Goal: Task Accomplishment & Management: Complete application form

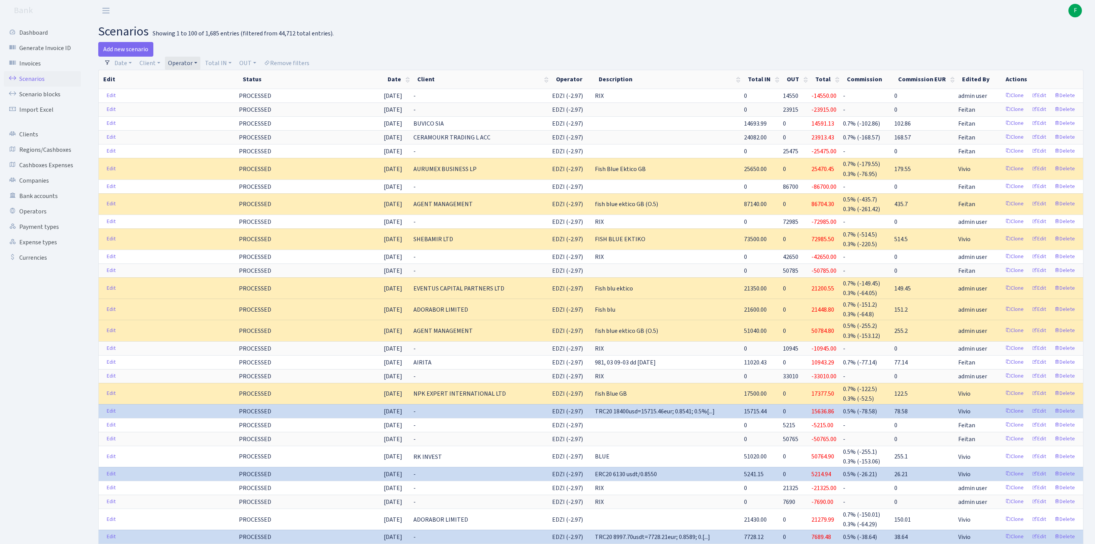
select select "100"
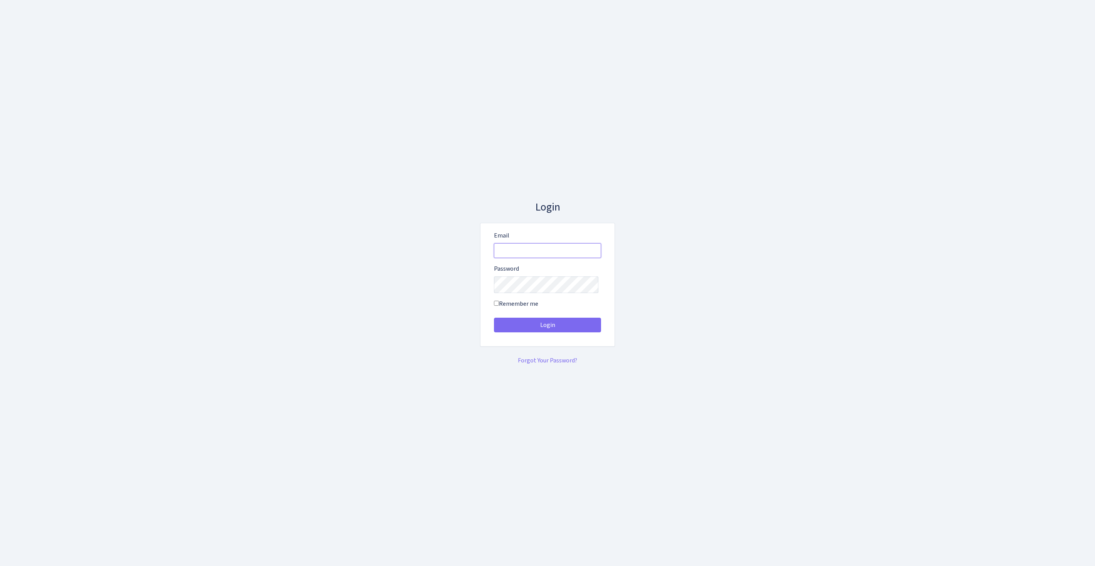
type input "feitan@bank.com"
click at [548, 328] on button "Login" at bounding box center [547, 325] width 107 height 15
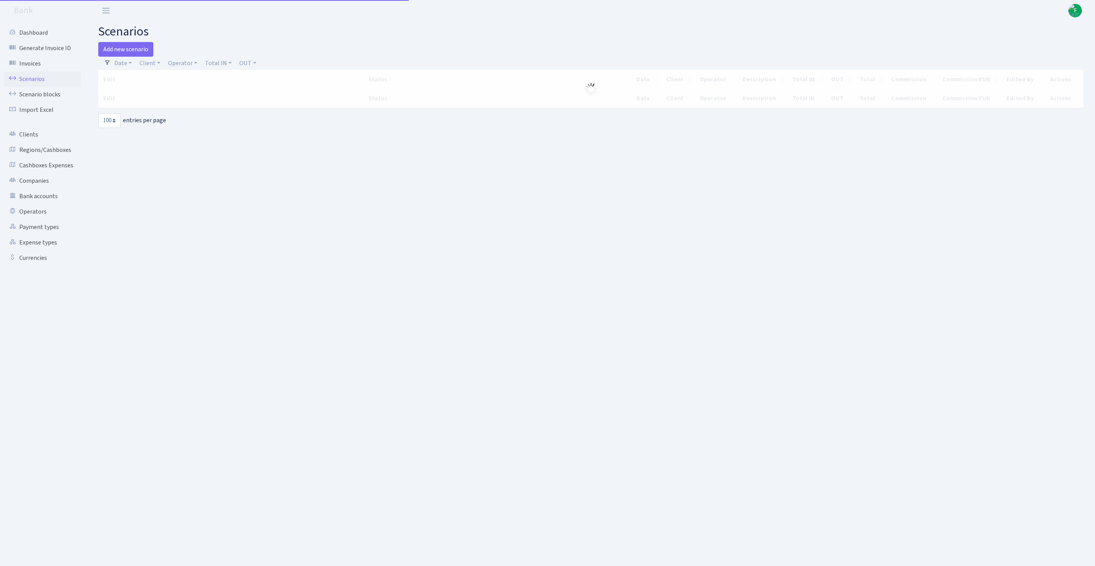
select select "100"
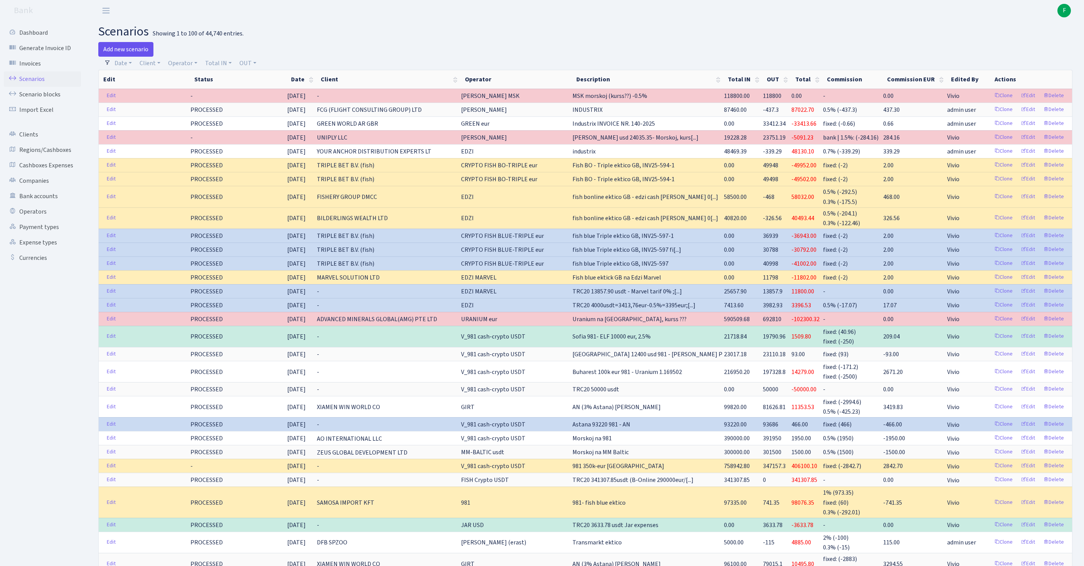
click at [133, 54] on link "Add new scenario" at bounding box center [125, 49] width 55 height 15
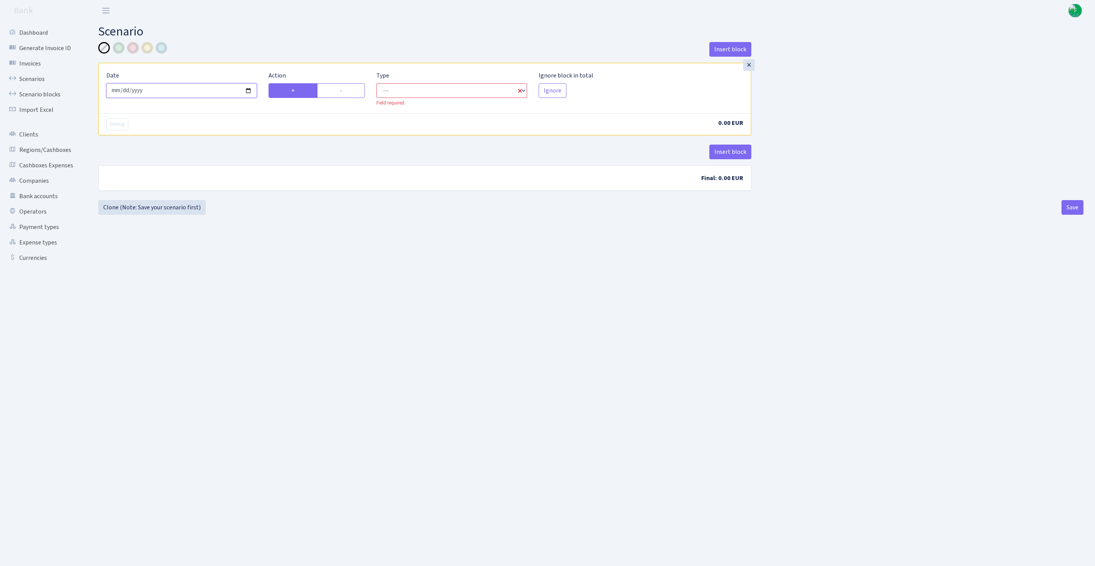
click at [204, 98] on input "2025-09-30" at bounding box center [181, 90] width 151 height 15
type input "2025-09-29"
drag, startPoint x: 342, startPoint y: 98, endPoint x: 407, endPoint y: 99, distance: 64.8
click at [342, 97] on label "-" at bounding box center [341, 90] width 48 height 15
click at [342, 91] on input "-" at bounding box center [342, 88] width 5 height 5
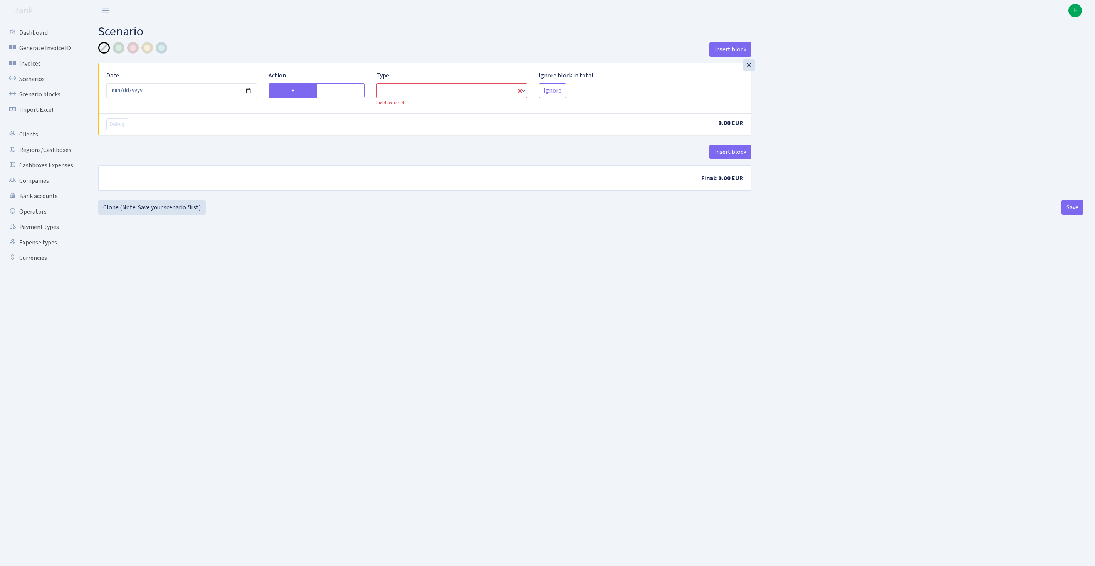
radio input "true"
radio input "false"
select select "out"
select select "1"
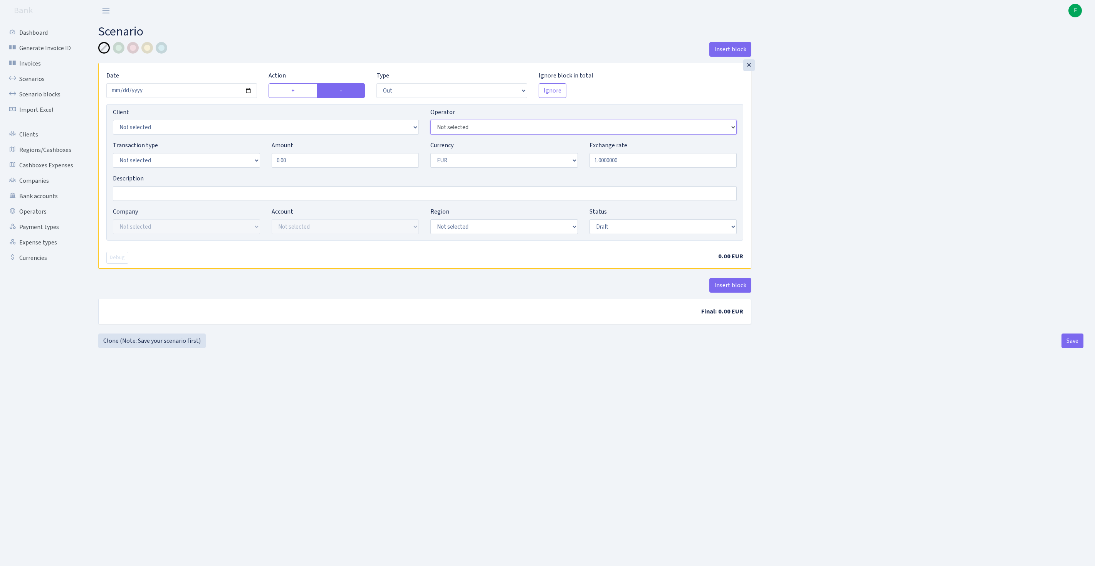
select select "2"
select select "1"
drag, startPoint x: 307, startPoint y: 174, endPoint x: 230, endPoint y: 173, distance: 77.1
click at [230, 173] on div "Transaction type Not selected 981 ELF FISH crypto [PERSON_NAME] MM-BALTIC eur U…" at bounding box center [425, 157] width 636 height 33
type input "1,000.00"
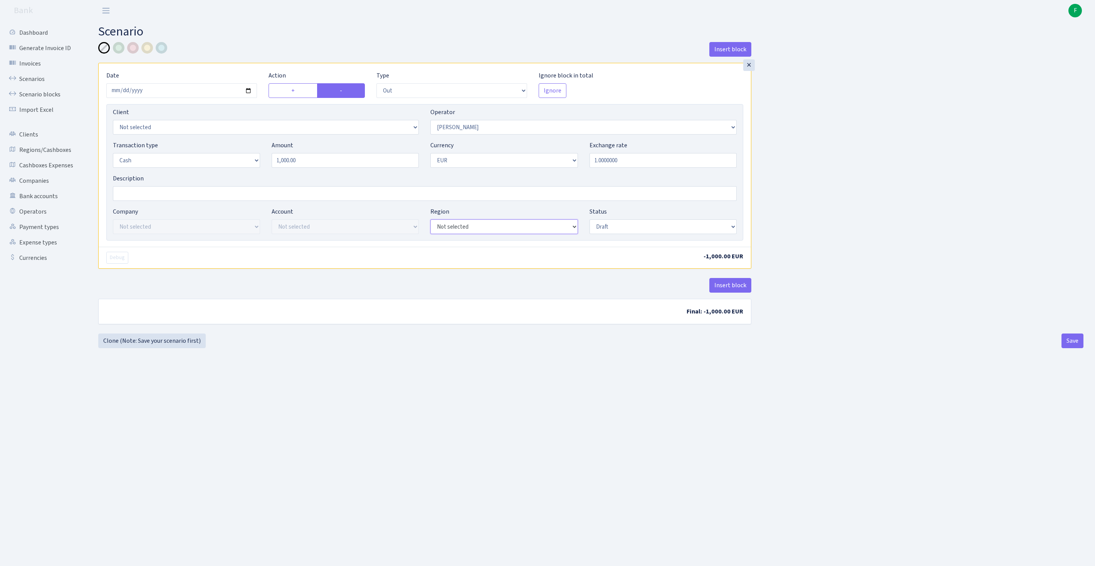
select select "1"
select select "processed"
select select "376"
click at [1068, 348] on button "Save" at bounding box center [1073, 340] width 22 height 15
select select "out"
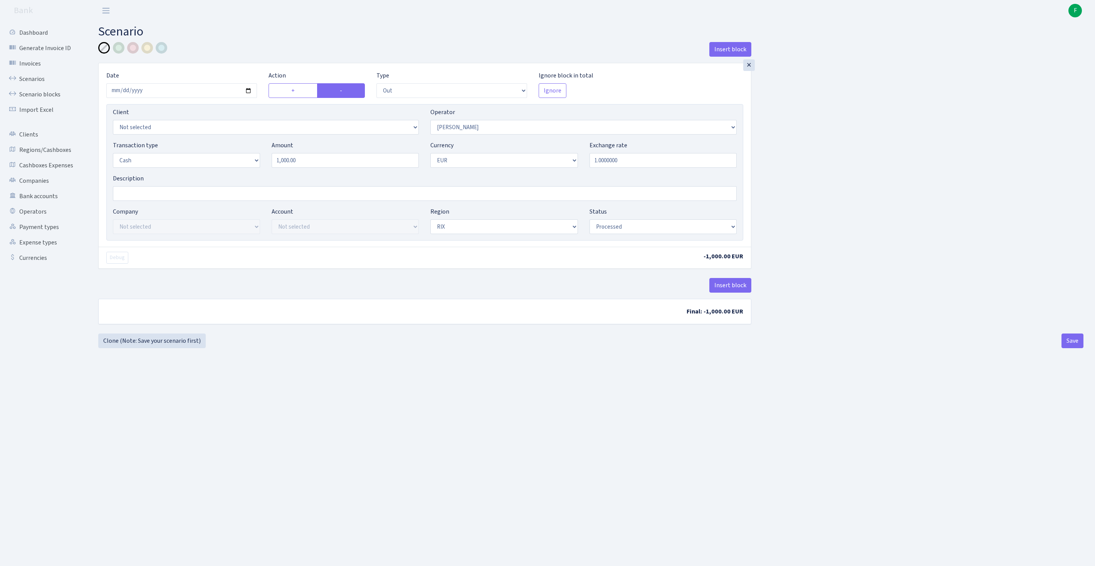
select select "376"
select select "1"
select select "processed"
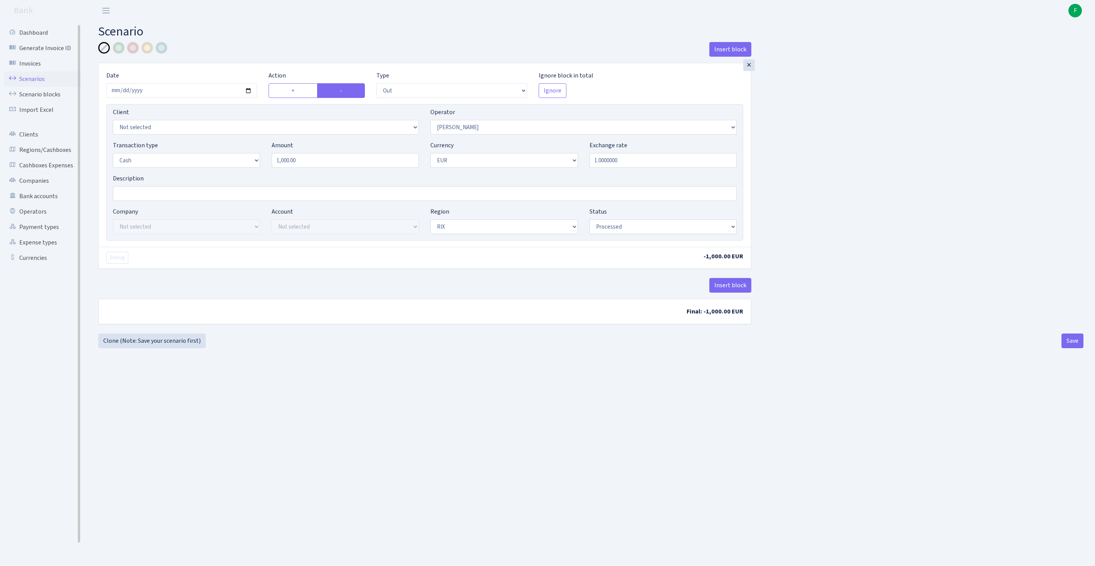
click at [36, 82] on link "Scenarios" at bounding box center [42, 78] width 77 height 15
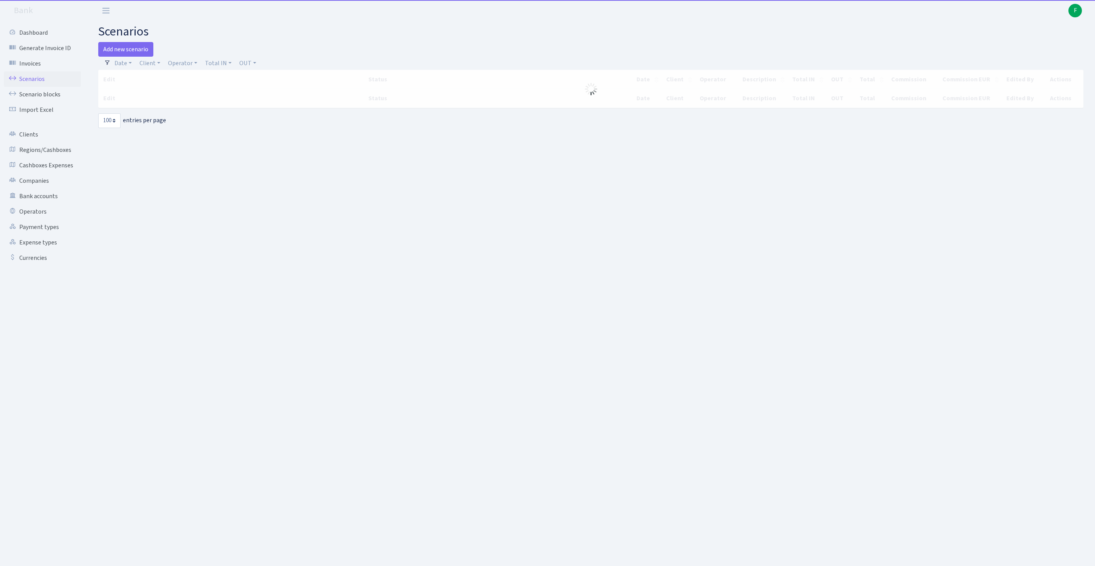
select select "100"
click at [133, 44] on link "Add new scenario" at bounding box center [125, 49] width 55 height 15
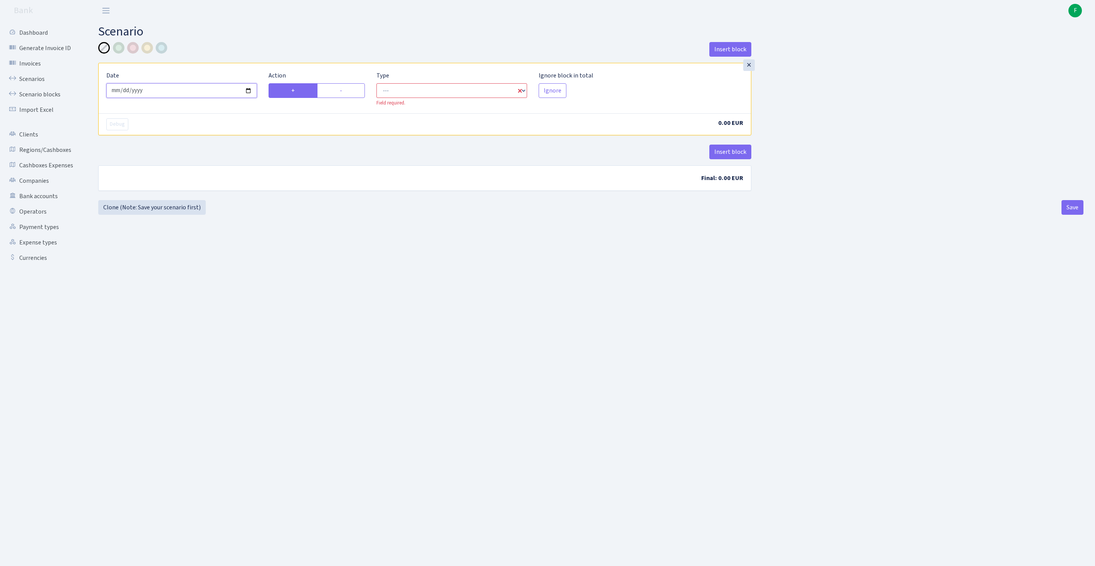
click at [188, 95] on input "[DATE]" at bounding box center [181, 90] width 151 height 15
type input "[DATE]"
drag, startPoint x: 341, startPoint y: 97, endPoint x: 349, endPoint y: 96, distance: 8.5
click at [341, 97] on label "-" at bounding box center [341, 90] width 48 height 15
click at [341, 91] on input "-" at bounding box center [342, 88] width 5 height 5
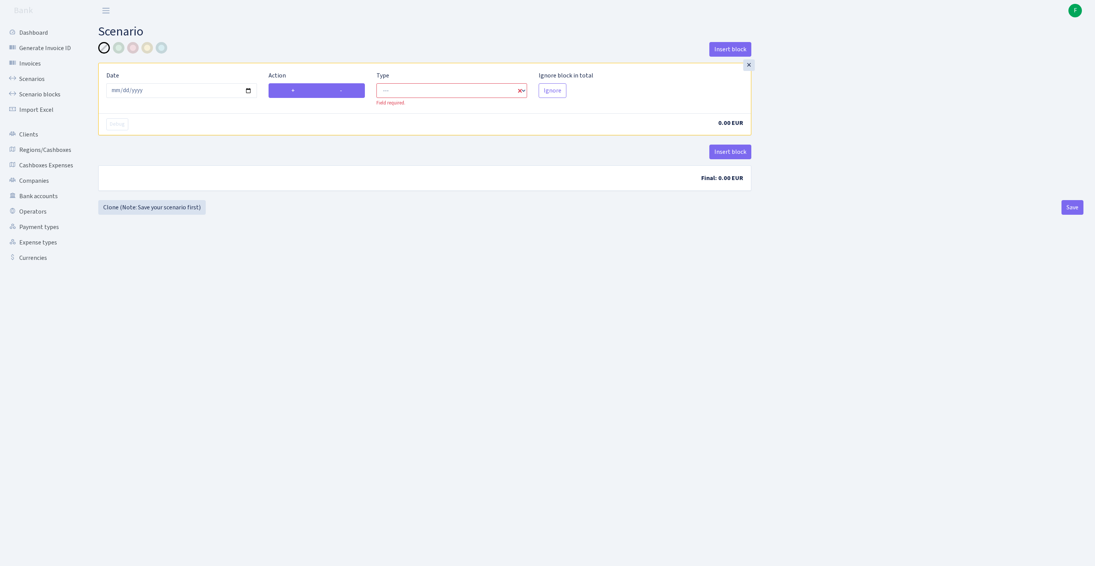
radio input "true"
radio input "false"
select select "out"
select select "1"
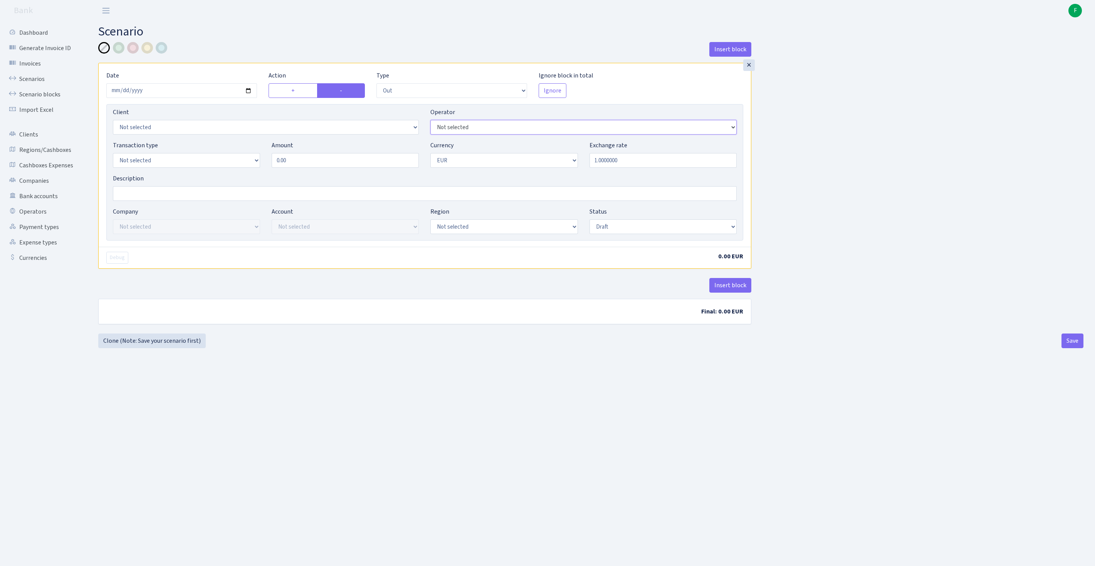
select select "11"
select select "1"
drag, startPoint x: 308, startPoint y: 173, endPoint x: 219, endPoint y: 169, distance: 88.8
click at [219, 169] on div "Transaction type Not selected 981 ELF FISH crypto GIRT IVO dekl MM-BALTIC eur U…" at bounding box center [425, 157] width 636 height 33
type input "3,395.00"
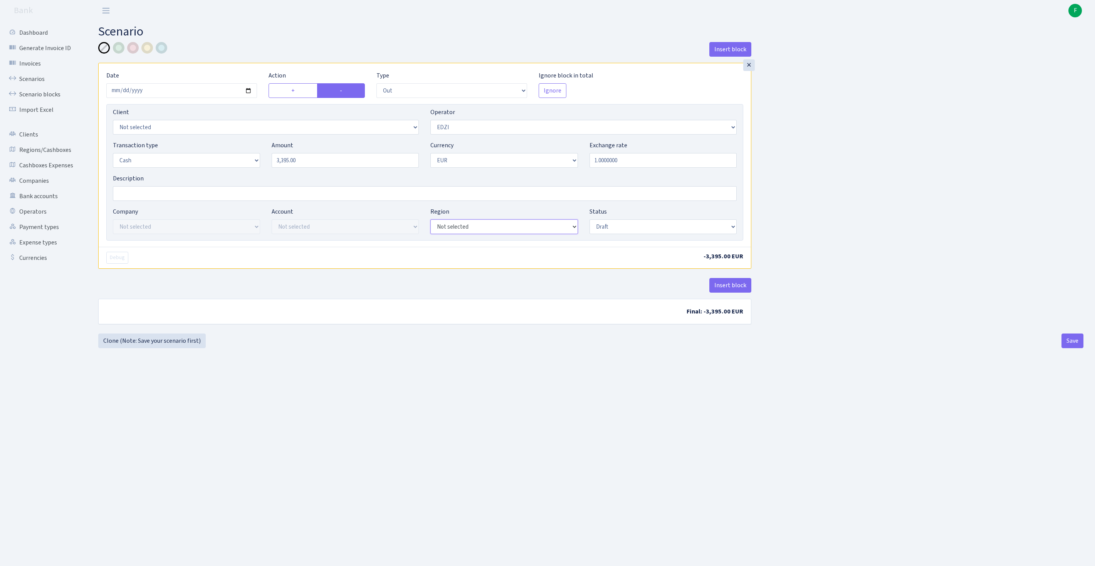
select select "1"
select select "processed"
click at [1068, 348] on button "Save" at bounding box center [1073, 340] width 22 height 15
select select "out"
select select "11"
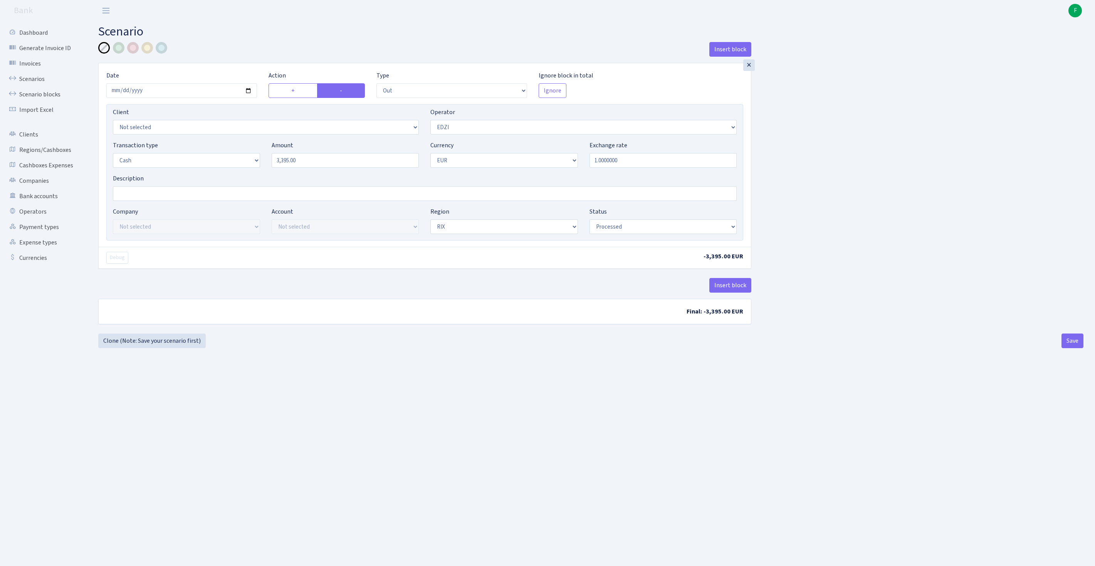
select select "1"
select select "processed"
click at [39, 87] on link "Scenarios" at bounding box center [42, 78] width 77 height 15
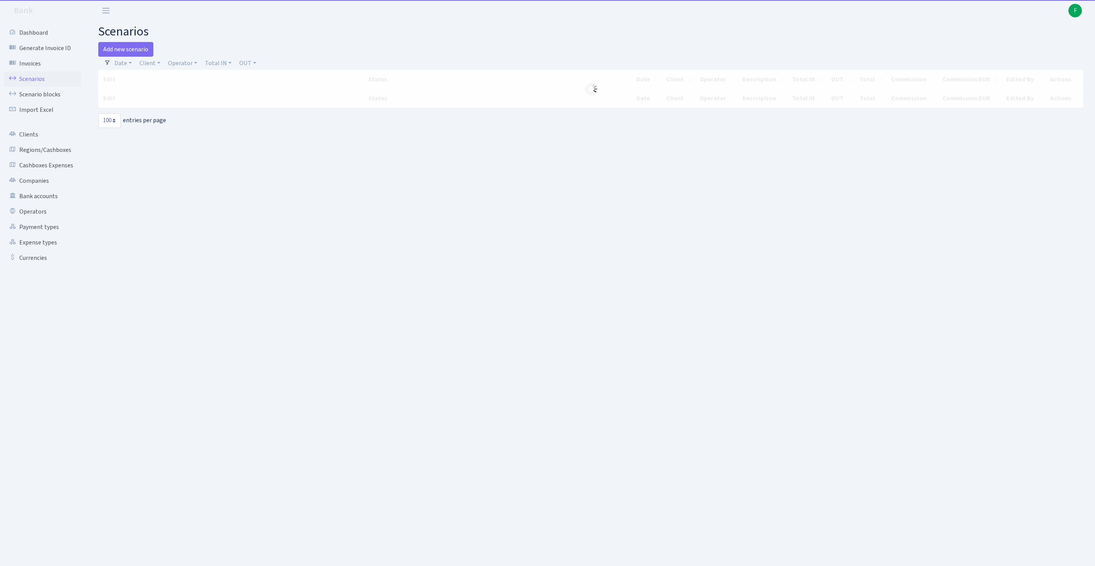
select select "100"
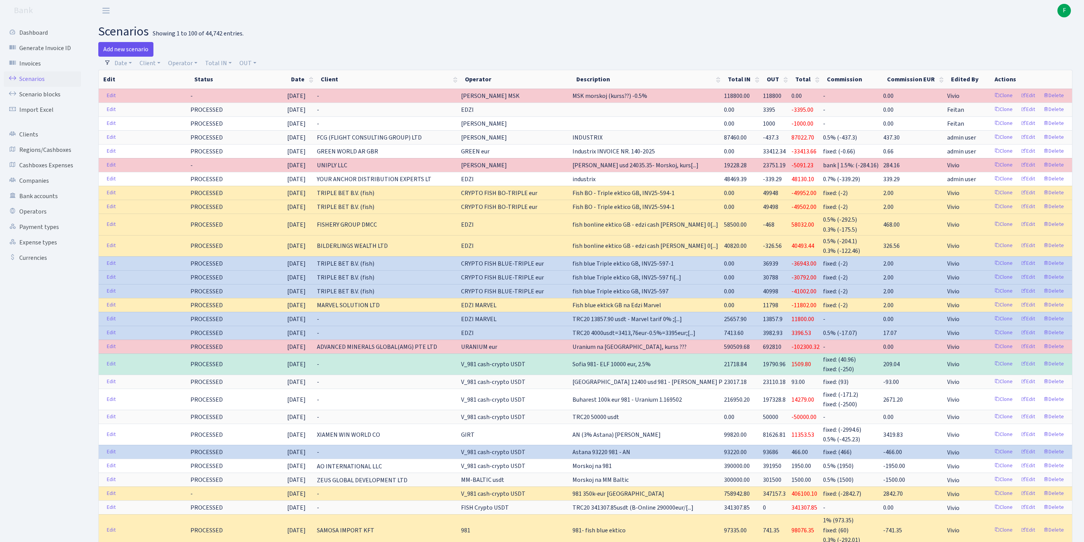
click at [123, 51] on link "Add new scenario" at bounding box center [125, 49] width 55 height 15
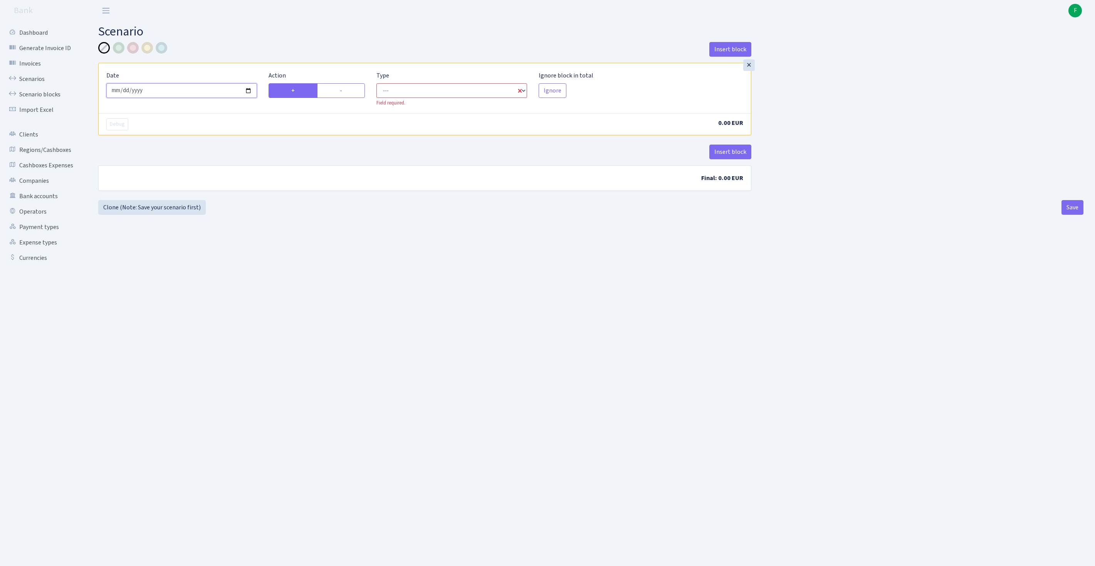
click at [214, 98] on input "2025-09-30" at bounding box center [181, 90] width 151 height 15
type input "[DATE]"
click at [335, 96] on label "-" at bounding box center [341, 90] width 48 height 15
click at [340, 91] on input "-" at bounding box center [342, 88] width 5 height 5
radio input "true"
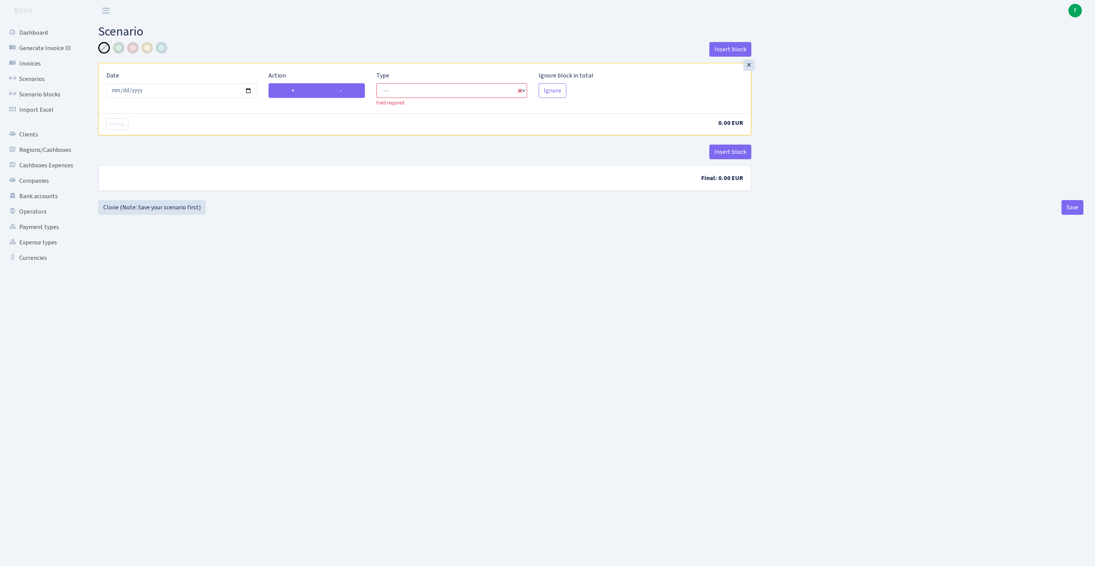
radio input "false"
select select "out"
select select "1"
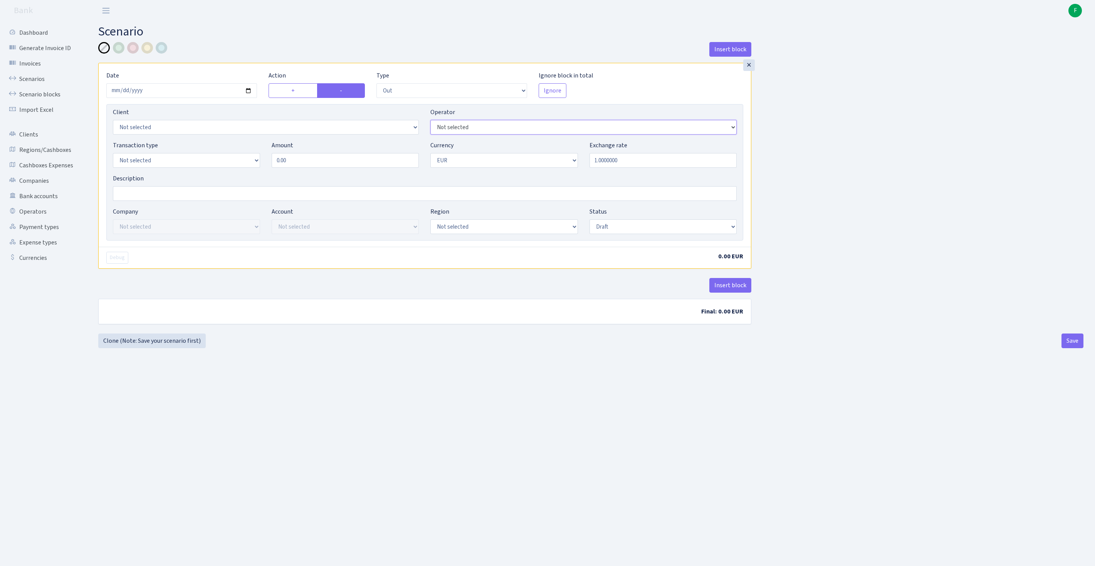
select select "439"
select select "1"
drag, startPoint x: 299, startPoint y: 175, endPoint x: 193, endPoint y: 167, distance: 105.9
click at [193, 167] on div "Transaction type Not selected 981 ELF FISH crypto [PERSON_NAME] MM-BALTIC eur U…" at bounding box center [425, 157] width 636 height 33
type input "70,000.00"
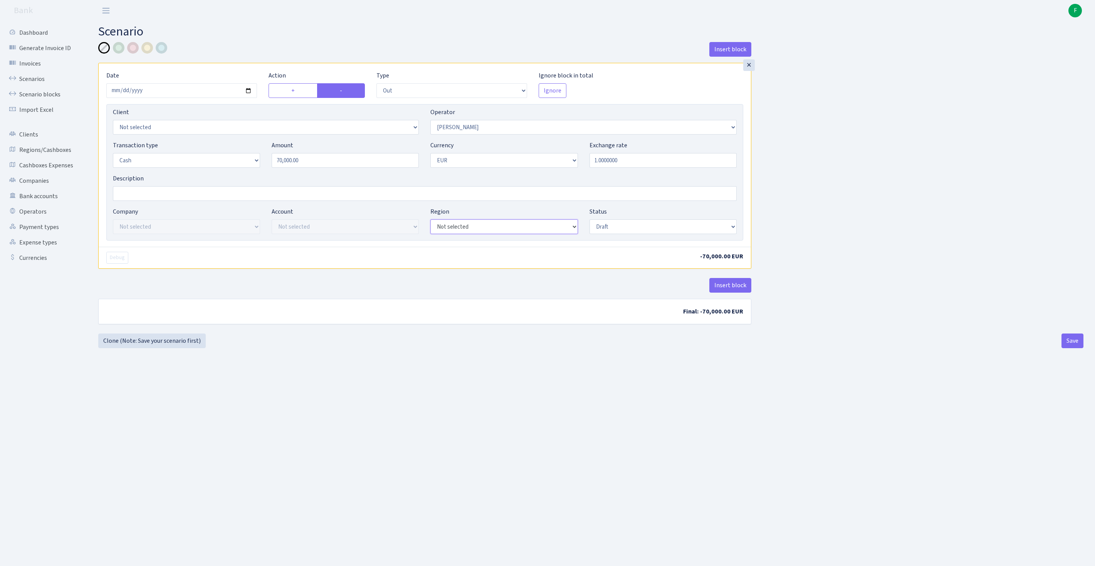
select select "16"
select select "processed"
click at [1068, 348] on button "Save" at bounding box center [1073, 340] width 22 height 15
select select "out"
select select "439"
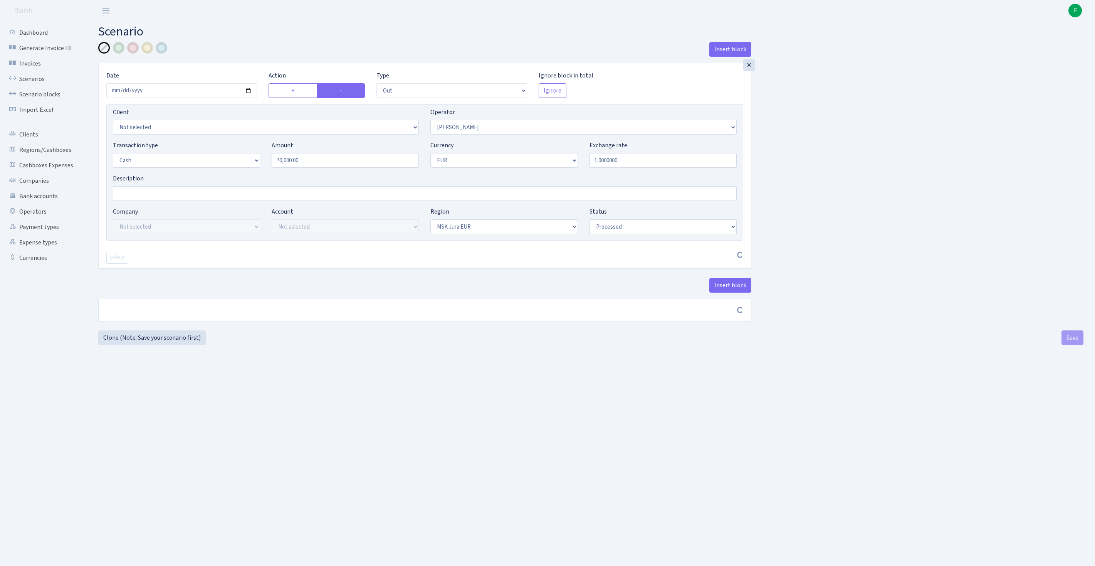
select select "1"
select select "16"
select select "processed"
click at [40, 84] on link "Scenarios" at bounding box center [42, 78] width 77 height 15
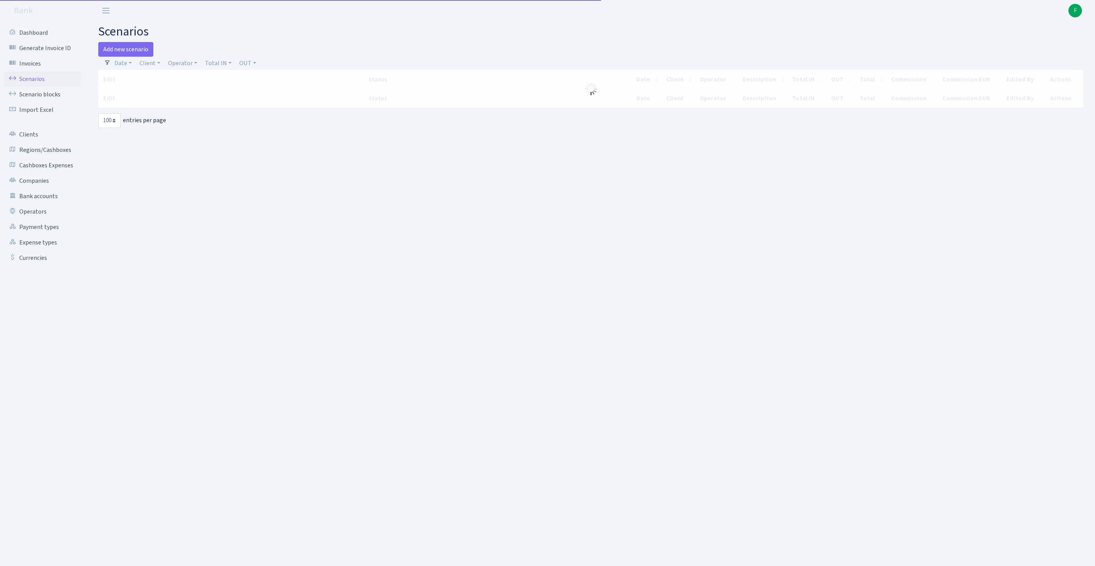
select select "100"
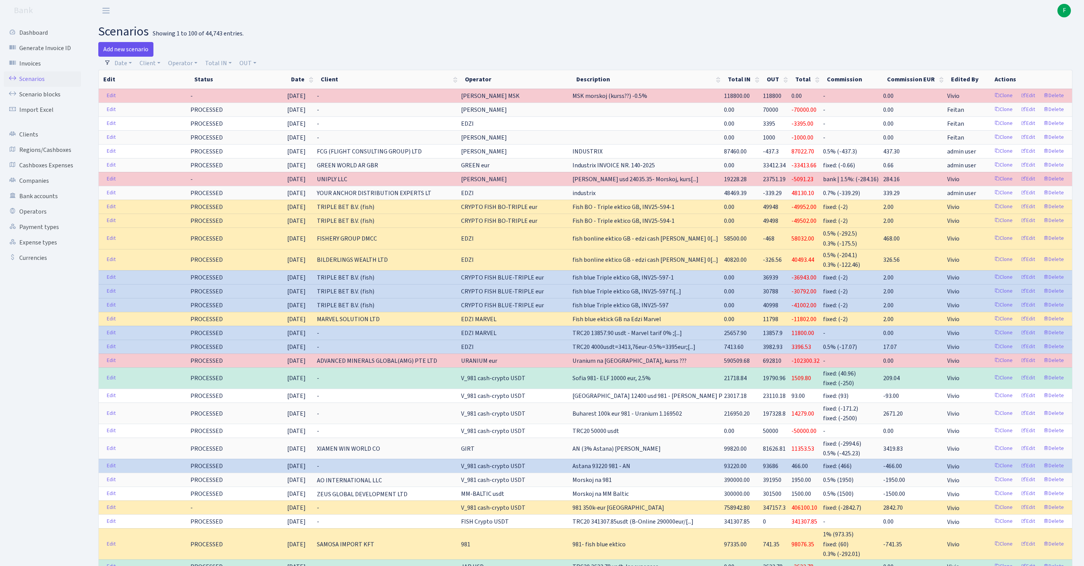
click at [129, 52] on link "Add new scenario" at bounding box center [125, 49] width 55 height 15
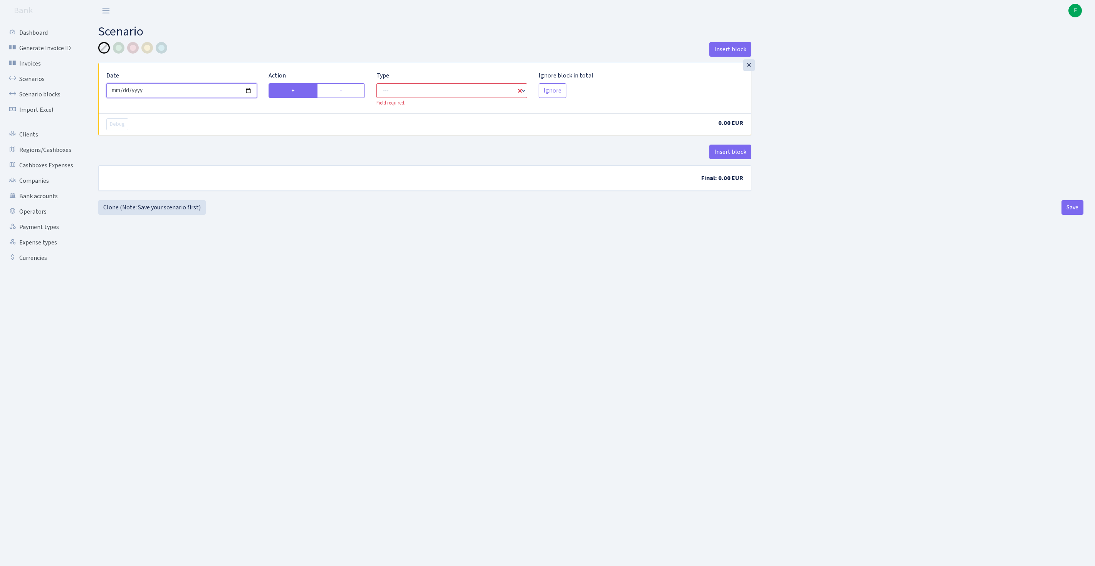
click at [158, 95] on input "[DATE]" at bounding box center [181, 90] width 151 height 15
type input "[DATE]"
select select "in"
select select "1"
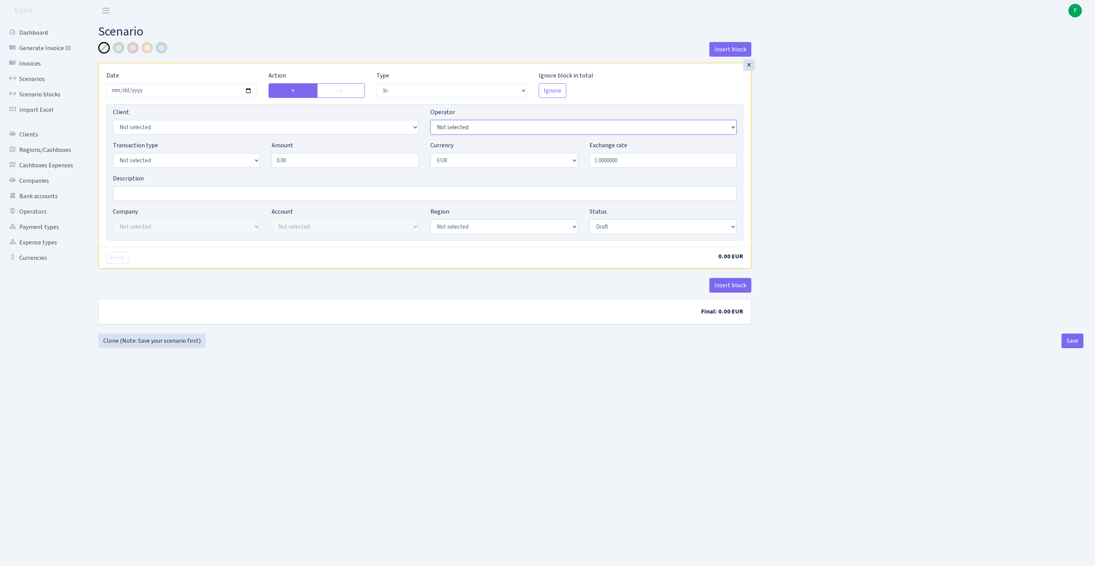
select select "475"
select select "1"
drag, startPoint x: 302, startPoint y: 175, endPoint x: 213, endPoint y: 155, distance: 91.6
click at [213, 155] on div "Transaction type Not selected 981 ELF FISH crypto GIRT IVO dekl MM-BALTIC eur U…" at bounding box center [425, 157] width 636 height 33
type input "20,300.00"
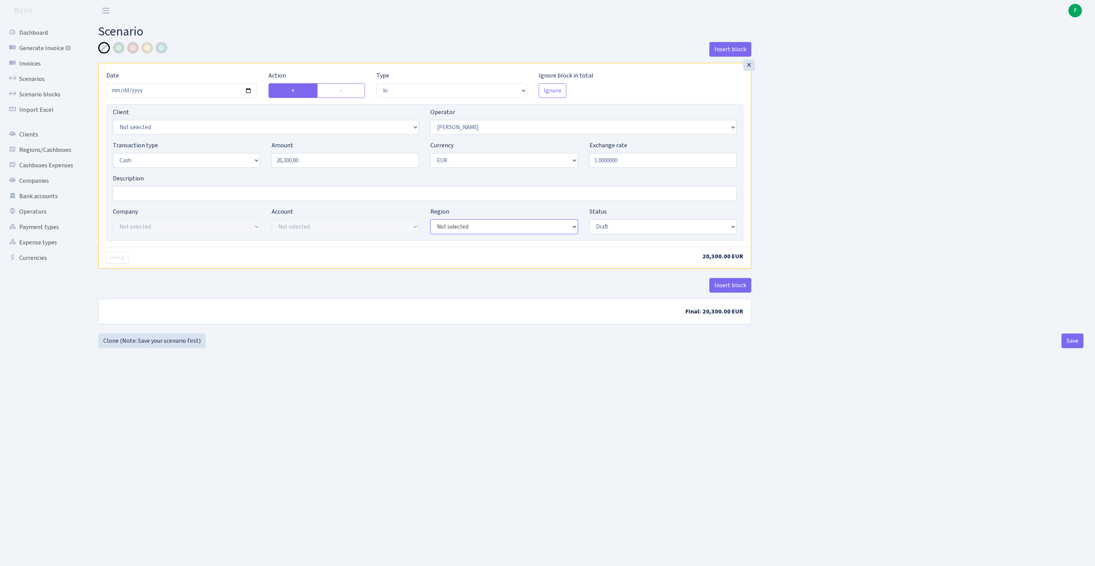
select select "16"
select select "processed"
click at [734, 293] on button "Insert block" at bounding box center [731, 285] width 42 height 15
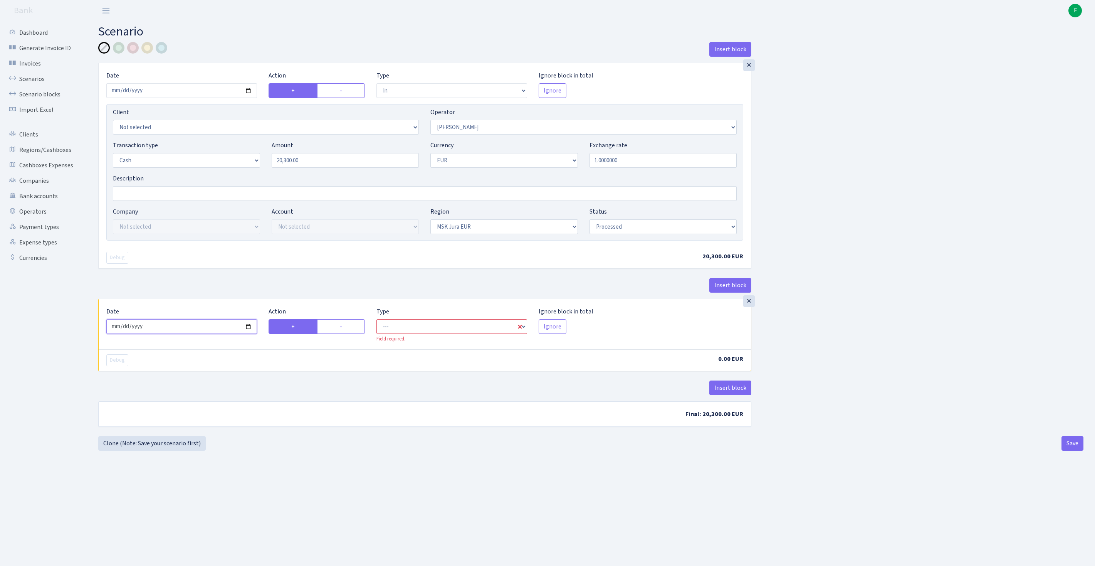
click at [171, 334] on input "2025-09-30" at bounding box center [181, 326] width 151 height 15
type input "2025-09-29"
drag, startPoint x: 345, startPoint y: 366, endPoint x: 384, endPoint y: 363, distance: 39.4
click at [345, 334] on label "-" at bounding box center [341, 326] width 48 height 15
click at [345, 327] on input "-" at bounding box center [342, 324] width 5 height 5
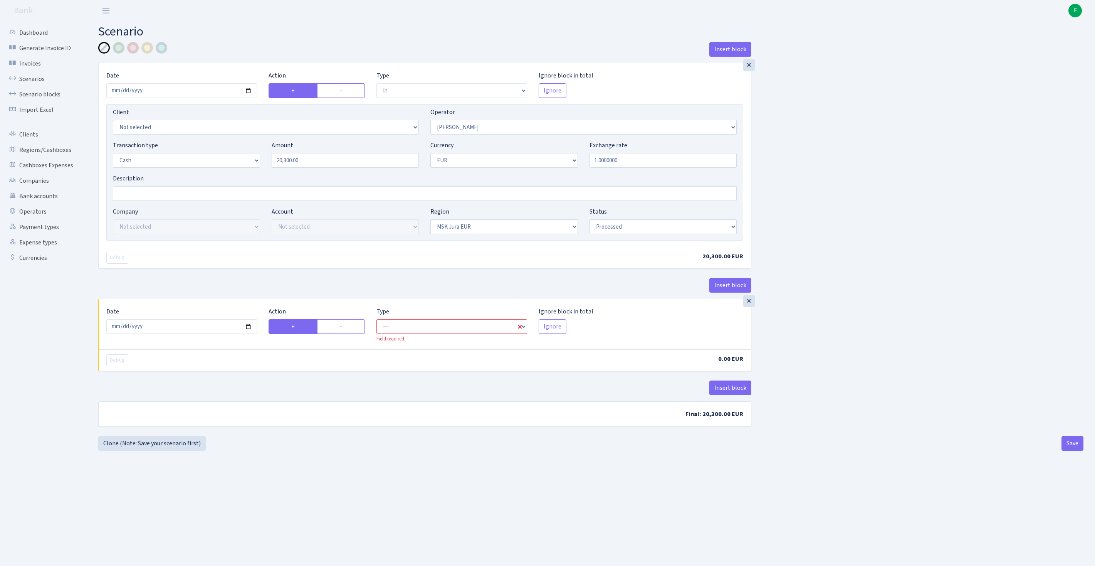
radio input "true"
radio input "false"
select select "commission"
select select "475"
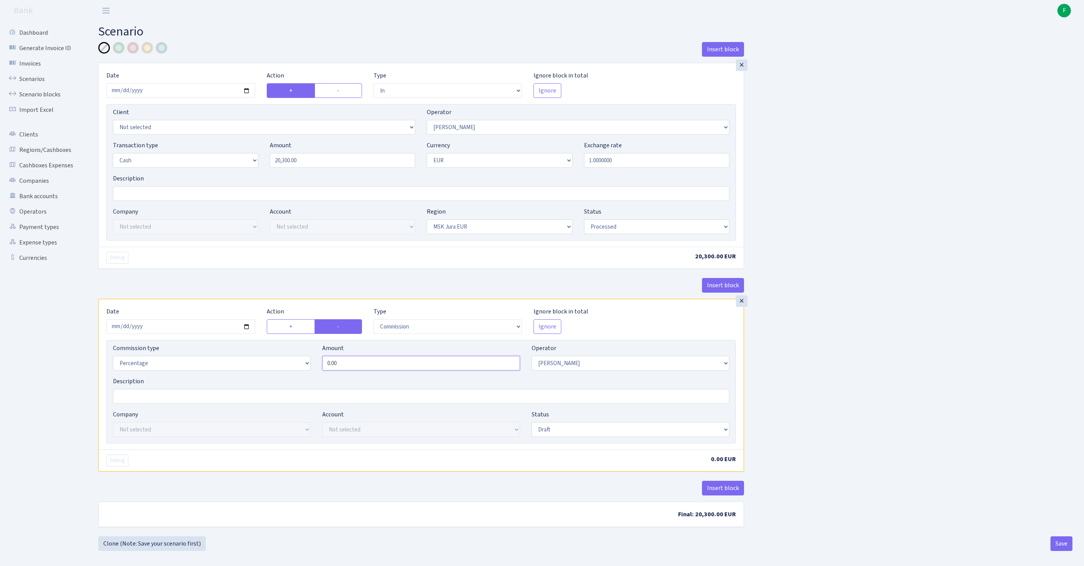
drag, startPoint x: 355, startPoint y: 405, endPoint x: 283, endPoint y: 393, distance: 73.4
click at [283, 377] on div "Commission type Percentage Fixed Bank Amount 0.00 Operator Not selected 981 981…" at bounding box center [421, 359] width 628 height 33
type input "1.50"
select select "processed"
click at [140, 201] on input "Description" at bounding box center [421, 193] width 616 height 15
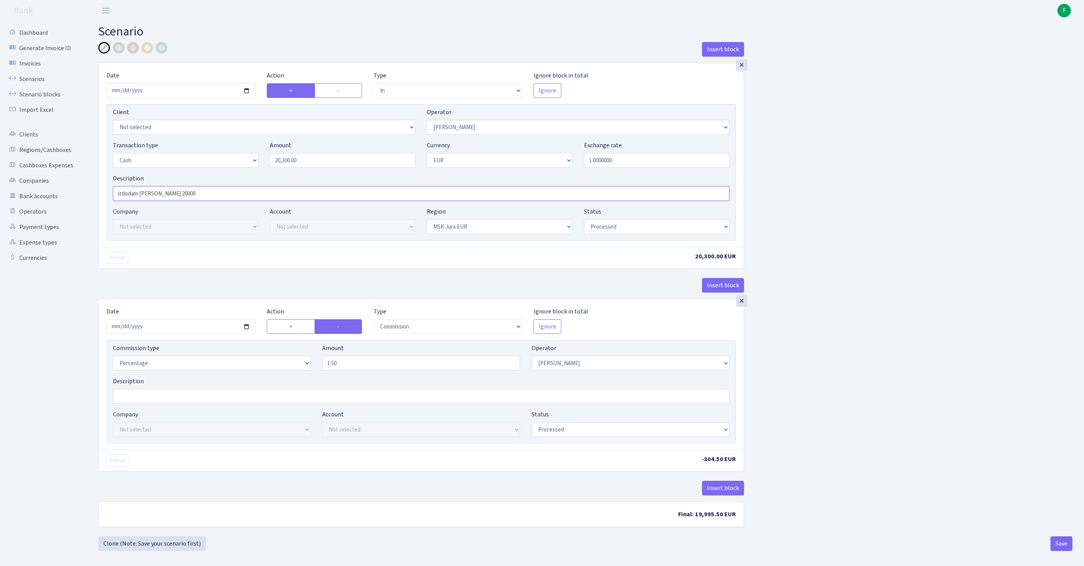
scroll to position [74, 0]
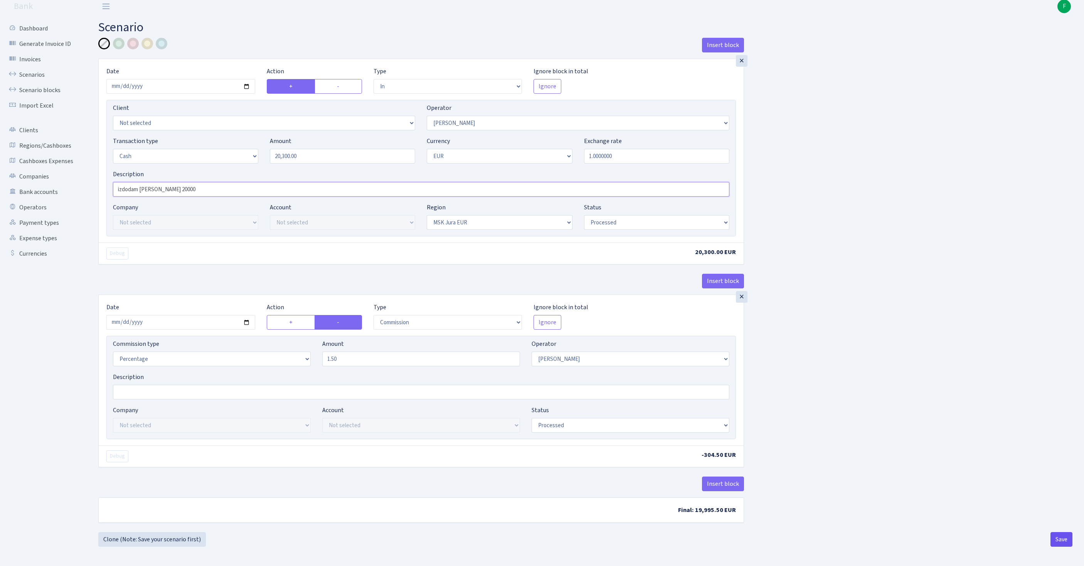
type input "izdodam rix 20000"
click at [1065, 541] on button "Save" at bounding box center [1061, 539] width 22 height 15
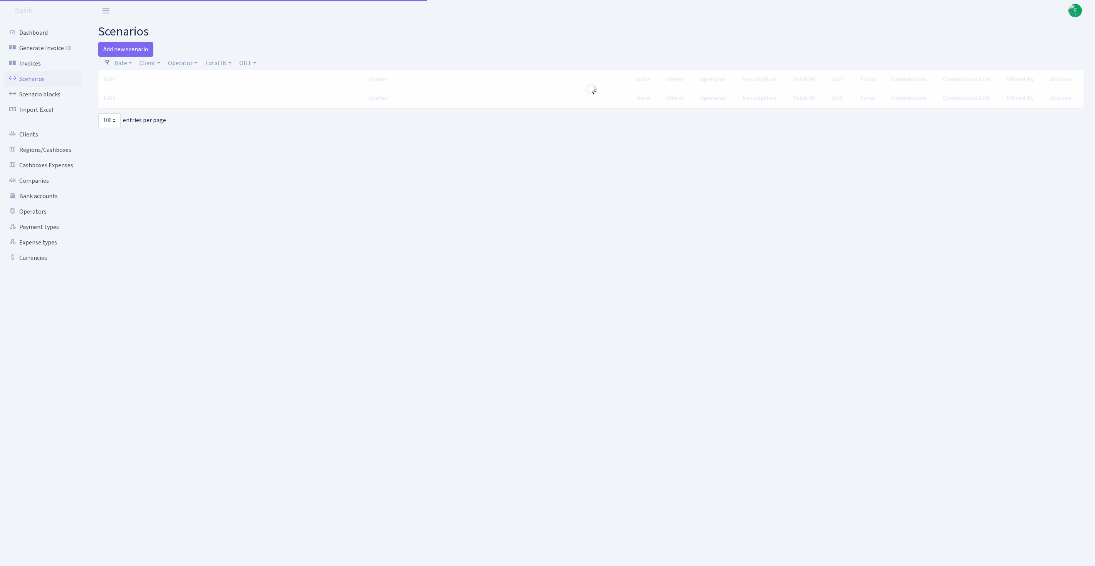
select select "100"
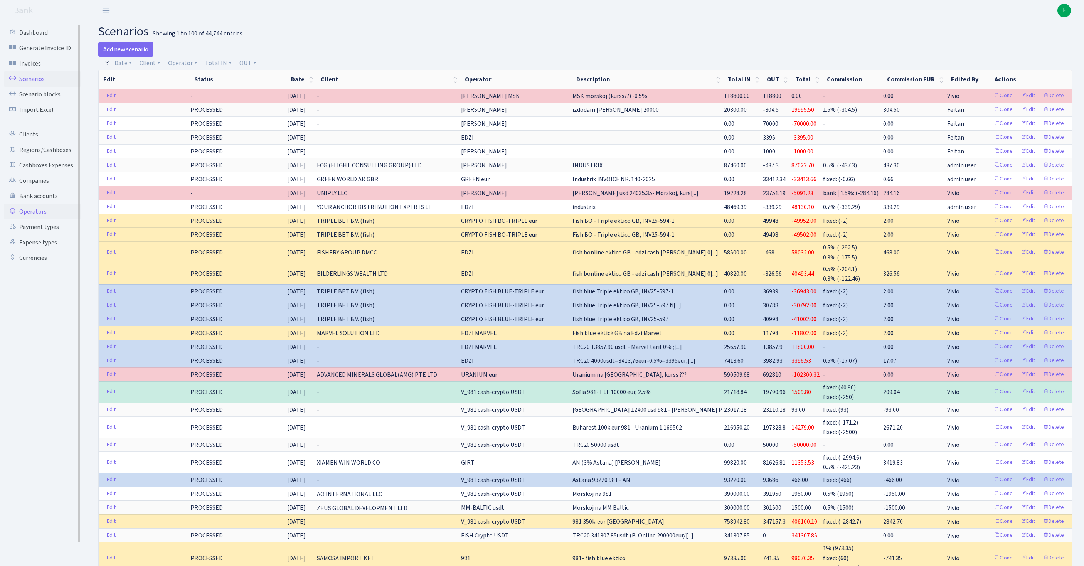
click at [37, 219] on link "Operators" at bounding box center [42, 211] width 77 height 15
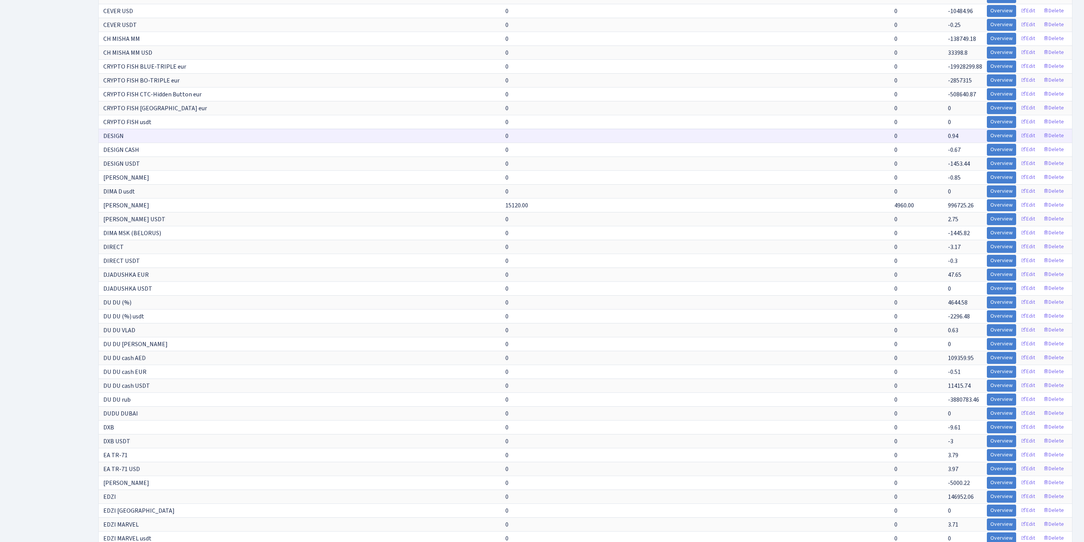
scroll to position [1352, 0]
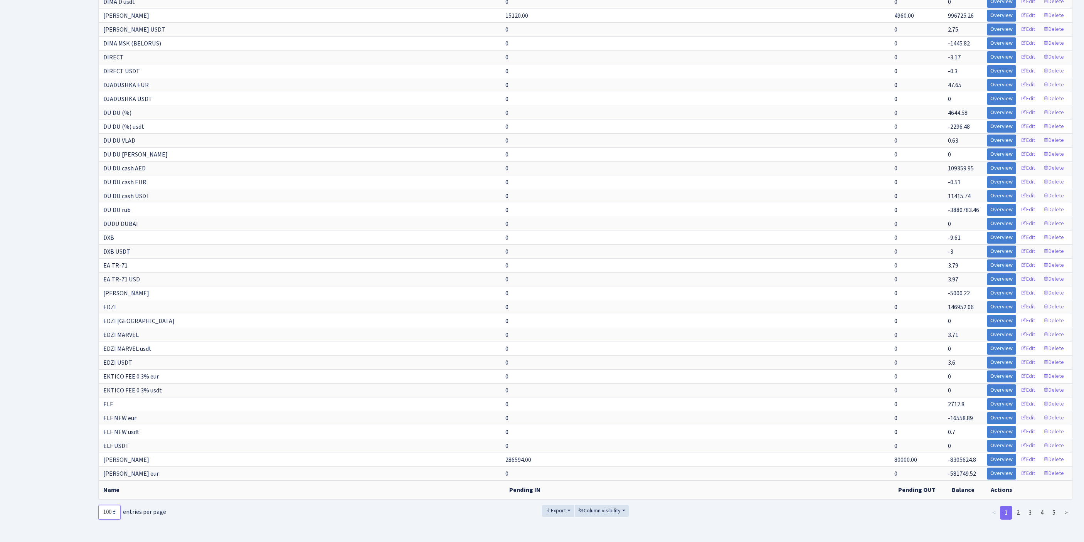
select select "-1"
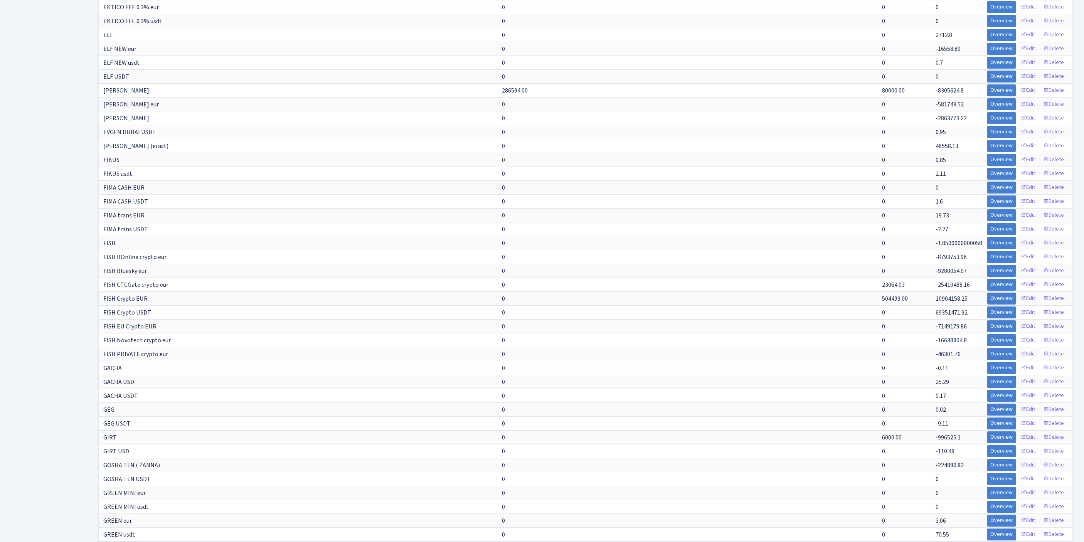
scroll to position [2976, 0]
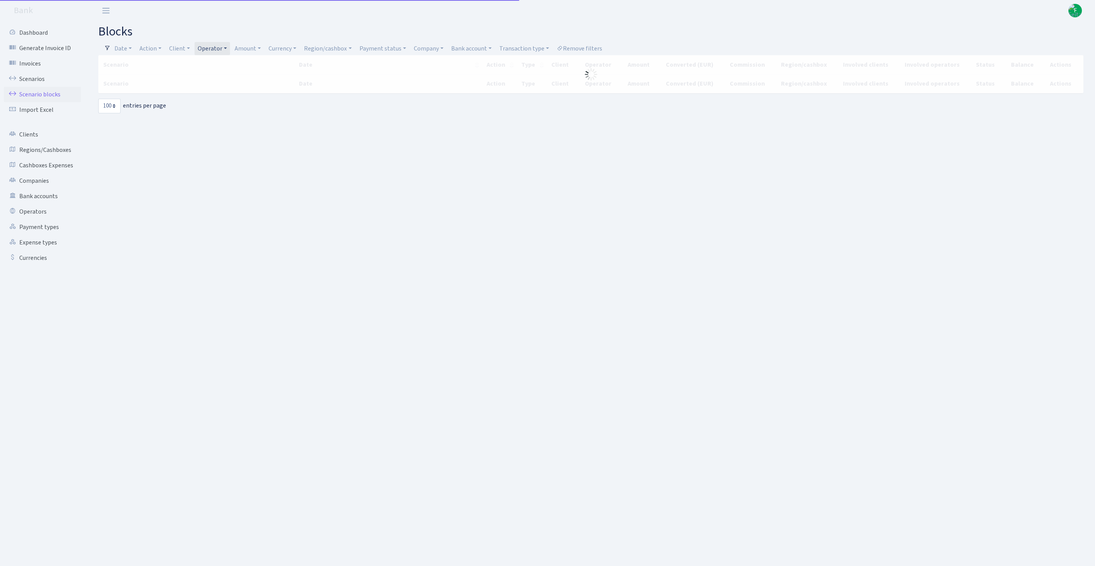
select select "100"
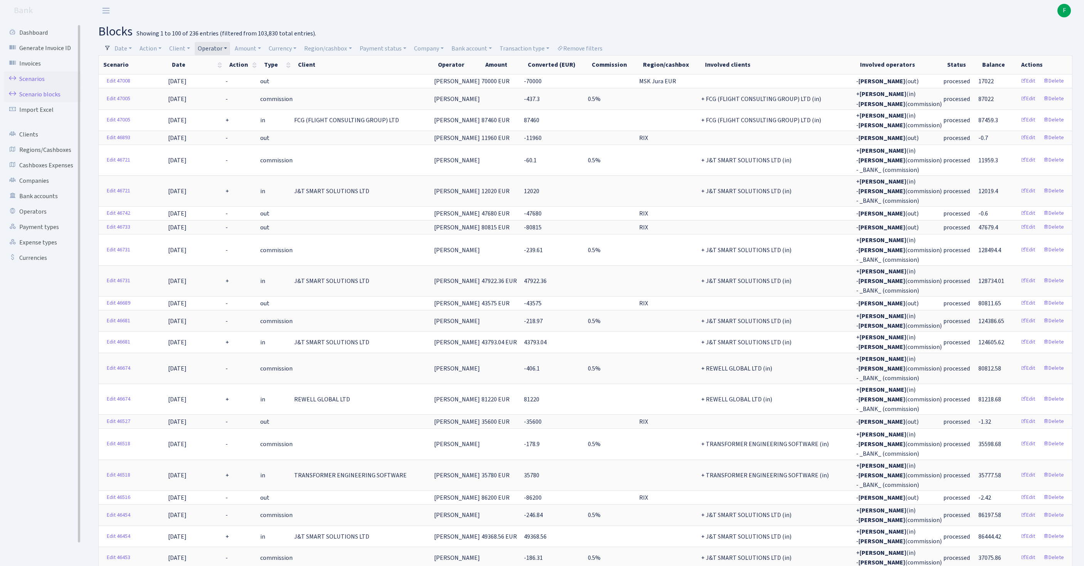
click at [32, 82] on link "Scenarios" at bounding box center [42, 78] width 77 height 15
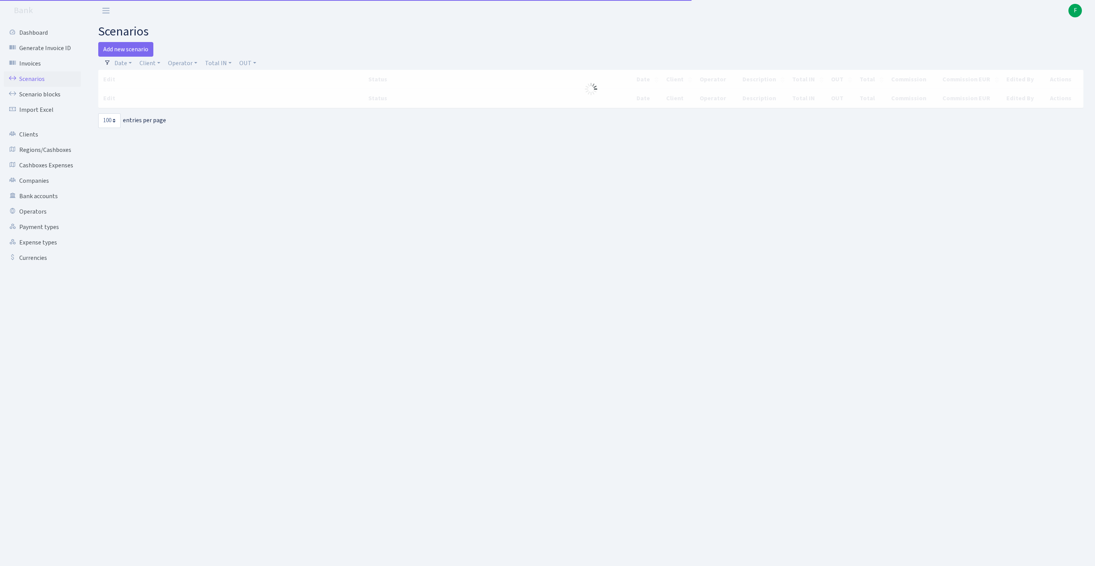
select select "100"
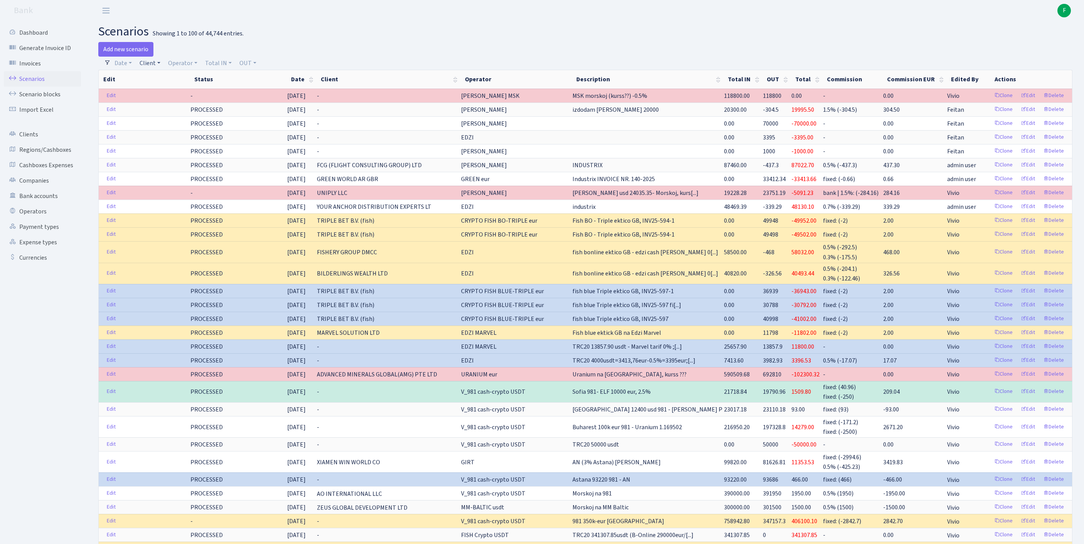
click at [150, 67] on link "Client" at bounding box center [149, 63] width 27 height 13
click at [167, 97] on input "search" at bounding box center [171, 91] width 64 height 12
type input "resident"
click at [35, 142] on link "Clients" at bounding box center [42, 134] width 77 height 15
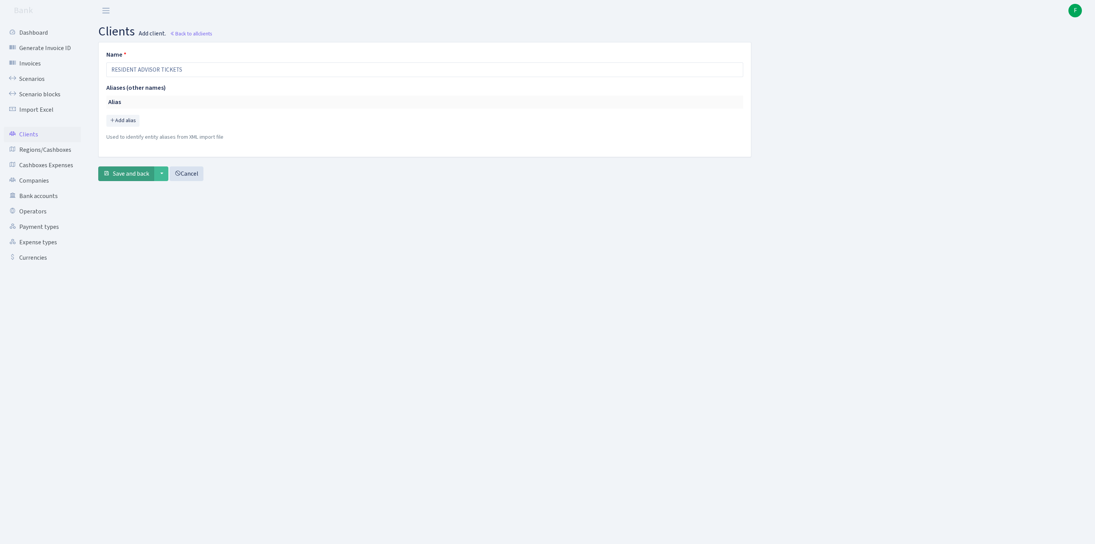
type input "RESIDENT ADVISOR TICKETS"
click at [134, 178] on span "Save and back" at bounding box center [131, 174] width 36 height 8
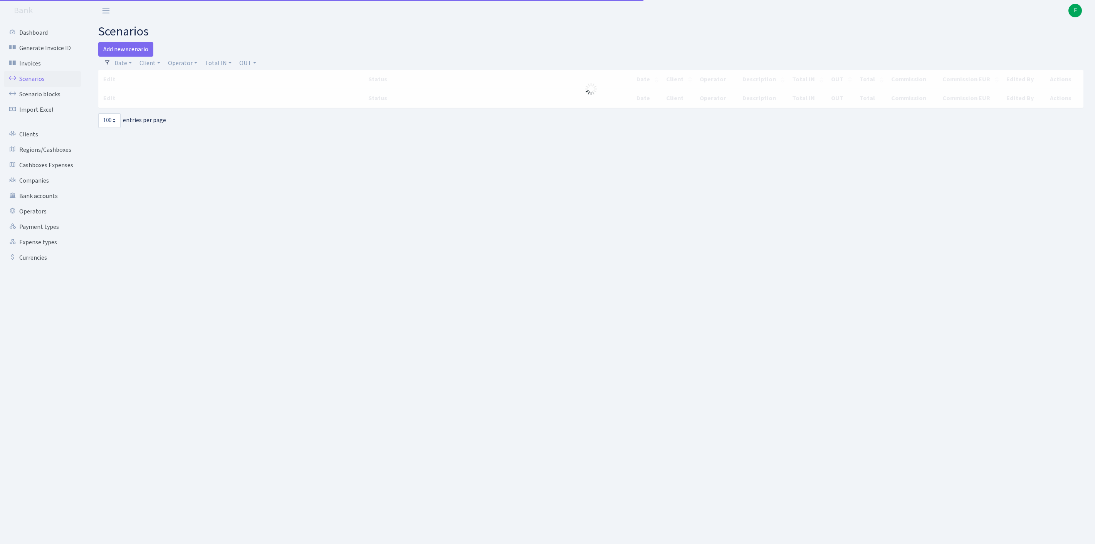
select select "100"
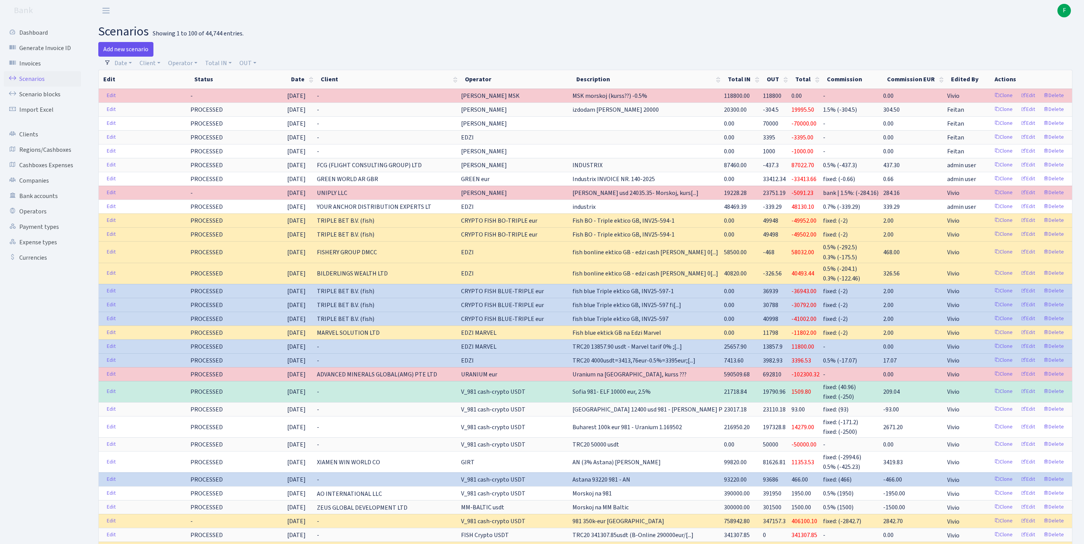
click at [132, 53] on link "Add new scenario" at bounding box center [125, 49] width 55 height 15
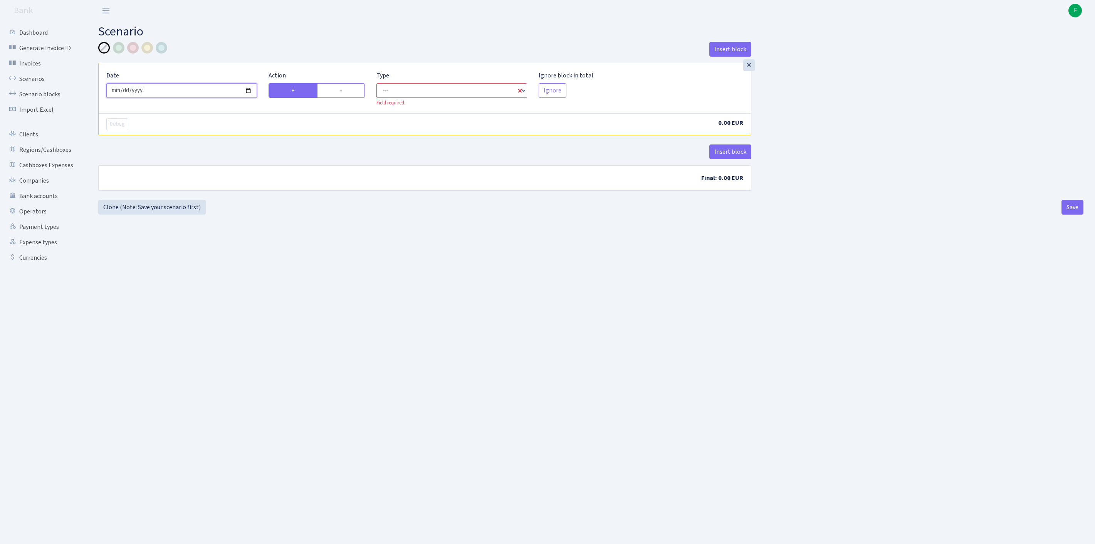
click at [156, 98] on input "2025-09-30" at bounding box center [181, 90] width 151 height 15
type input "2025-09-29"
select select "in"
select select "1"
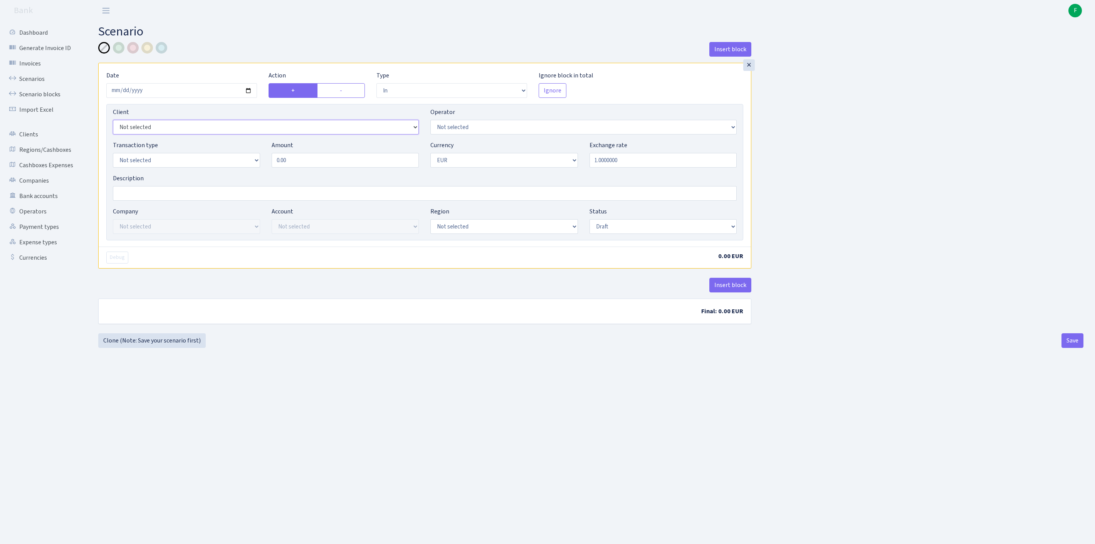
select select "3385"
select select "2"
select select "5"
drag, startPoint x: 286, startPoint y: 176, endPoint x: 207, endPoint y: 175, distance: 79.4
click at [207, 174] on div "Transaction type Not selected 981 ELF FISH crypto GIRT IVO dekl MM-BALTIC eur U…" at bounding box center [425, 157] width 636 height 33
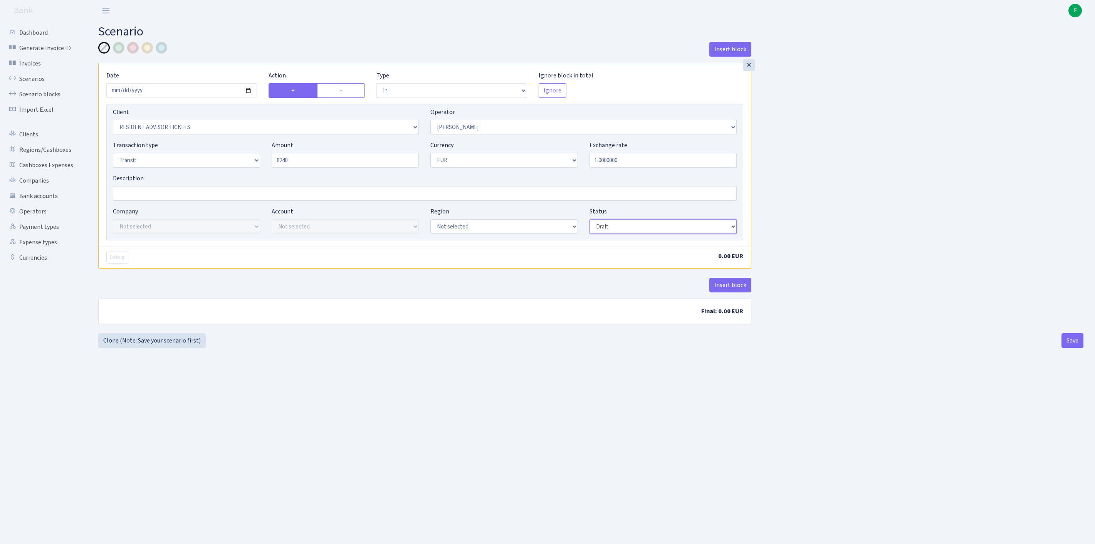
type input "8,240.00"
select select "processed"
click at [722, 293] on button "Insert block" at bounding box center [731, 285] width 42 height 15
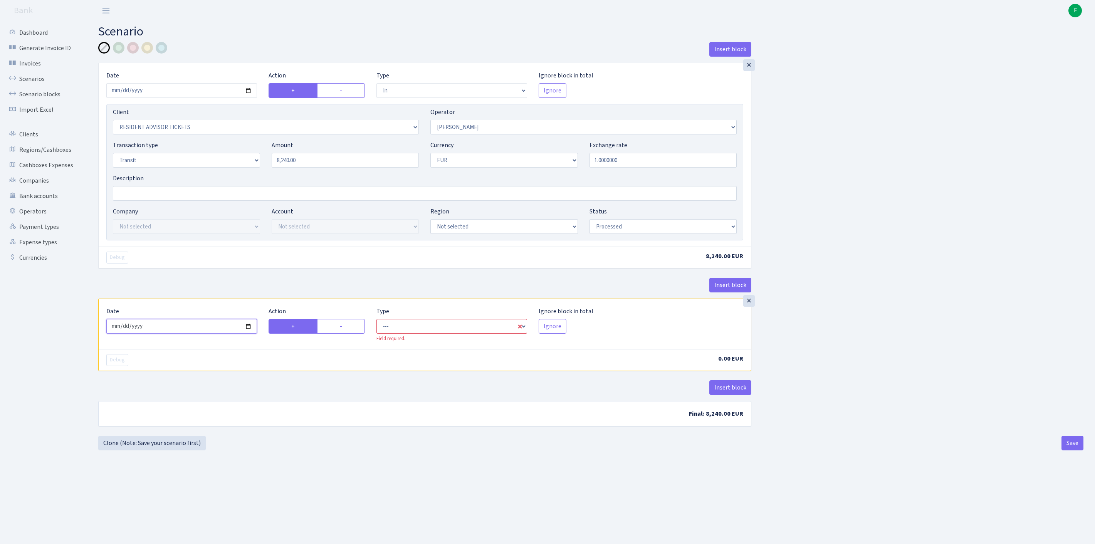
click at [192, 334] on input "2025-09-30" at bounding box center [181, 326] width 151 height 15
type input "[DATE]"
drag, startPoint x: 336, startPoint y: 365, endPoint x: 421, endPoint y: 365, distance: 84.8
click at [336, 334] on label "-" at bounding box center [341, 326] width 48 height 15
click at [340, 327] on input "-" at bounding box center [342, 324] width 5 height 5
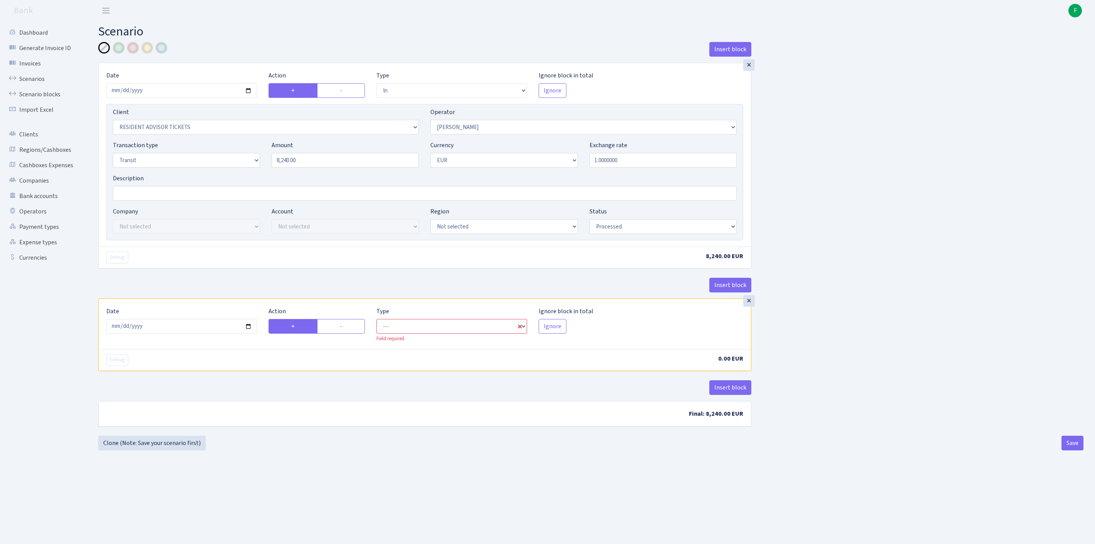
radio input "true"
radio input "false"
select select "commission"
select select "2"
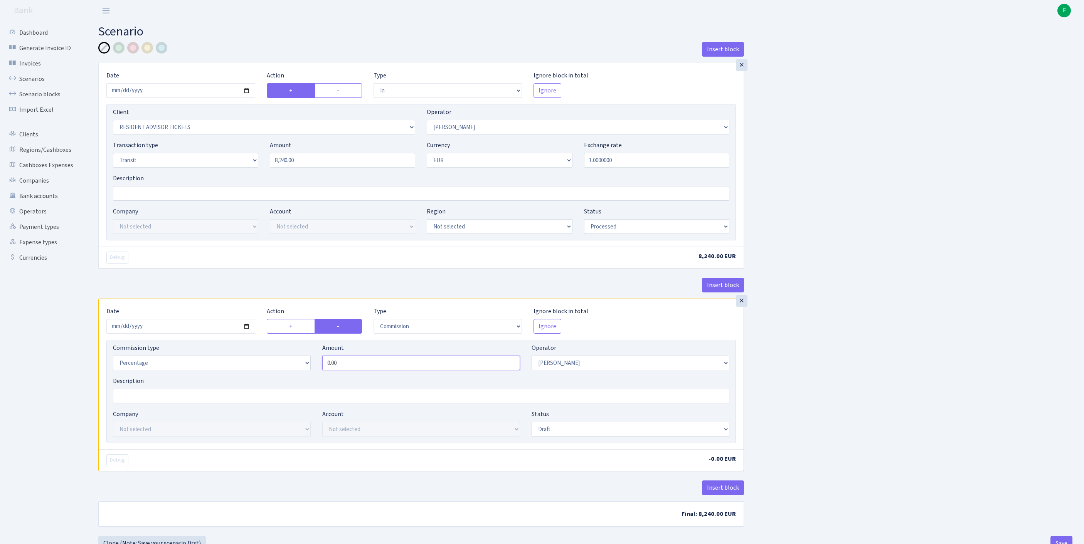
drag, startPoint x: 280, startPoint y: 394, endPoint x: 273, endPoint y: 393, distance: 7.0
click at [273, 377] on div "Commission type Percentage Fixed Bank Amount 0.00 Operator Not selected 981 981…" at bounding box center [421, 359] width 628 height 33
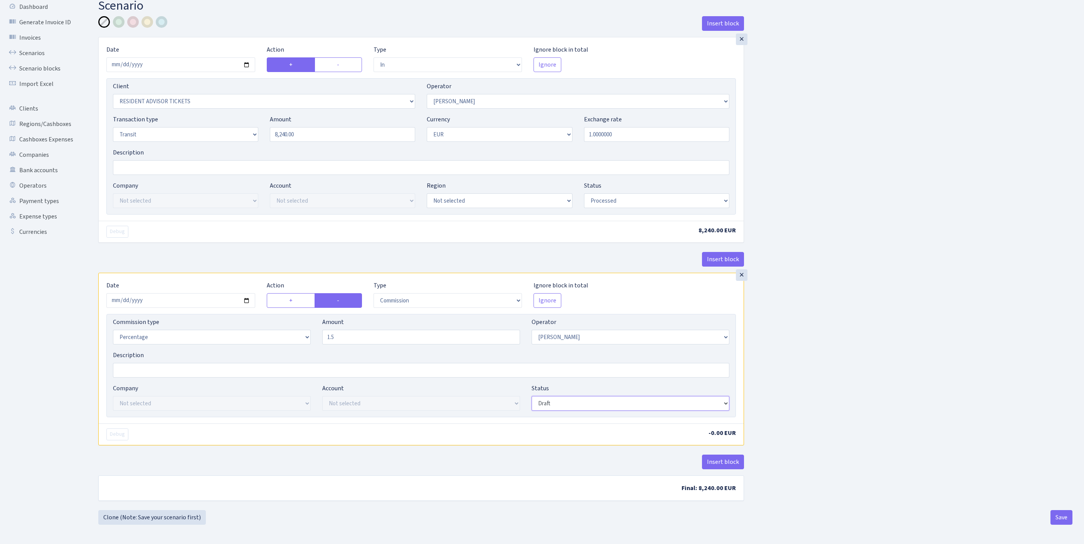
type input "1.50"
select select "processed"
click at [723, 457] on button "Insert block" at bounding box center [723, 462] width 42 height 15
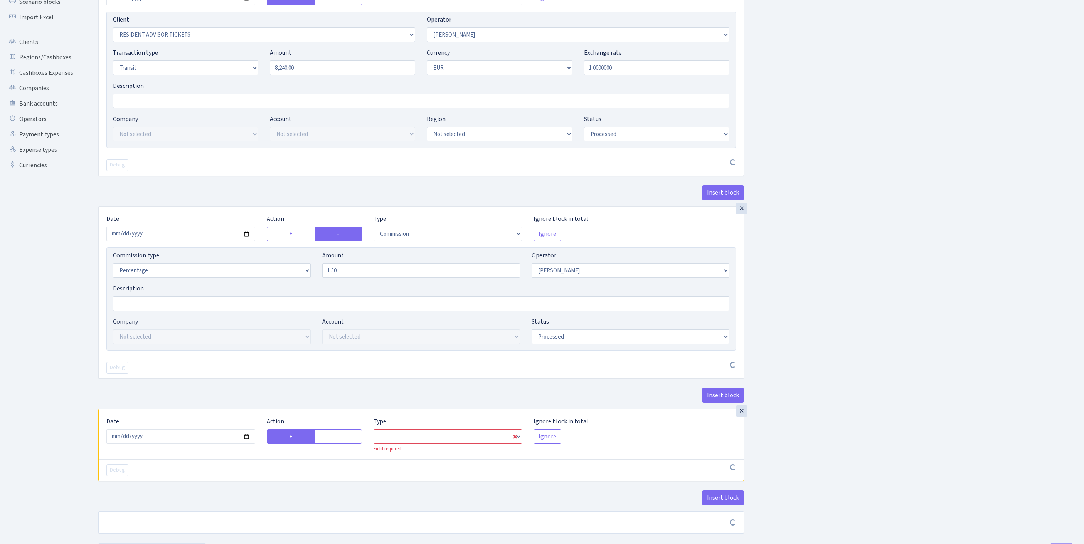
scroll to position [211, 0]
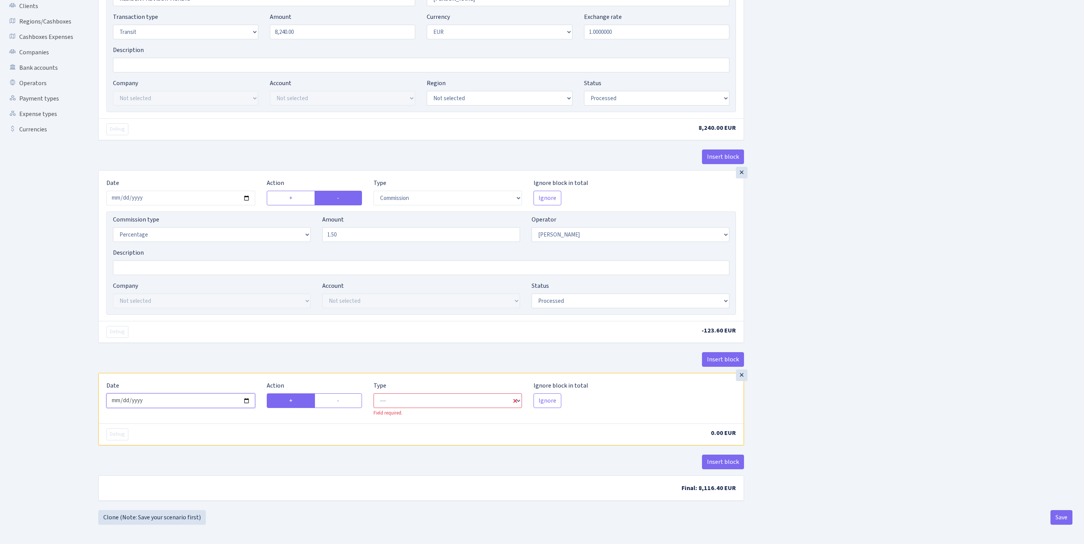
click at [214, 394] on input "2025-09-30" at bounding box center [180, 401] width 149 height 15
type input "[DATE]"
click at [350, 394] on label "-" at bounding box center [338, 401] width 47 height 15
click at [342, 396] on input "-" at bounding box center [339, 398] width 5 height 5
radio input "true"
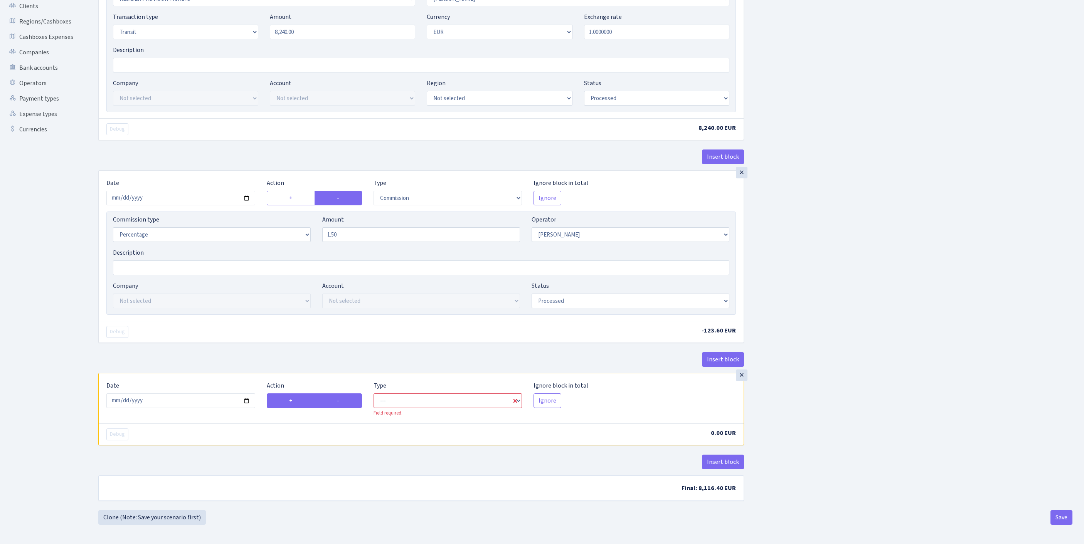
radio input "false"
select select "out"
select select "2"
select select "1"
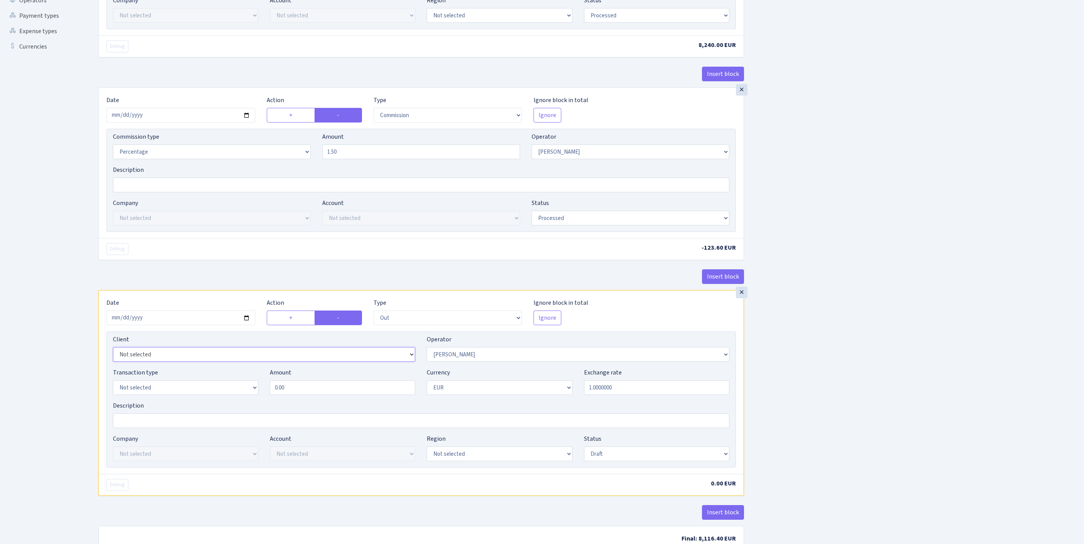
select select "2363"
select select "61"
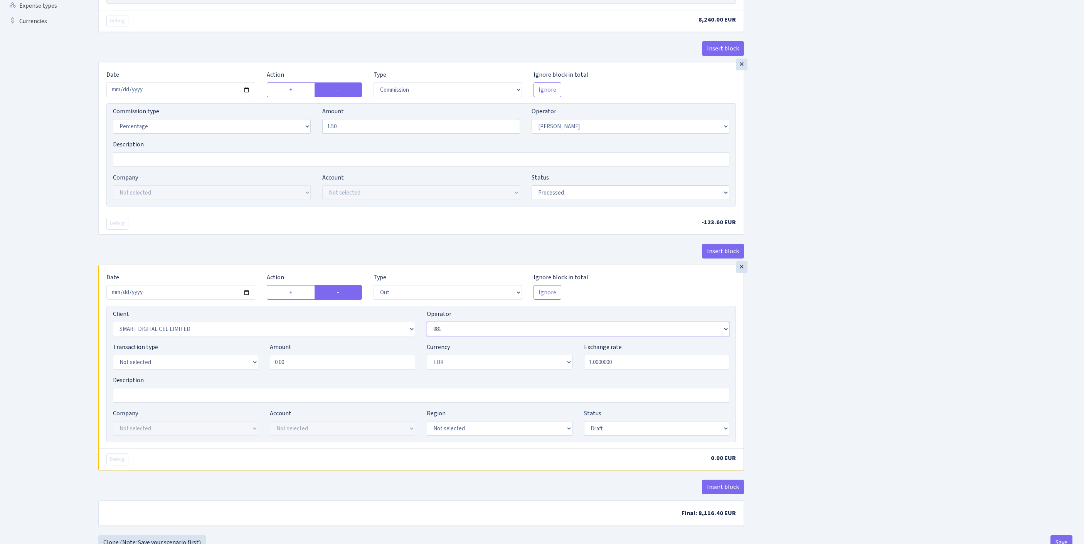
scroll to position [316, 0]
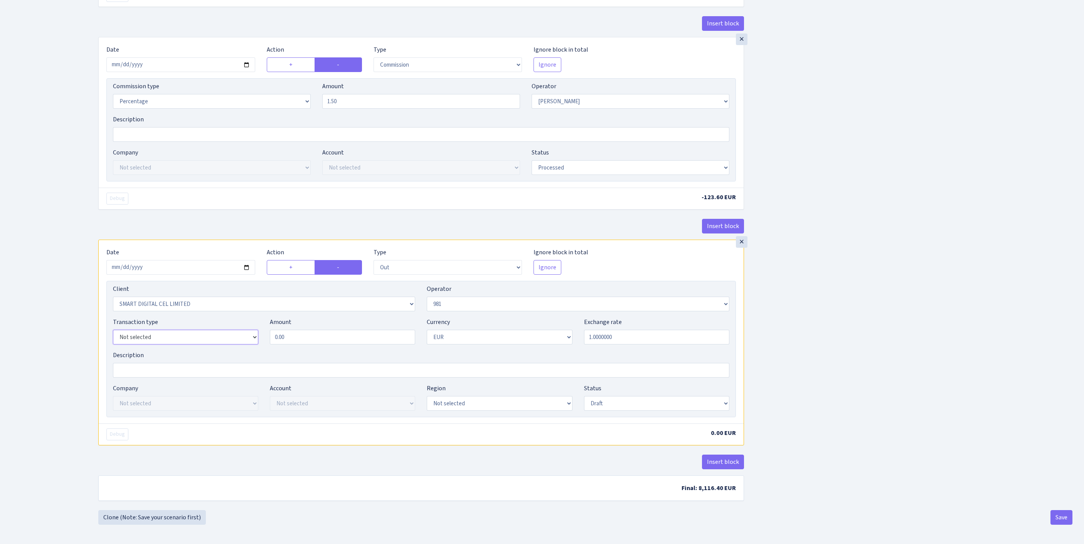
select select "8"
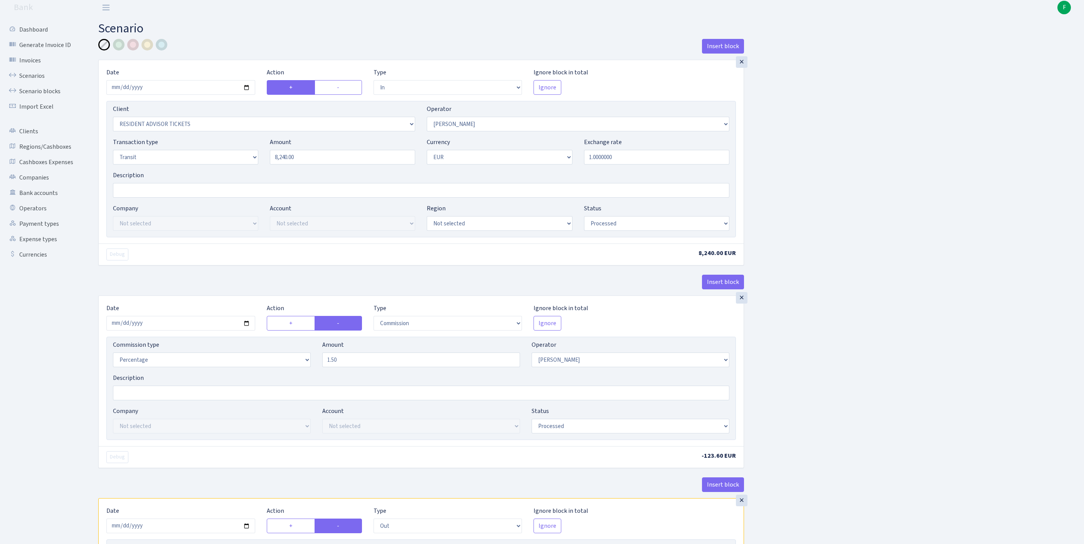
scroll to position [362, 0]
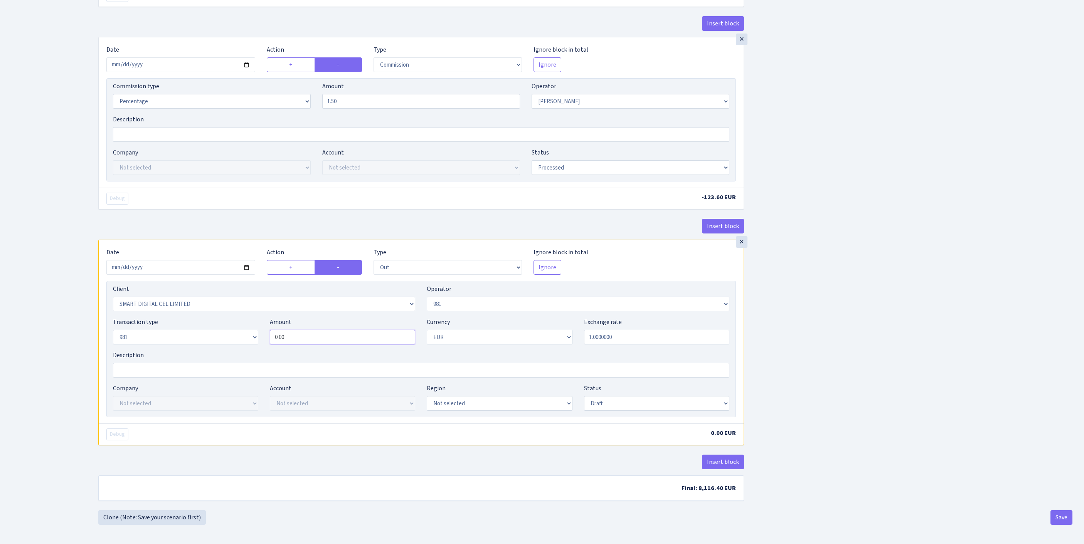
drag, startPoint x: 304, startPoint y: 313, endPoint x: 208, endPoint y: 298, distance: 96.7
click at [208, 318] on div "Transaction type Not selected 981 ELF FISH crypto [PERSON_NAME] MM-BALTIC eur U…" at bounding box center [421, 334] width 628 height 33
type input "8,240.00"
select select "processed"
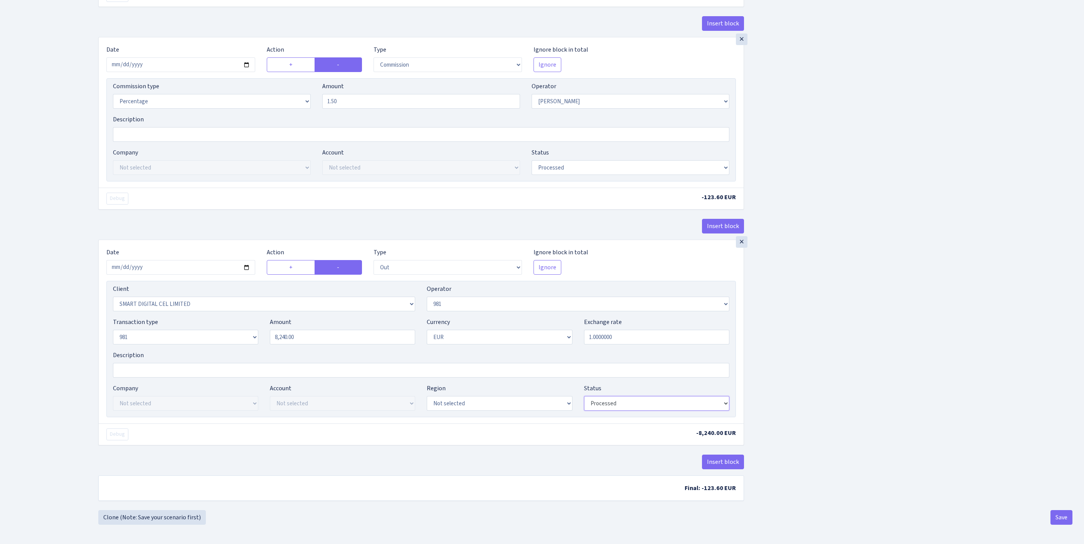
scroll to position [362, 0]
click at [1062, 519] on button "Save" at bounding box center [1061, 517] width 22 height 15
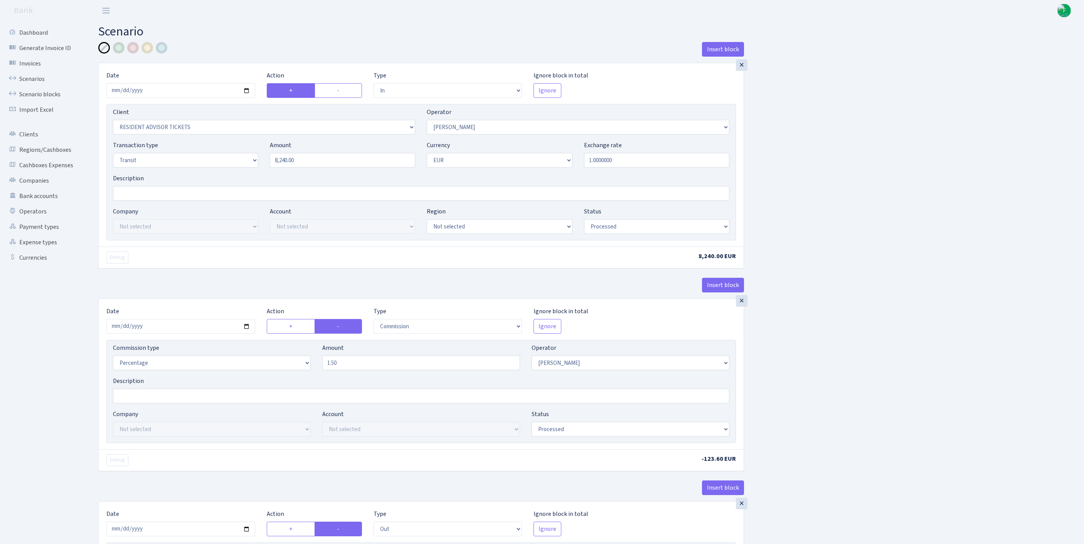
select select "in"
select select "3385"
select select "2"
select select "5"
select select "1"
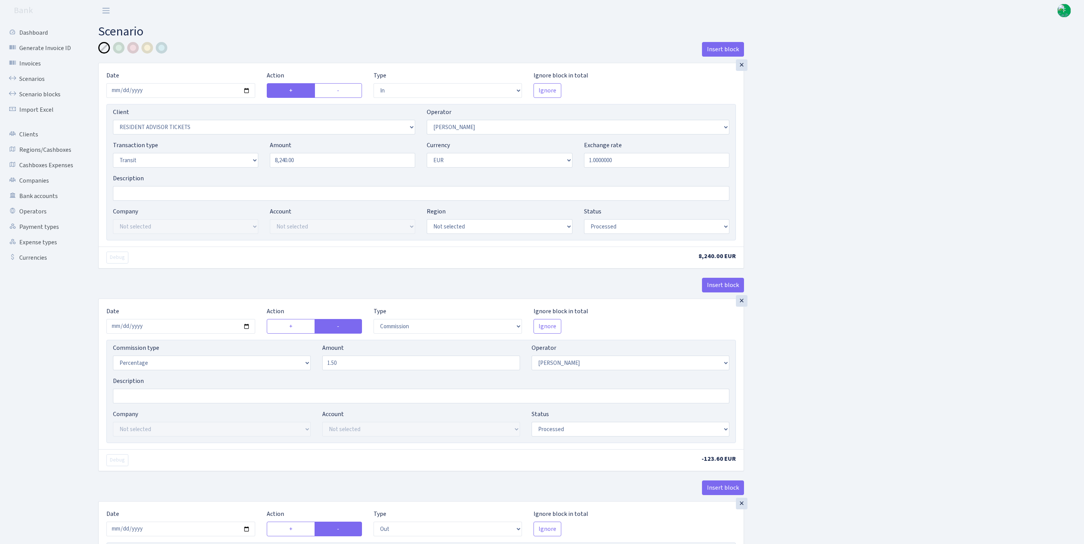
select select "processed"
select select "commission"
select select "2"
select select "processed"
select select "out"
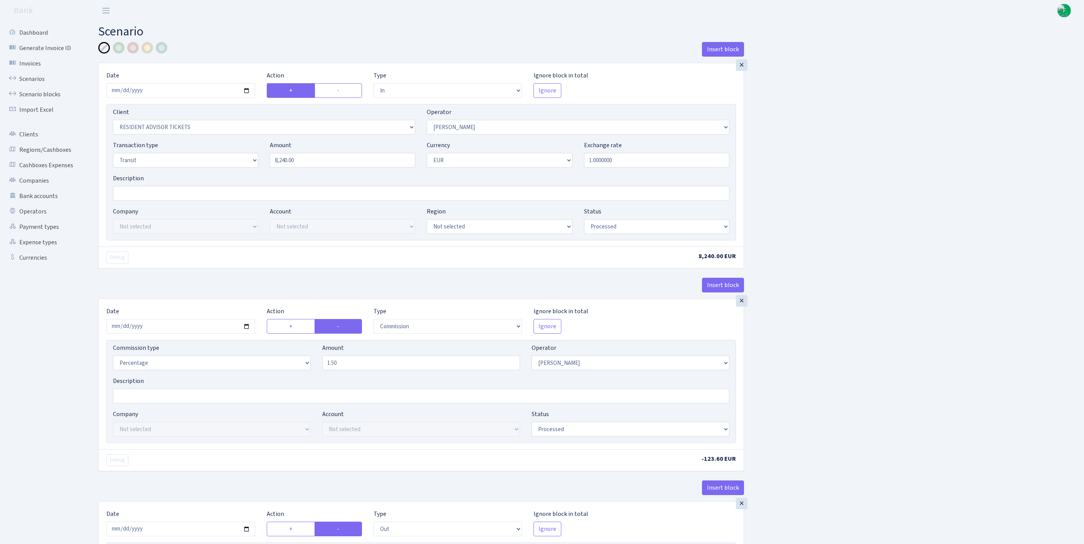
select select "2363"
select select "61"
select select "8"
select select "1"
select select "processed"
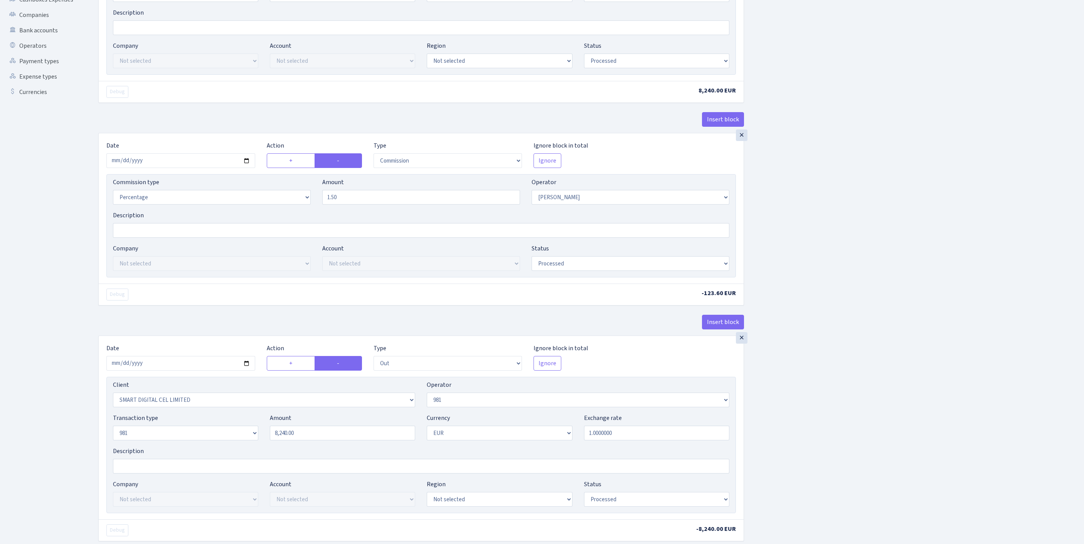
scroll to position [362, 0]
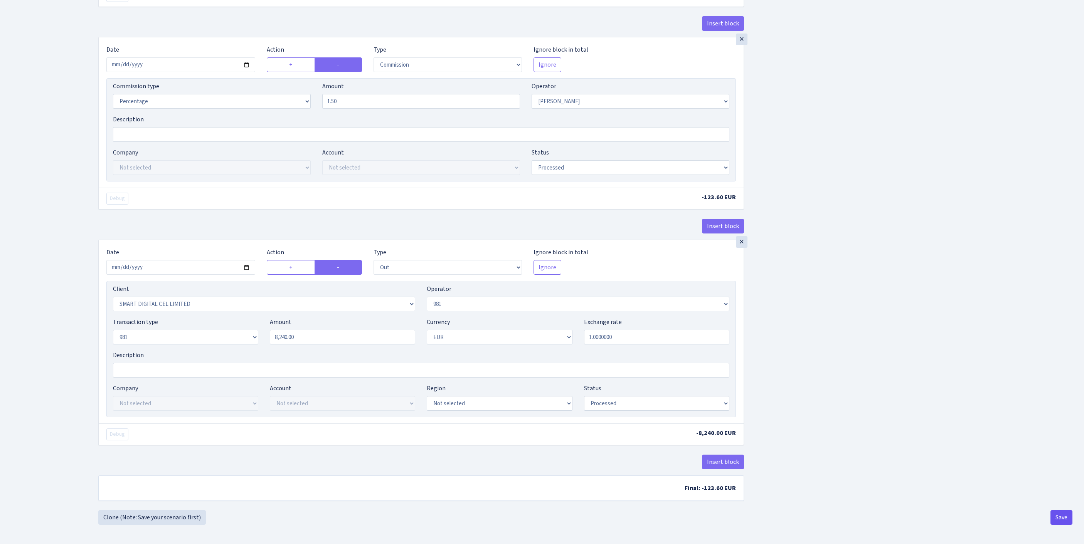
click at [1063, 516] on button "Save" at bounding box center [1061, 517] width 22 height 15
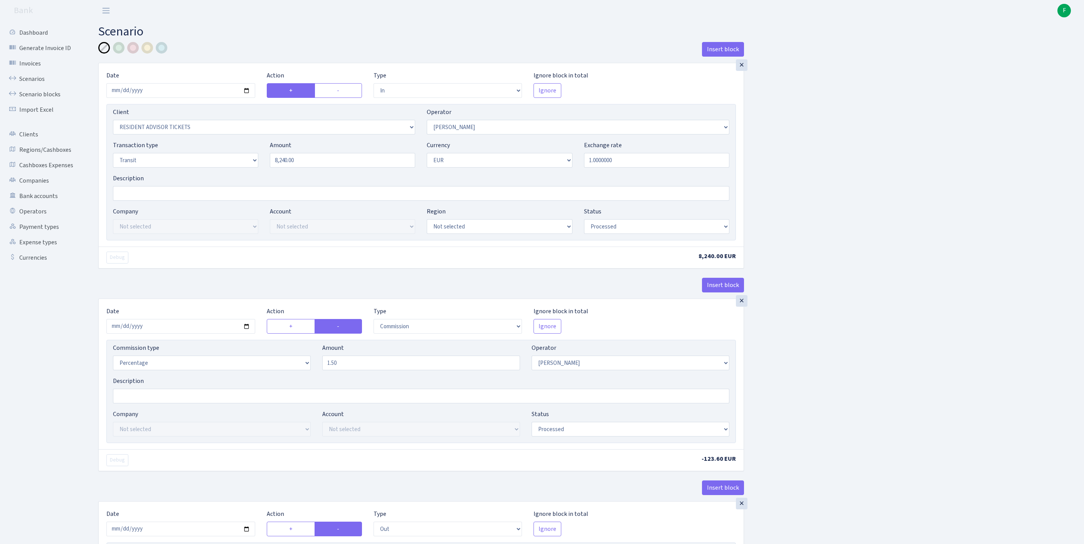
select select "in"
select select "3385"
select select "2"
select select "5"
select select "1"
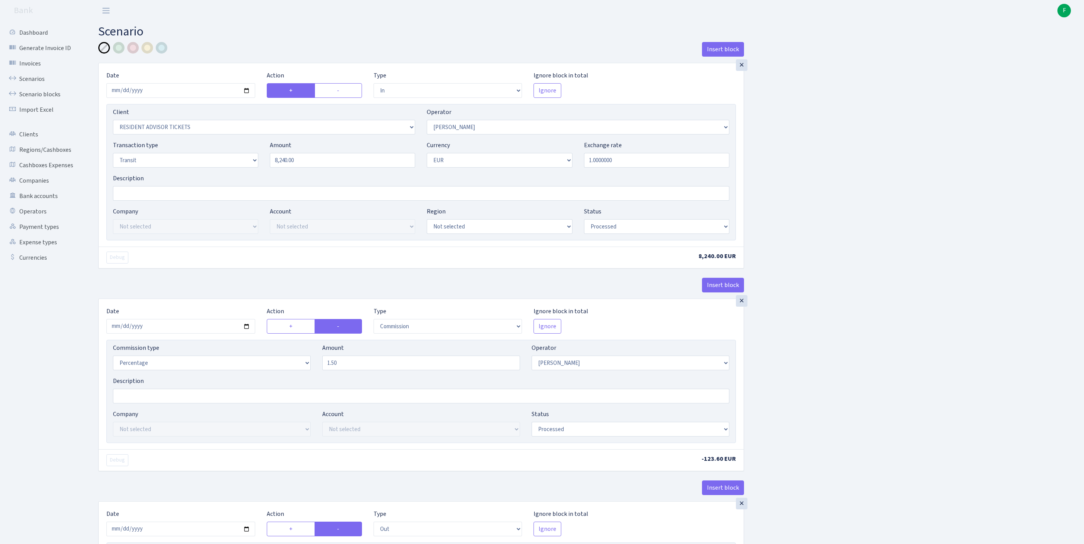
select select "processed"
select select "commission"
select select "2"
select select "processed"
select select "out"
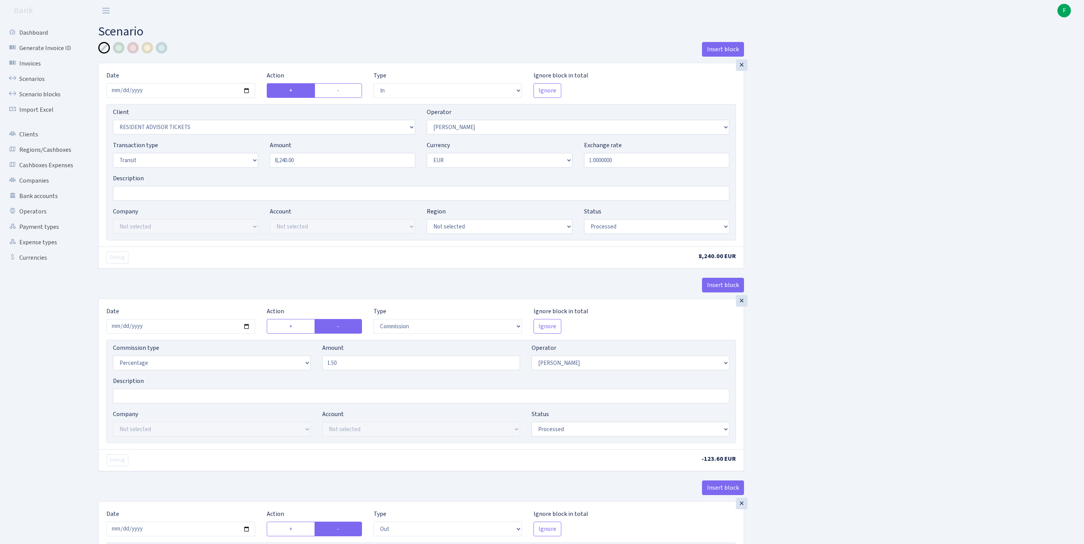
select select "2363"
select select "61"
select select "8"
select select "1"
select select "processed"
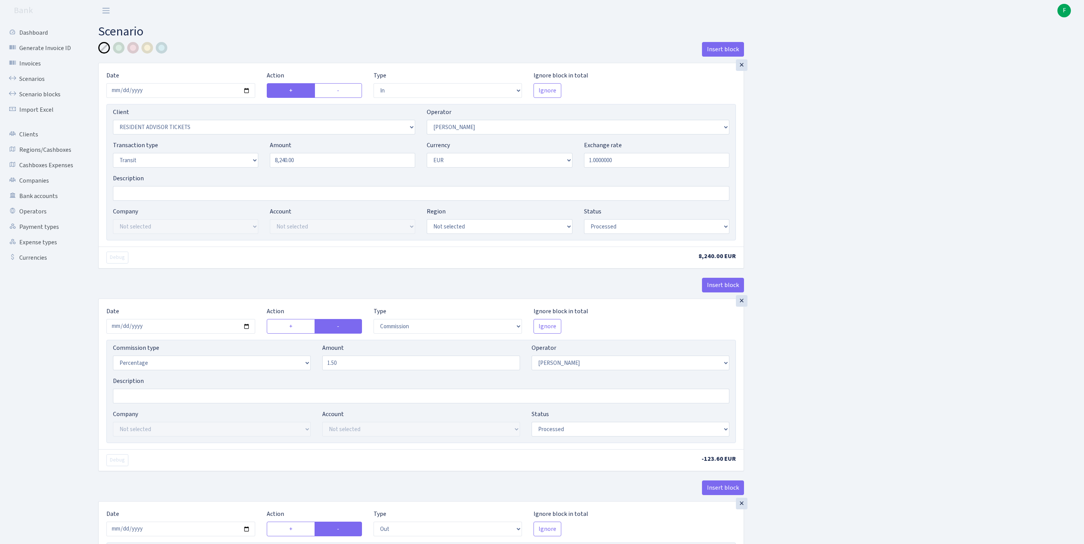
scroll to position [362, 0]
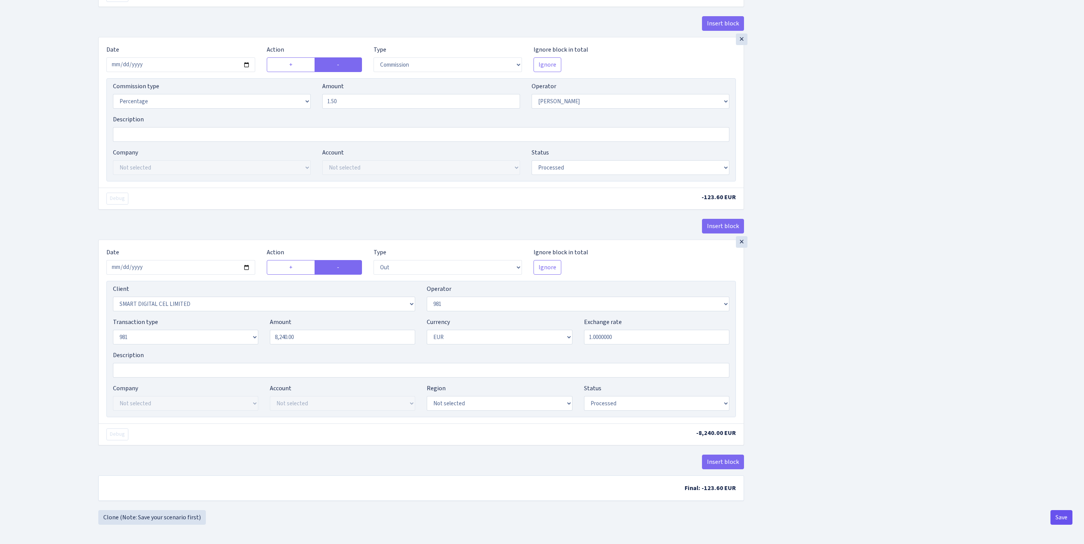
click at [1058, 513] on button "Save" at bounding box center [1061, 517] width 22 height 15
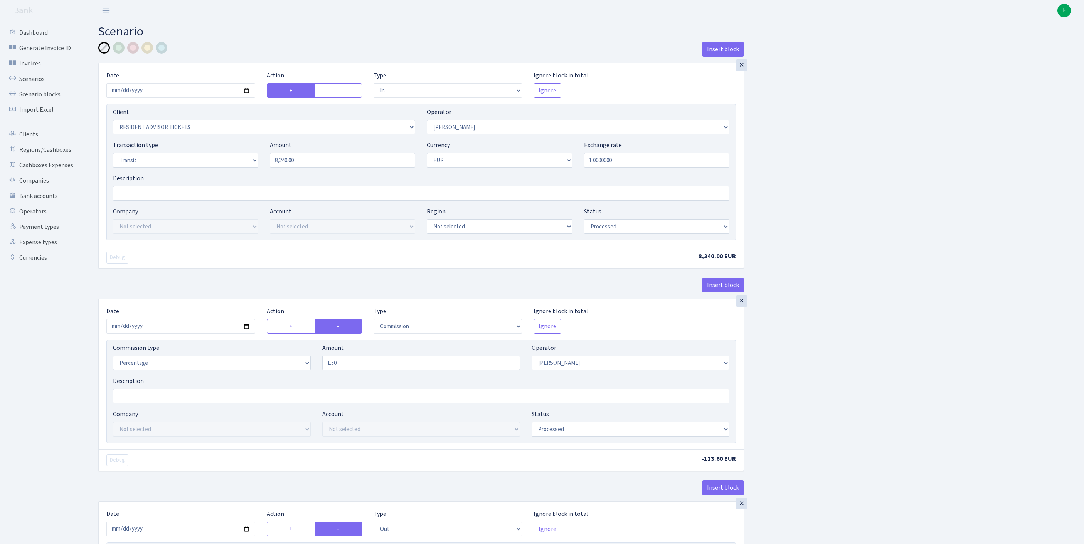
select select "in"
select select "3385"
select select "2"
select select "5"
select select "1"
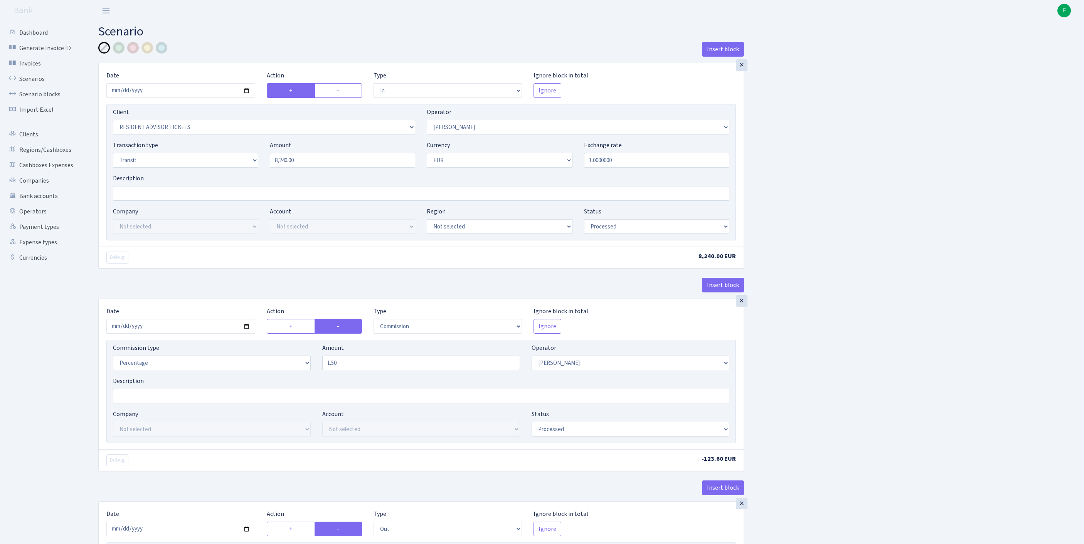
select select "processed"
select select "commission"
select select "2"
select select "processed"
select select "out"
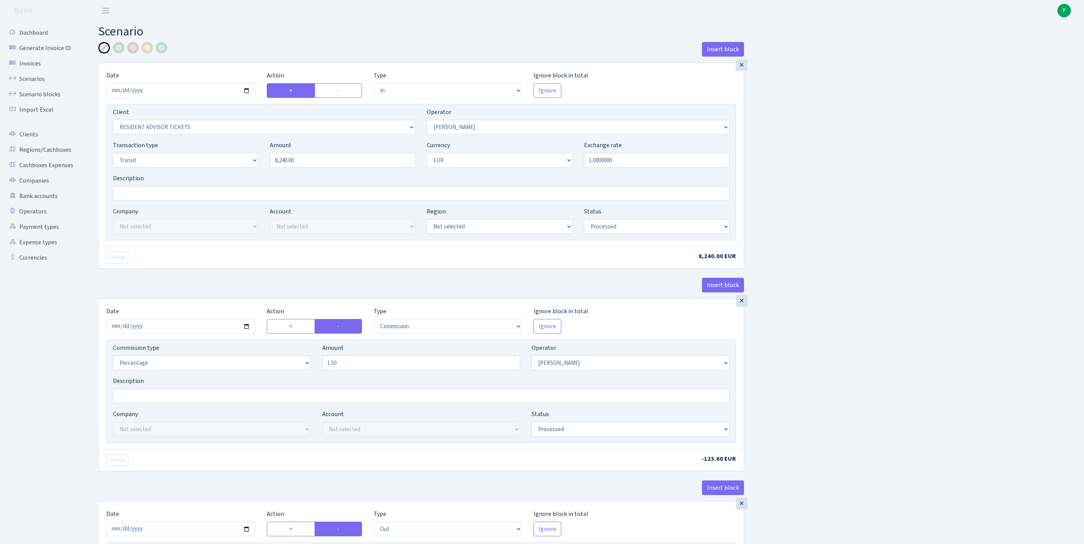
select select "2363"
select select "61"
select select "8"
select select "1"
select select "processed"
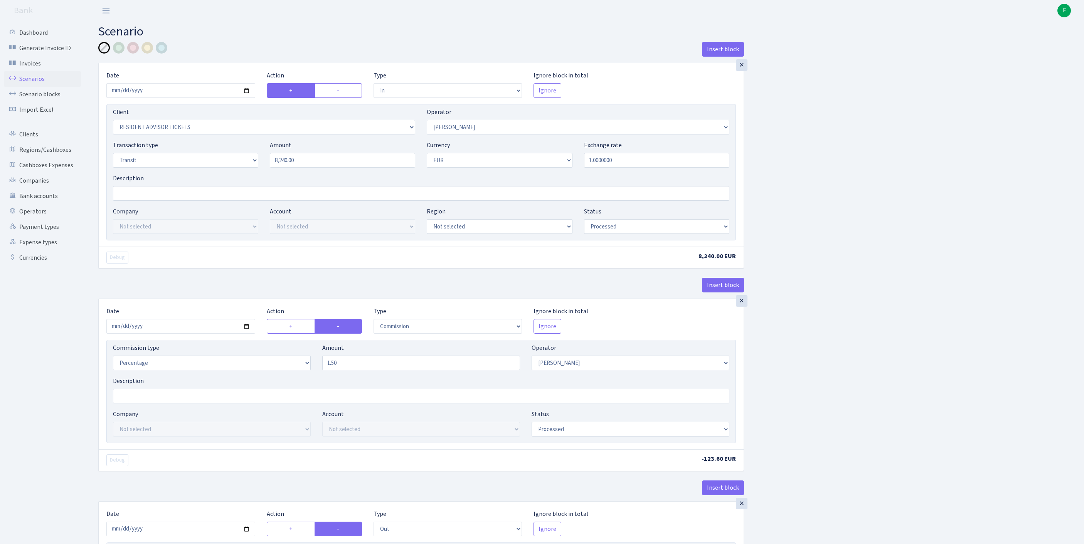
click at [32, 85] on link "Scenarios" at bounding box center [42, 78] width 77 height 15
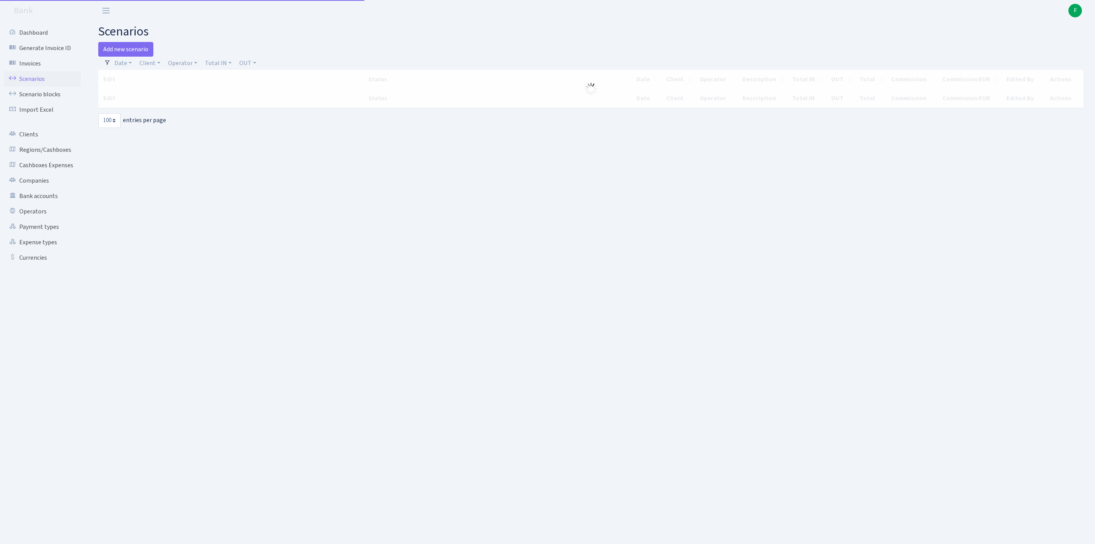
select select "100"
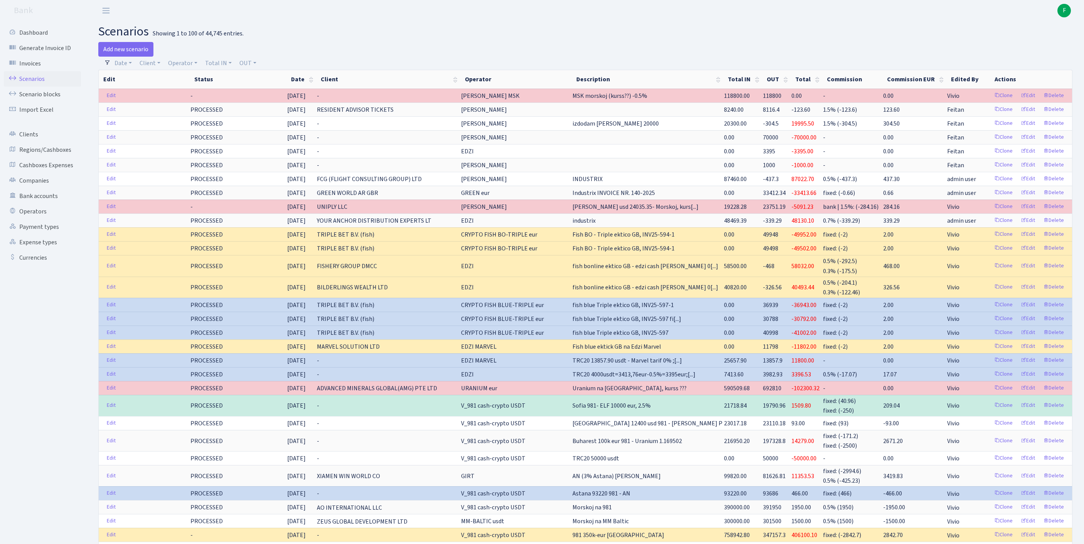
click at [561, 25] on h2 "scenarios Showing 1 to 100 of 44,745 entries." at bounding box center [585, 31] width 974 height 15
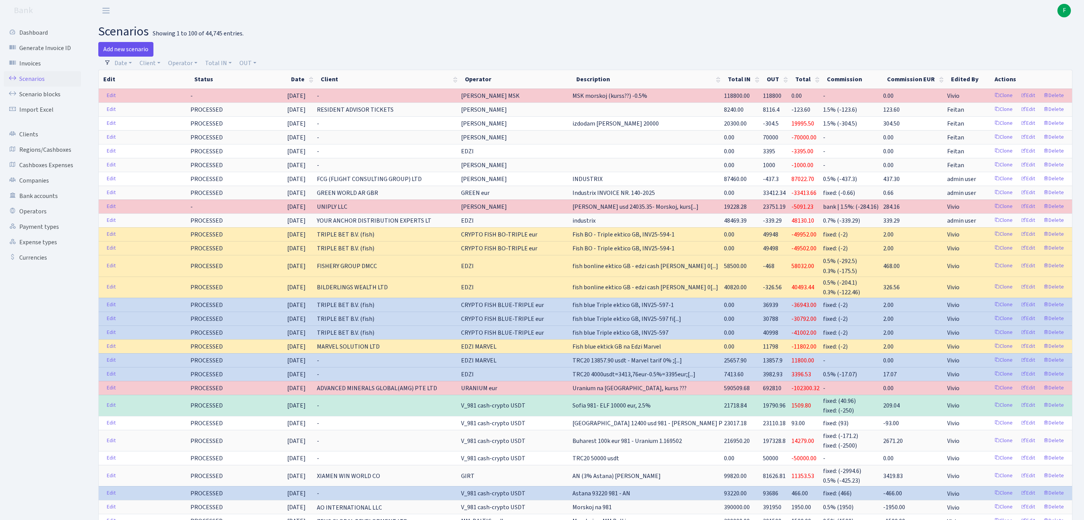
click at [127, 49] on link "Add new scenario" at bounding box center [125, 49] width 55 height 15
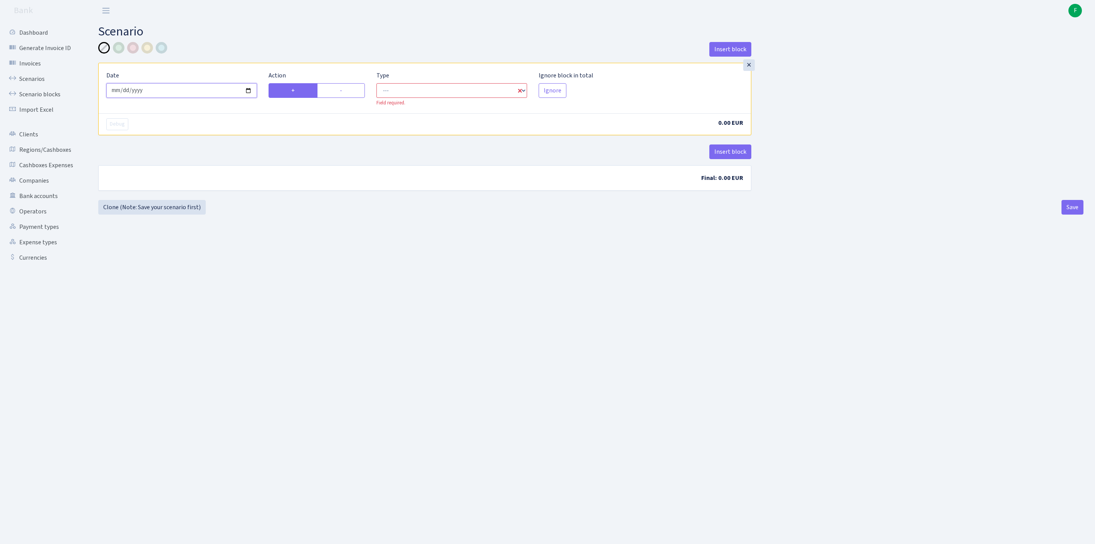
click at [180, 96] on input "2025-09-30" at bounding box center [181, 90] width 151 height 15
type input "2025-09-29"
click at [352, 93] on label "-" at bounding box center [341, 90] width 48 height 15
click at [345, 91] on input "-" at bounding box center [342, 88] width 5 height 5
radio input "true"
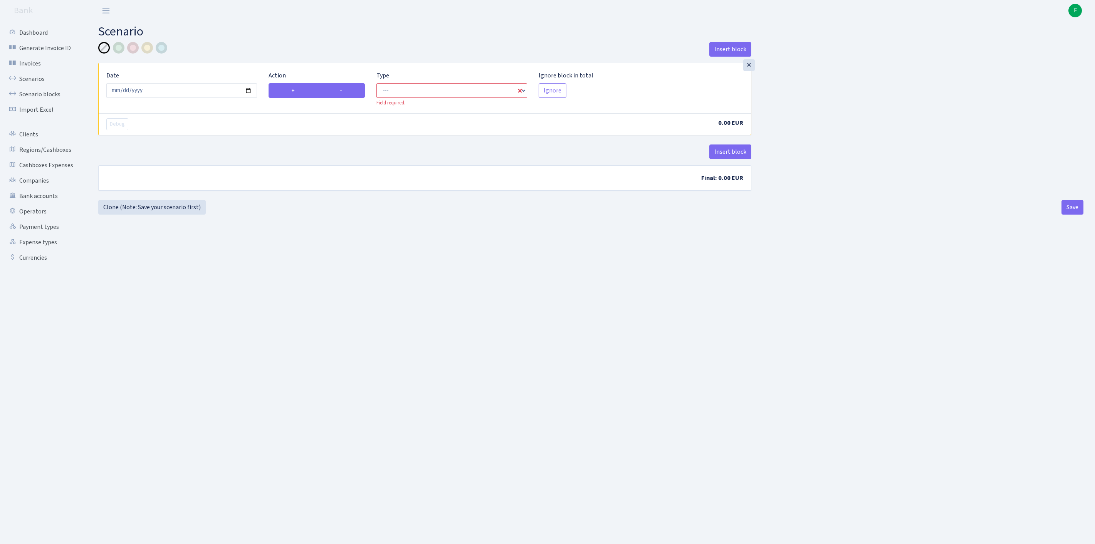
radio input "false"
select select "out"
select select "1"
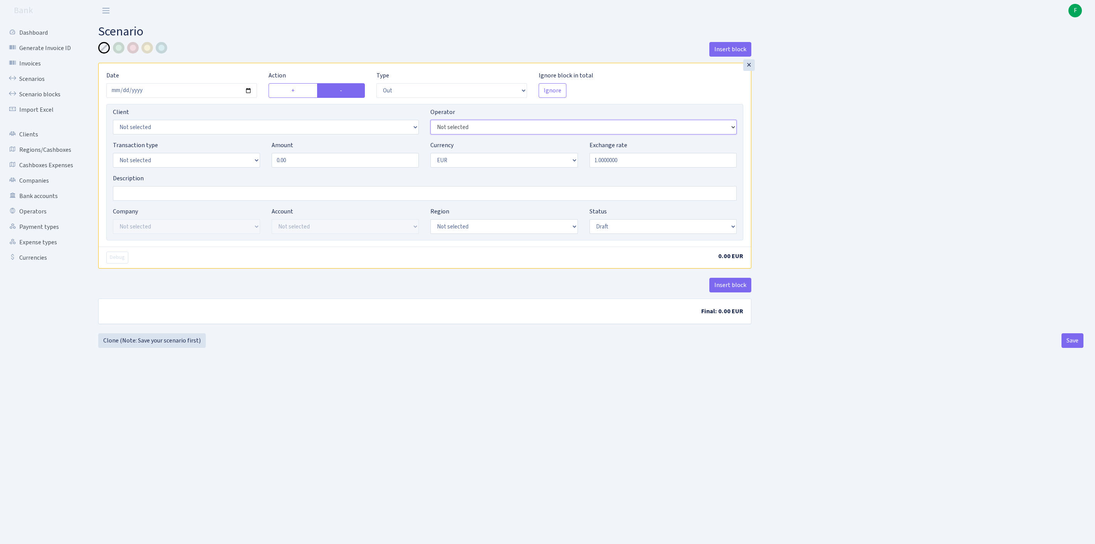
select select "134"
select select "1"
drag, startPoint x: 317, startPoint y: 170, endPoint x: 267, endPoint y: 167, distance: 49.4
click at [267, 167] on div "Amount 0.00" at bounding box center [345, 154] width 159 height 27
drag, startPoint x: 315, startPoint y: 173, endPoint x: 209, endPoint y: 166, distance: 106.7
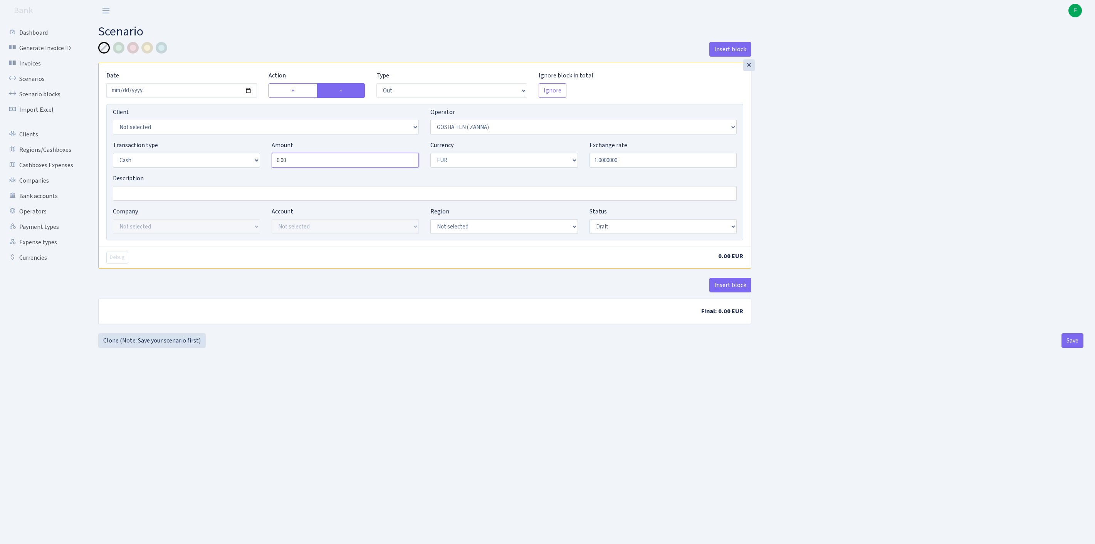
click at [209, 166] on div "Transaction type Not selected 981 ELF FISH crypto GIRT IVO dekl MM-BALTIC eur U…" at bounding box center [425, 157] width 636 height 33
type input "15,760.00"
select select "2"
select select "processed"
click at [1063, 348] on button "Save" at bounding box center [1073, 340] width 22 height 15
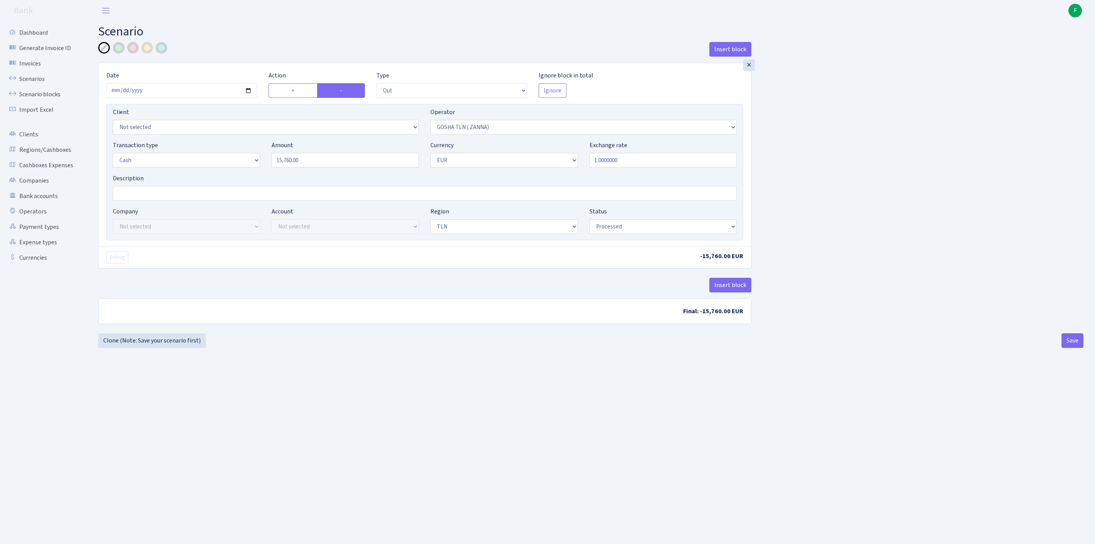
select select "out"
select select "134"
select select "1"
select select "2"
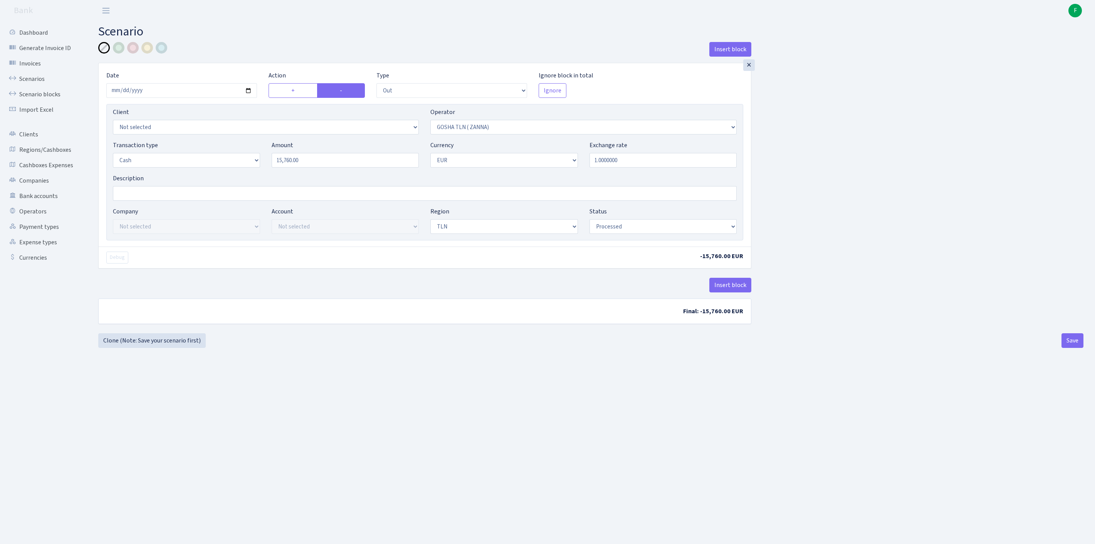
select select "processed"
select select "155"
drag, startPoint x: 233, startPoint y: 173, endPoint x: 205, endPoint y: 173, distance: 27.8
click at [205, 173] on div "Transaction type Not selected 981 ELF FISH crypto GIRT IVO dekl MM-BALTIC eur U…" at bounding box center [425, 157] width 636 height 33
type input "41,600.00"
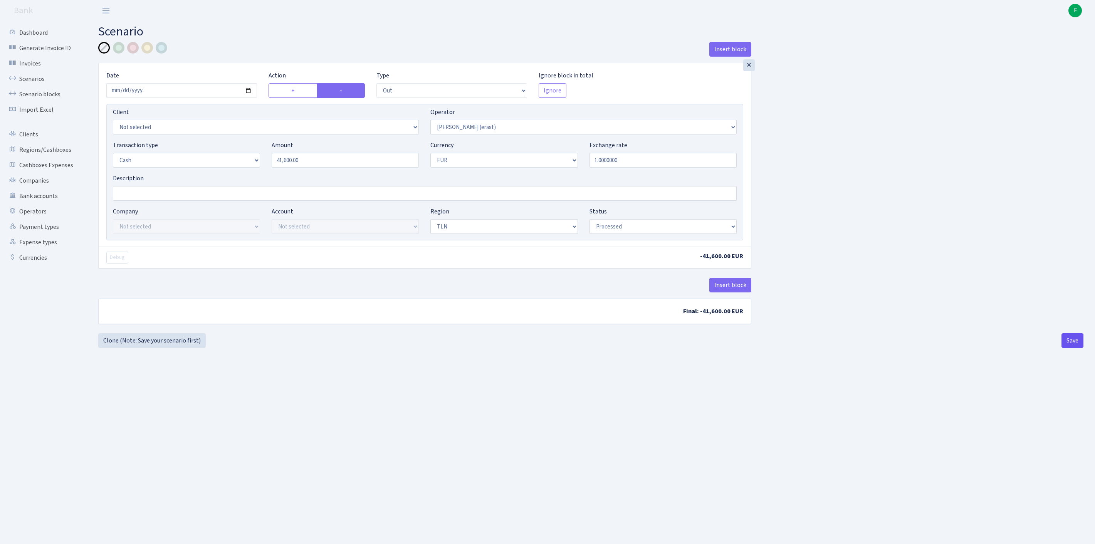
click at [1074, 348] on button "Save" at bounding box center [1073, 340] width 22 height 15
select select "out"
select select "155"
select select "1"
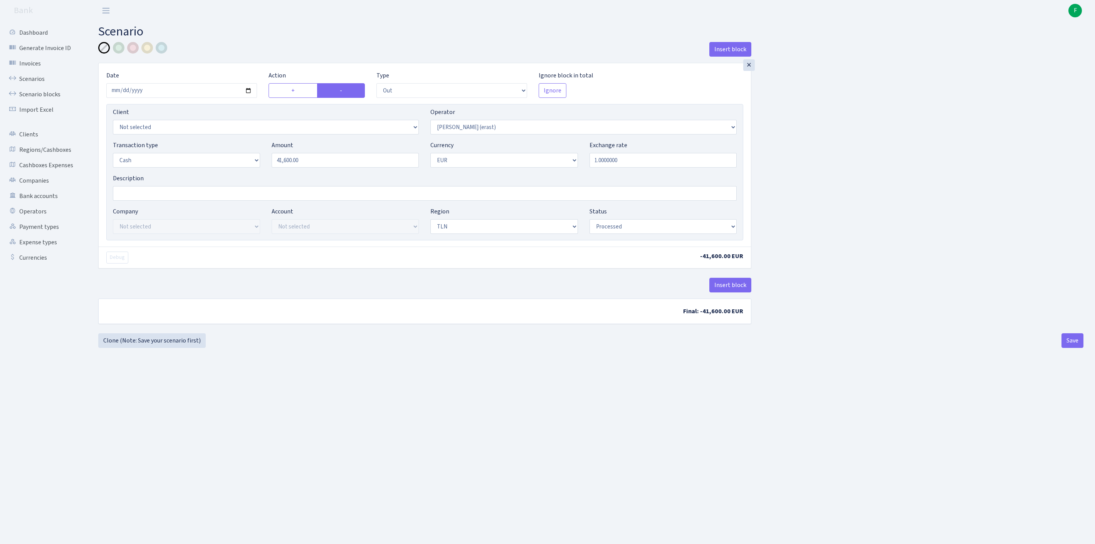
select select "2"
select select "processed"
click at [157, 348] on link "Clone (Note: Save your scenario first)" at bounding box center [152, 340] width 108 height 15
select select "out"
select select "155"
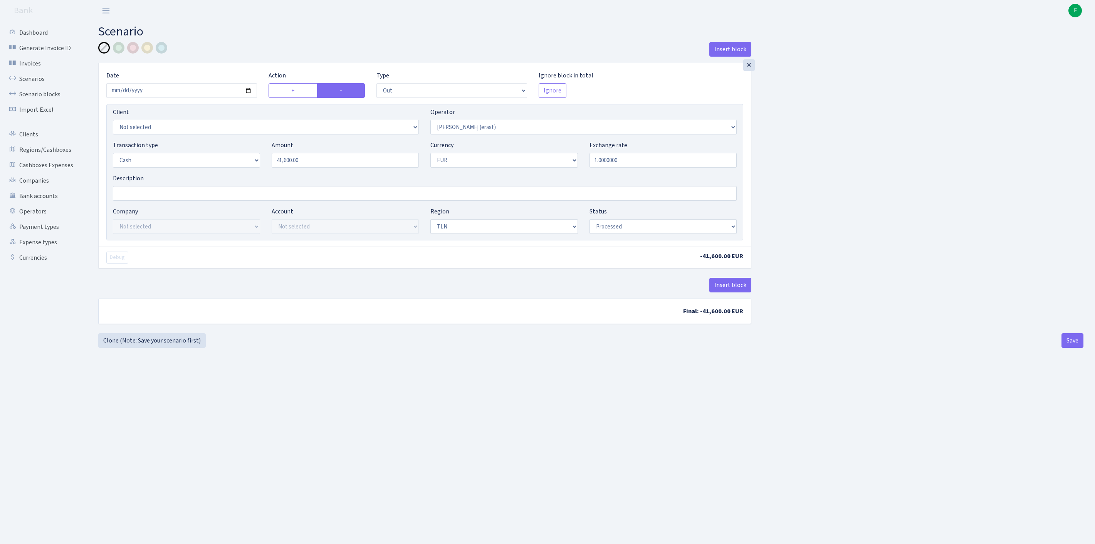
select select "1"
select select "2"
select select "processed"
select select "36"
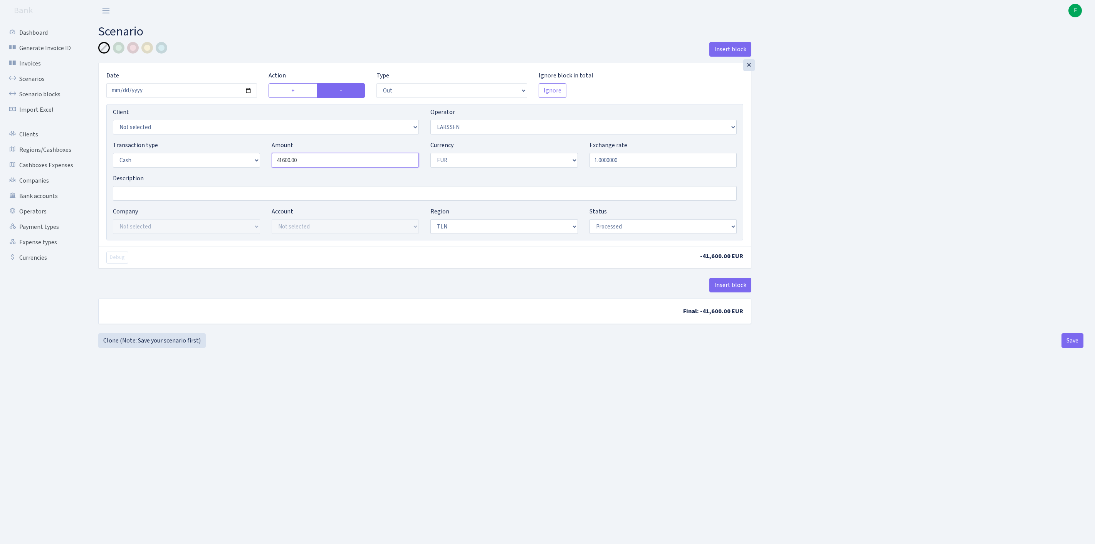
drag, startPoint x: 286, startPoint y: 175, endPoint x: 237, endPoint y: 170, distance: 49.6
click at [237, 170] on div "Transaction type Not selected 981 ELF FISH crypto GIRT IVO dekl MM-BALTIC eur U…" at bounding box center [425, 157] width 636 height 33
type input "40,290.00"
click at [1065, 348] on button "Save" at bounding box center [1073, 340] width 22 height 15
select select "out"
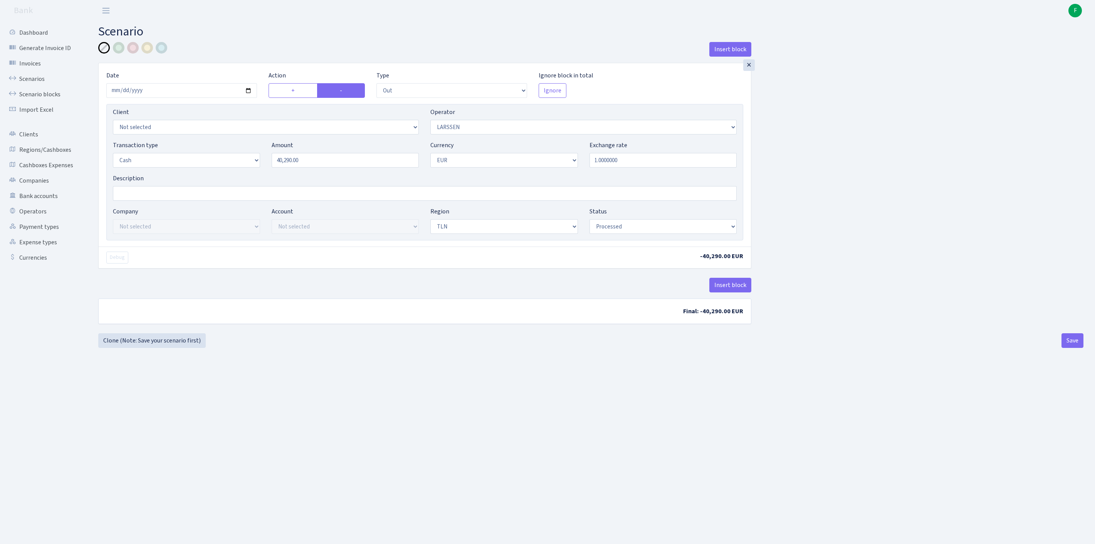
select select "36"
select select "1"
select select "2"
select select "processed"
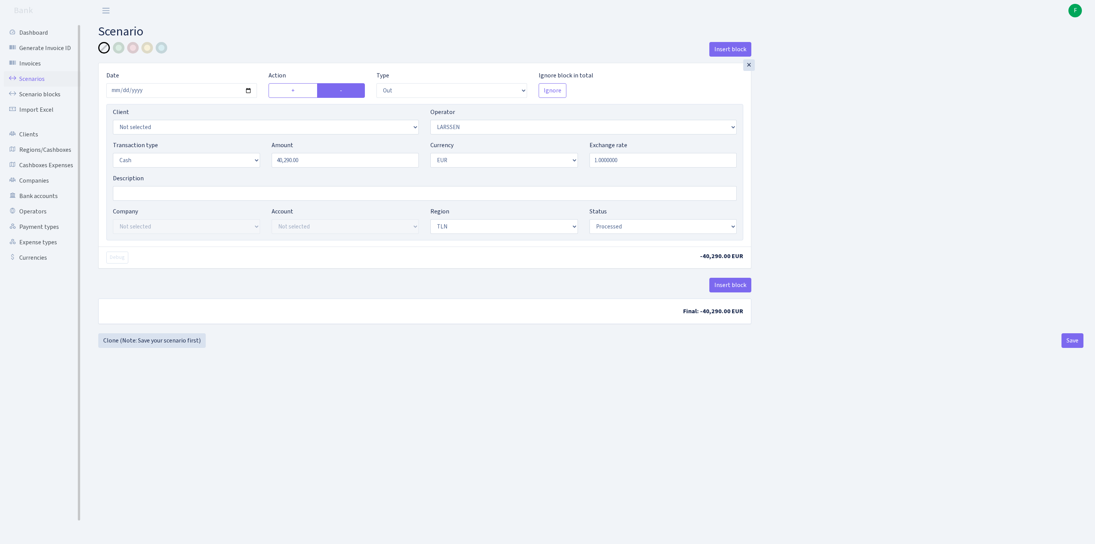
click at [42, 81] on link "Scenarios" at bounding box center [42, 78] width 77 height 15
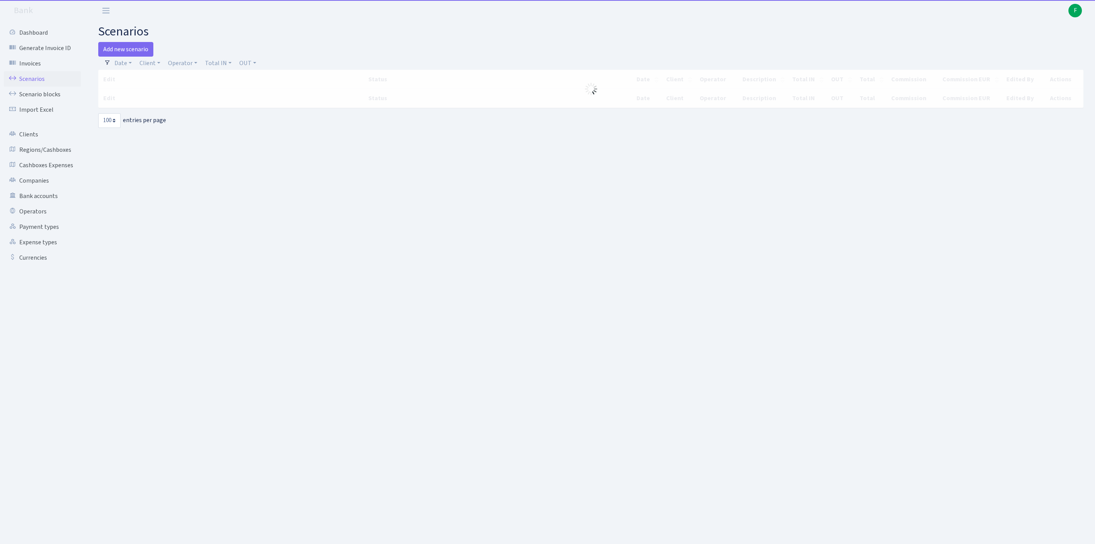
select select "100"
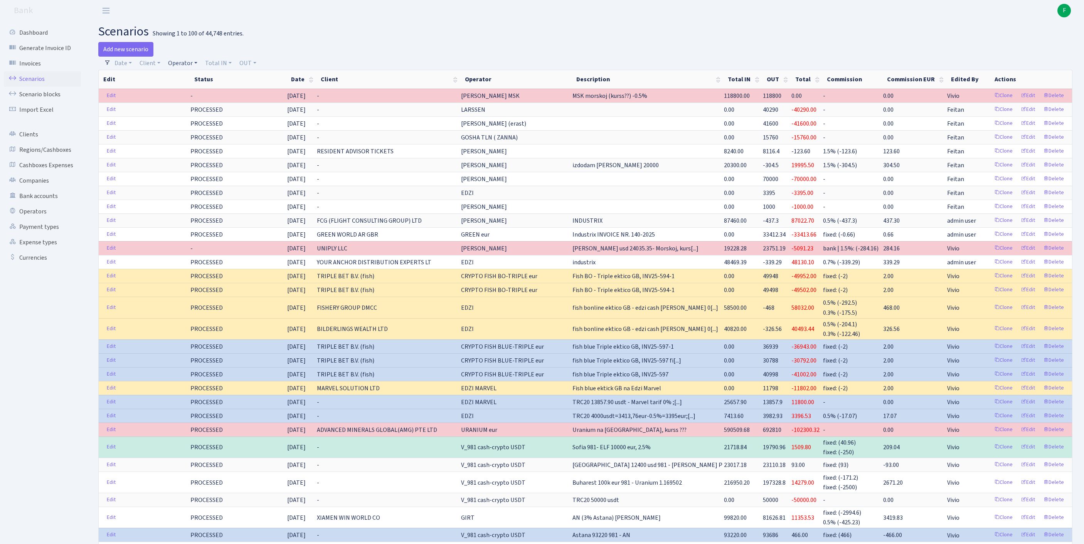
click at [198, 65] on link "Operator" at bounding box center [182, 63] width 35 height 13
click at [206, 96] on input "search" at bounding box center [200, 91] width 64 height 12
type input "SERGE"
click at [214, 112] on li "[PERSON_NAME]" at bounding box center [200, 104] width 66 height 13
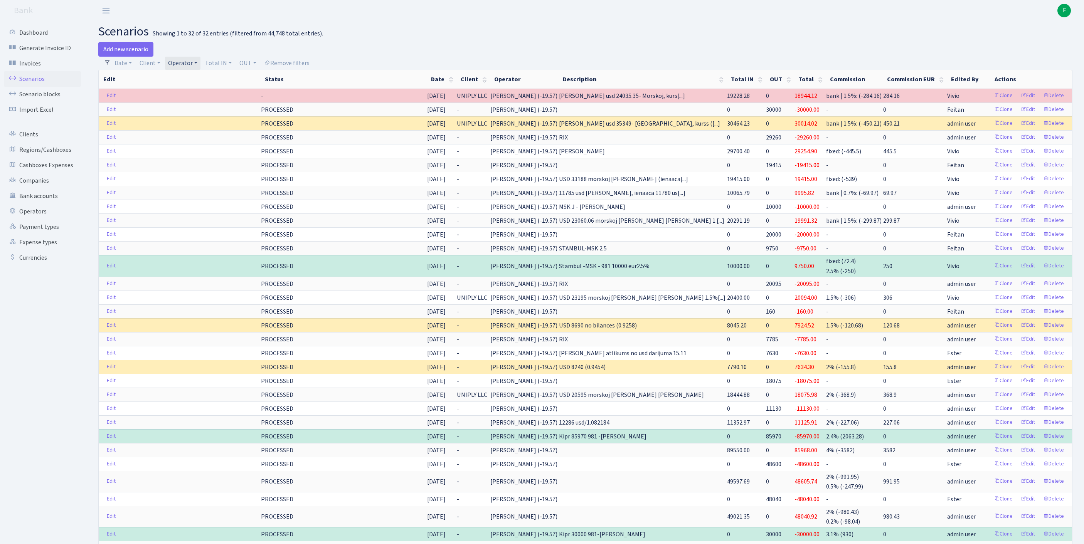
click at [200, 65] on link "Operator" at bounding box center [182, 63] width 35 height 13
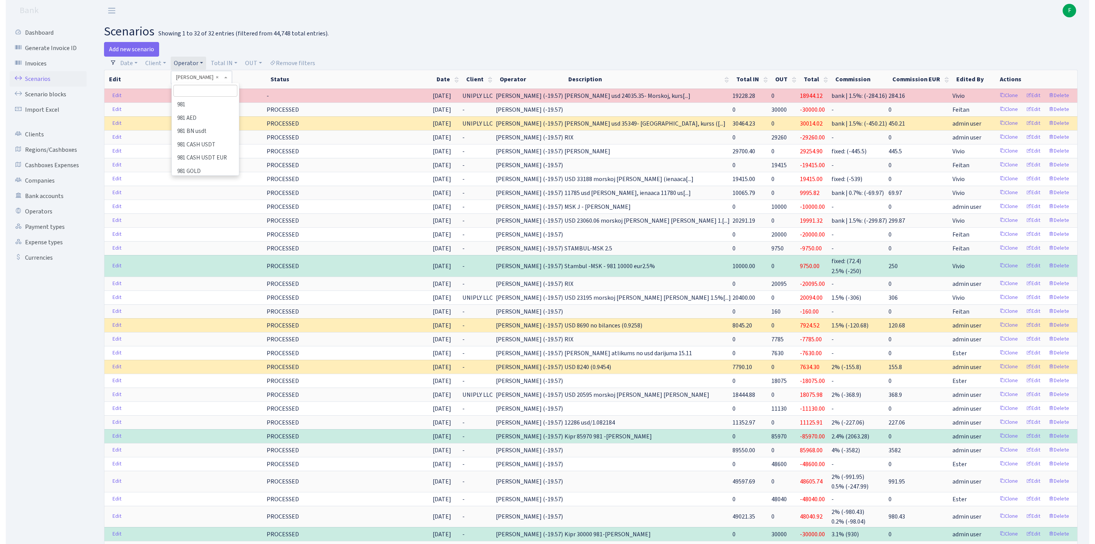
scroll to position [481, 0]
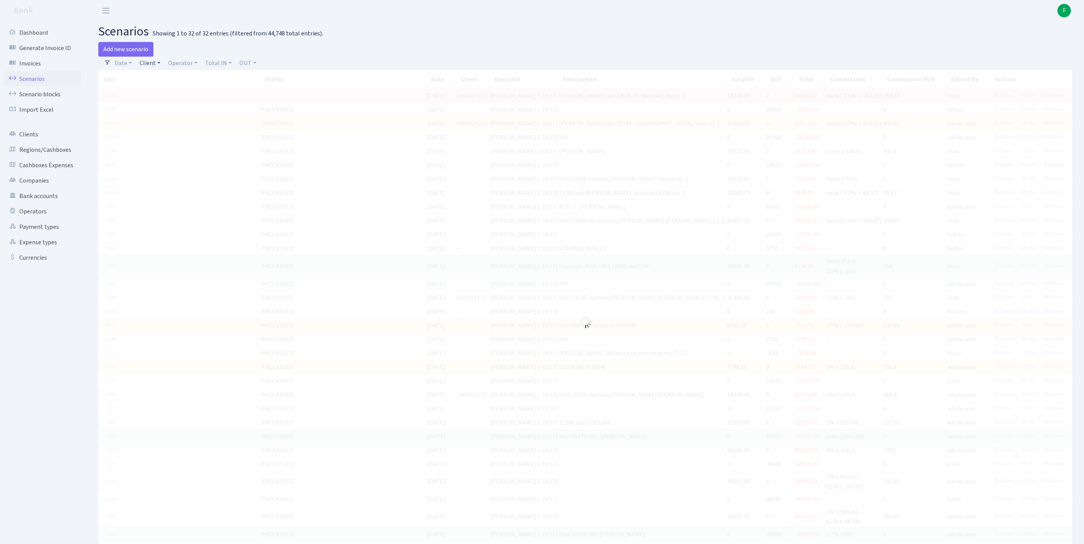
click at [156, 67] on link "Client" at bounding box center [149, 63] width 27 height 13
click at [163, 95] on input "search" at bounding box center [171, 91] width 64 height 12
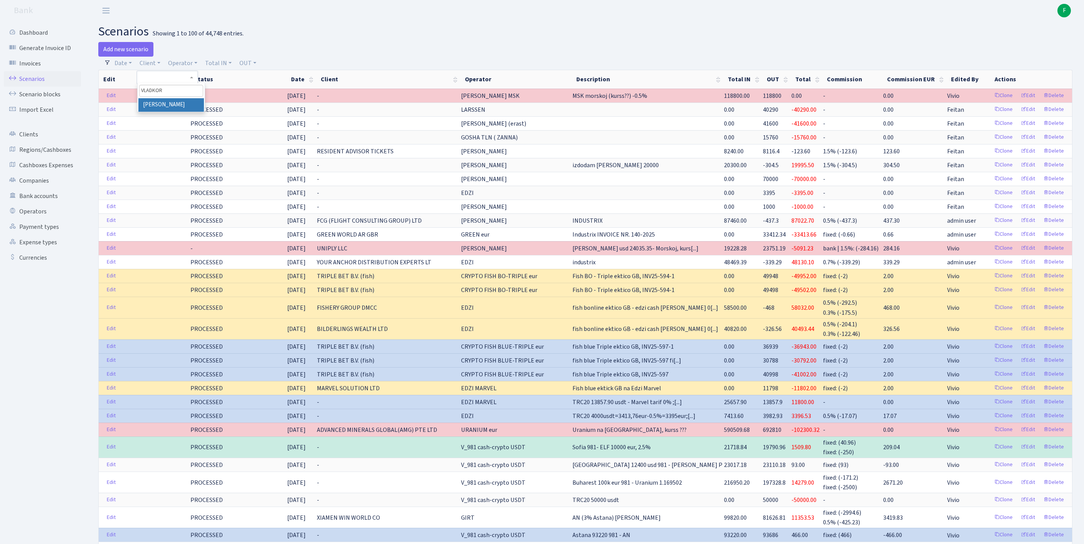
type input "VLADKOR"
click at [155, 112] on li "[PERSON_NAME]" at bounding box center [171, 104] width 66 height 13
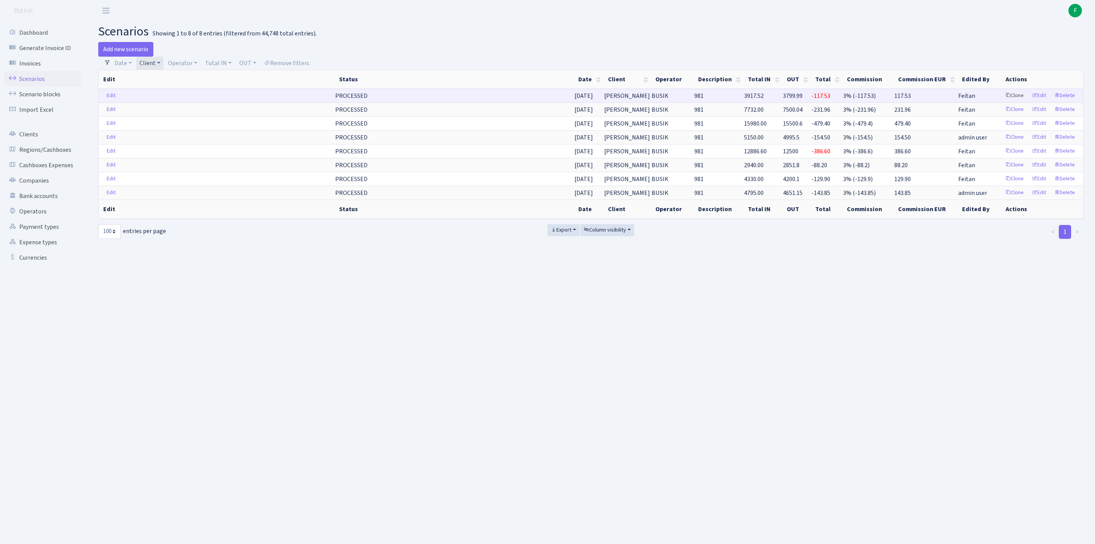
click at [1002, 102] on link "Clone" at bounding box center [1014, 96] width 25 height 12
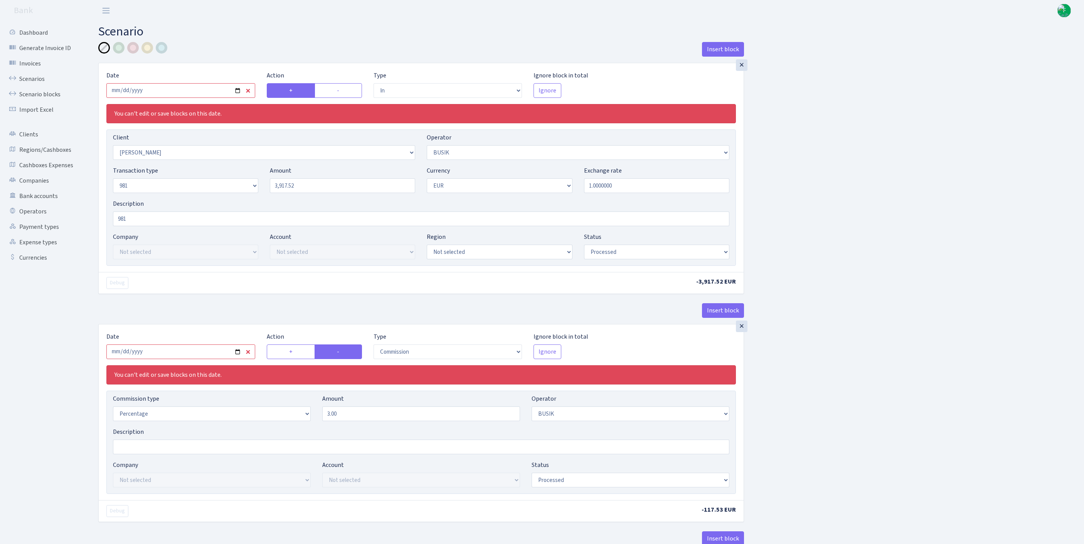
select select "in"
select select "3305"
select select "4"
select select "8"
select select "1"
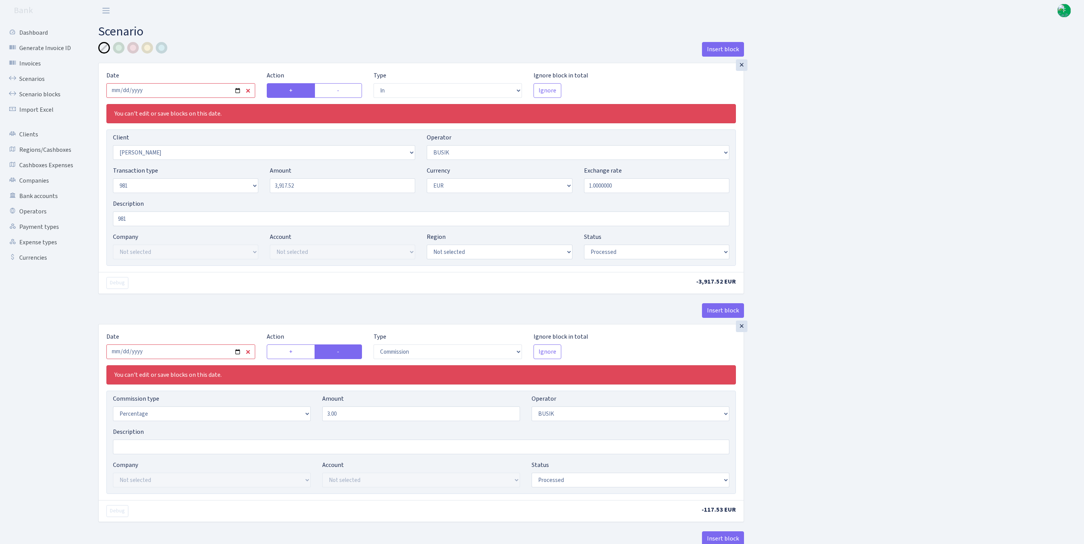
select select "processed"
select select "commission"
select select "4"
select select "processed"
select select "out"
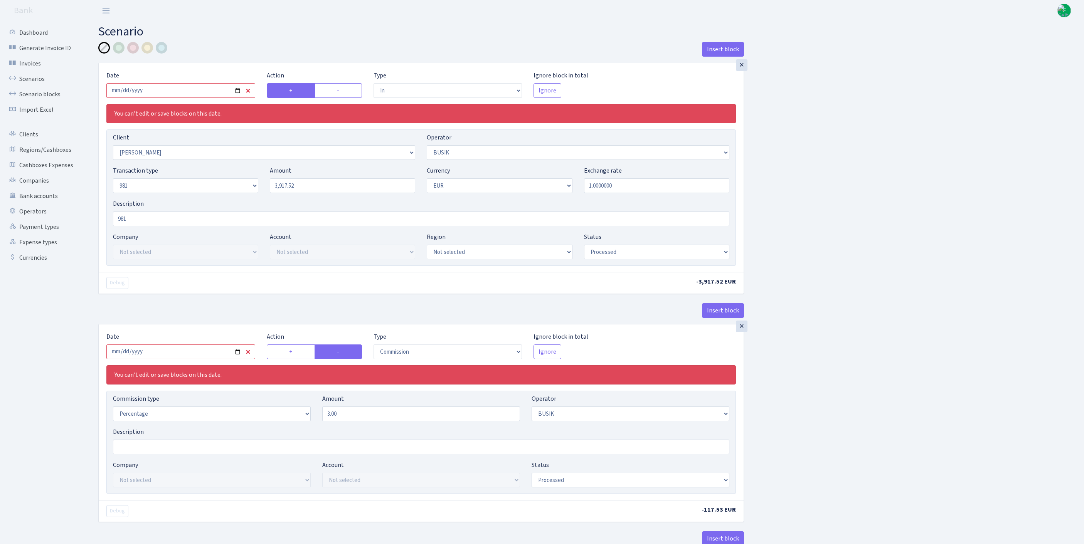
select select "3139"
select select "61"
select select "8"
select select "1"
select select "processed"
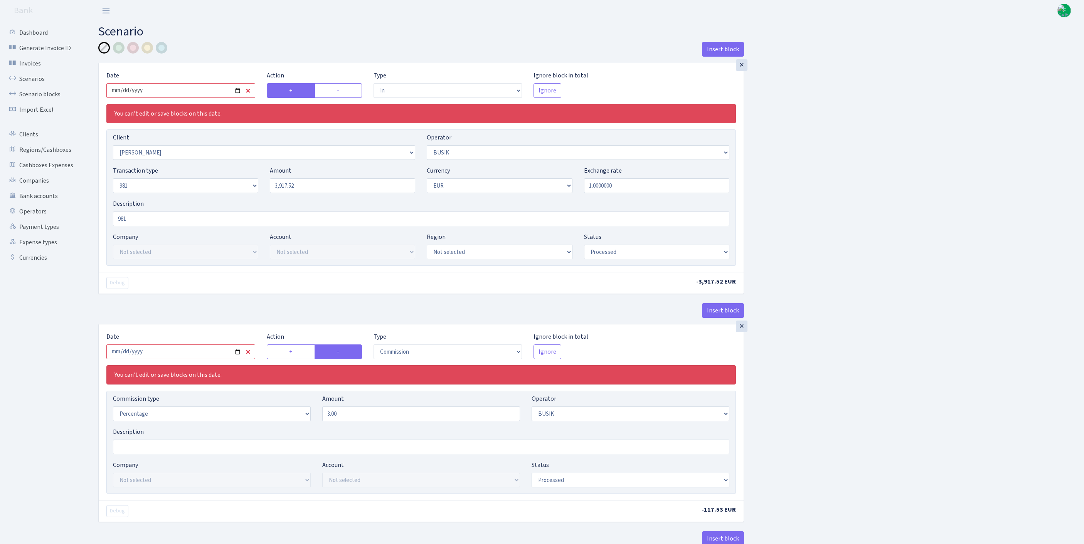
click at [194, 98] on input "[DATE]" at bounding box center [180, 90] width 149 height 15
type input "[DATE]"
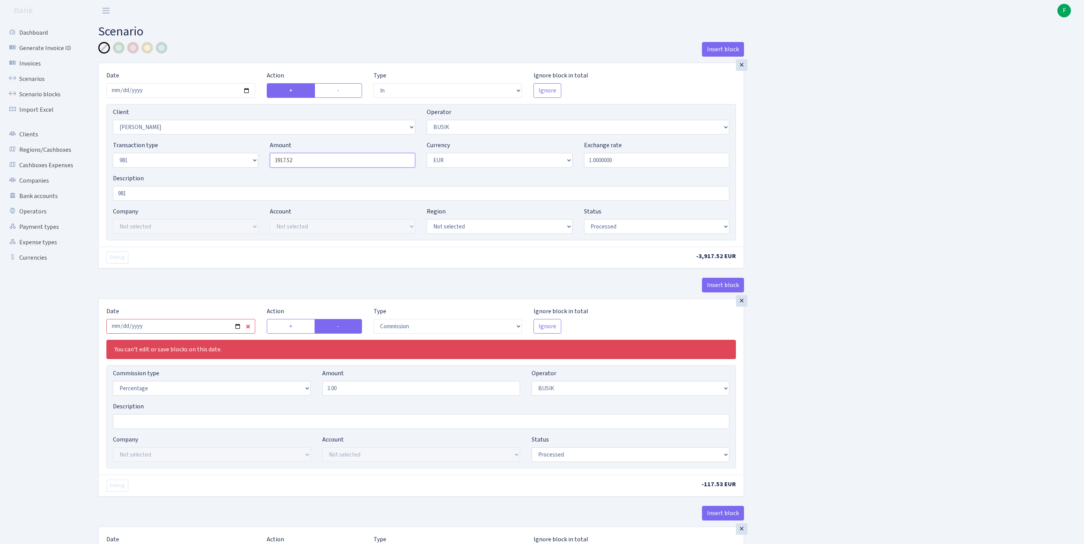
drag, startPoint x: 321, startPoint y: 176, endPoint x: 207, endPoint y: 167, distance: 113.7
click at [207, 167] on div "Transaction type Not selected 981 ELF FISH crypto GIRT IVO dekl MM-BALTIC eur U…" at bounding box center [421, 157] width 628 height 33
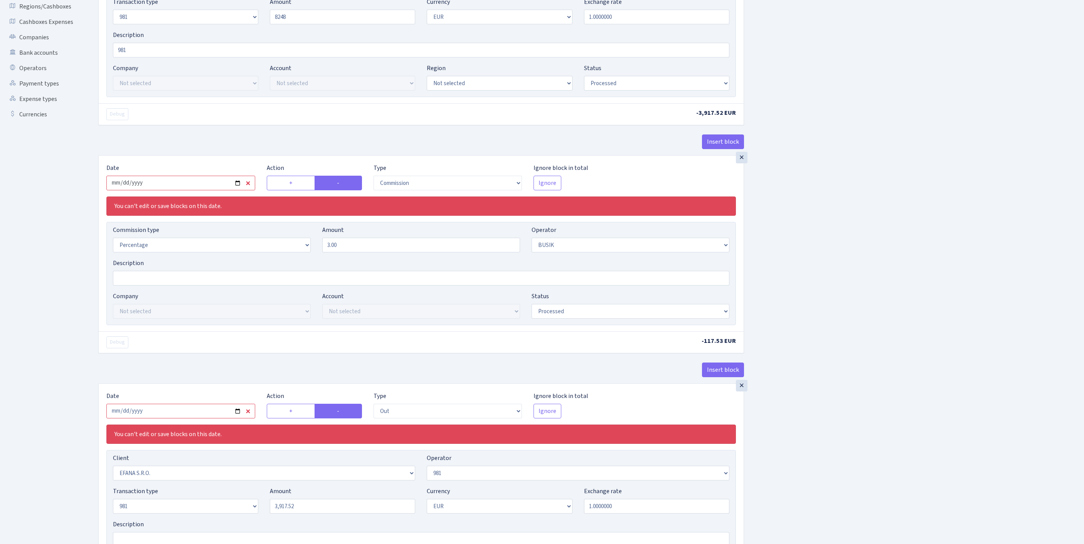
type input "8,248.00"
click at [195, 190] on input "[DATE]" at bounding box center [180, 183] width 149 height 15
type input "2025-09-29"
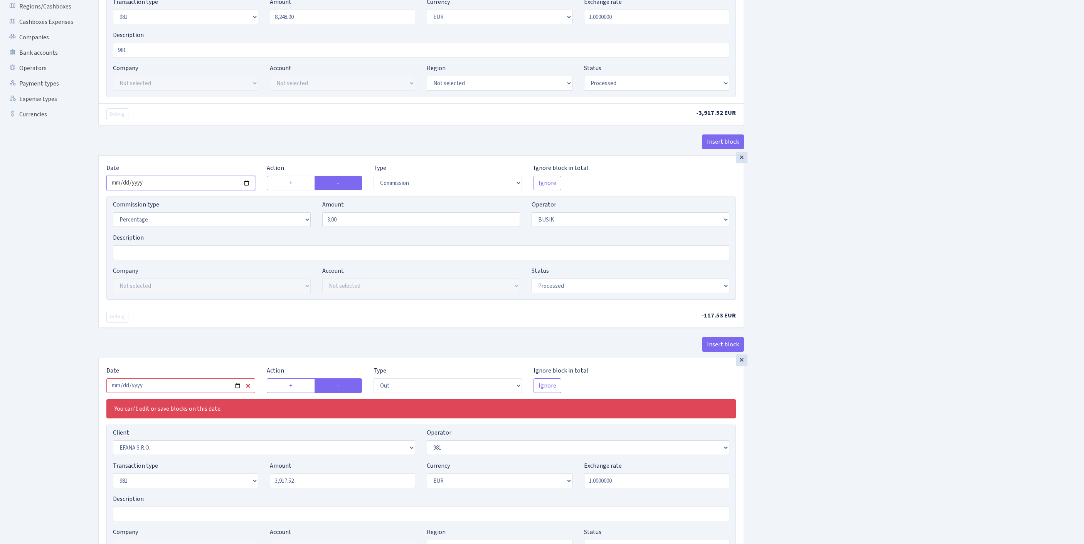
scroll to position [392, 0]
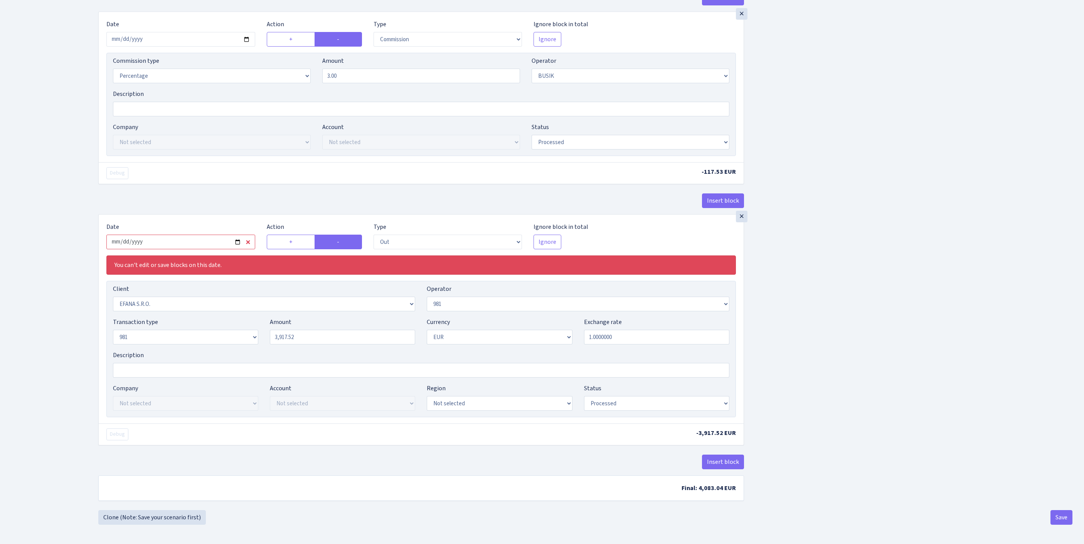
click at [205, 235] on input "2025-09-23" at bounding box center [180, 242] width 149 height 15
type input "[DATE]"
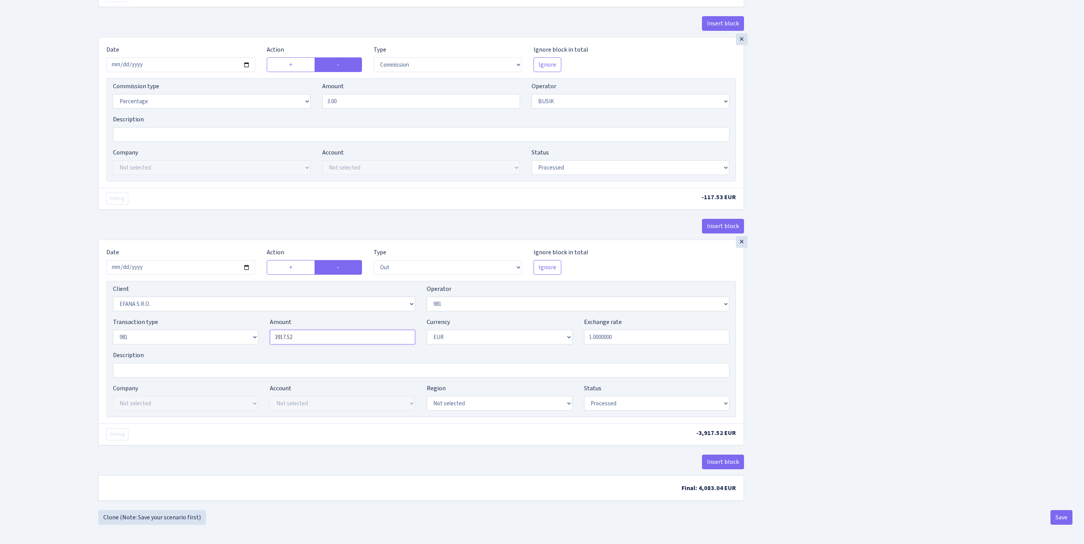
drag, startPoint x: 329, startPoint y: 313, endPoint x: 183, endPoint y: 283, distance: 148.8
click at [183, 283] on div "Client Not selected 1 KOC GEMICILIK VE TASIMACILIK 1/BALDERE-SILDEDZE SIGNE 1/S…" at bounding box center [420, 349] width 629 height 136
type input "8,248.00"
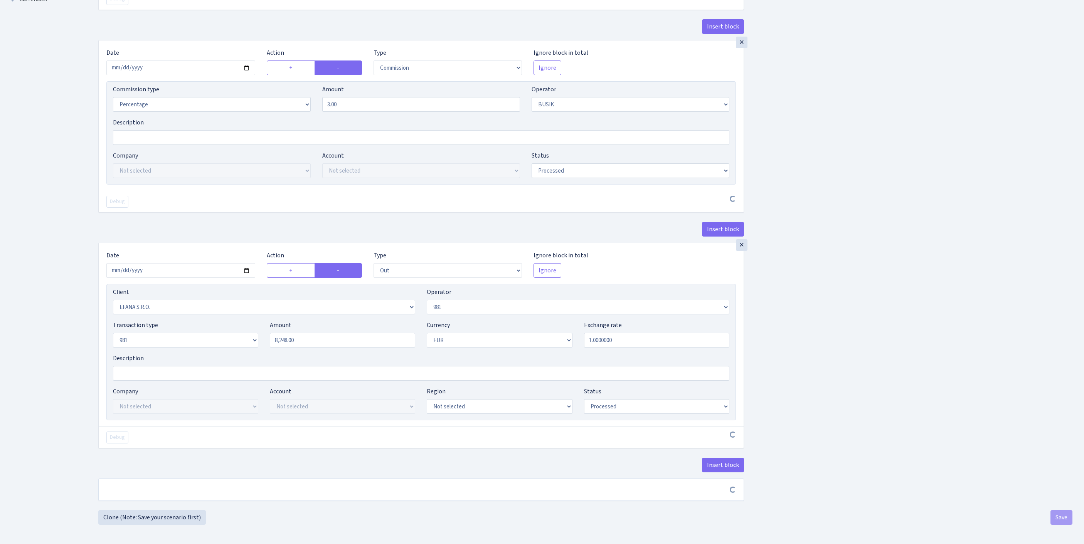
scroll to position [359, 0]
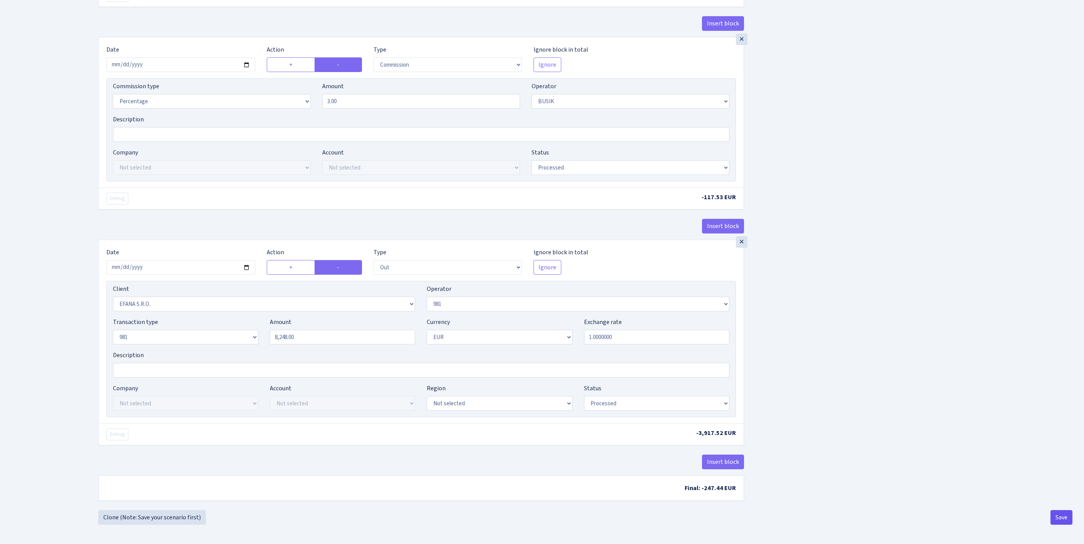
click at [1058, 516] on button "Save" at bounding box center [1061, 517] width 22 height 15
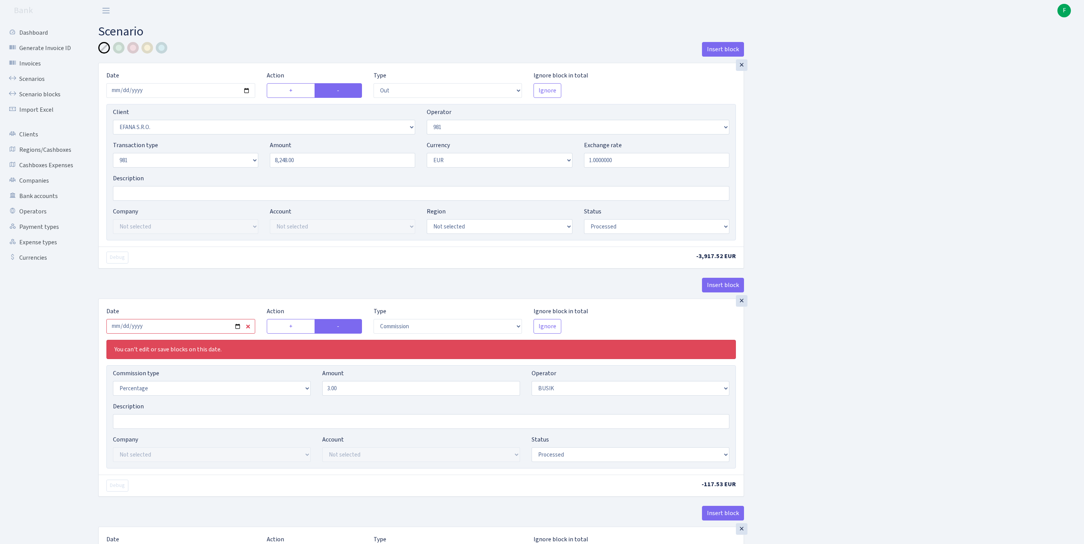
select select "out"
select select "3139"
select select "61"
select select "8"
select select "1"
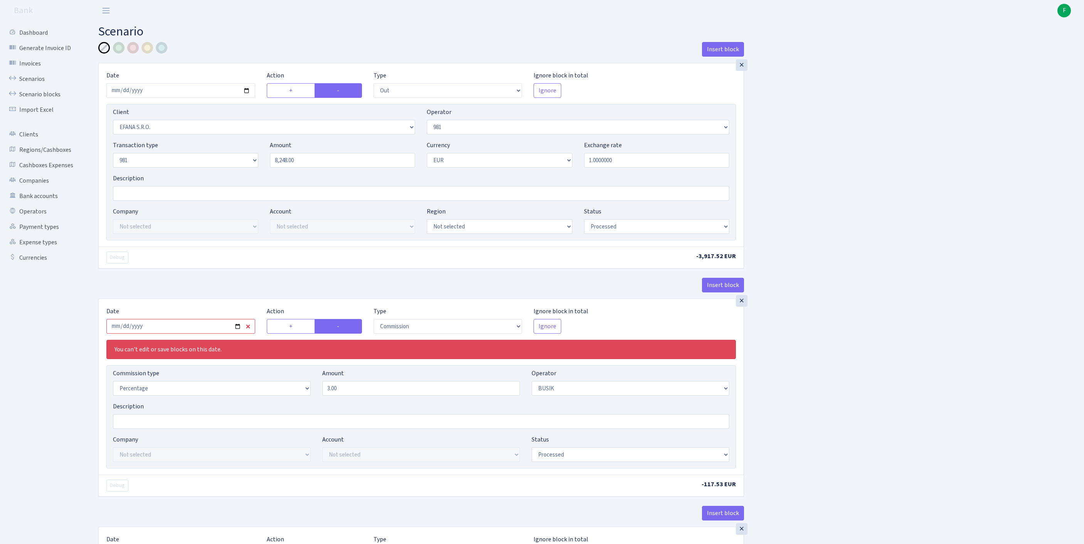
select select "processed"
select select "commission"
select select "4"
select select "processed"
select select "out"
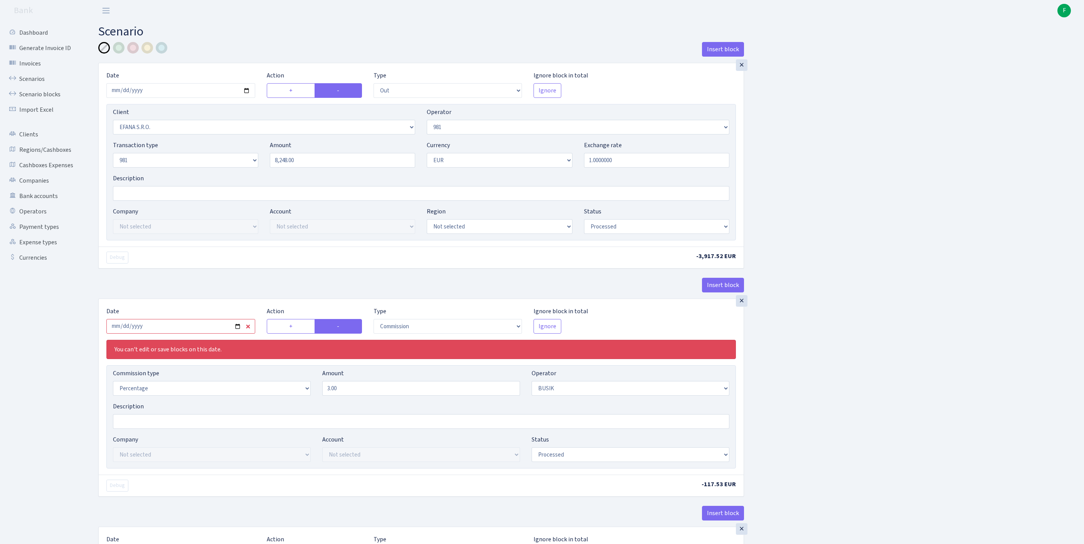
select select "3139"
select select "61"
select select "8"
select select "1"
select select "processed"
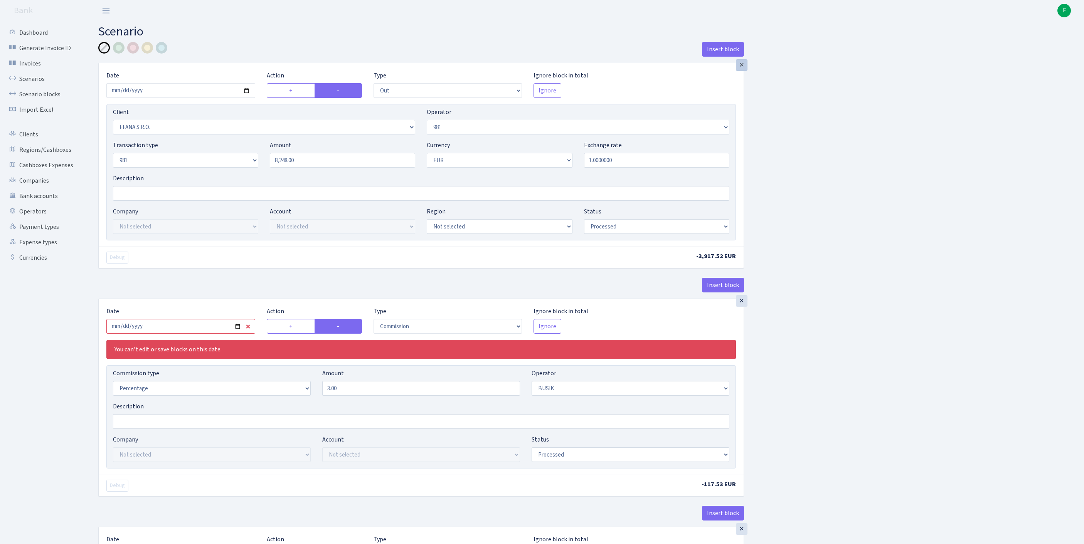
click at [744, 69] on div "×" at bounding box center [742, 65] width 12 height 12
type input "[DATE]"
select select "commission"
select select "out"
select select "3139"
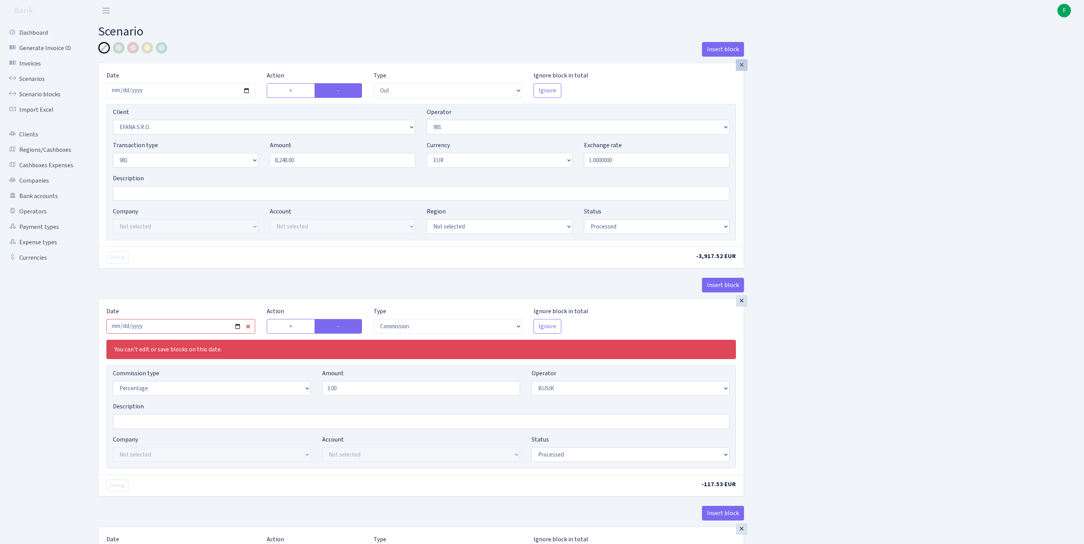
select select "4"
select select "processed"
select select "61"
select select "1"
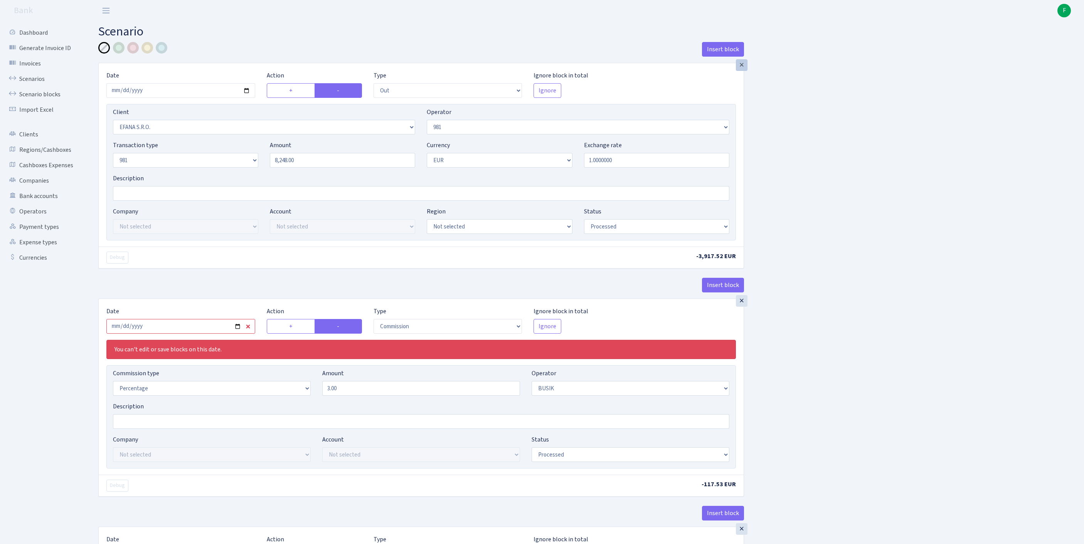
select select "8"
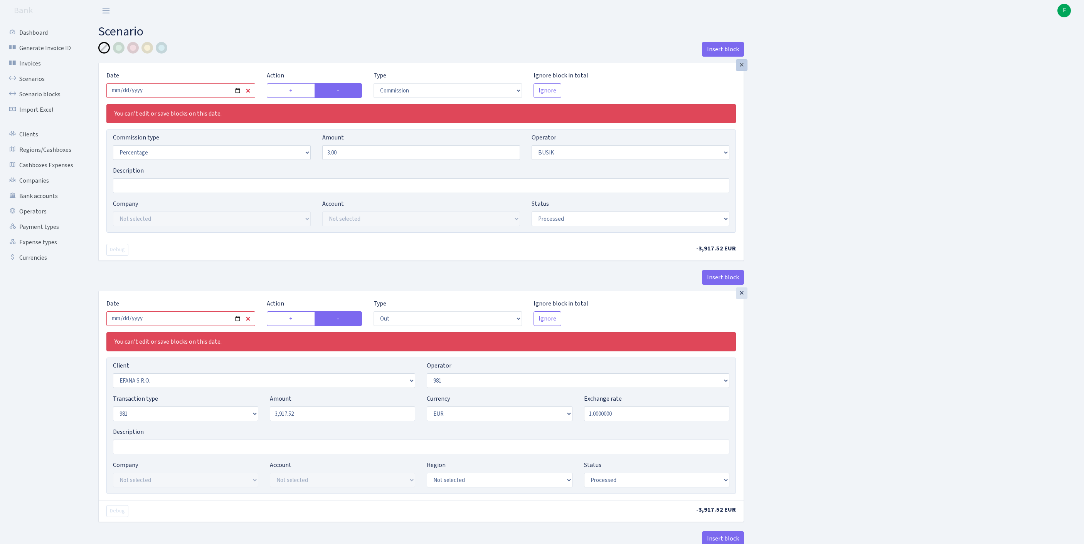
click at [743, 70] on div "×" at bounding box center [742, 65] width 12 height 12
select select "out"
select select "3139"
select select "processed"
select select "1"
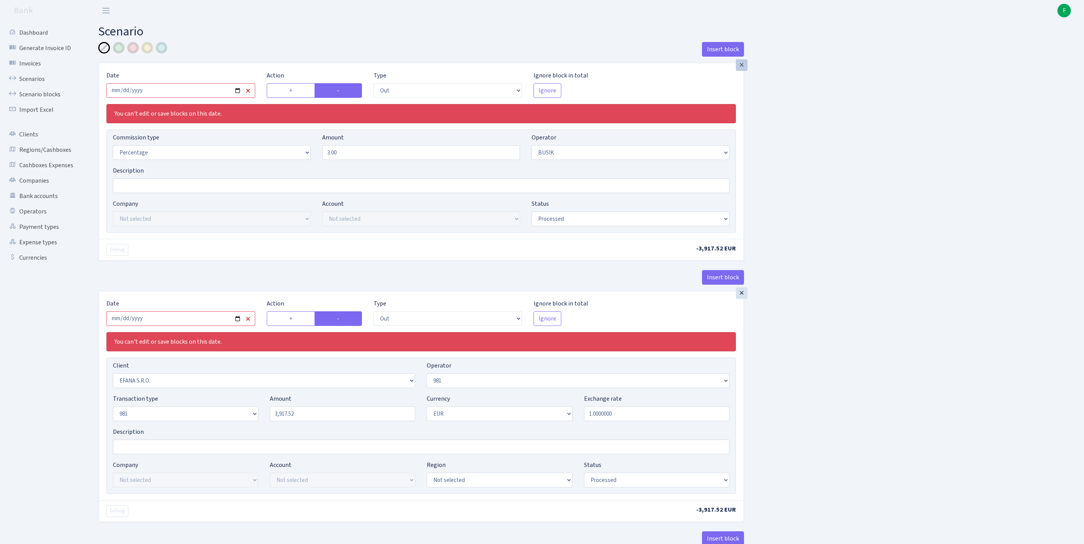
select select "61"
select select "8"
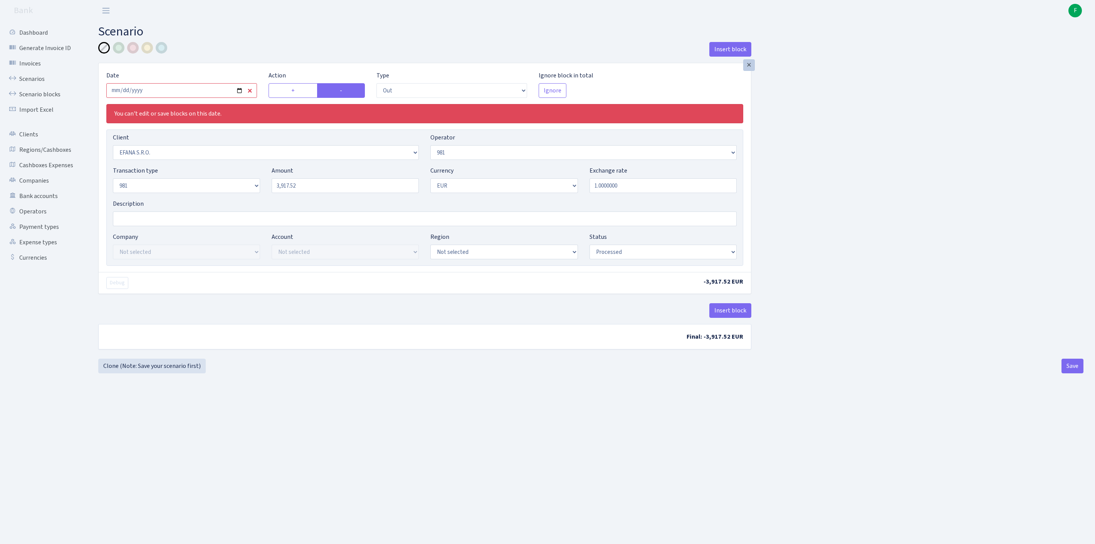
click at [751, 69] on div "×" at bounding box center [750, 65] width 12 height 12
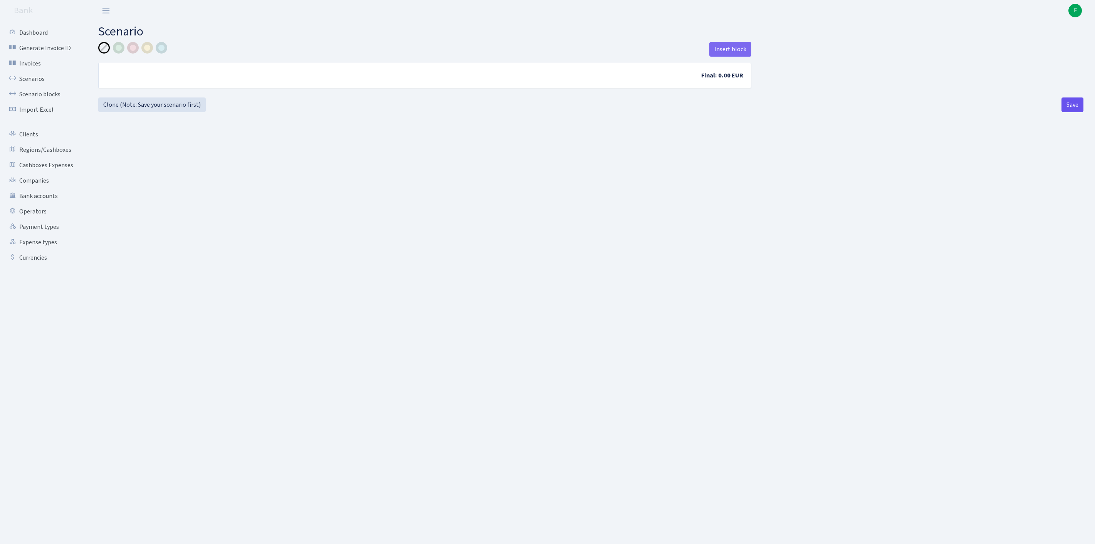
click at [1072, 112] on button "Save" at bounding box center [1073, 105] width 22 height 15
click at [35, 83] on link "Scenarios" at bounding box center [42, 78] width 77 height 15
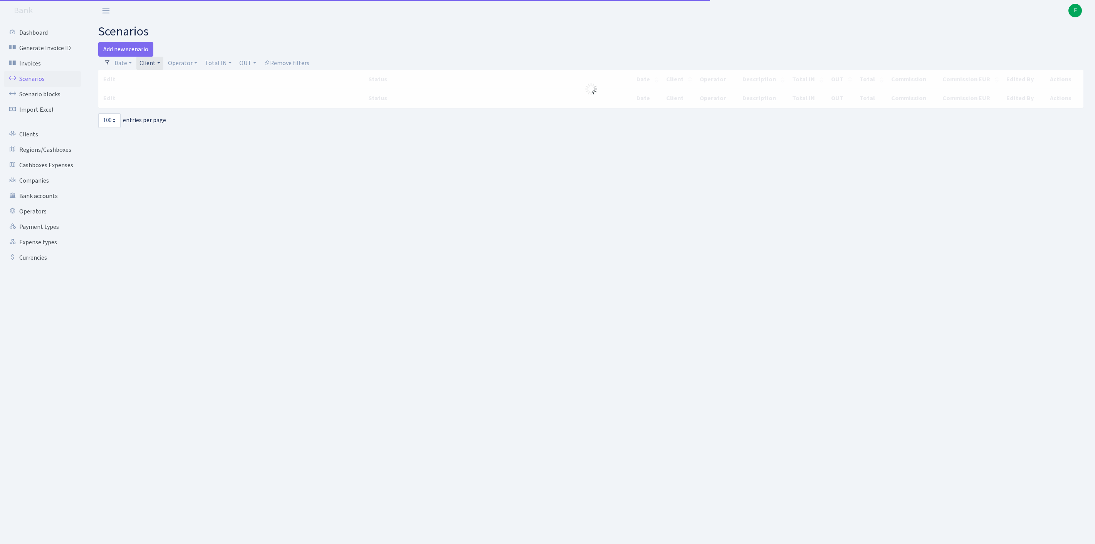
select select "100"
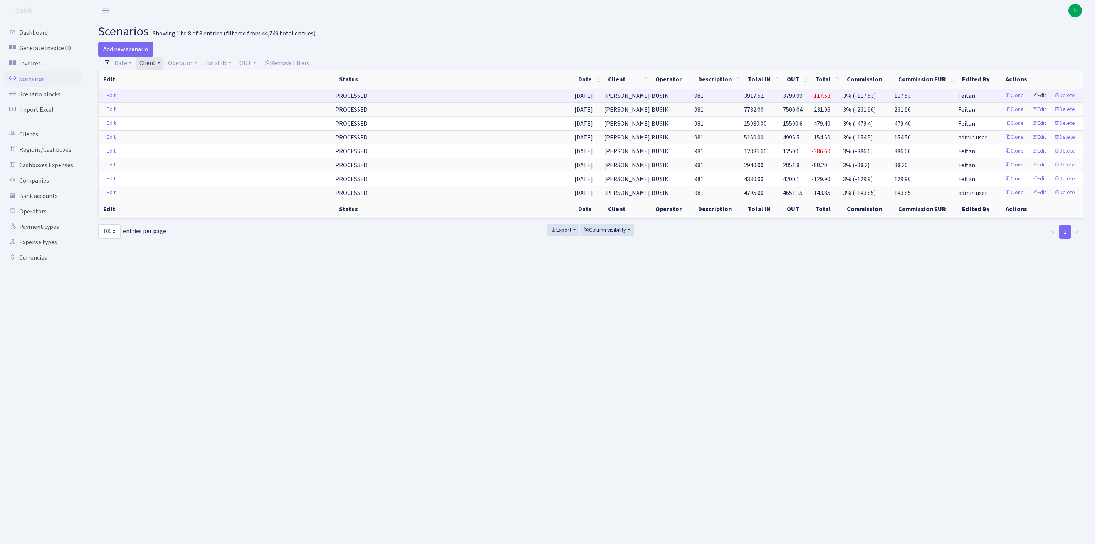
click at [1035, 102] on link "Edit" at bounding box center [1039, 96] width 21 height 12
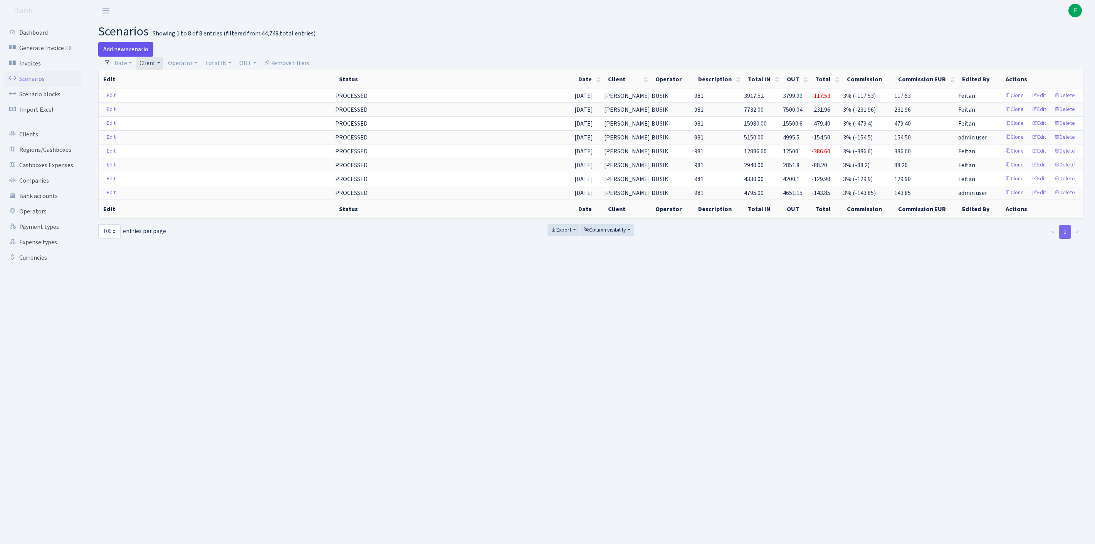
click at [126, 52] on link "Add new scenario" at bounding box center [125, 49] width 55 height 15
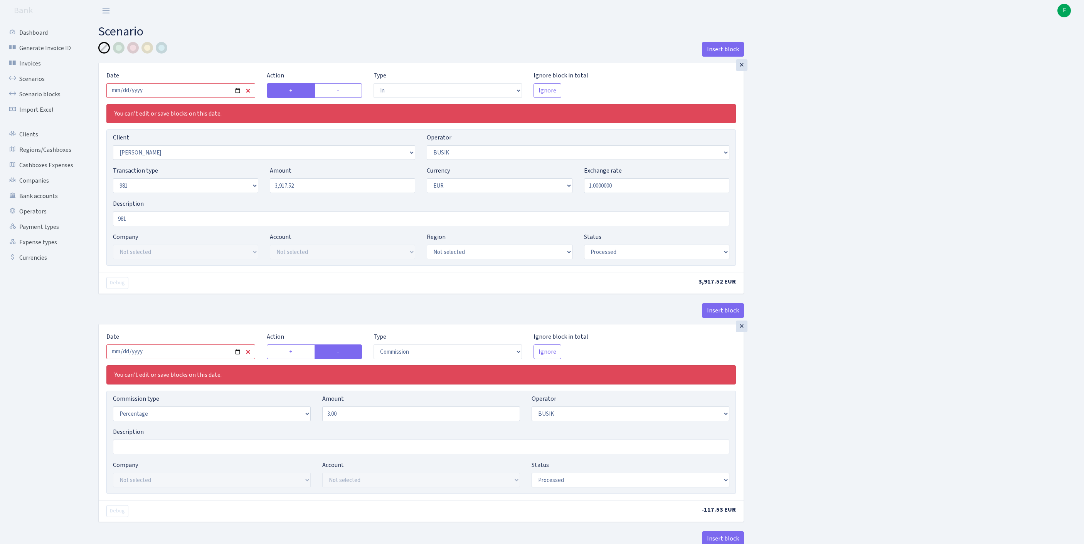
select select "in"
select select "3305"
select select "4"
select select "8"
select select "1"
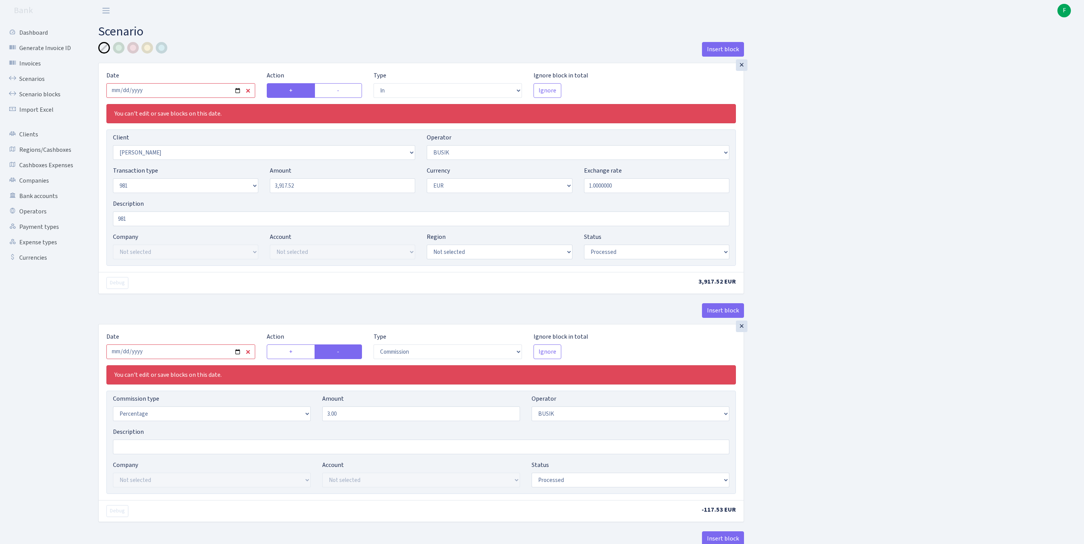
select select "processed"
select select "commission"
select select "4"
select select "processed"
select select "out"
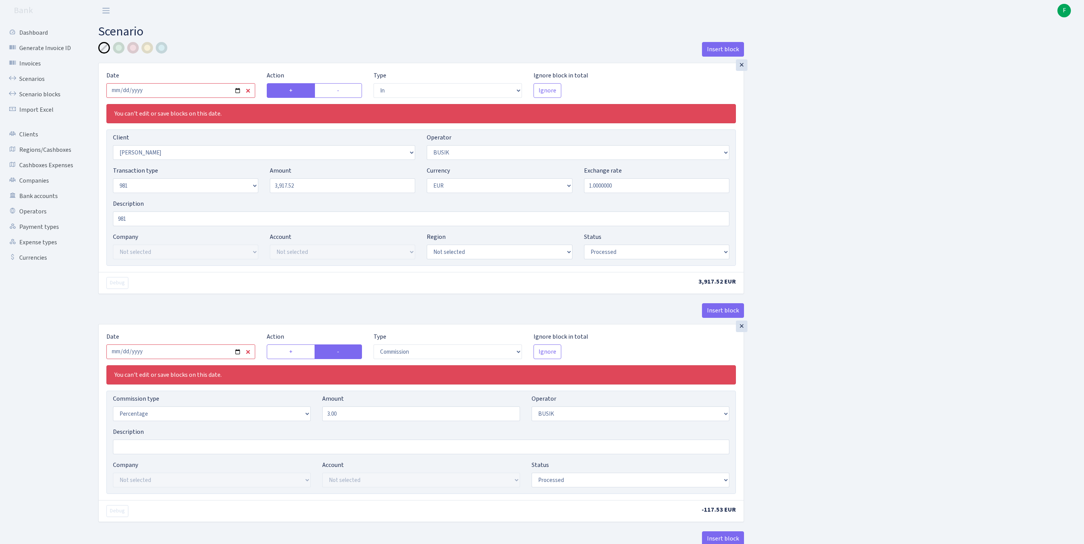
select select "3139"
select select "61"
select select "8"
select select "1"
select select "processed"
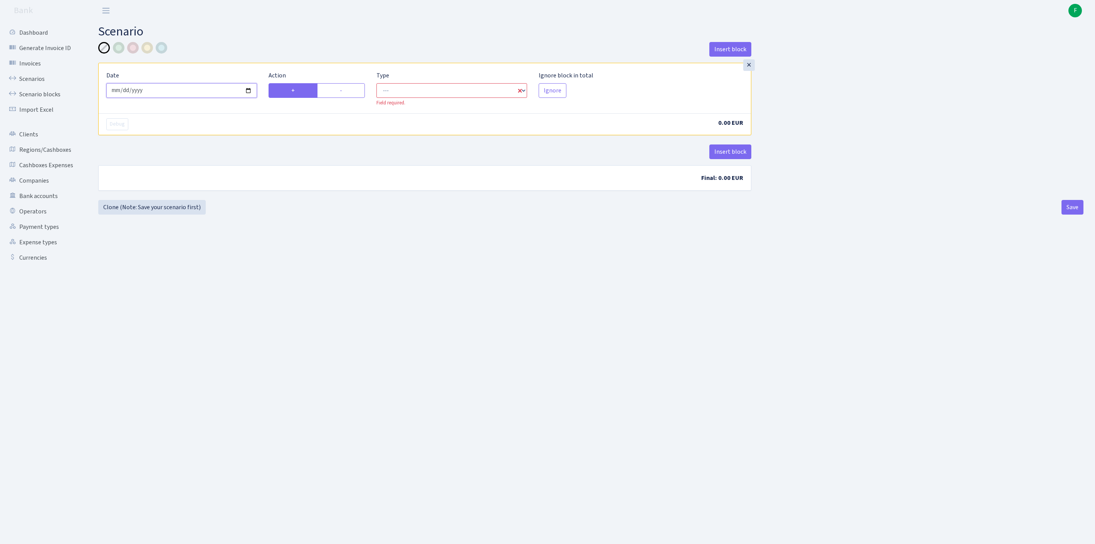
click at [185, 97] on input "[DATE]" at bounding box center [181, 90] width 151 height 15
type input "[DATE]"
select select "in"
select select "1"
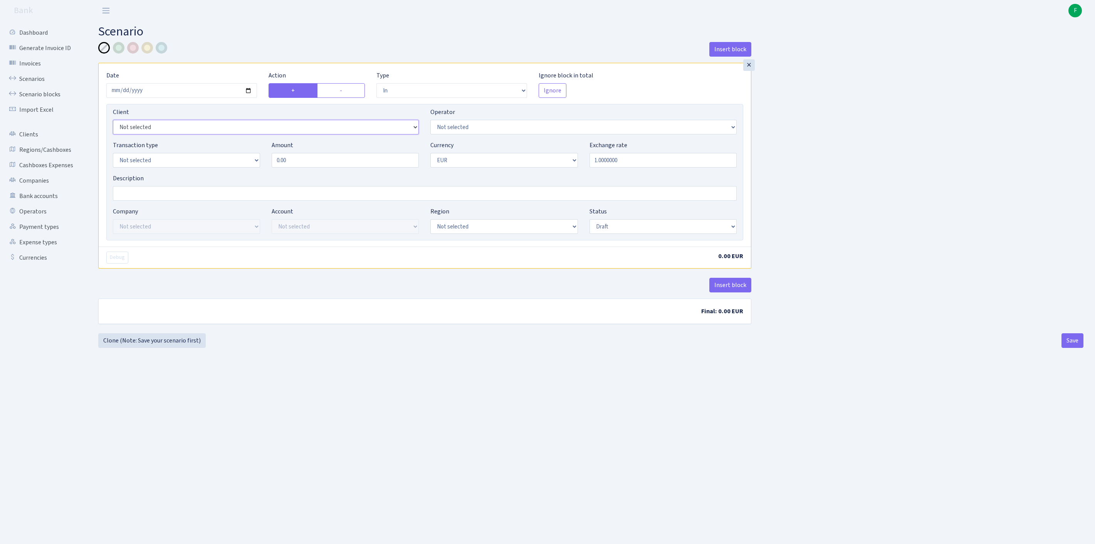
click at [187, 135] on select "Not selected 1 KOC GEMICILIK VE TASIMACILIK 1/BALDERE-SILDEDZE SIGNE 1/SCP NERO…" at bounding box center [266, 127] width 306 height 15
select select "3305"
select select "4"
select select "8"
drag, startPoint x: 320, startPoint y: 176, endPoint x: 229, endPoint y: 167, distance: 91.4
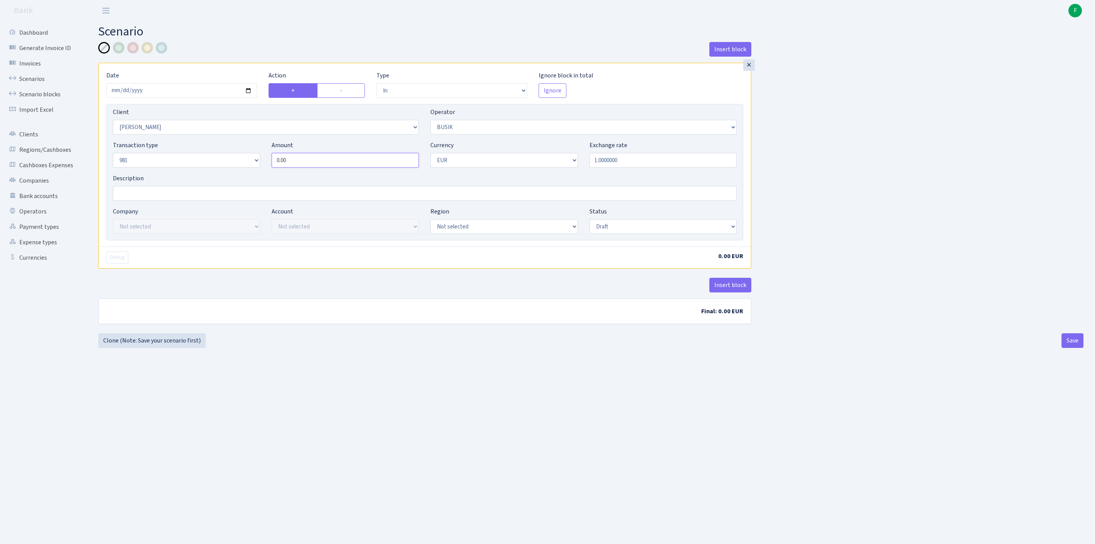
click at [229, 167] on div "Transaction type Not selected 981 ELF FISH crypto [PERSON_NAME] MM-BALTIC eur U…" at bounding box center [425, 157] width 636 height 33
type input "8,248.00"
select select "processed"
click at [724, 293] on button "Insert block" at bounding box center [731, 285] width 42 height 15
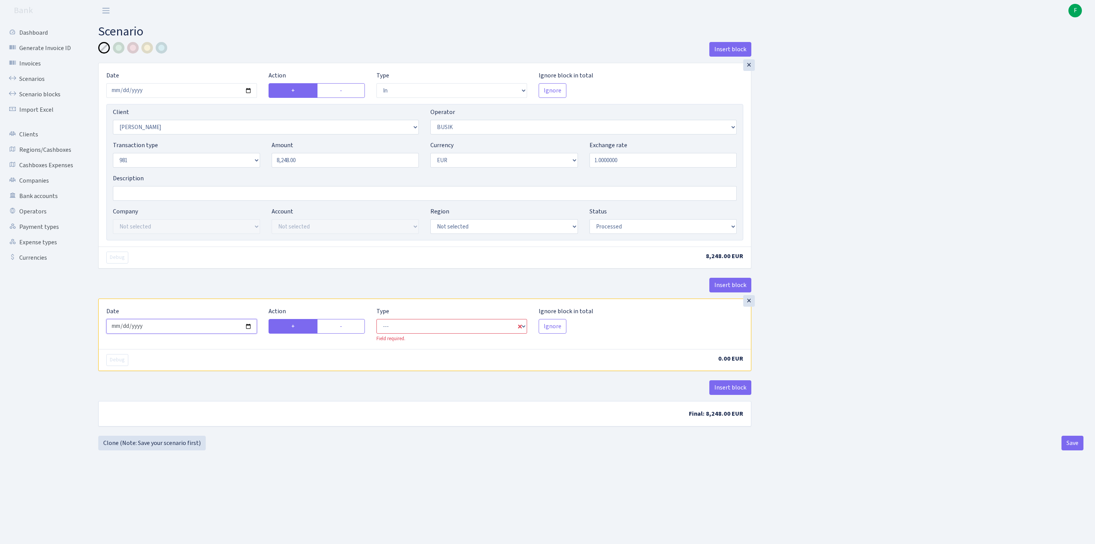
click at [183, 334] on input "2025-09-30" at bounding box center [181, 326] width 151 height 15
type input "[DATE]"
click at [340, 334] on label "-" at bounding box center [341, 326] width 48 height 15
click at [340, 327] on input "-" at bounding box center [342, 324] width 5 height 5
radio input "true"
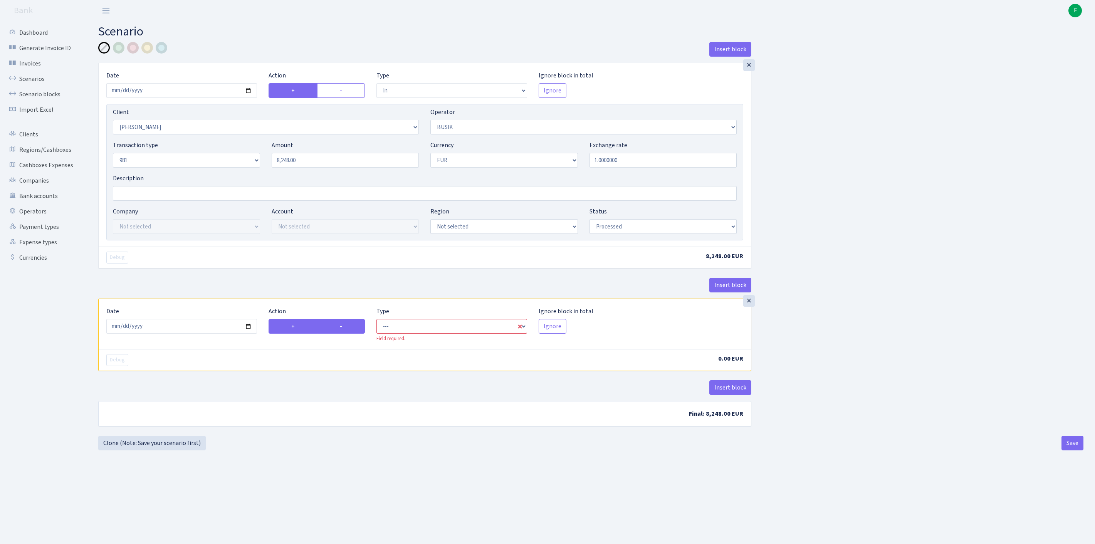
radio input "false"
select select "commission"
select select "4"
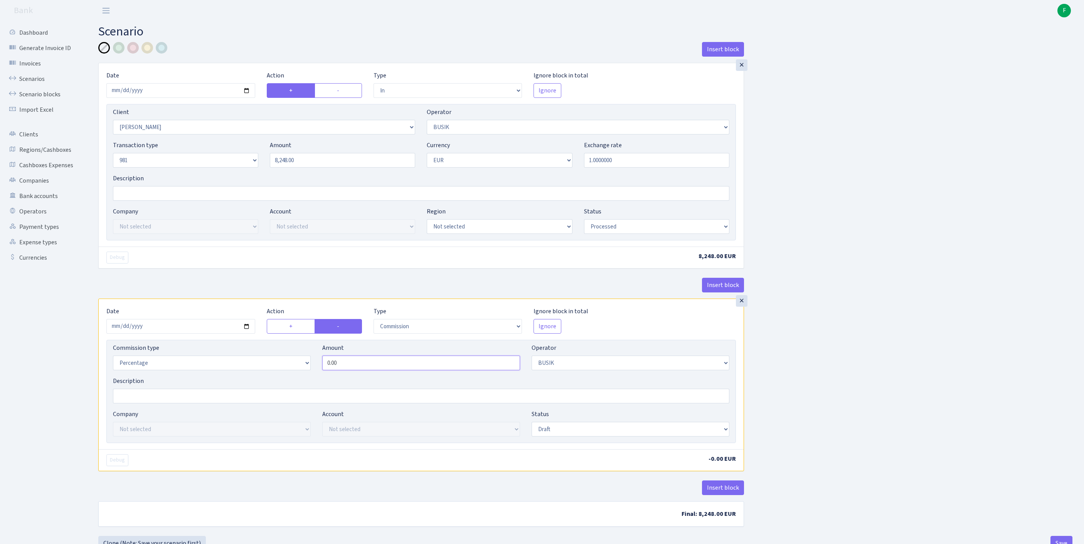
drag, startPoint x: 355, startPoint y: 404, endPoint x: 271, endPoint y: 399, distance: 84.2
click at [271, 377] on div "Commission type Percentage Fixed Bank Amount 0.00 Operator Not selected 981 981…" at bounding box center [421, 359] width 628 height 33
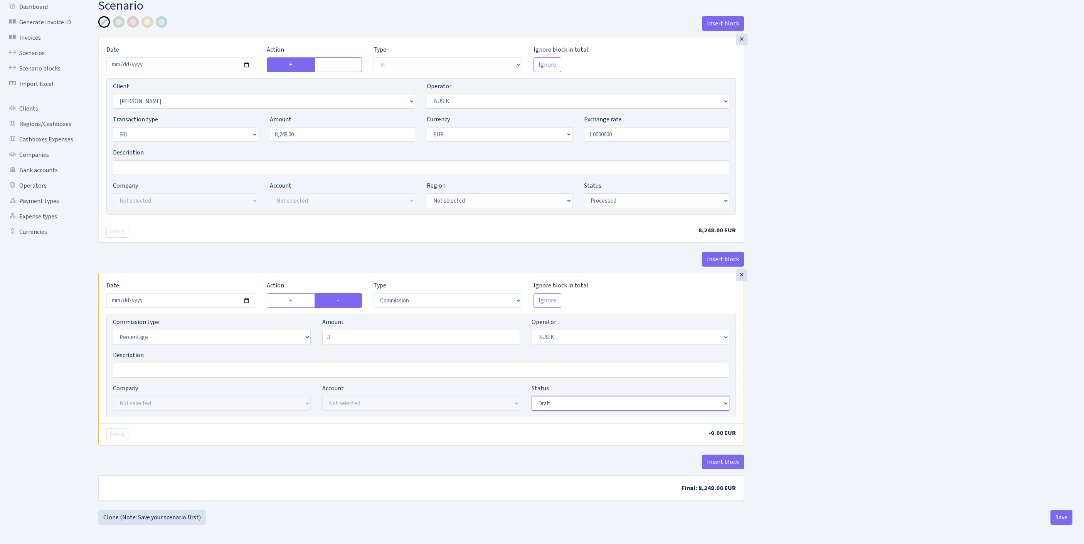
type input "3.00"
select select "processed"
drag, startPoint x: 729, startPoint y: 458, endPoint x: 759, endPoint y: 453, distance: 29.7
click at [730, 457] on button "Insert block" at bounding box center [723, 462] width 42 height 15
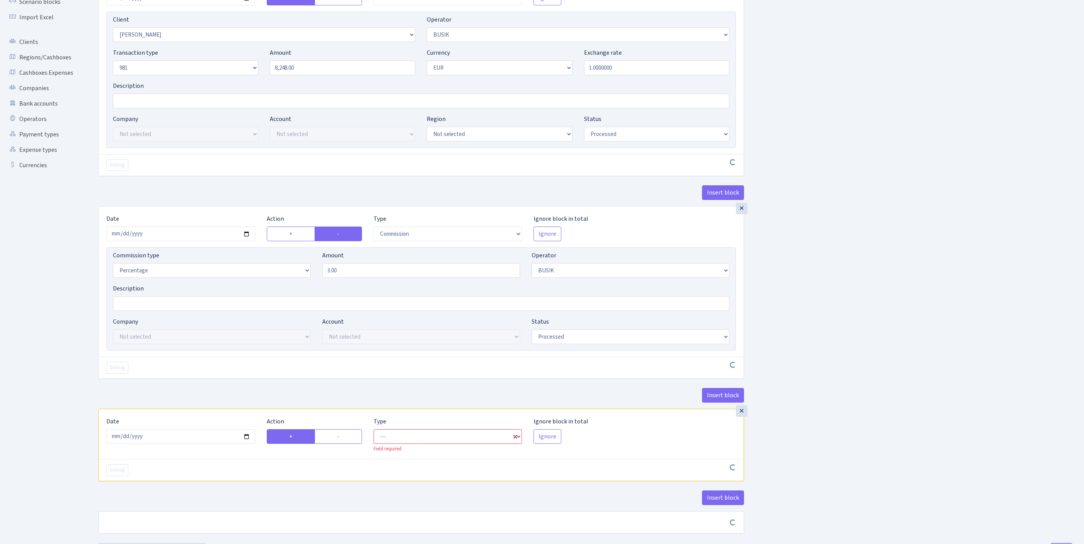
scroll to position [211, 0]
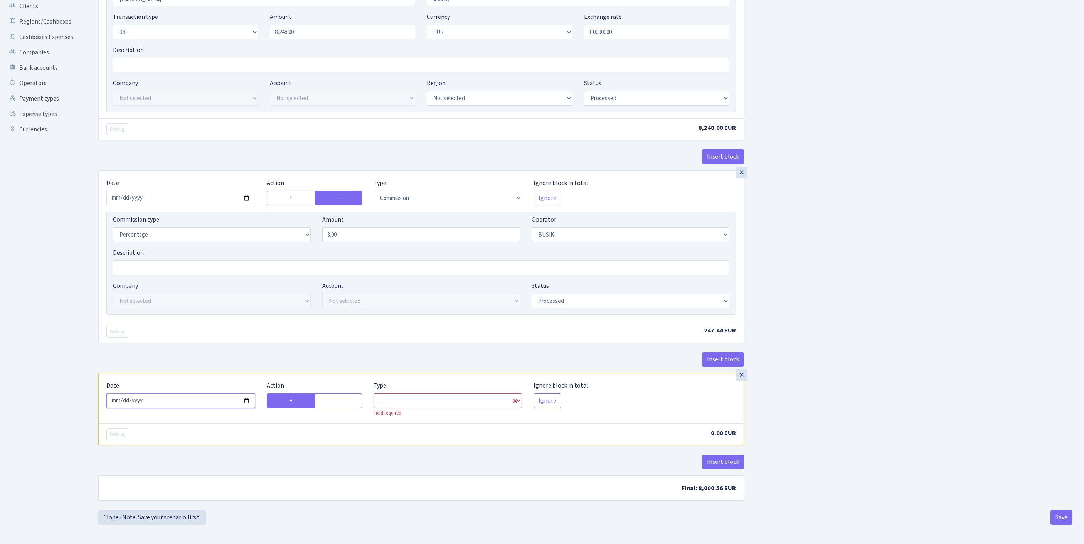
click at [177, 394] on input "2025-09-30" at bounding box center [180, 401] width 149 height 15
type input "[DATE]"
click at [345, 394] on label "-" at bounding box center [338, 401] width 47 height 15
click at [342, 396] on input "-" at bounding box center [339, 398] width 5 height 5
radio input "true"
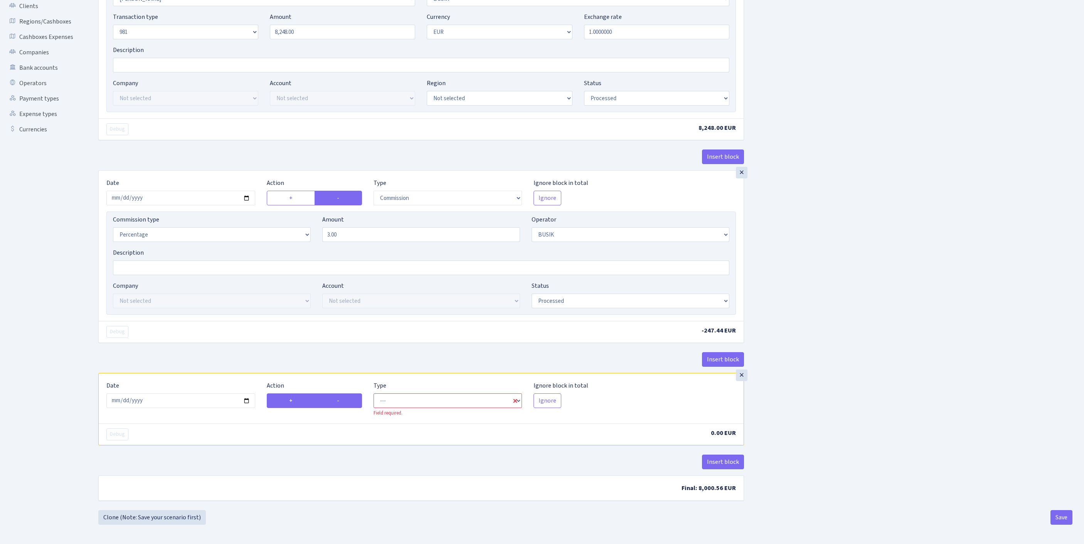
radio input "false"
select select "out"
select select "4"
select select "1"
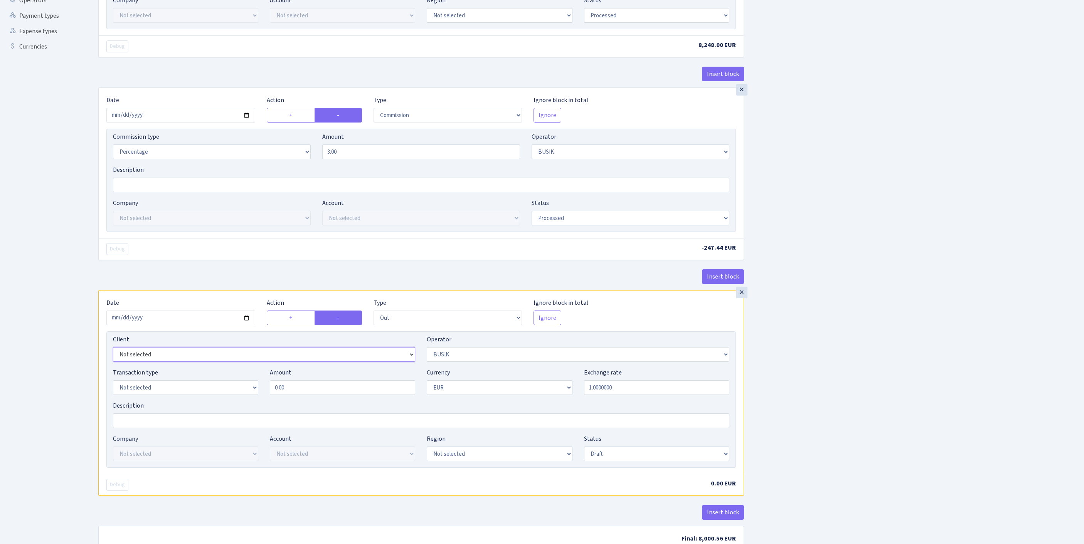
select select "3139"
select select "61"
select select "8"
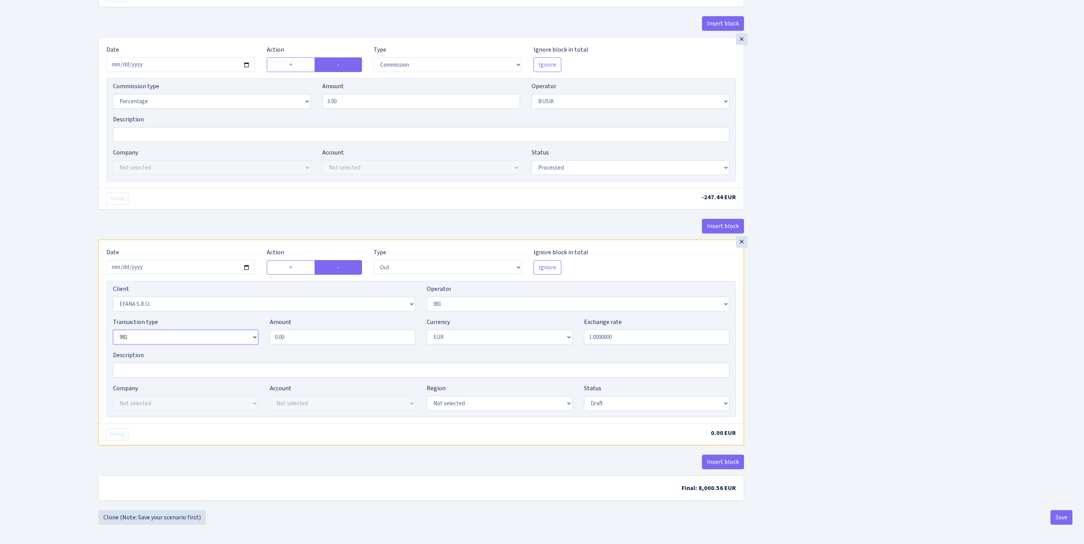
scroll to position [362, 0]
drag, startPoint x: 255, startPoint y: 309, endPoint x: 244, endPoint y: 308, distance: 10.8
click at [245, 318] on div "Transaction type Not selected 981 ELF FISH crypto GIRT IVO dekl MM-BALTIC eur U…" at bounding box center [421, 334] width 628 height 33
type input "2"
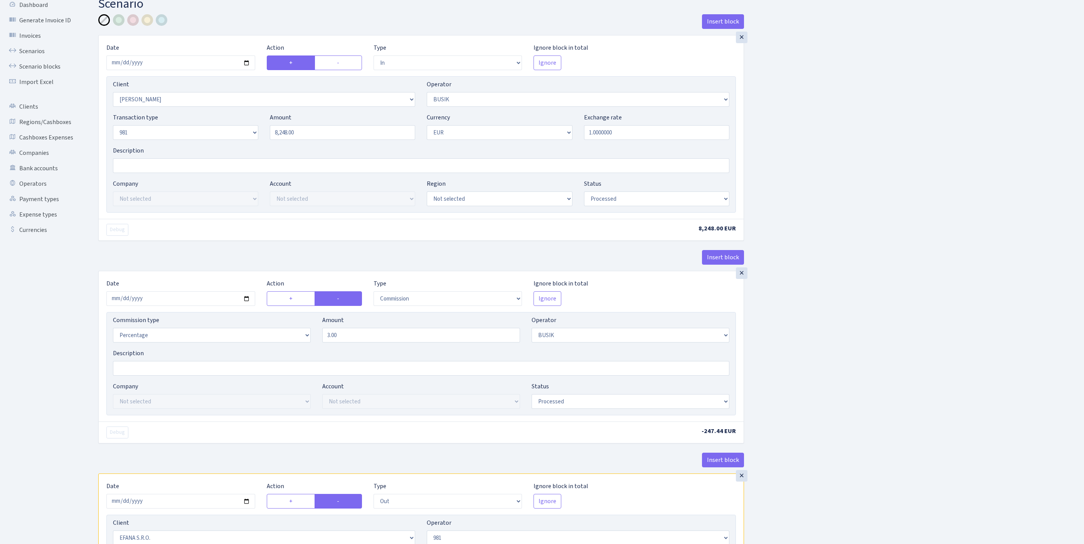
scroll to position [350, 0]
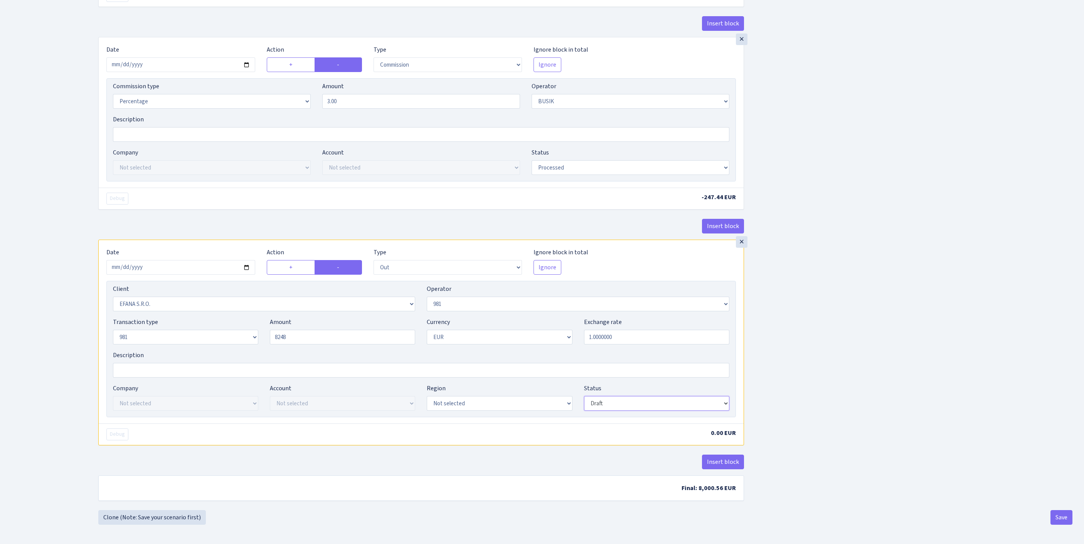
type input "8,248.00"
select select "processed"
click at [1053, 525] on button "Save" at bounding box center [1061, 517] width 22 height 15
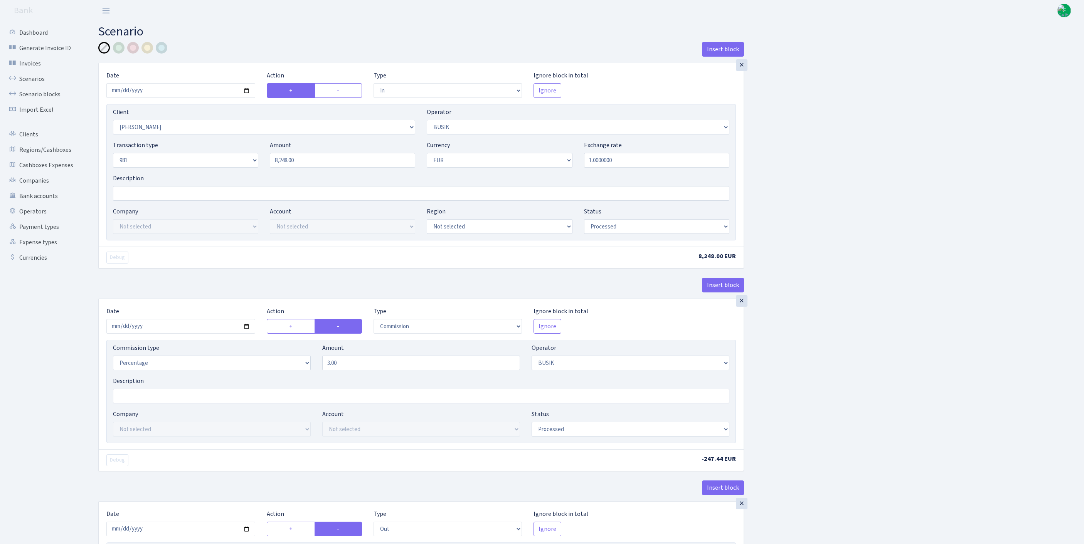
select select "in"
select select "3305"
select select "4"
select select "8"
select select "1"
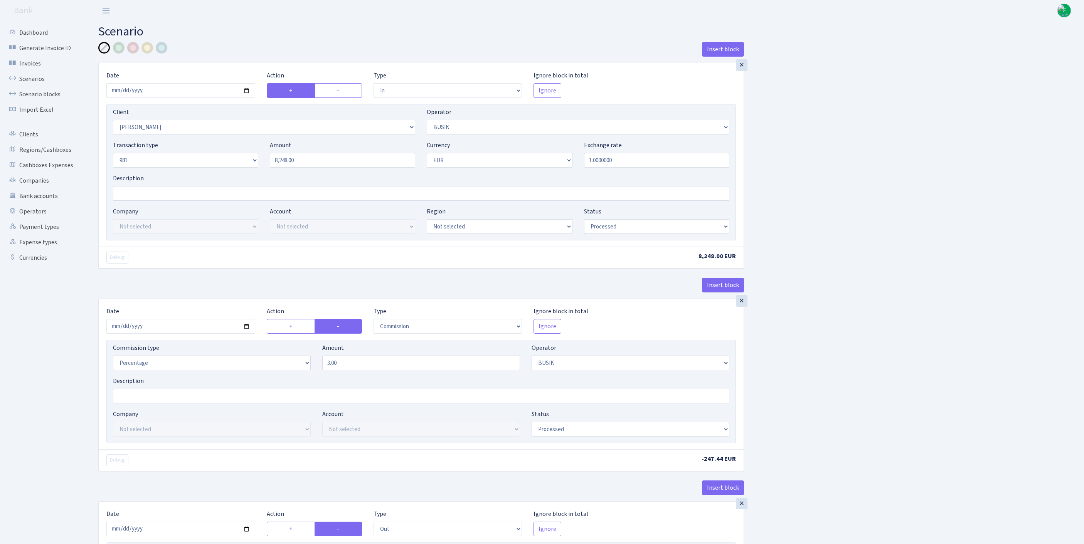
select select "processed"
select select "commission"
select select "4"
select select "processed"
select select "out"
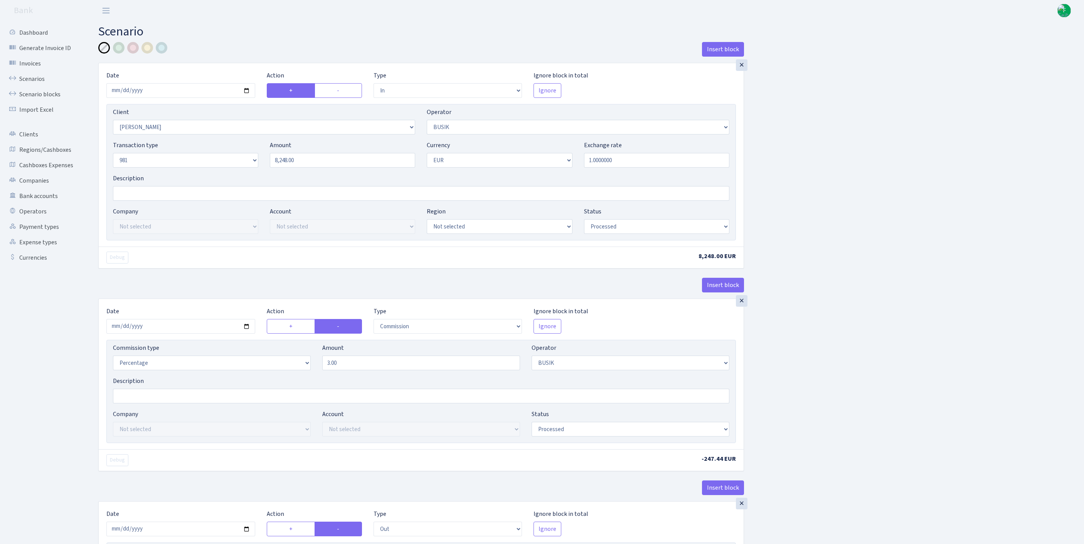
select select "3139"
select select "61"
select select "8"
select select "1"
select select "processed"
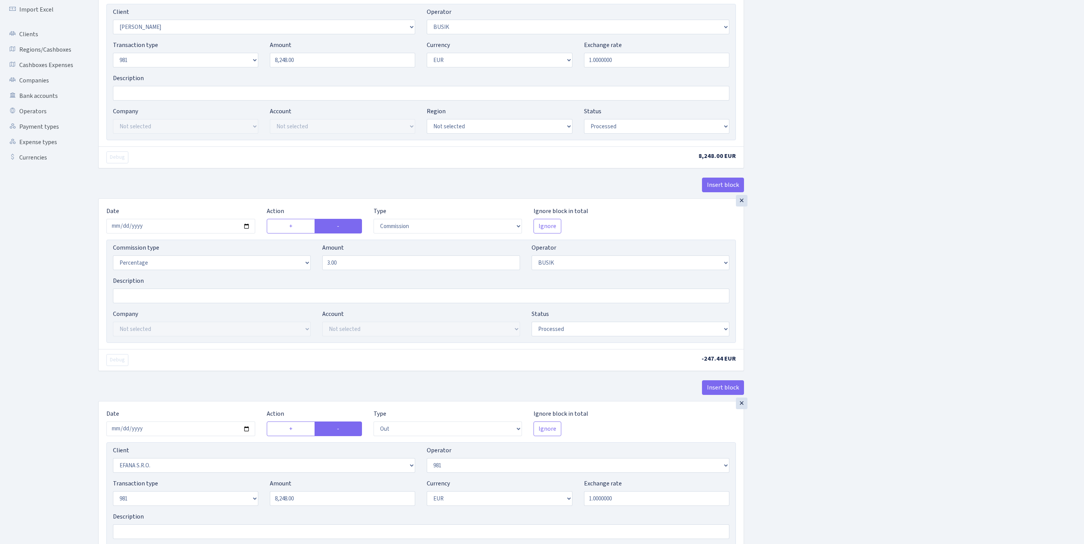
scroll to position [362, 0]
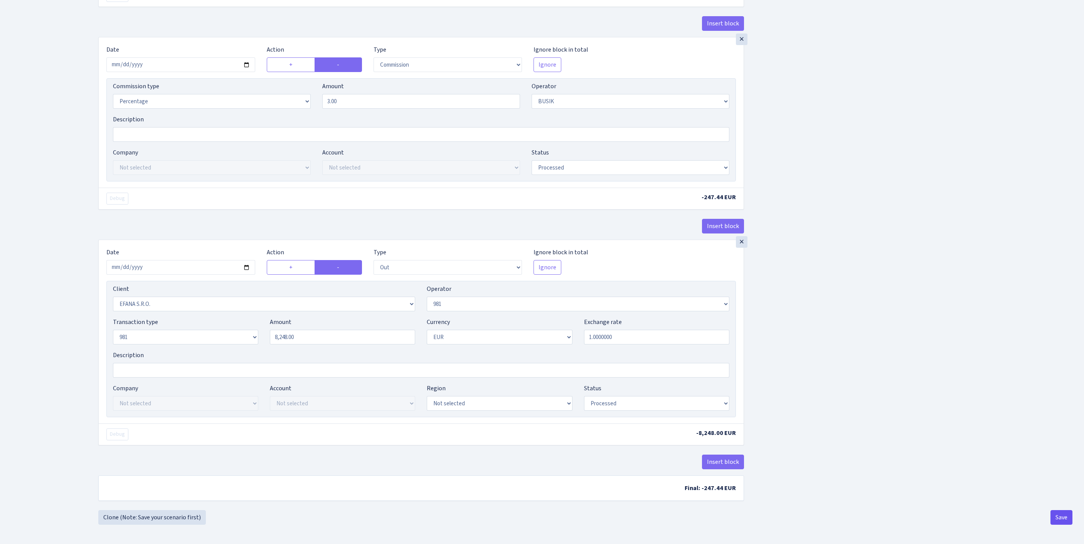
click at [1058, 516] on button "Save" at bounding box center [1061, 517] width 22 height 15
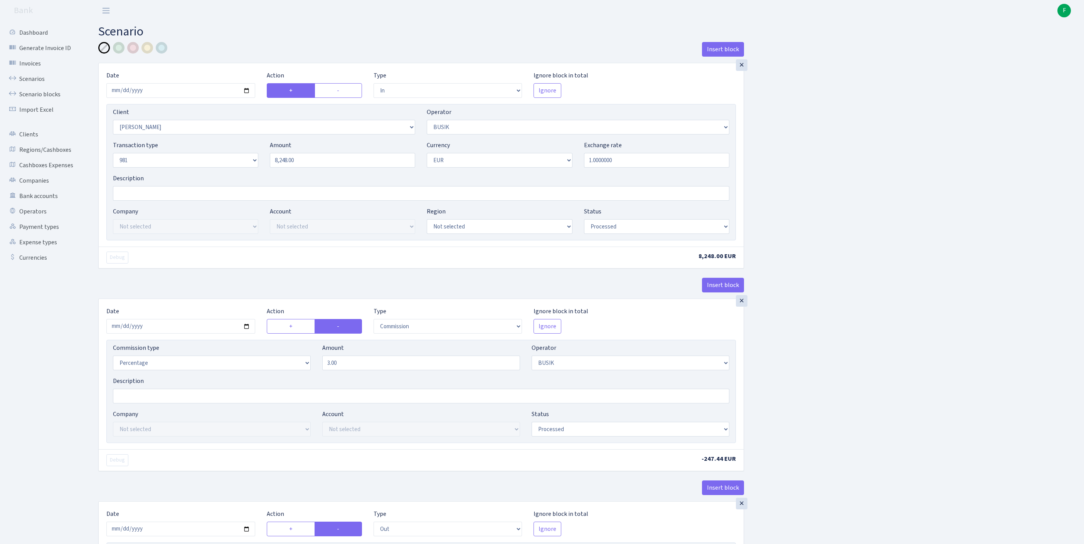
select select "in"
select select "3305"
select select "4"
select select "8"
select select "1"
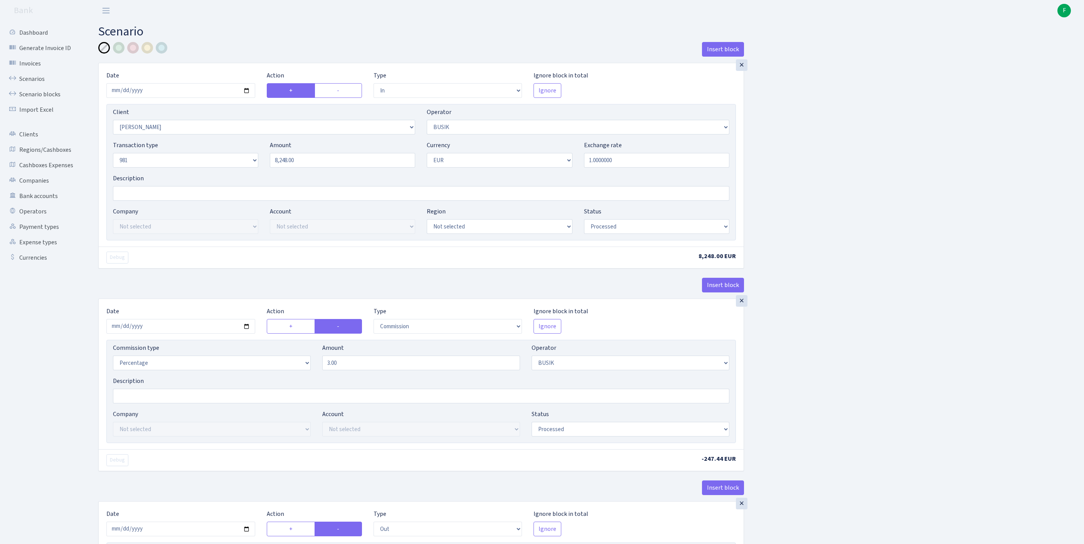
select select "processed"
select select "commission"
select select "4"
select select "processed"
select select "out"
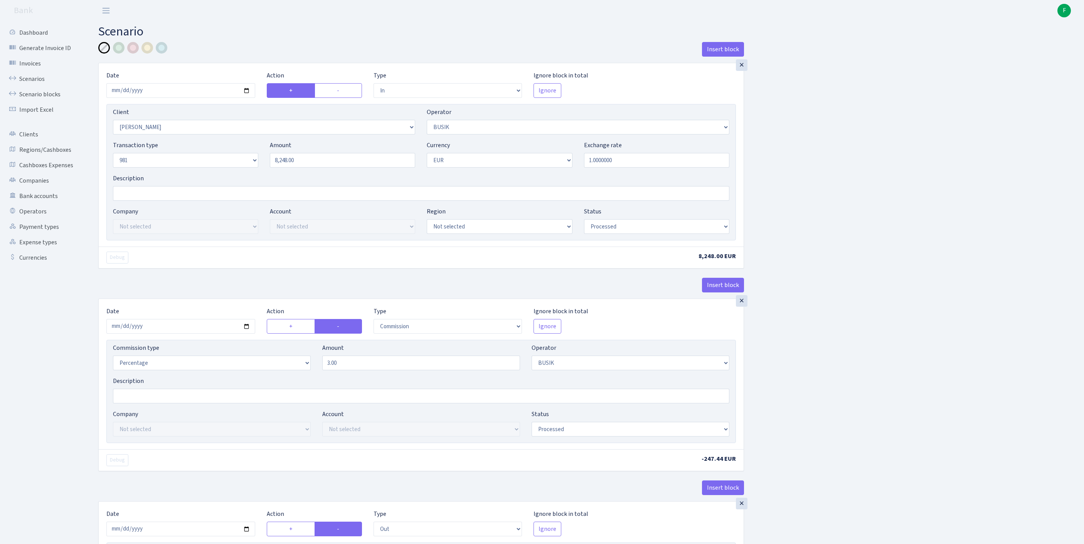
select select "3139"
select select "61"
select select "8"
select select "1"
select select "processed"
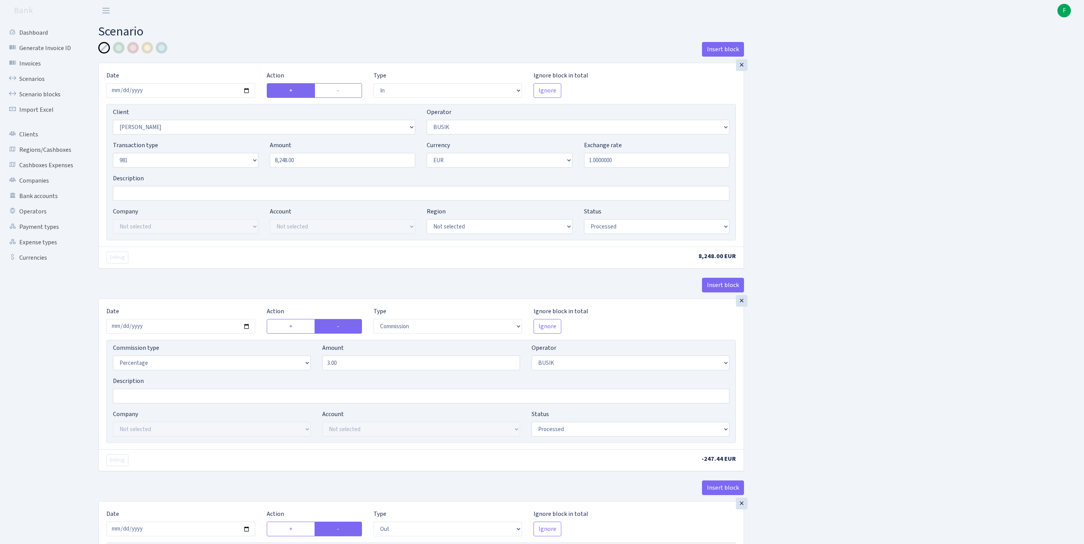
scroll to position [362, 0]
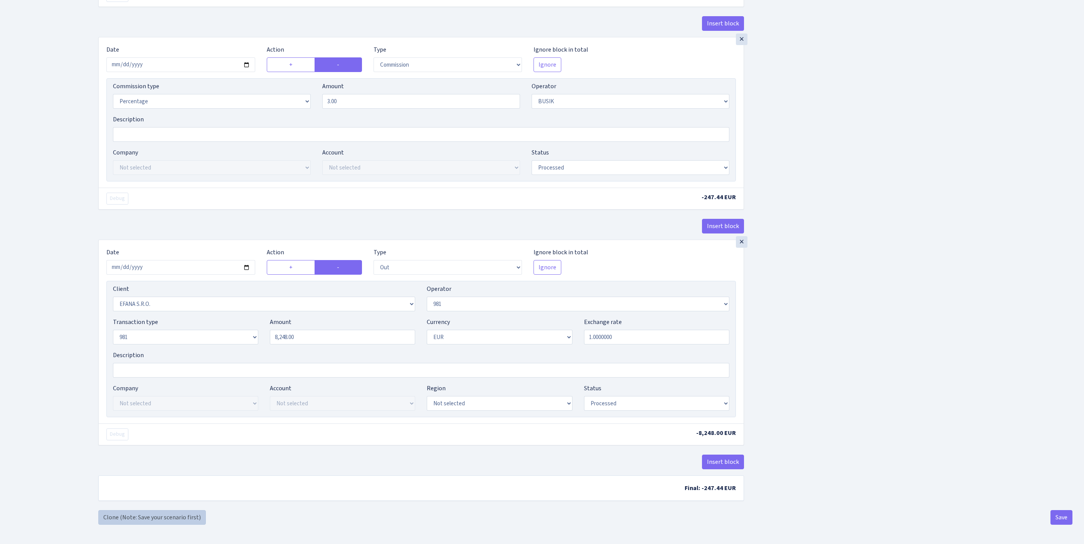
click at [146, 516] on link "Clone (Note: Save your scenario first)" at bounding box center [152, 517] width 108 height 15
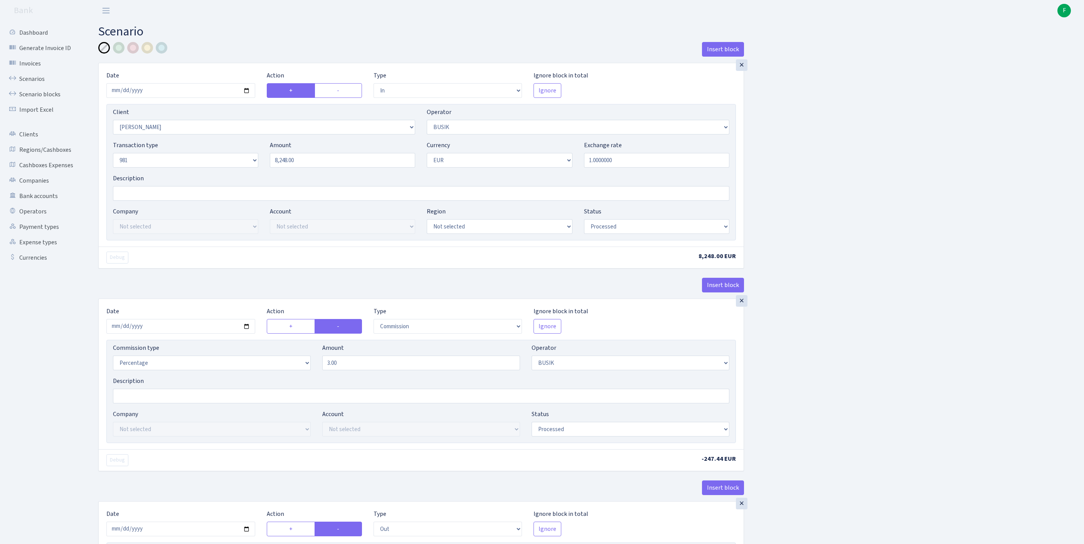
select select "in"
select select "3305"
select select "4"
select select "8"
select select "1"
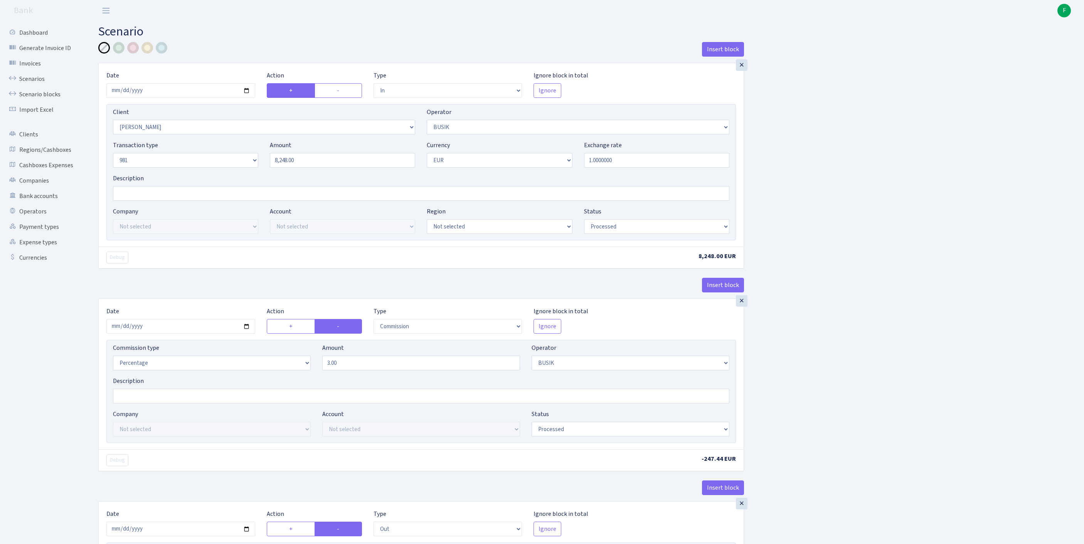
select select "processed"
select select "commission"
select select "4"
select select "processed"
select select "out"
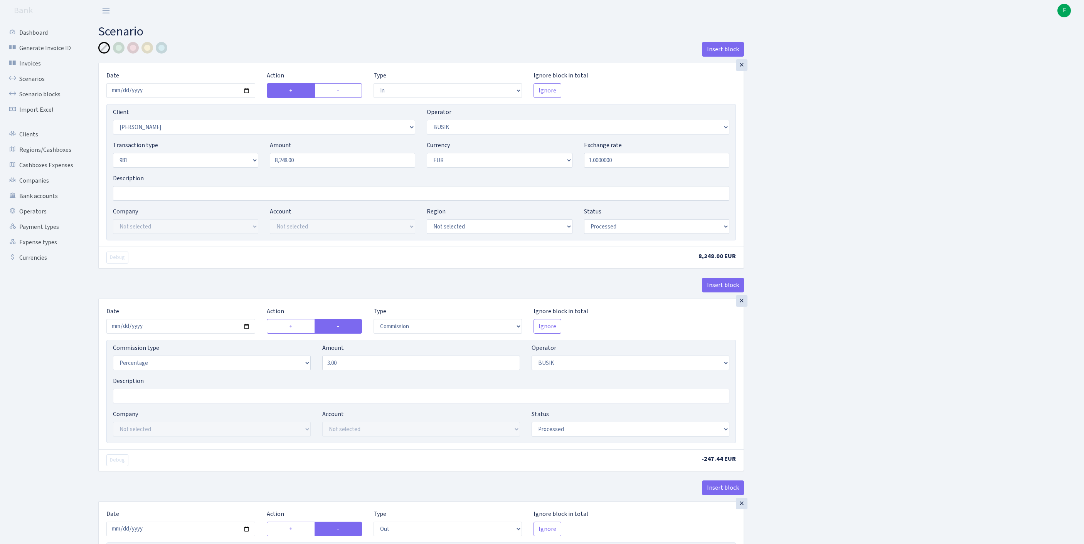
select select "3139"
select select "61"
select select "8"
select select "1"
select select "processed"
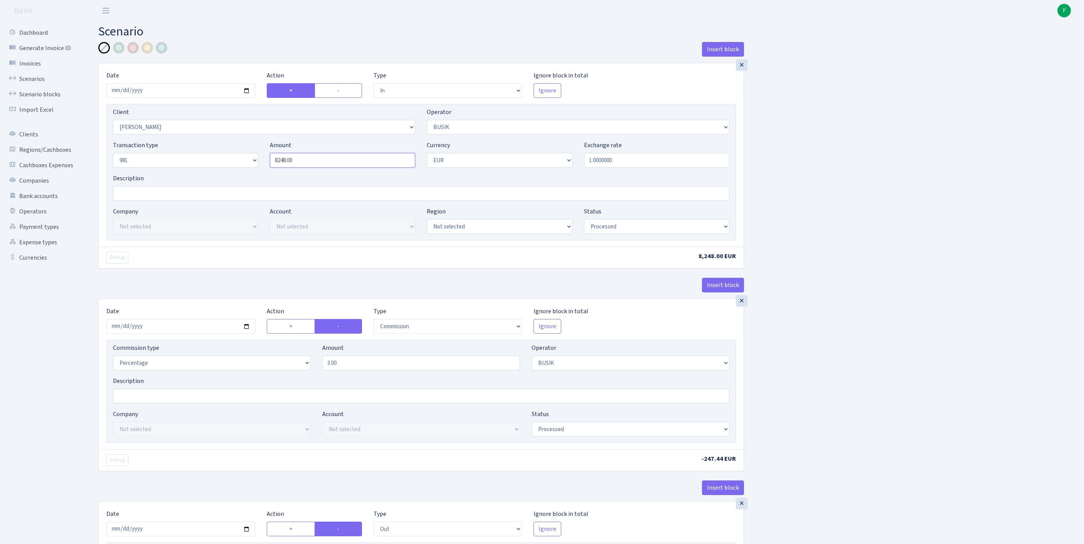
drag, startPoint x: 308, startPoint y: 175, endPoint x: 231, endPoint y: 171, distance: 77.2
click at [228, 172] on div "Transaction type Not selected 981 ELF FISH crypto GIRT IVO dekl MM-BALTIC eur U…" at bounding box center [421, 157] width 628 height 33
paste input "3299"
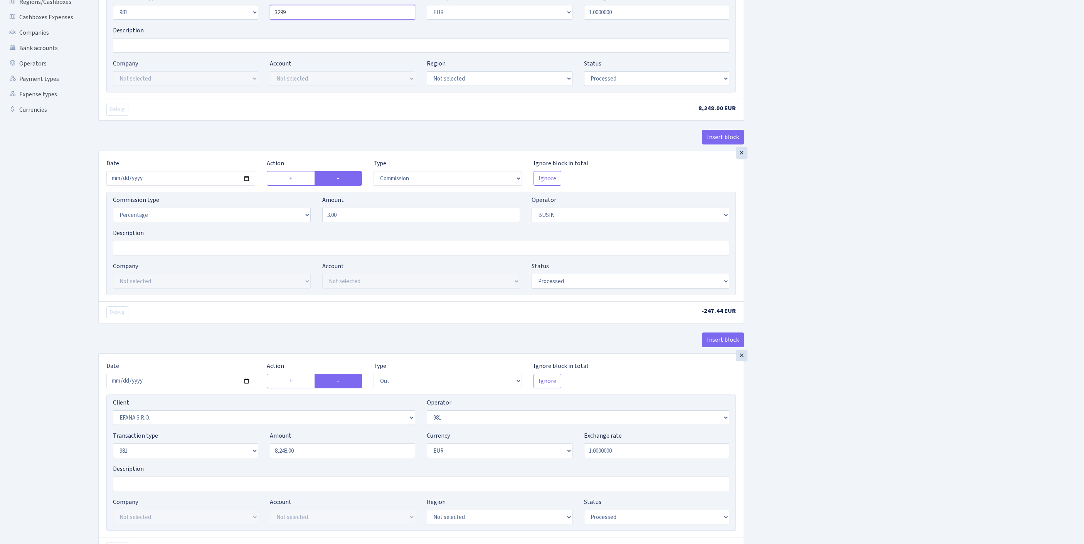
scroll to position [362, 0]
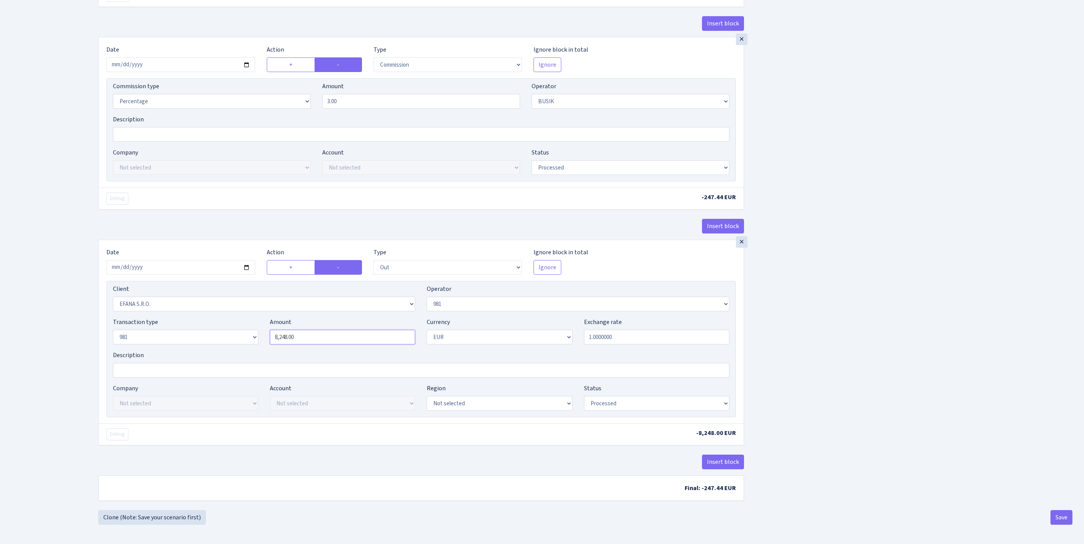
type input "3,299.00"
drag, startPoint x: 318, startPoint y: 314, endPoint x: 219, endPoint y: 298, distance: 100.8
click at [219, 318] on div "Transaction type Not selected 981 ELF FISH crypto GIRT IVO dekl MM-BALTIC eur U…" at bounding box center [421, 334] width 628 height 33
paste input "3299"
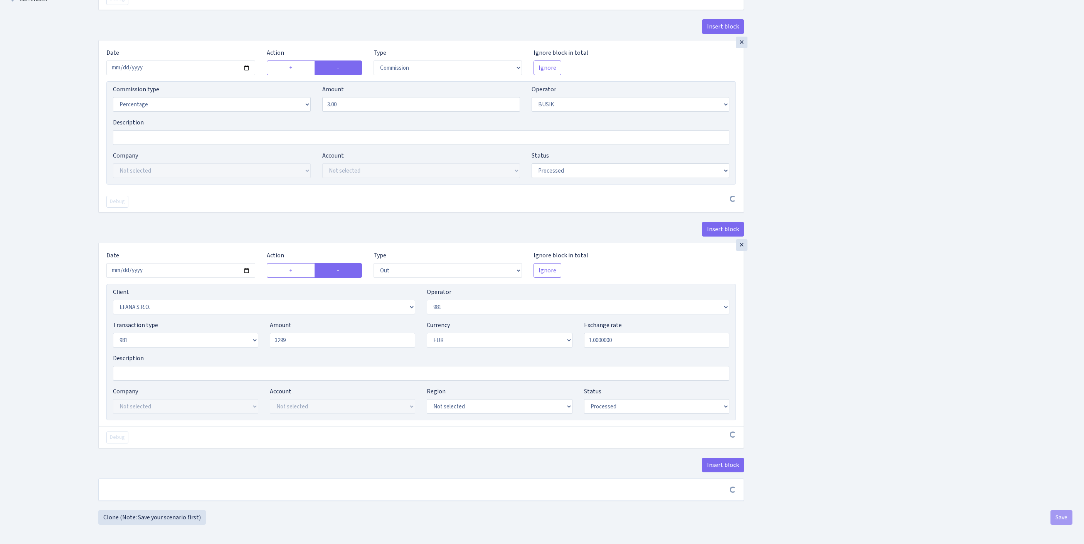
type input "3,299.00"
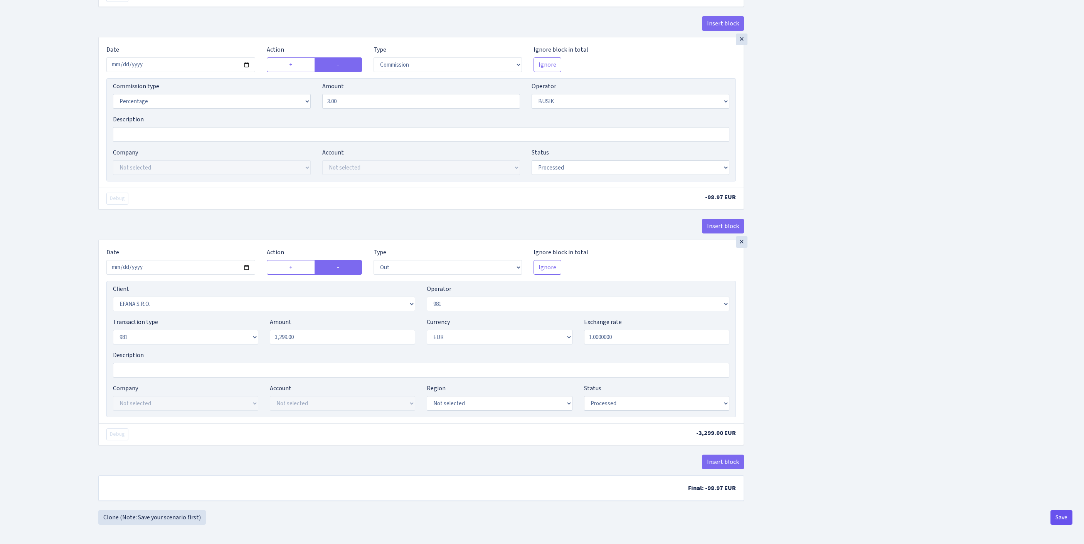
click at [1054, 514] on button "Save" at bounding box center [1061, 517] width 22 height 15
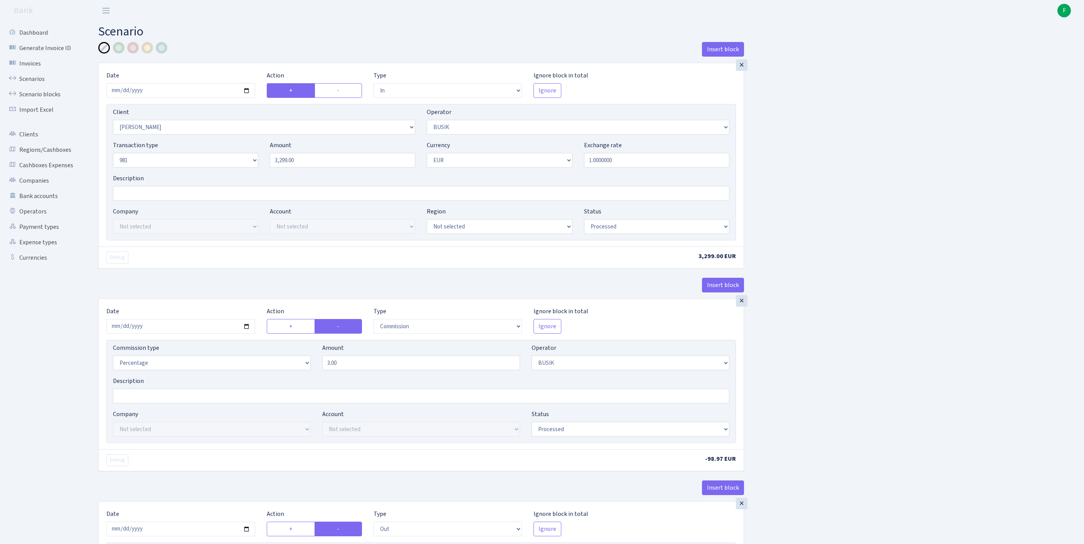
select select "in"
select select "3305"
select select "4"
select select "8"
select select "1"
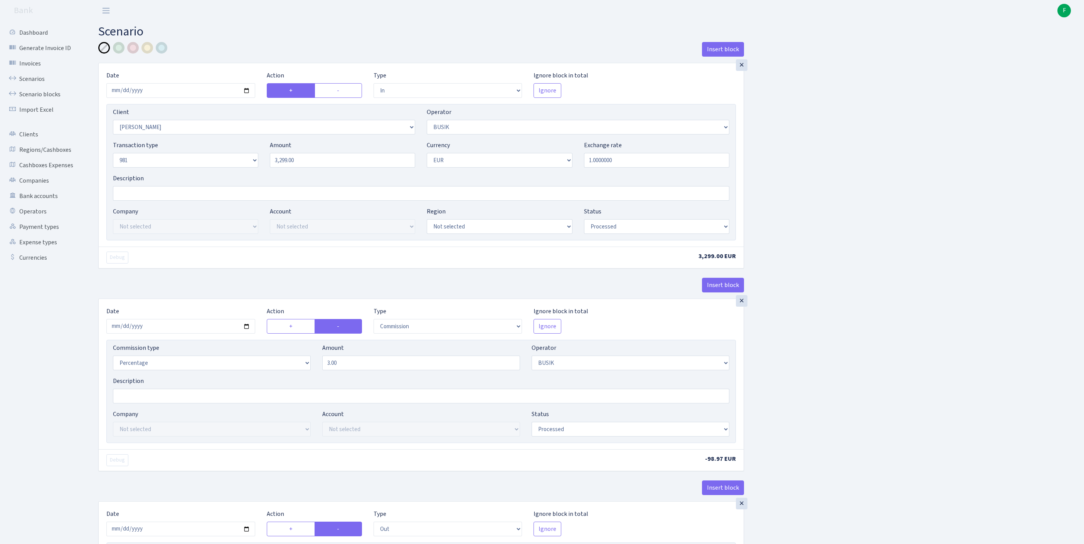
select select "processed"
select select "commission"
select select "4"
select select "processed"
select select "out"
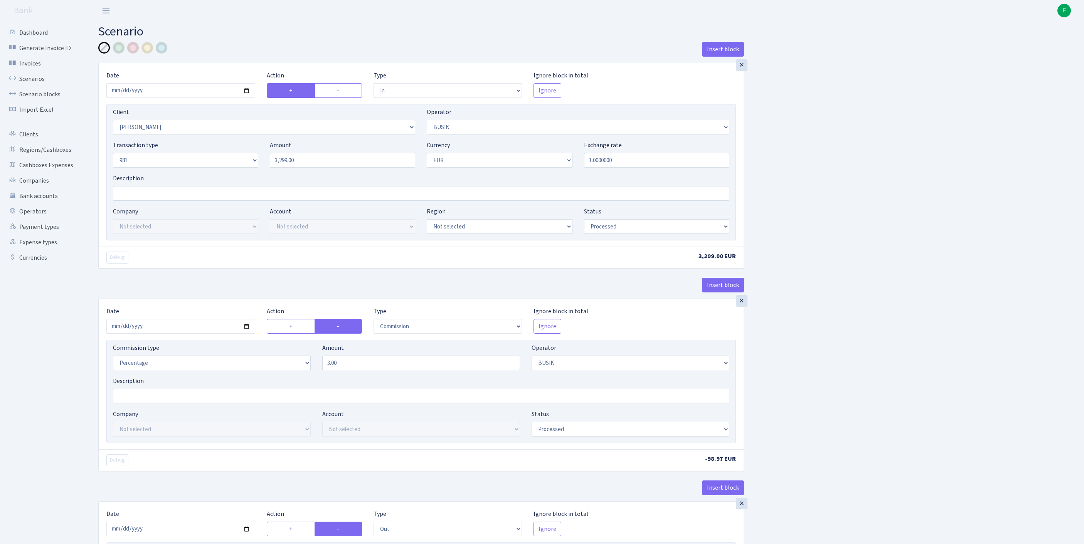
select select "3139"
select select "61"
select select "8"
select select "1"
select select "processed"
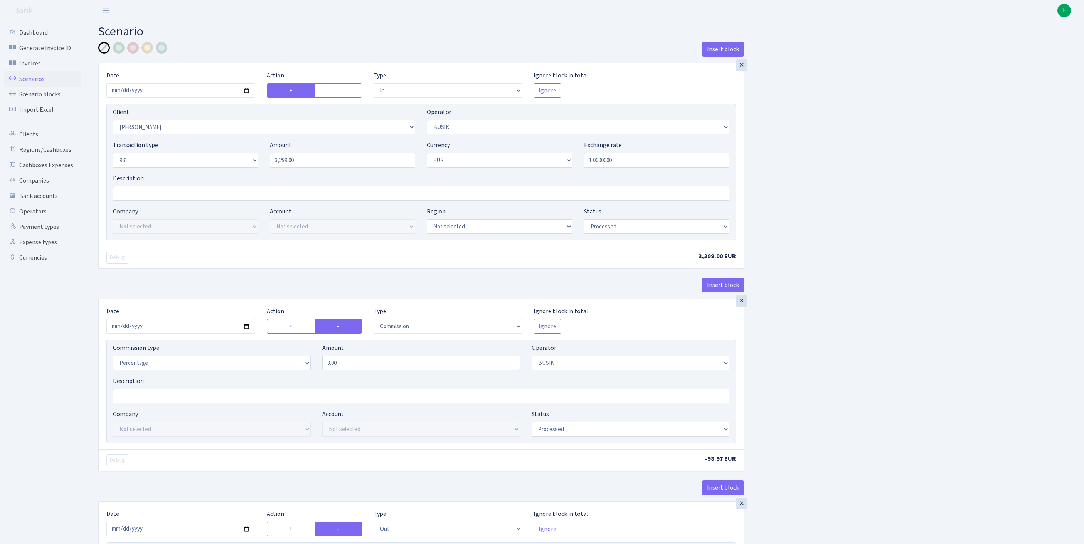
click at [39, 83] on link "Scenarios" at bounding box center [42, 78] width 77 height 15
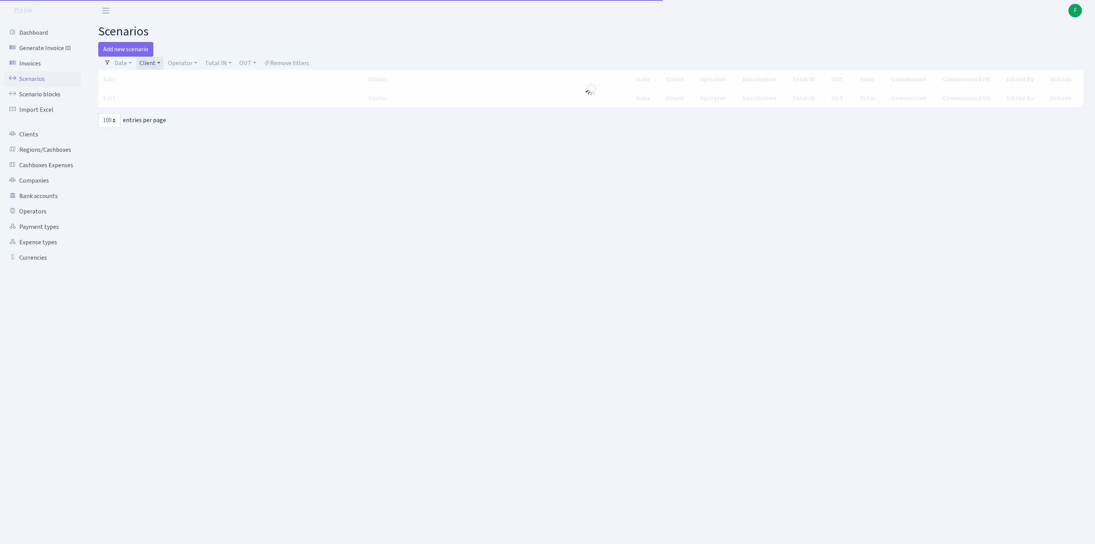
select select "100"
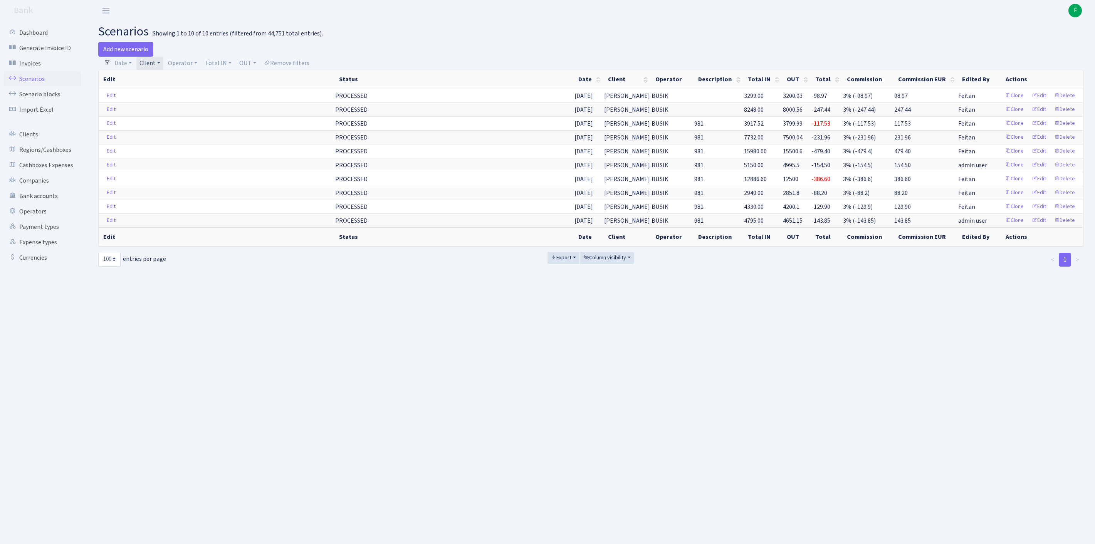
click at [163, 66] on link "Client" at bounding box center [149, 63] width 27 height 13
click at [166, 97] on input "search" at bounding box center [171, 91] width 64 height 12
type input "BALTIC POWER RE"
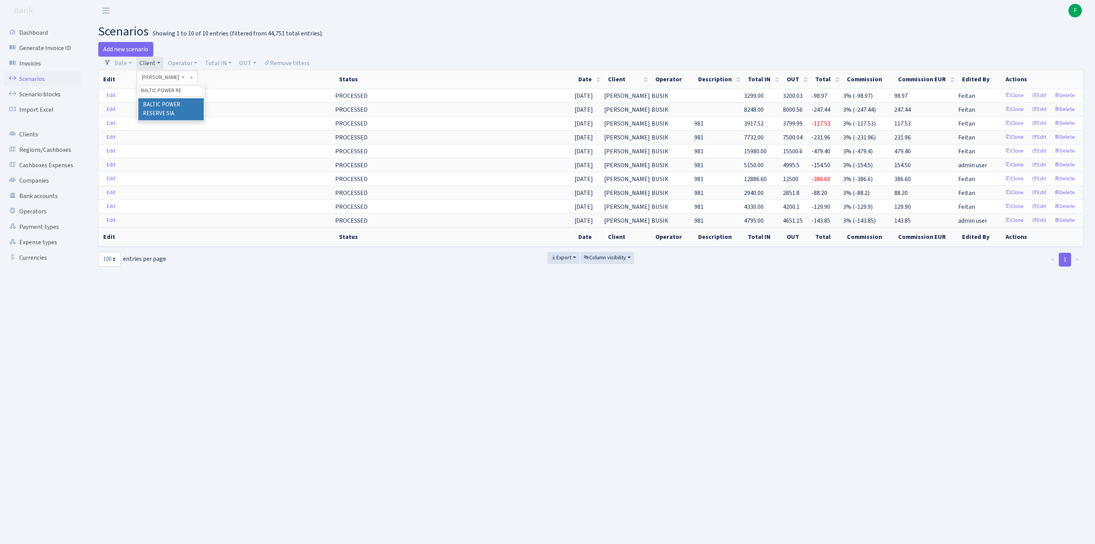
click at [163, 115] on li "BALTIC POWER RESERVE SIA" at bounding box center [171, 109] width 66 height 22
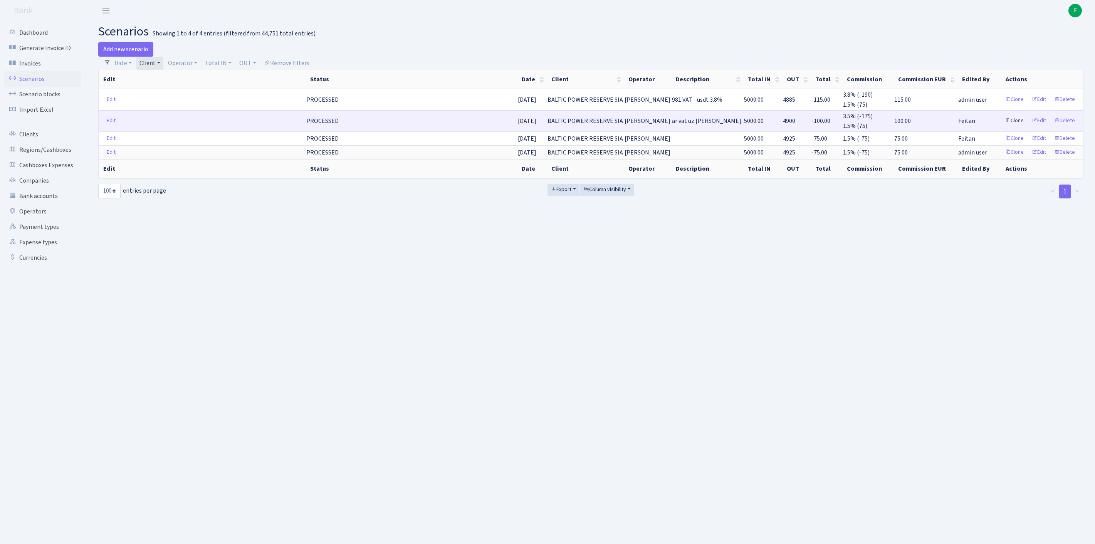
click at [1002, 127] on link "Clone" at bounding box center [1014, 121] width 25 height 12
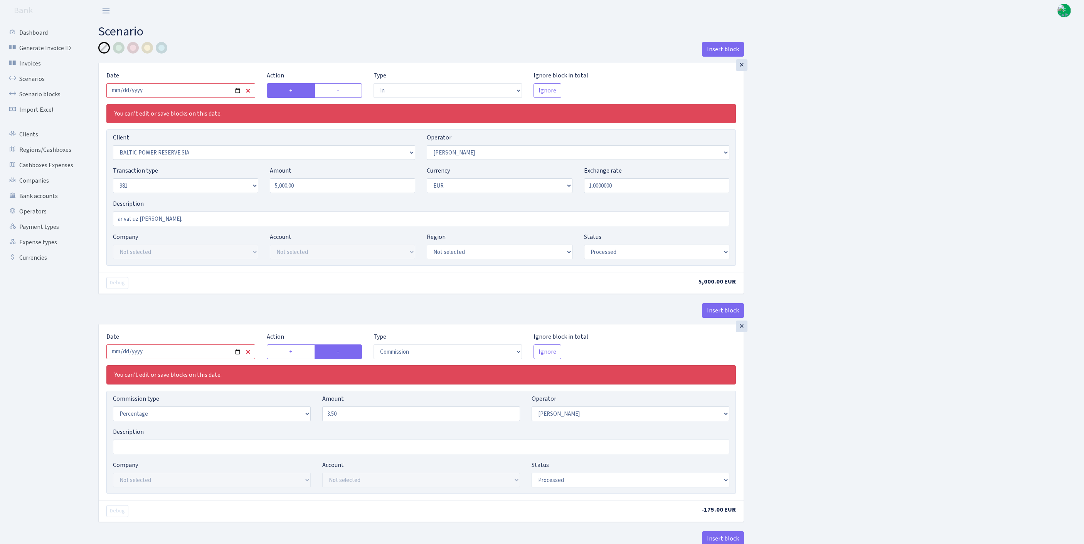
select select "in"
select select "3164"
select select "2"
select select "8"
select select "1"
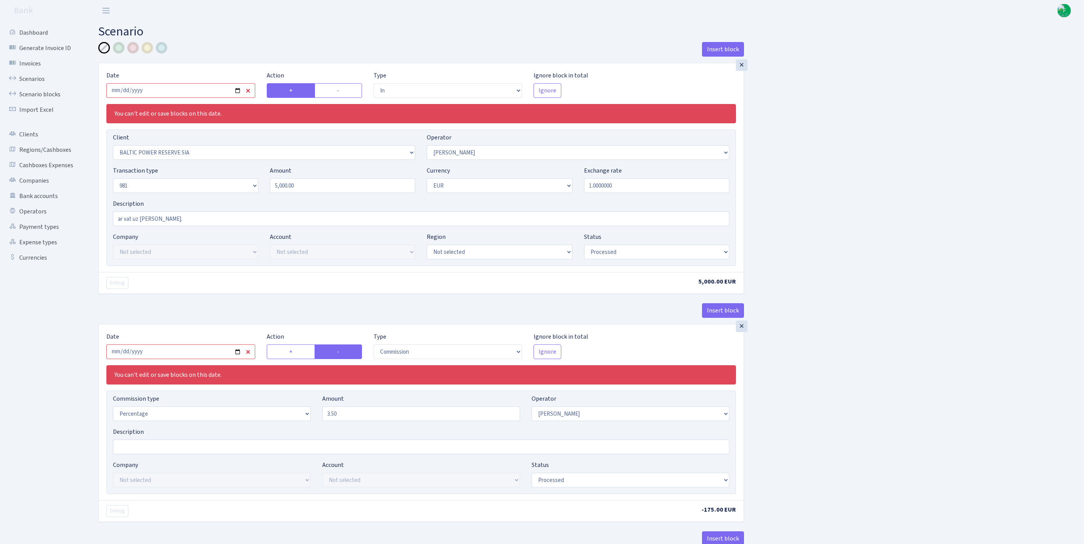
select select "processed"
select select "commission"
select select "2"
select select "processed"
select select "out"
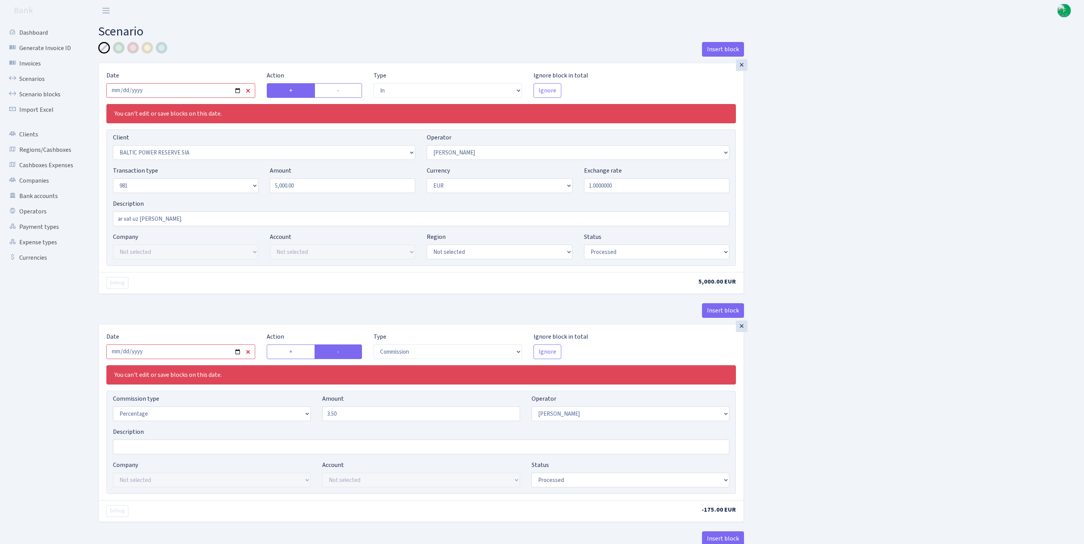
select select "2700"
select select "61"
select select "8"
select select "1"
select select "processed"
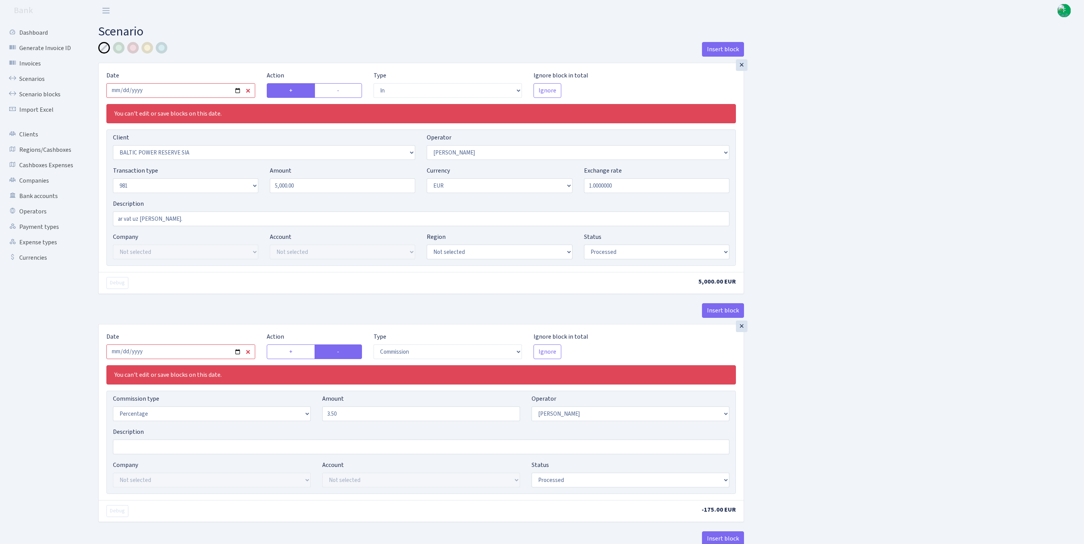
select select "commission"
select select "61"
select select "processed"
click at [210, 98] on input "2025-08-11" at bounding box center [180, 90] width 149 height 15
type input "[DATE]"
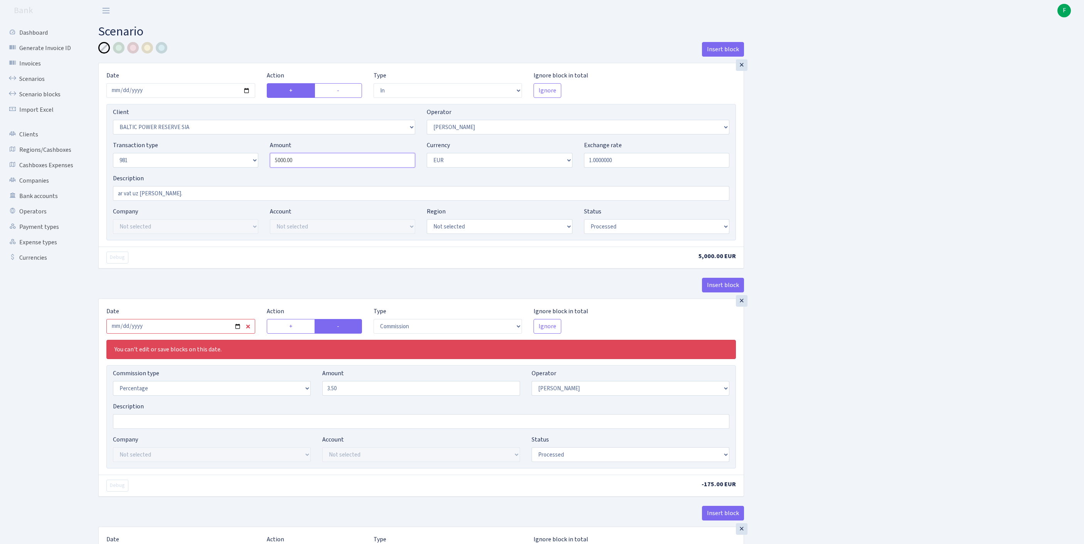
drag, startPoint x: 319, startPoint y: 177, endPoint x: 222, endPoint y: 170, distance: 97.4
click at [222, 170] on div "Transaction type Not selected 981 ELF FISH crypto GIRT IVO dekl MM-BALTIC eur U…" at bounding box center [421, 157] width 628 height 33
type input "4,980.00"
click at [176, 201] on input "ar vat uz schreib." at bounding box center [421, 193] width 616 height 15
paste input "GLOBAL INET WORLD"
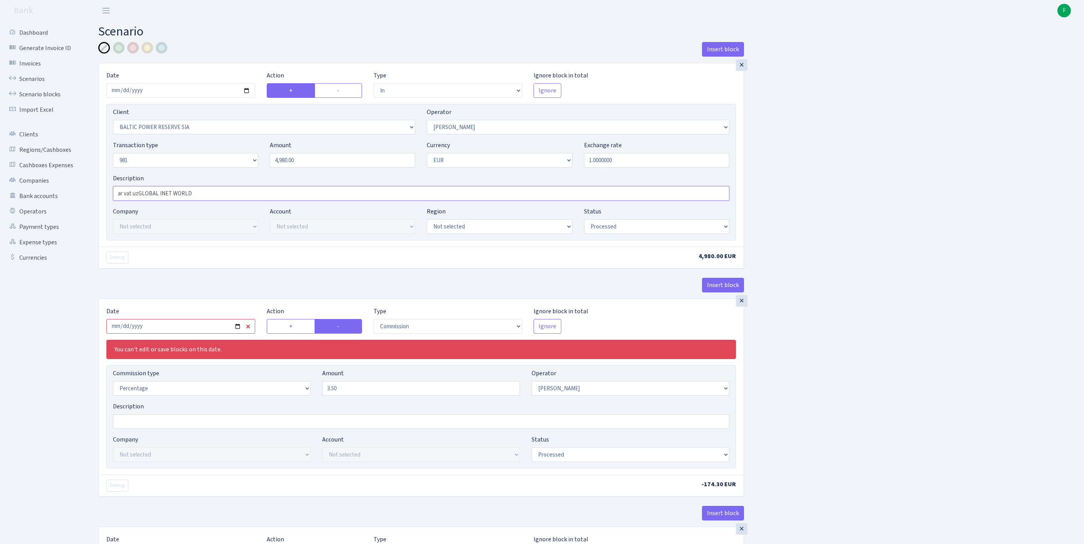
click at [146, 201] on input "ar vat uzGLOBAL INET WORLD" at bounding box center [421, 193] width 616 height 15
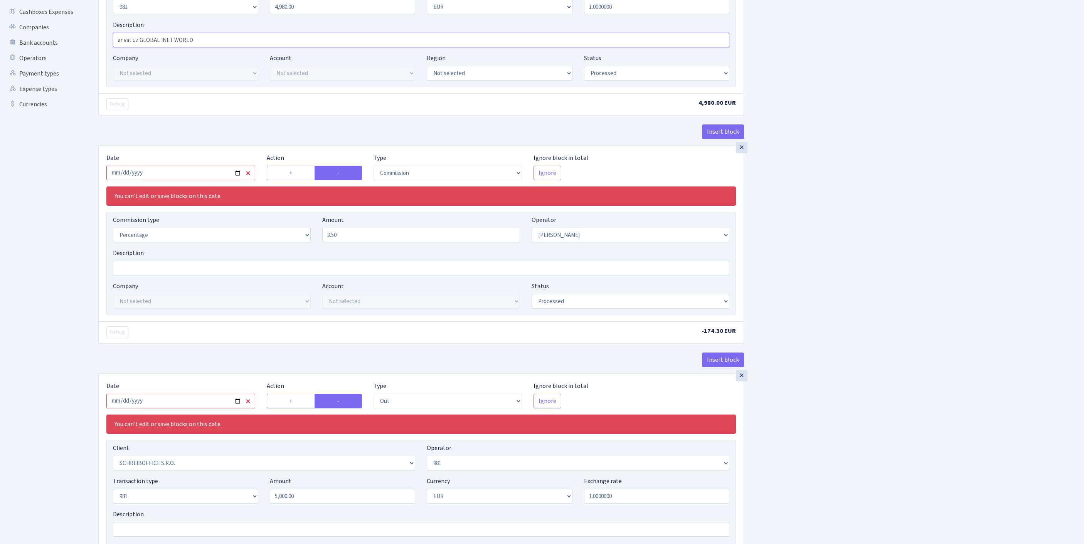
scroll to position [318, 0]
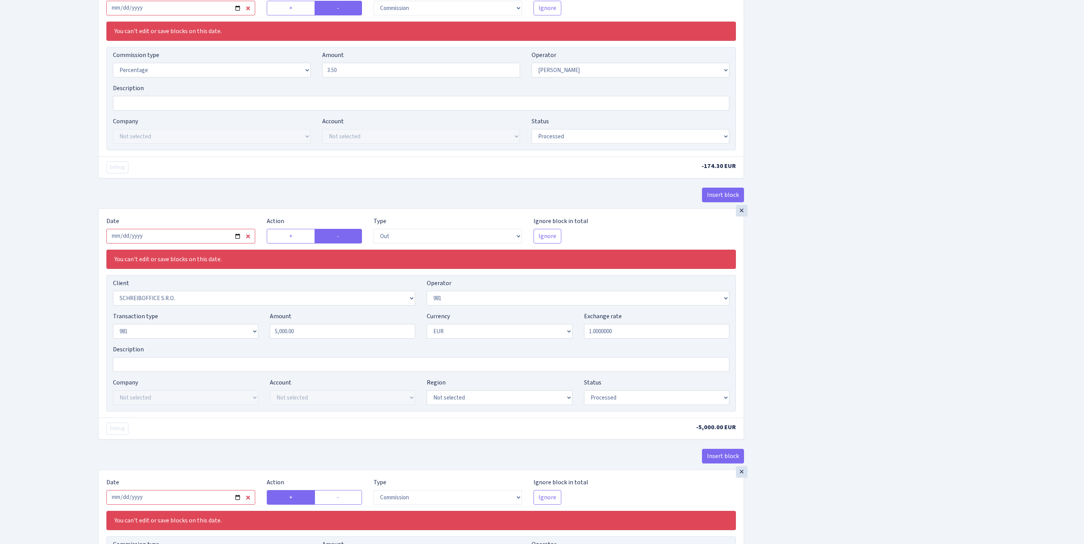
type input "ar vat uz GLOBAL INET WORLD"
click at [178, 15] on input "2025-08-11" at bounding box center [180, 8] width 149 height 15
type input "[DATE]"
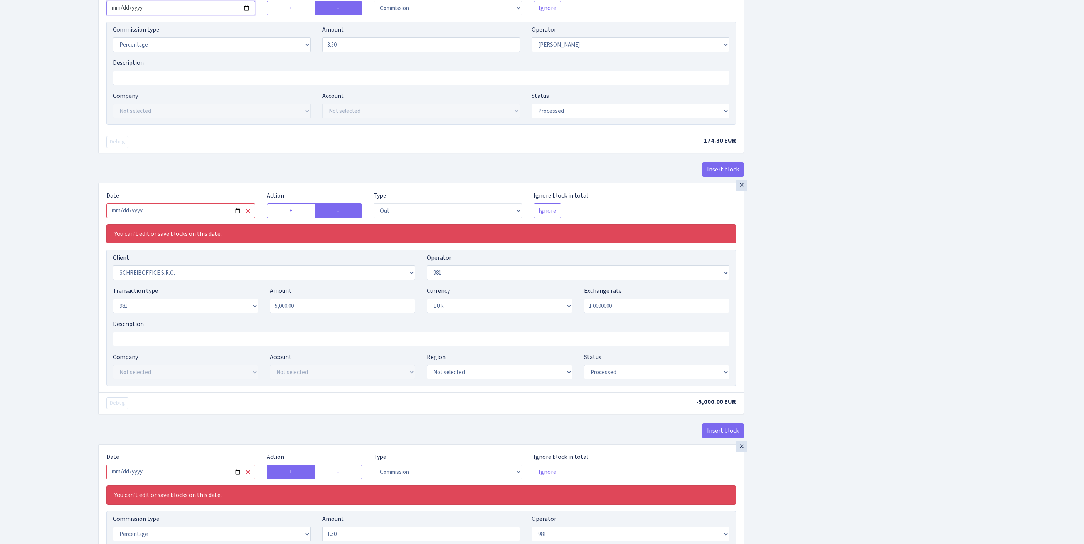
scroll to position [439, 0]
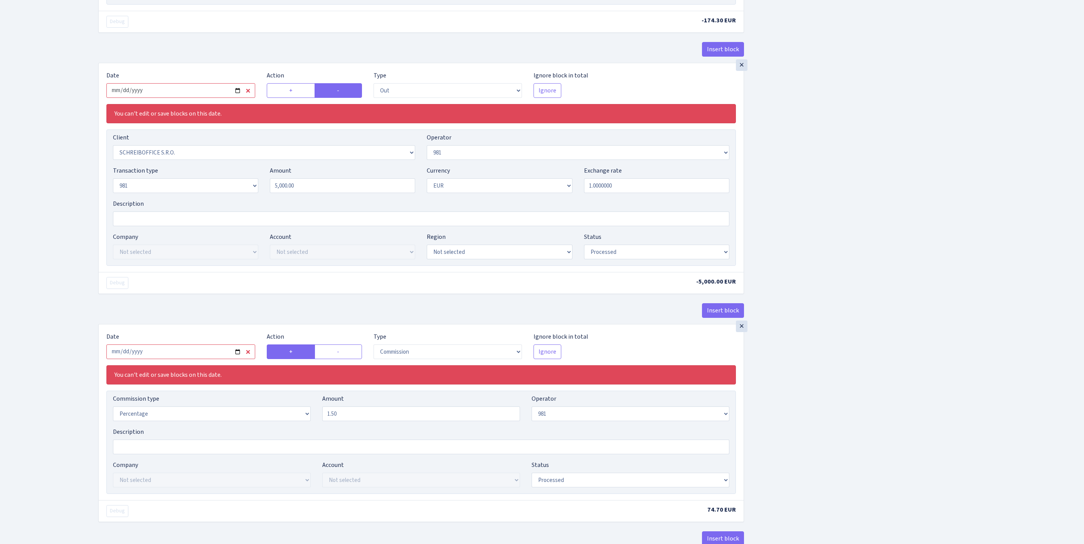
click at [208, 98] on input "2025-08-11" at bounding box center [180, 90] width 149 height 15
type input "[DATE]"
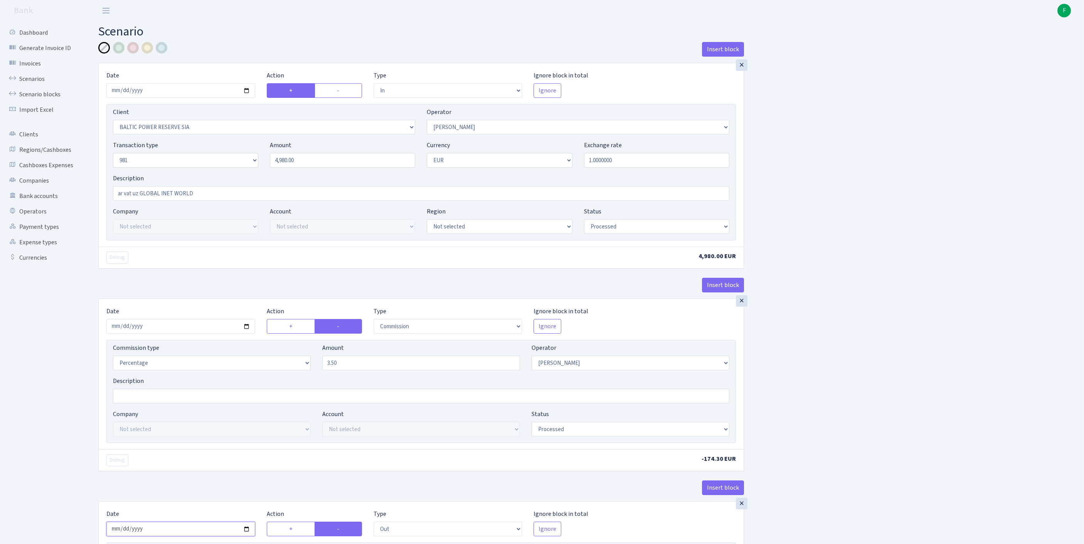
scroll to position [530, 0]
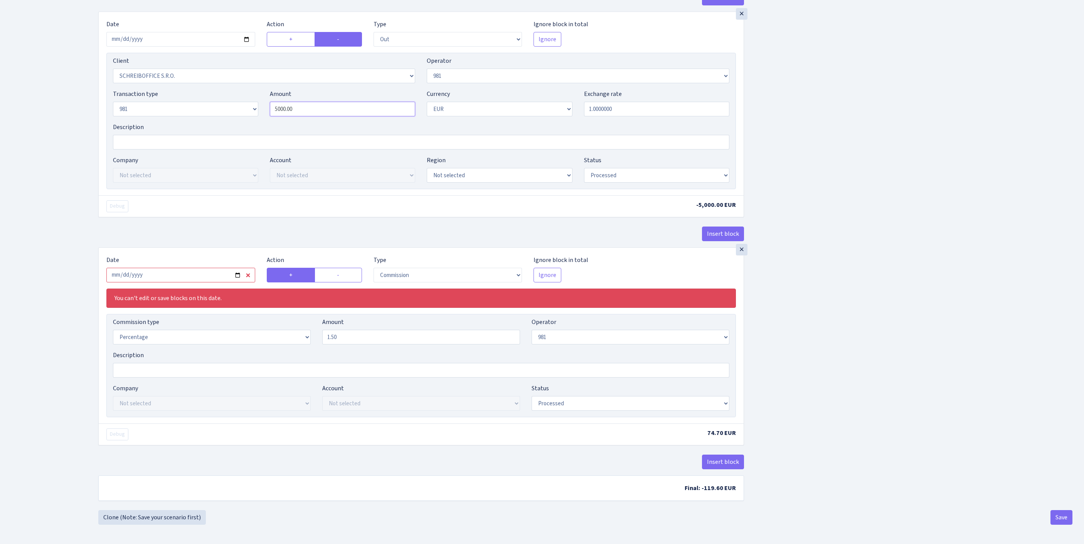
drag, startPoint x: 318, startPoint y: 144, endPoint x: 220, endPoint y: 139, distance: 98.0
click at [220, 123] on div "Transaction type Not selected 981 ELF FISH crypto GIRT IVO dekl MM-BALTIC eur U…" at bounding box center [421, 105] width 628 height 33
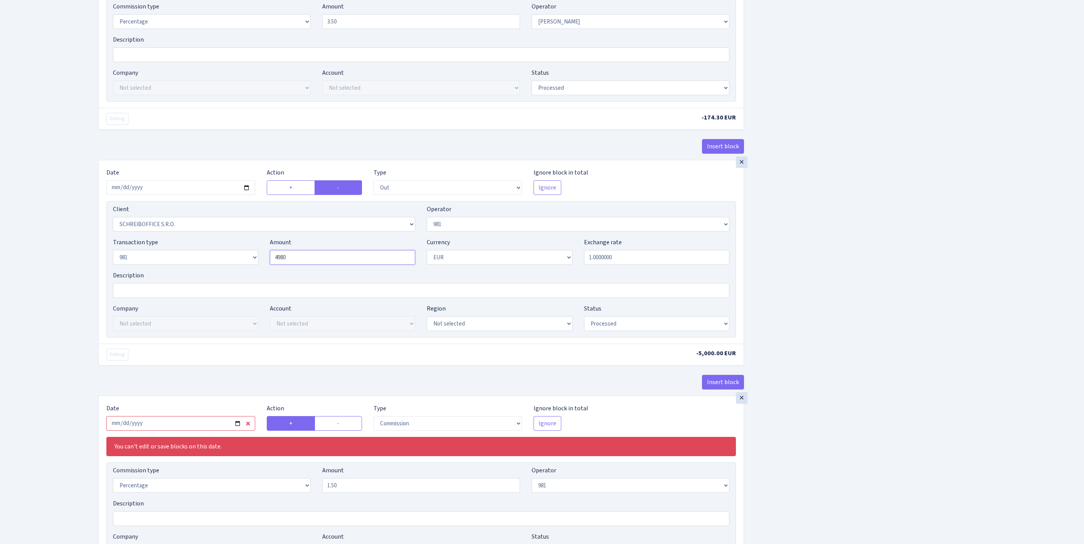
scroll to position [345, 0]
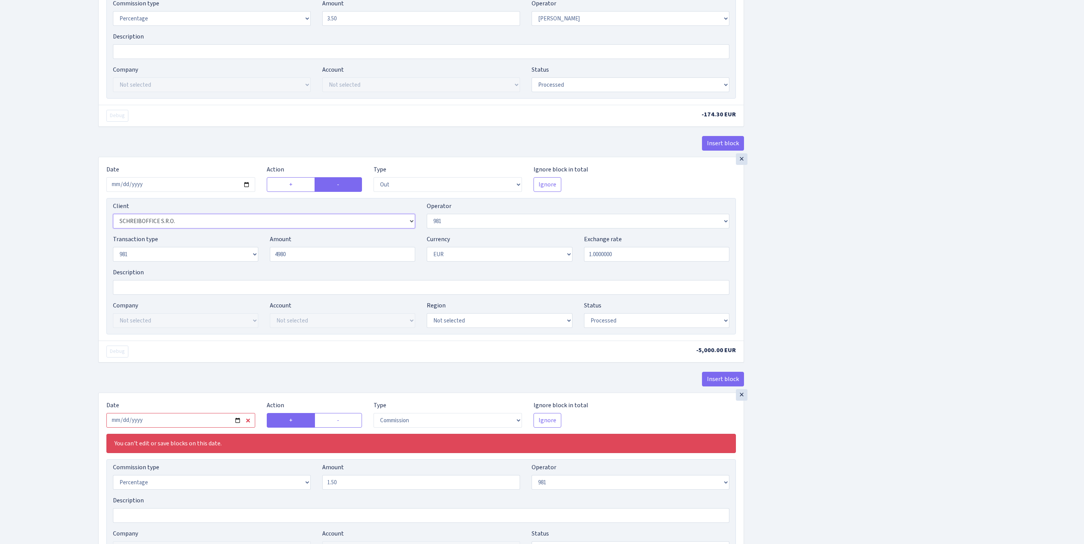
type input "4,980.00"
select select "3335"
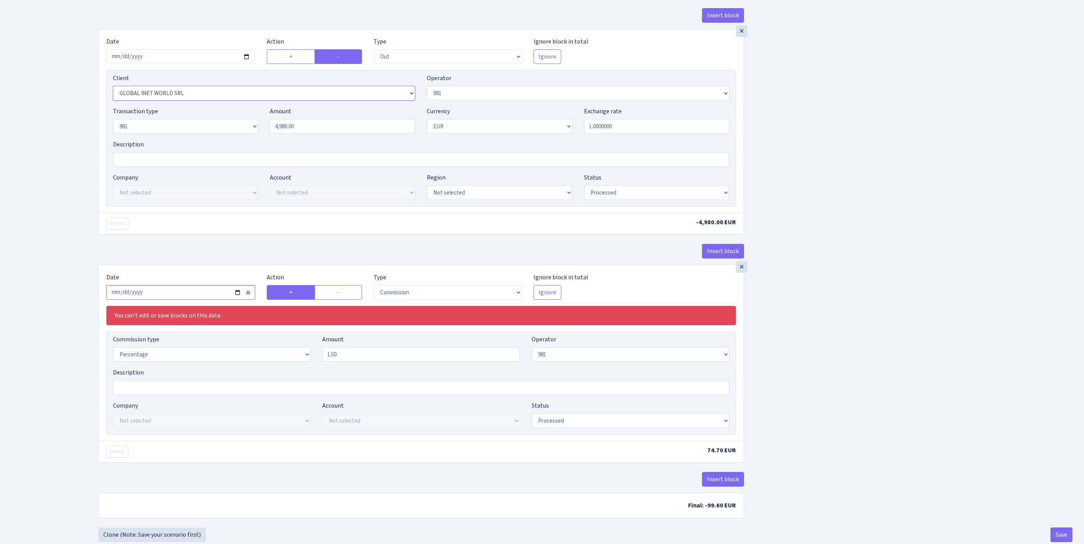
scroll to position [551, 0]
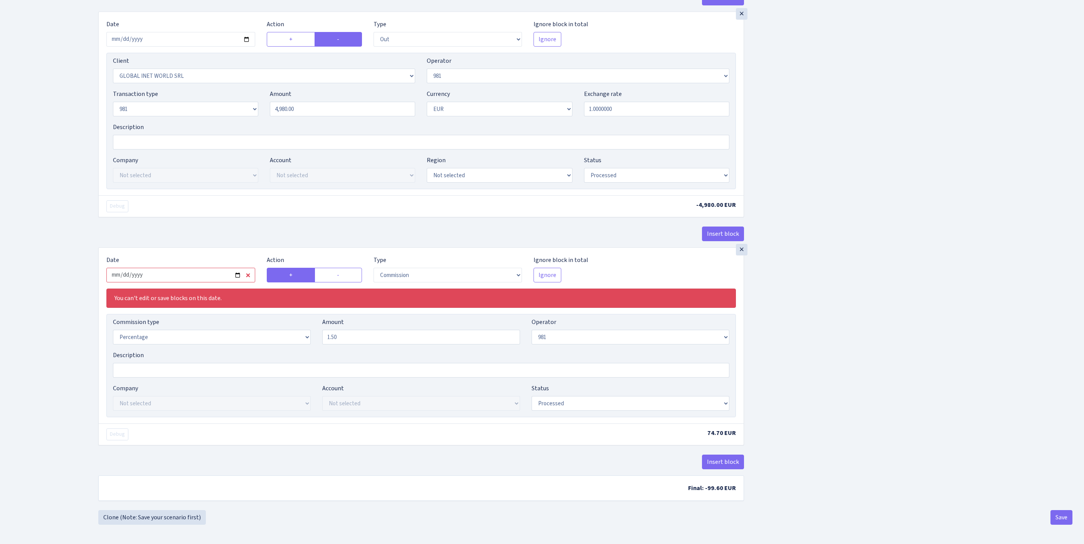
click at [191, 283] on input "2025-08-11" at bounding box center [180, 275] width 149 height 15
type input "[DATE]"
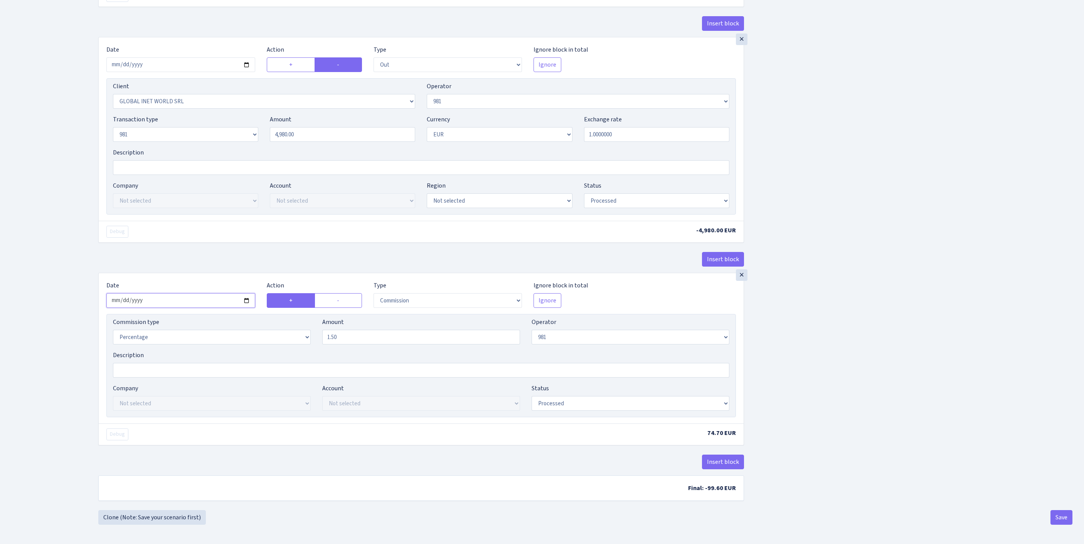
scroll to position [593, 0]
click at [1056, 517] on button "Save" at bounding box center [1061, 517] width 22 height 15
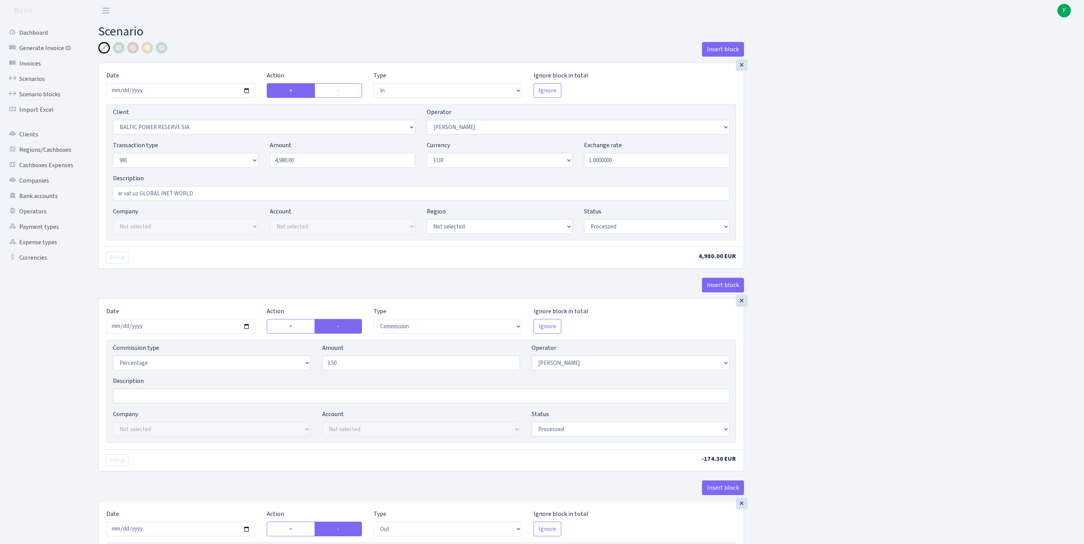
select select "in"
select select "3164"
select select "2"
select select "8"
select select "1"
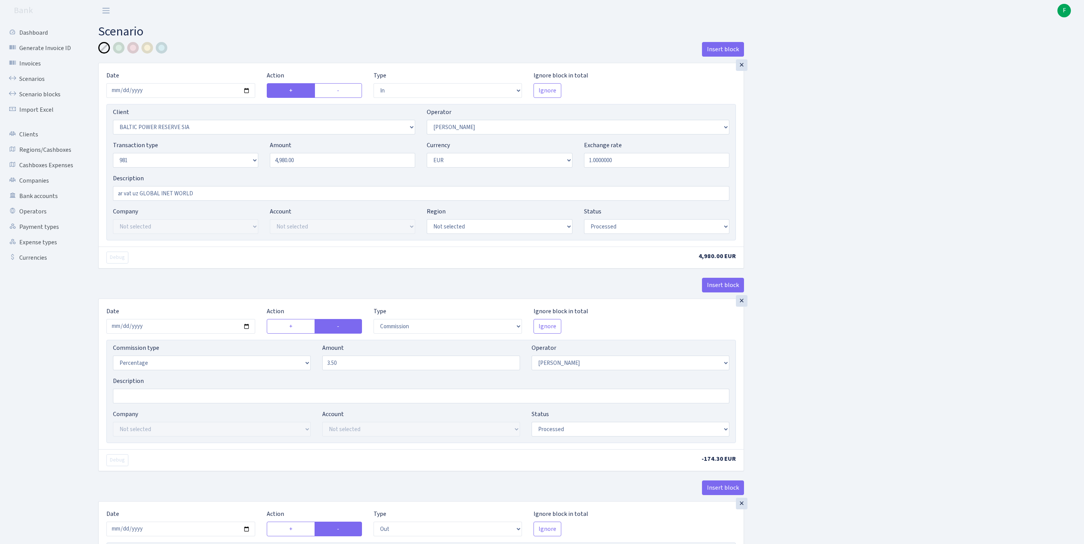
select select "processed"
select select "commission"
select select "2"
select select "processed"
select select "out"
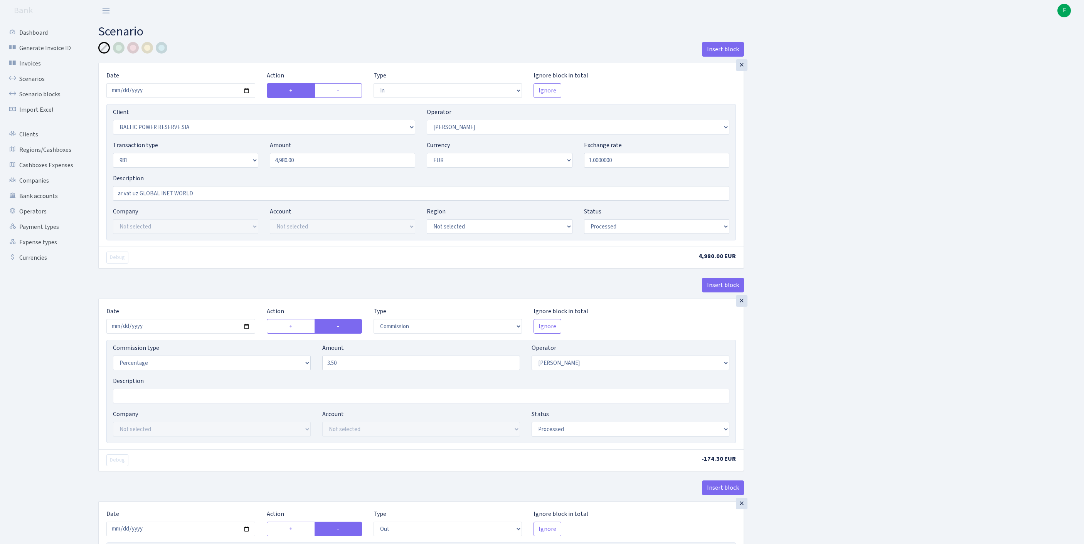
select select "3335"
select select "61"
select select "8"
select select "1"
select select "processed"
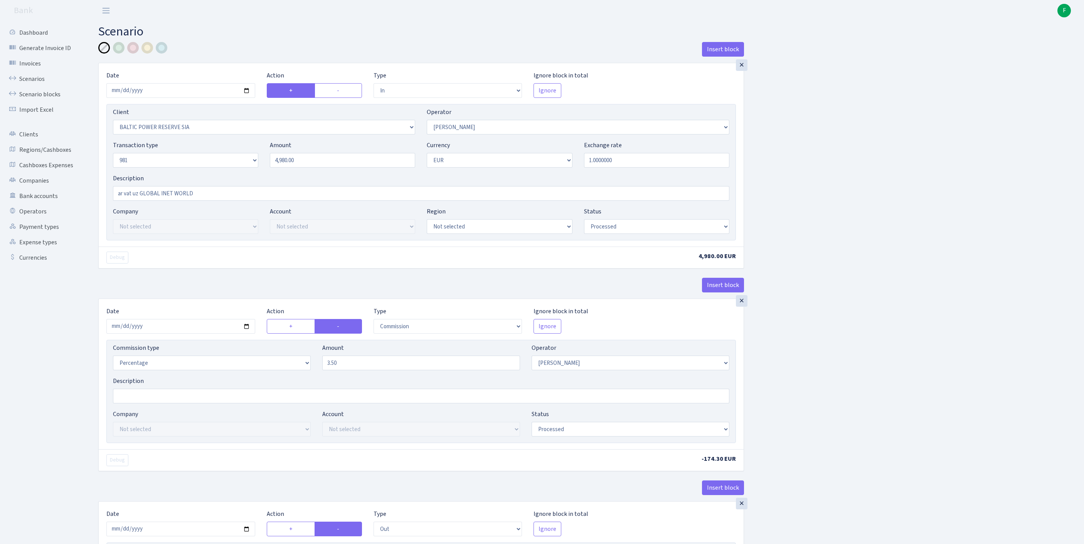
select select "commission"
select select "61"
select select "processed"
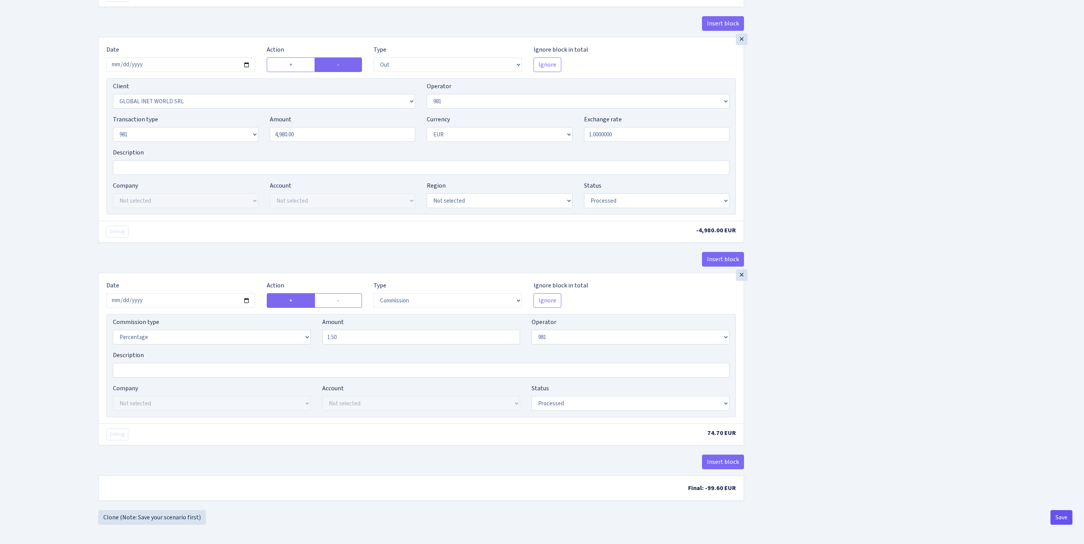
click at [1056, 516] on button "Save" at bounding box center [1061, 517] width 22 height 15
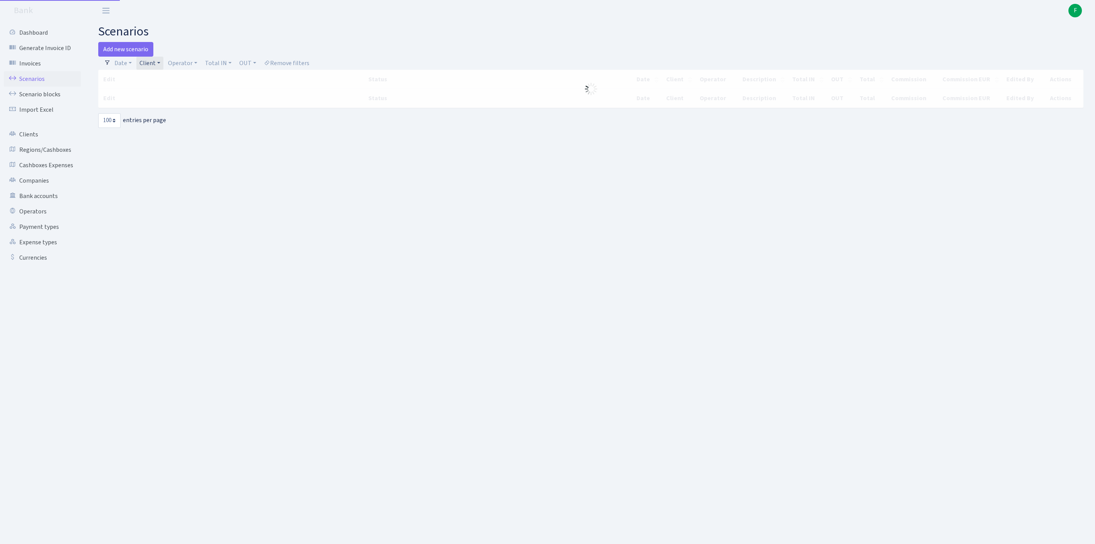
select select "100"
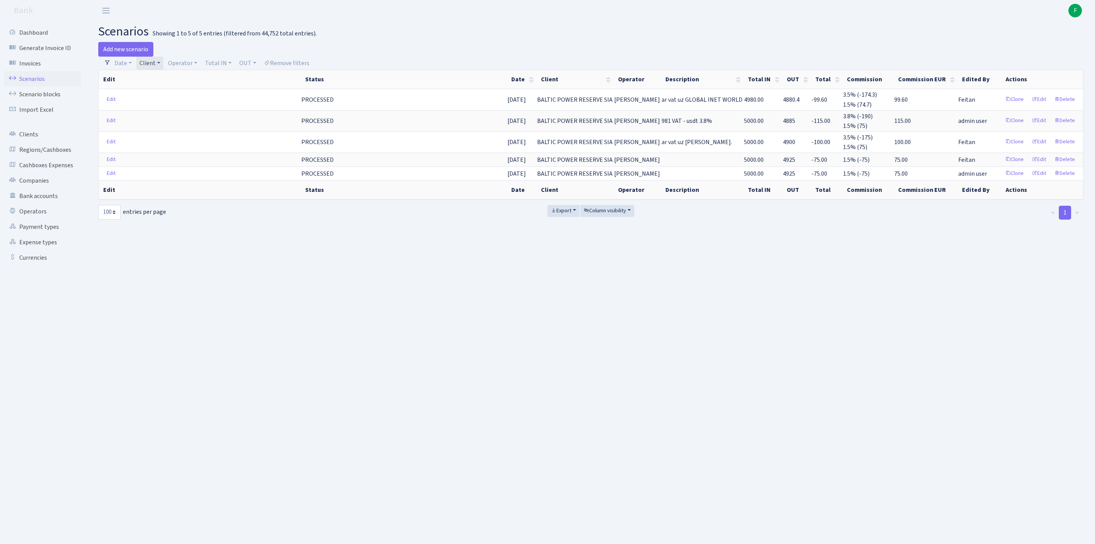
click at [163, 66] on link "Client" at bounding box center [149, 63] width 27 height 13
click at [175, 97] on input "search" at bounding box center [186, 91] width 94 height 12
type input "NZP"
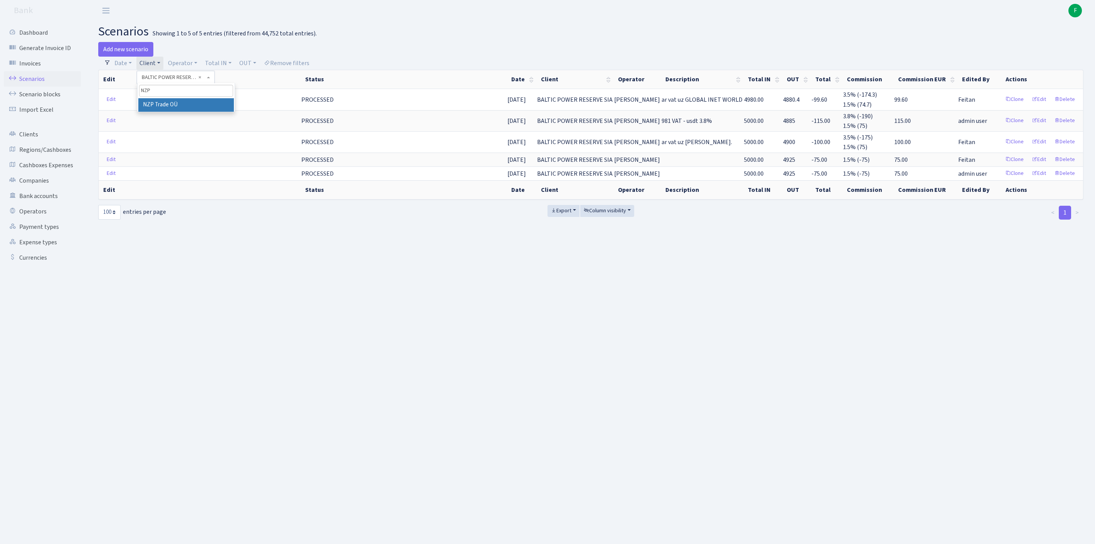
click at [197, 112] on li "NZP Trade OÜ" at bounding box center [186, 104] width 96 height 13
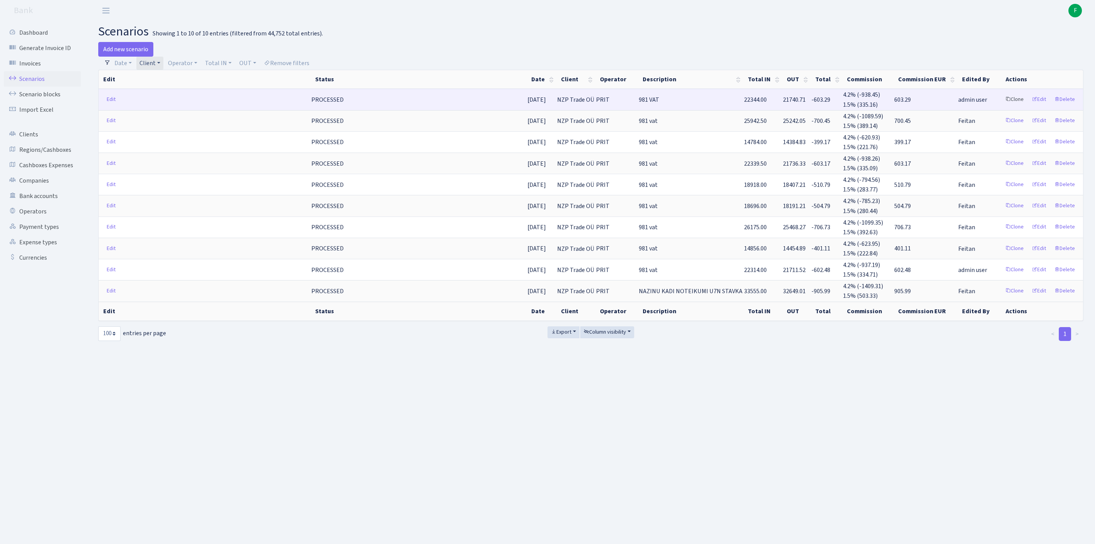
click at [1002, 106] on link "Clone" at bounding box center [1014, 100] width 25 height 12
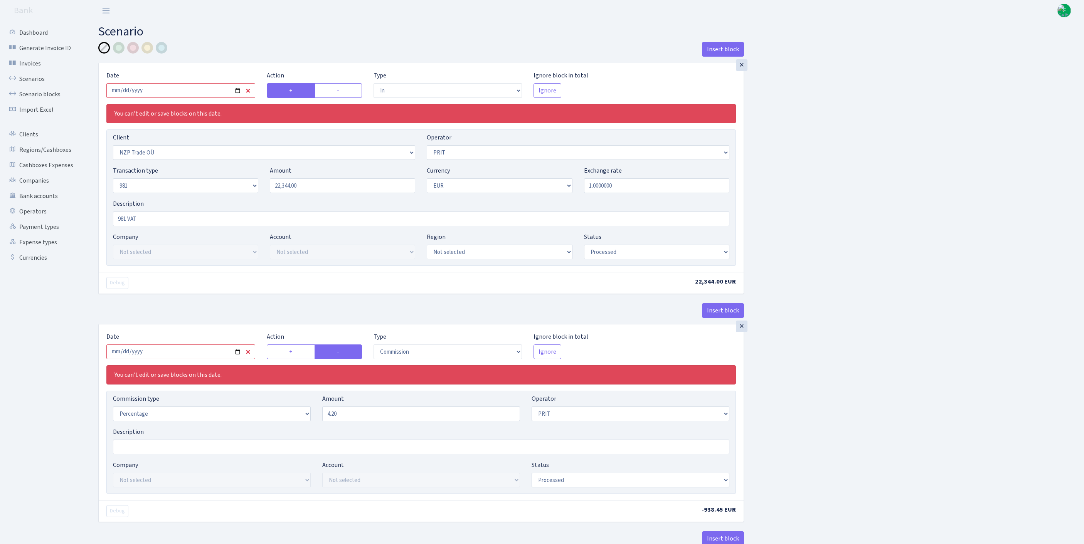
select select "in"
select select "2993"
select select "82"
select select "8"
select select "1"
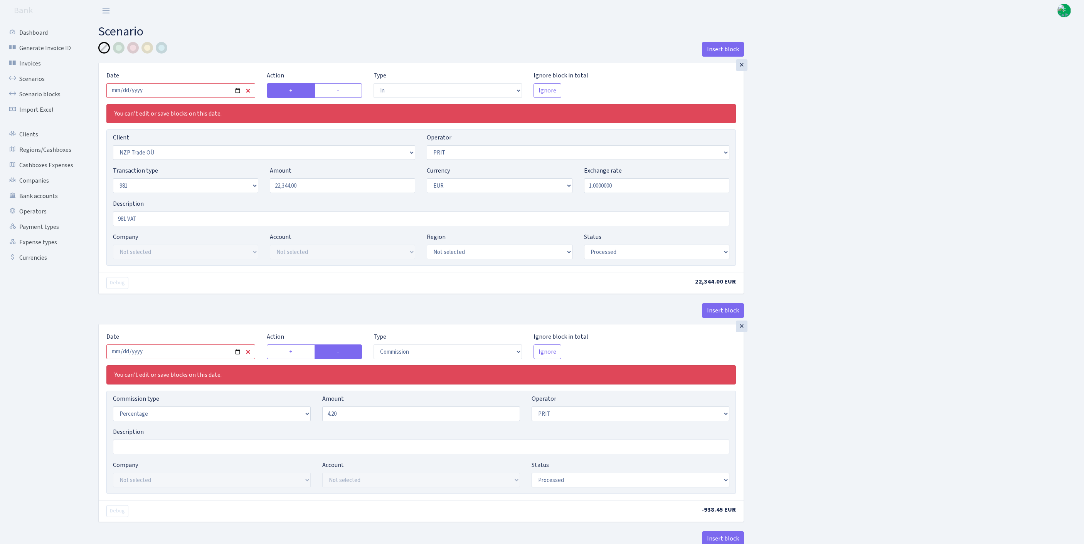
select select "processed"
select select "commission"
select select "82"
select select "processed"
select select "out"
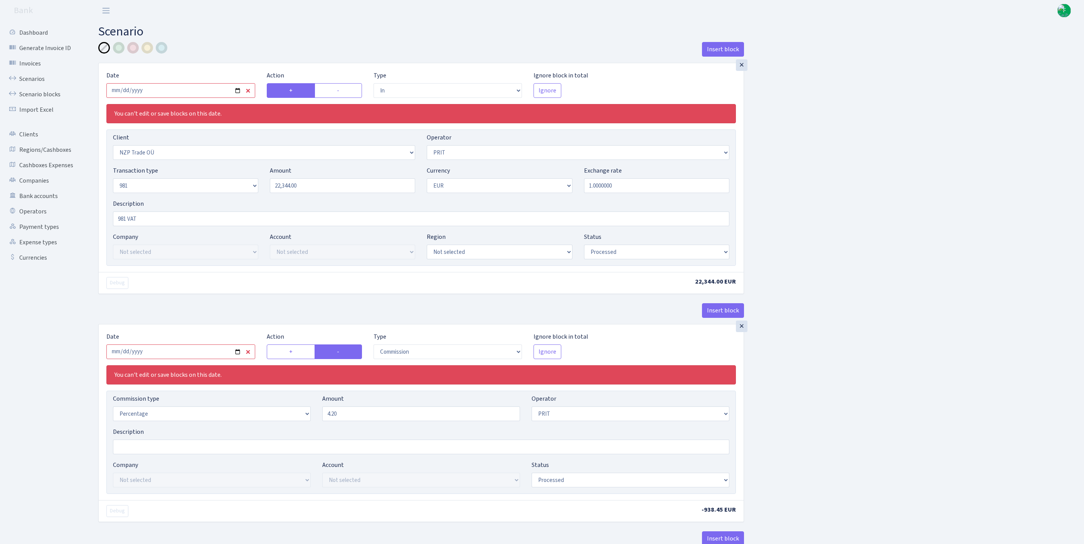
select select "2129"
select select "61"
select select "8"
select select "1"
select select "processed"
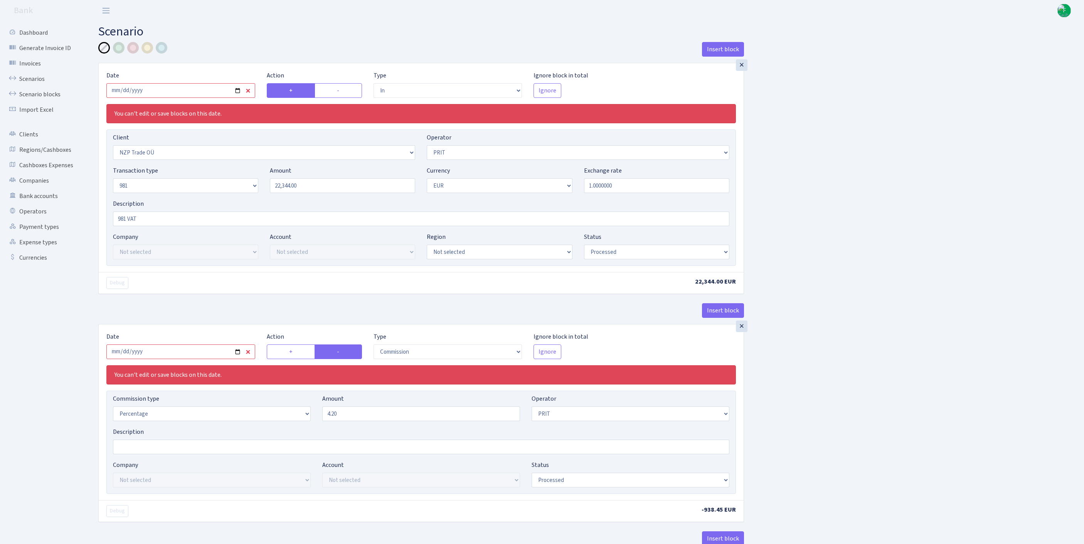
select select "commission"
select select "61"
select select "processed"
click at [203, 96] on input "2025-08-05" at bounding box center [180, 90] width 149 height 15
type input "2025-09-29"
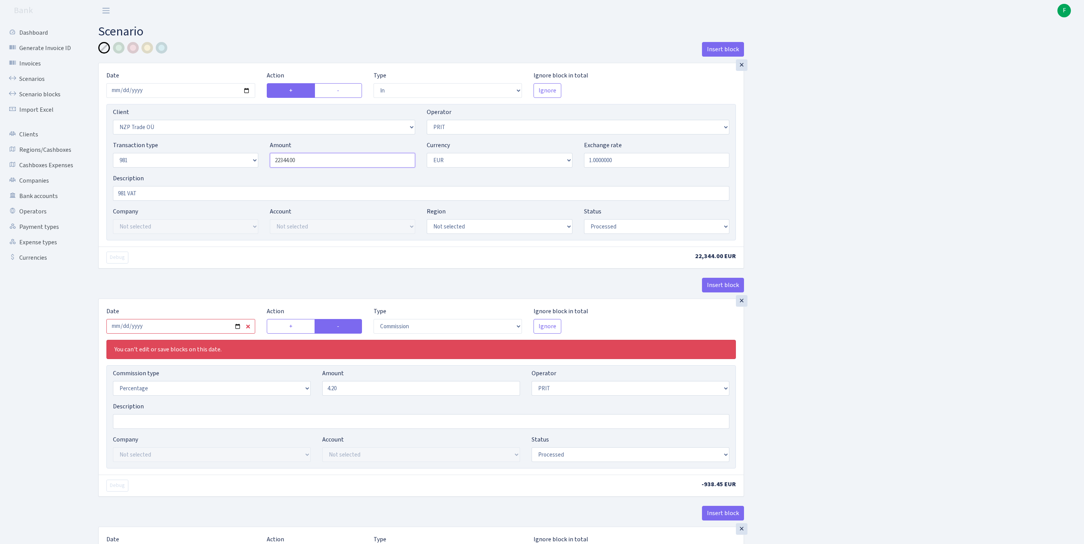
drag, startPoint x: 315, startPoint y: 180, endPoint x: 234, endPoint y: 170, distance: 81.6
click at [234, 170] on div "Transaction type Not selected 981 ELF FISH crypto GIRT IVO dekl MM-BALTIC eur U…" at bounding box center [421, 157] width 628 height 33
paste input "15222"
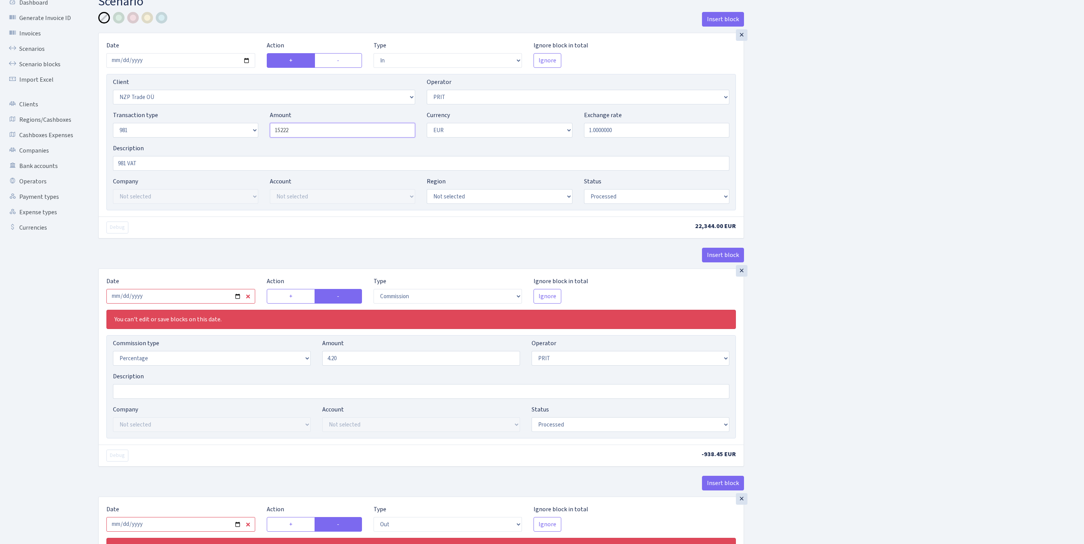
scroll to position [158, 0]
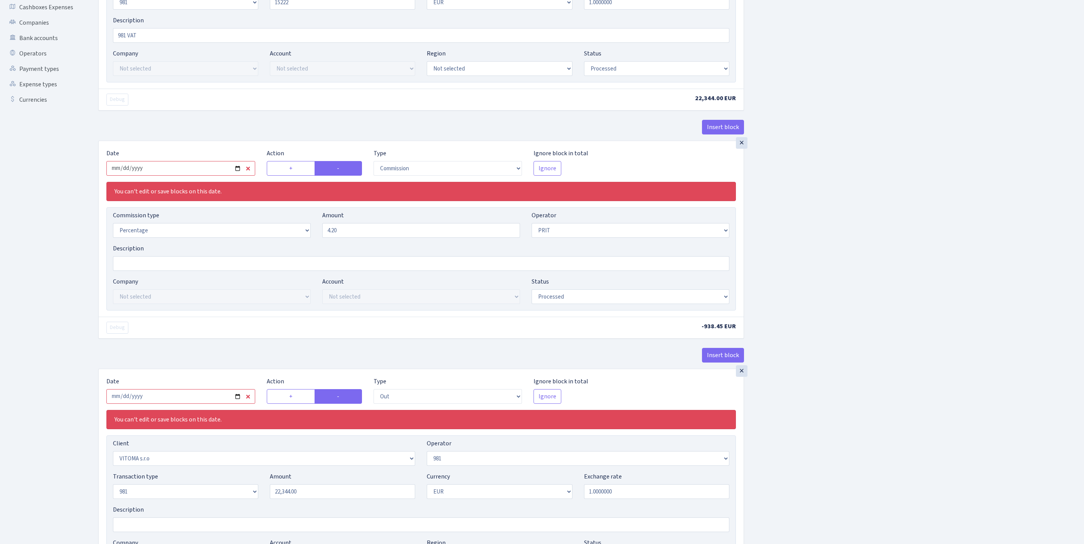
type input "15,222.00"
click at [202, 176] on input "2025-08-05" at bounding box center [180, 168] width 149 height 15
type input "[DATE]"
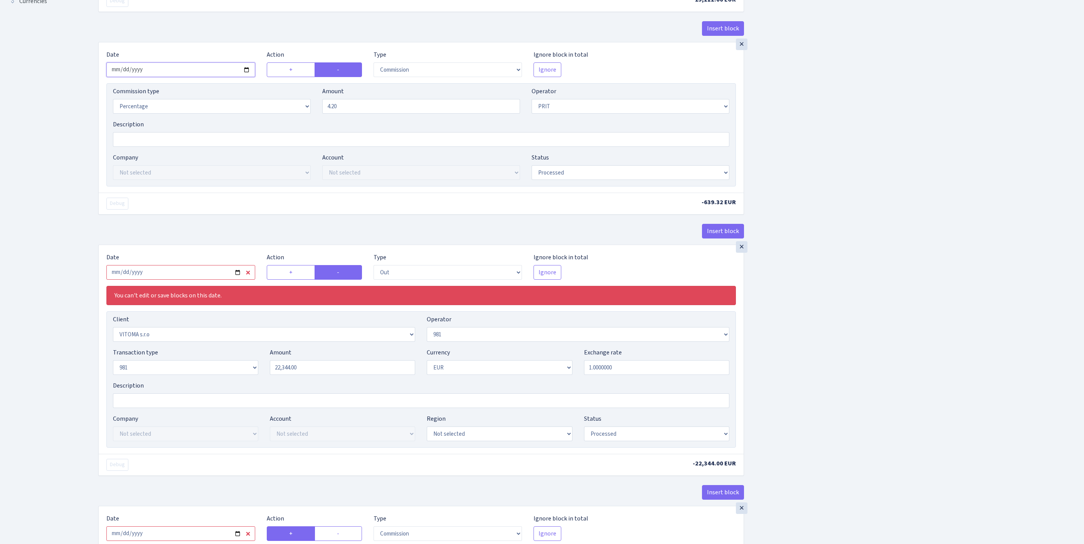
scroll to position [362, 0]
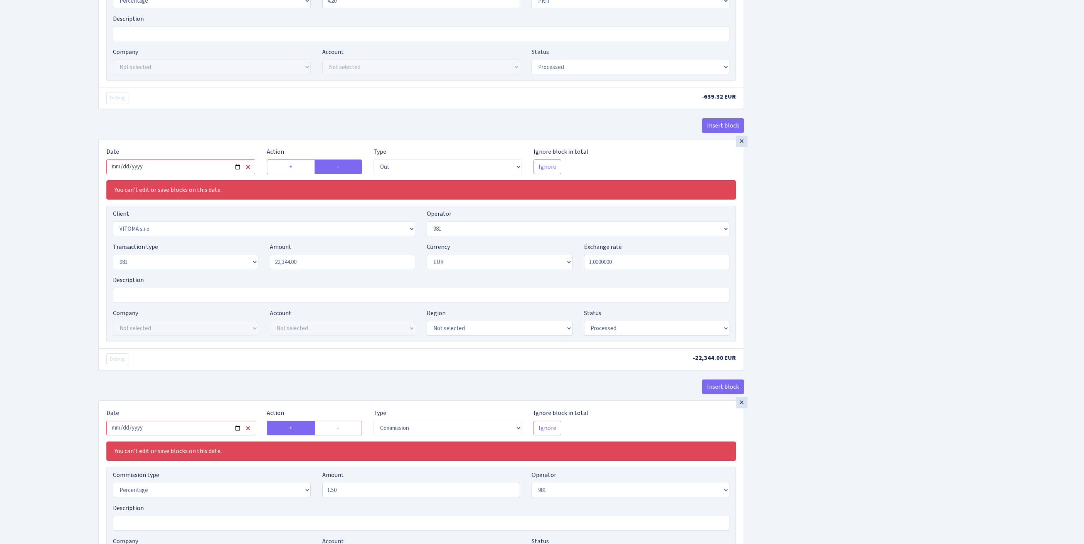
click at [187, 174] on input "2025-08-05" at bounding box center [180, 167] width 149 height 15
type input "[DATE]"
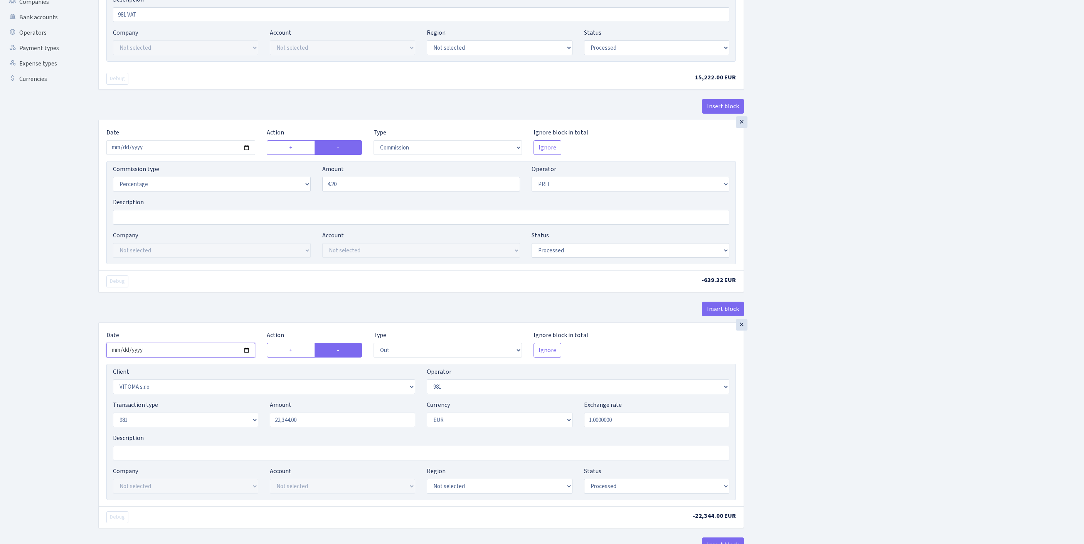
scroll to position [310, 0]
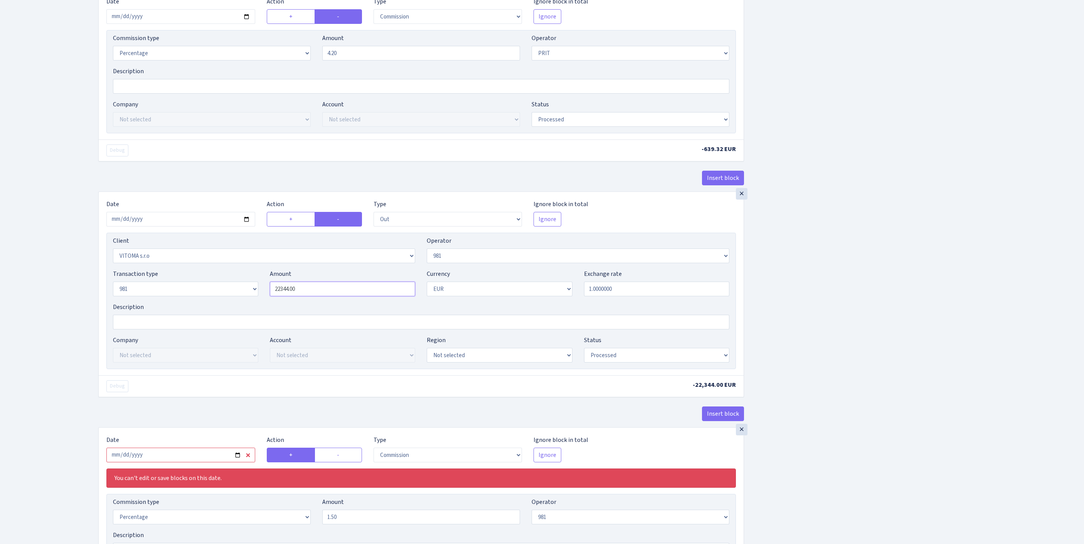
drag, startPoint x: 298, startPoint y: 360, endPoint x: 216, endPoint y: 355, distance: 82.7
click at [213, 303] on div "Transaction type Not selected 981 ELF FISH crypto GIRT IVO dekl MM-BALTIC eur U…" at bounding box center [421, 285] width 628 height 33
paste input "15222"
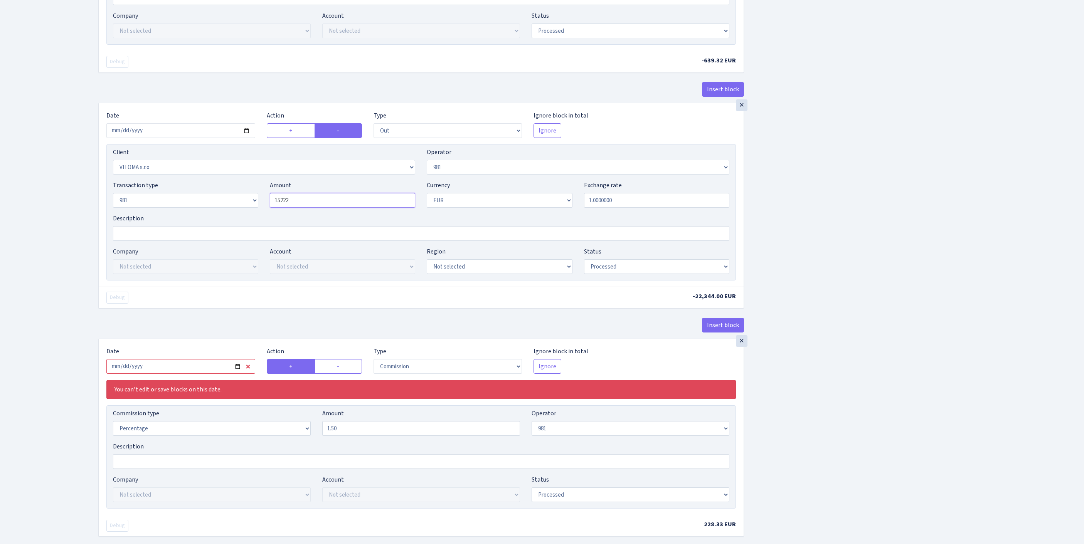
scroll to position [581, 0]
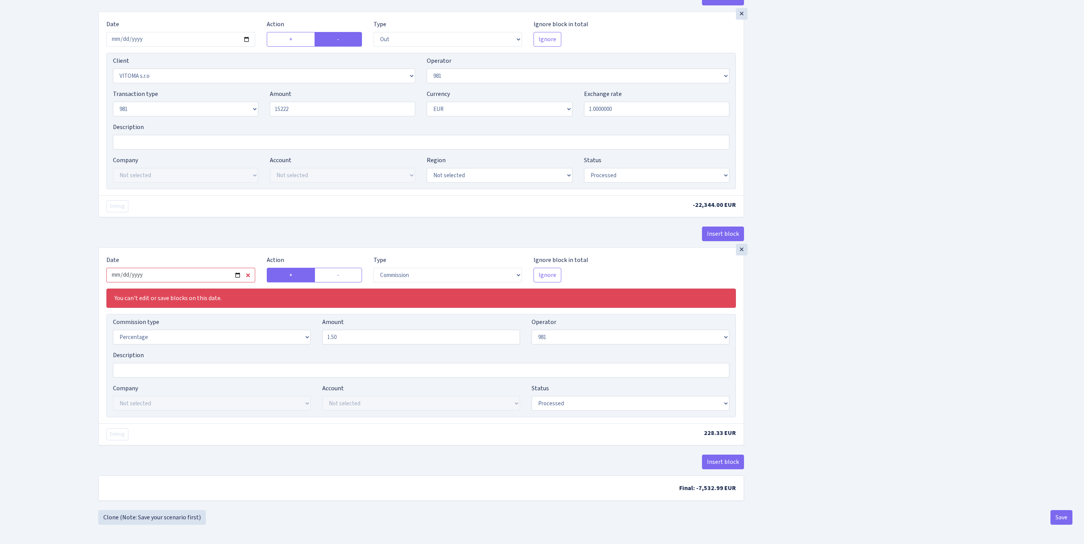
type input "15,222.00"
click at [200, 282] on input "2025-08-05" at bounding box center [180, 275] width 149 height 15
type input "[DATE]"
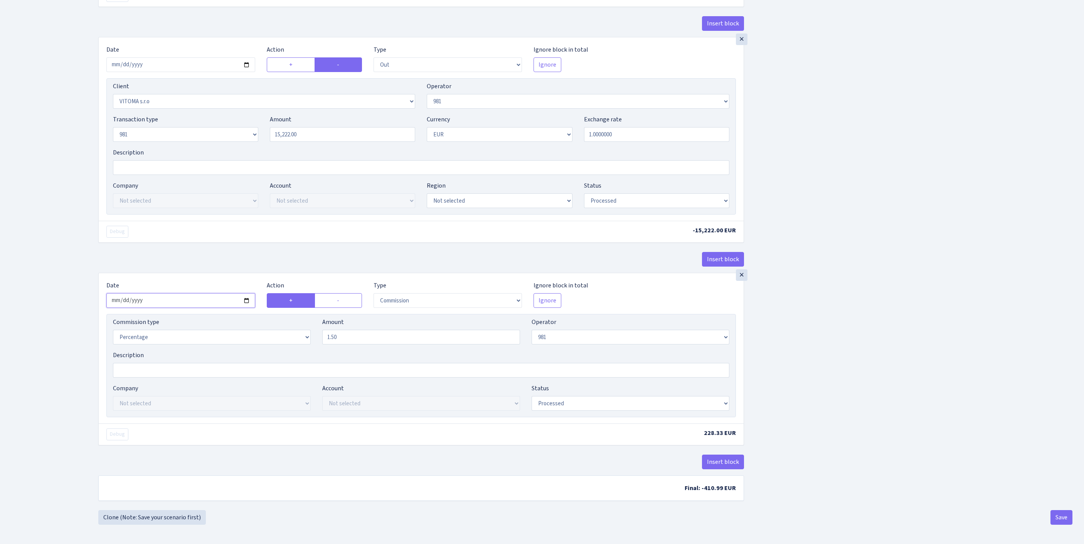
scroll to position [593, 0]
click at [1060, 515] on button "Save" at bounding box center [1061, 517] width 22 height 15
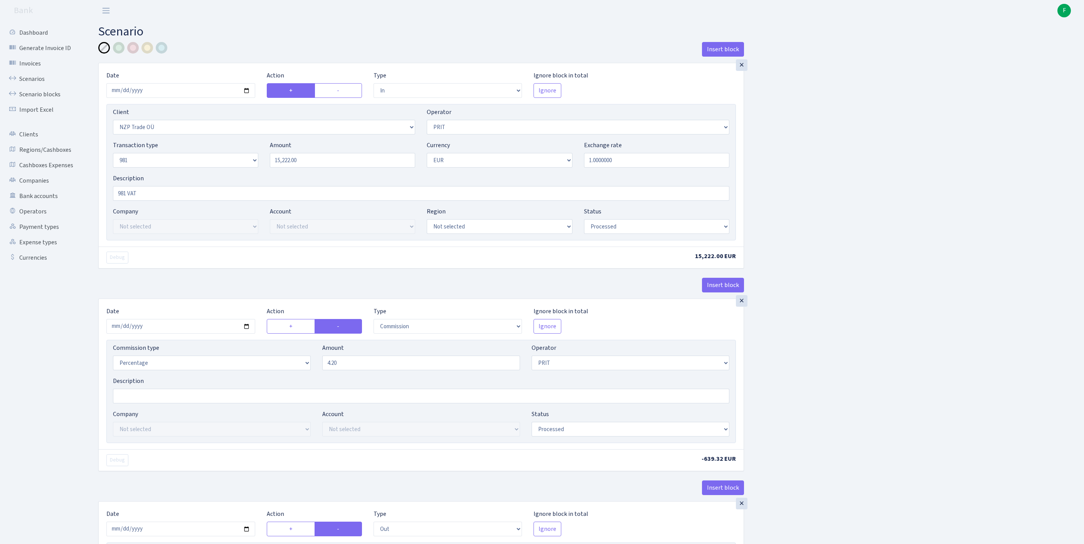
select select "in"
select select "2993"
select select "82"
select select "8"
select select "1"
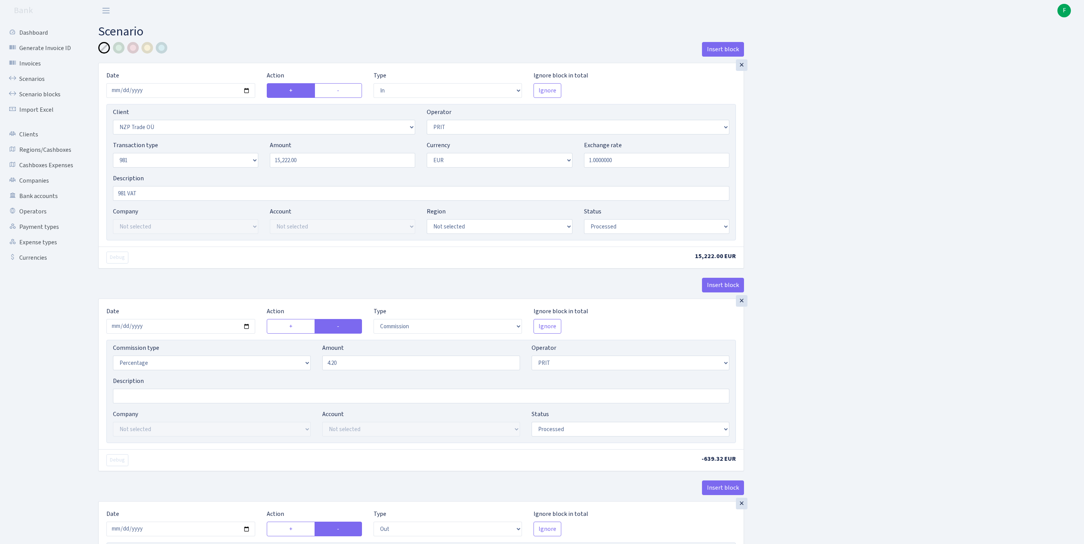
select select "processed"
select select "commission"
select select "82"
select select "processed"
select select "out"
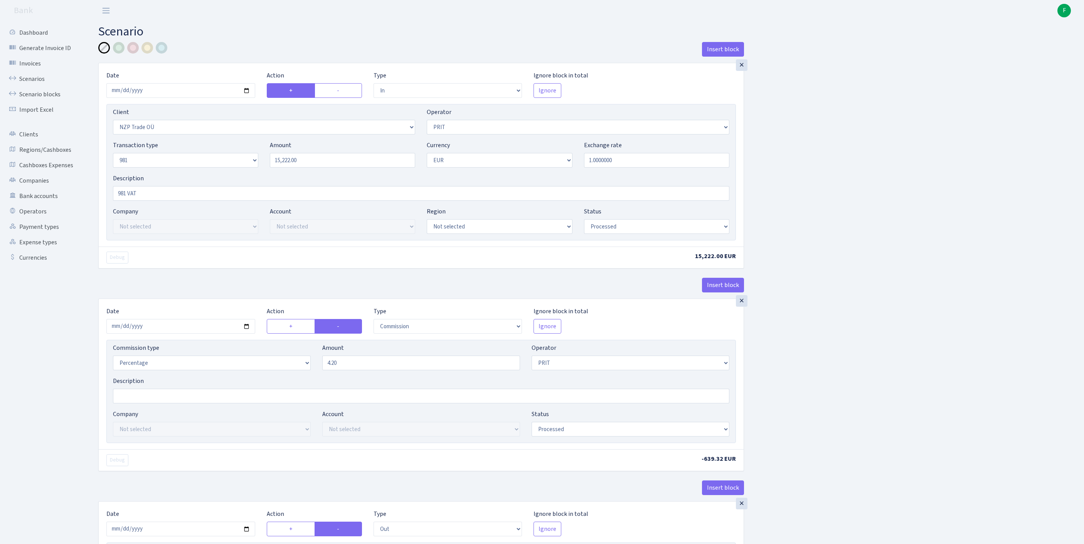
select select "2129"
select select "61"
select select "8"
select select "1"
select select "processed"
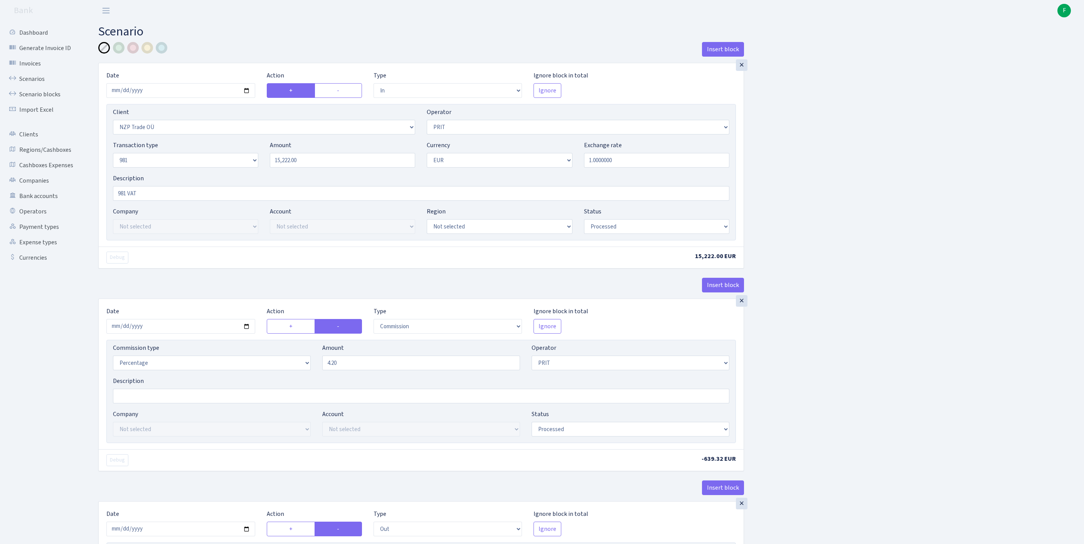
select select "commission"
select select "61"
select select "processed"
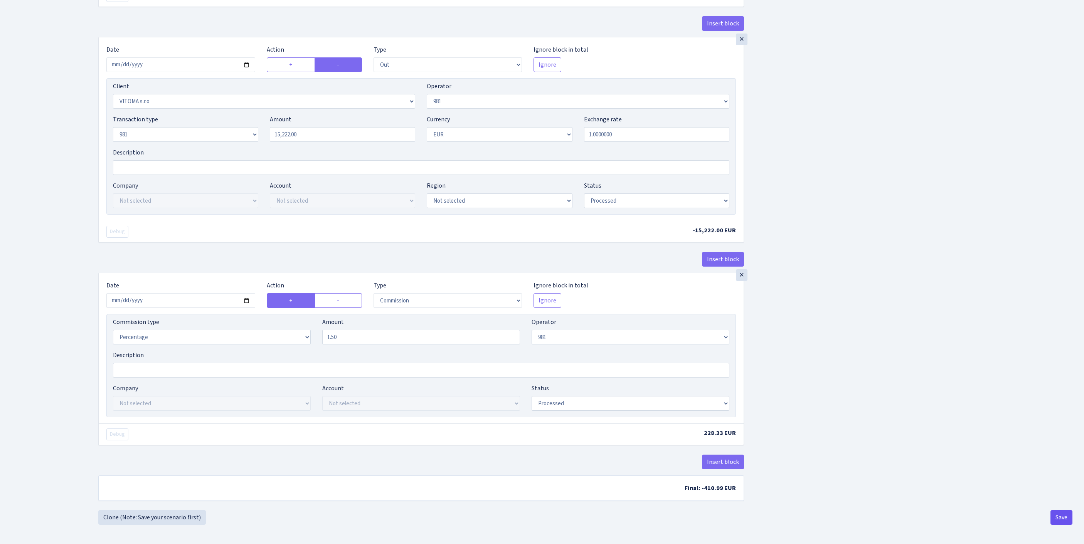
click at [1058, 514] on button "Save" at bounding box center [1061, 517] width 22 height 15
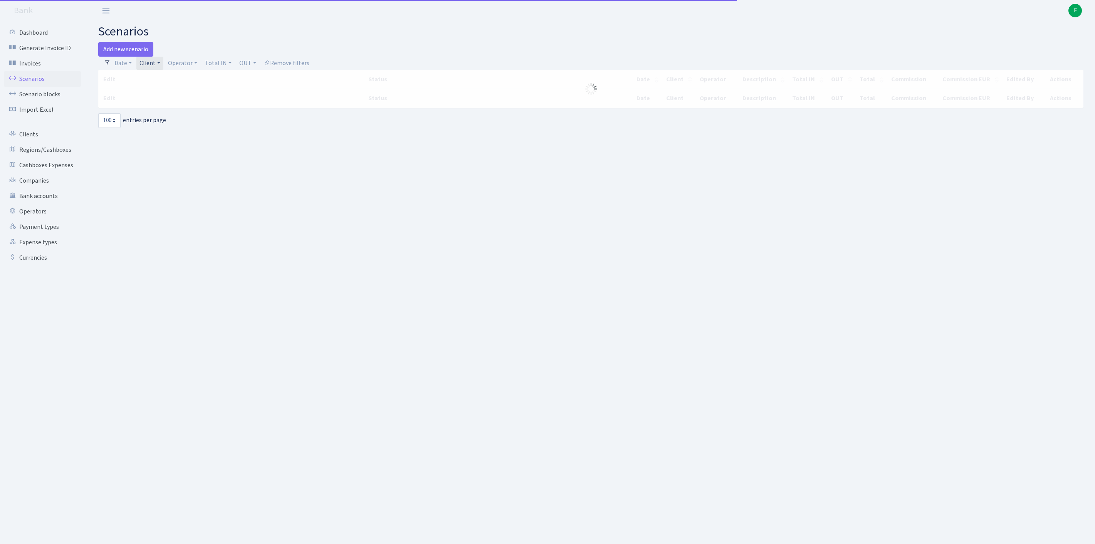
select select "100"
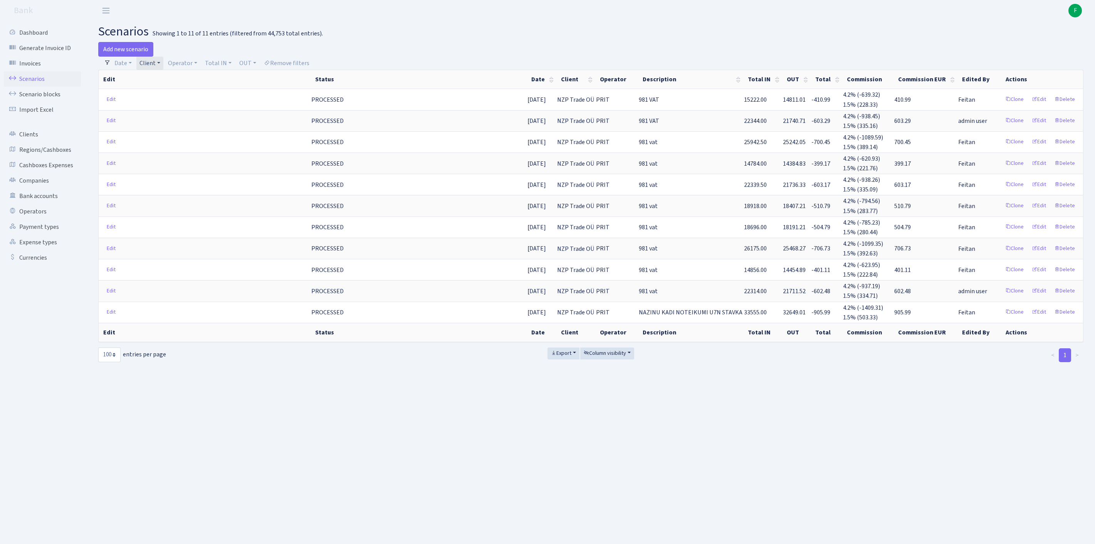
click at [163, 66] on link "Client" at bounding box center [149, 63] width 27 height 13
click at [168, 93] on input "search" at bounding box center [171, 91] width 64 height 12
type input "MZ MOTOR"
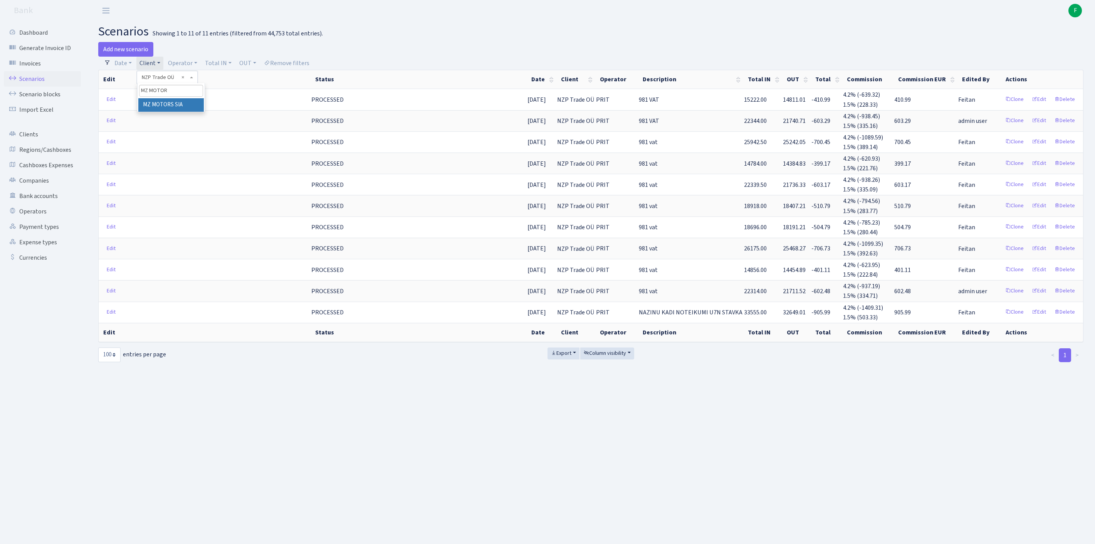
click at [163, 112] on li "MZ MOTORS SIA" at bounding box center [171, 104] width 66 height 13
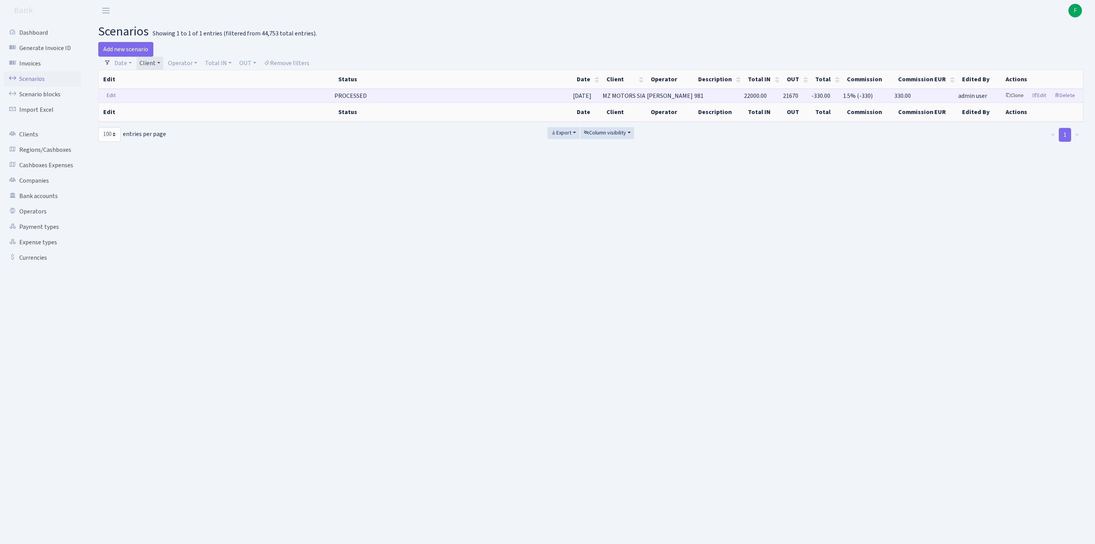
click at [1002, 102] on link "Clone" at bounding box center [1014, 96] width 25 height 12
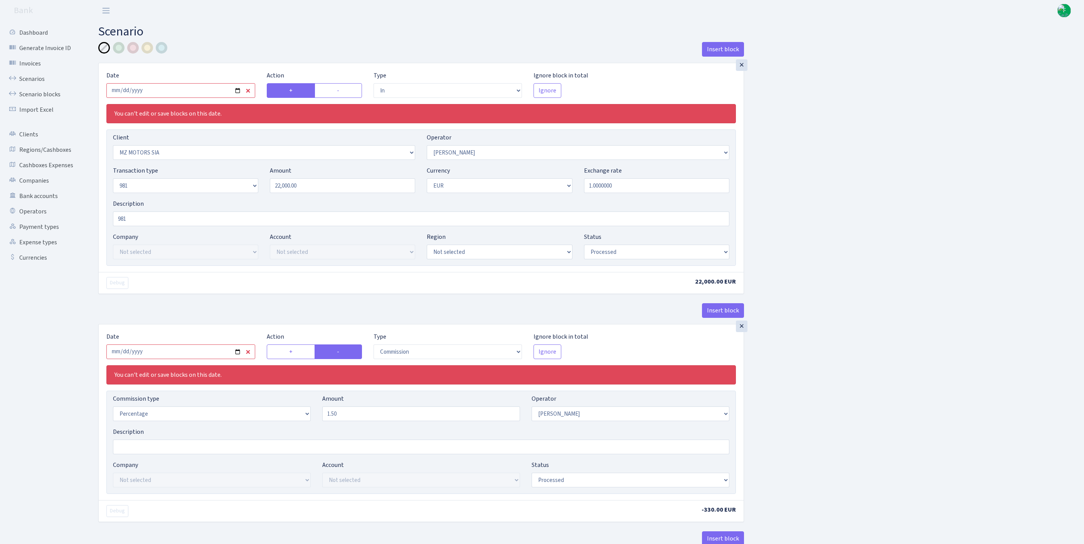
select select "in"
select select "3347"
select select "2"
select select "8"
select select "1"
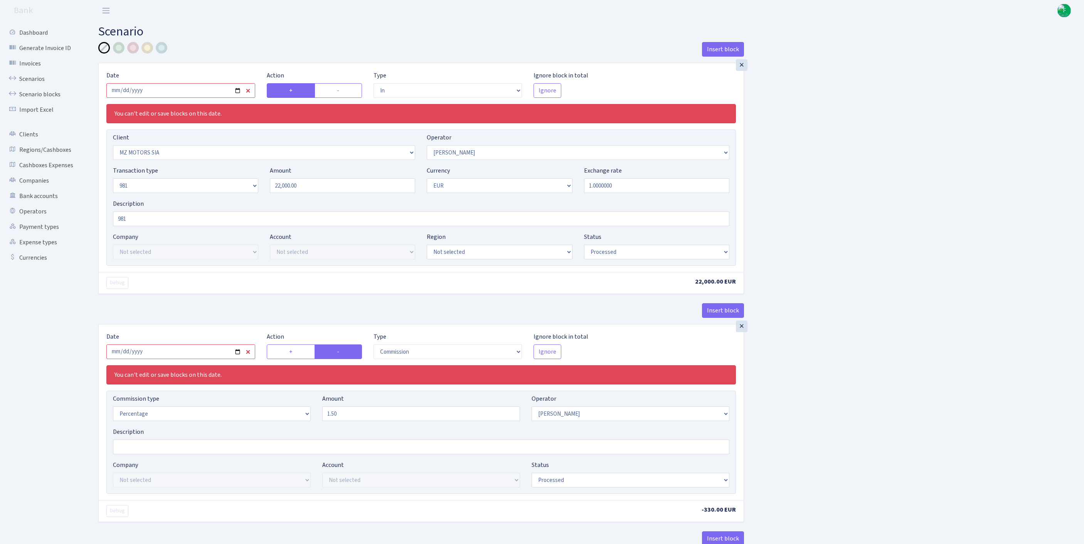
select select "processed"
select select "commission"
select select "2"
select select "processed"
select select "out"
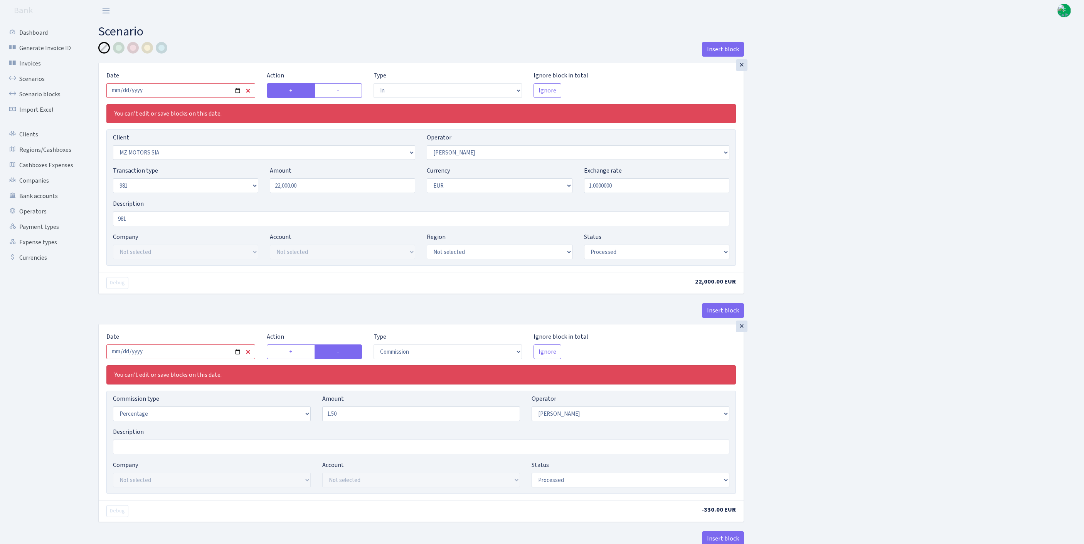
select select "2407"
select select "61"
select select "8"
select select "1"
select select "processed"
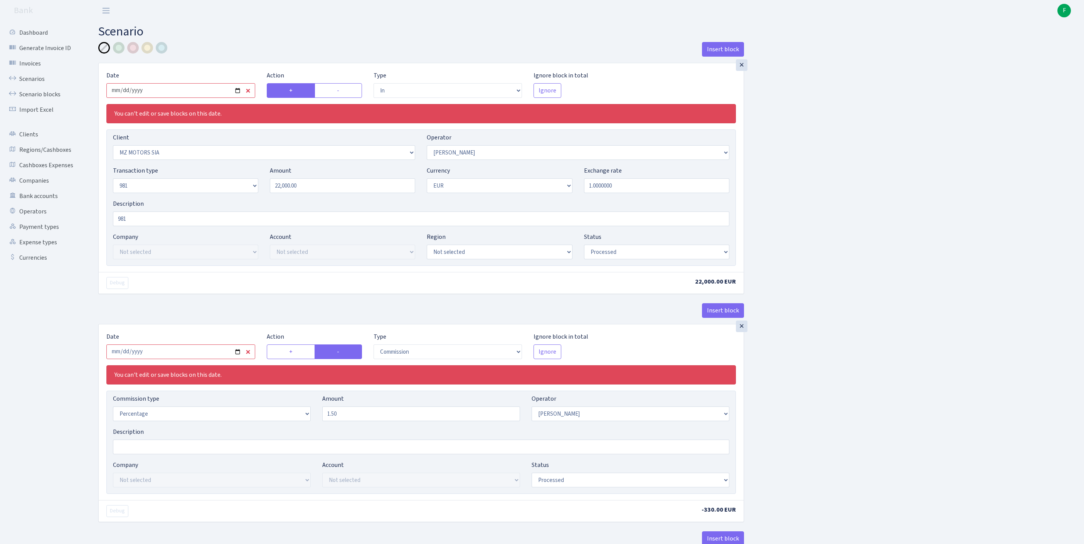
click at [190, 91] on input "2025-09-08" at bounding box center [180, 90] width 149 height 15
type input "[DATE]"
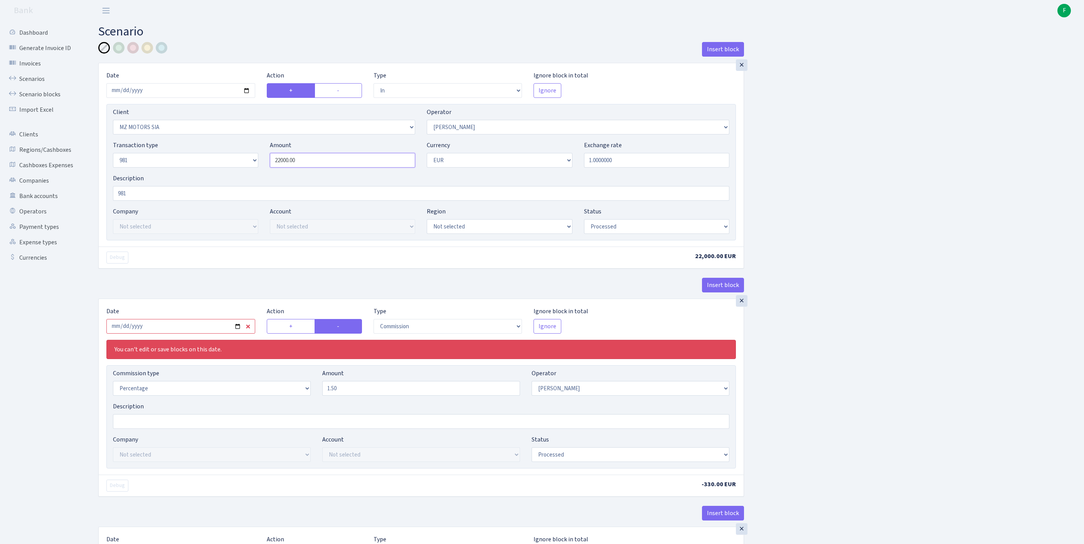
drag, startPoint x: 217, startPoint y: 150, endPoint x: 207, endPoint y: 150, distance: 10.1
click at [207, 150] on div "Client Not selected 1 KOC GEMICILIK VE TASIMACILIK 1/BALDERE-SILDEDZE SIGNE 1/S…" at bounding box center [420, 172] width 629 height 136
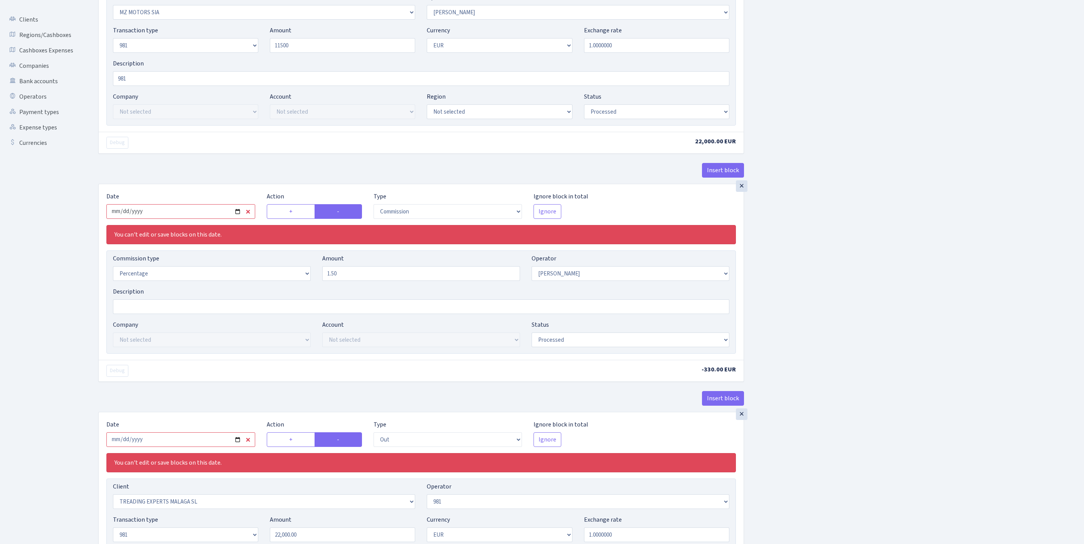
type input "11,500.00"
click at [171, 219] on input "2025-09-08" at bounding box center [180, 211] width 149 height 15
type input "2025-09-29"
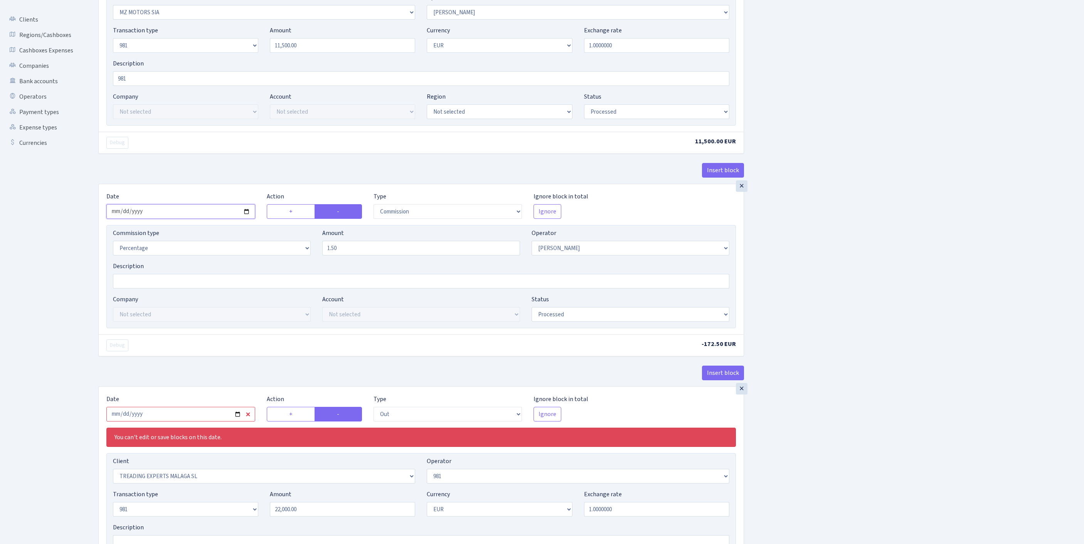
scroll to position [251, 0]
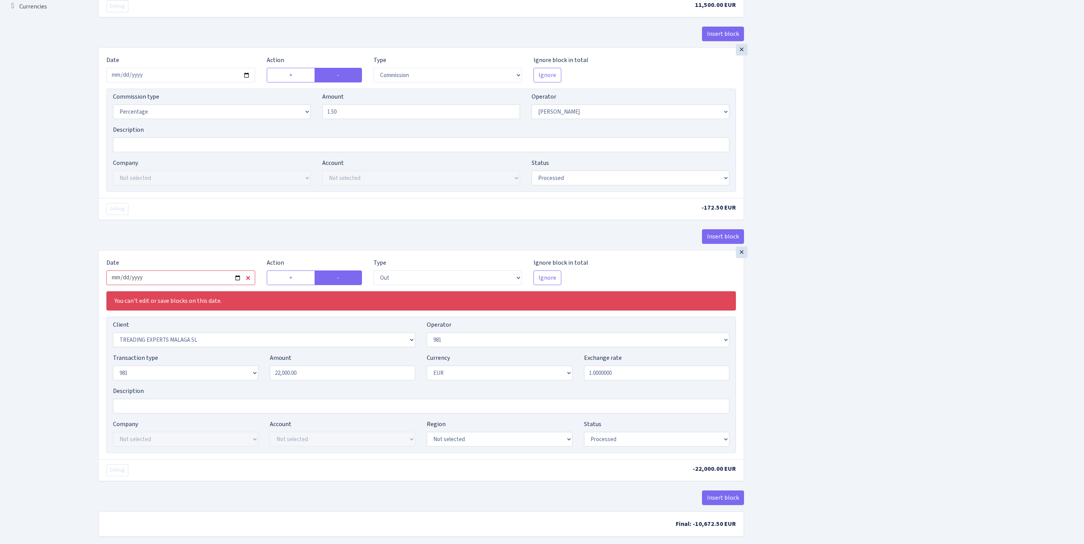
click at [204, 285] on input "2025-09-08" at bounding box center [180, 278] width 149 height 15
type input "[DATE]"
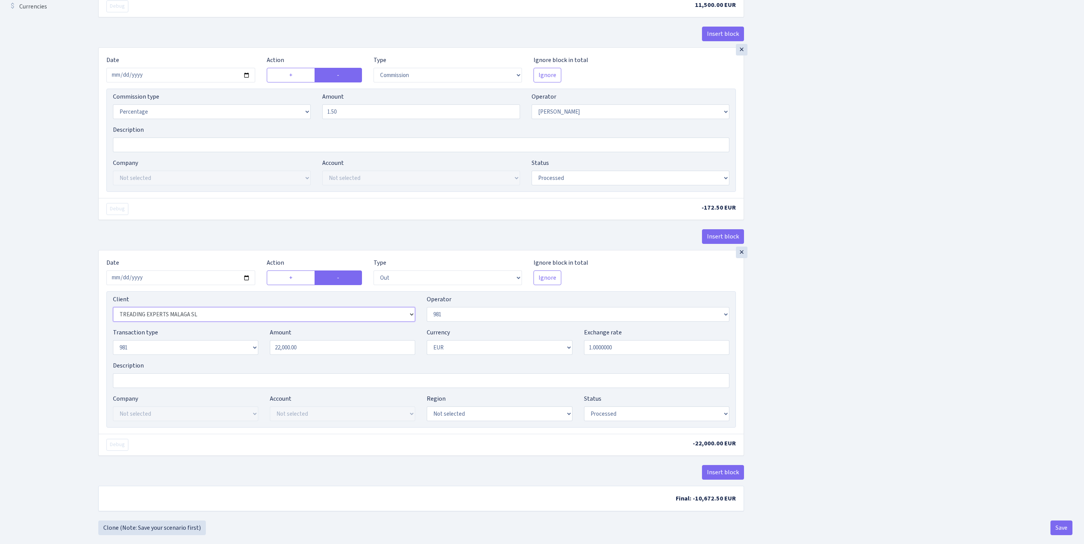
click at [184, 322] on select "Not selected 1 KOC GEMICILIK VE TASIMACILIK 1/BALDERE-SILDEDZE SIGNE 1/SCP NERO…" at bounding box center [264, 314] width 302 height 15
select select "342"
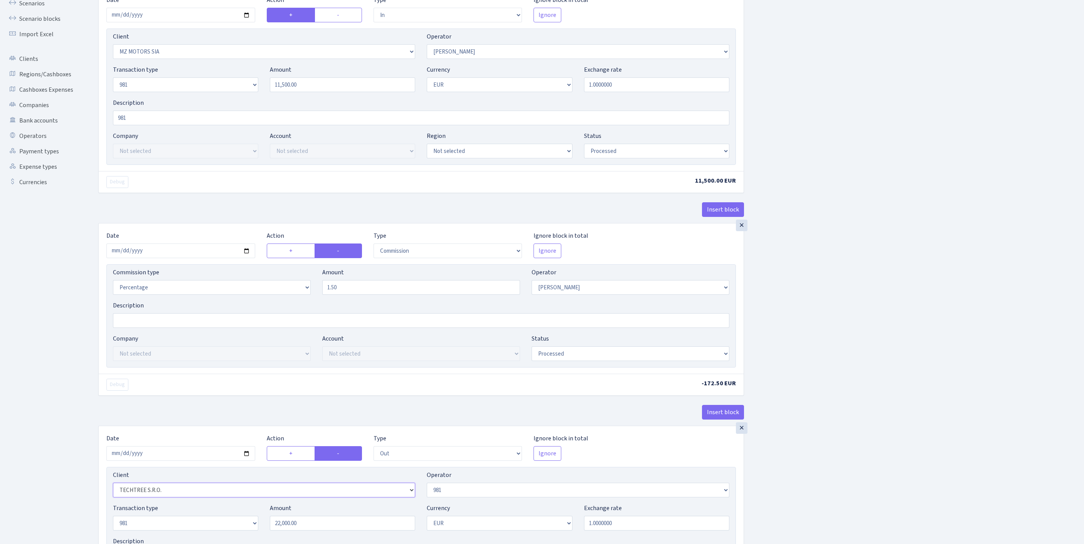
scroll to position [362, 0]
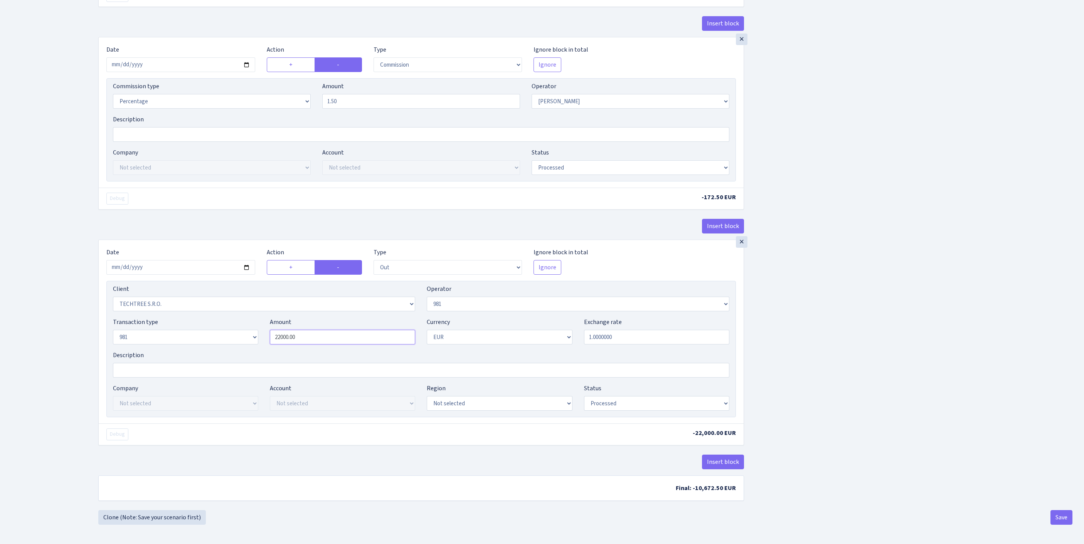
drag, startPoint x: 313, startPoint y: 315, endPoint x: 252, endPoint y: 309, distance: 61.2
click at [240, 318] on div "Transaction type Not selected 981 ELF FISH crypto GIRT IVO dekl MM-BALTIC eur U…" at bounding box center [421, 334] width 628 height 33
paste input "15222"
type input "15,222.00"
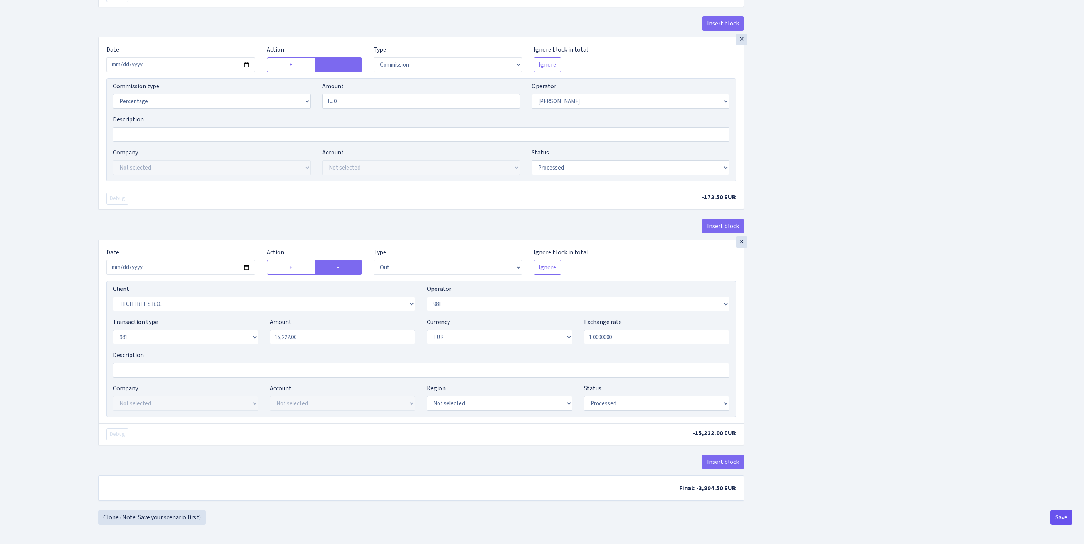
click at [1055, 512] on button "Save" at bounding box center [1061, 517] width 22 height 15
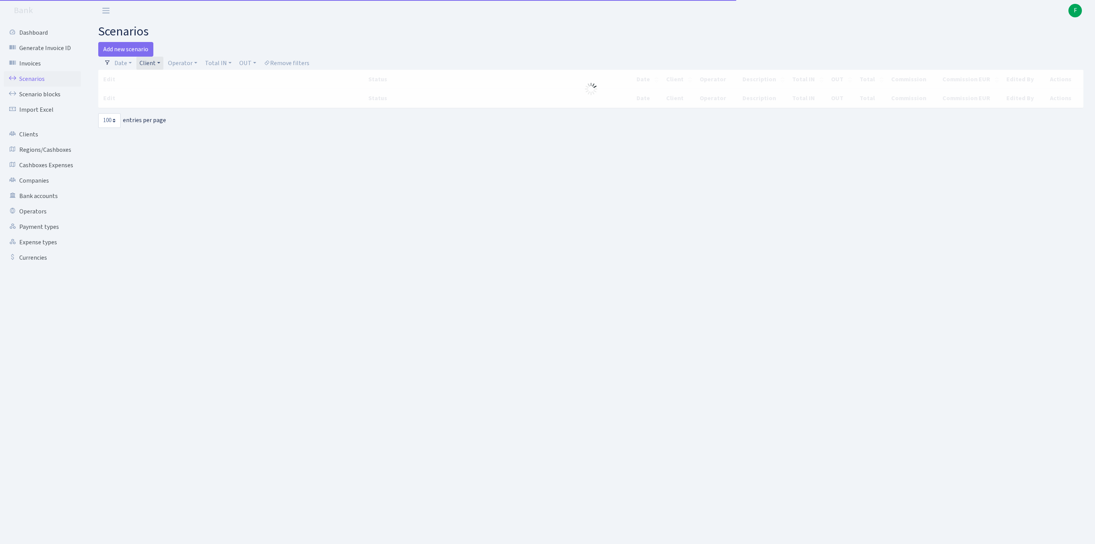
select select "100"
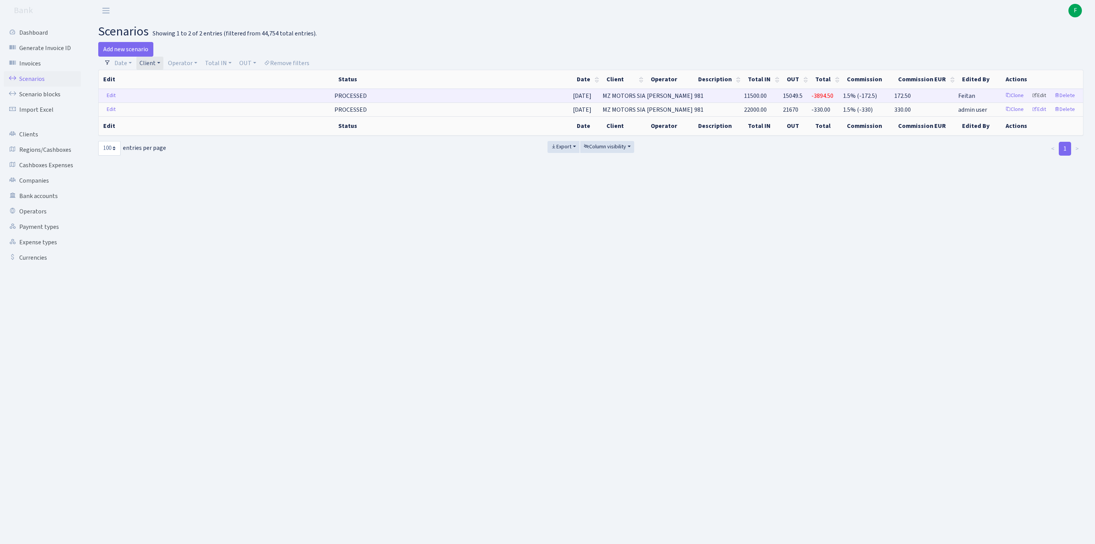
click at [1032, 102] on link "Edit" at bounding box center [1039, 96] width 21 height 12
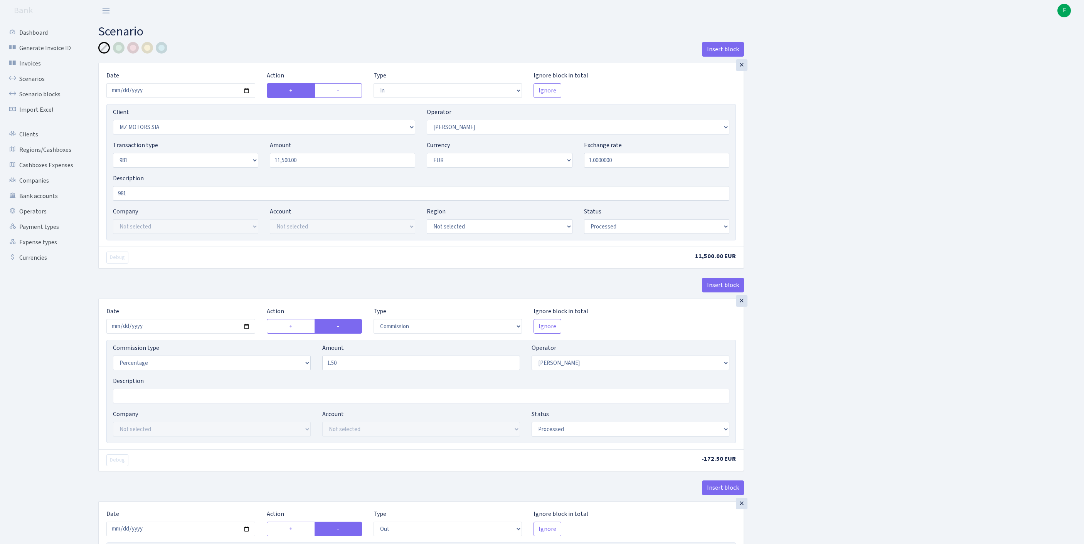
select select "in"
select select "3347"
select select "2"
select select "8"
select select "1"
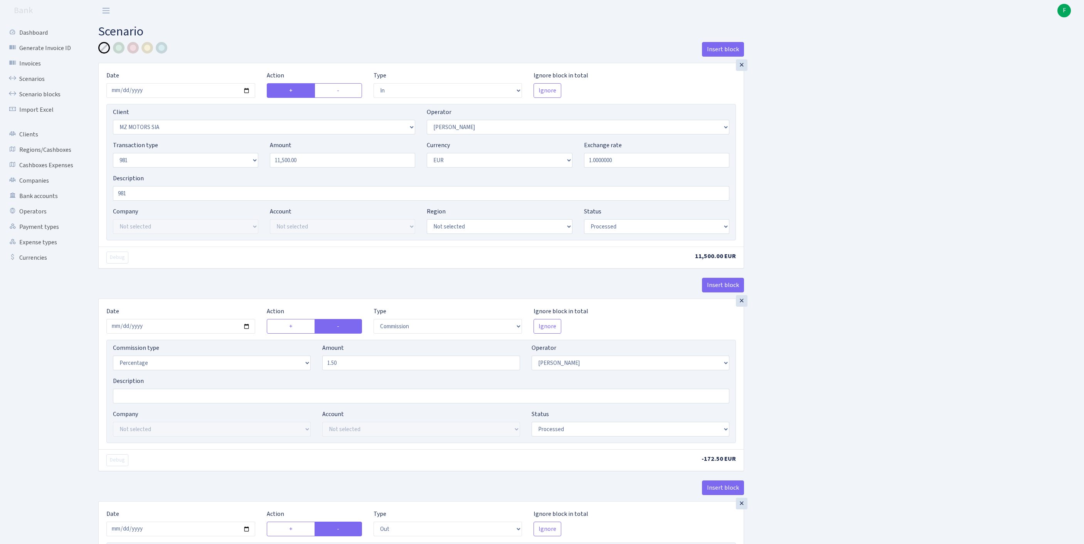
select select "processed"
select select "commission"
select select "2"
select select "processed"
select select "out"
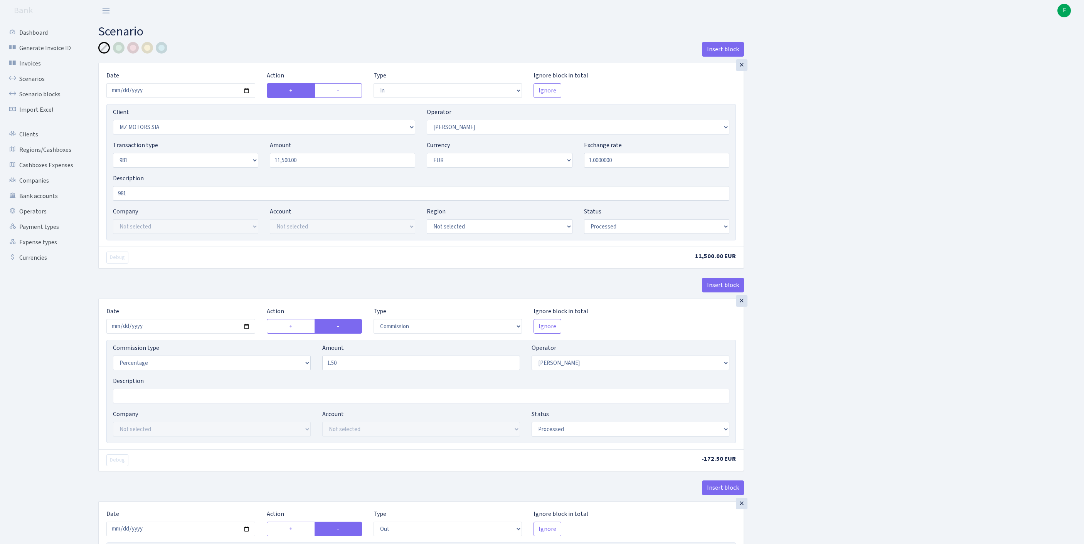
select select "342"
select select "61"
select select "8"
select select "1"
select select "processed"
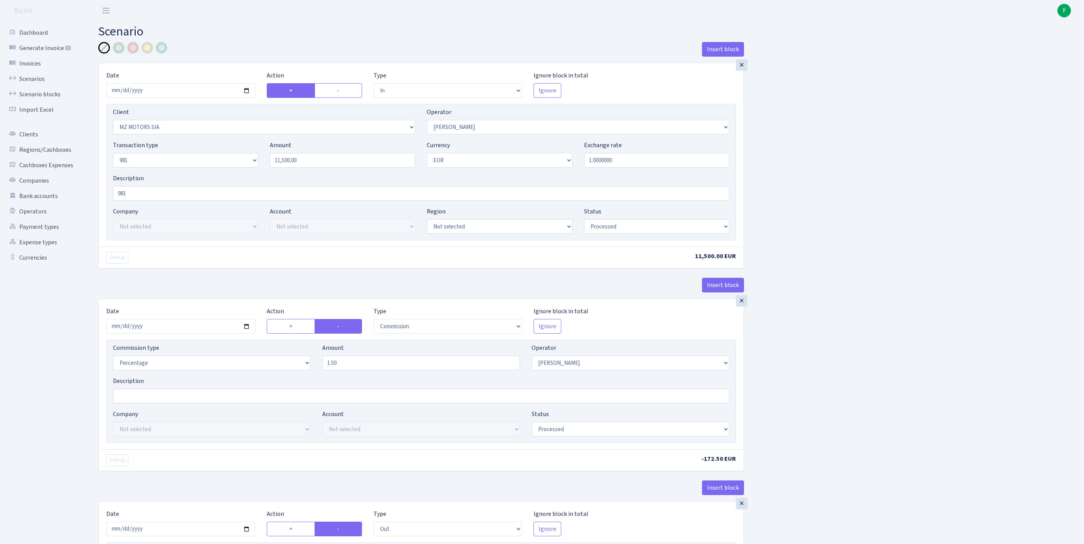
scroll to position [322, 0]
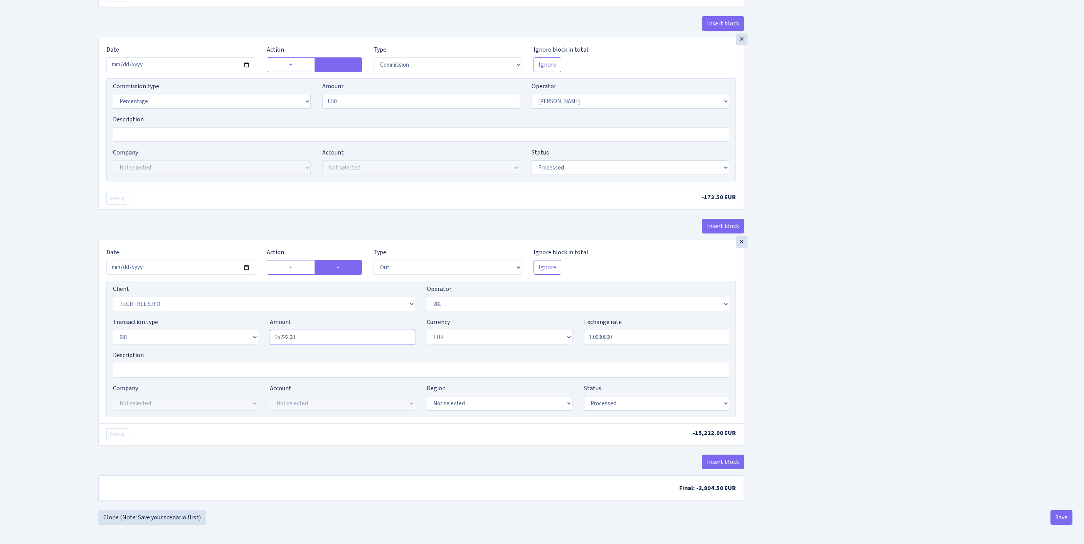
drag, startPoint x: 293, startPoint y: 348, endPoint x: 230, endPoint y: 341, distance: 63.6
click at [230, 341] on div "Transaction type Not selected 981 ELF FISH crypto [PERSON_NAME] MM-BALTIC eur U…" at bounding box center [421, 334] width 628 height 33
type input "11,500.00"
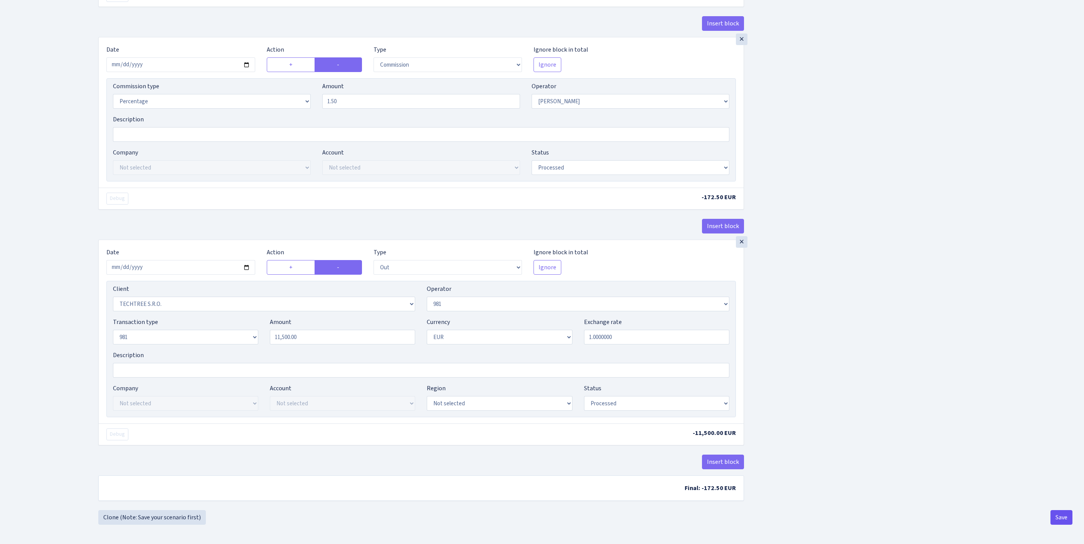
click at [1061, 515] on button "Save" at bounding box center [1061, 517] width 22 height 15
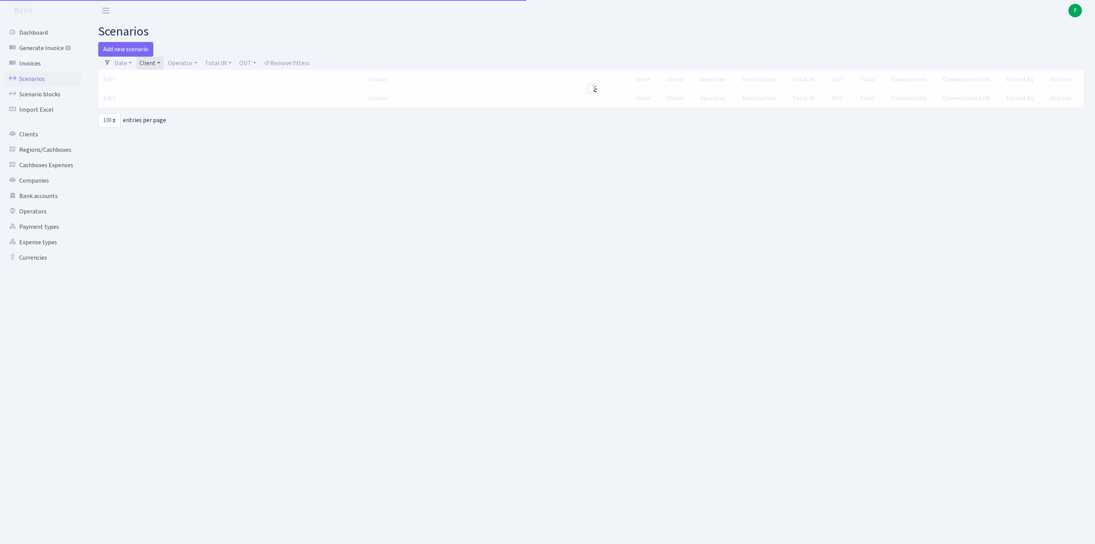
select select "100"
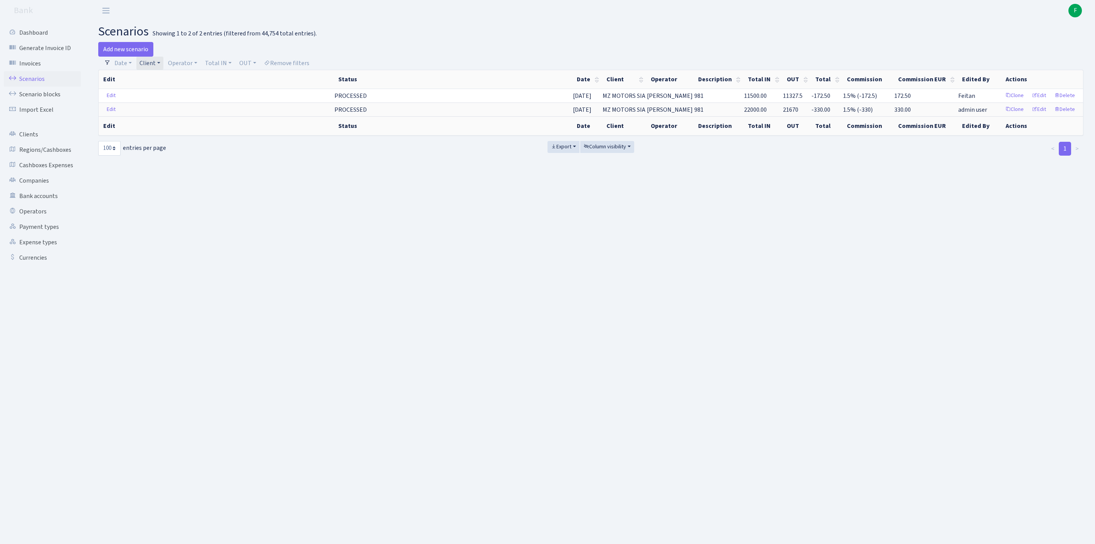
click at [163, 66] on link "Client" at bounding box center [149, 63] width 27 height 13
click at [164, 93] on input "search" at bounding box center [171, 91] width 64 height 12
type input "UAB MEDE"
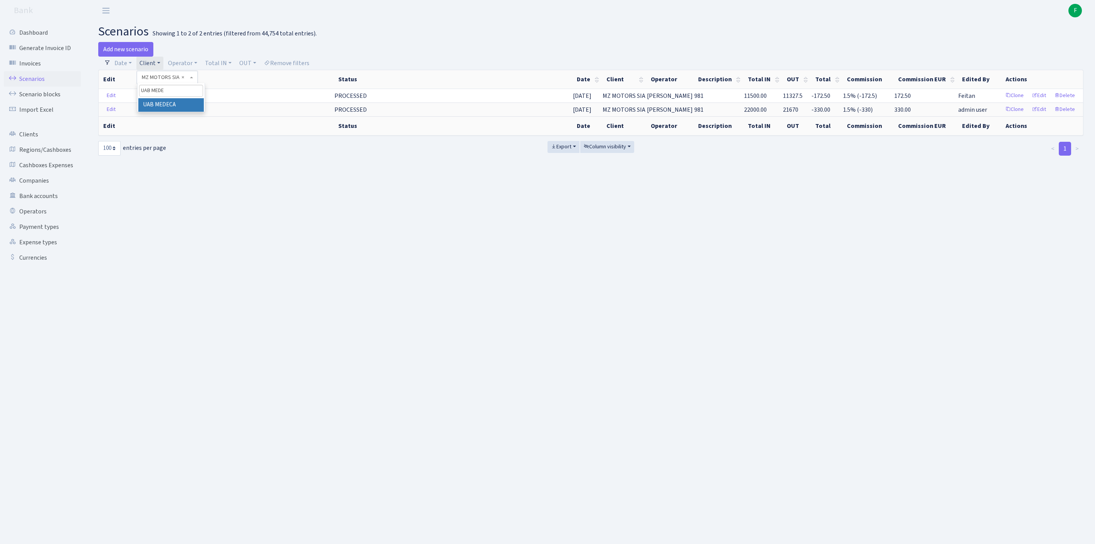
click at [159, 112] on li "UAB MEDECA" at bounding box center [171, 104] width 66 height 13
select select "708"
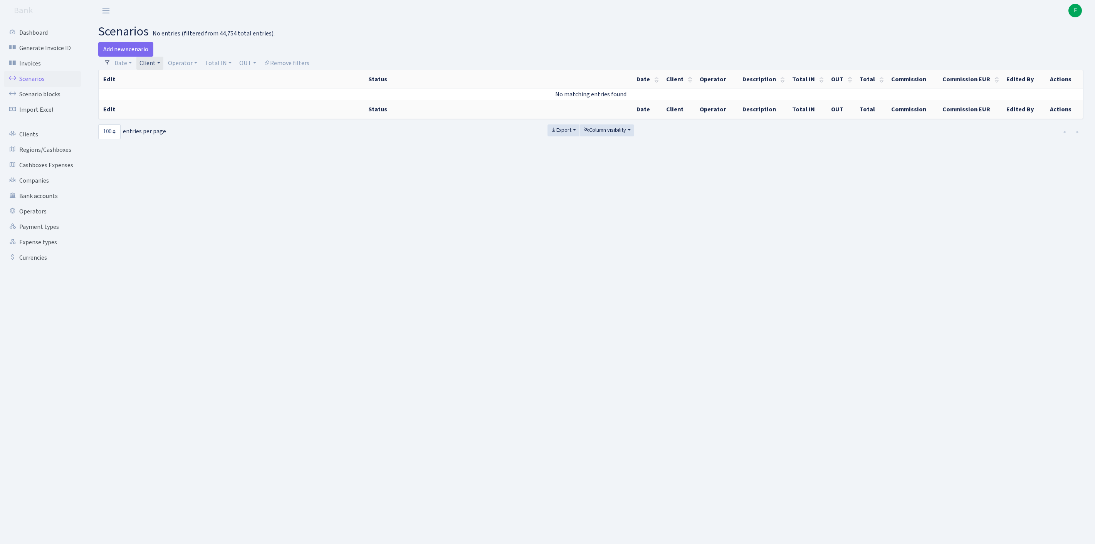
click at [163, 64] on link "Client" at bounding box center [149, 63] width 27 height 13
click at [163, 95] on input "search" at bounding box center [171, 91] width 64 height 12
type input "MEDECA"
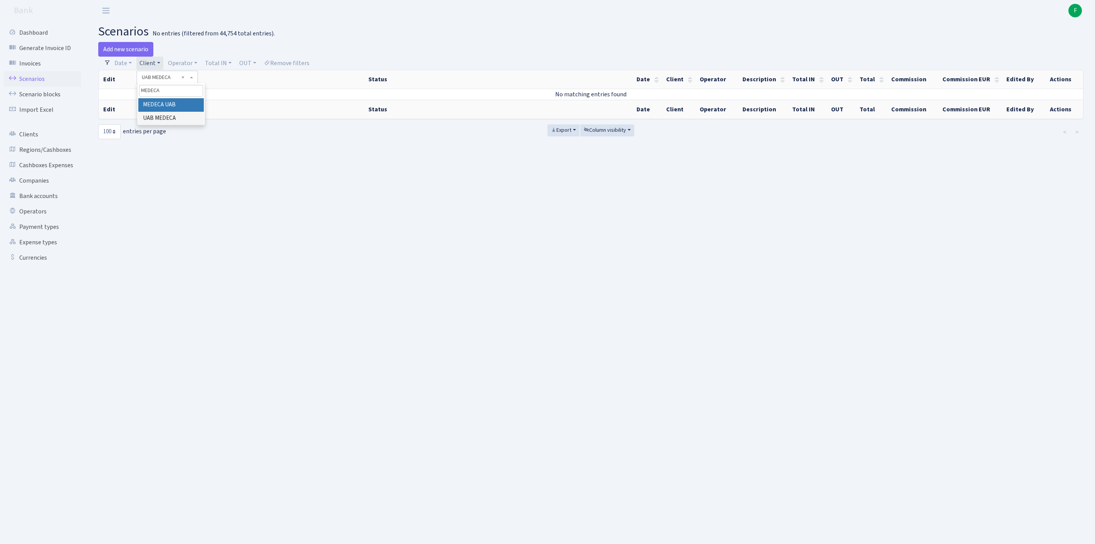
click at [191, 112] on li "MEDECA UAB" at bounding box center [171, 104] width 66 height 13
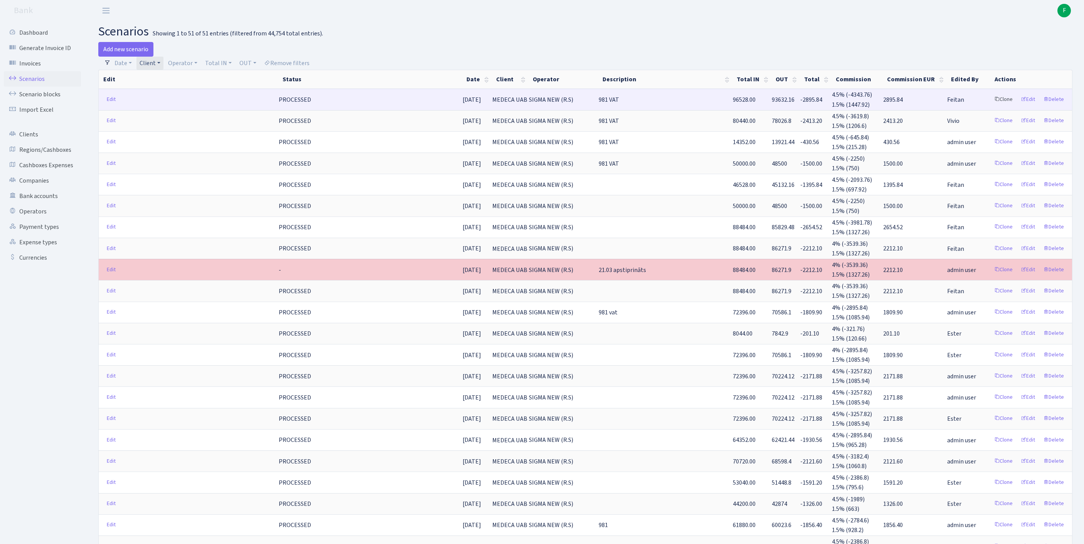
click at [991, 105] on link "Clone" at bounding box center [1003, 100] width 25 height 12
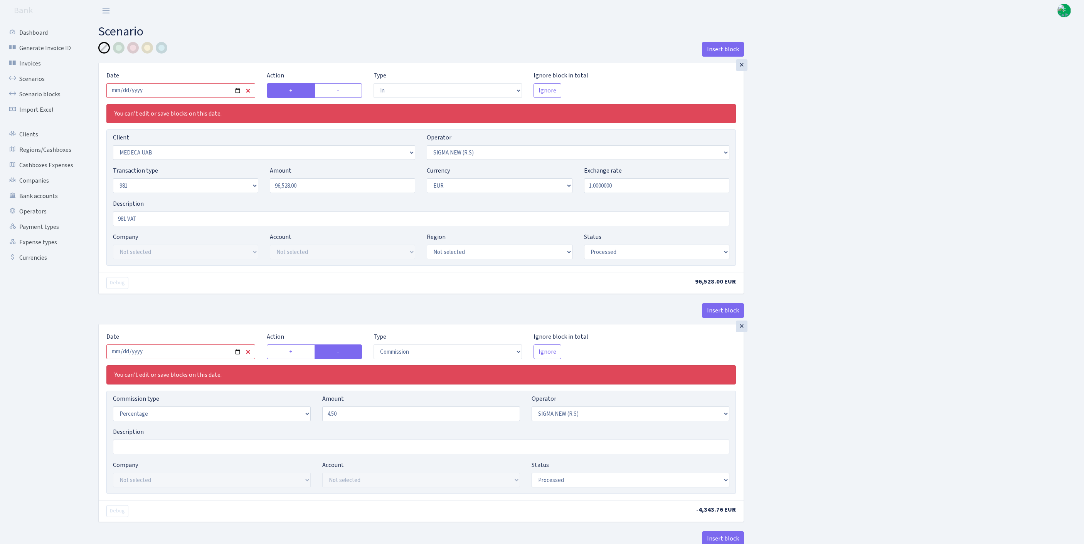
select select "in"
select select "733"
select select "370"
select select "8"
select select "1"
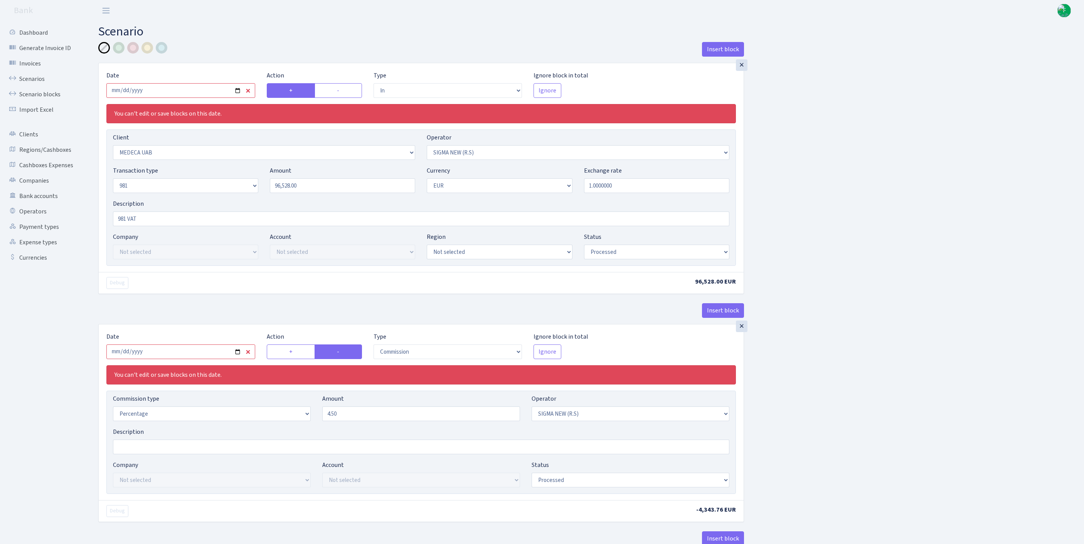
select select "processed"
select select "commission"
select select "370"
select select "processed"
select select "out"
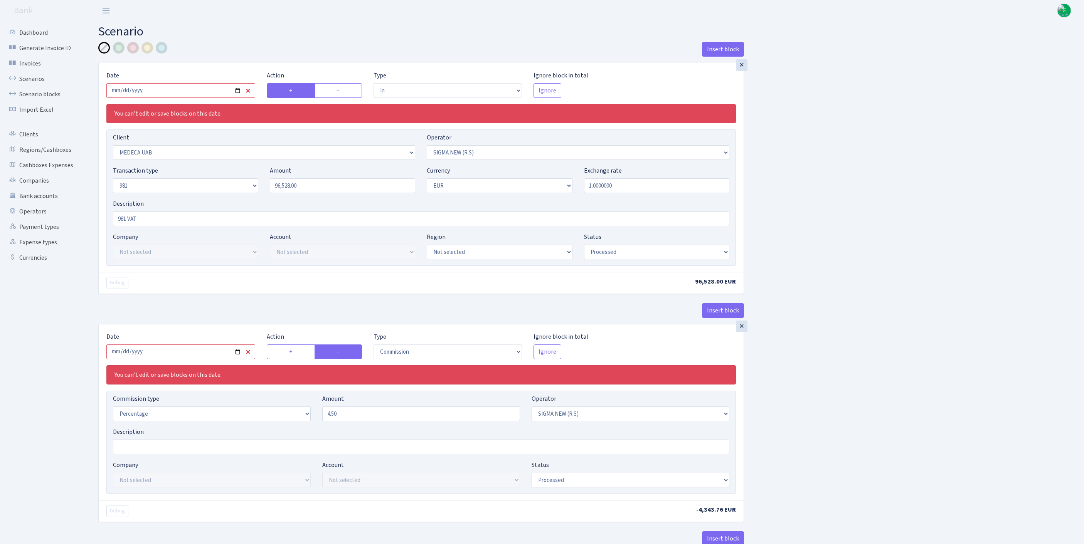
select select "2472"
select select "61"
select select "8"
select select "1"
select select "processed"
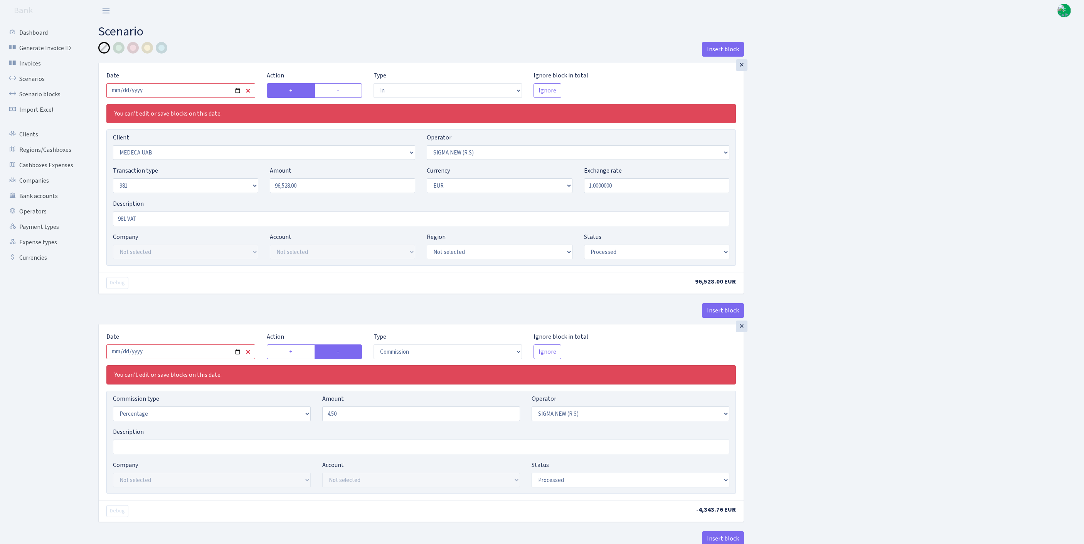
select select "commission"
select select "61"
select select "processed"
click at [217, 95] on input "2025-08-26" at bounding box center [180, 90] width 149 height 15
type input "[DATE]"
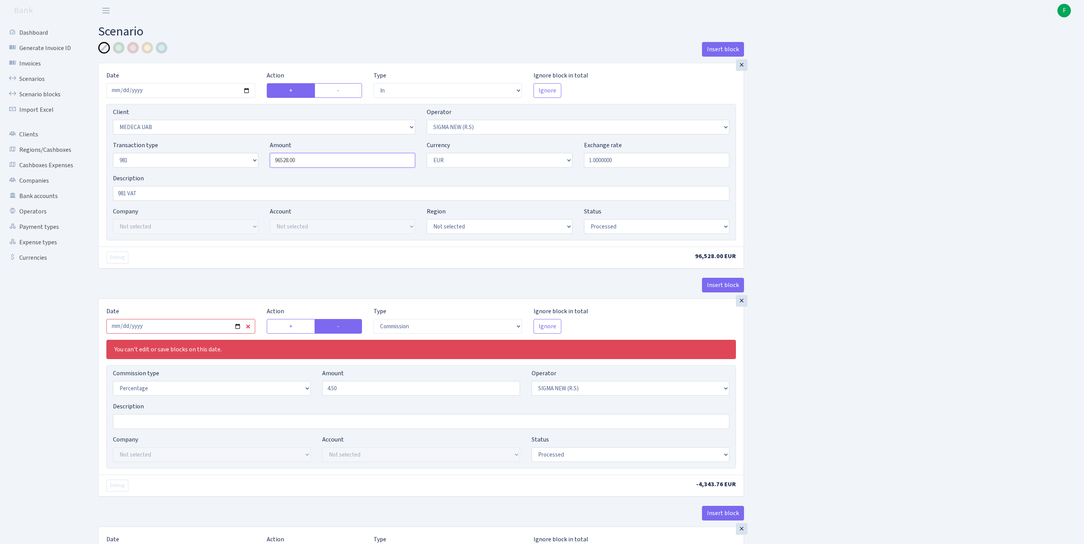
drag, startPoint x: 318, startPoint y: 173, endPoint x: 243, endPoint y: 162, distance: 75.7
click at [243, 162] on div "Transaction type Not selected 981 ELF FISH crypto GIRT IVO dekl MM-BALTIC eur U…" at bounding box center [421, 157] width 628 height 33
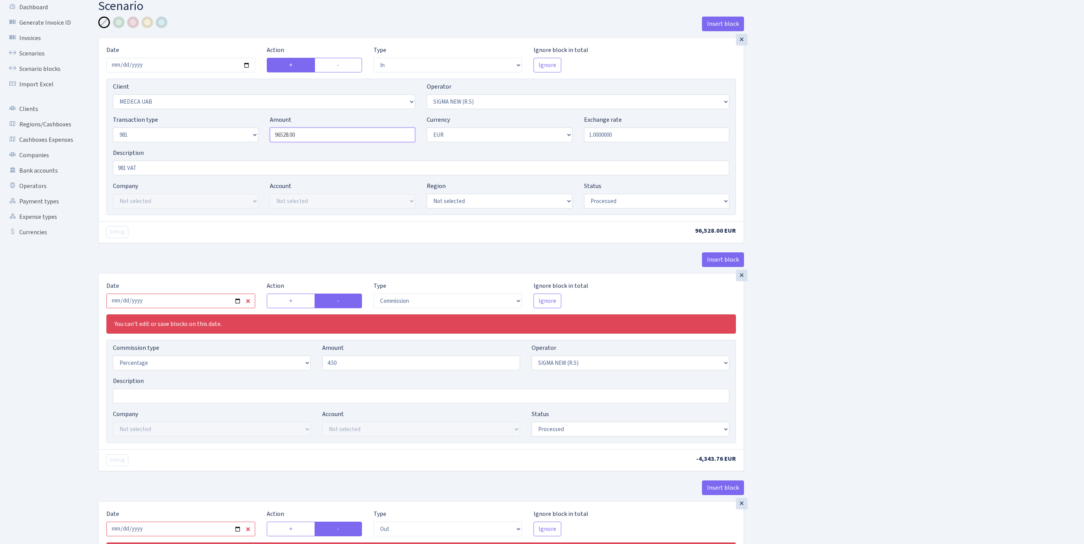
scroll to position [195, 0]
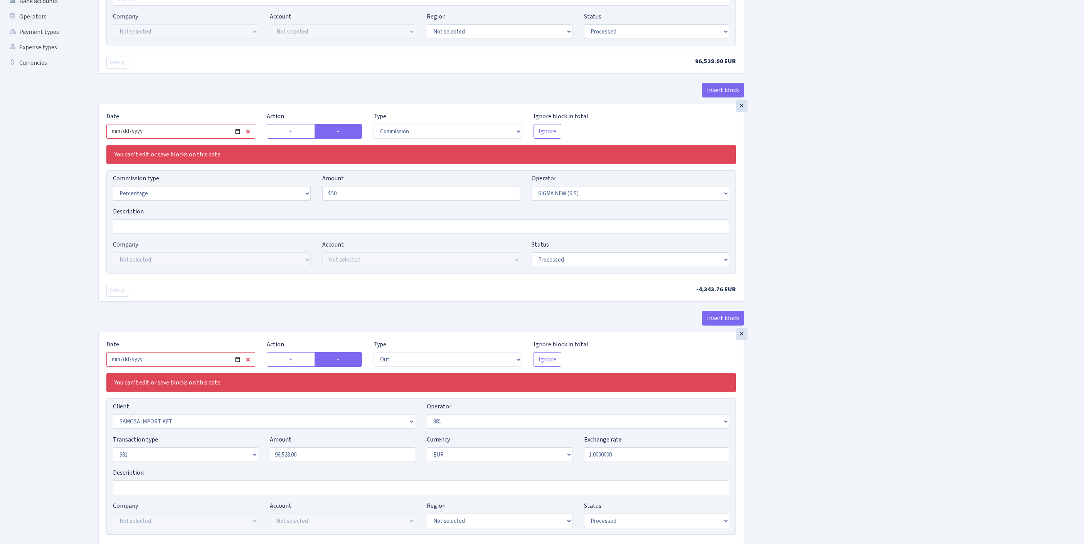
type input "96,528.00"
click at [202, 139] on input "2025-08-26" at bounding box center [180, 131] width 149 height 15
type input "[DATE]"
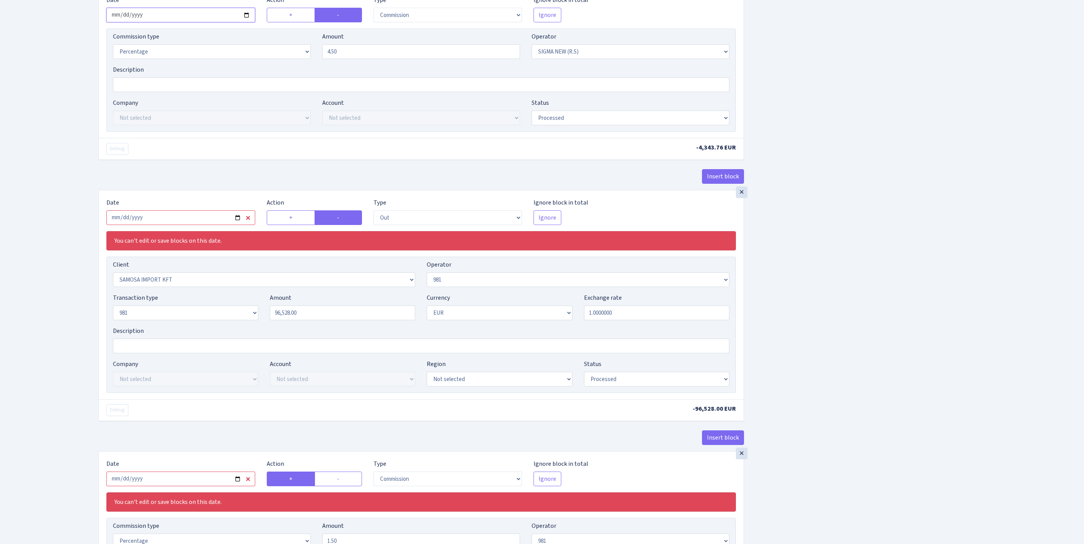
scroll to position [439, 0]
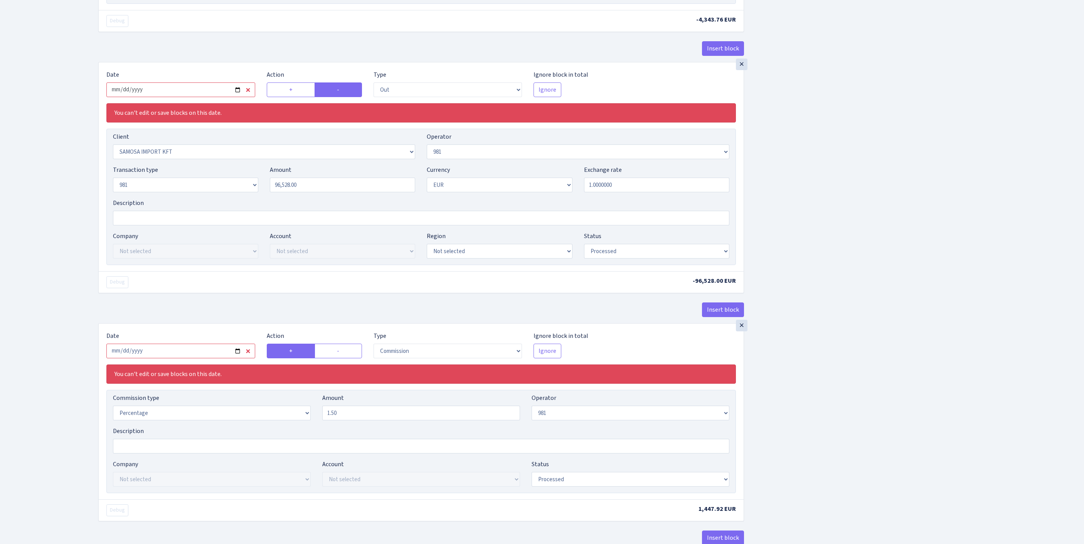
click at [211, 97] on input "2025-08-26" at bounding box center [180, 89] width 149 height 15
type input "[DATE]"
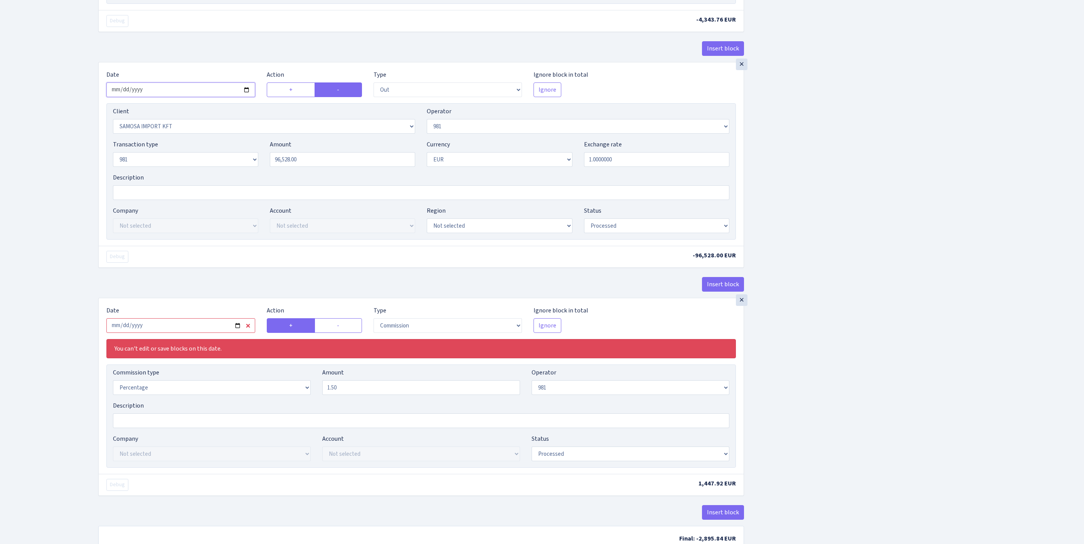
scroll to position [0, 0]
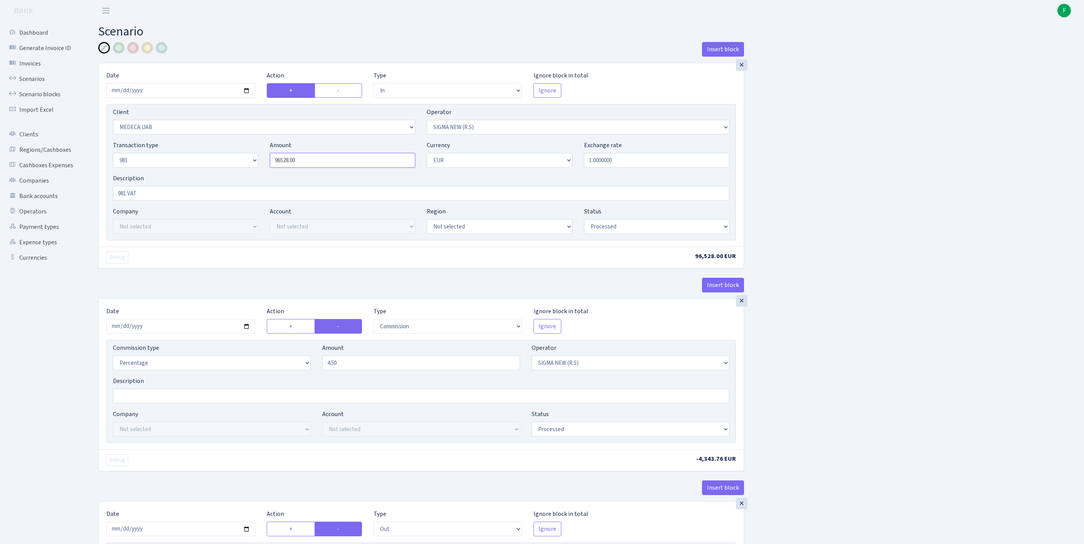
drag, startPoint x: 320, startPoint y: 175, endPoint x: 209, endPoint y: 173, distance: 111.0
click at [209, 173] on div "Transaction type Not selected 981 ELF FISH crypto GIRT IVO dekl MM-BALTIC eur U…" at bounding box center [421, 157] width 628 height 33
type input "96,528.00"
click at [1003, 255] on div "Insert block × Date 2025-09-29 Action + - Type --- In Out Commission Field requ…" at bounding box center [586, 521] width 986 height 958
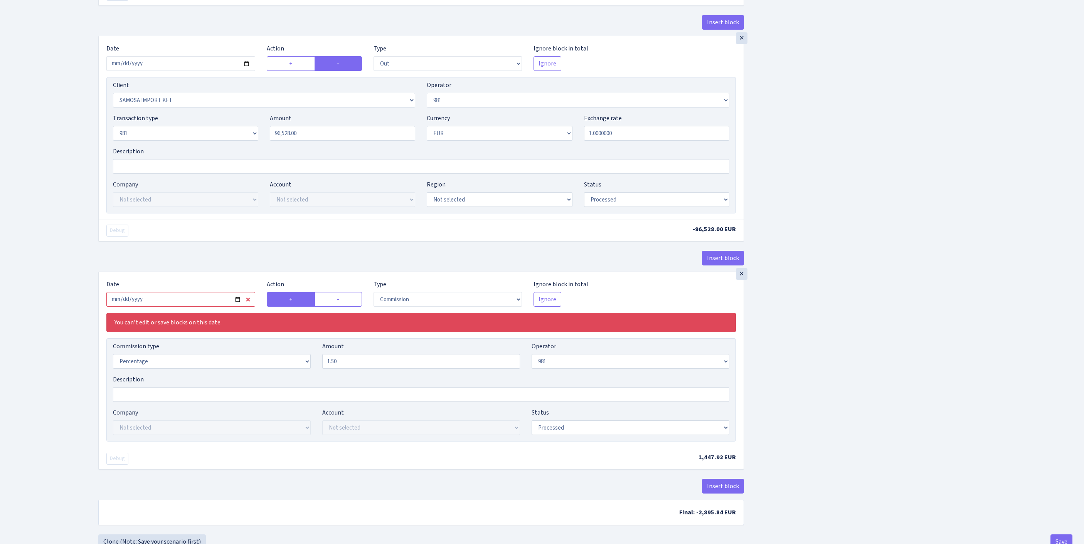
scroll to position [613, 0]
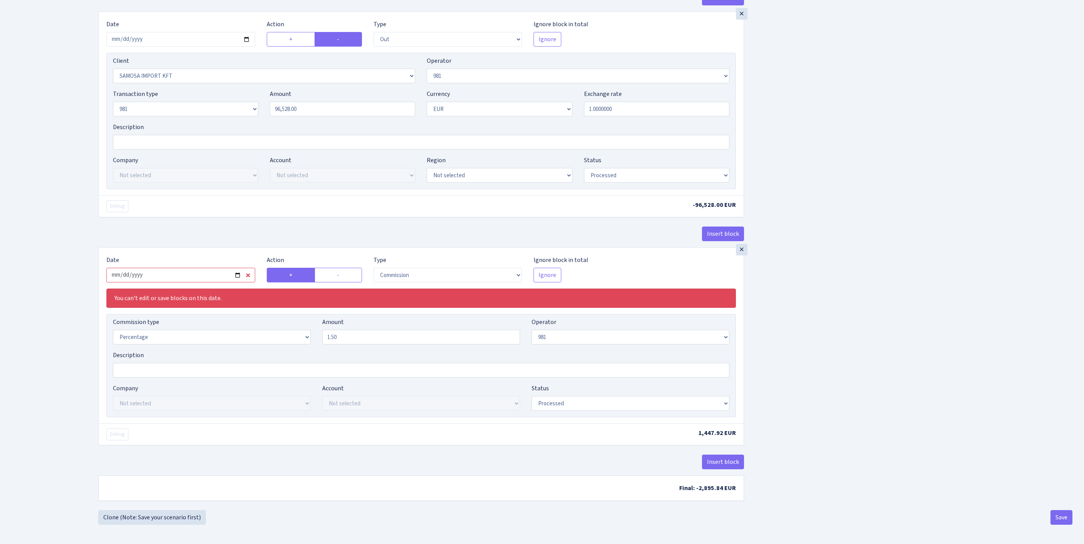
click at [200, 268] on input "2025-08-26" at bounding box center [180, 275] width 149 height 15
type input "[DATE]"
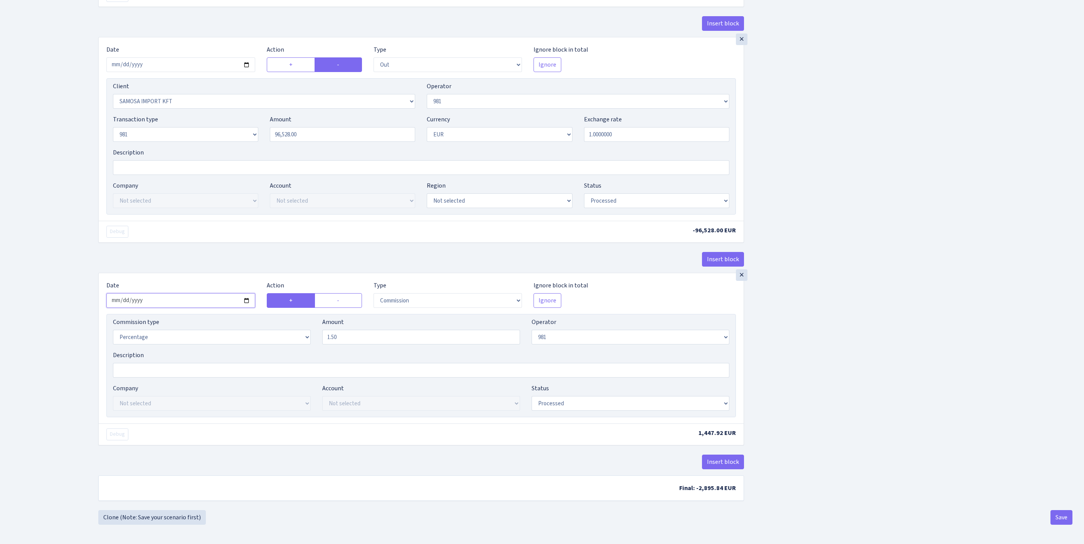
scroll to position [593, 0]
click at [1058, 515] on button "Save" at bounding box center [1061, 517] width 22 height 15
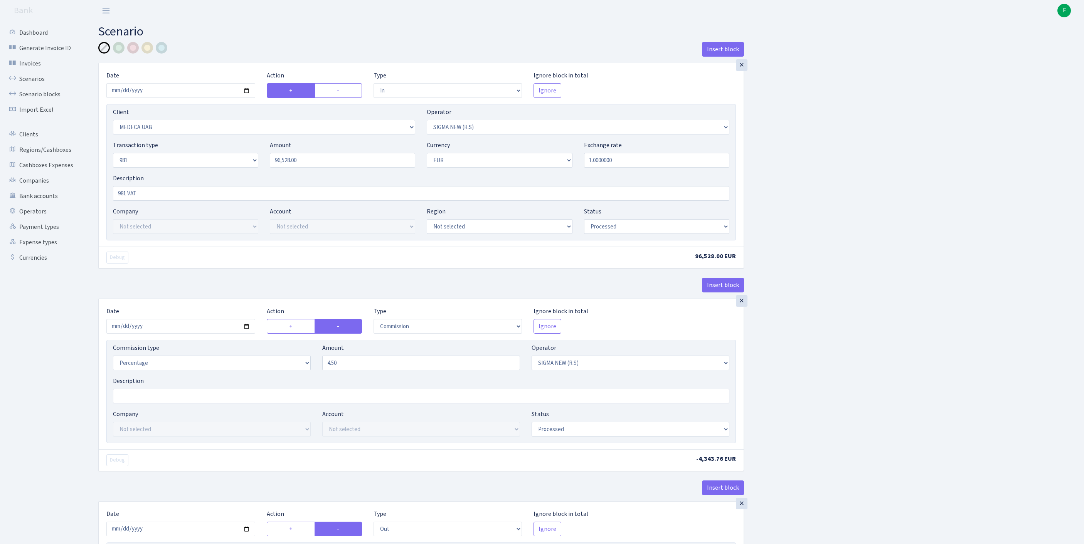
select select "in"
select select "733"
select select "370"
select select "8"
select select "1"
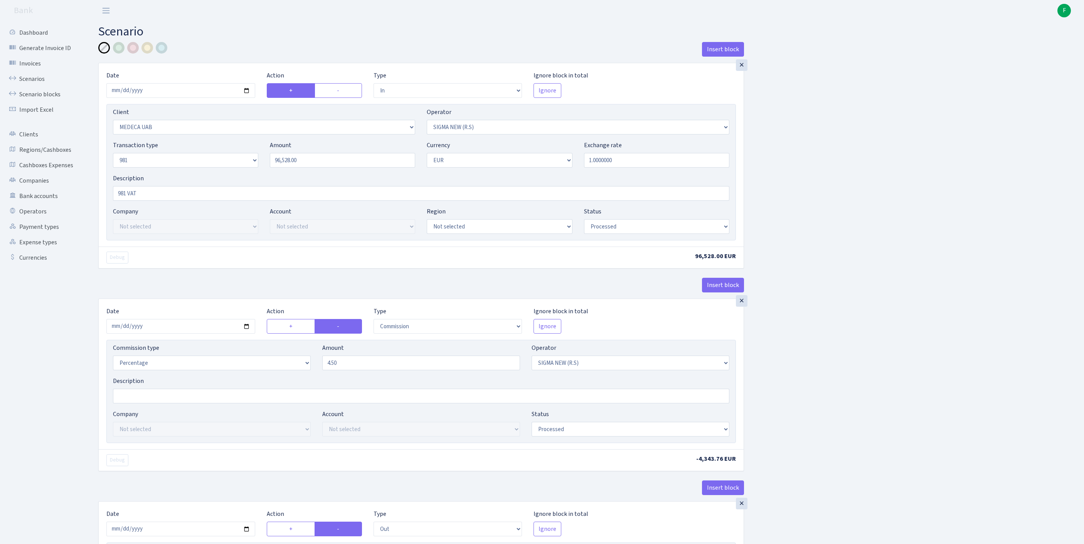
select select "processed"
select select "commission"
select select "370"
select select "processed"
select select "out"
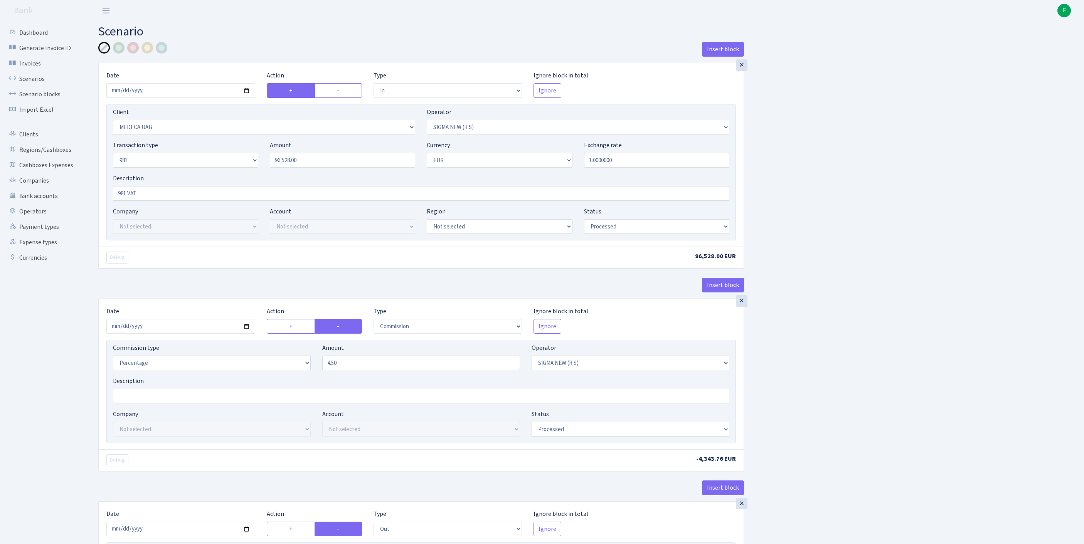
select select "2472"
select select "61"
select select "8"
select select "1"
select select "processed"
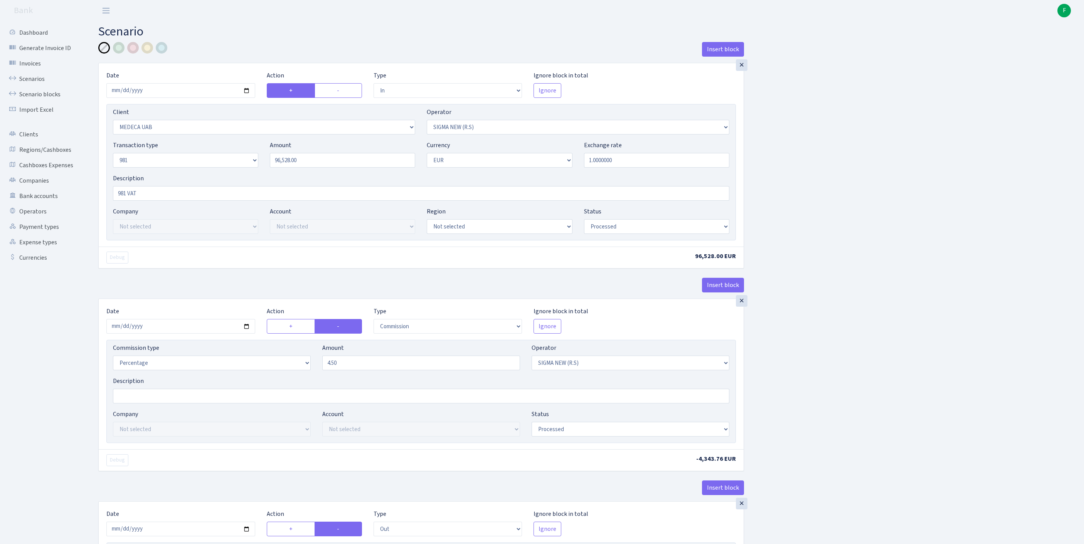
select select "commission"
select select "61"
select select "processed"
click at [38, 84] on link "Scenarios" at bounding box center [42, 78] width 77 height 15
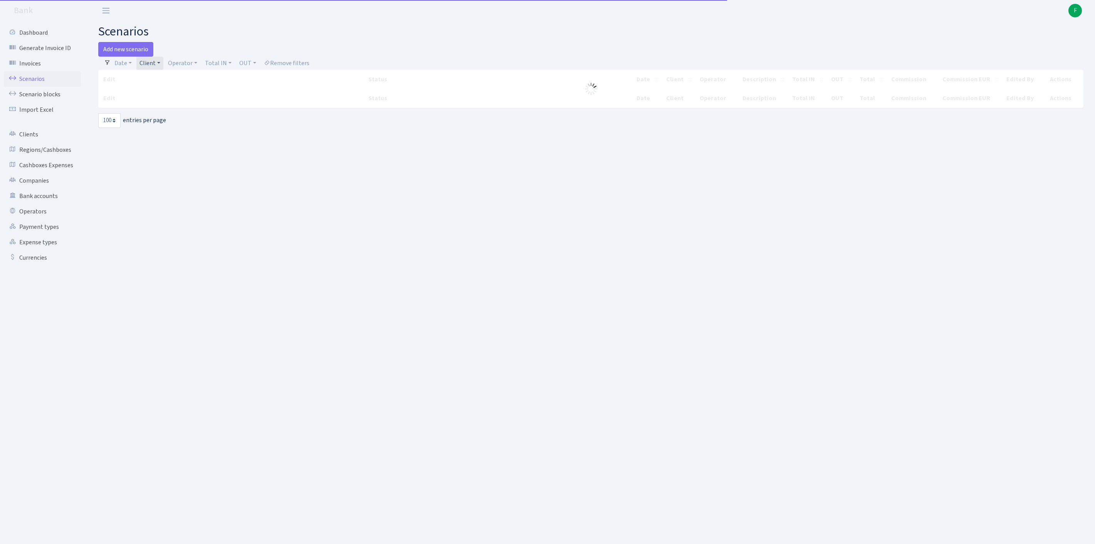
select select "100"
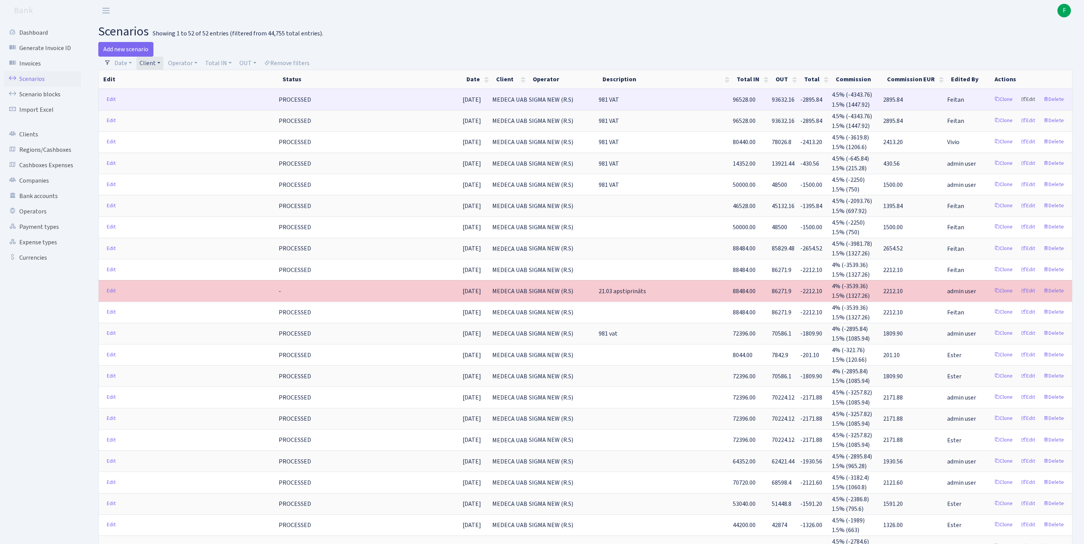
click at [1018, 105] on link "Edit" at bounding box center [1027, 100] width 21 height 12
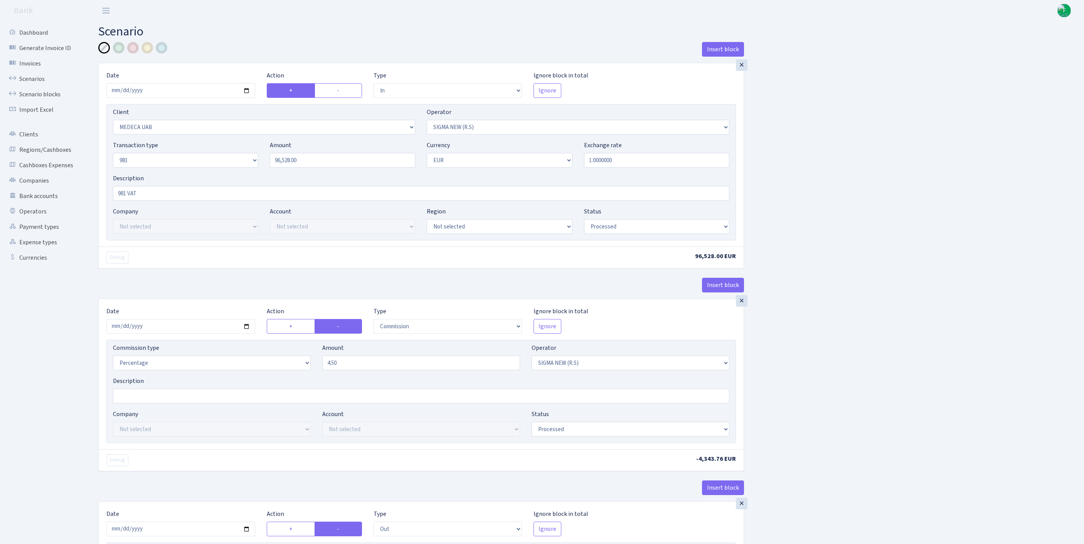
select select "in"
select select "733"
select select "370"
select select "8"
select select "1"
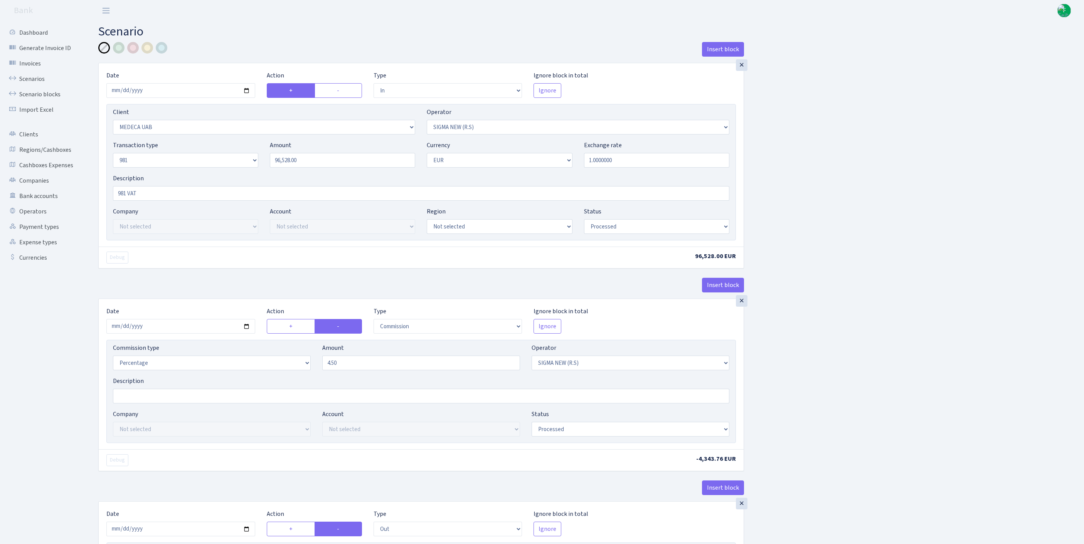
select select "processed"
select select "commission"
select select "370"
select select "processed"
select select "out"
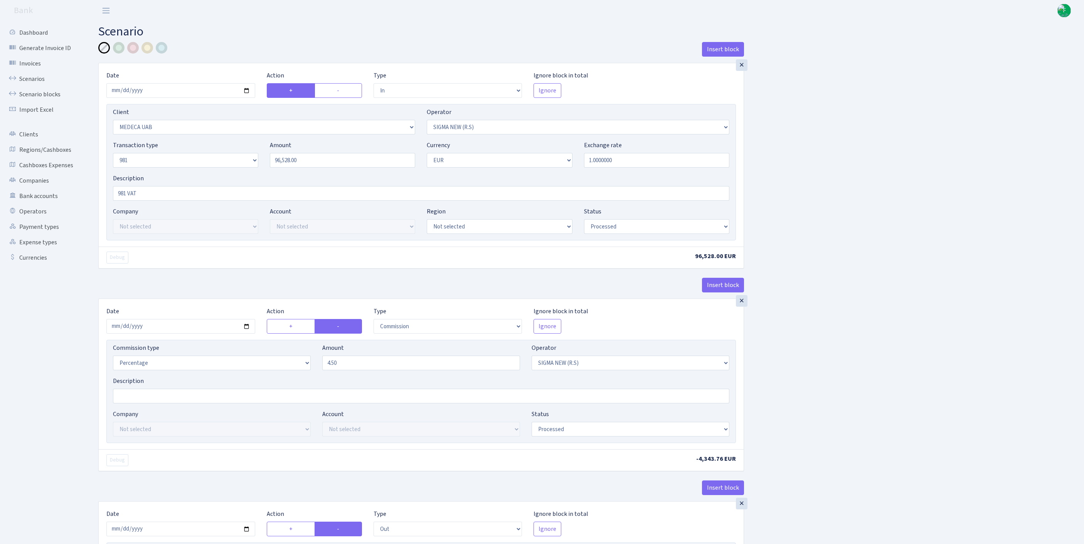
select select "2472"
select select "61"
select select "8"
select select "1"
select select "processed"
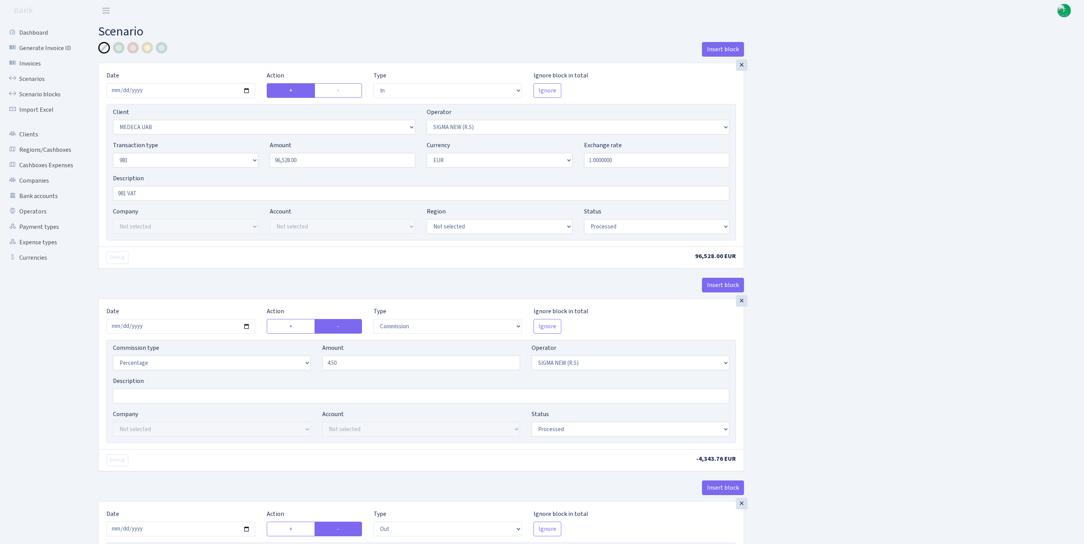
select select "commission"
select select "61"
select select "processed"
click at [155, 201] on input "981 VAT" at bounding box center [421, 193] width 616 height 15
click at [146, 201] on input "981 VAT" at bounding box center [421, 193] width 616 height 15
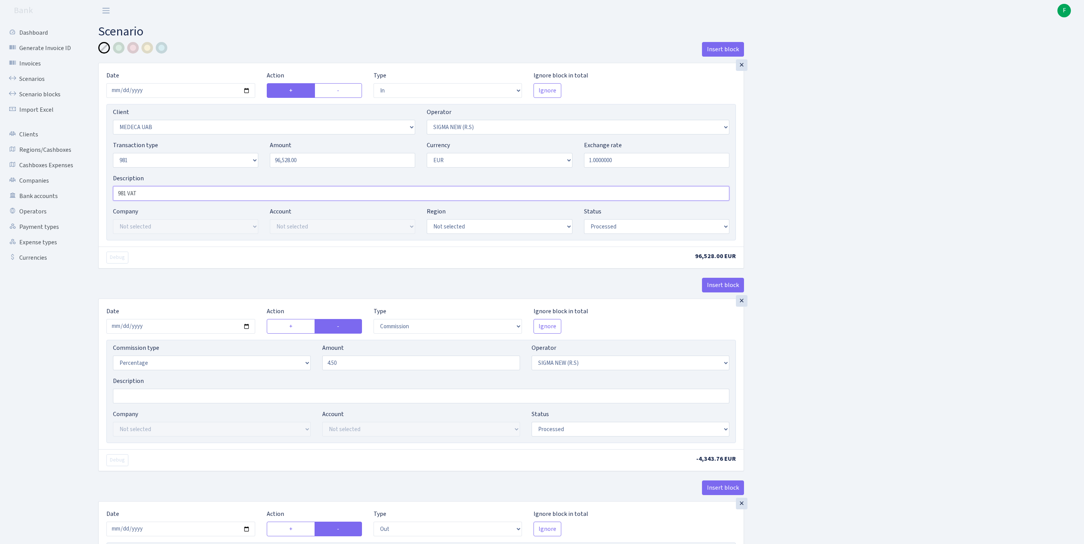
paste input "SI-2025/2609-01"
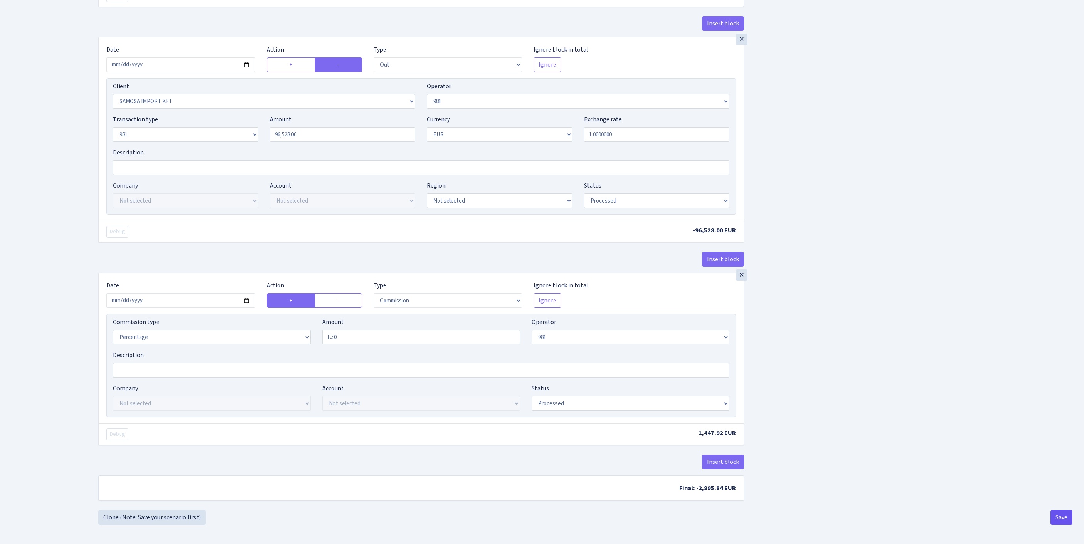
type input "981 VATSI-2025/2609-01"
click at [1056, 515] on button "Save" at bounding box center [1061, 517] width 22 height 15
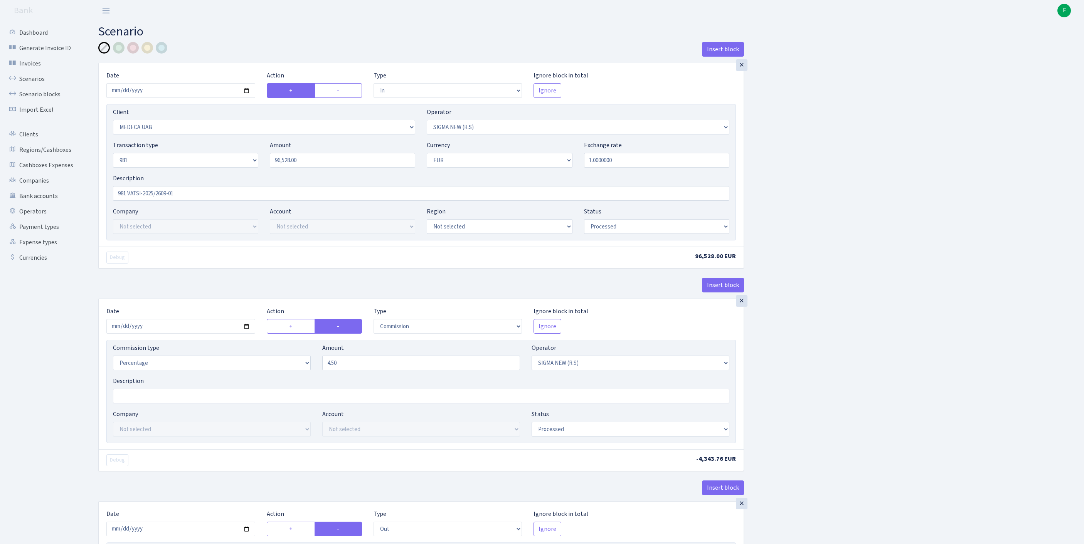
select select "in"
select select "733"
select select "370"
select select "8"
select select "1"
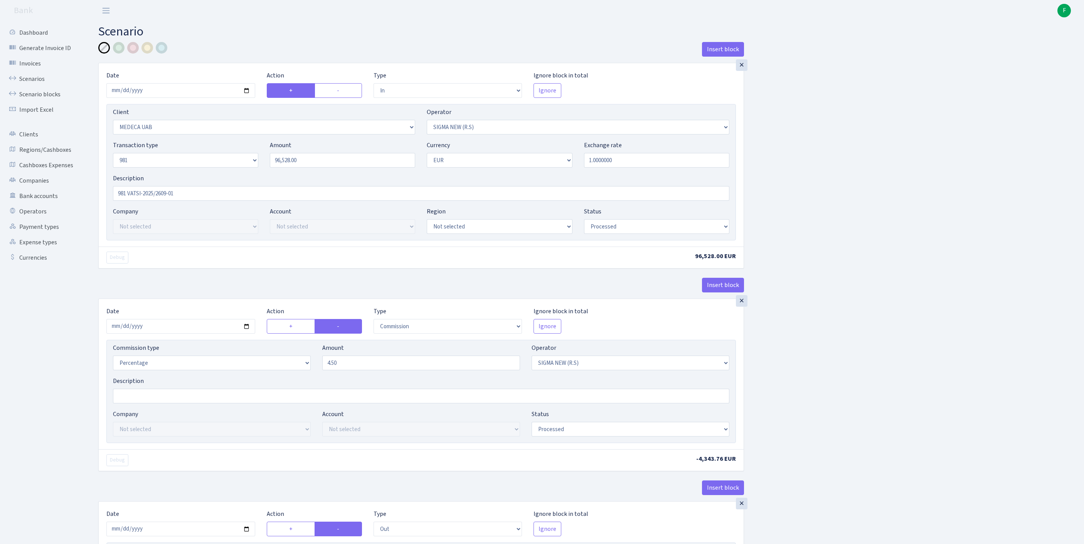
select select "processed"
select select "commission"
select select "370"
select select "processed"
select select "out"
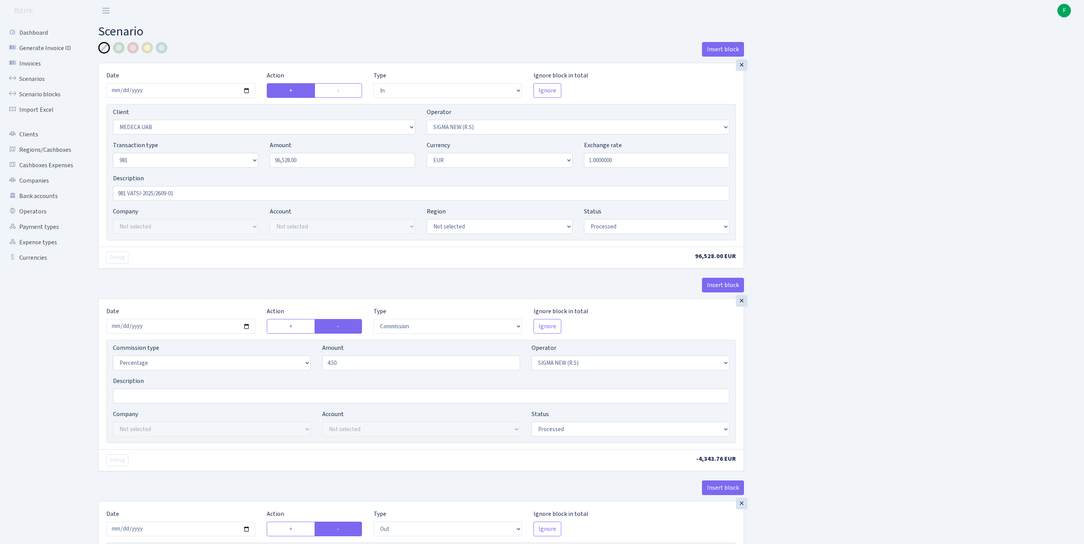
select select "2472"
select select "61"
select select "8"
select select "1"
select select "processed"
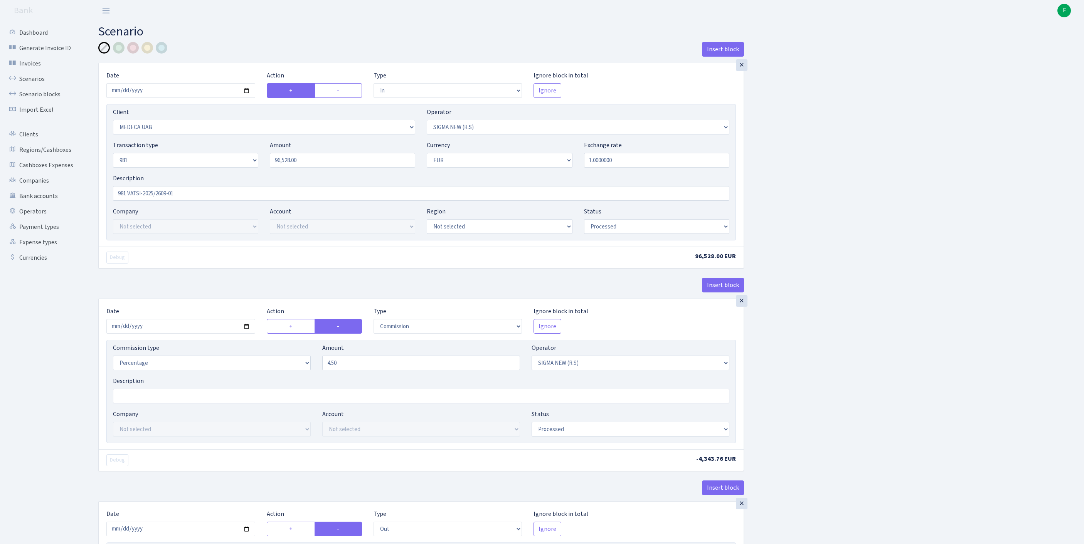
select select "commission"
select select "61"
select select "processed"
click at [44, 84] on link "Scenarios" at bounding box center [42, 78] width 77 height 15
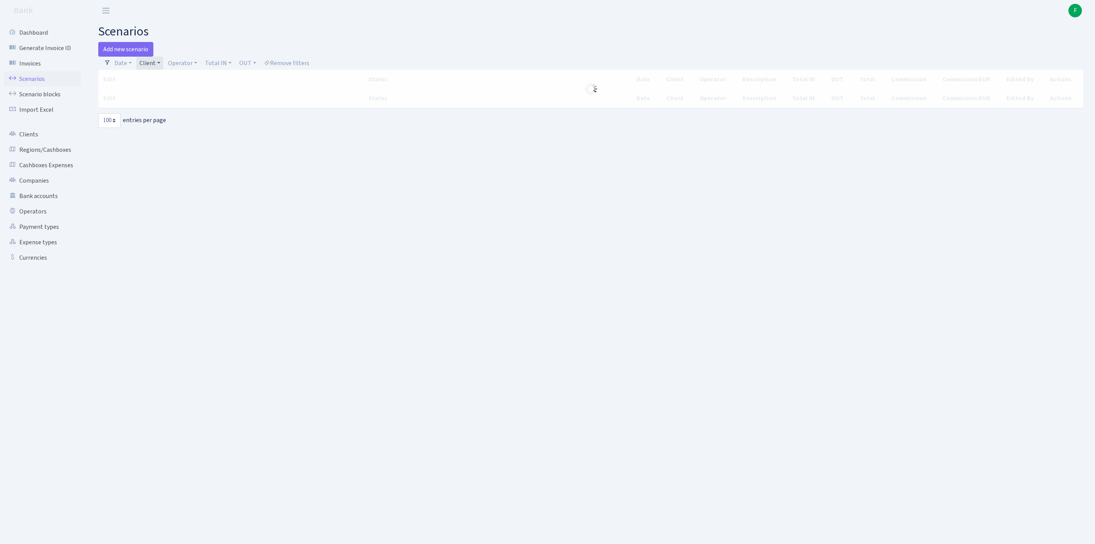
select select "100"
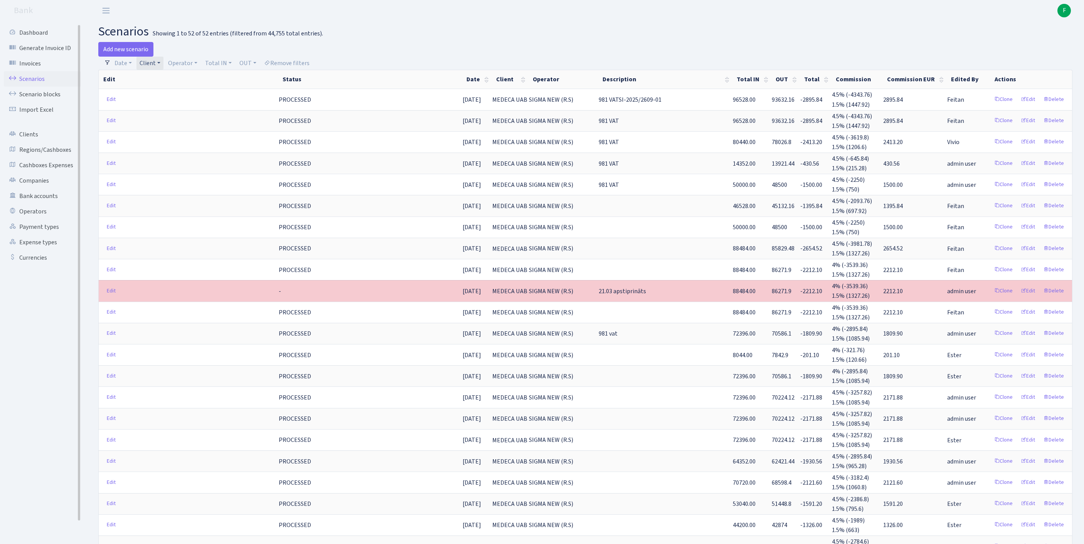
click at [39, 82] on link "Scenarios" at bounding box center [42, 78] width 77 height 15
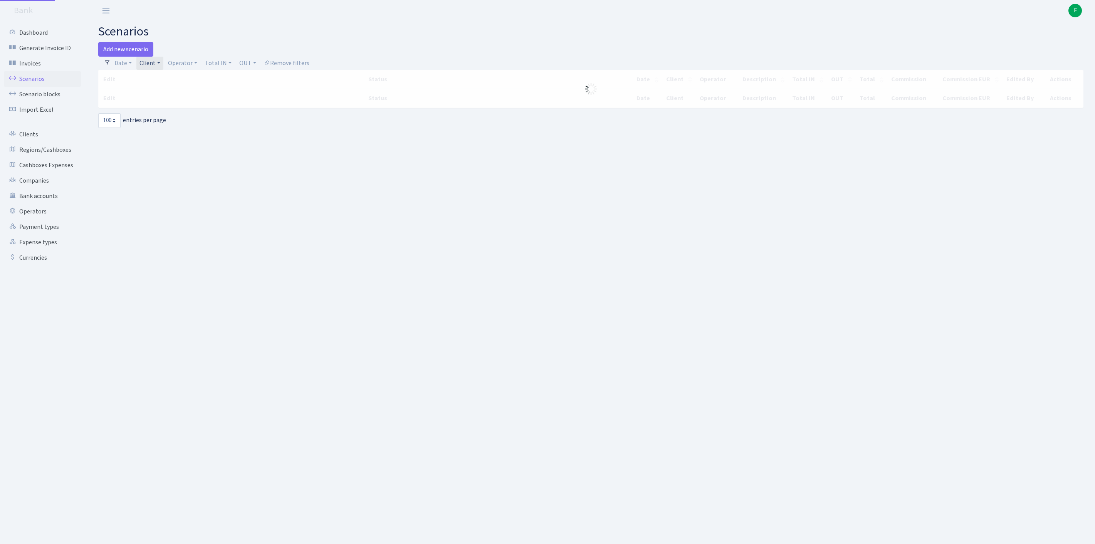
select select "100"
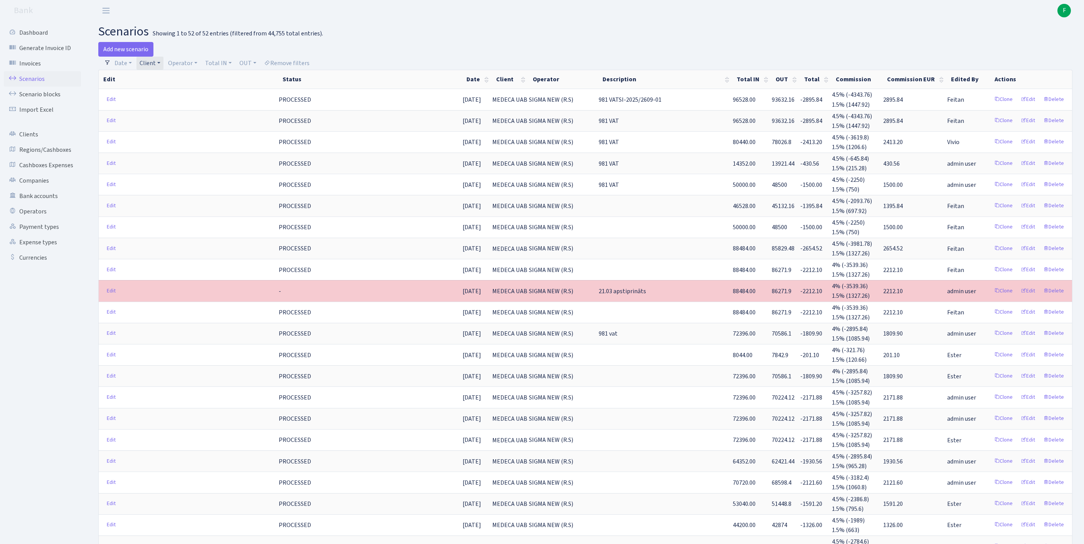
click at [163, 66] on link "Client" at bounding box center [149, 63] width 27 height 13
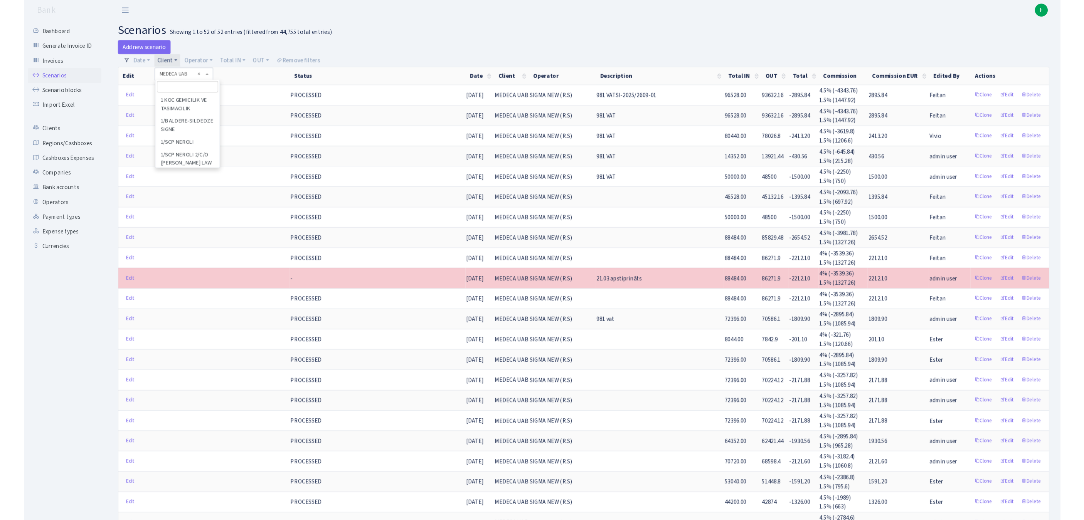
scroll to position [46066, 0]
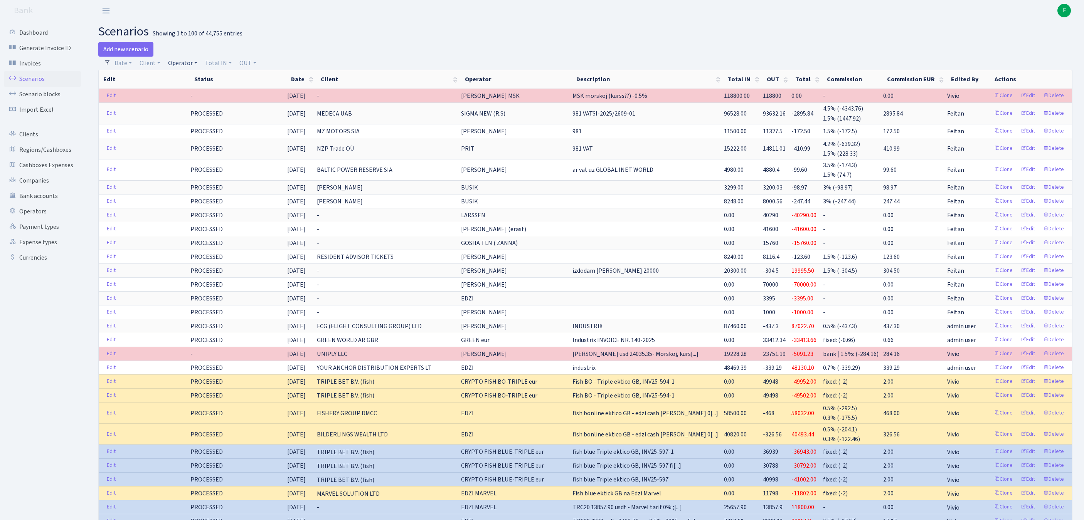
click at [187, 62] on link "Operator" at bounding box center [182, 63] width 35 height 13
click at [197, 95] on input "search" at bounding box center [200, 91] width 64 height 12
type input "DU"
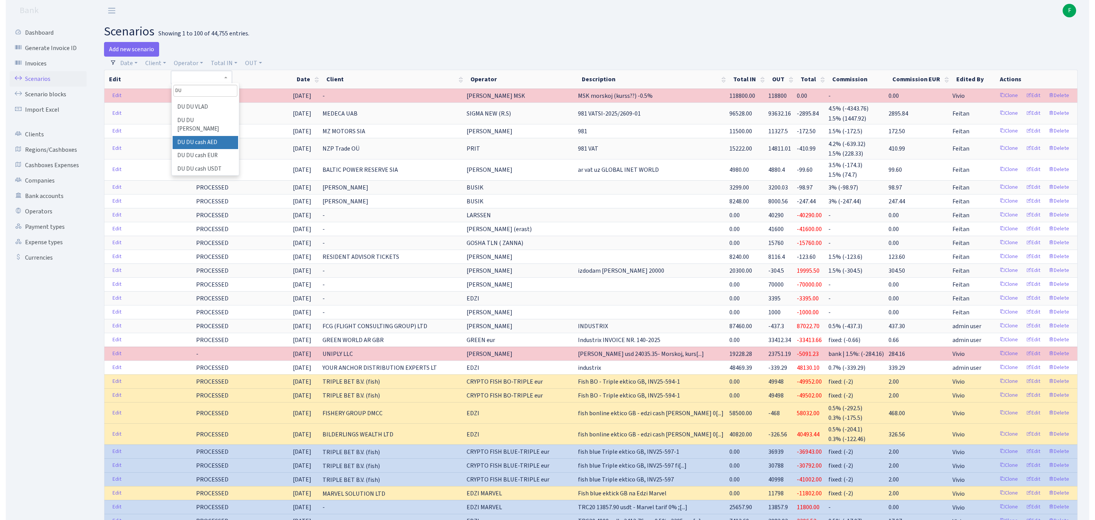
scroll to position [76, 0]
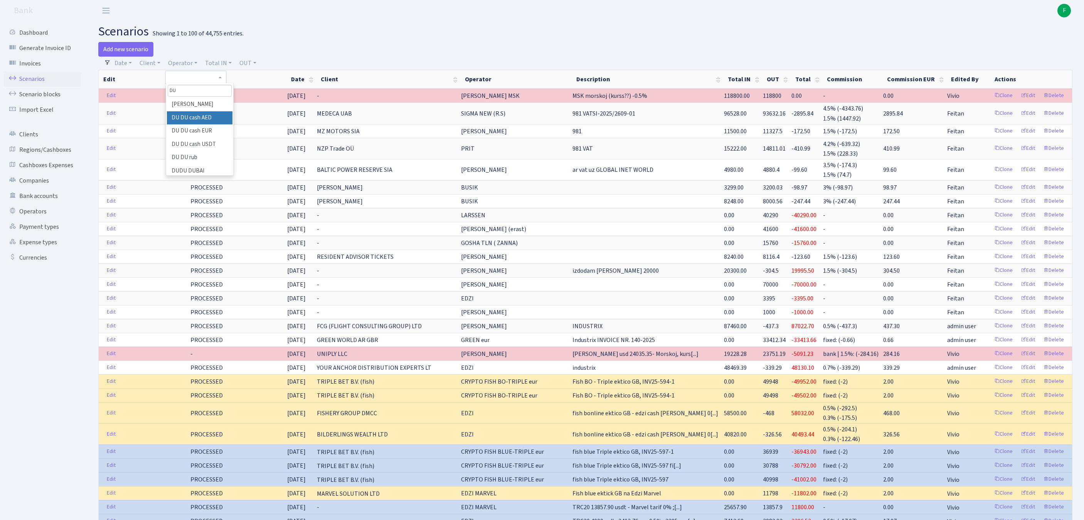
select select "418"
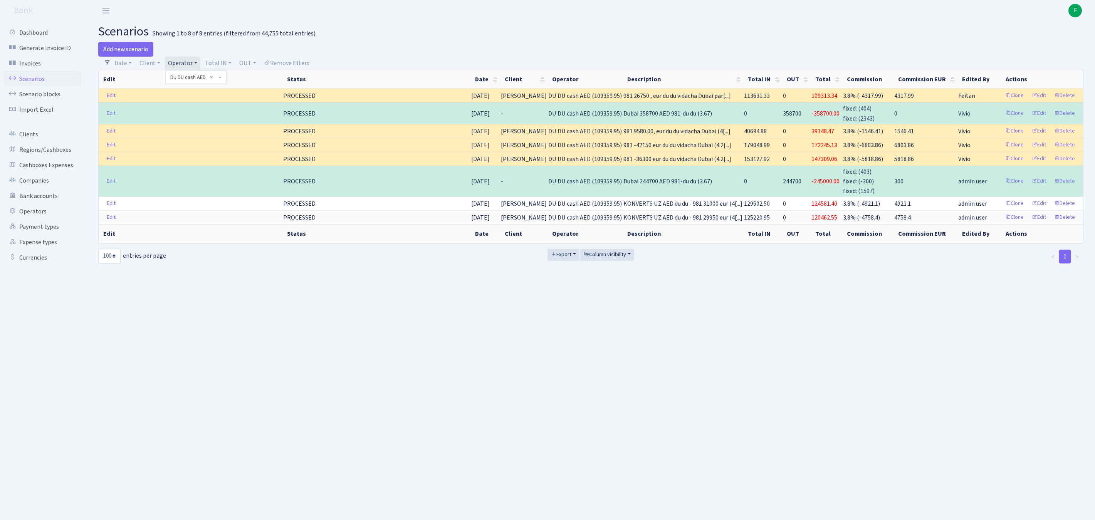
click at [459, 35] on h2 "scenarios Showing 1 to 8 of 8 entries (filtered from 44,755 total entries)." at bounding box center [591, 31] width 986 height 15
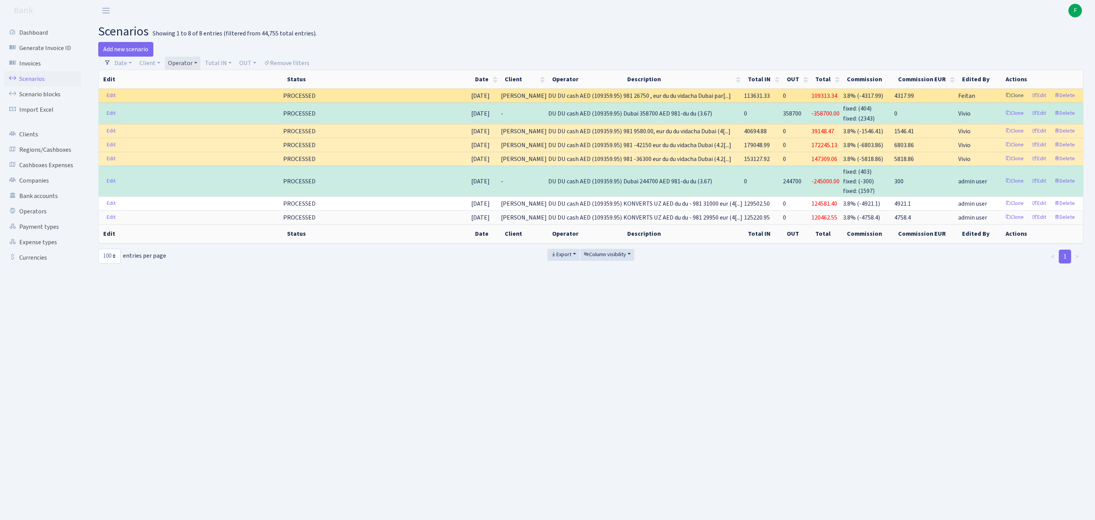
click at [1002, 102] on link "Clone" at bounding box center [1014, 96] width 25 height 12
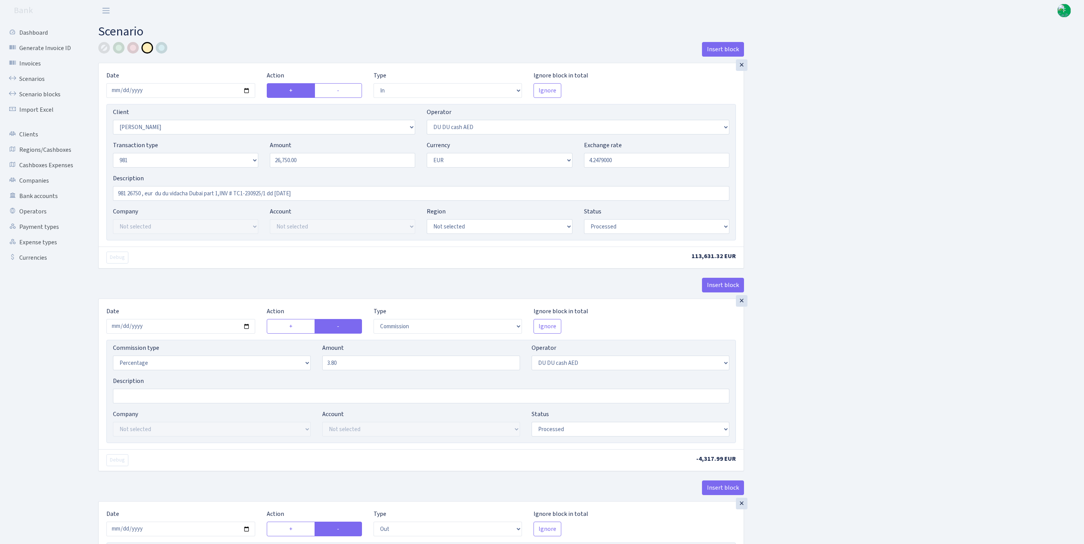
select select "in"
select select "758"
select select "418"
select select "8"
select select "1"
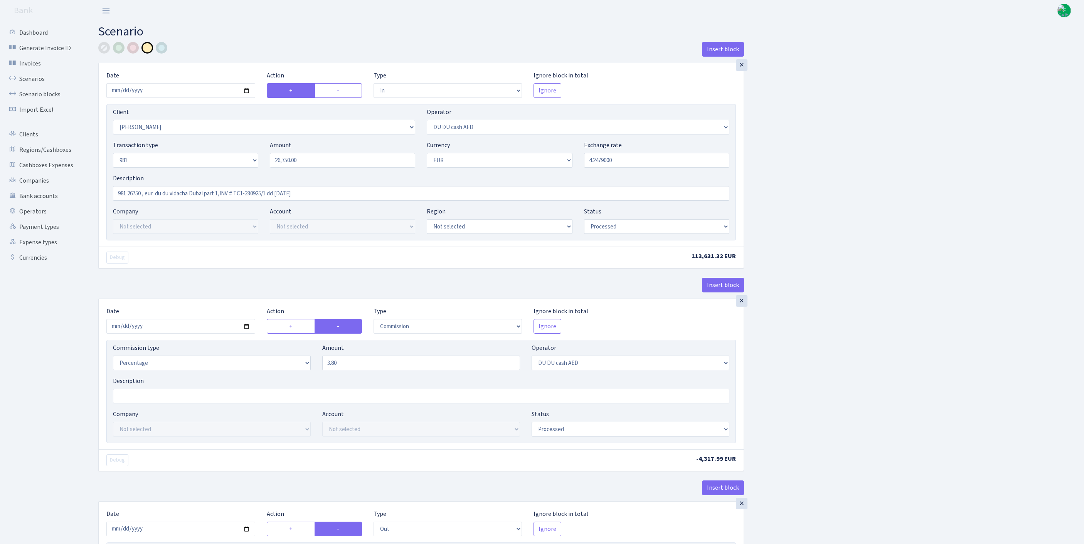
select select "processed"
select select "commission"
select select "418"
select select "processed"
select select "out"
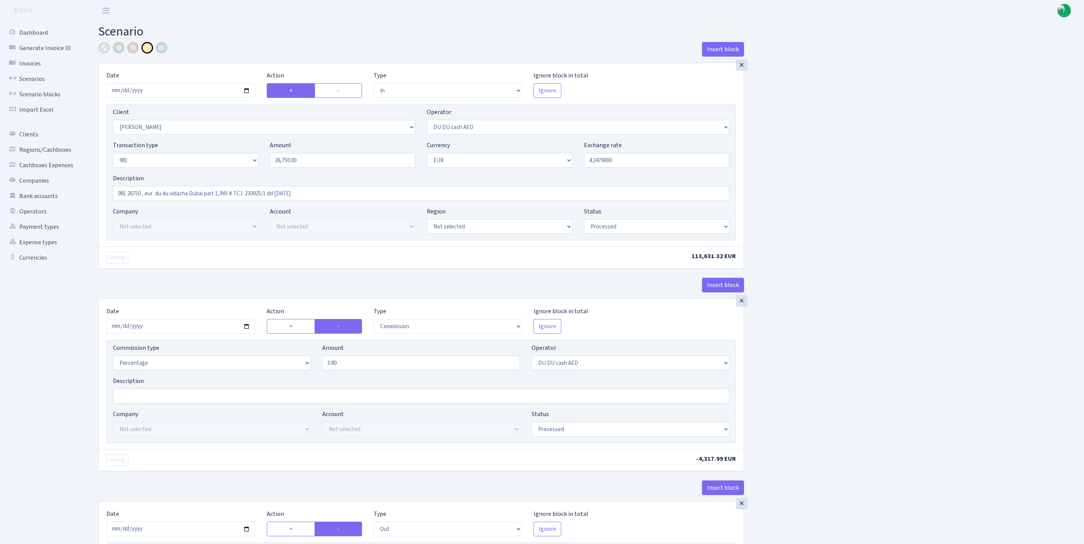
select select "341"
select select "61"
select select "8"
select select "1"
select select "processed"
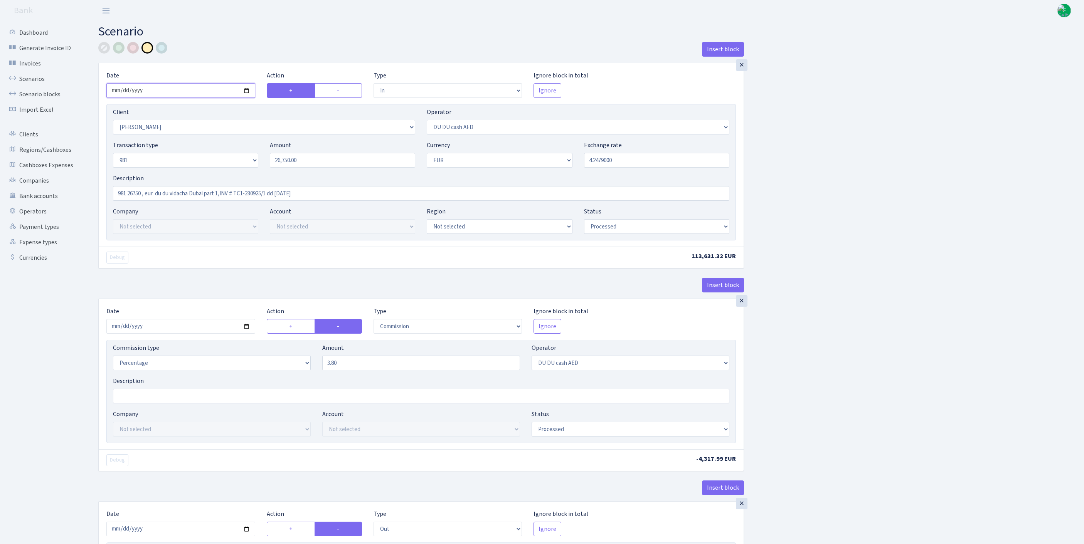
click at [199, 98] on input "2025-09-25" at bounding box center [180, 90] width 149 height 15
type input "2025-09-29"
drag, startPoint x: 314, startPoint y: 176, endPoint x: 228, endPoint y: 170, distance: 85.7
click at [228, 170] on div "Transaction type Not selected 981 ELF FISH crypto GIRT IVO dekl MM-BALTIC eur U…" at bounding box center [421, 157] width 628 height 33
paste input "33325"
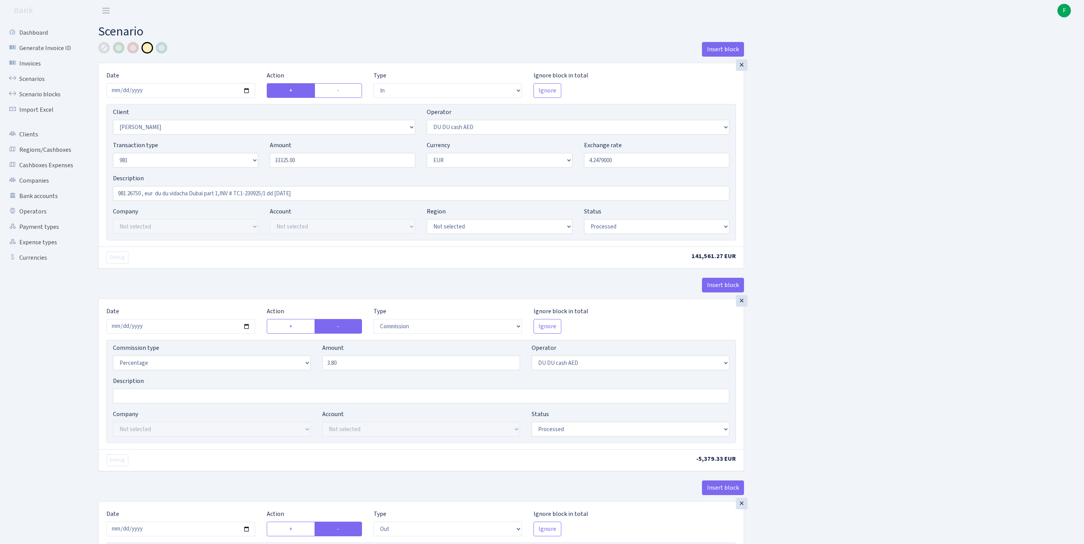
type input "33,325.00"
drag, startPoint x: 246, startPoint y: 210, endPoint x: 372, endPoint y: 213, distance: 126.4
click at [372, 201] on input "981 26750 , eur du du vidacha Dubai part 1,INV # TC1-230925/1 dd [DATE]" at bounding box center [421, 193] width 616 height 15
paste input "TC1-230925"
click at [244, 201] on input "981 26750 , eur du du vidacha Dubai part 1,TC1-230925 dd 23.09.2025" at bounding box center [421, 193] width 616 height 15
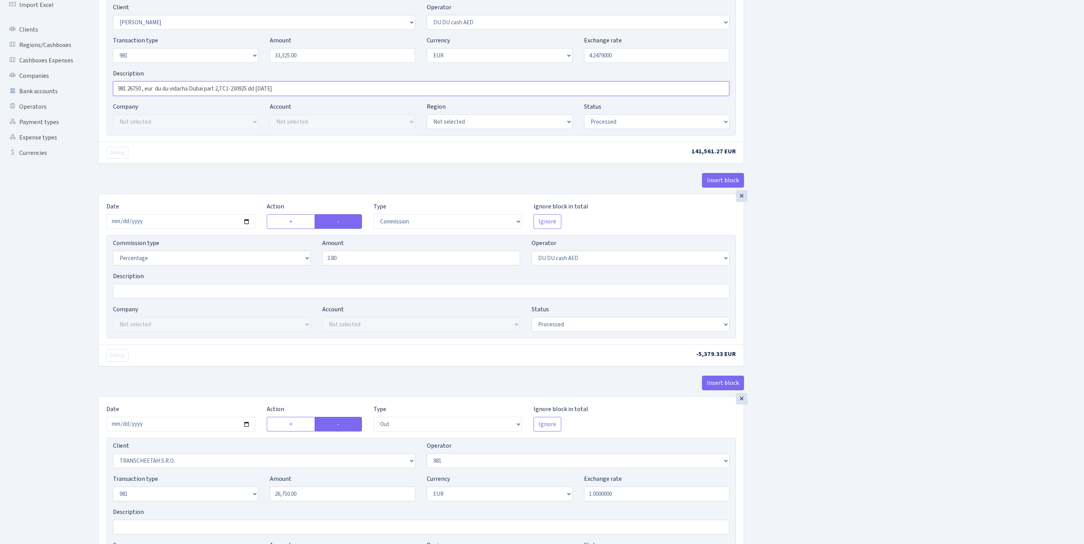
scroll to position [191, 0]
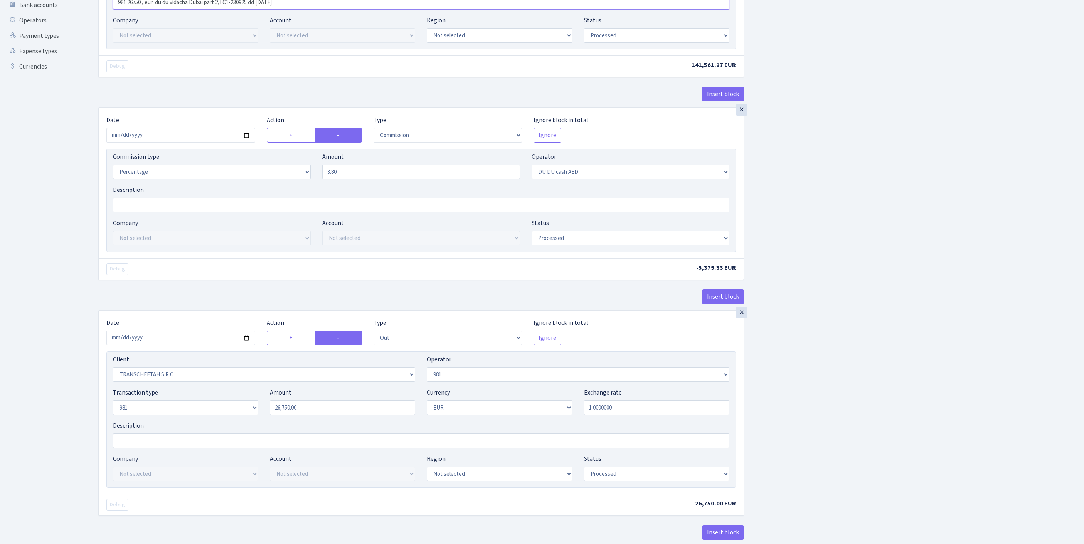
type input "981 26750 , eur du du vidacha Dubai part 2,TC1-230925 dd 23.09.2025"
click at [190, 143] on input "[DATE]" at bounding box center [180, 135] width 149 height 15
type input "2025-09-29"
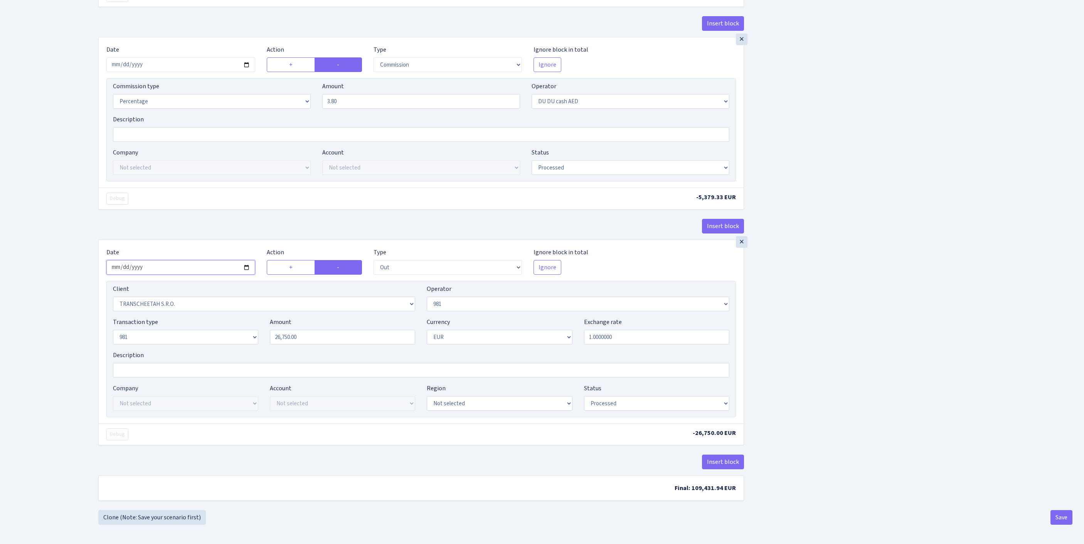
click at [176, 275] on input "2025-09-25" at bounding box center [180, 267] width 149 height 15
type input "2025-09-29"
drag, startPoint x: 311, startPoint y: 366, endPoint x: 230, endPoint y: 354, distance: 82.6
click at [230, 351] on div "Transaction type Not selected 981 ELF FISH crypto GIRT IVO dekl MM-BALTIC eur U…" at bounding box center [421, 334] width 628 height 33
paste input "TC1-230925 dd 23.09.2025"
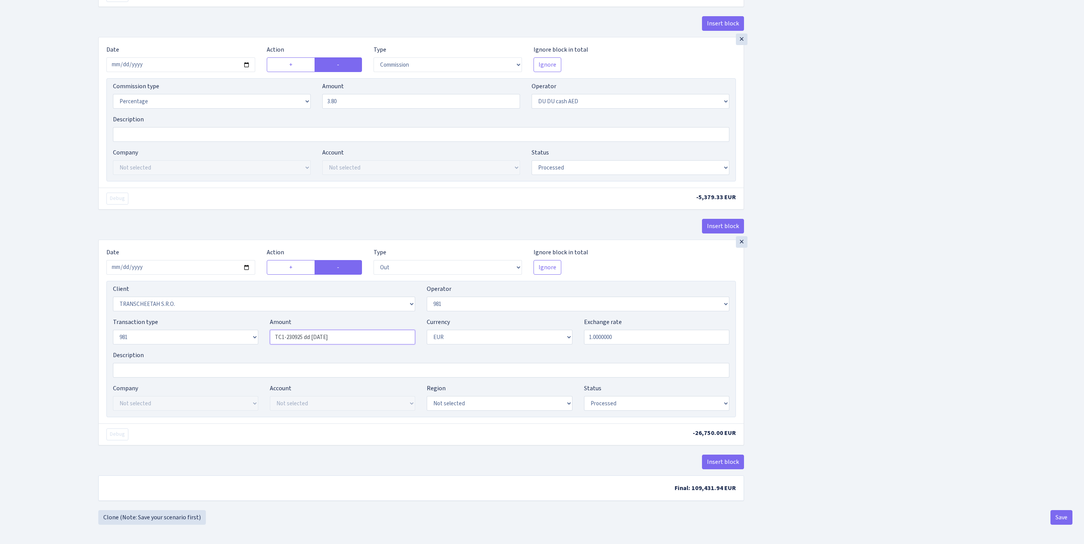
scroll to position [0, 0]
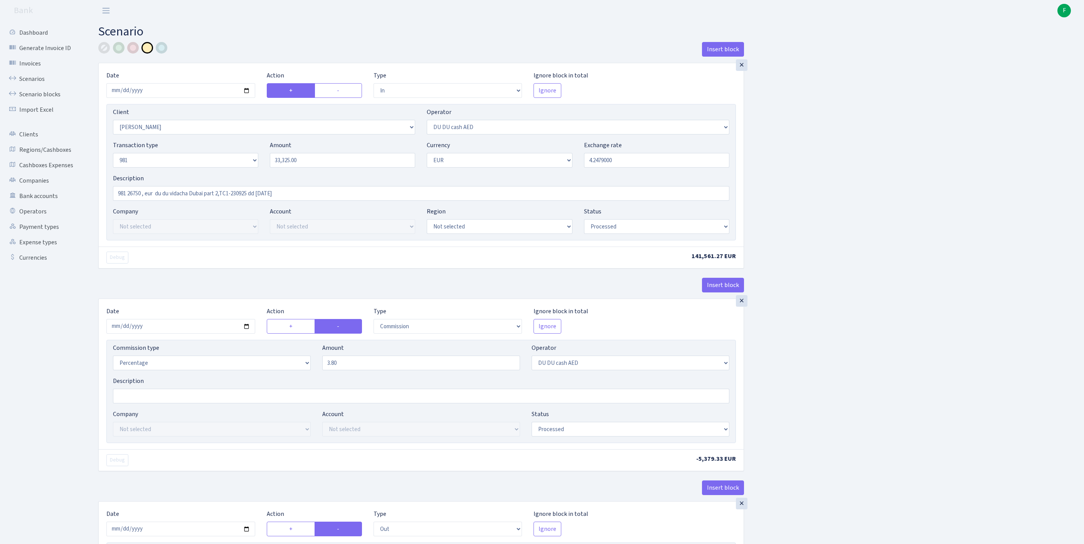
type input "TC1-230925 dd 23.09.2025"
type input "33325.00"
type input "0.00"
drag, startPoint x: 317, startPoint y: 173, endPoint x: 256, endPoint y: 172, distance: 60.9
click at [256, 172] on div "Transaction type Not selected 981 ELF FISH crypto GIRT IVO dekl MM-BALTIC eur U…" at bounding box center [421, 157] width 628 height 33
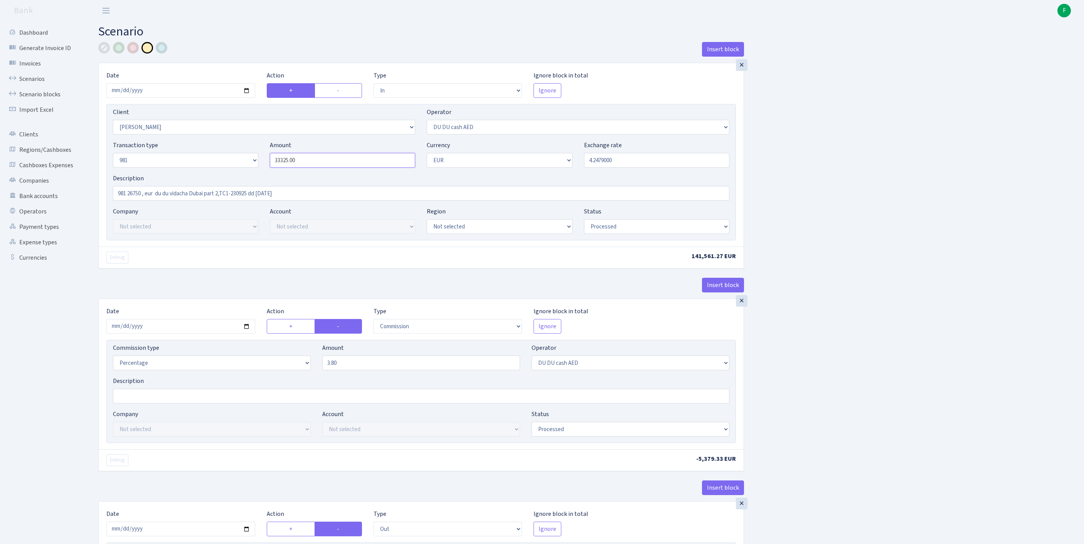
scroll to position [362, 0]
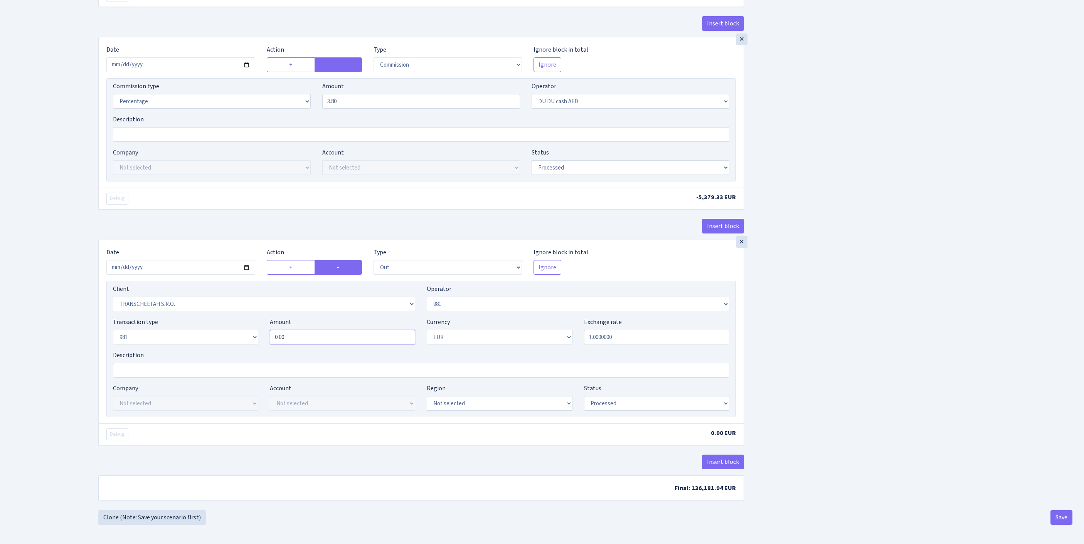
type input "33,325.00"
drag, startPoint x: 308, startPoint y: 313, endPoint x: 236, endPoint y: 307, distance: 72.7
click at [236, 318] on div "Transaction type Not selected 981 ELF FISH crypto GIRT IVO dekl MM-BALTIC eur U…" at bounding box center [421, 334] width 628 height 33
paste input "33325"
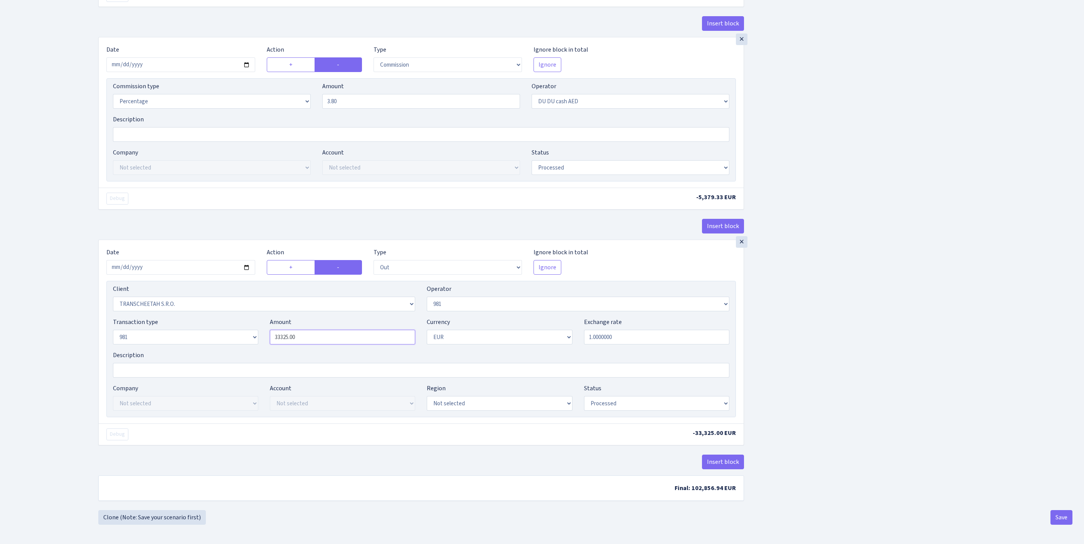
scroll to position [362, 0]
type input "33,325.00"
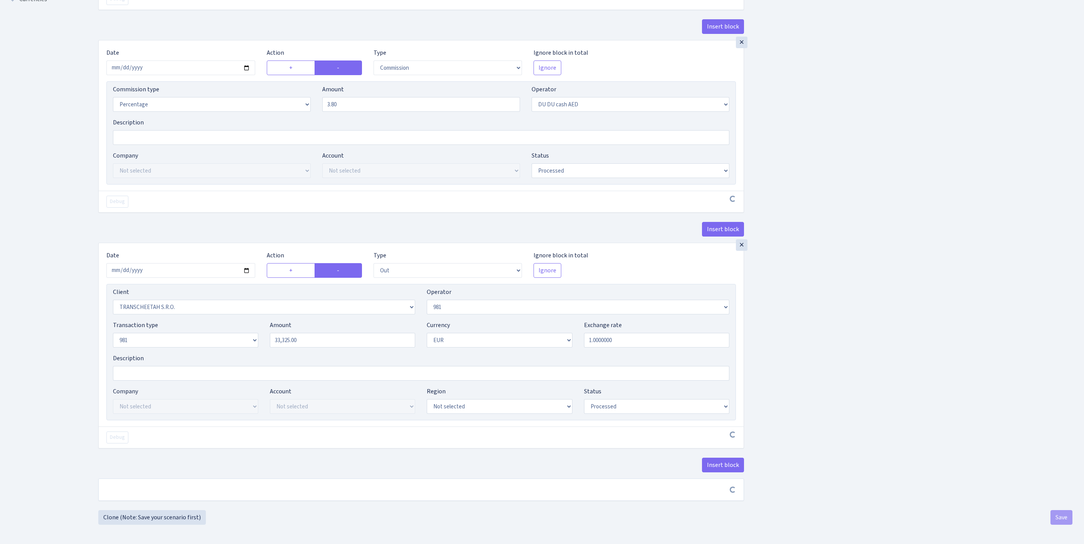
scroll to position [359, 0]
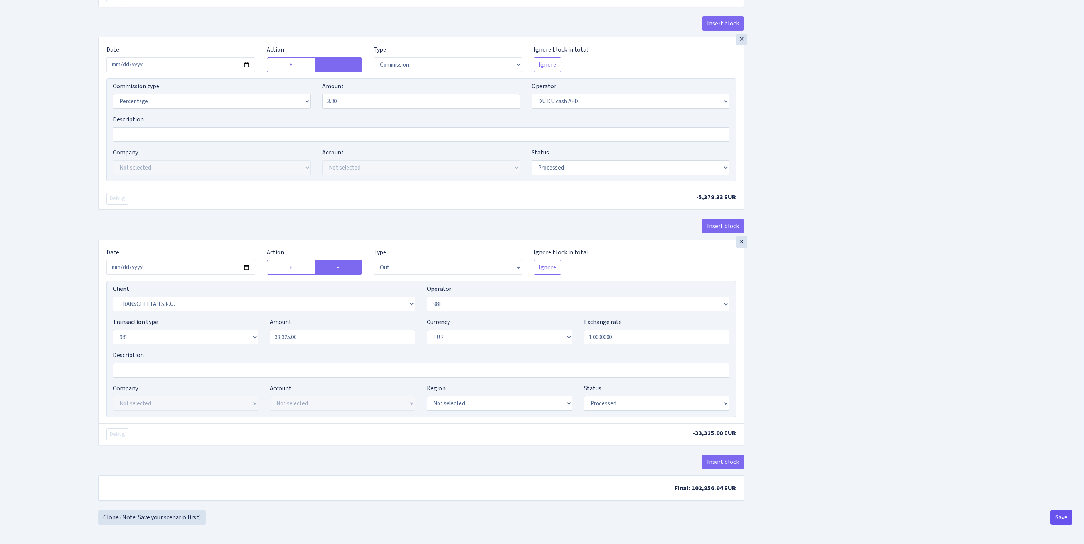
click at [1056, 516] on button "Save" at bounding box center [1061, 517] width 22 height 15
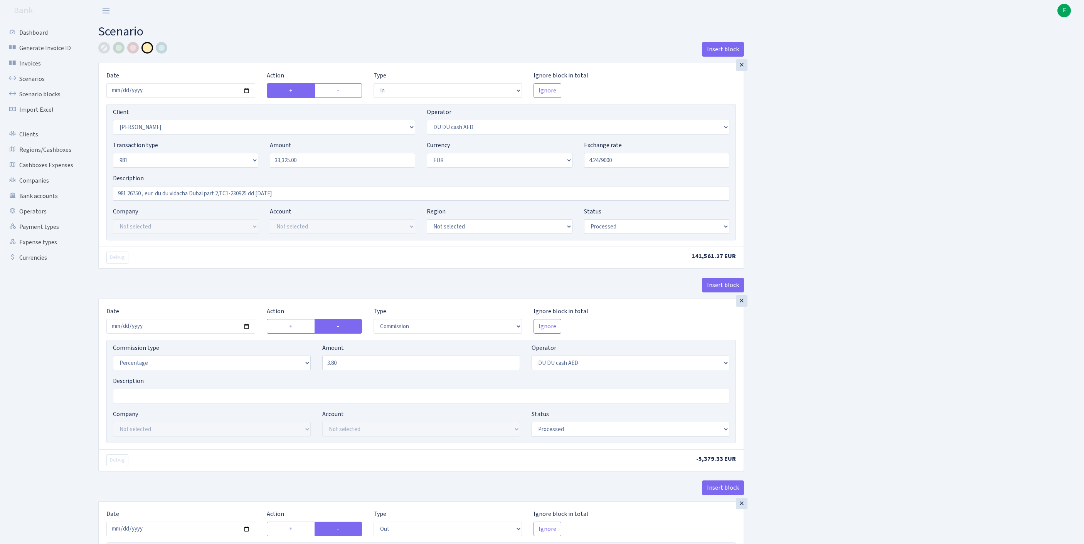
select select "in"
select select "758"
select select "418"
select select "8"
select select "1"
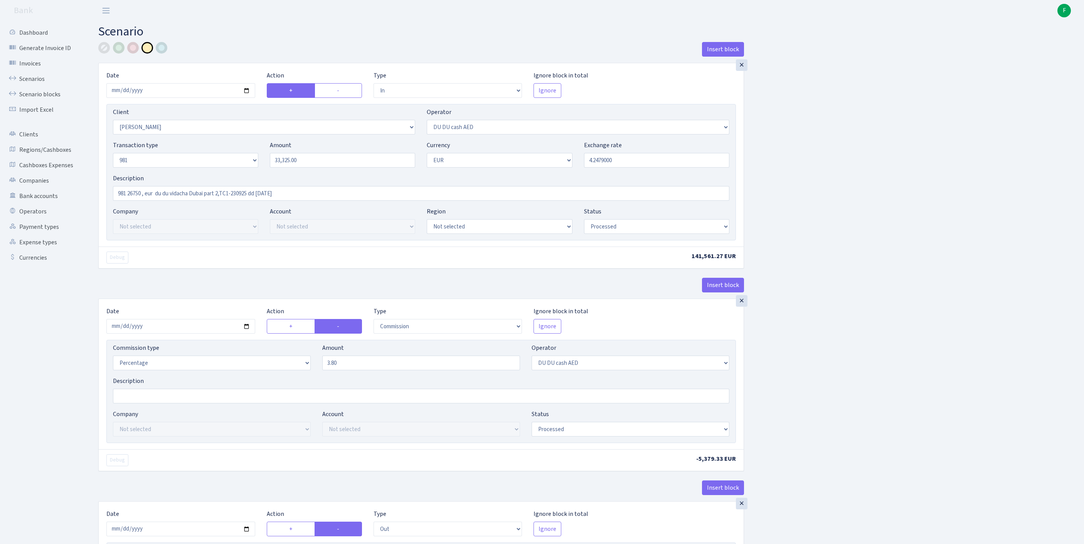
select select "processed"
select select "commission"
select select "418"
select select "processed"
select select "out"
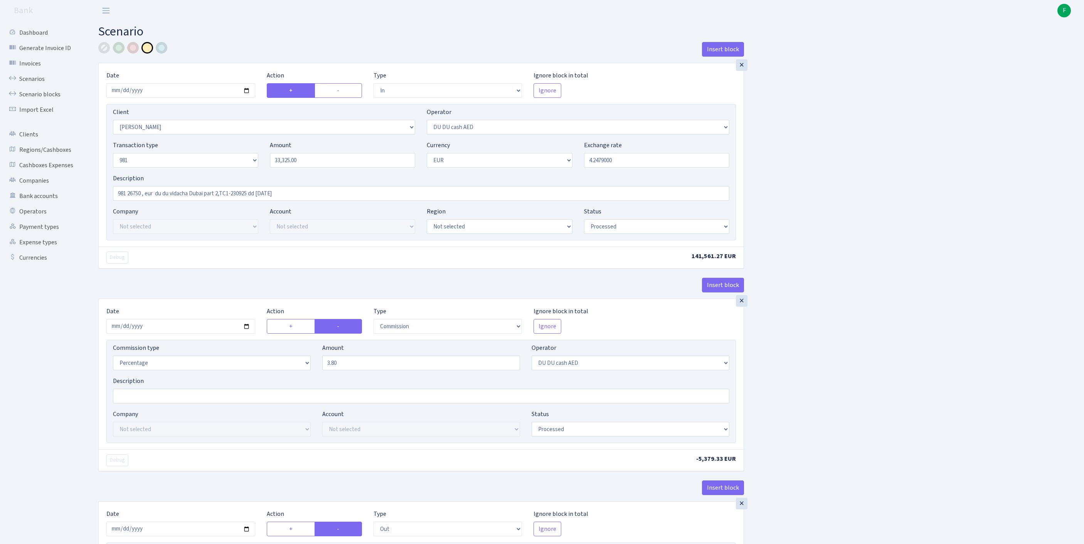
select select "341"
select select "61"
select select "8"
select select "1"
select select "processed"
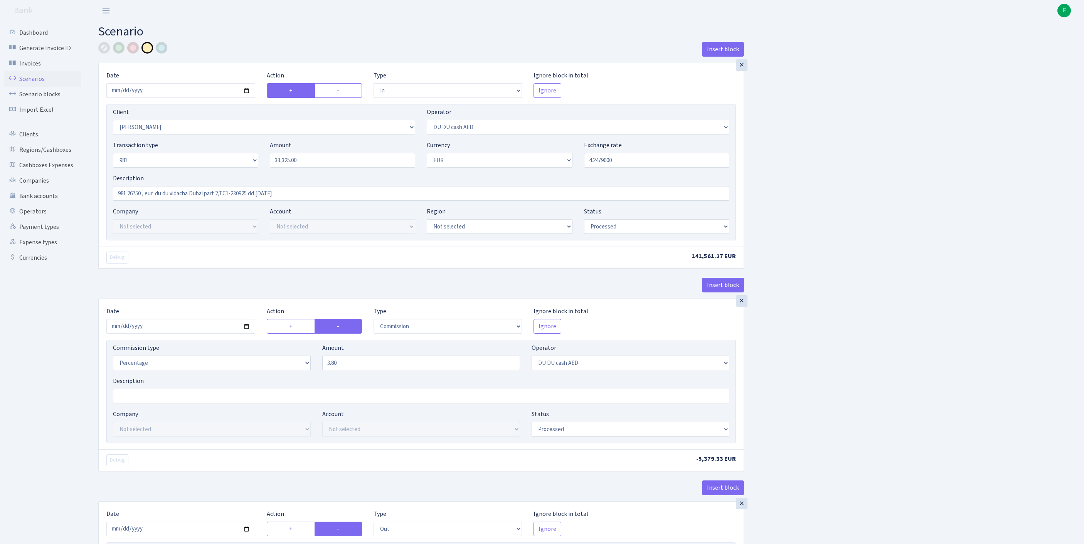
click at [38, 85] on link "Scenarios" at bounding box center [42, 78] width 77 height 15
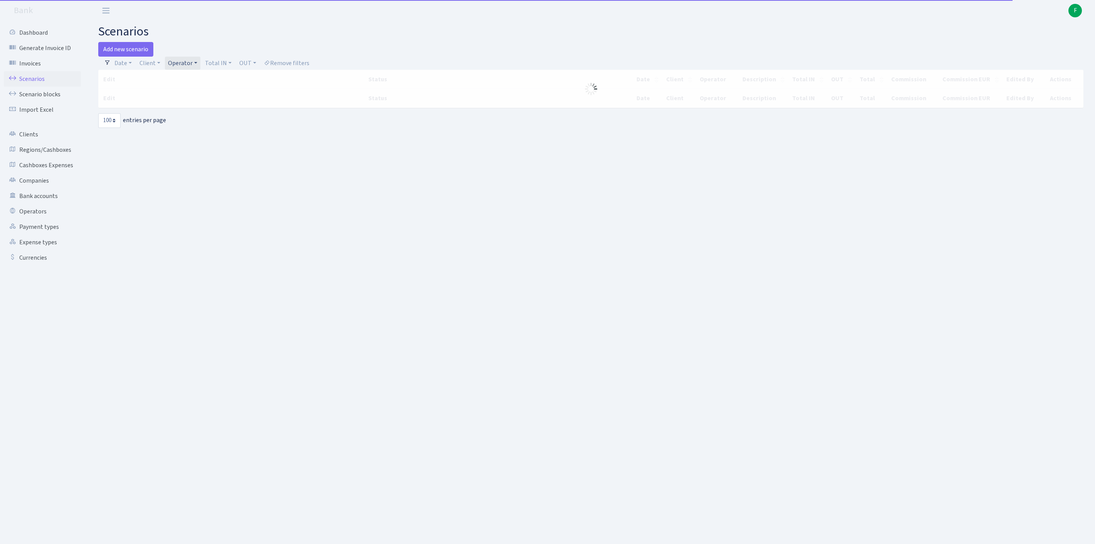
select select "100"
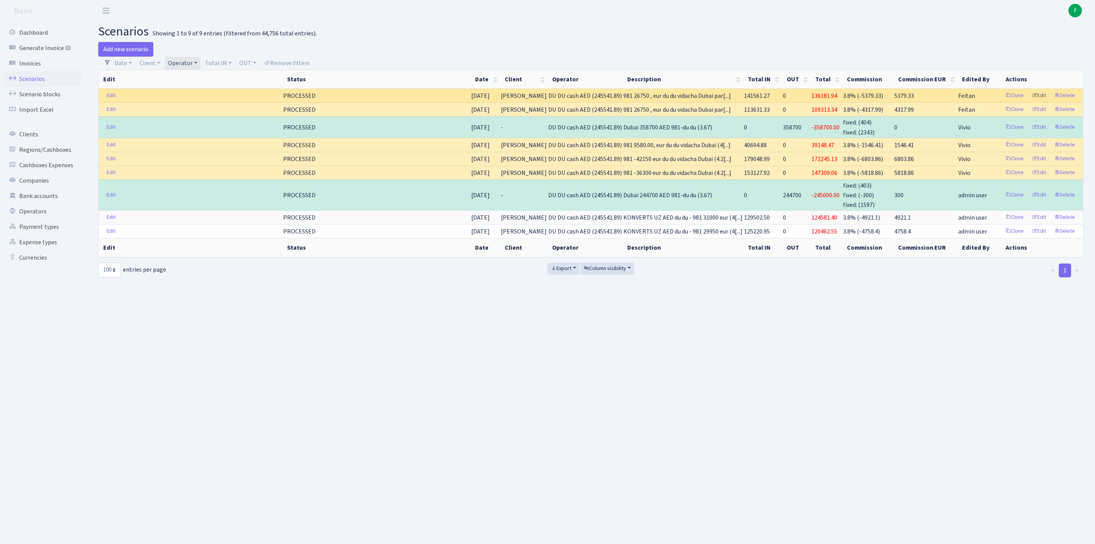
click at [1033, 102] on link "Edit" at bounding box center [1039, 96] width 21 height 12
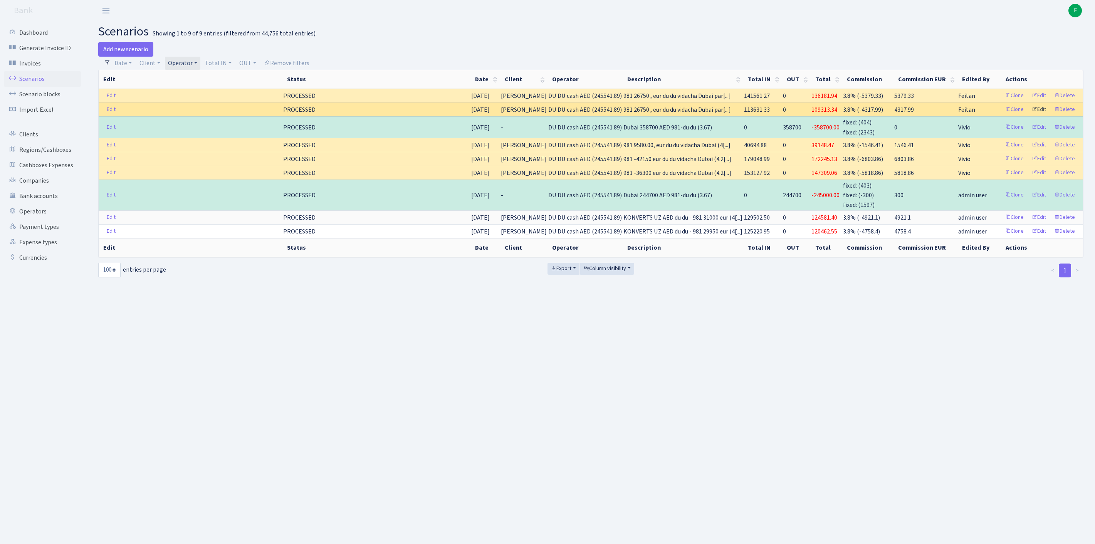
click at [1029, 116] on link "Edit" at bounding box center [1039, 110] width 21 height 12
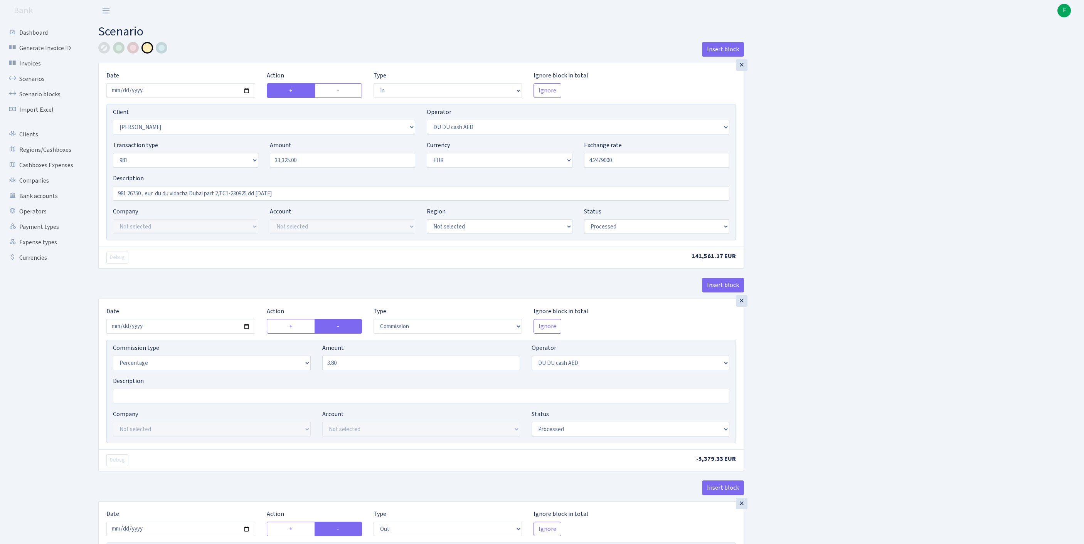
select select "in"
select select "758"
select select "418"
select select "8"
select select "1"
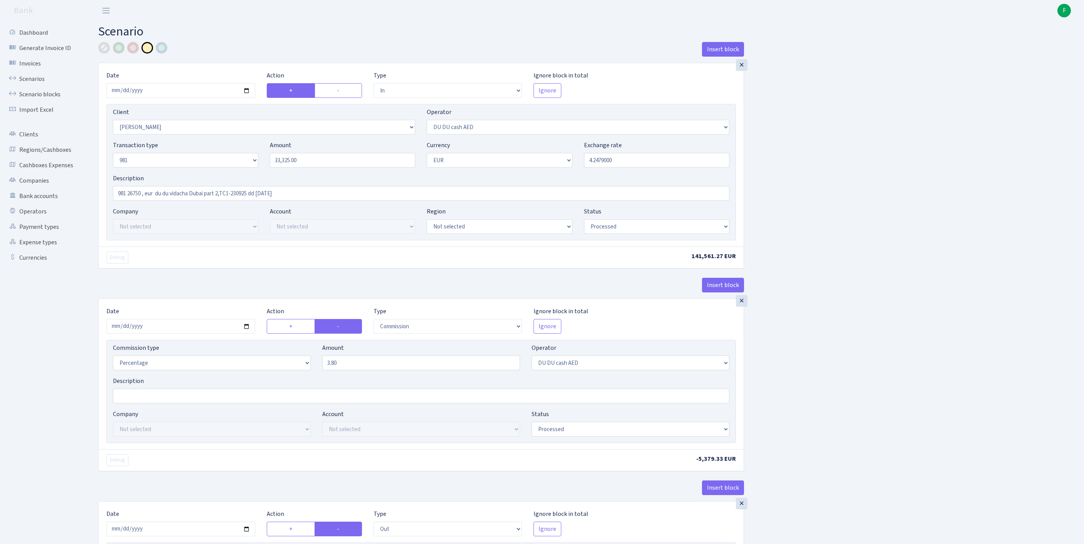
select select "processed"
select select "commission"
select select "418"
select select "processed"
select select "out"
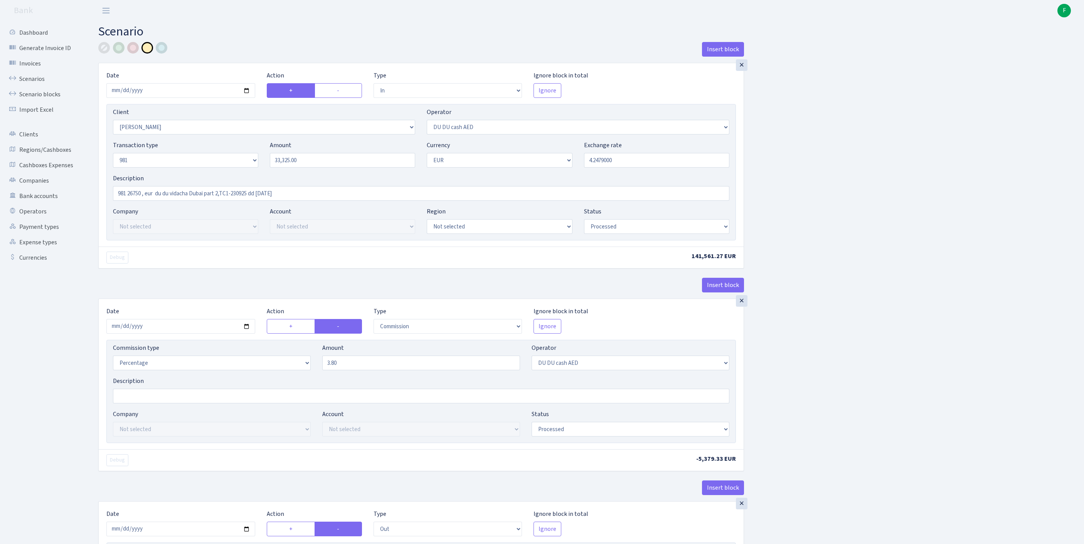
select select "341"
select select "61"
select select "8"
select select "1"
select select "processed"
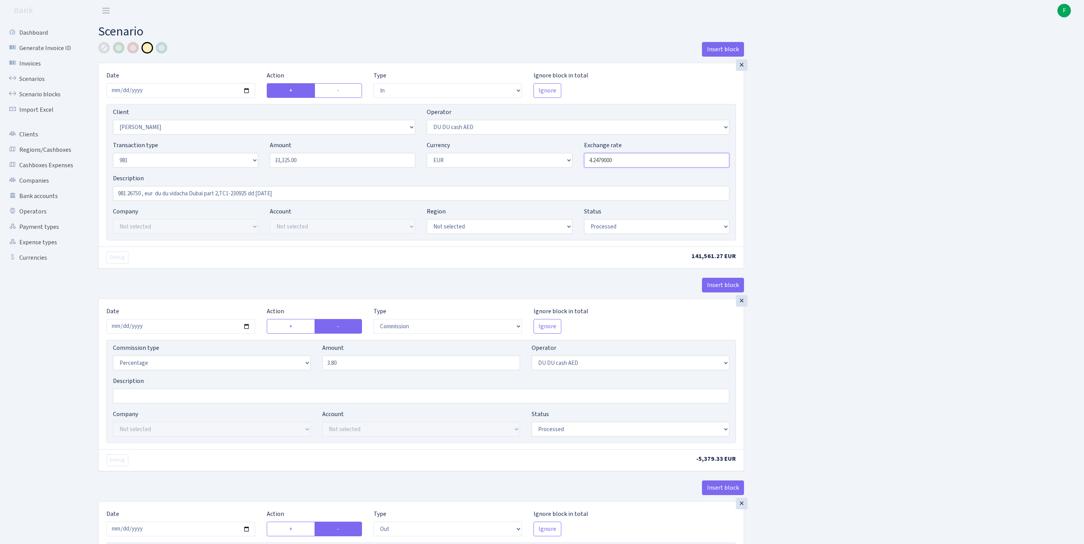
drag, startPoint x: 655, startPoint y: 176, endPoint x: 580, endPoint y: 168, distance: 75.2
click at [580, 168] on div "Exchange rate 4.2479000" at bounding box center [656, 154] width 157 height 27
click at [642, 168] on input "4.2479000" at bounding box center [656, 160] width 145 height 15
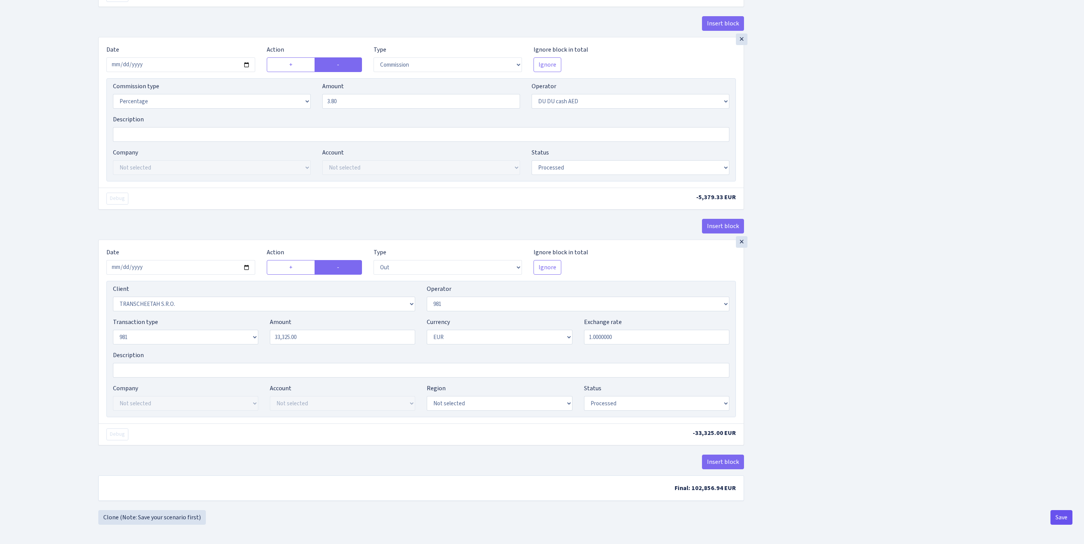
type input "4.3071000"
click at [1059, 516] on button "Save" at bounding box center [1061, 517] width 22 height 15
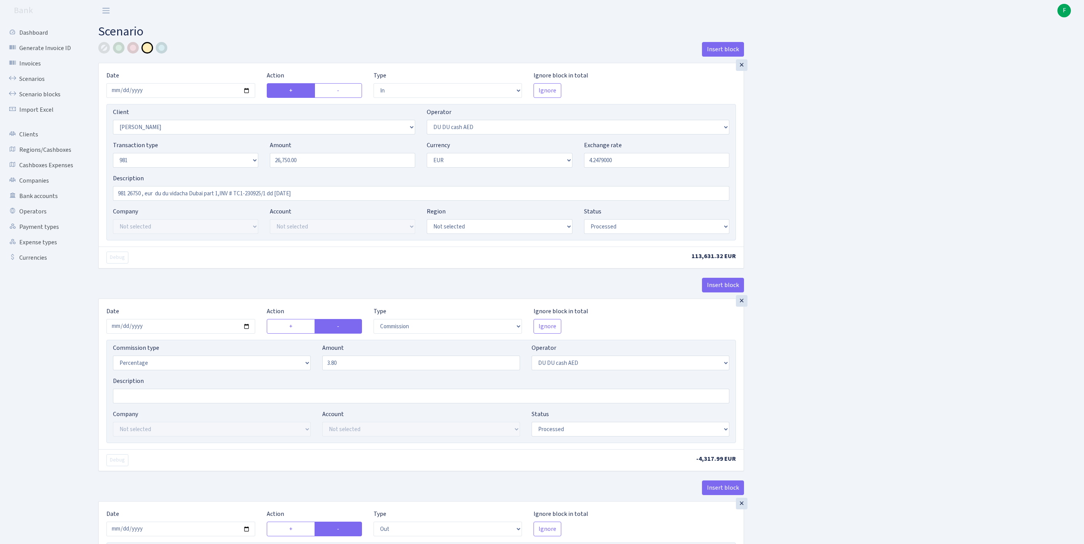
select select "in"
select select "758"
select select "418"
select select "8"
select select "1"
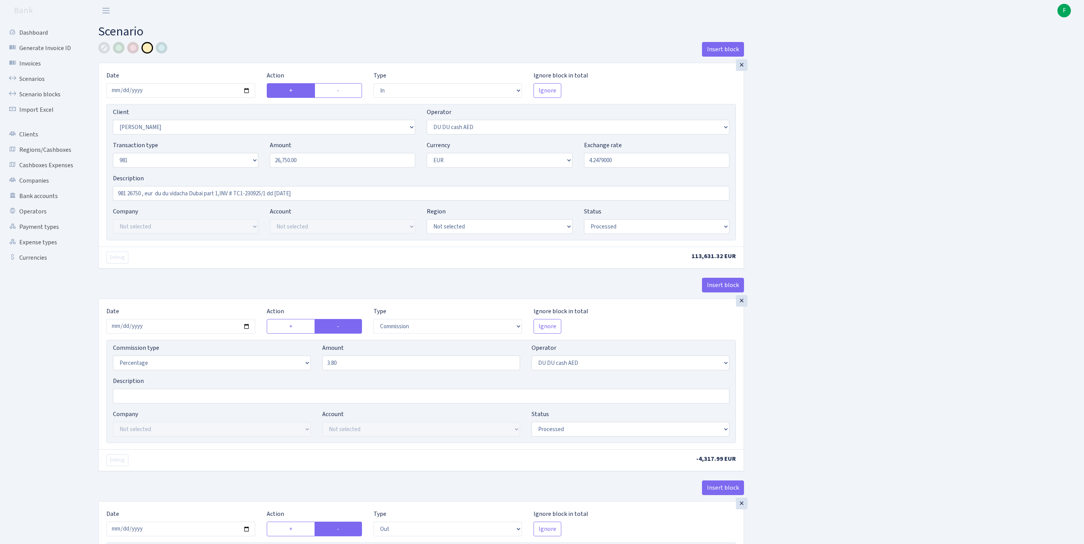
select select "processed"
select select "commission"
select select "418"
select select "processed"
select select "out"
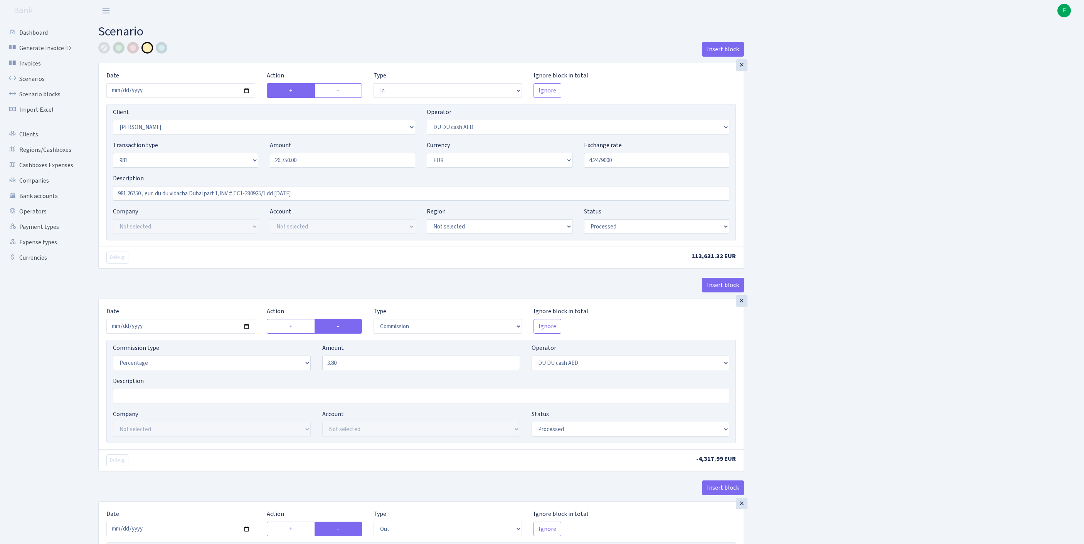
select select "341"
select select "61"
select select "8"
select select "1"
select select "processed"
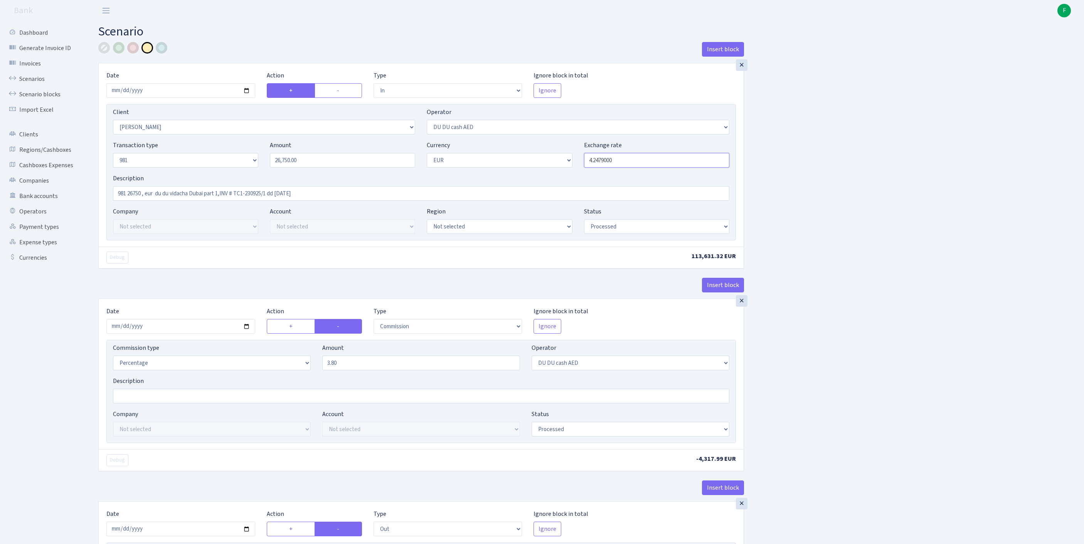
click at [629, 168] on input "4.2479000" at bounding box center [656, 160] width 145 height 15
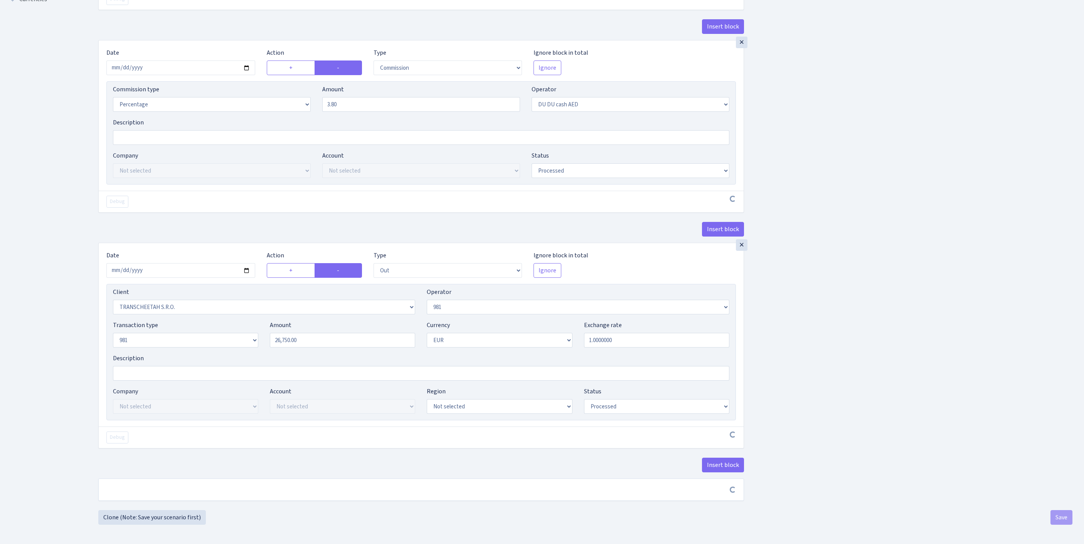
type input "4.3071000"
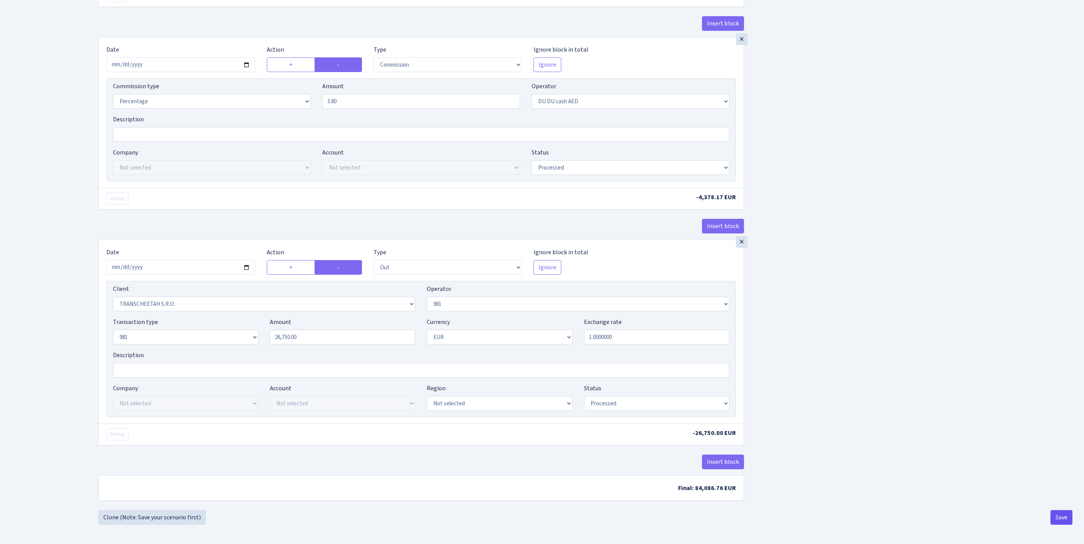
click at [1053, 521] on button "Save" at bounding box center [1061, 517] width 22 height 15
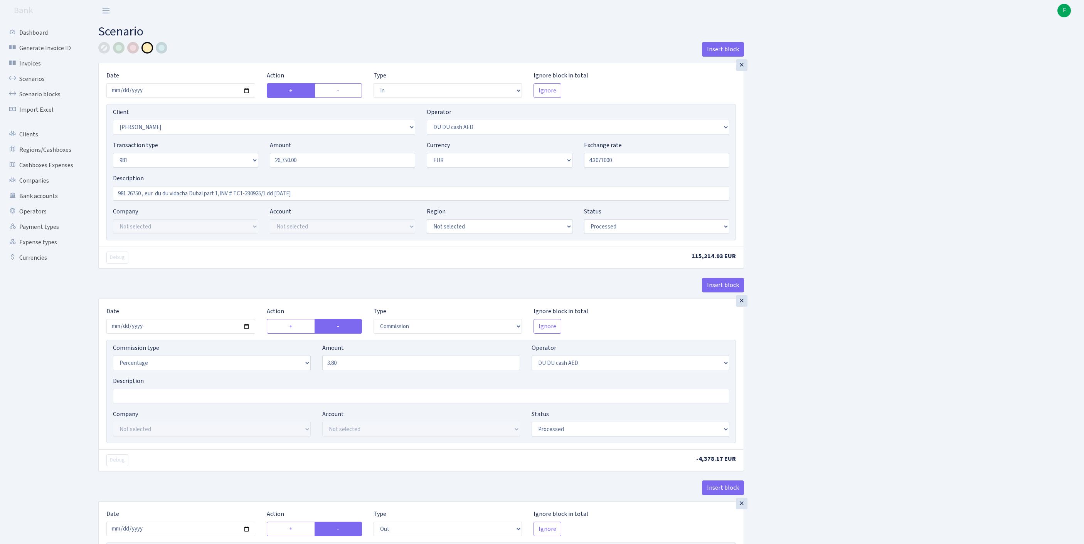
select select "in"
select select "758"
select select "418"
select select "8"
select select "1"
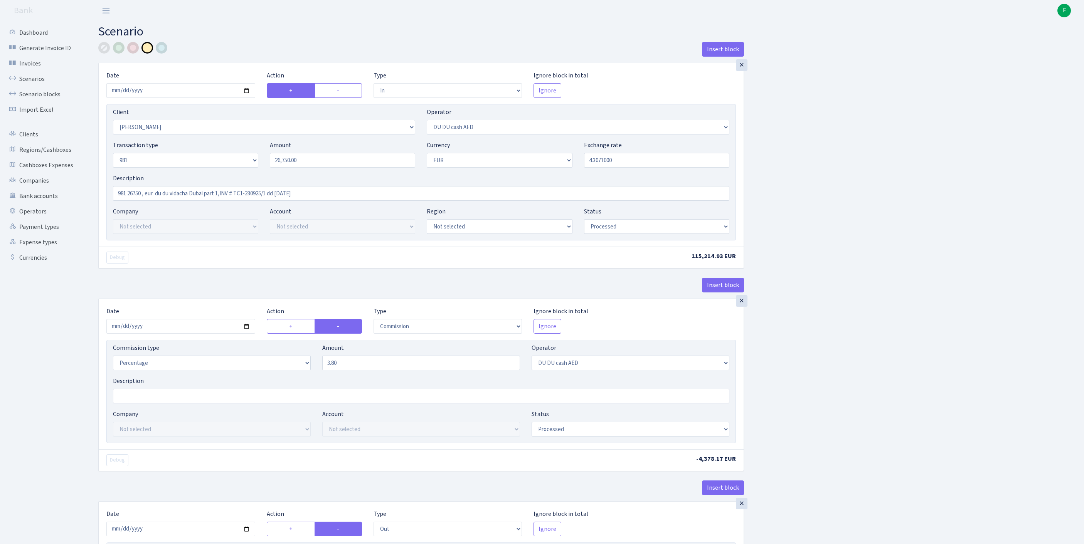
select select "processed"
select select "commission"
select select "418"
select select "processed"
select select "out"
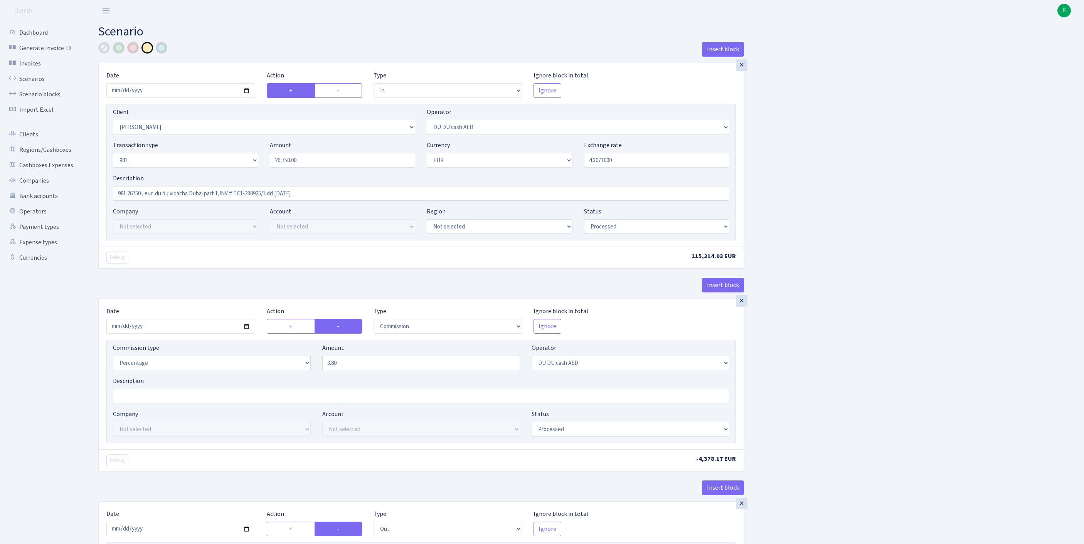
select select "341"
select select "61"
select select "8"
select select "1"
select select "processed"
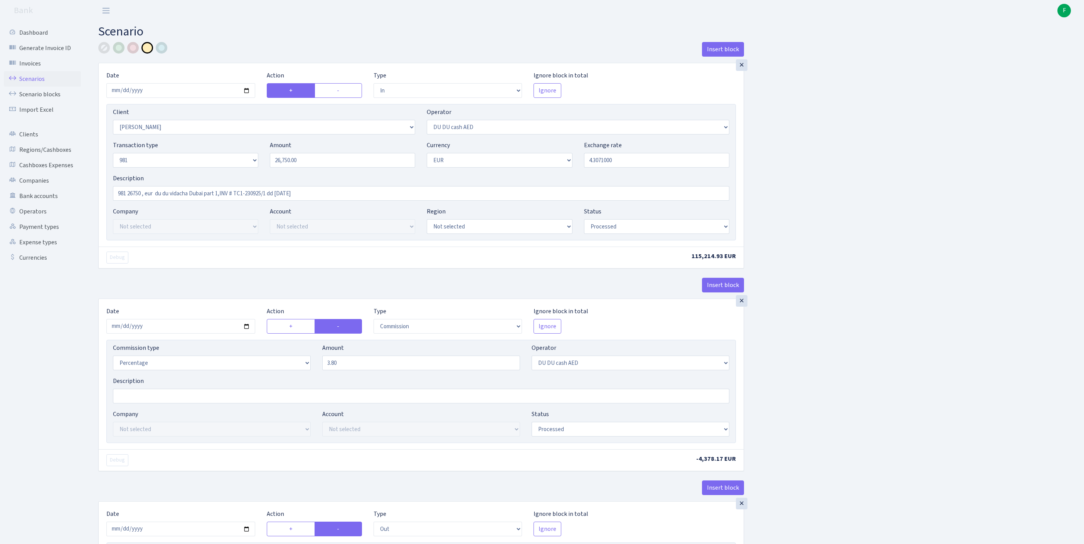
click at [37, 86] on link "Scenarios" at bounding box center [42, 78] width 77 height 15
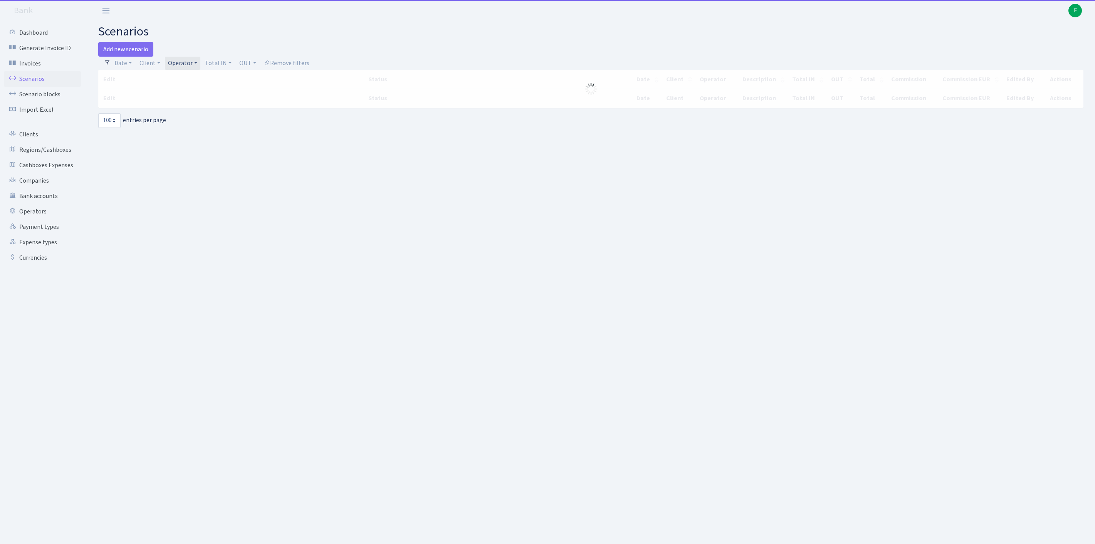
select select "100"
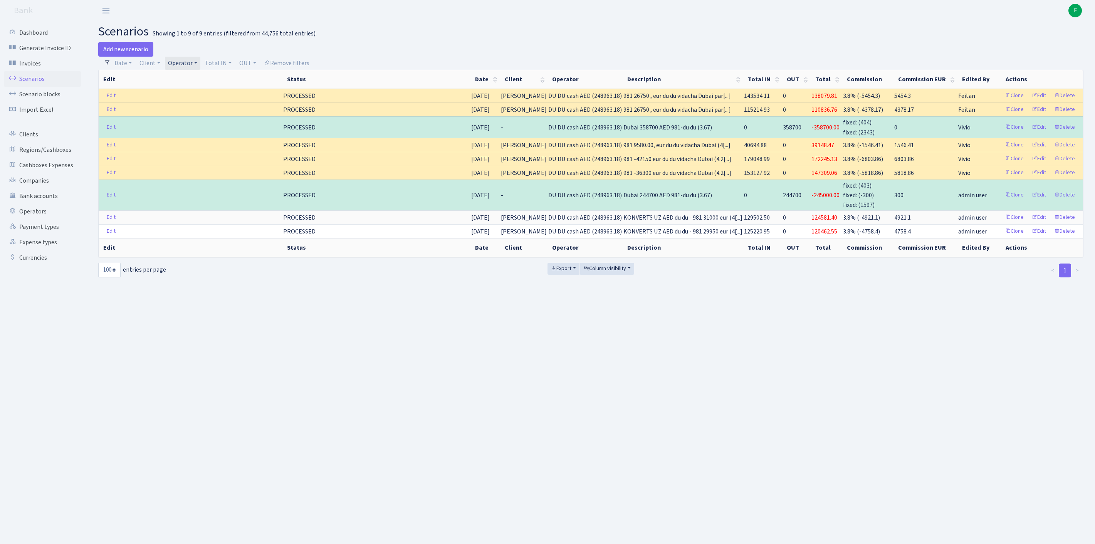
click at [200, 65] on link "Operator" at bounding box center [182, 63] width 35 height 13
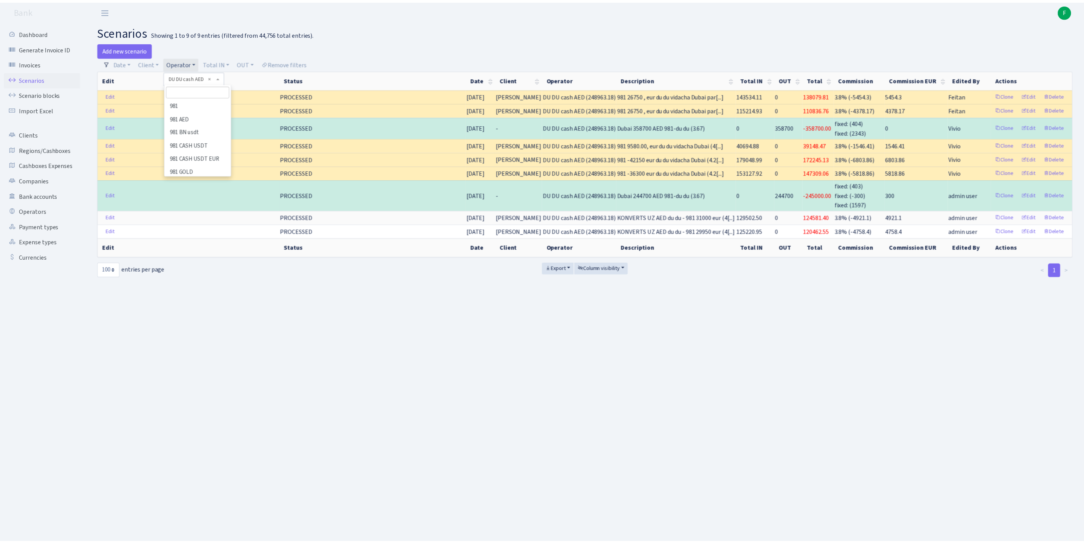
scroll to position [1369, 0]
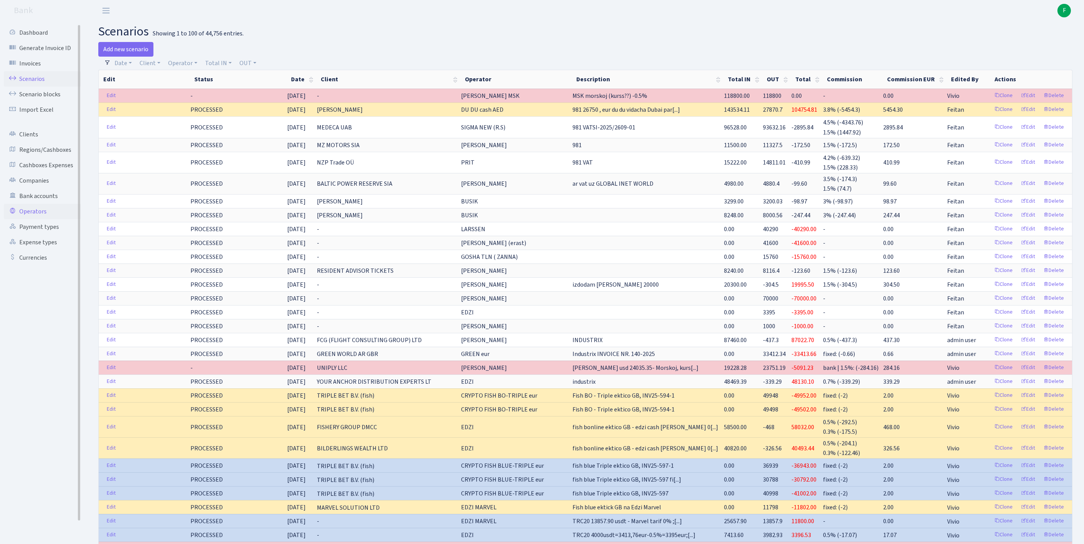
click at [46, 219] on link "Operators" at bounding box center [42, 211] width 77 height 15
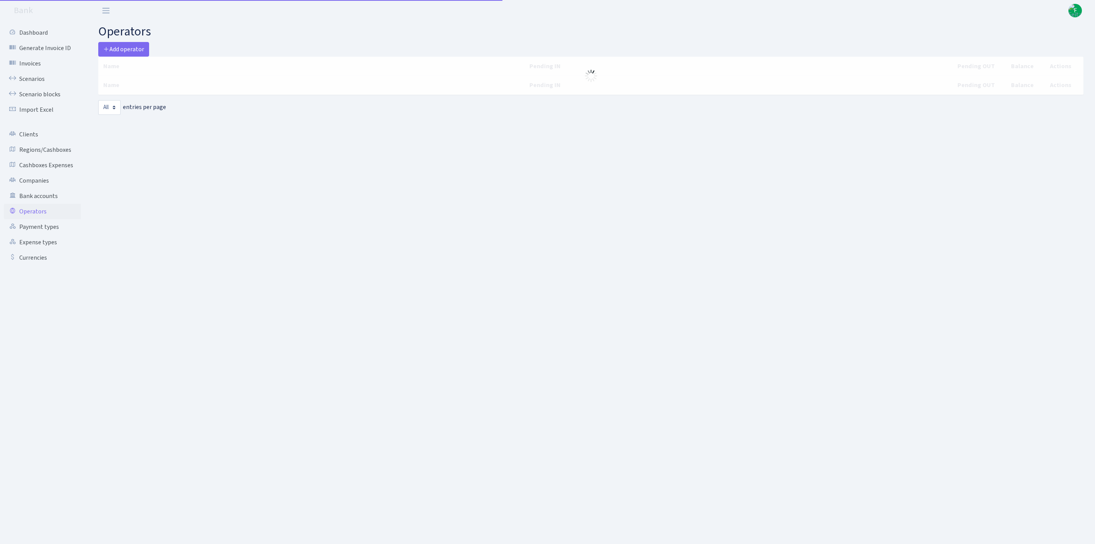
select select "-1"
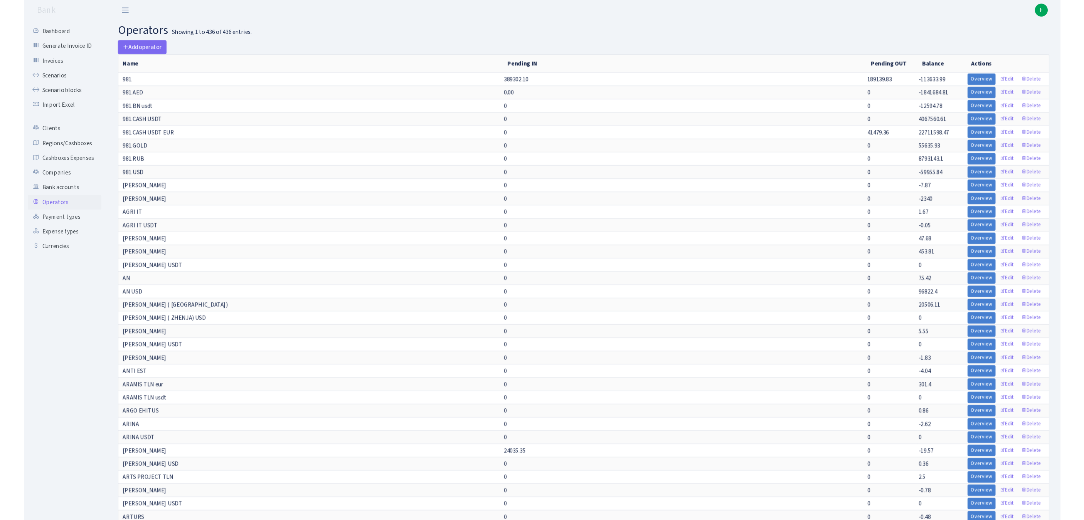
scroll to position [1085, 0]
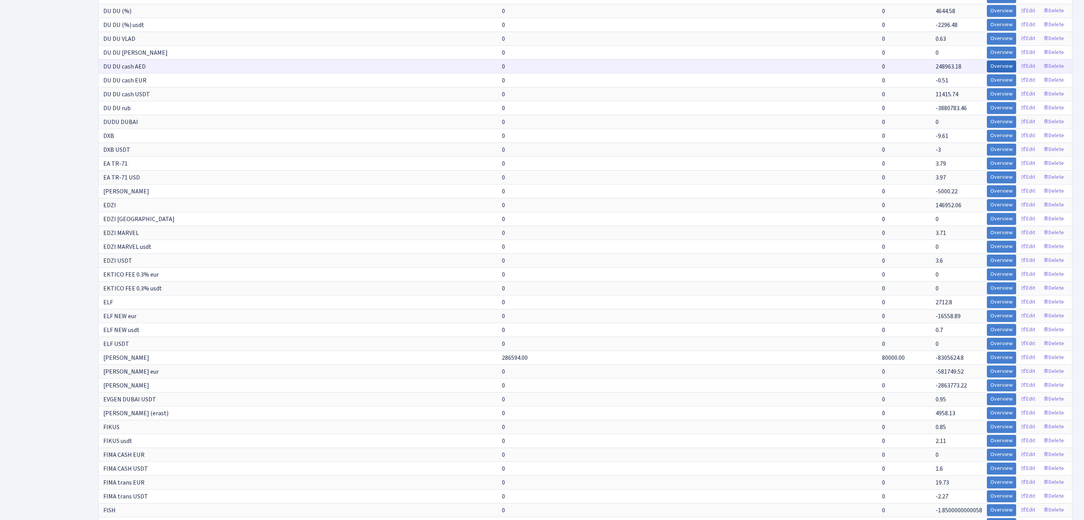
click at [987, 72] on link "Overview" at bounding box center [1001, 67] width 29 height 12
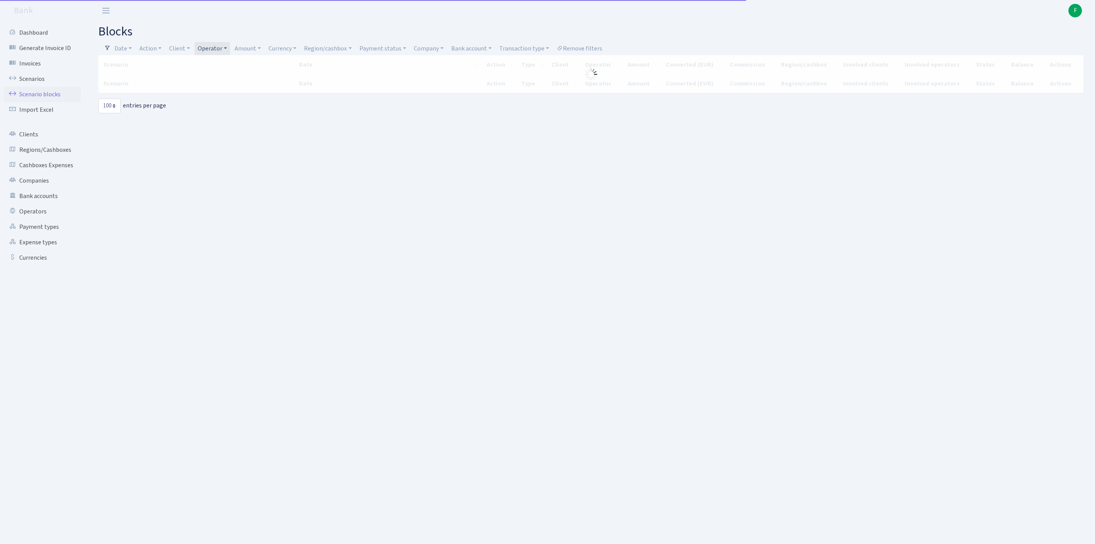
select select "100"
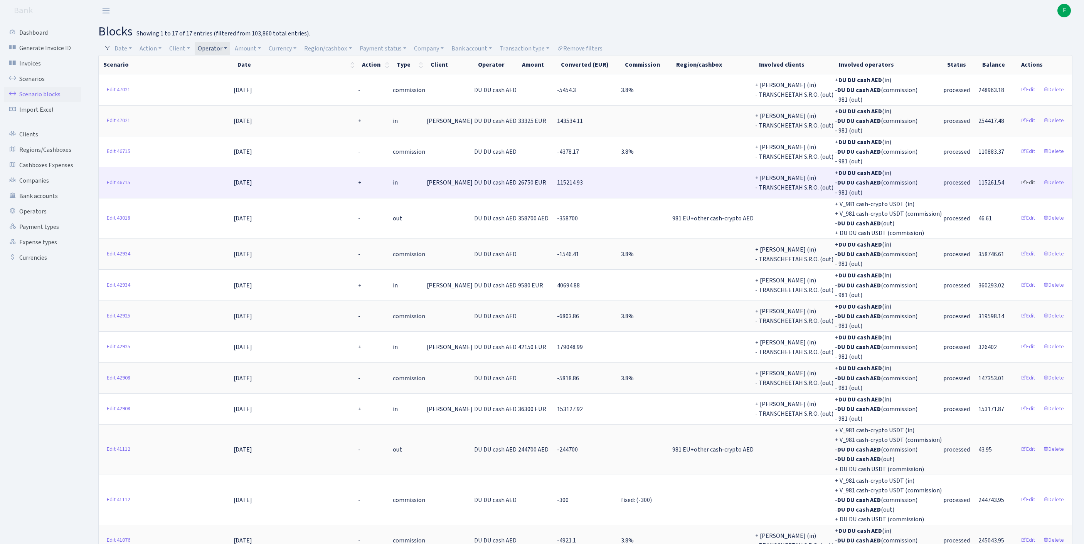
click at [1018, 189] on link "Edit" at bounding box center [1027, 183] width 21 height 12
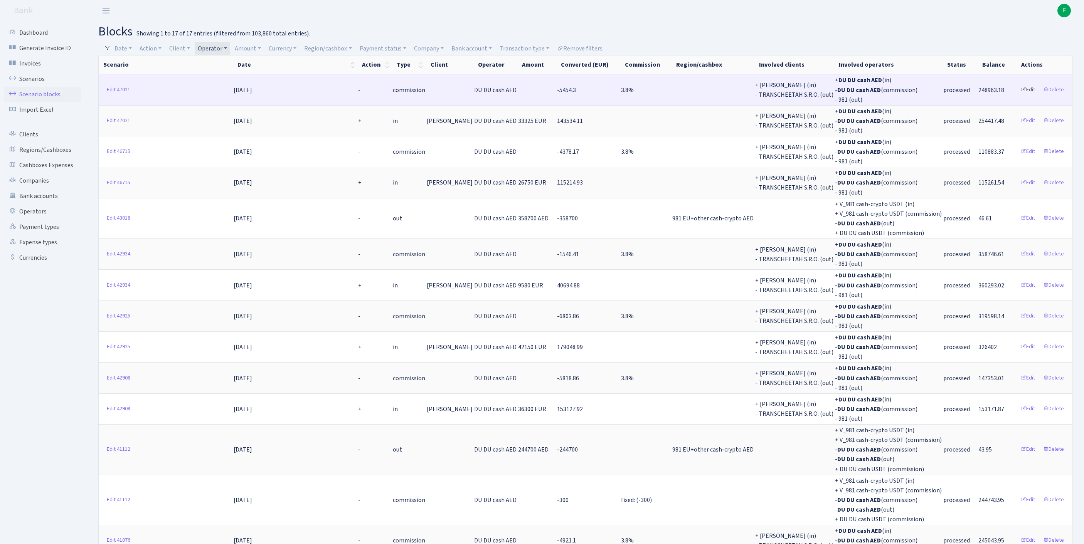
click at [1020, 92] on link "Edit" at bounding box center [1027, 90] width 21 height 12
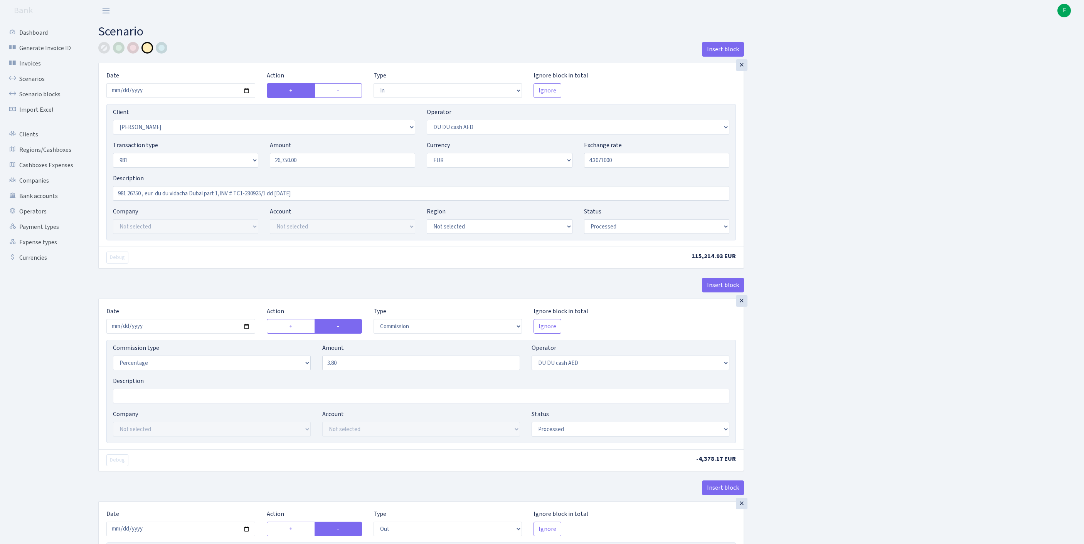
select select "in"
select select "758"
select select "418"
select select "8"
select select "1"
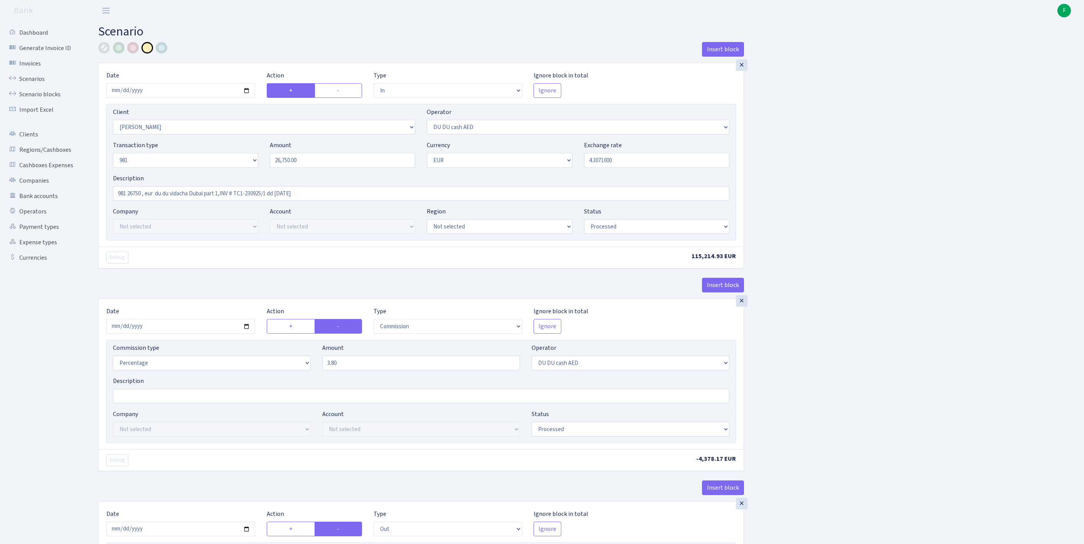
select select "processed"
select select "commission"
select select "418"
select select "processed"
select select "out"
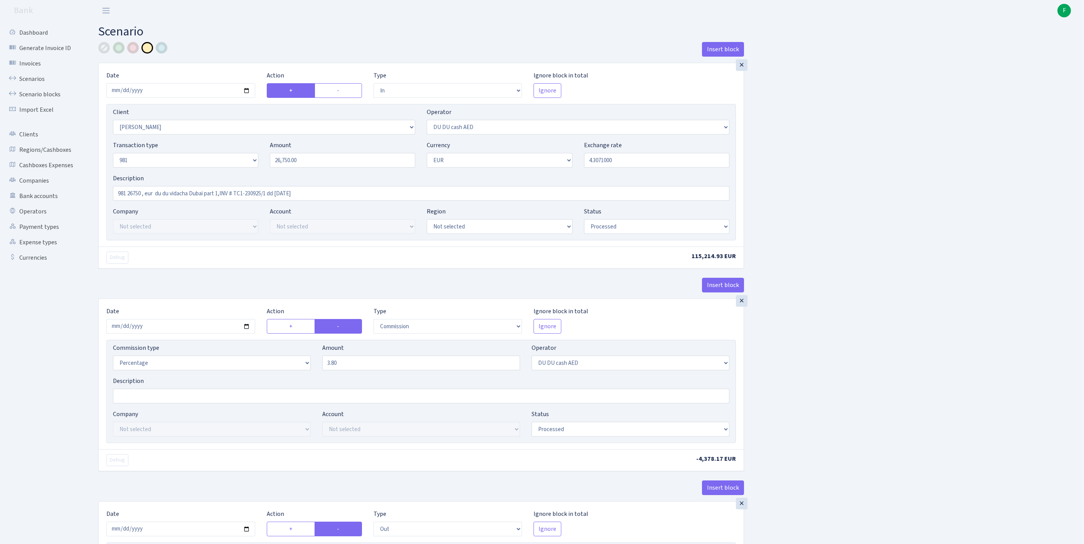
select select "341"
select select "61"
select select "8"
select select "1"
select select "processed"
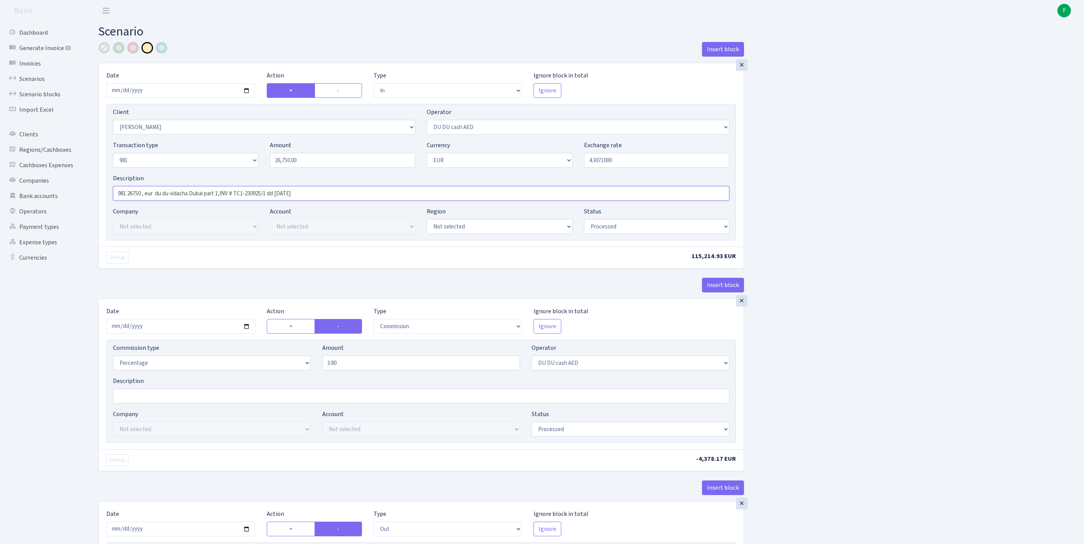
click at [385, 201] on input "981 26750 , eur du du vidacha Dubai part 1,INV # TC1-230925/1 dd 23.09.2025" at bounding box center [421, 193] width 616 height 15
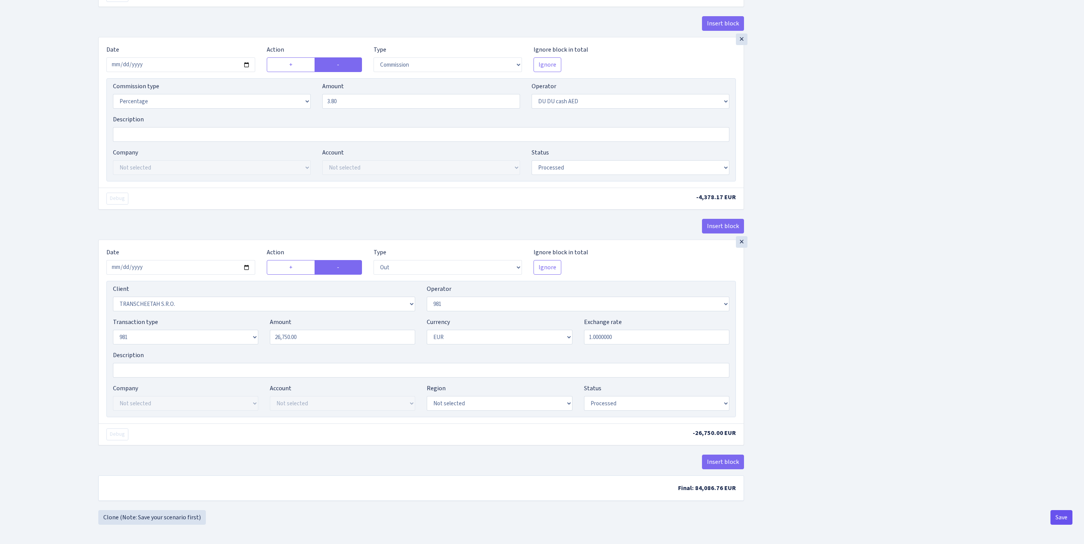
type input "981 26750 , eur du du vidacha Dubai part 1,INV # TC1-230925/1 dd 23.09.2025 (4.…"
click at [1057, 516] on button "Save" at bounding box center [1061, 517] width 22 height 15
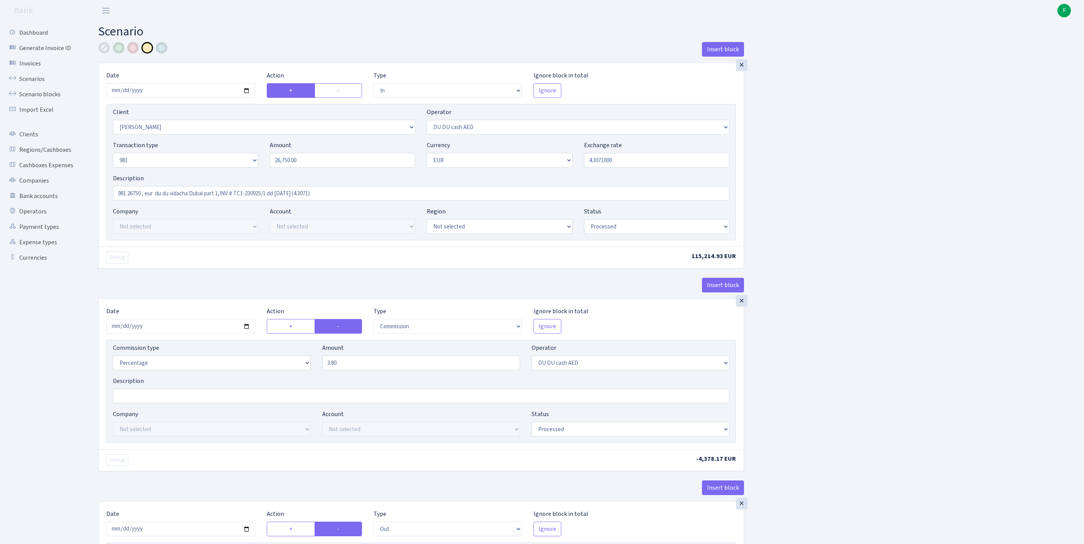
select select "in"
select select "758"
select select "418"
select select "8"
select select "1"
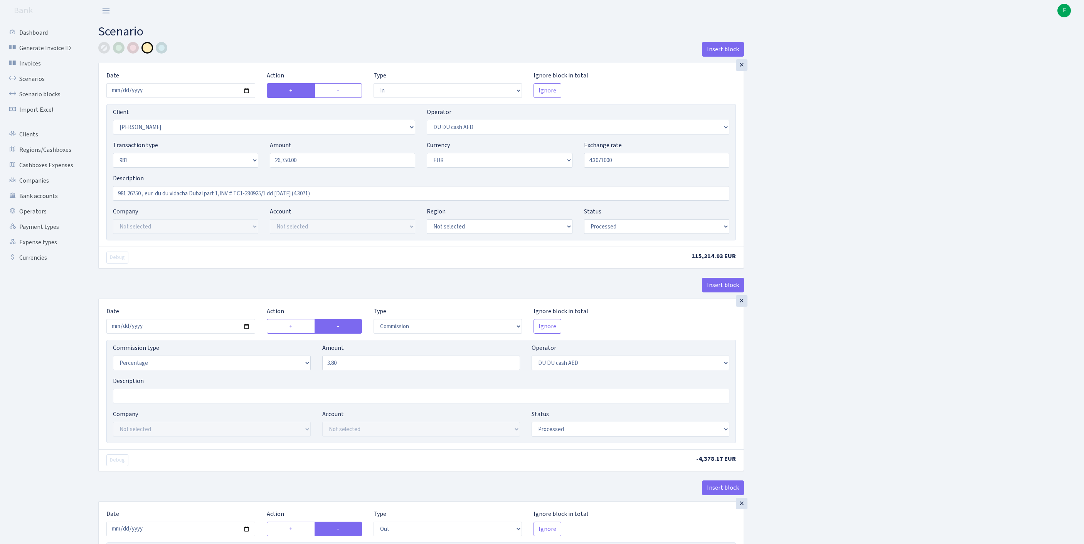
select select "processed"
select select "commission"
select select "418"
select select "processed"
select select "out"
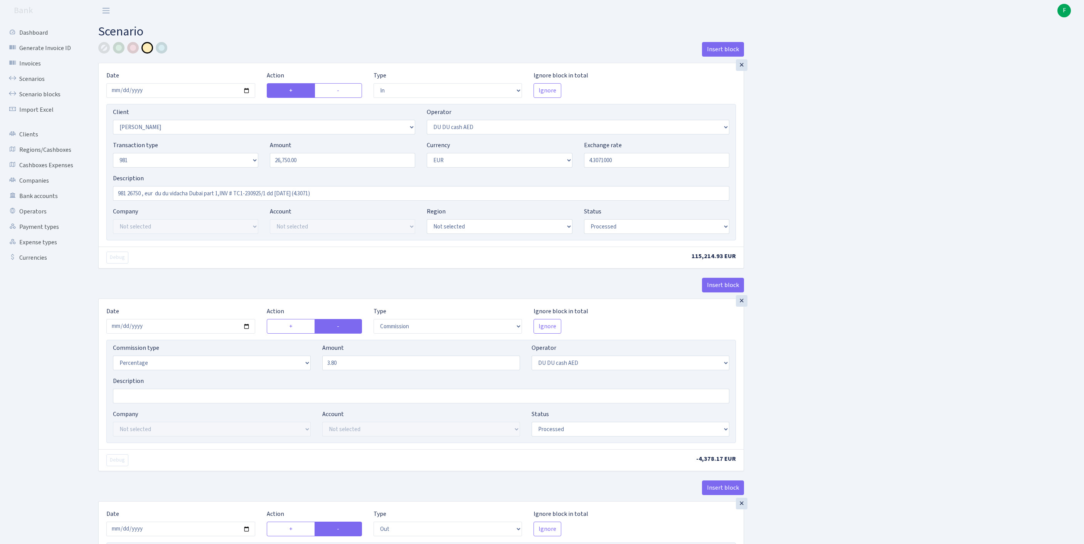
select select "341"
select select "61"
select select "8"
select select "1"
select select "processed"
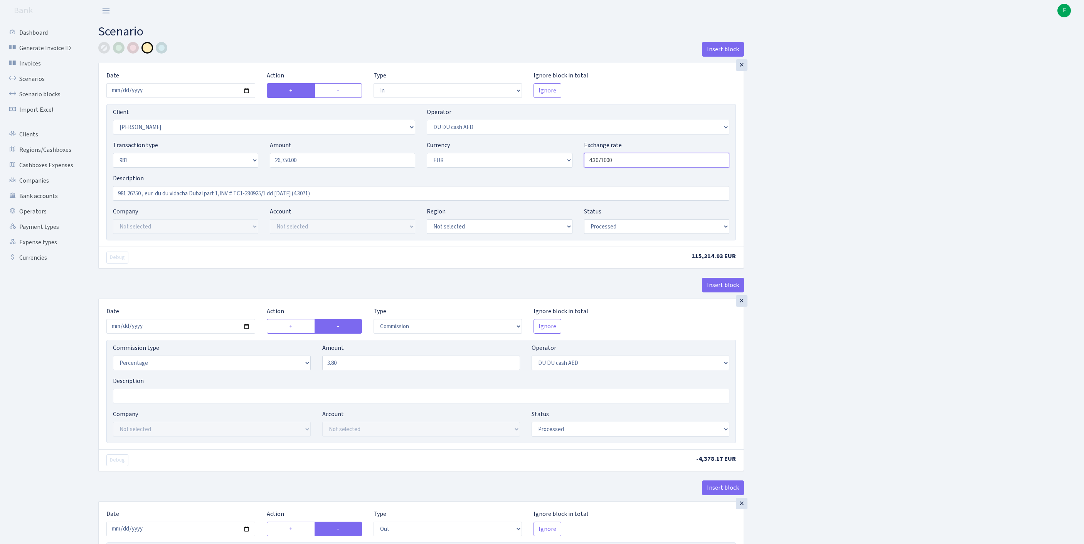
drag, startPoint x: 632, startPoint y: 176, endPoint x: 527, endPoint y: 163, distance: 105.6
click at [527, 163] on div "Transaction type Not selected 981 ELF FISH crypto GIRT IVO dekl MM-BALTIC eur U…" at bounding box center [421, 157] width 628 height 33
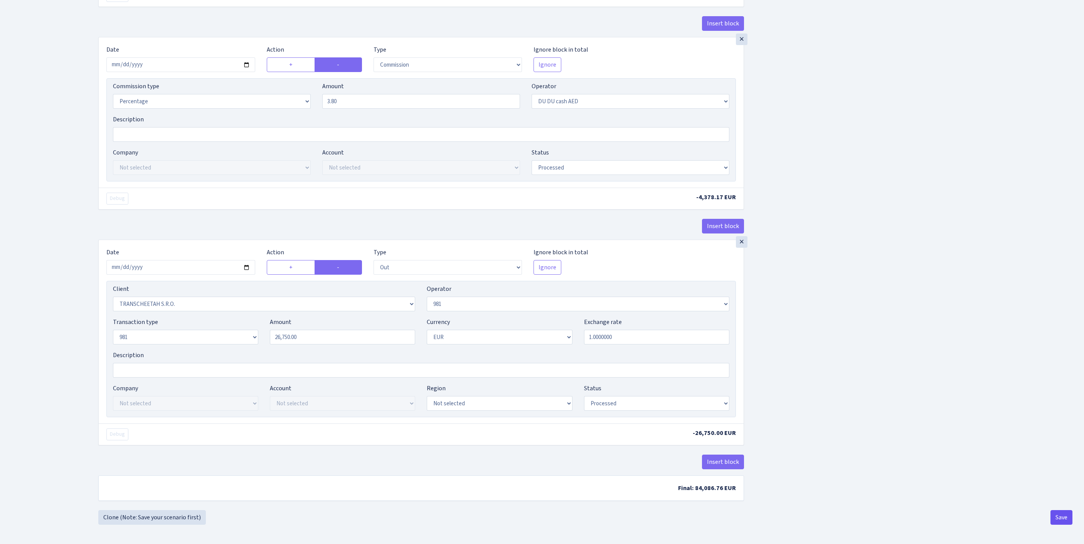
type input "0.0000000"
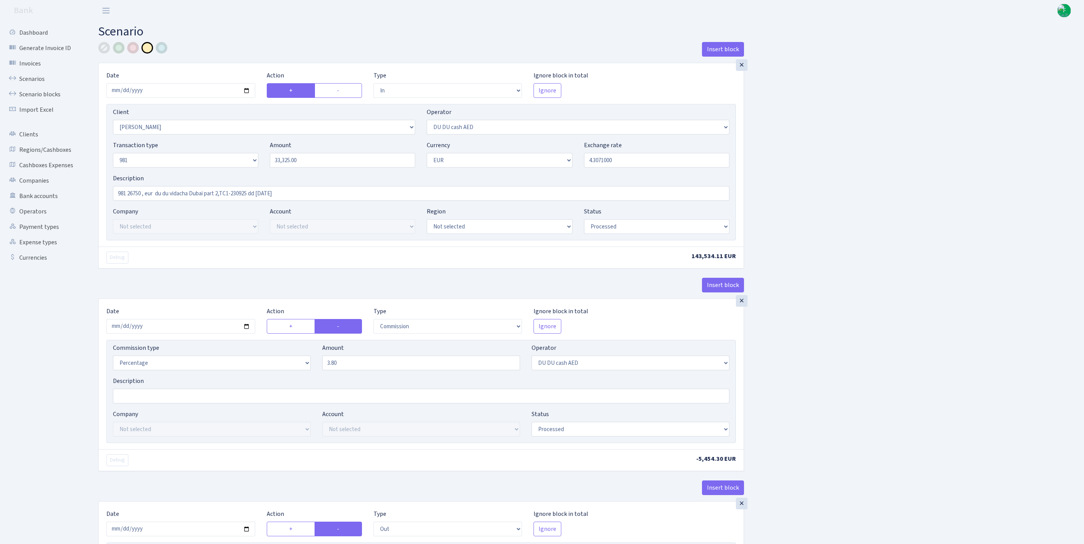
select select "in"
select select "758"
select select "418"
select select "8"
select select "1"
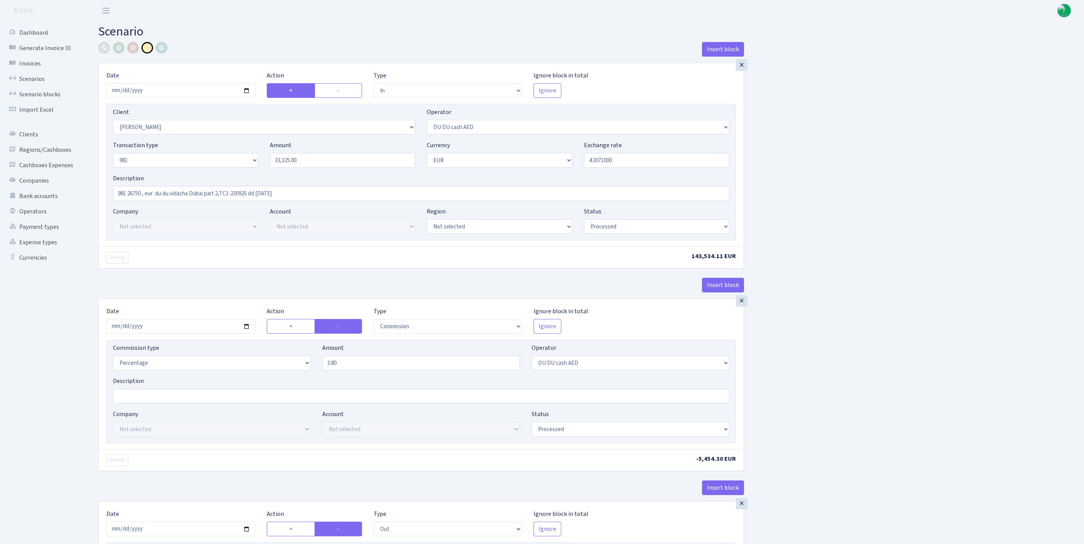
select select "processed"
select select "commission"
select select "418"
select select "processed"
select select "out"
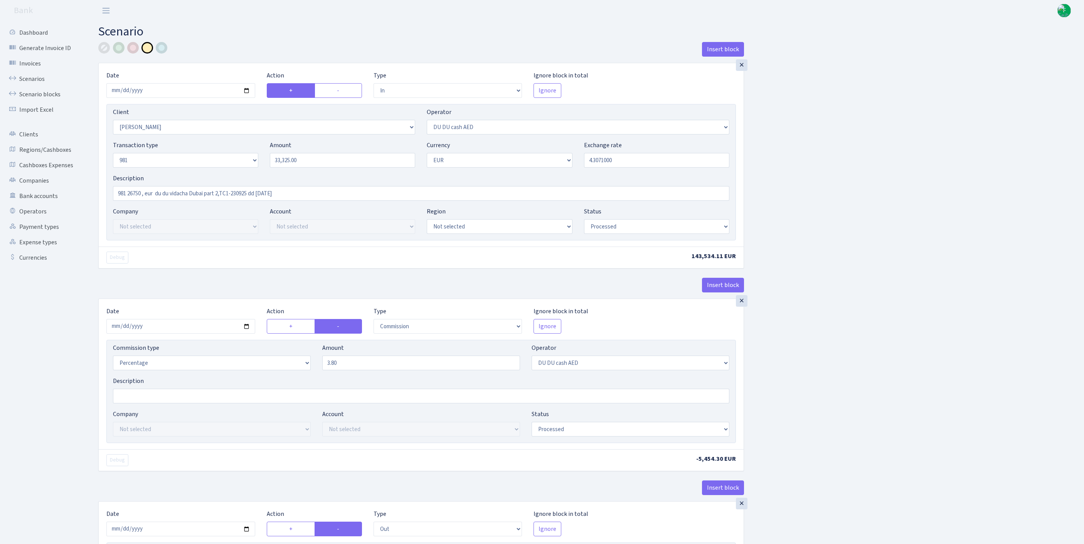
select select "341"
select select "61"
select select "8"
select select "1"
select select "processed"
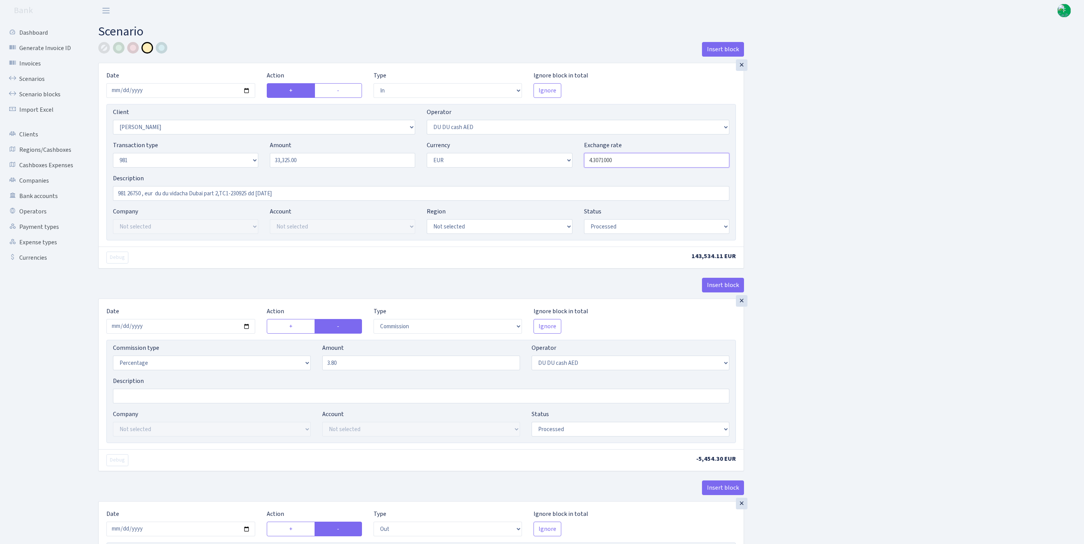
drag, startPoint x: 641, startPoint y: 177, endPoint x: 564, endPoint y: 168, distance: 77.6
click at [545, 164] on div "Transaction type Not selected 981 ELF FISH crypto GIRT IVO dekl MM-BALTIC eur U…" at bounding box center [421, 157] width 628 height 33
click at [360, 201] on input "981 26750 , eur du du vidacha Dubai part 2,TC1-230925 dd 23.09.2025" at bounding box center [421, 193] width 616 height 15
paste input "4.3071000"
click at [322, 201] on input "981 26750 , eur du du vidacha Dubai part 2,TC1-230925 dd 23.09.2025 4.3071000" at bounding box center [421, 193] width 616 height 15
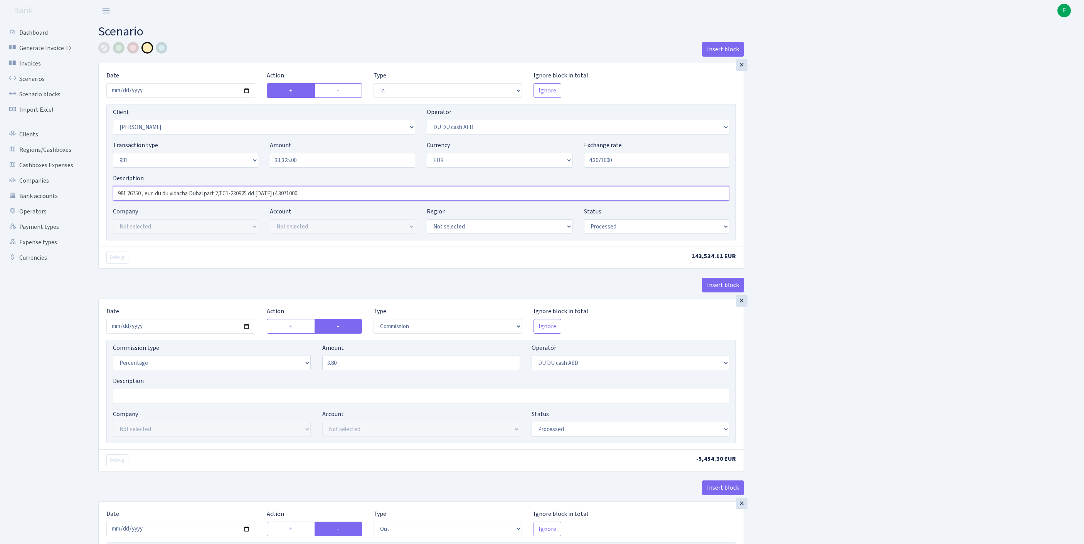
click at [361, 201] on input "981 26750 , eur du du vidacha Dubai part 2,TC1-230925 dd 23.09.2025 (4.3071000" at bounding box center [421, 193] width 616 height 15
type input "981 26750 , eur du du vidacha Dubai part 2,TC1-230925 dd 23.09.2025 (4.3071000)"
drag, startPoint x: 624, startPoint y: 176, endPoint x: 527, endPoint y: 166, distance: 96.9
click at [527, 166] on div "Transaction type Not selected 981 ELF FISH crypto [PERSON_NAME] MM-BALTIC eur U…" at bounding box center [421, 157] width 628 height 33
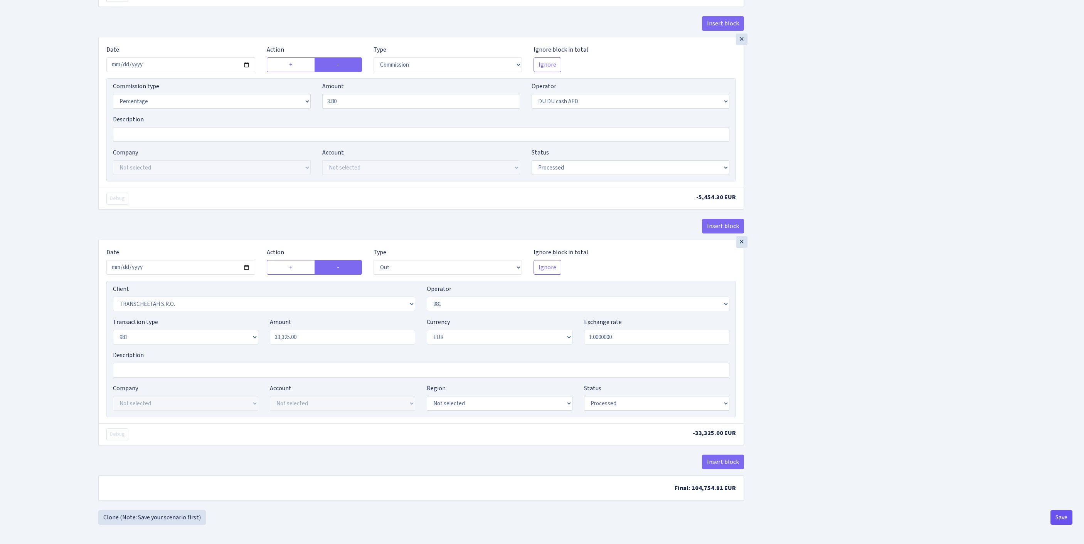
type input "0.0000000"
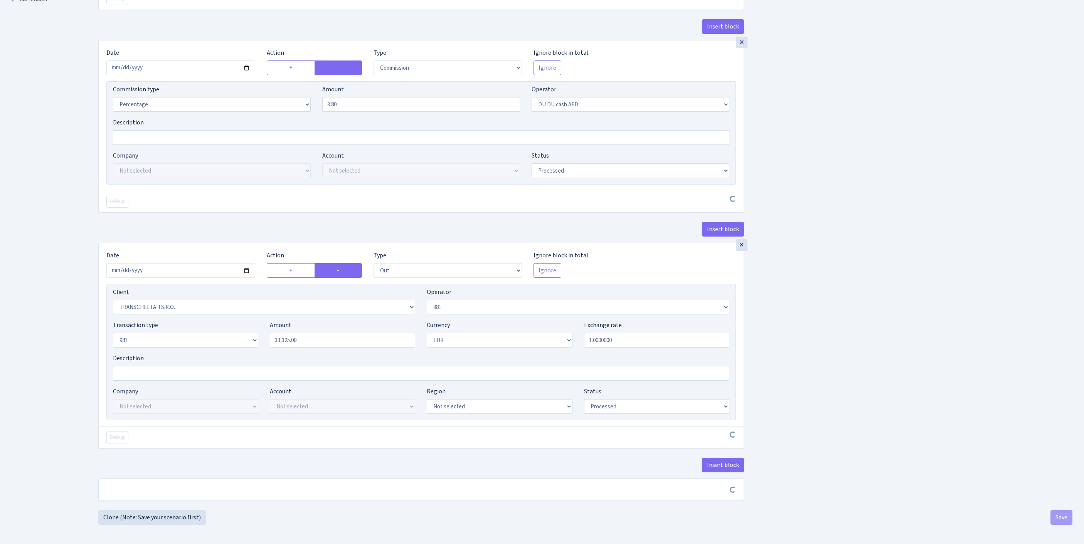
scroll to position [359, 0]
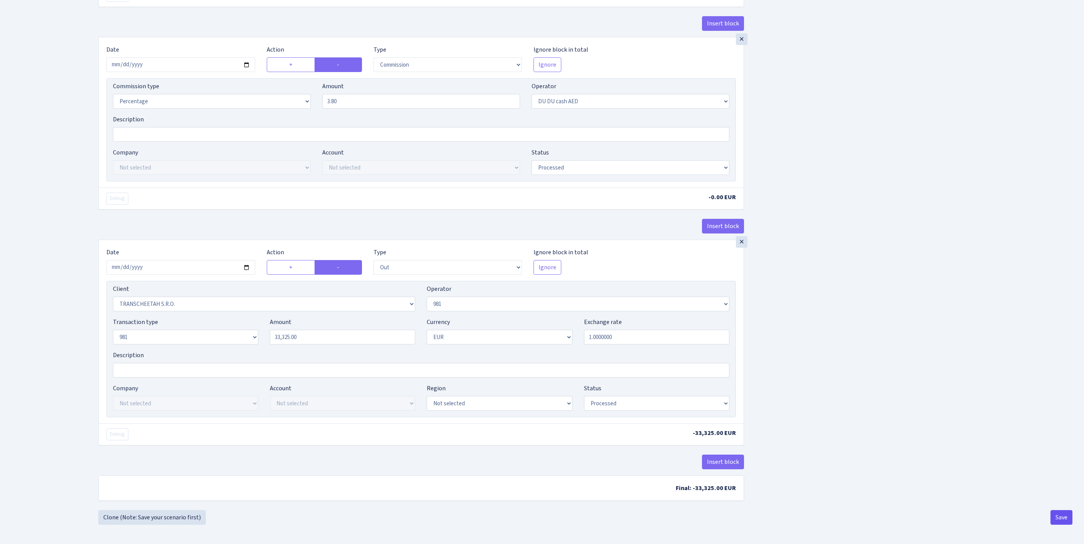
click at [1062, 521] on button "Save" at bounding box center [1061, 517] width 22 height 15
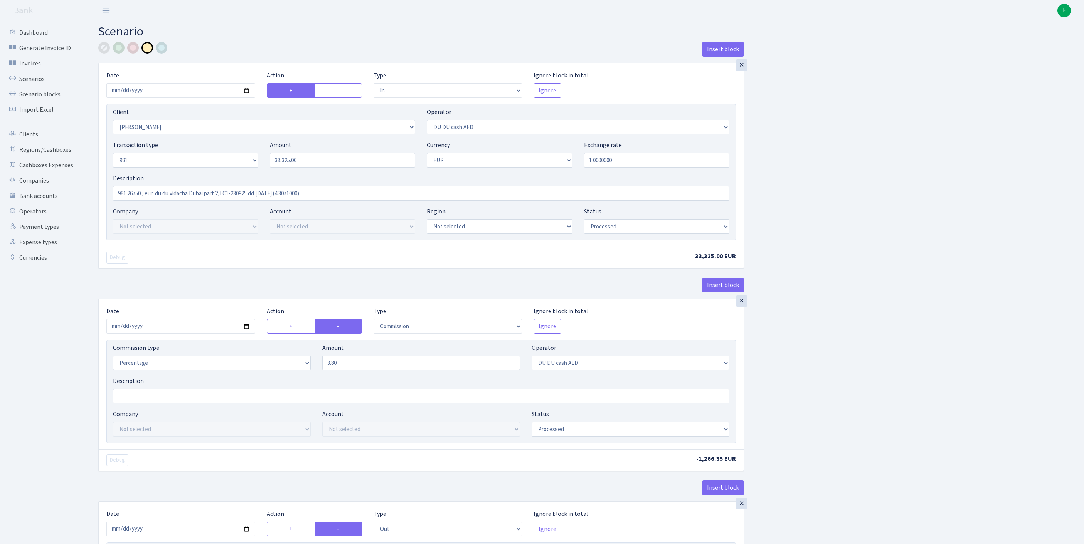
select select "in"
select select "758"
select select "418"
select select "8"
select select "1"
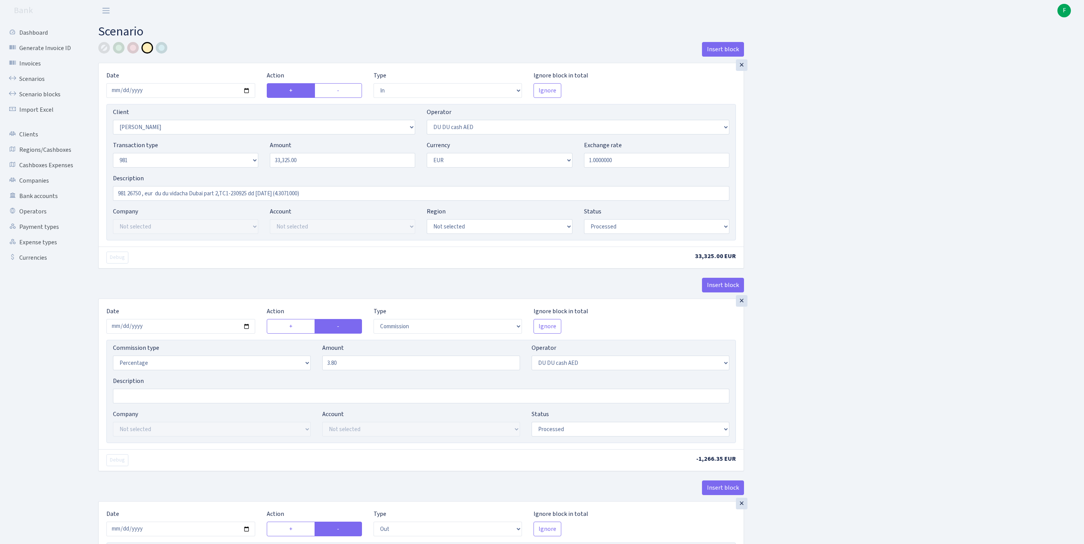
select select "processed"
select select "commission"
select select "418"
select select "processed"
select select "out"
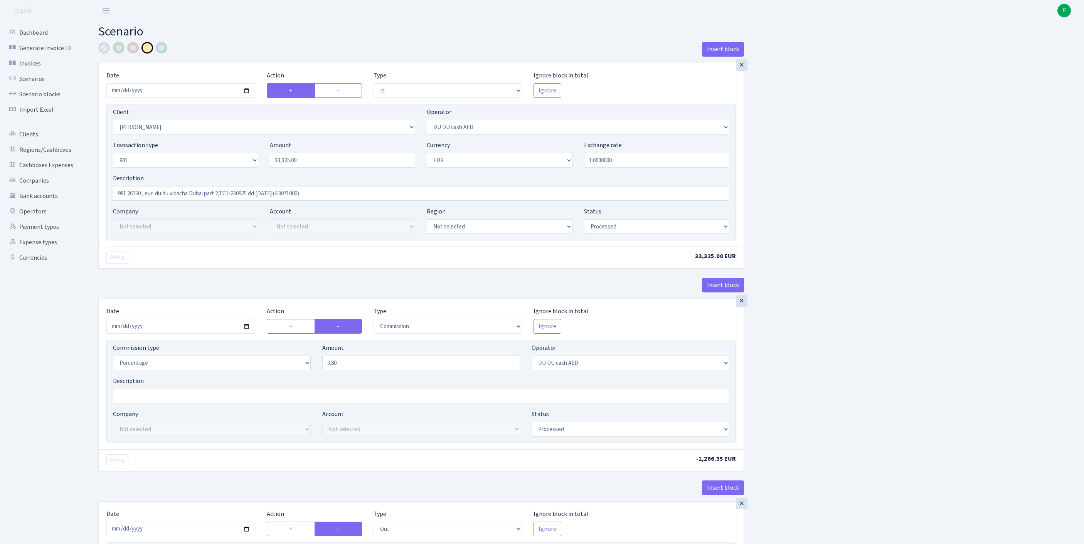
select select "341"
select select "61"
select select "8"
select select "1"
select select "processed"
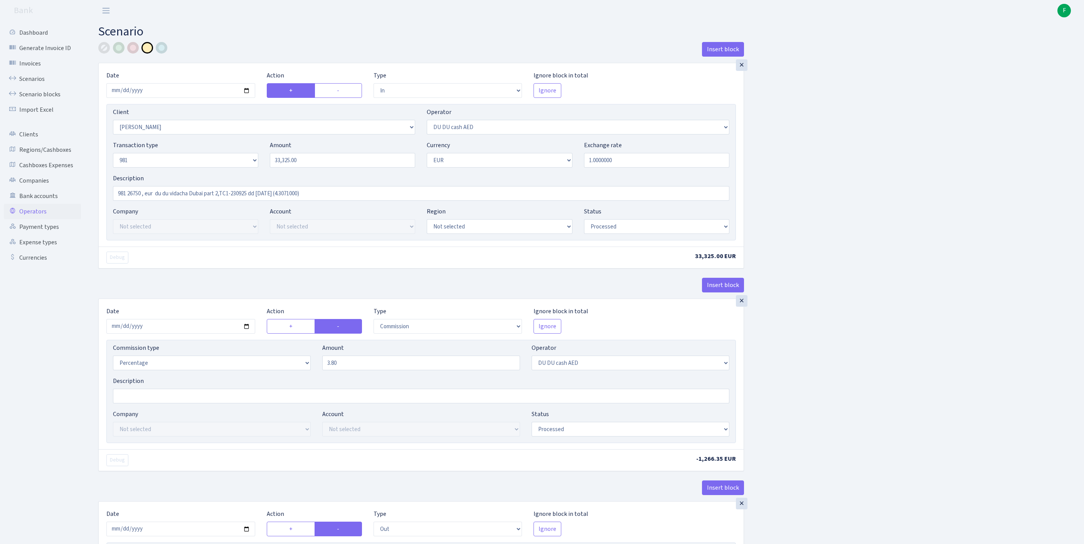
click at [35, 219] on link "Operators" at bounding box center [42, 211] width 77 height 15
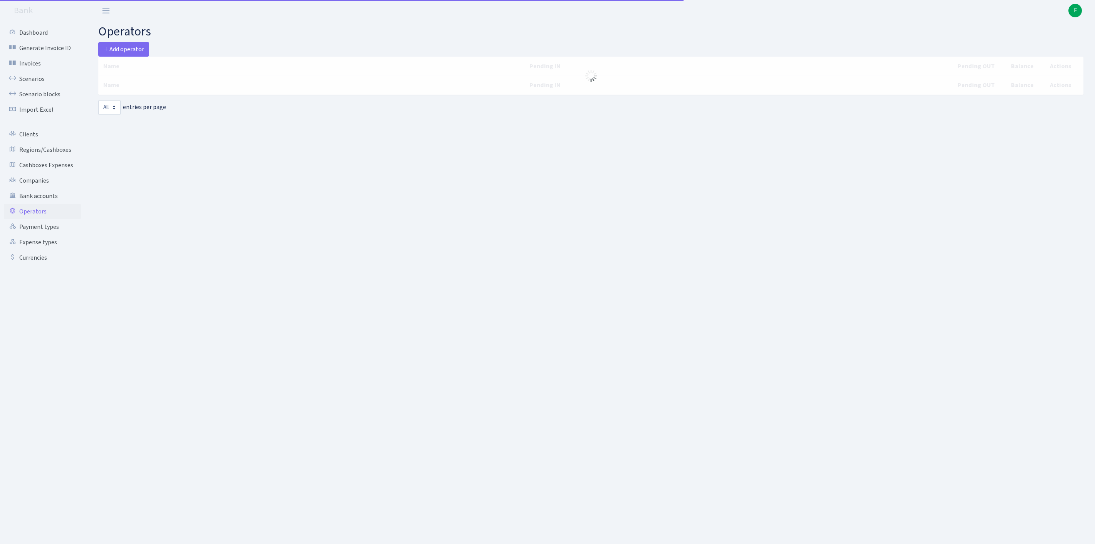
select select "-1"
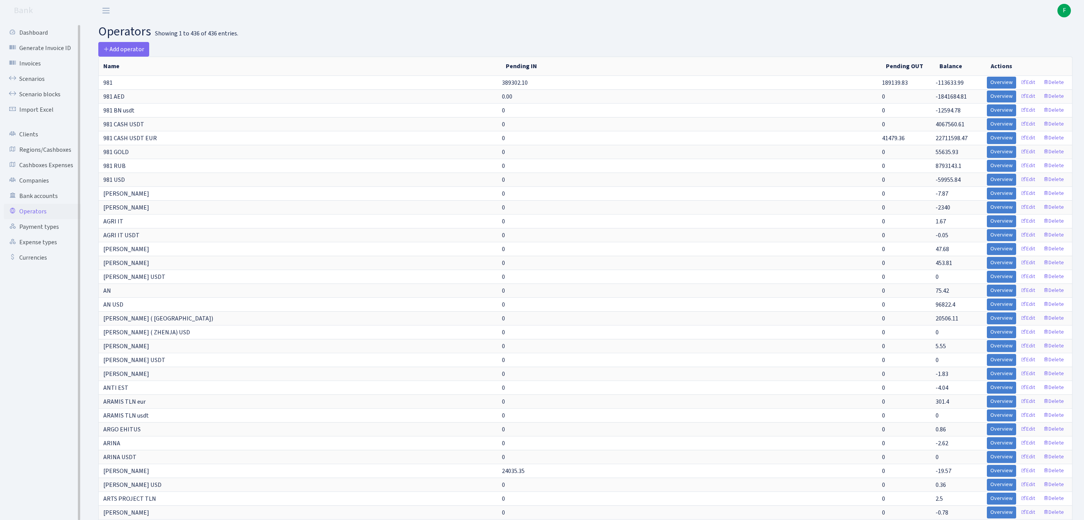
scroll to position [1096, 0]
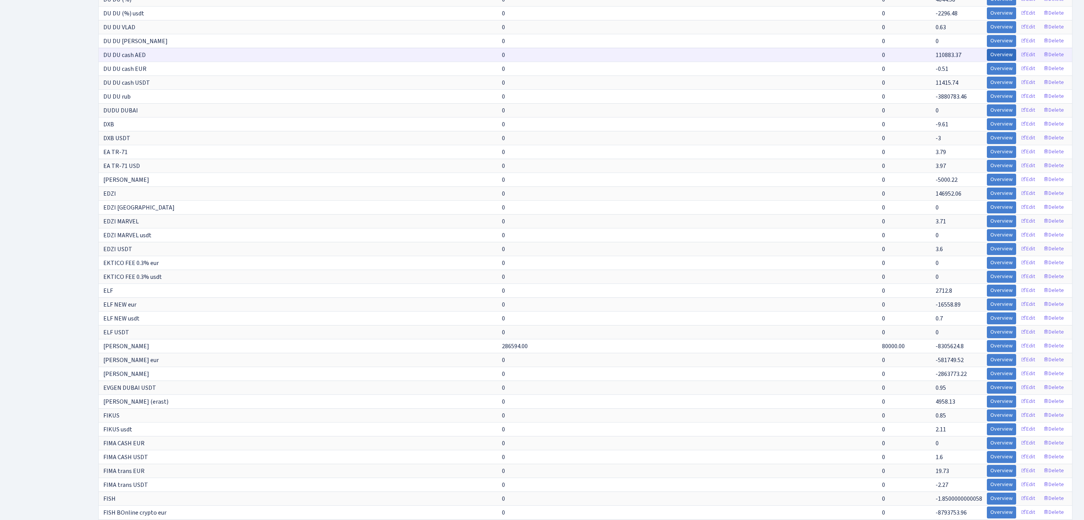
click at [987, 61] on link "Overview" at bounding box center [1001, 55] width 29 height 12
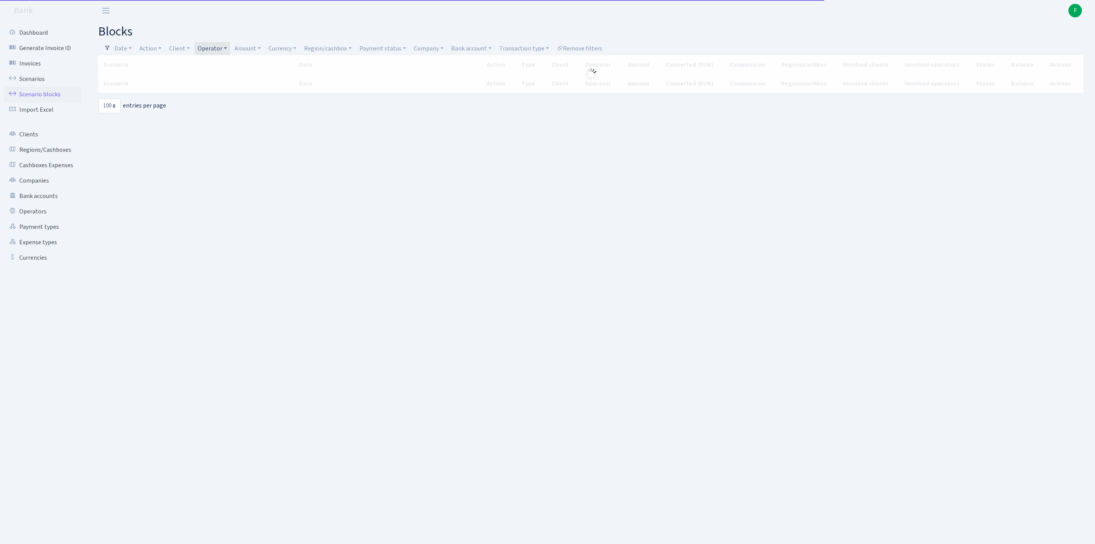
select select "100"
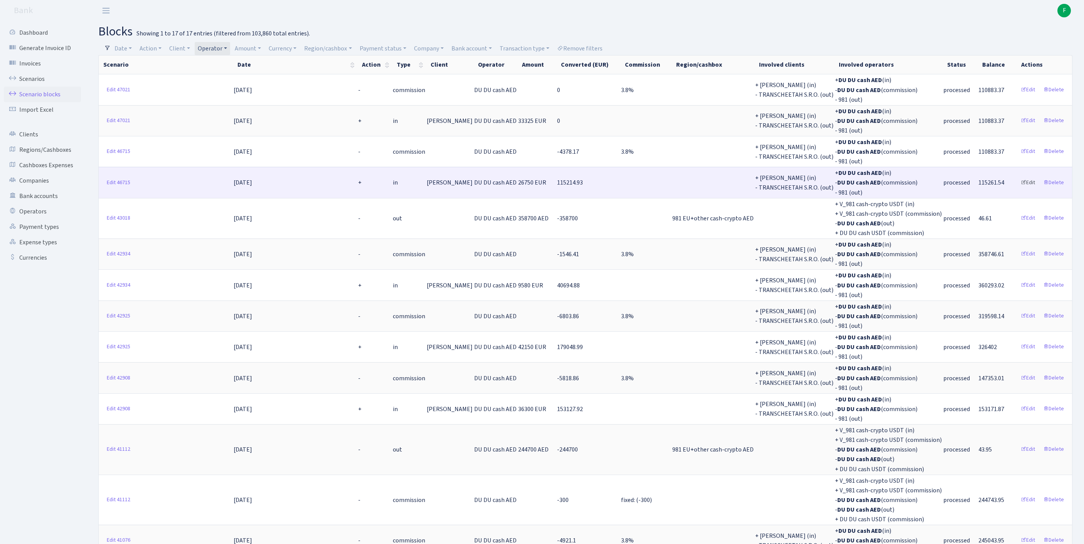
click at [1019, 189] on link "Edit" at bounding box center [1027, 183] width 21 height 12
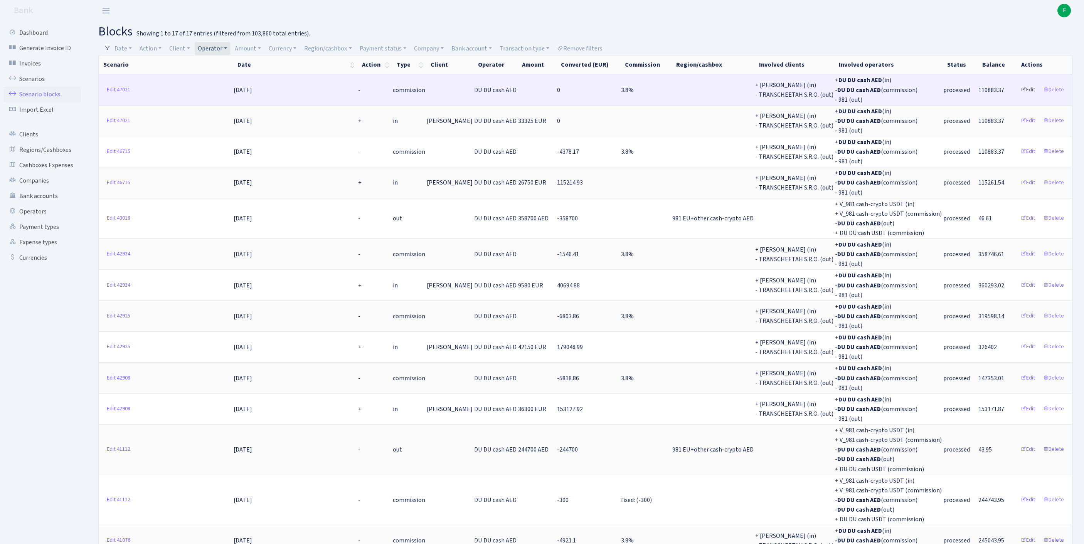
click at [1019, 95] on link "Edit" at bounding box center [1027, 90] width 21 height 12
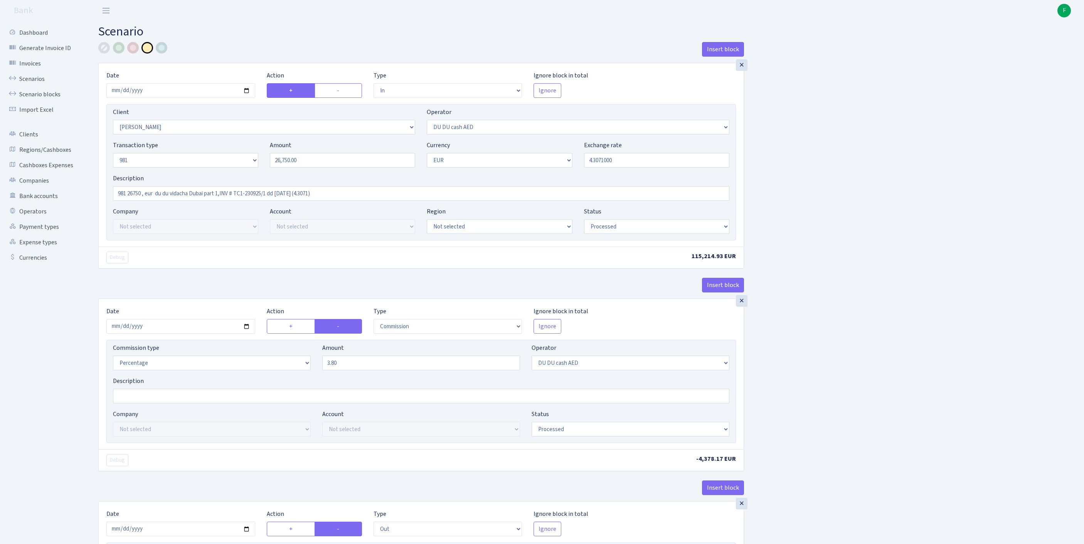
select select "in"
select select "758"
select select "418"
select select "8"
select select "1"
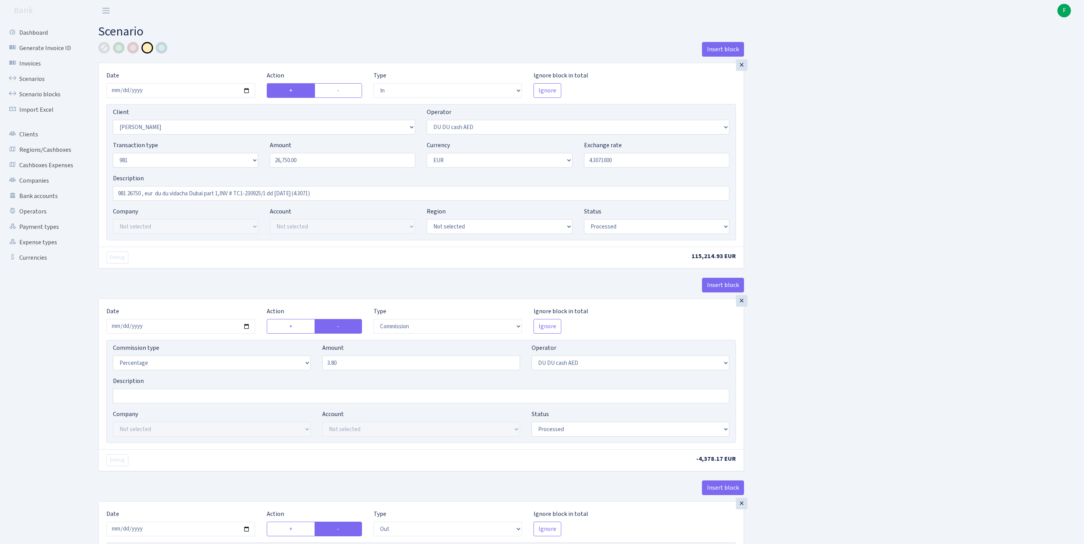
select select "processed"
select select "commission"
select select "418"
select select "processed"
select select "out"
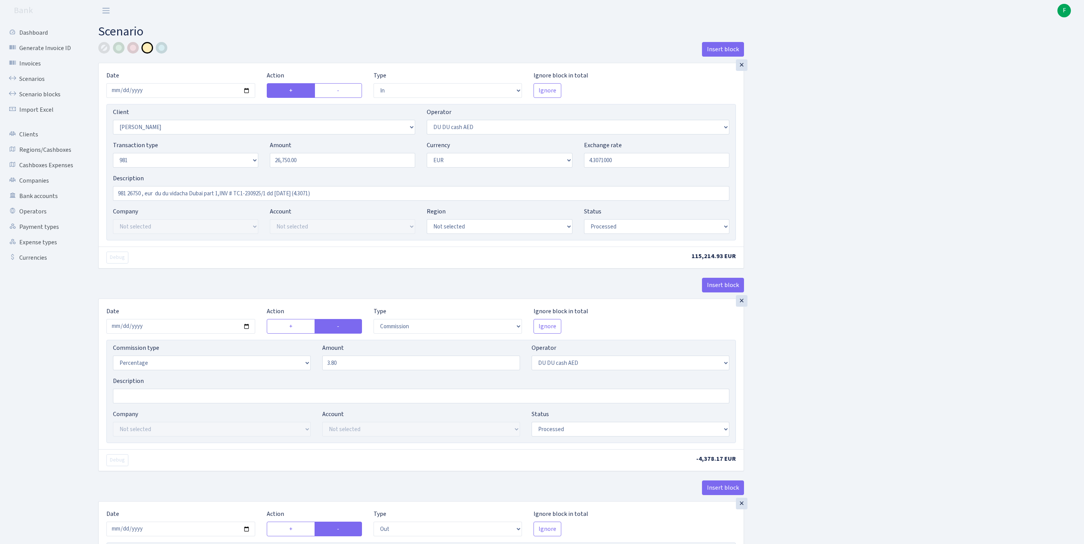
select select "341"
select select "61"
select select "8"
select select "1"
select select "processed"
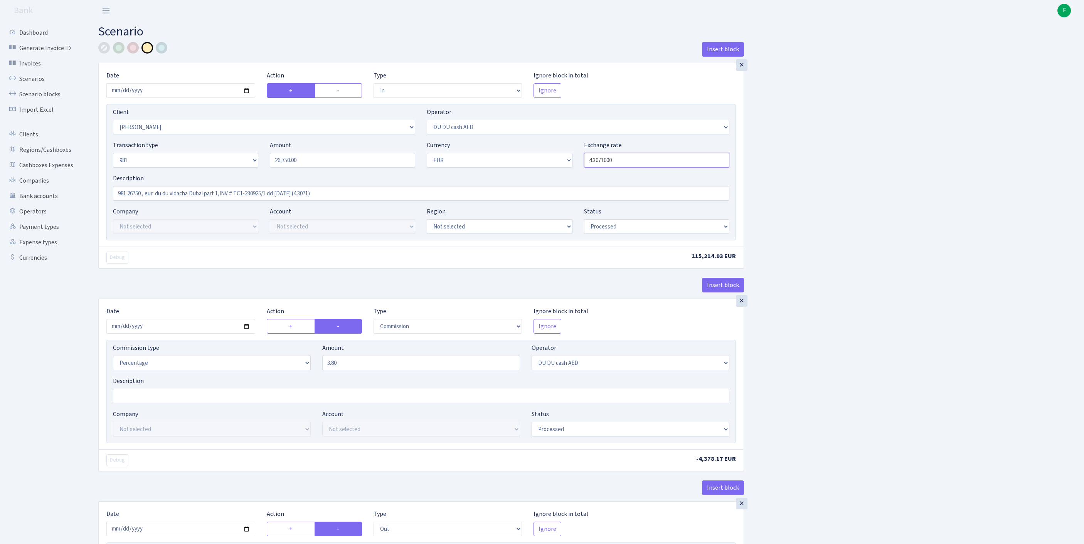
drag, startPoint x: 627, startPoint y: 175, endPoint x: 563, endPoint y: 174, distance: 64.0
click at [563, 174] on div "Transaction type Not selected 981 ELF FISH crypto GIRT IVO dekl MM-BALTIC eur U…" at bounding box center [421, 157] width 628 height 33
select select "in"
select select "758"
select select "418"
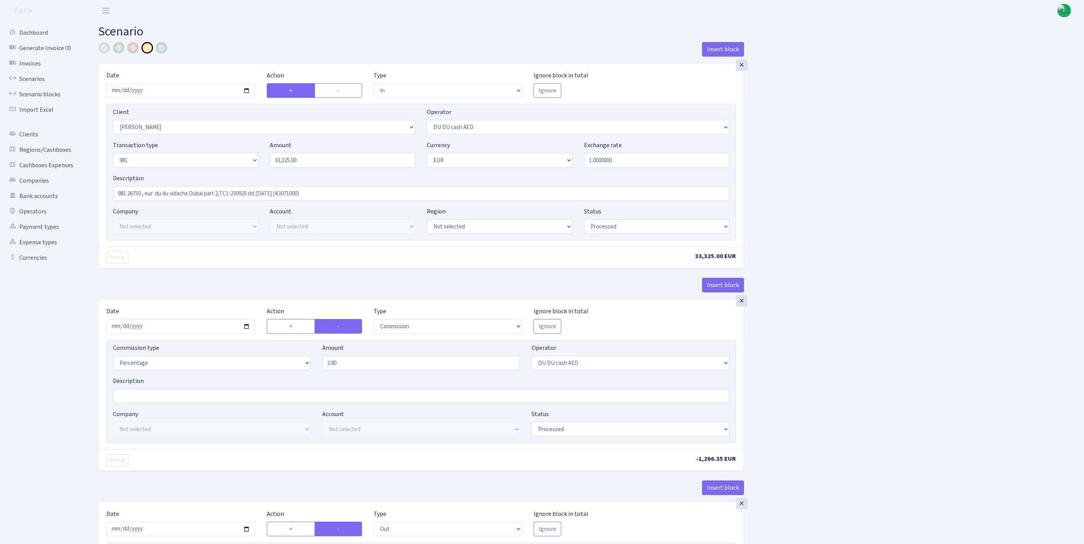
select select "8"
select select "1"
select select "processed"
select select "commission"
select select "418"
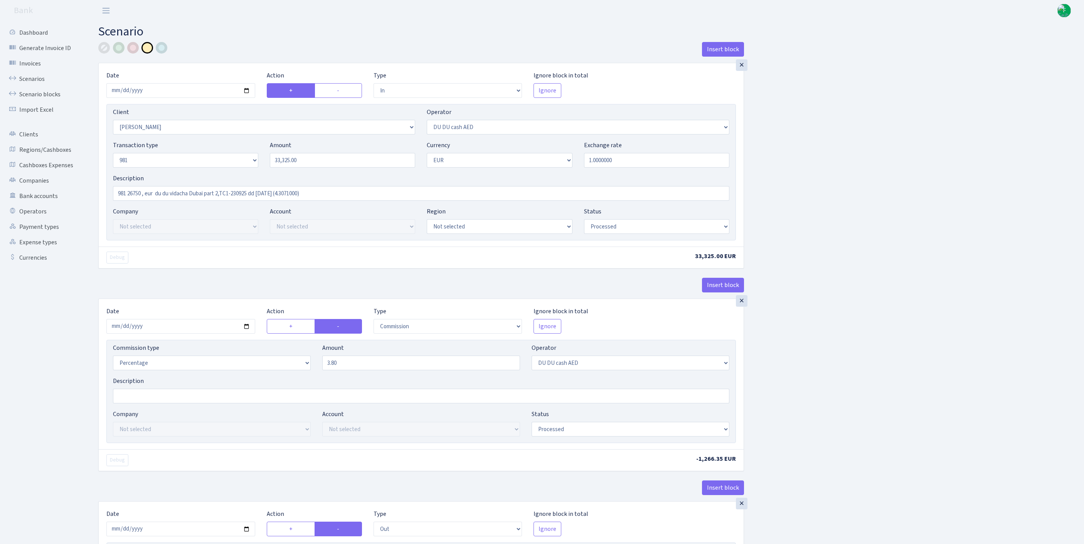
select select "processed"
select select "out"
select select "341"
select select "61"
select select "8"
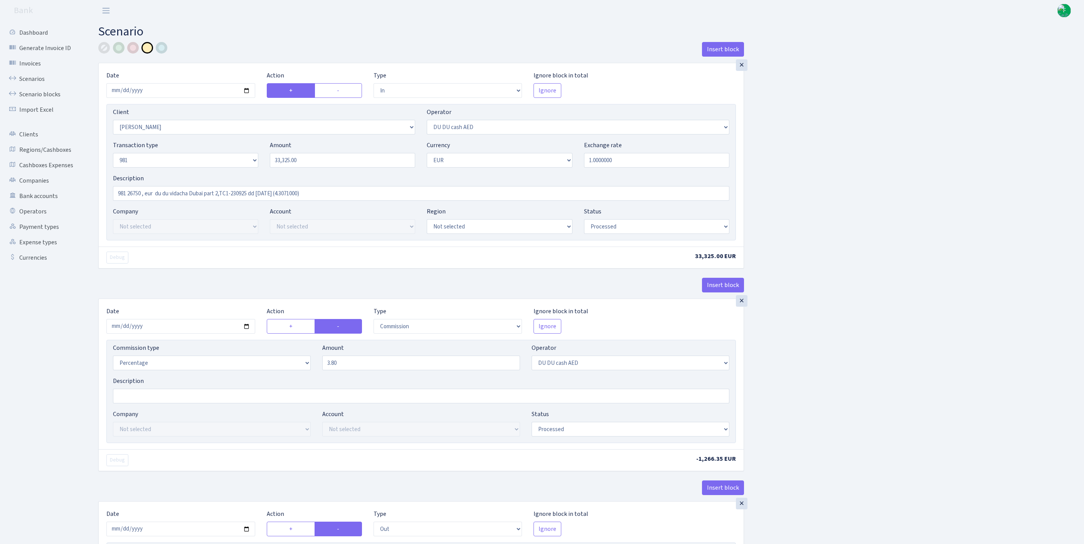
select select "1"
select select "processed"
drag, startPoint x: 635, startPoint y: 177, endPoint x: 550, endPoint y: 173, distance: 85.7
click at [550, 173] on div "Transaction type Not selected 981 ELF FISH crypto GIRT IVO dekl MM-BALTIC eur U…" at bounding box center [421, 157] width 628 height 33
paste input "4.3071"
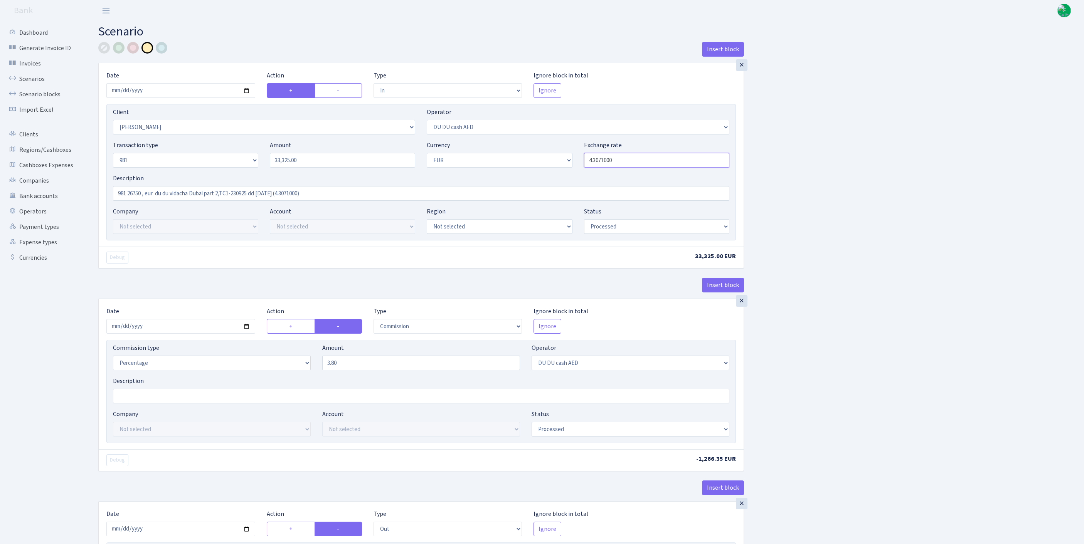
scroll to position [362, 0]
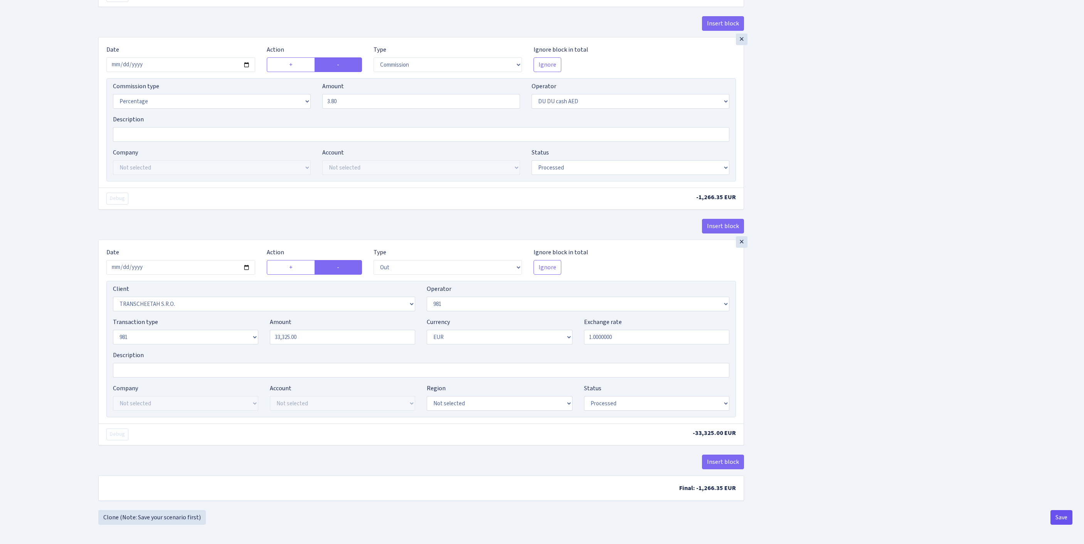
type input "4.3071000"
click at [1057, 517] on button "Save" at bounding box center [1061, 517] width 22 height 15
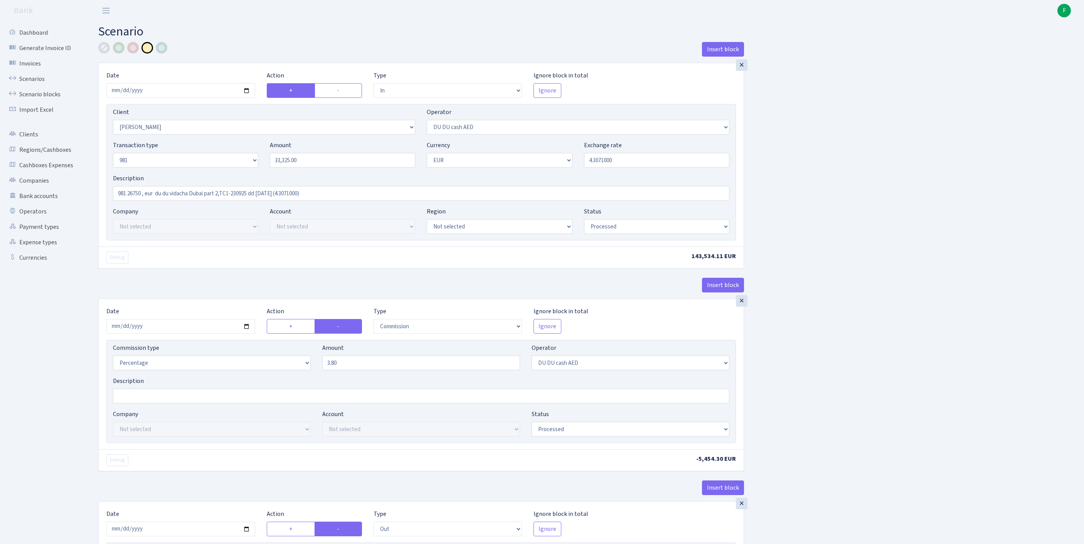
select select "in"
select select "758"
select select "418"
select select "8"
select select "1"
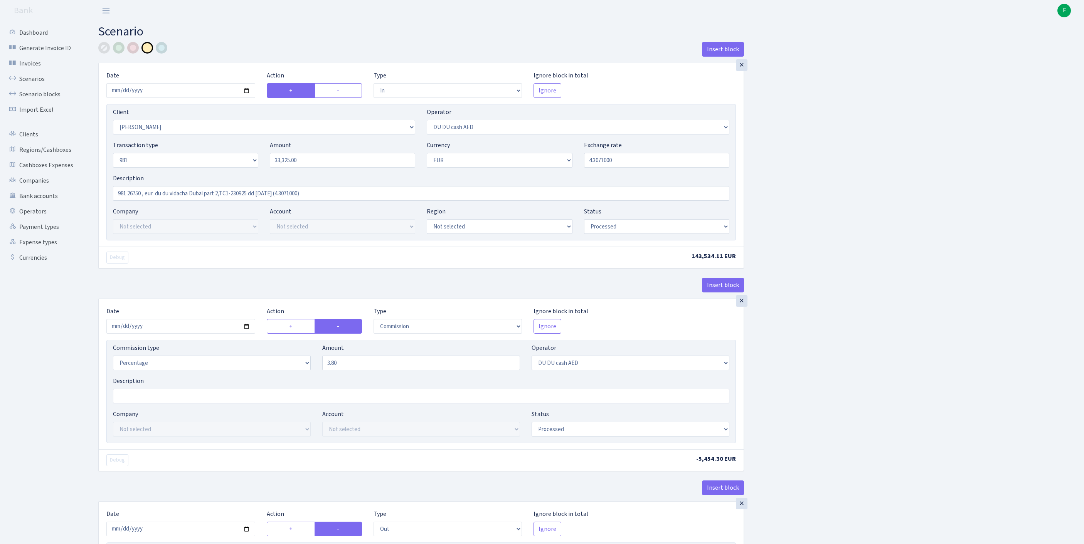
select select "processed"
select select "commission"
select select "418"
select select "processed"
select select "out"
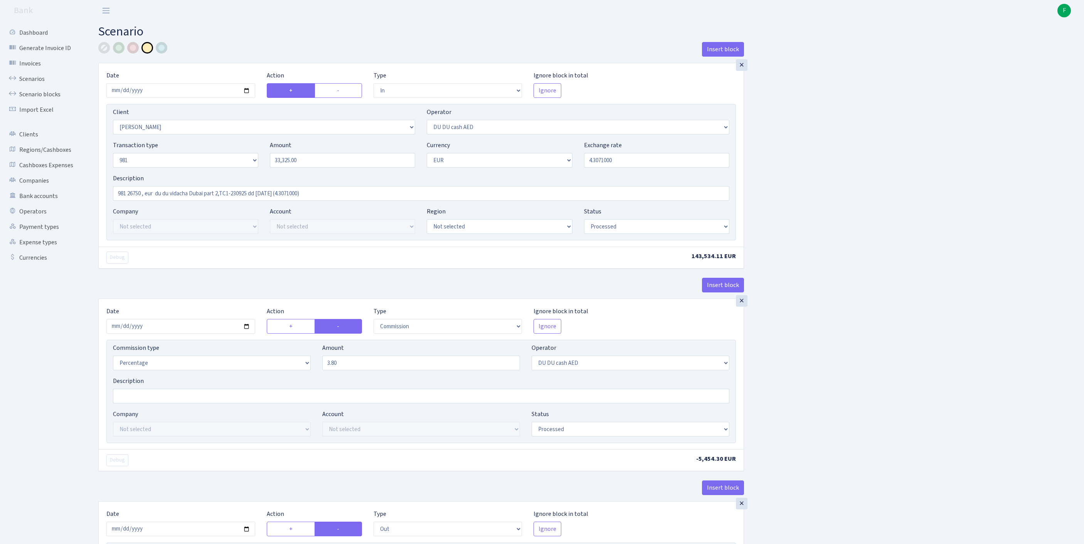
select select "341"
select select "61"
select select "8"
select select "1"
select select "processed"
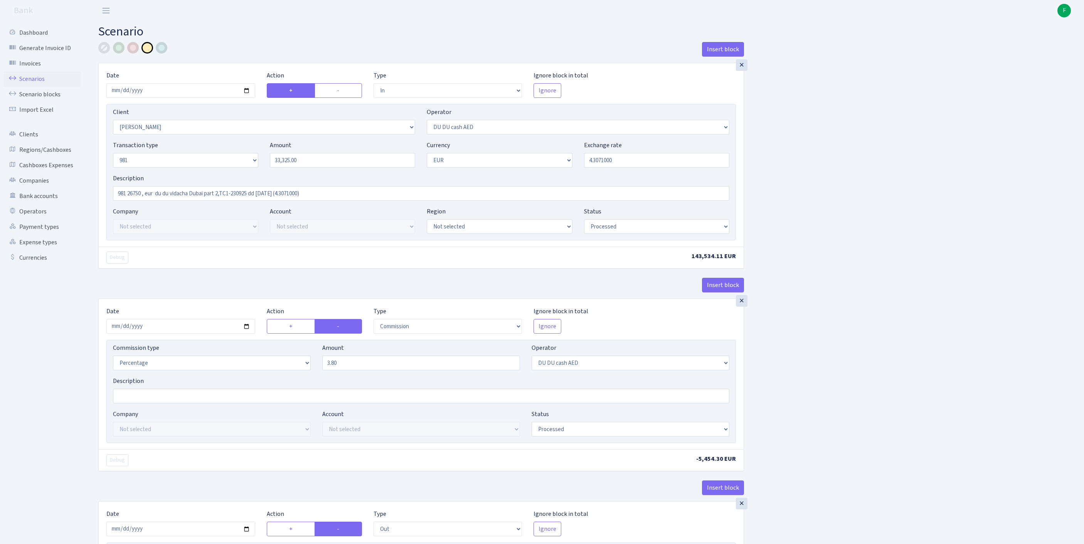
click at [38, 82] on link "Scenarios" at bounding box center [42, 78] width 77 height 15
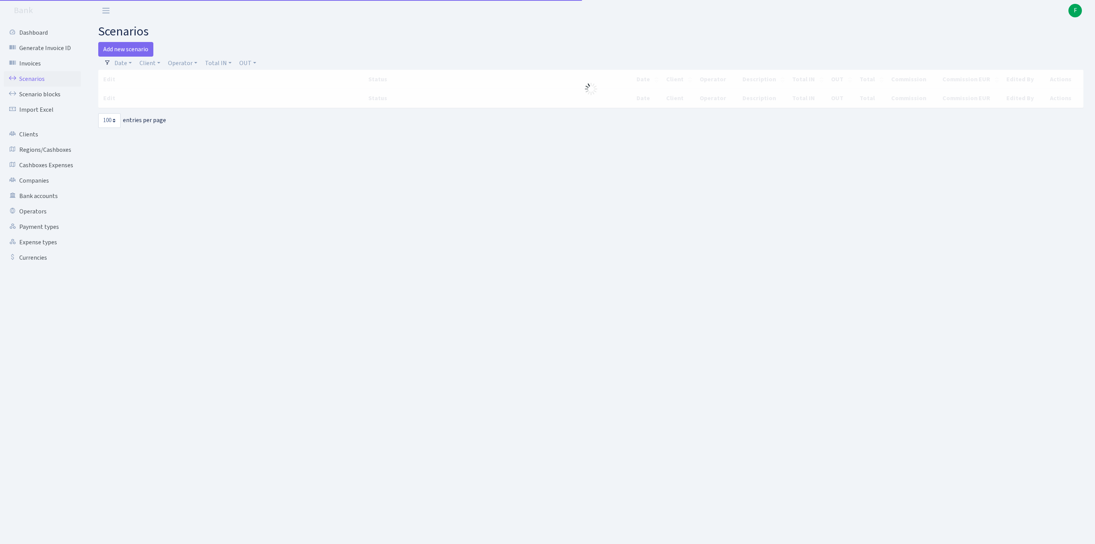
select select "100"
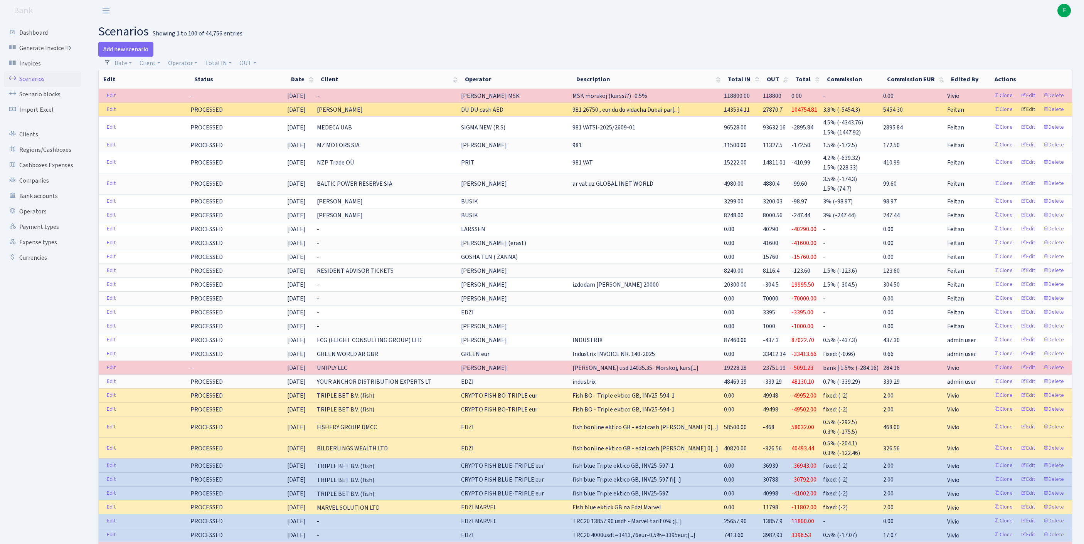
click at [1021, 116] on link "Edit" at bounding box center [1027, 110] width 21 height 12
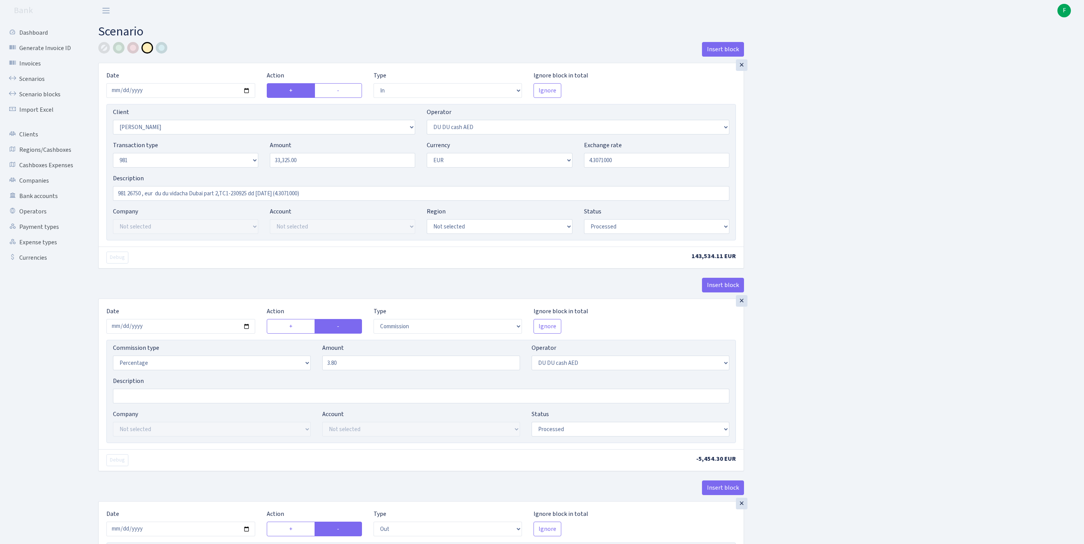
select select "in"
select select "758"
select select "418"
select select "8"
select select "1"
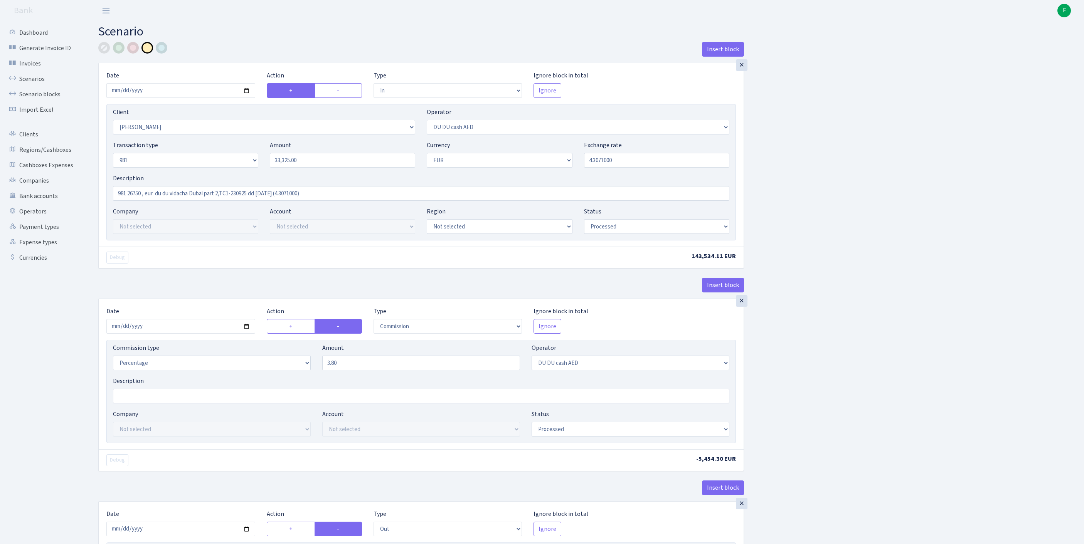
select select "processed"
select select "commission"
select select "418"
select select "processed"
select select "out"
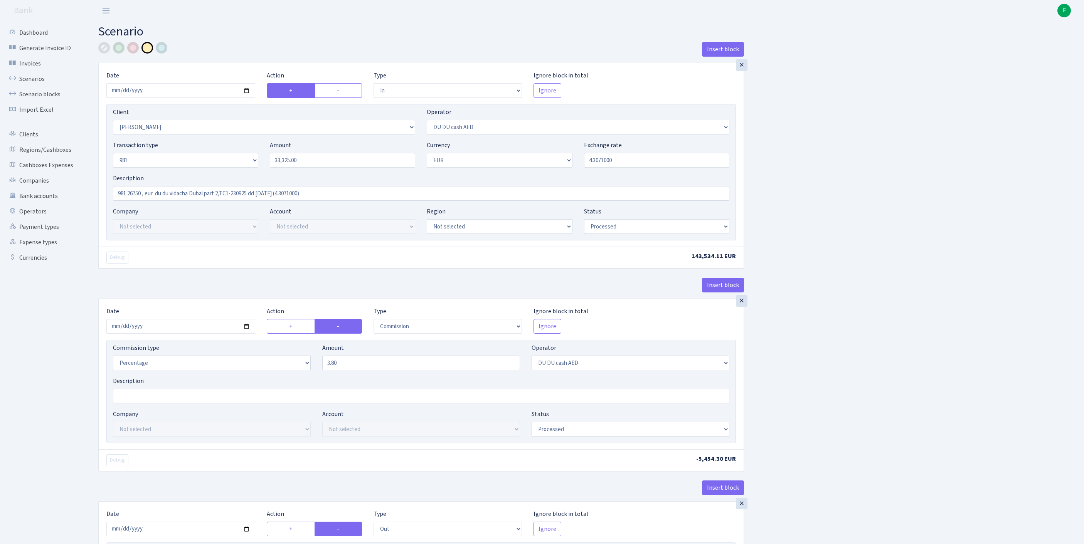
select select "341"
select select "61"
select select "8"
select select "1"
select select "processed"
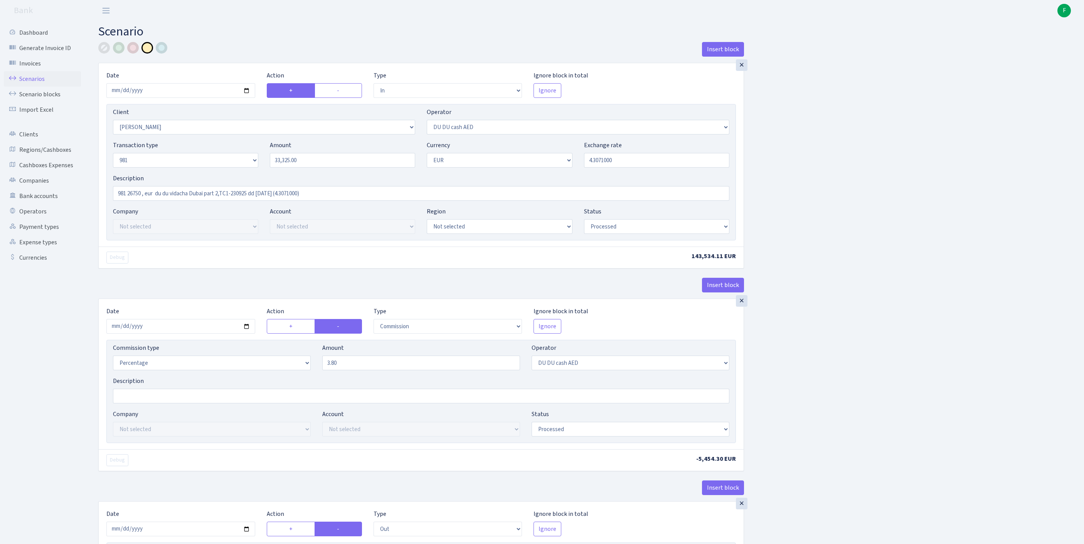
click at [34, 84] on link "Scenarios" at bounding box center [42, 78] width 77 height 15
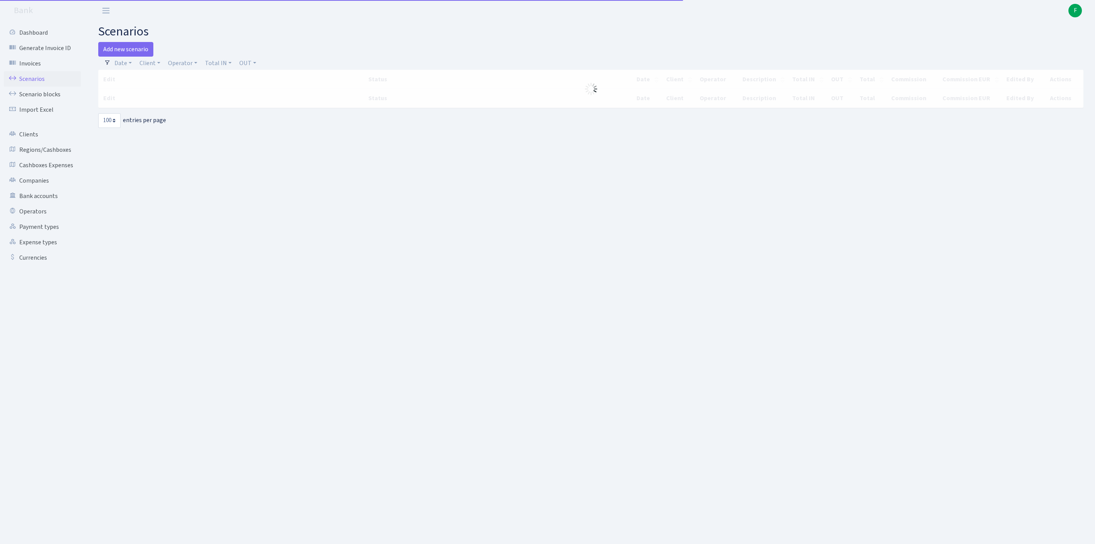
select select "100"
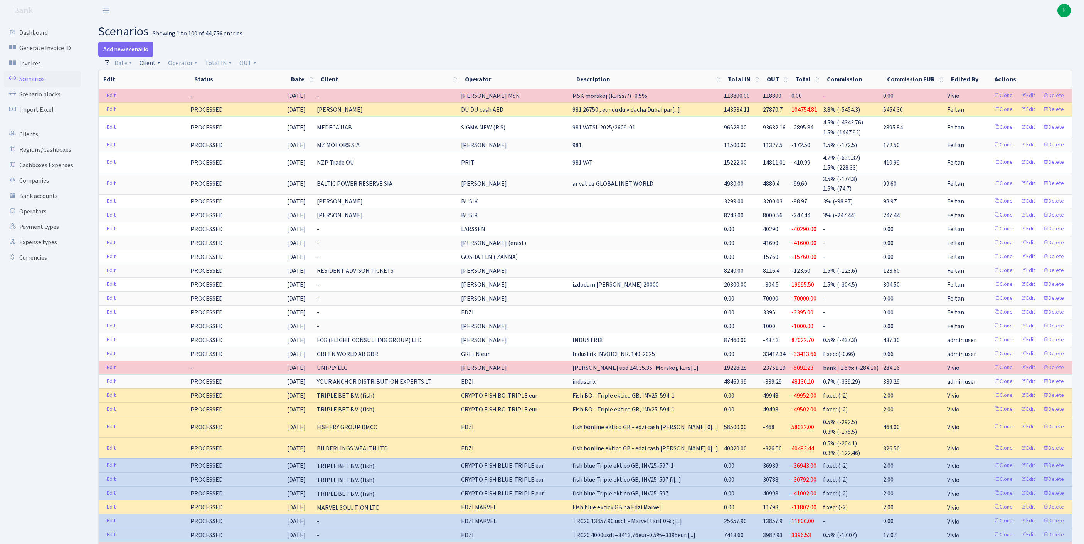
click at [156, 66] on link "Client" at bounding box center [149, 63] width 27 height 13
click at [171, 94] on input "search" at bounding box center [171, 91] width 64 height 12
type input "BARKEN"
click at [195, 112] on li "BARKENTINA" at bounding box center [171, 104] width 66 height 13
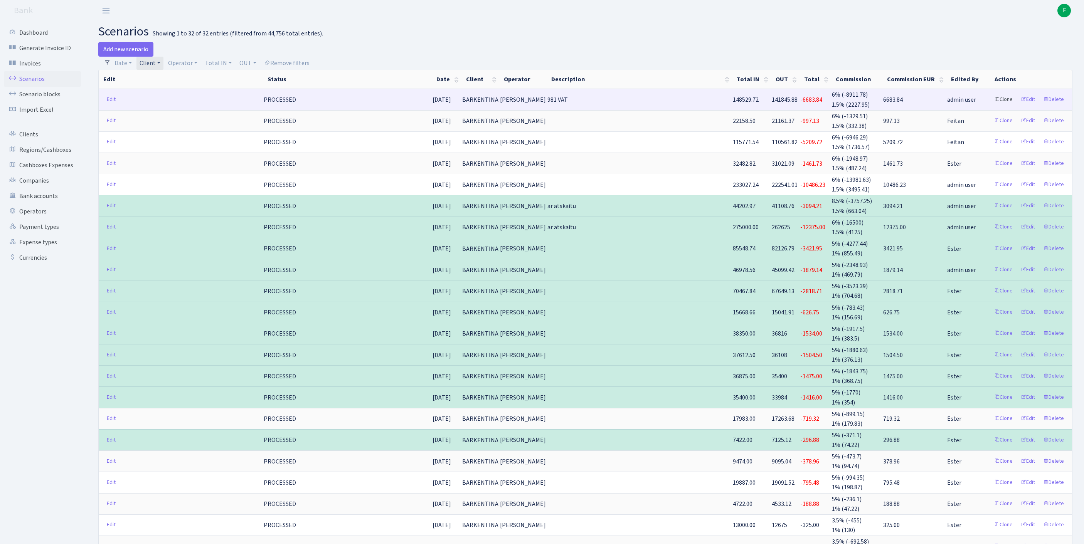
click at [991, 106] on link "Clone" at bounding box center [1003, 100] width 25 height 12
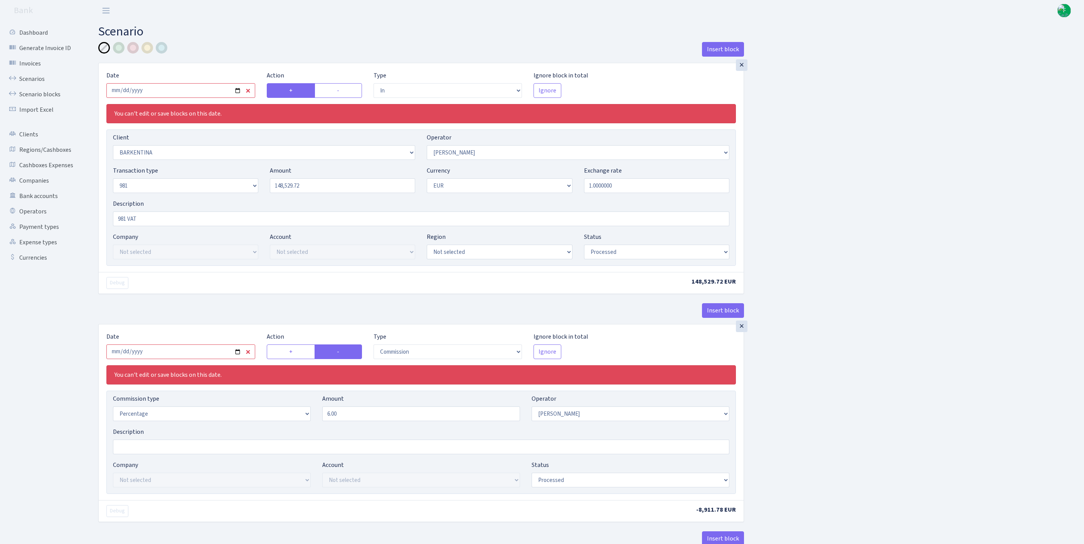
select select "in"
select select "400"
select select "28"
select select "8"
select select "1"
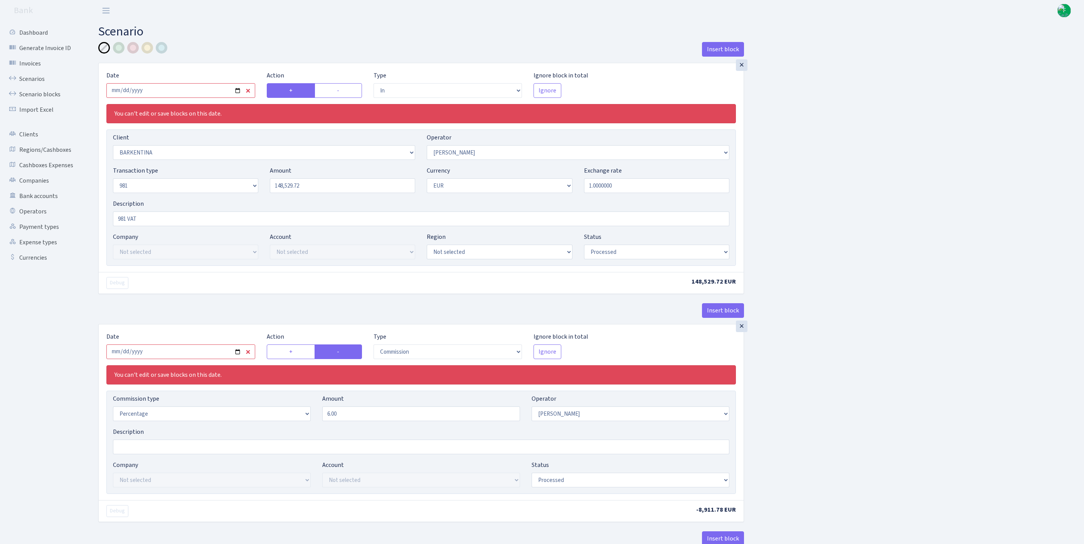
select select "processed"
select select "commission"
select select "28"
select select "processed"
select select "out"
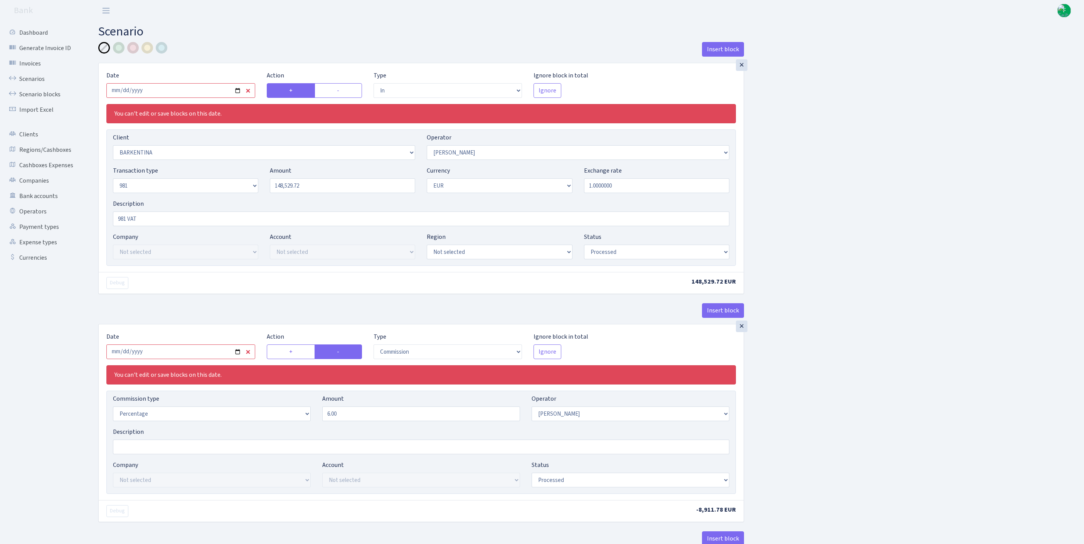
select select "3139"
select select "61"
select select "8"
select select "1"
select select "processed"
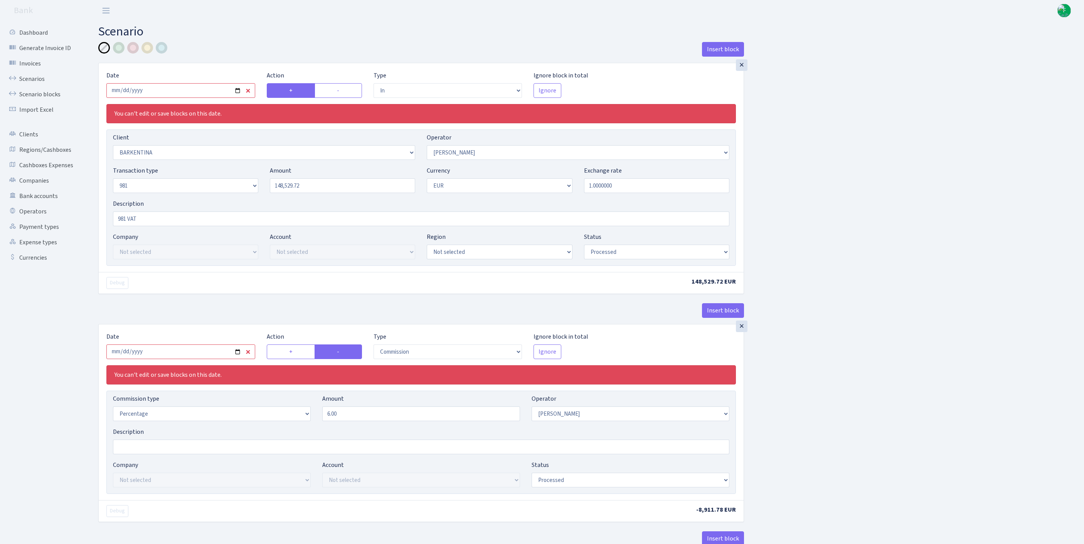
select select "commission"
select select "61"
select select "processed"
click at [175, 95] on input "2025-08-29" at bounding box center [180, 90] width 149 height 15
type input "[DATE]"
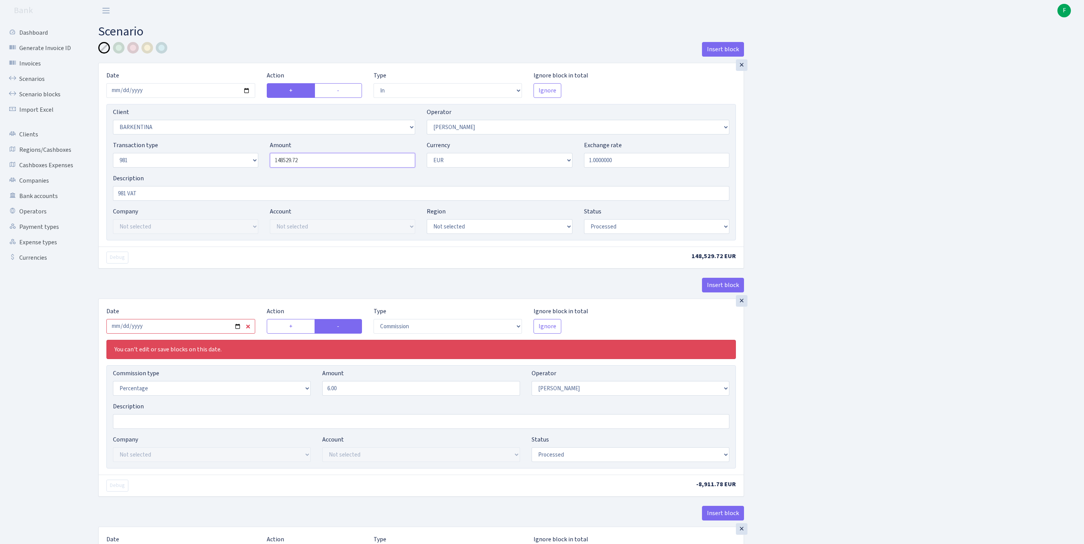
drag, startPoint x: 335, startPoint y: 177, endPoint x: 215, endPoint y: 172, distance: 120.4
click at [215, 172] on div "Transaction type Not selected 981 ELF FISH crypto GIRT IVO dekl MM-BALTIC eur U…" at bounding box center [421, 157] width 628 height 33
paste input "9360"
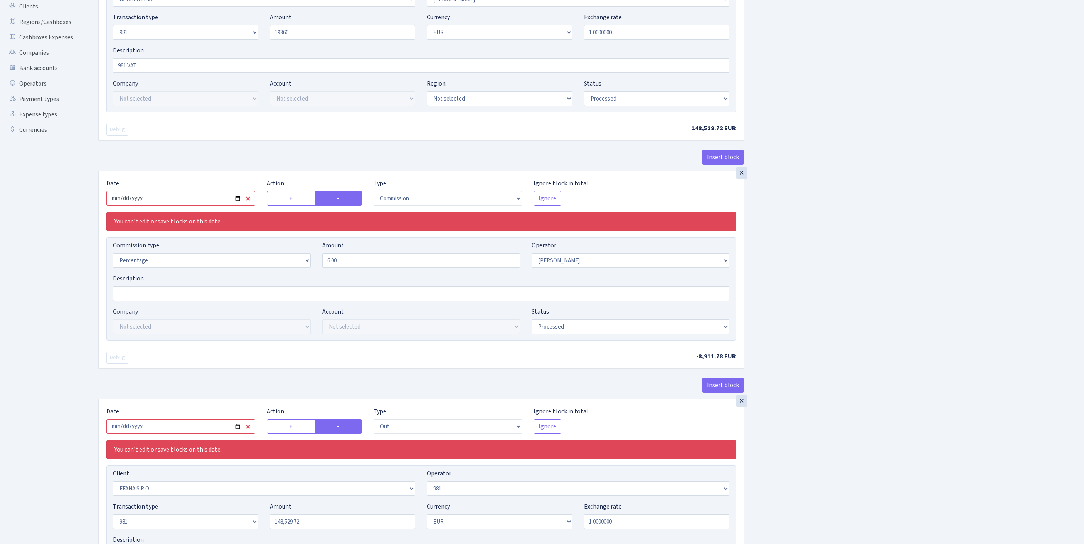
click at [185, 206] on input "2025-08-29" at bounding box center [180, 198] width 149 height 15
type input "19,360.00"
type input "2025-09-29"
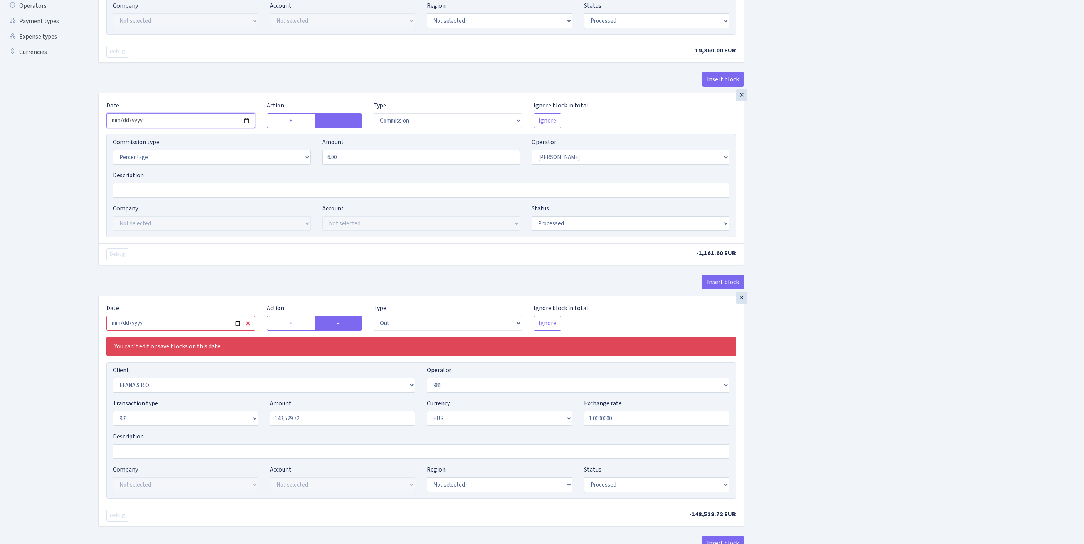
scroll to position [337, 0]
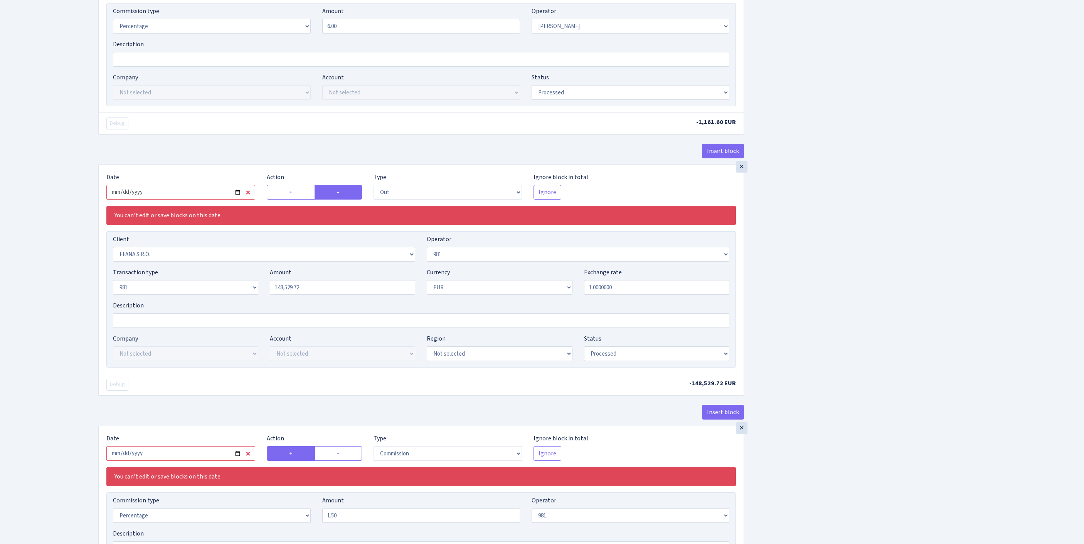
click at [187, 200] on input "2025-08-29" at bounding box center [180, 192] width 149 height 15
type input "2025-09-29"
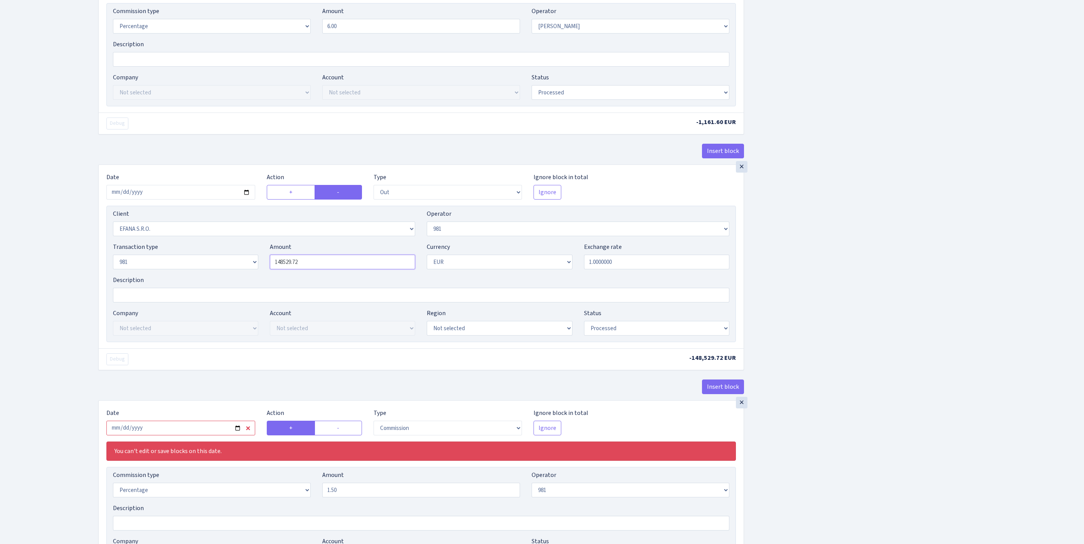
drag, startPoint x: 281, startPoint y: 332, endPoint x: 234, endPoint y: 331, distance: 47.8
click at [234, 276] on div "Transaction type Not selected 981 ELF FISH crypto GIRT IVO dekl MM-BALTIC eur U…" at bounding box center [421, 258] width 628 height 33
paste input "9360"
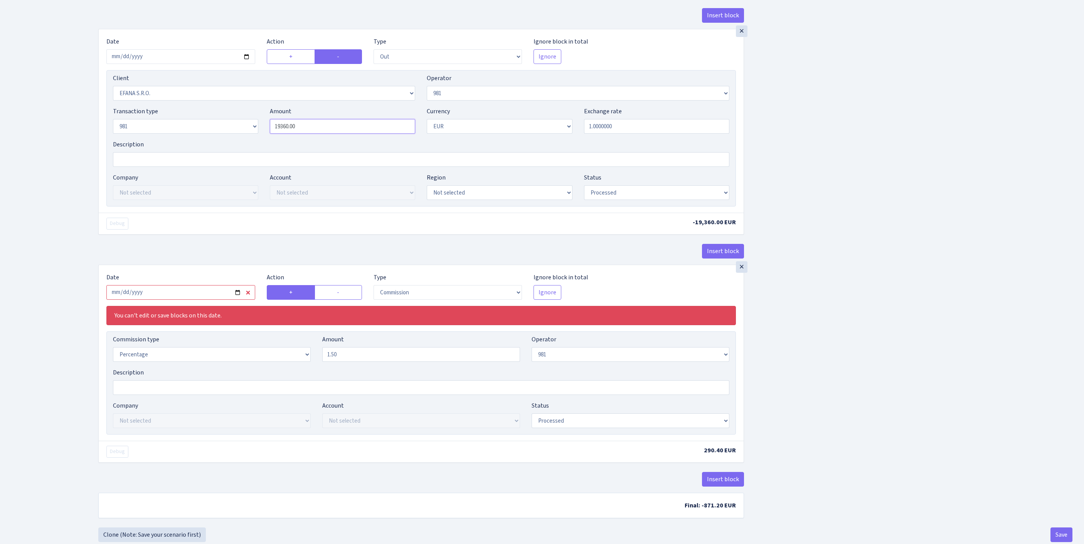
scroll to position [498, 0]
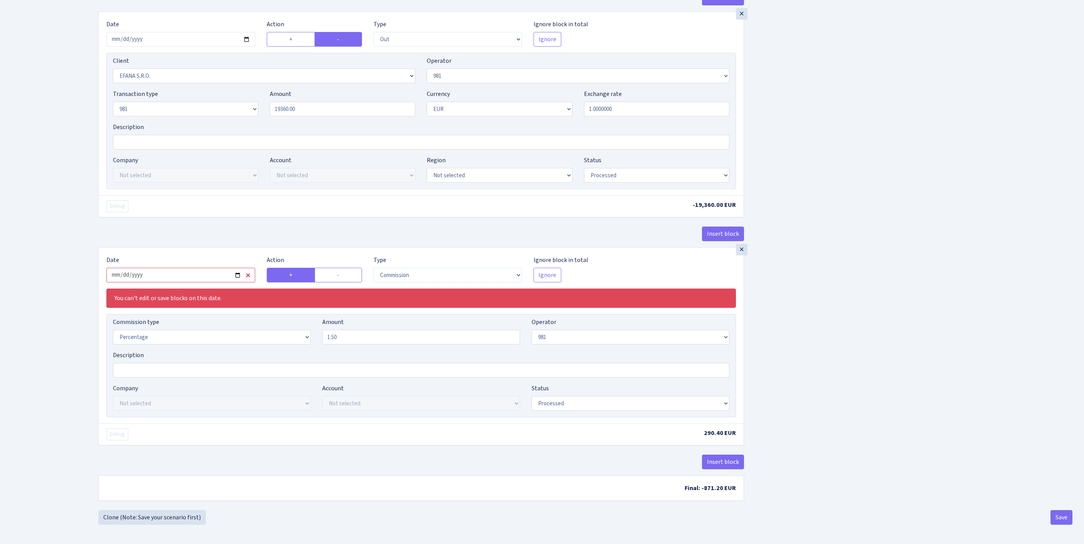
type input "19,360.00"
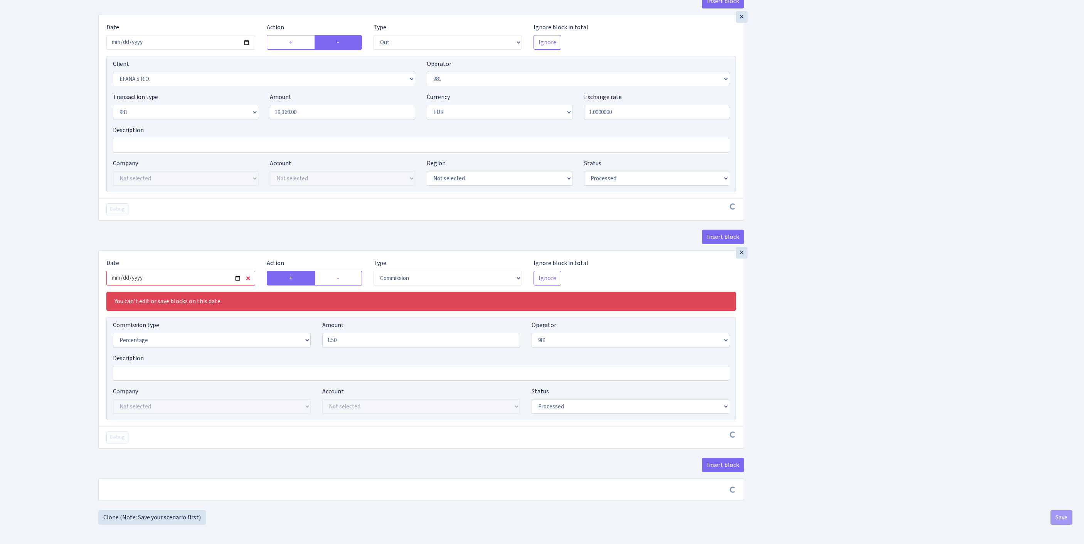
drag, startPoint x: 184, startPoint y: 365, endPoint x: 188, endPoint y: 365, distance: 3.9
click at [184, 286] on input "2025-08-29" at bounding box center [180, 278] width 149 height 15
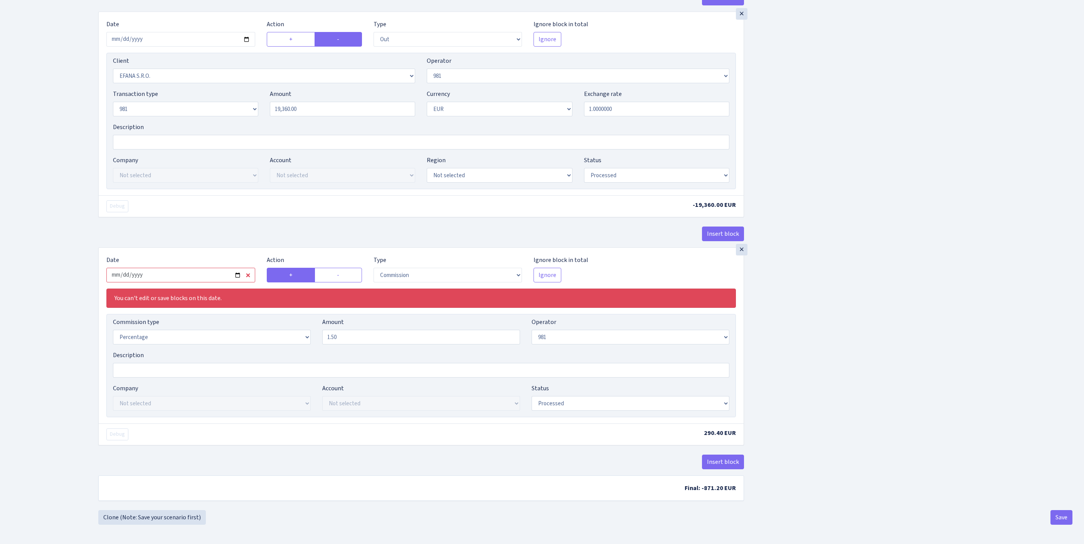
type input "2025-09-29"
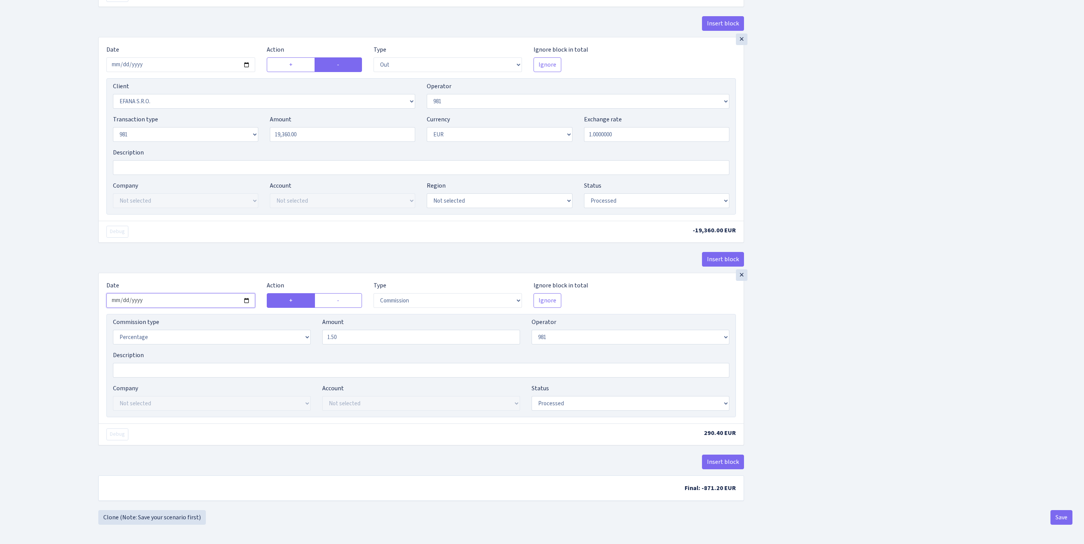
scroll to position [593, 0]
click at [1057, 520] on button "Save" at bounding box center [1061, 517] width 22 height 15
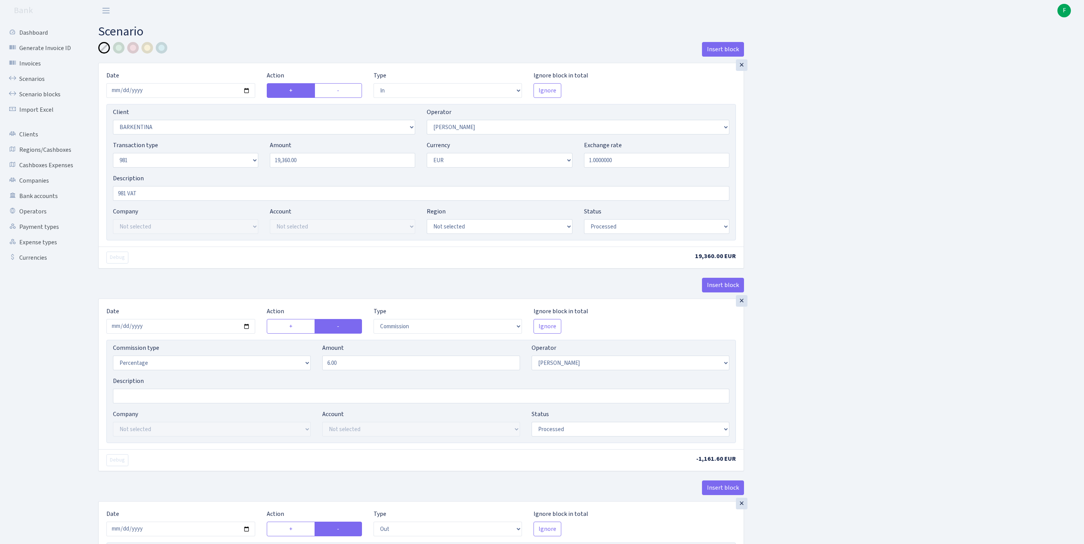
select select "in"
select select "400"
select select "28"
select select "8"
select select "1"
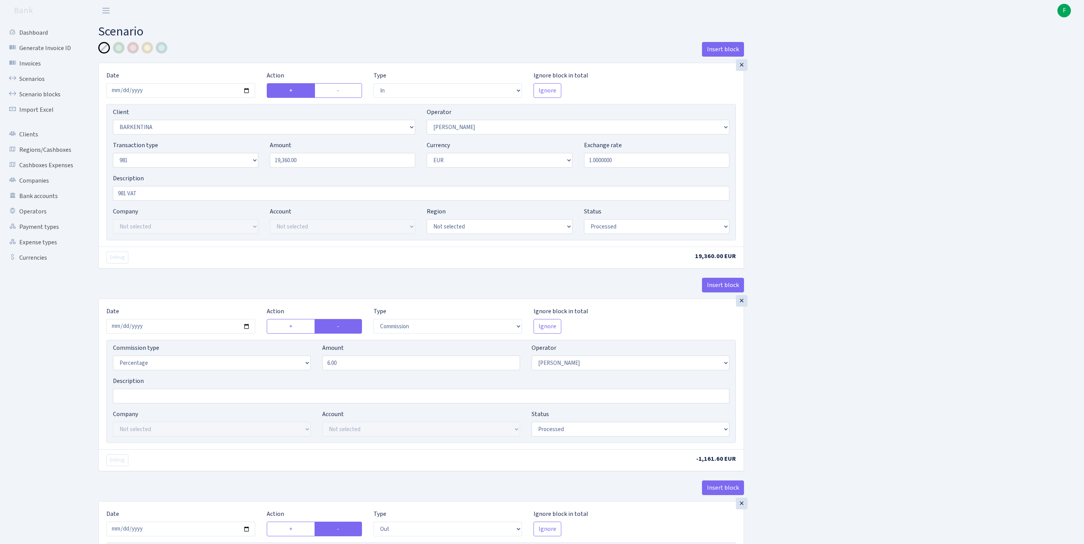
select select "processed"
select select "commission"
select select "28"
select select "processed"
select select "out"
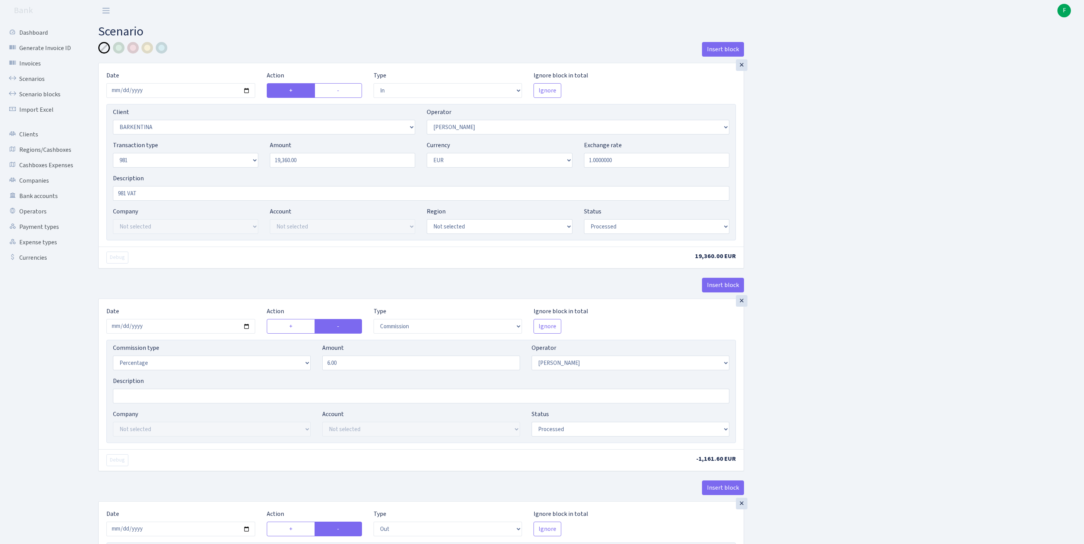
select select "3139"
select select "61"
select select "8"
select select "1"
select select "processed"
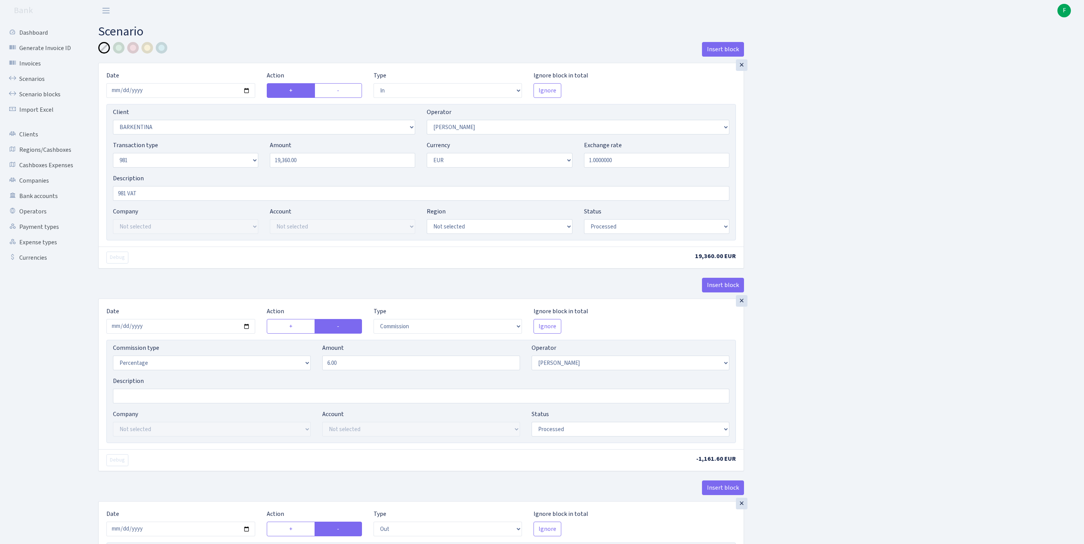
select select "commission"
select select "61"
select select "processed"
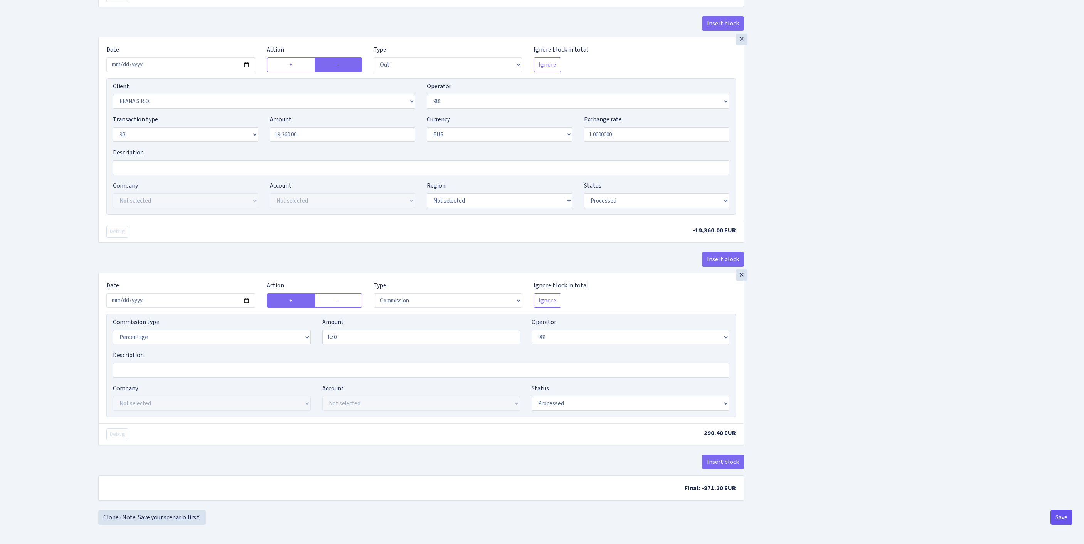
click at [1058, 514] on button "Save" at bounding box center [1061, 517] width 22 height 15
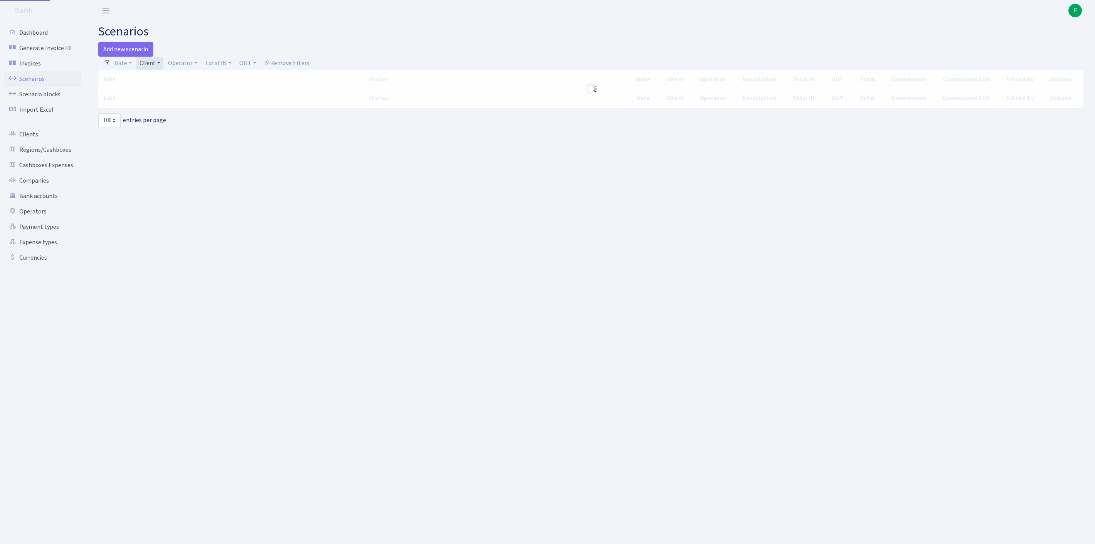
select select "100"
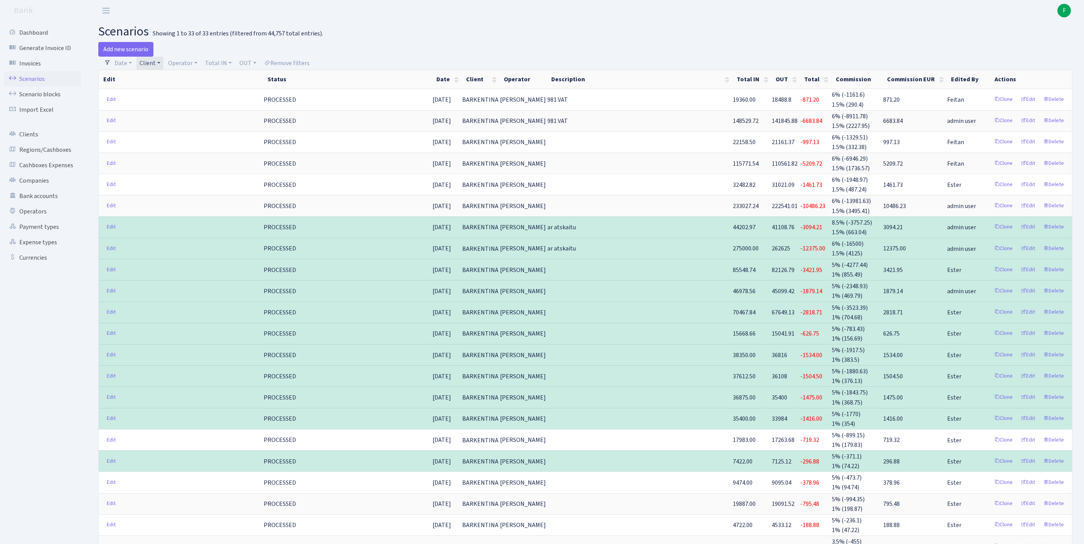
click at [163, 66] on link "Client" at bounding box center [149, 63] width 27 height 13
click at [163, 94] on input "search" at bounding box center [171, 91] width 64 height 12
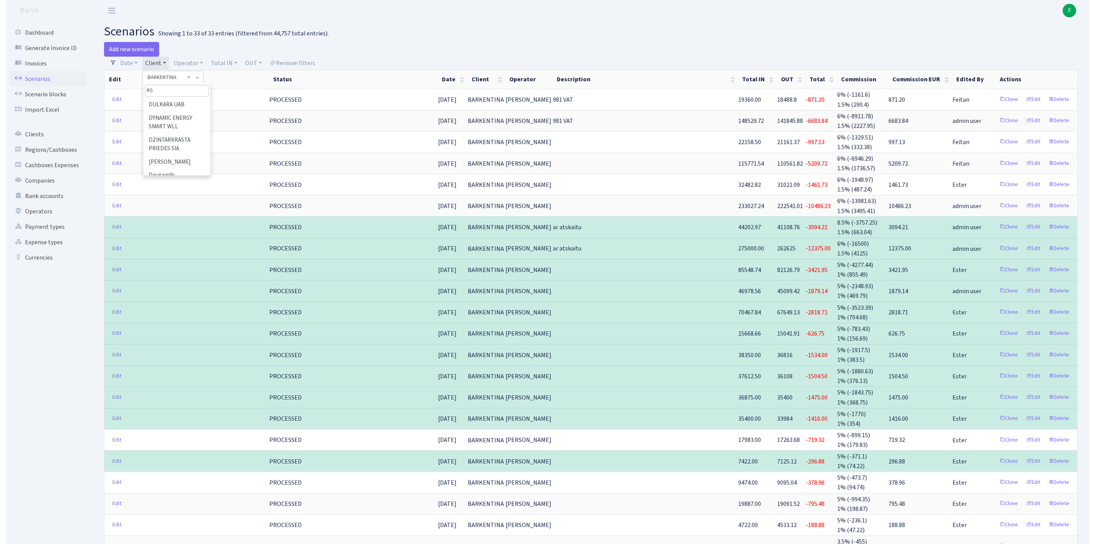
scroll to position [0, 0]
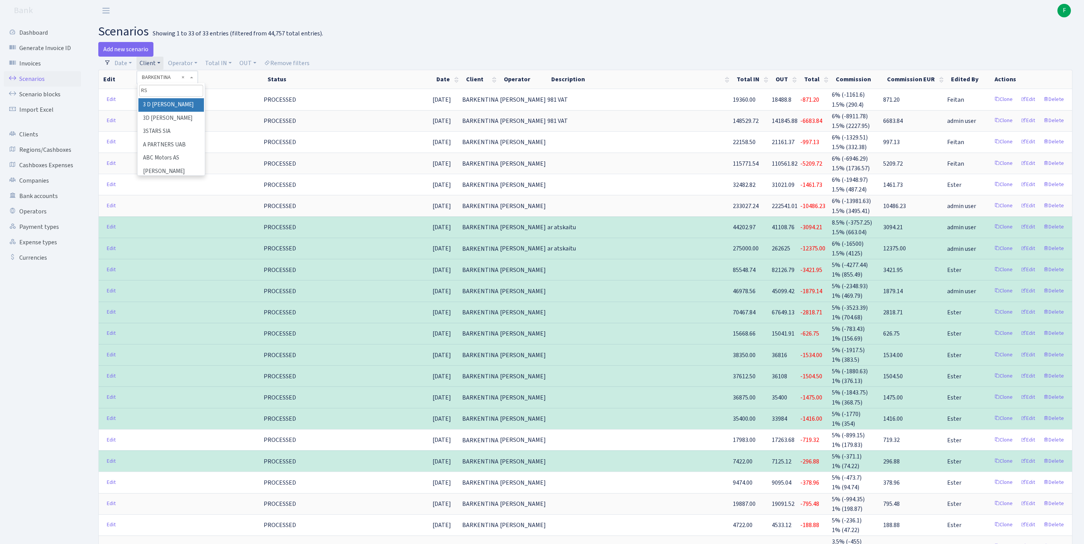
type input "RS4"
click at [188, 112] on li "RS4 SIA" at bounding box center [171, 104] width 66 height 13
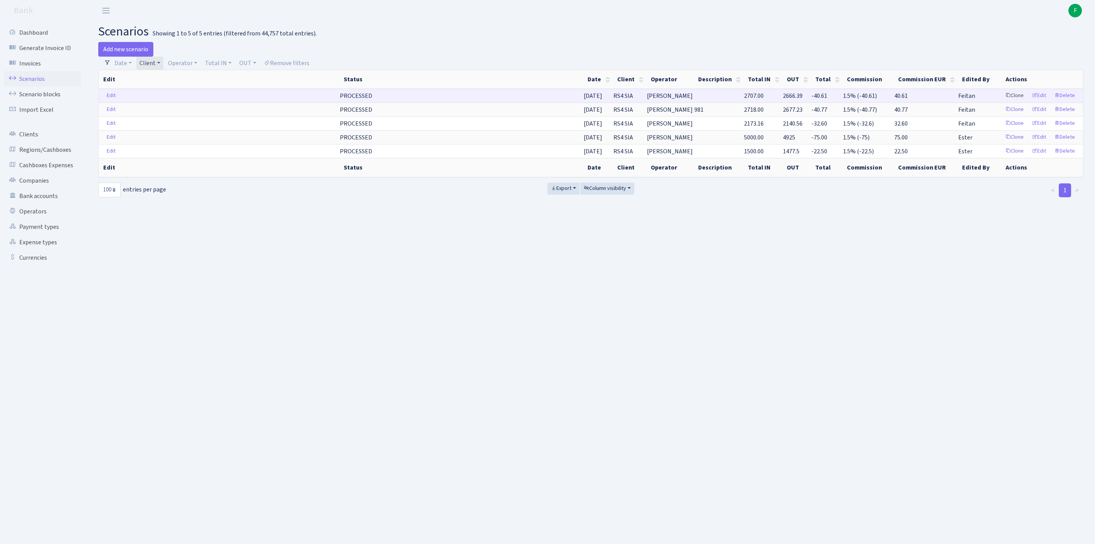
click at [1002, 102] on link "Clone" at bounding box center [1014, 96] width 25 height 12
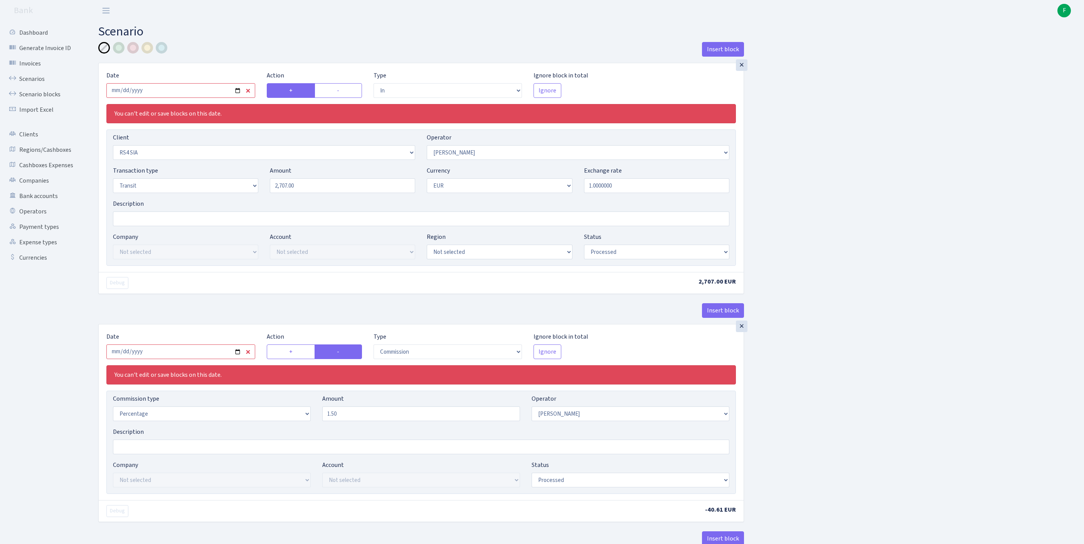
select select "in"
select select "2415"
select select "2"
select select "5"
select select "1"
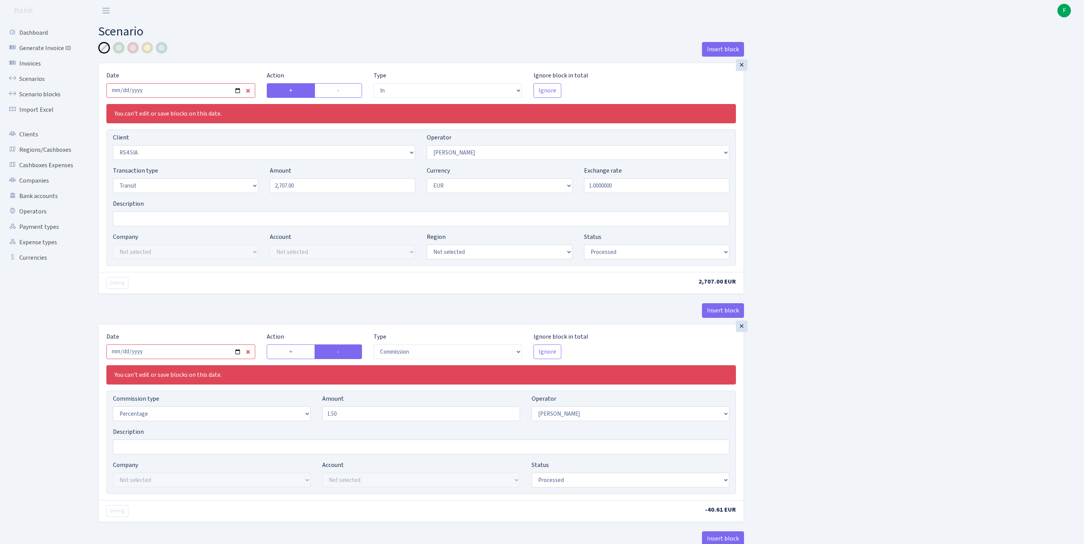
select select "processed"
select select "commission"
select select "2"
select select "processed"
select select "out"
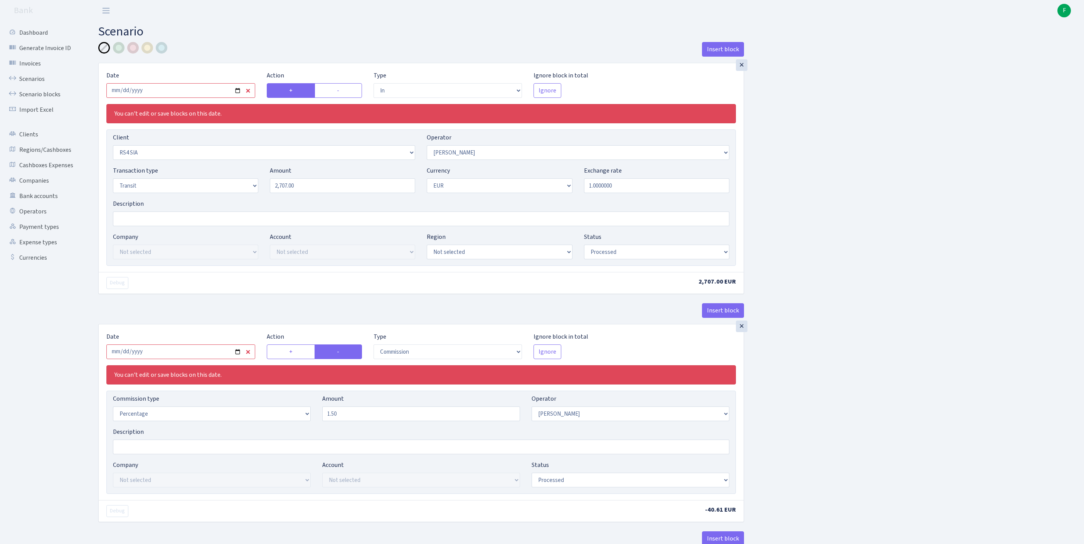
select select "342"
select select "61"
select select "8"
select select "1"
select select "processed"
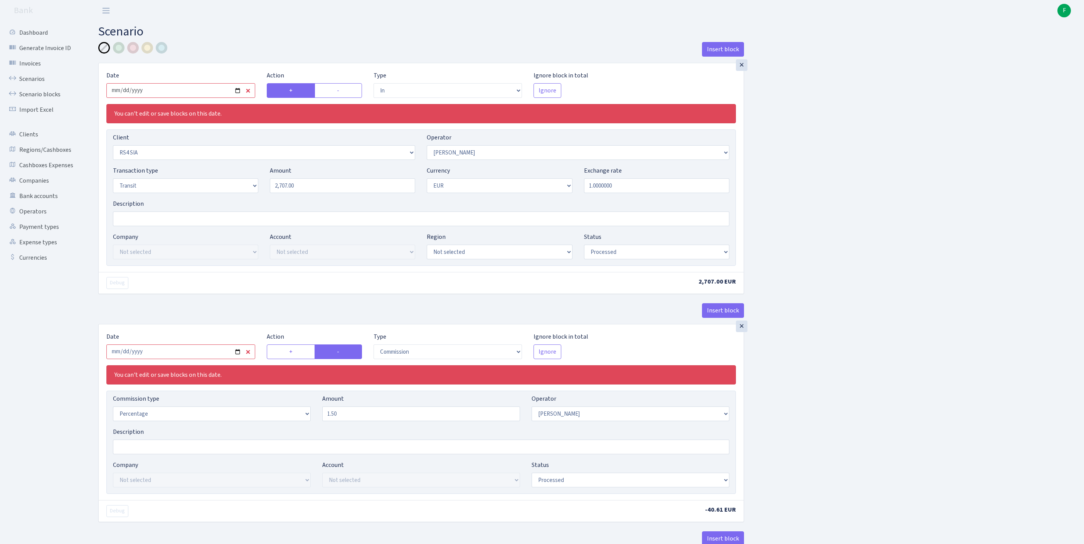
click at [192, 97] on input "2025-09-22" at bounding box center [180, 90] width 149 height 15
type input "[DATE]"
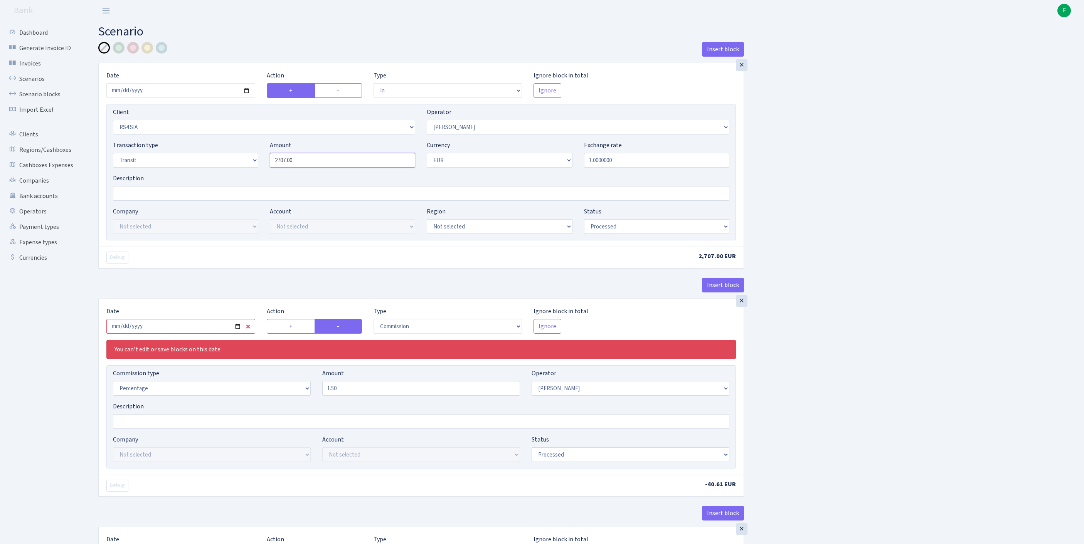
drag, startPoint x: 311, startPoint y: 177, endPoint x: 235, endPoint y: 171, distance: 76.6
click at [235, 171] on div "Transaction type Not selected 981 ELF FISH crypto GIRT IVO dekl MM-BALTIC eur U…" at bounding box center [421, 157] width 628 height 33
paste input "5763"
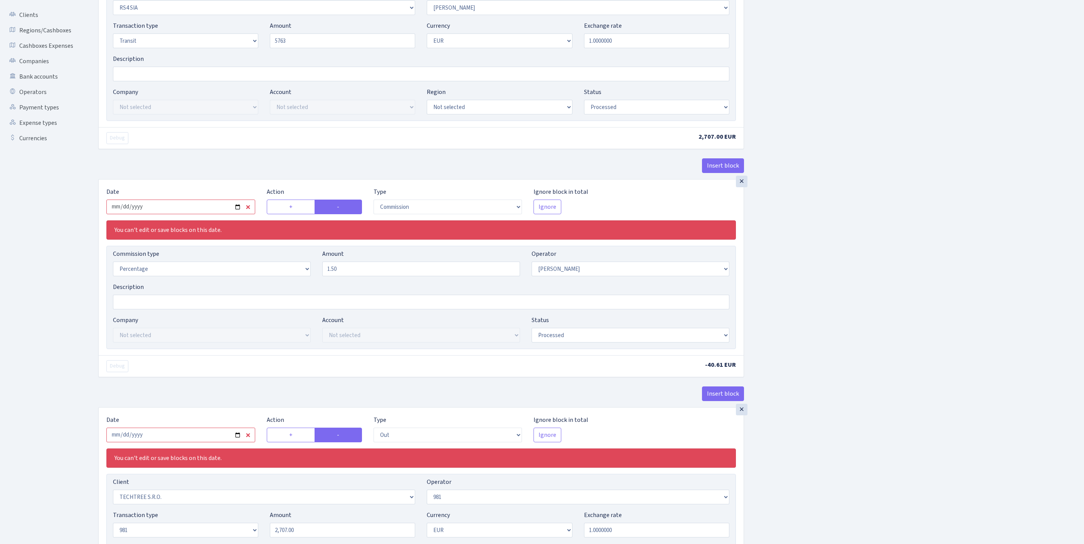
type input "5,763.00"
click at [200, 214] on input "2025-09-22" at bounding box center [180, 207] width 149 height 15
type input "2025-09-29"
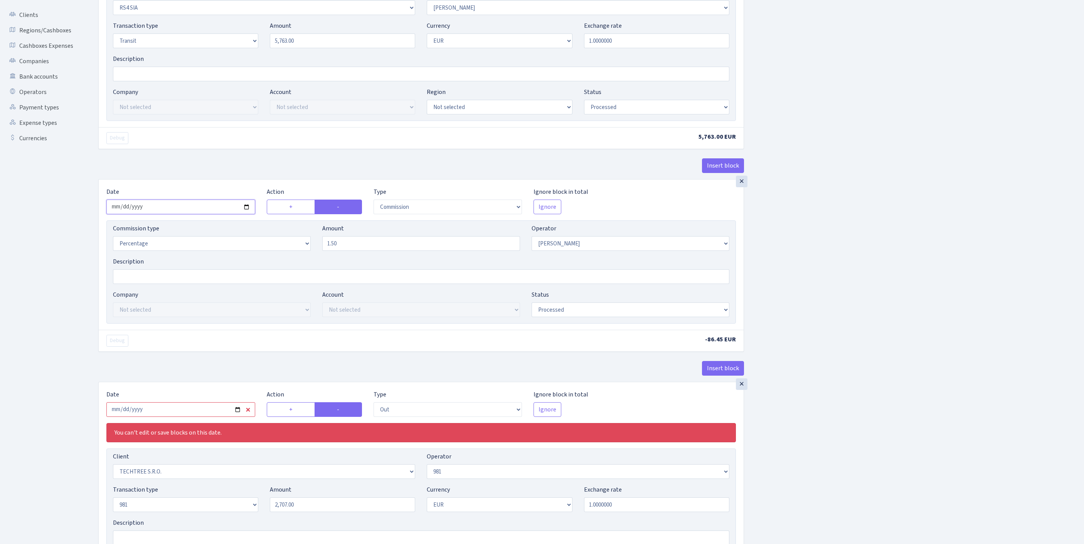
scroll to position [392, 0]
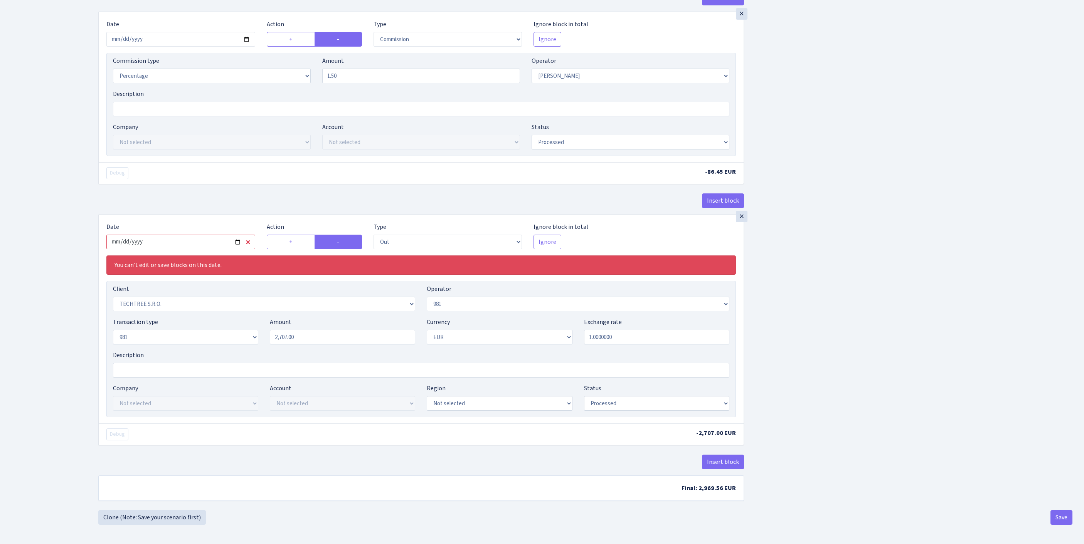
click at [168, 235] on input "2025-09-22" at bounding box center [180, 242] width 149 height 15
type input "2025-09-29"
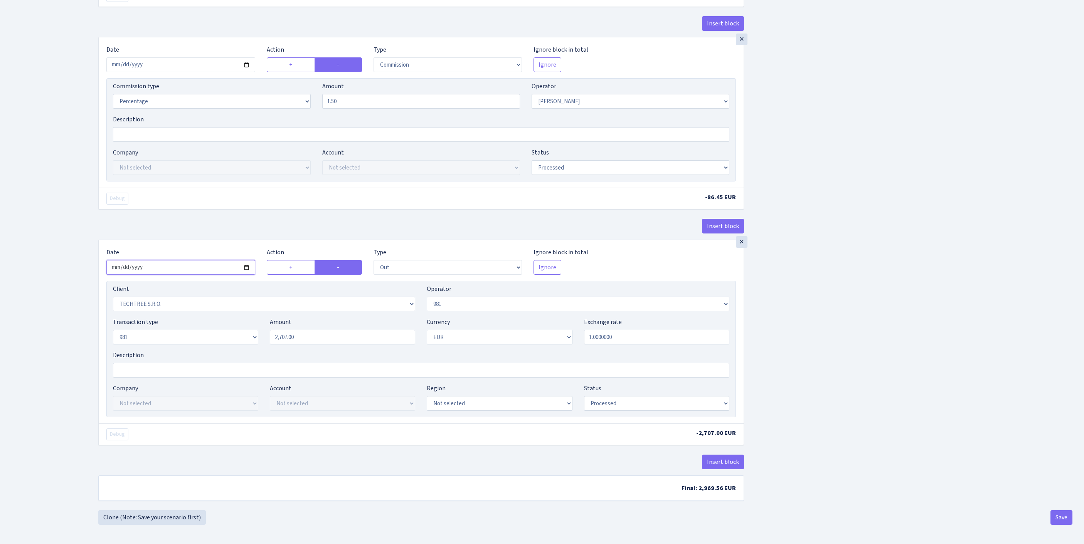
scroll to position [362, 0]
drag, startPoint x: 311, startPoint y: 313, endPoint x: 239, endPoint y: 307, distance: 72.0
click at [239, 318] on div "Transaction type Not selected 981 ELF FISH crypto GIRT IVO dekl MM-BALTIC eur U…" at bounding box center [421, 334] width 628 height 33
paste input "5763"
type input "5,763.00"
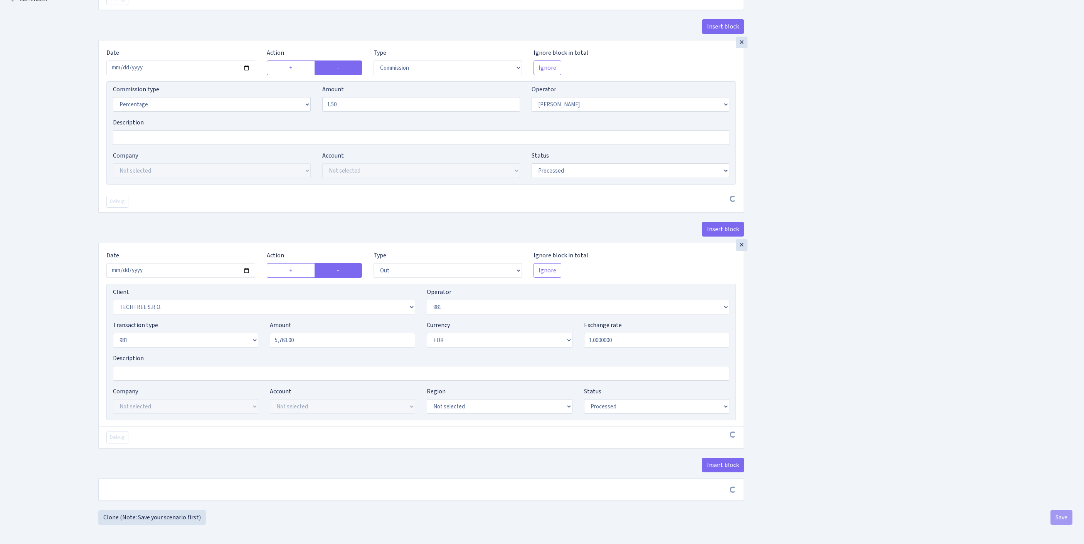
scroll to position [359, 0]
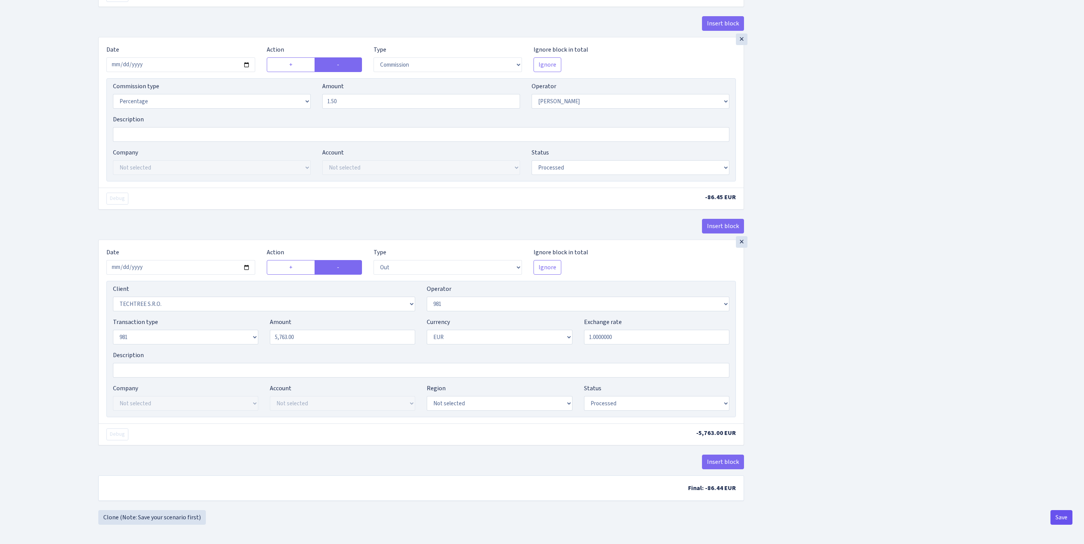
click at [1067, 514] on button "Save" at bounding box center [1061, 517] width 22 height 15
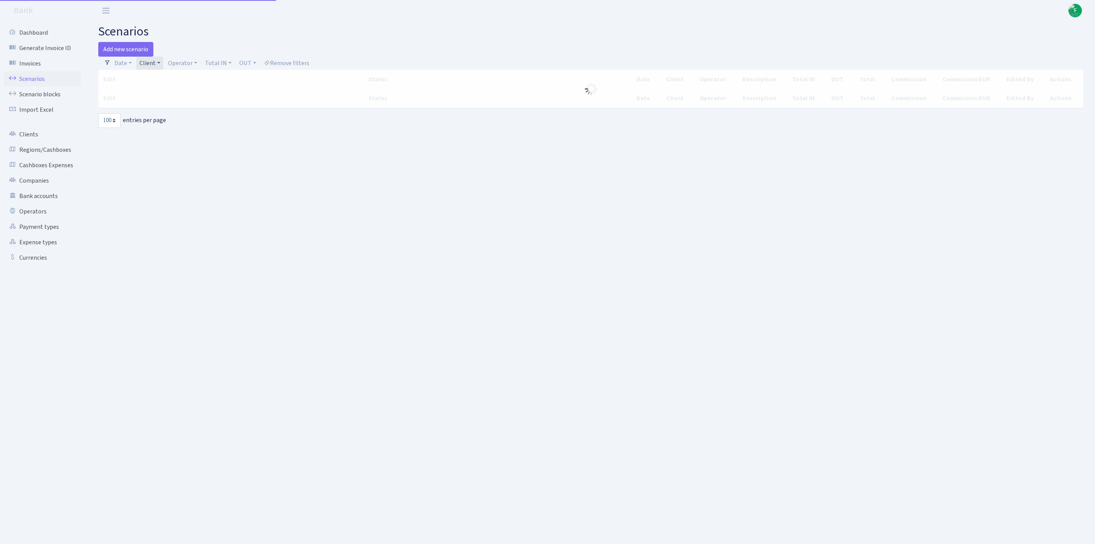
select select "100"
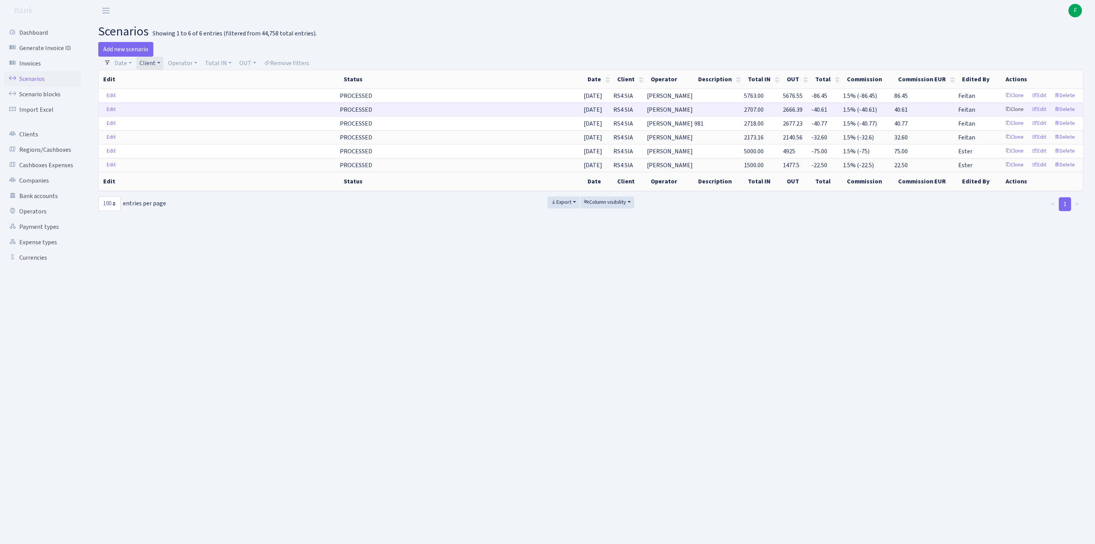
click at [1002, 116] on link "Clone" at bounding box center [1014, 110] width 25 height 12
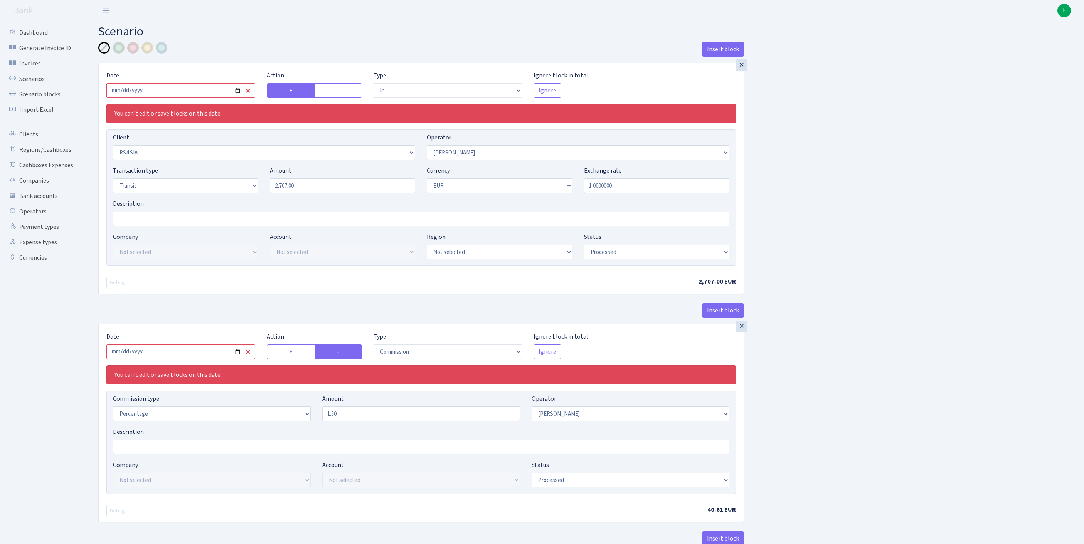
select select "in"
select select "2415"
select select "2"
select select "5"
select select "1"
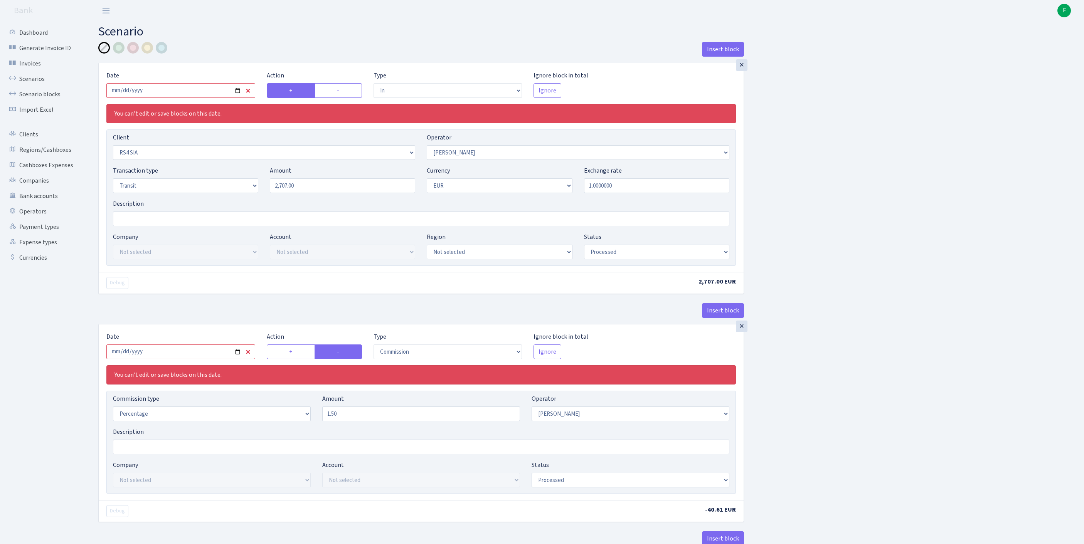
select select "processed"
select select "commission"
select select "2"
select select "processed"
select select "out"
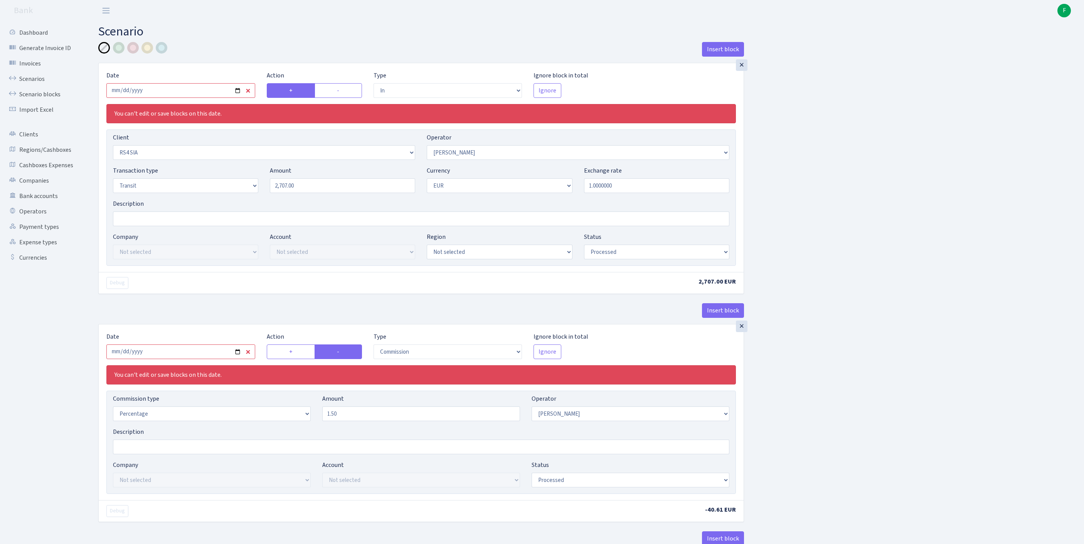
select select "342"
select select "61"
select select "8"
select select "1"
select select "processed"
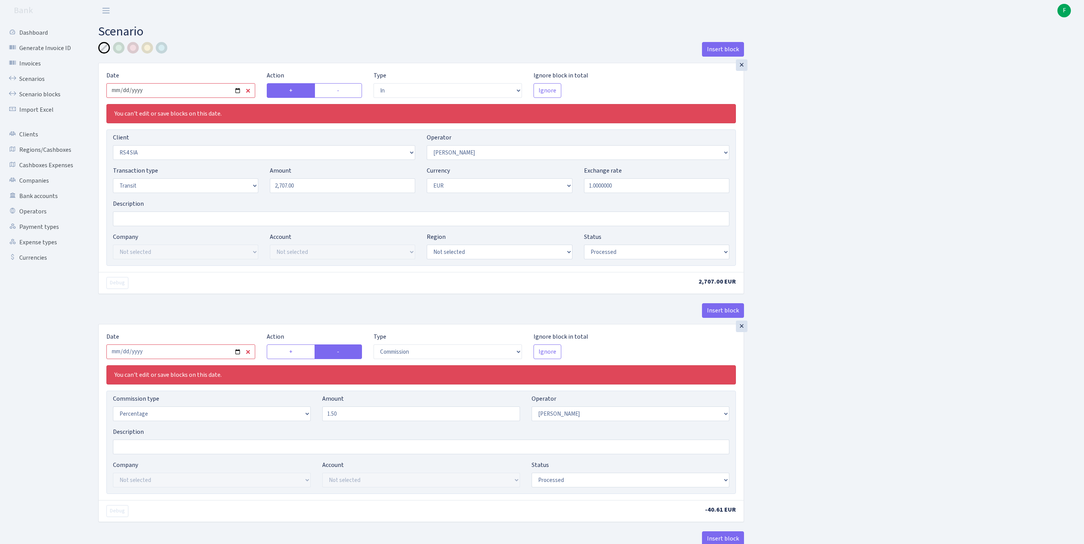
click at [187, 94] on input "2025-09-22" at bounding box center [180, 90] width 149 height 15
type input "[DATE]"
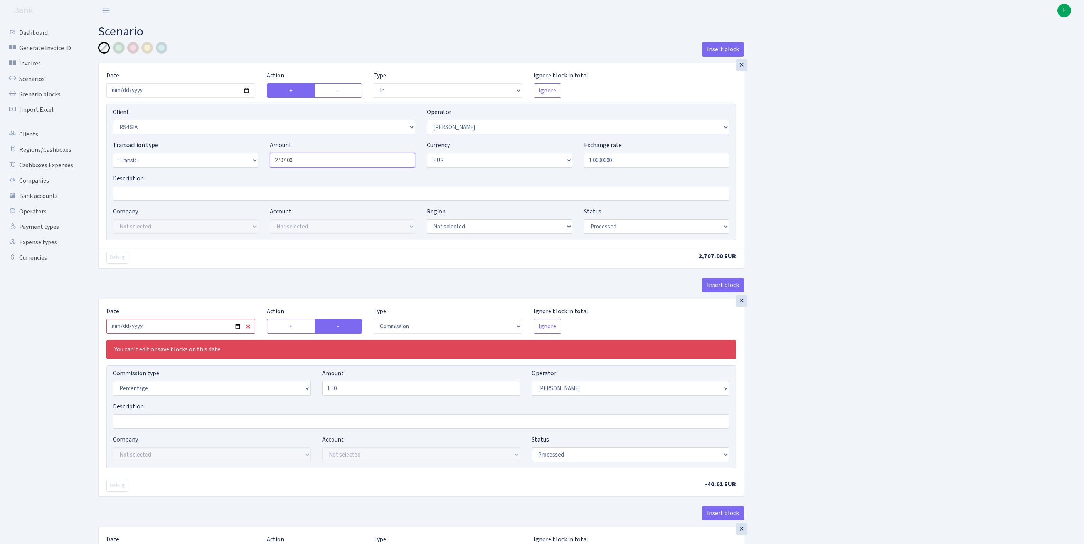
drag, startPoint x: 205, startPoint y: 159, endPoint x: 224, endPoint y: 166, distance: 19.8
click at [191, 158] on div "Transaction type Not selected 981 ELF FISH crypto GIRT IVO dekl MM-BALTIC eur U…" at bounding box center [421, 157] width 628 height 33
paste input "50"
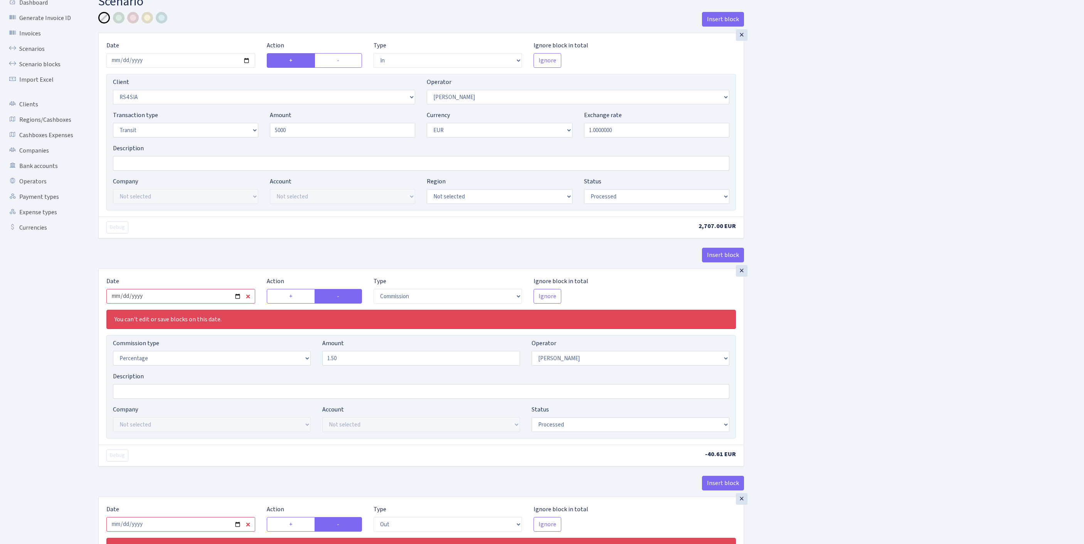
type input "5,000.00"
click at [188, 304] on input "2025-09-22" at bounding box center [180, 296] width 149 height 15
type input "2025-09-29"
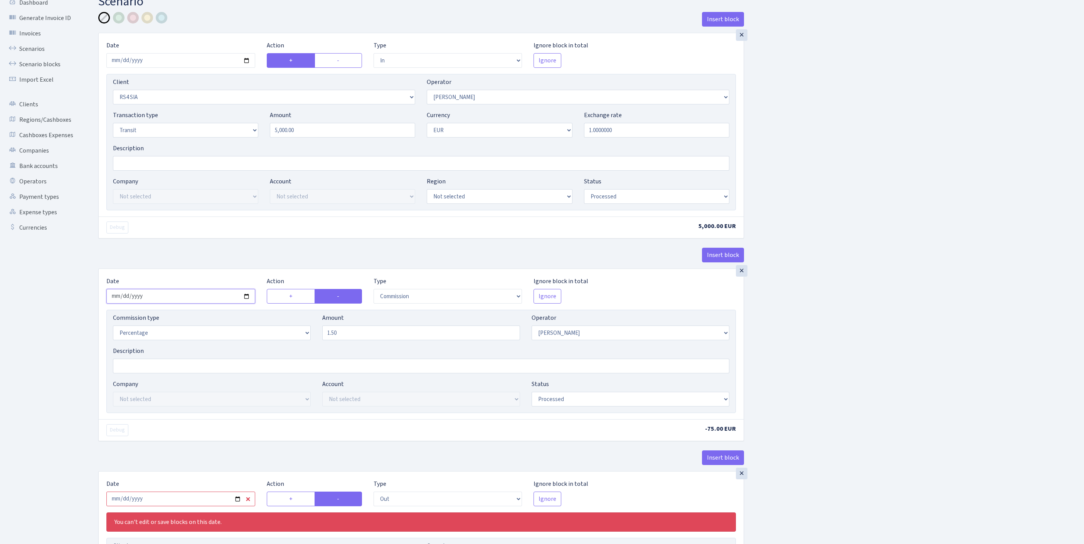
scroll to position [392, 0]
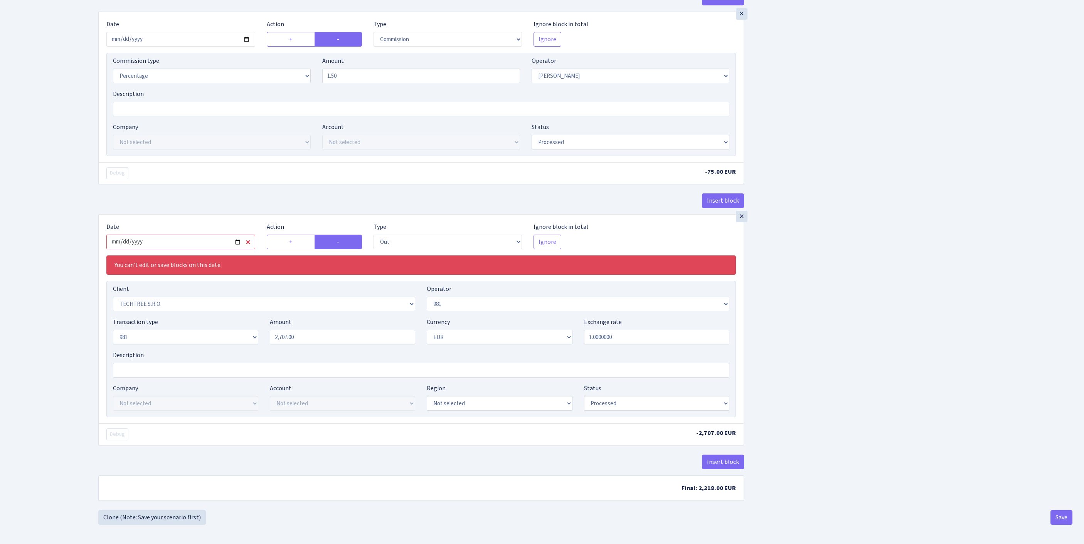
click at [177, 235] on input "2025-09-22" at bounding box center [180, 242] width 149 height 15
type input "2025-09-29"
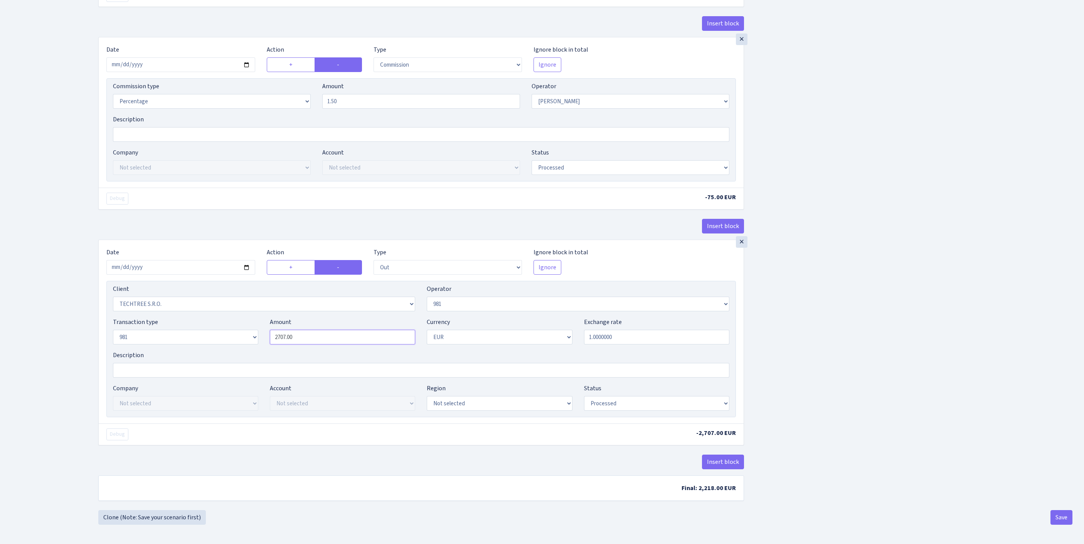
drag, startPoint x: 311, startPoint y: 313, endPoint x: 240, endPoint y: 301, distance: 72.7
click at [239, 318] on div "Transaction type Not selected 981 ELF FISH crypto GIRT IVO dekl MM-BALTIC eur U…" at bounding box center [421, 334] width 628 height 33
paste input "50"
type input "5,000.00"
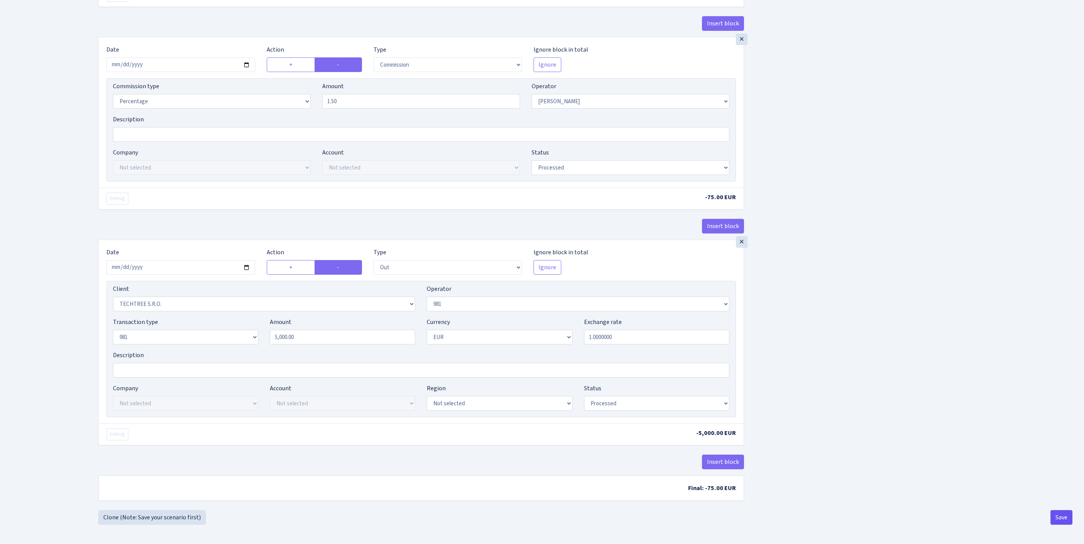
click at [1054, 516] on button "Save" at bounding box center [1061, 517] width 22 height 15
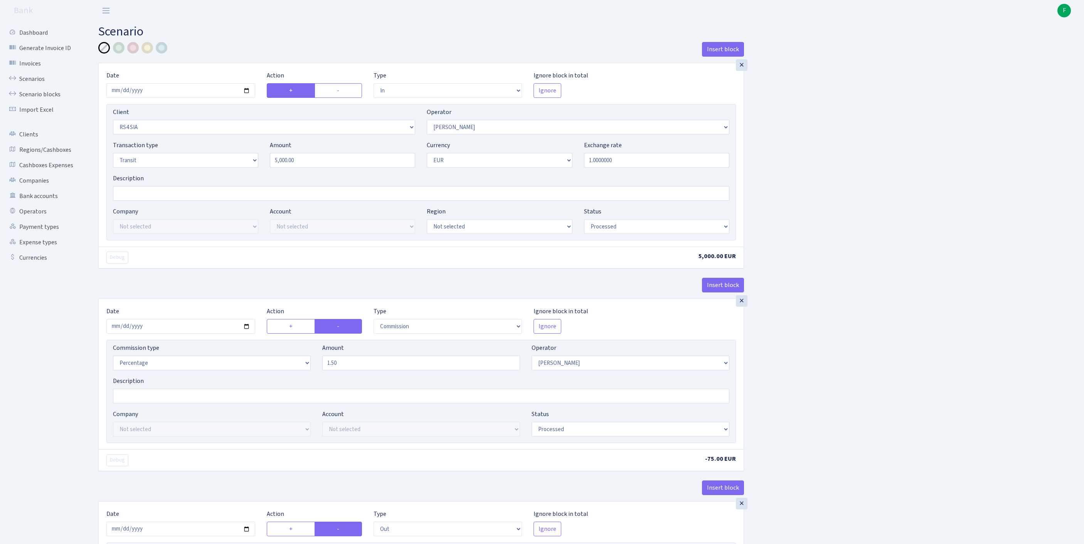
select select "in"
select select "2415"
select select "2"
select select "5"
select select "1"
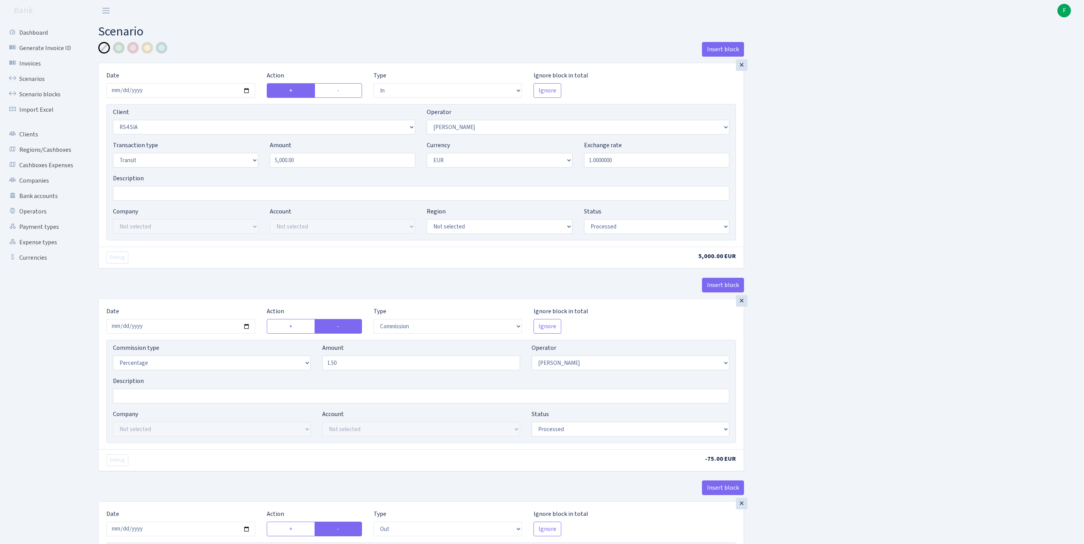
select select "processed"
select select "commission"
select select "2"
select select "processed"
select select "out"
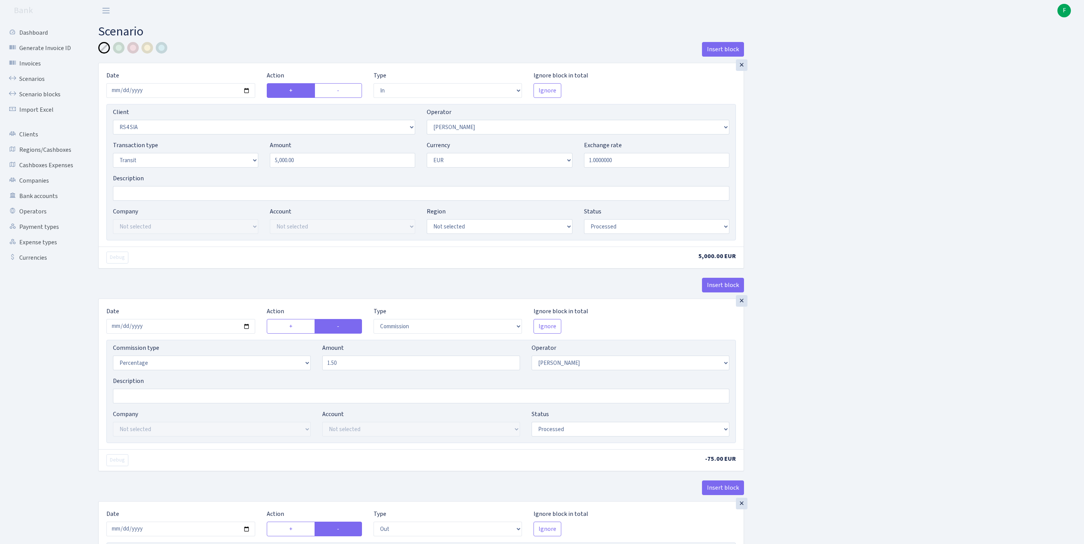
select select "342"
select select "61"
select select "8"
select select "1"
select select "processed"
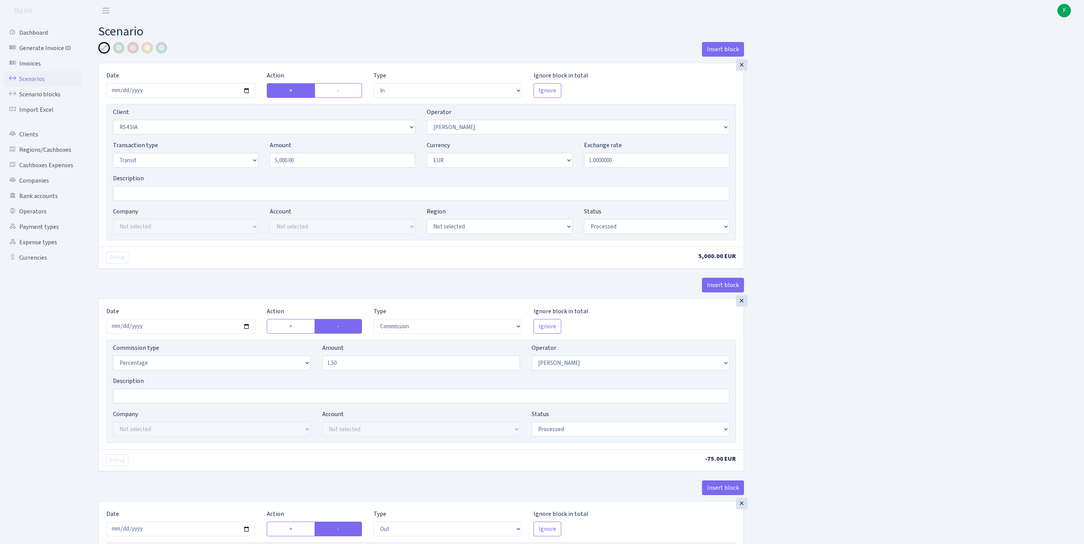
click at [30, 86] on link "Scenarios" at bounding box center [42, 78] width 77 height 15
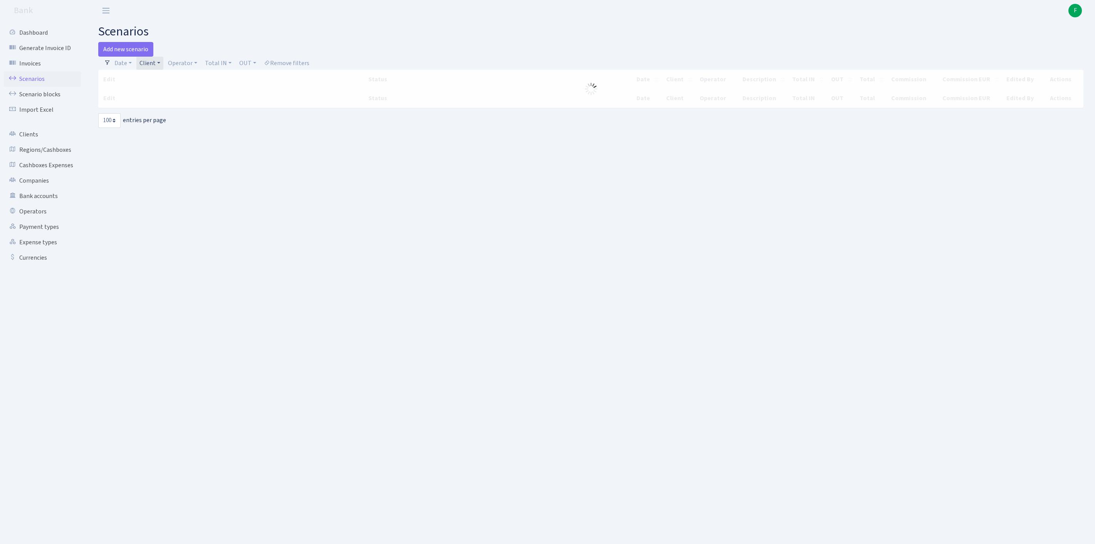
select select "100"
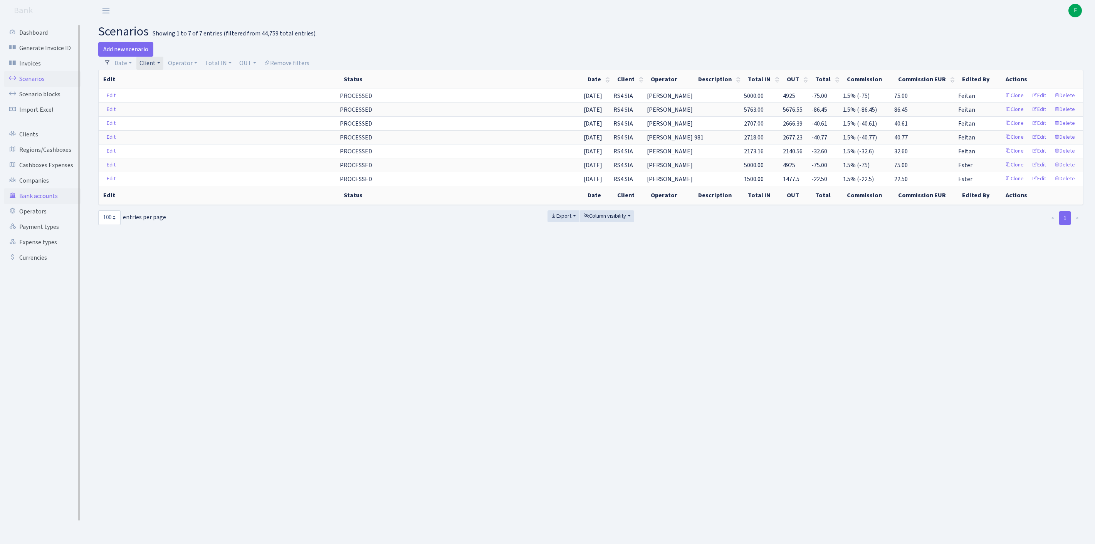
click at [48, 204] on link "Bank accounts" at bounding box center [42, 195] width 77 height 15
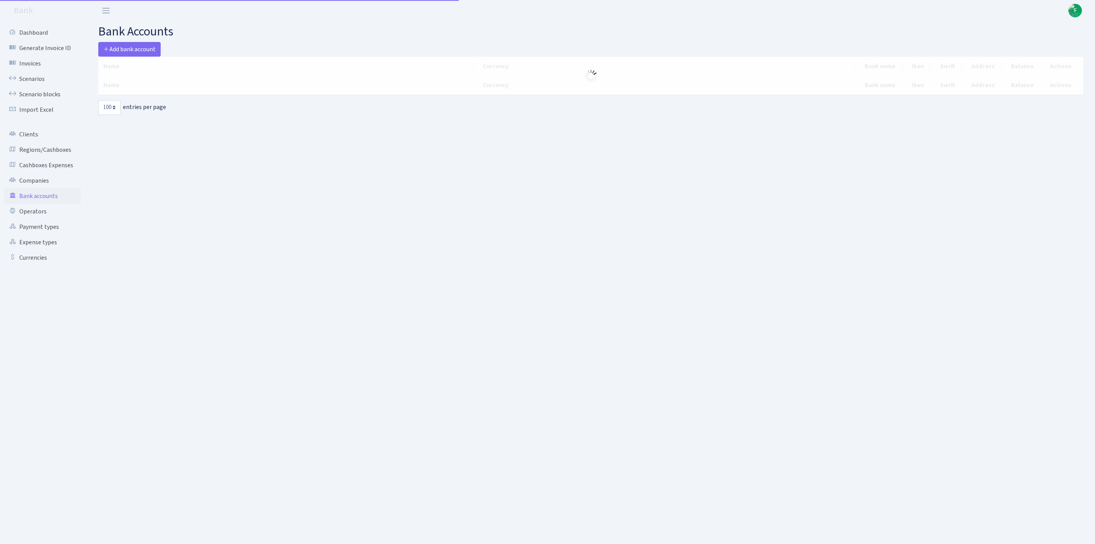
select select "100"
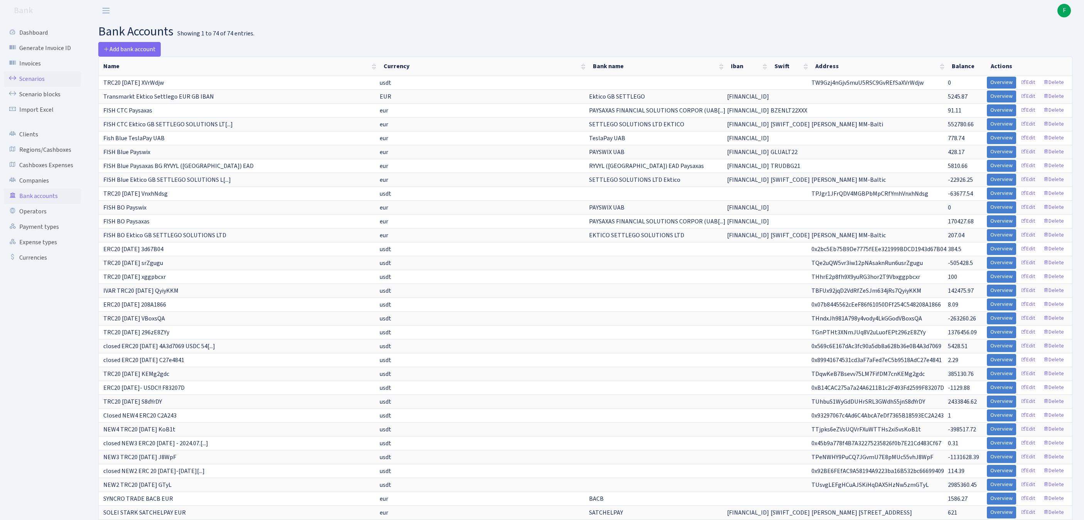
click at [38, 83] on link "Scenarios" at bounding box center [42, 78] width 77 height 15
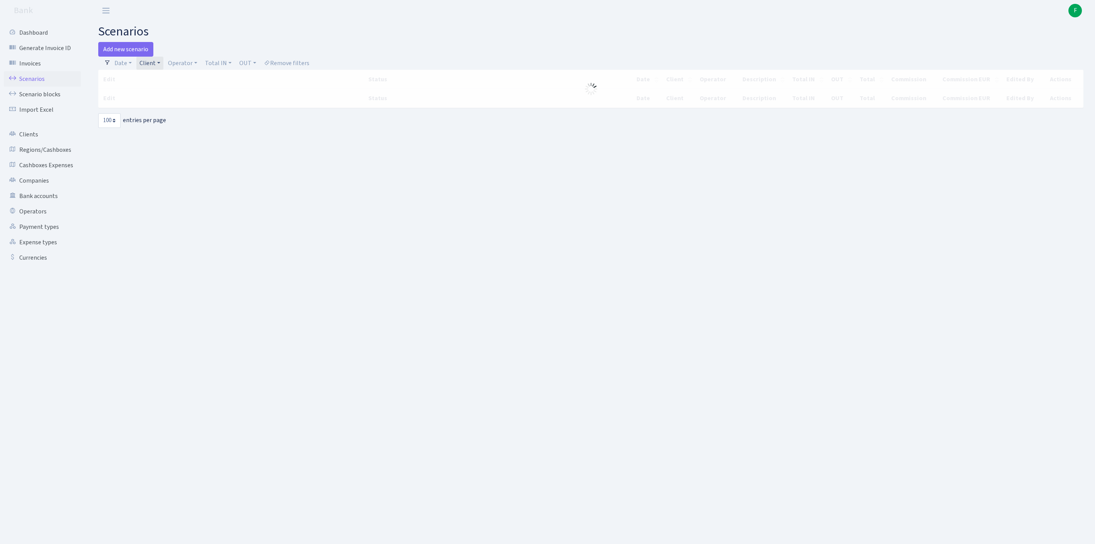
select select "100"
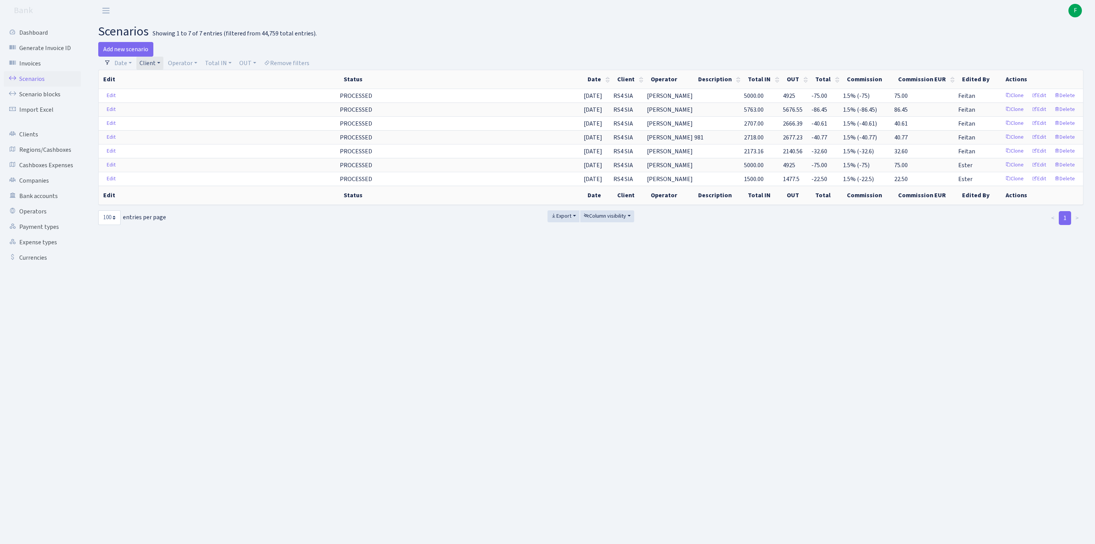
click at [163, 65] on link "Client" at bounding box center [149, 63] width 27 height 13
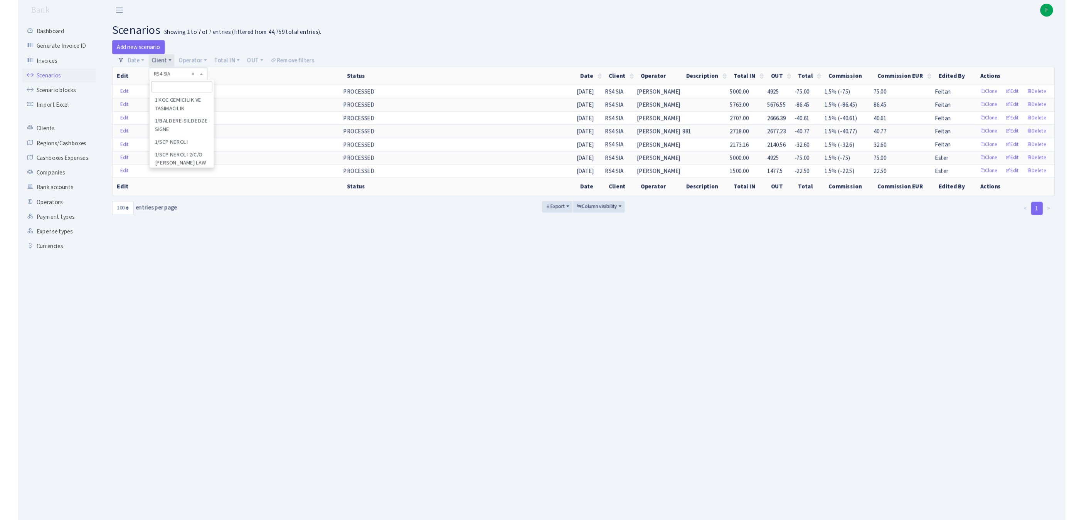
scroll to position [62036, 0]
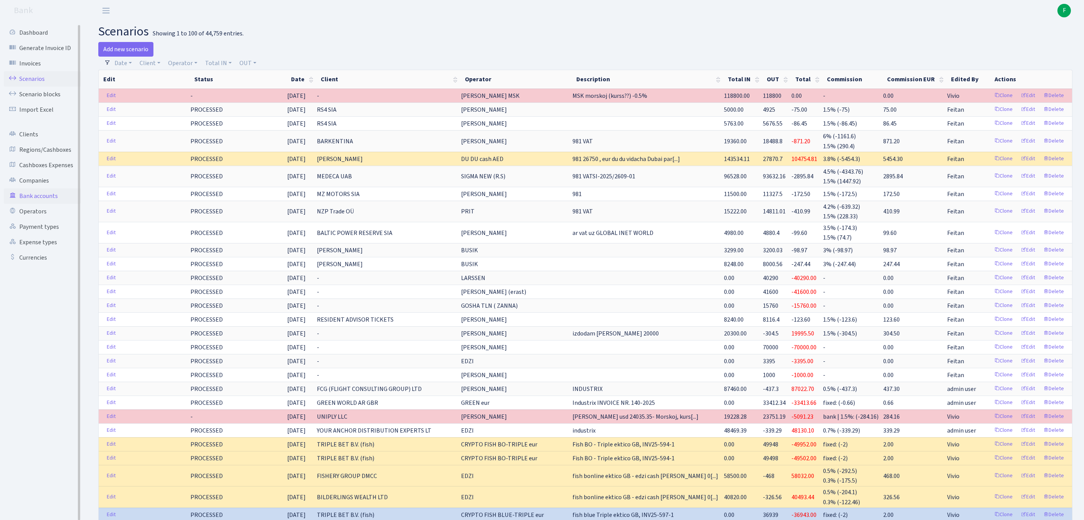
click at [47, 204] on link "Bank accounts" at bounding box center [42, 195] width 77 height 15
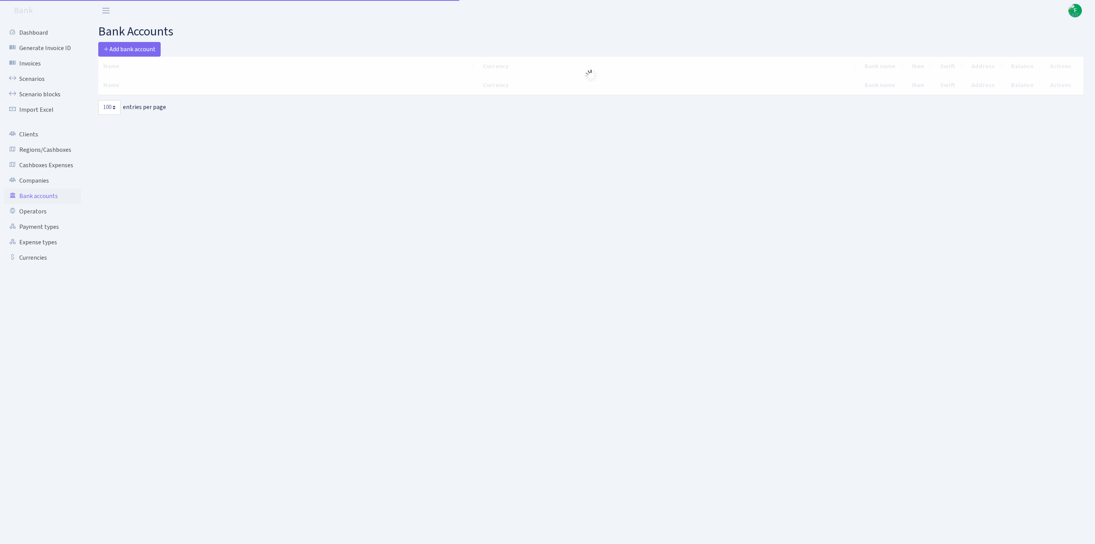
select select "100"
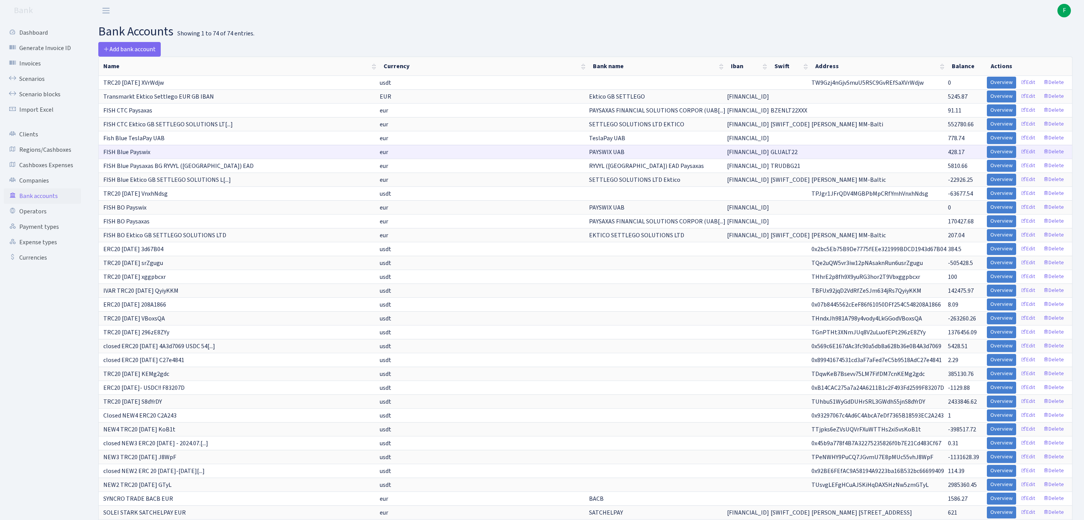
scroll to position [385, 0]
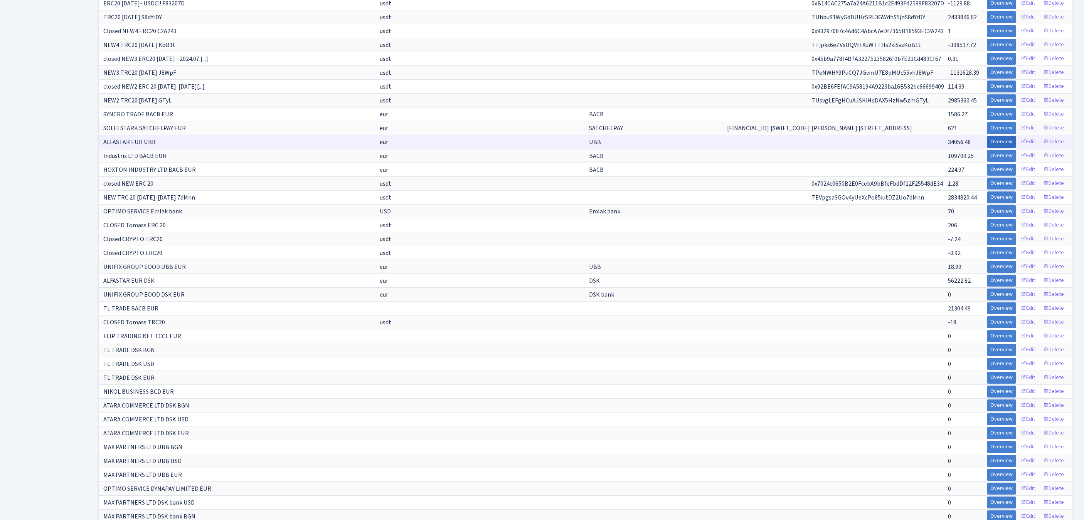
click at [987, 148] on link "Overview" at bounding box center [1001, 142] width 29 height 12
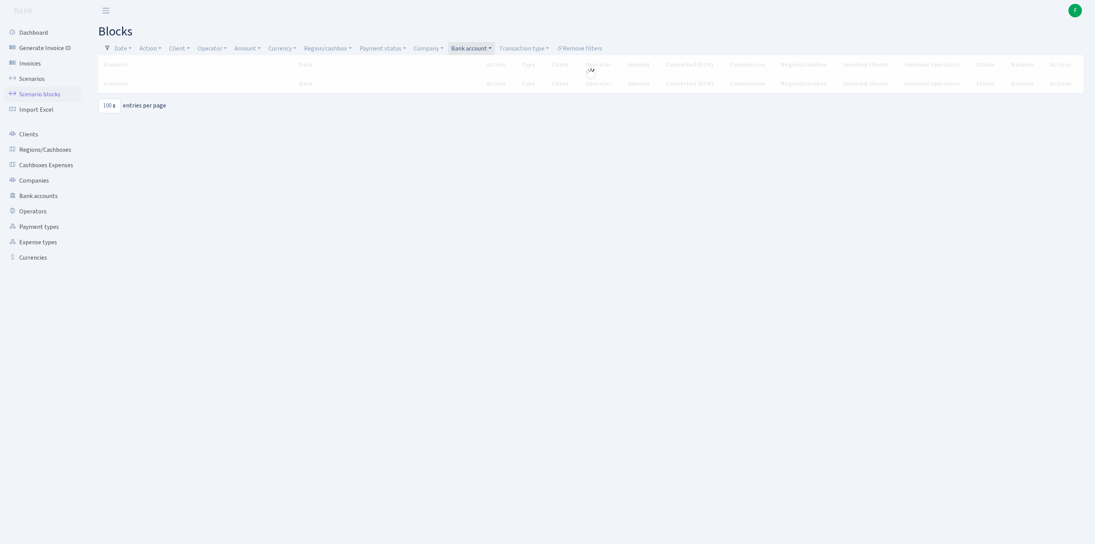
select select "100"
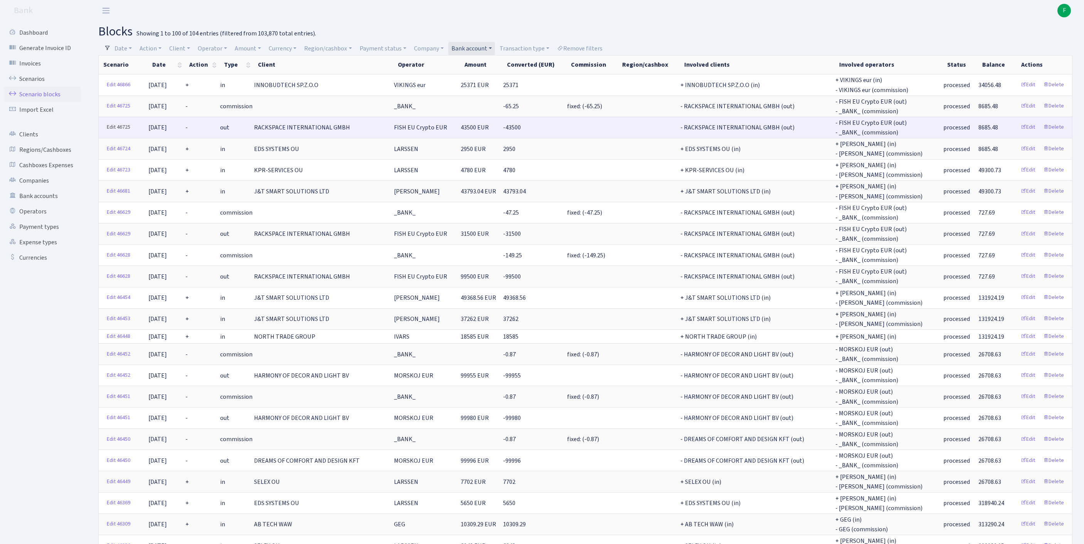
click at [113, 133] on link "Edit 46725" at bounding box center [118, 127] width 30 height 12
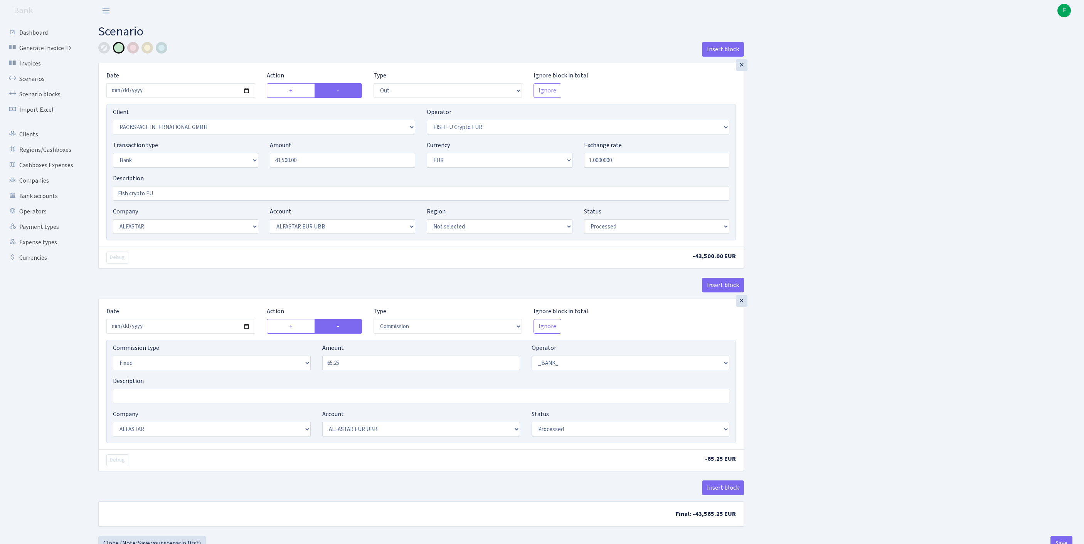
select select "out"
select select "1592"
select select "361"
select select "2"
select select "1"
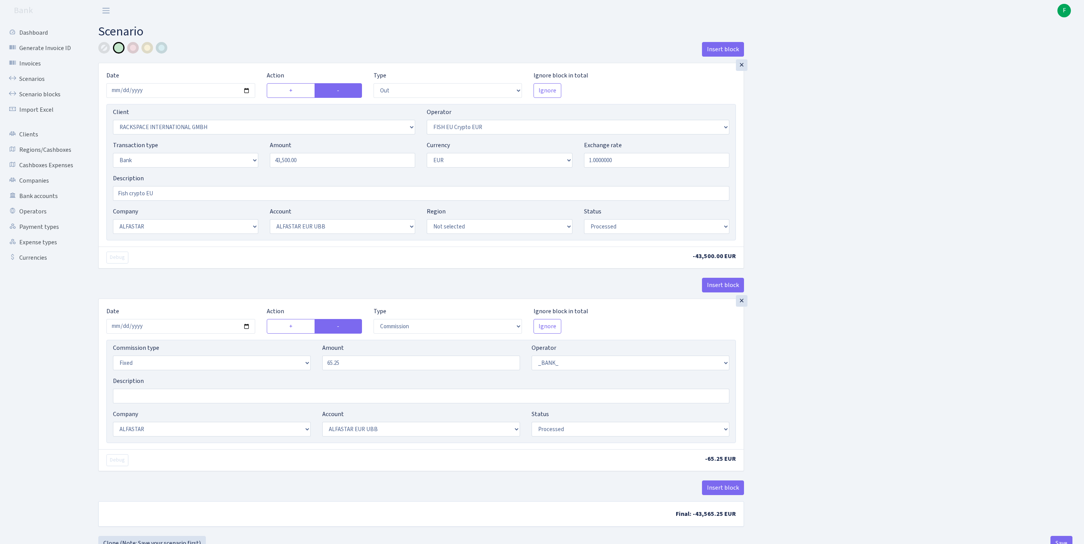
select select "14"
select select "42"
select select "processed"
select select "commission"
select select "fixed"
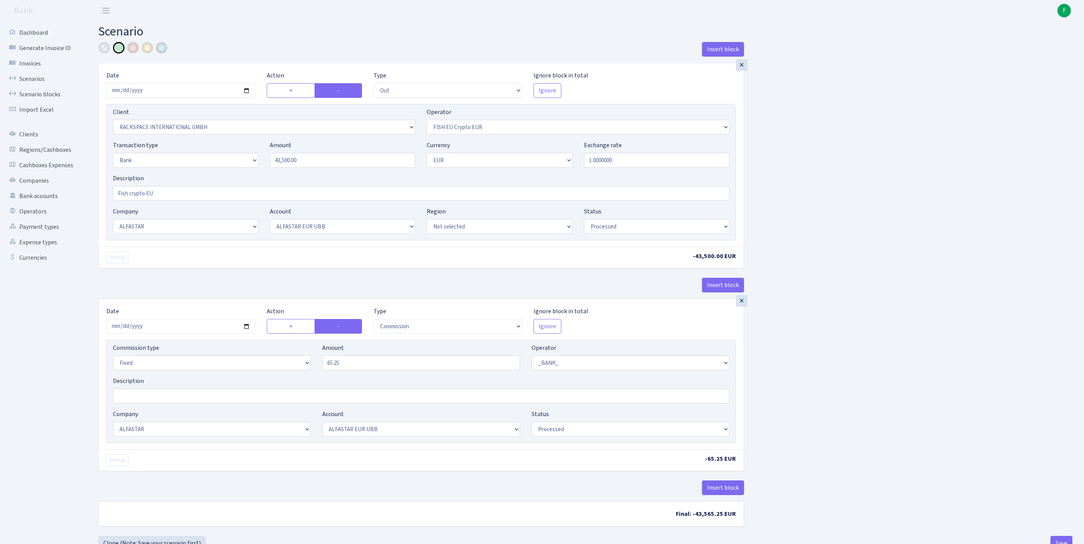
select select "1"
select select "14"
select select "42"
select select "processed"
click at [204, 95] on input "2025-09-25" at bounding box center [180, 90] width 149 height 15
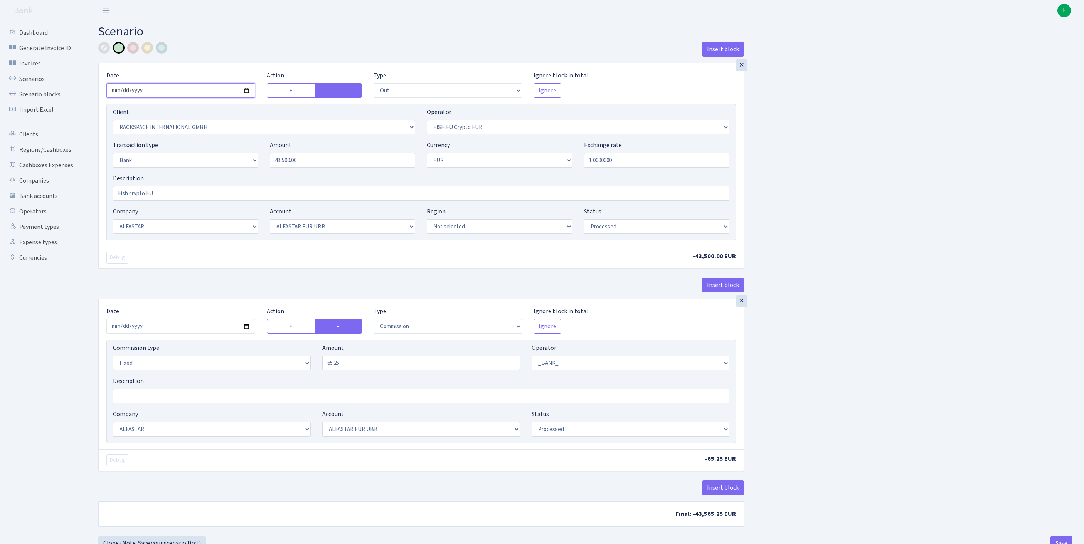
type input "2025-09-29"
click at [229, 174] on div "Transaction type Not selected 981 ELF FISH crypto GIRT IVO dekl MM-BALTIC eur U…" at bounding box center [421, 157] width 628 height 33
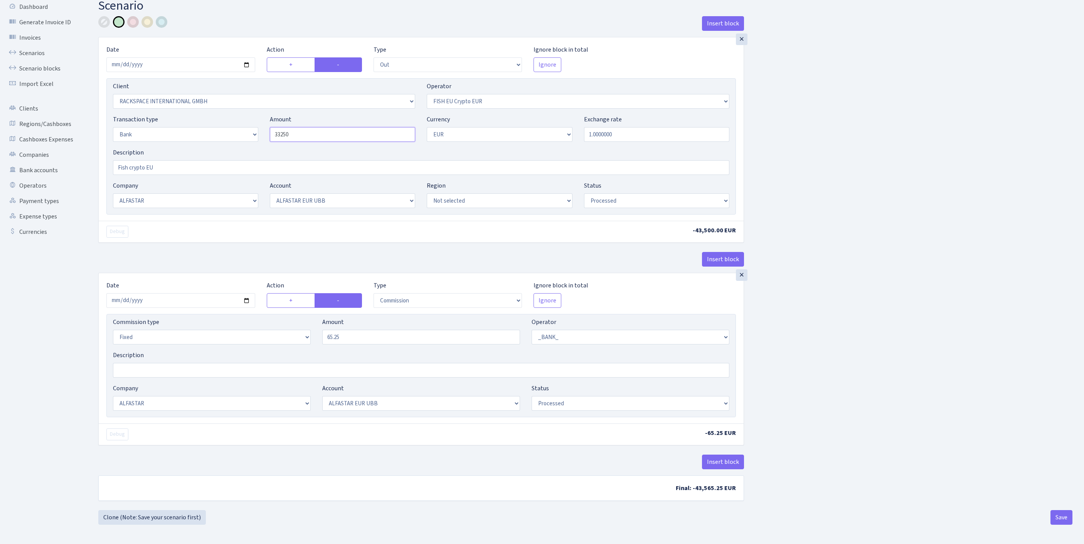
scroll to position [76, 0]
type input "33,250.00"
click at [162, 293] on input "2025-09-25" at bounding box center [180, 300] width 149 height 15
type input "2025-09-29"
drag, startPoint x: 355, startPoint y: 331, endPoint x: 270, endPoint y: 321, distance: 85.4
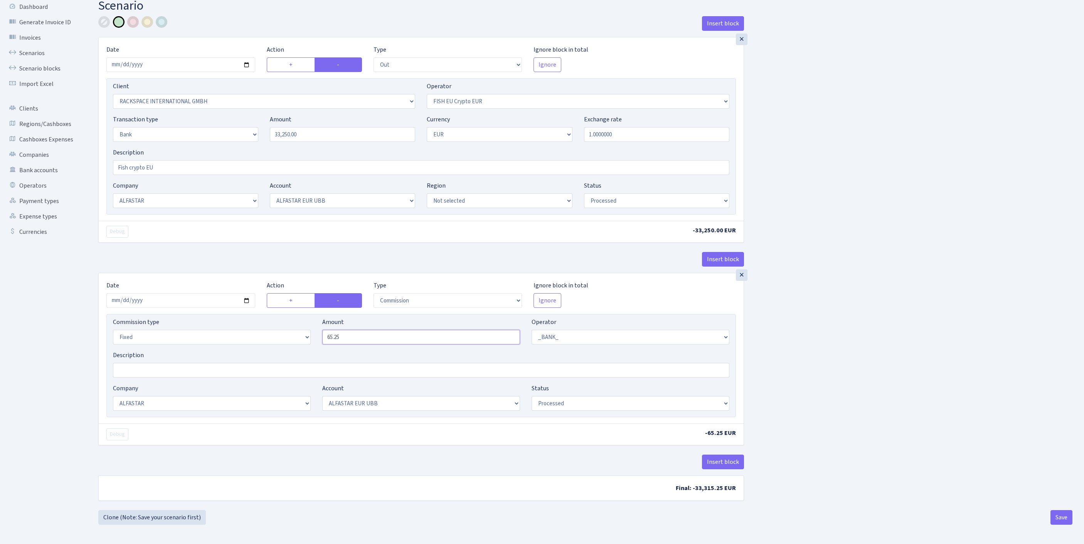
click at [270, 321] on div "Commission type Percentage Fixed Bank Amount 65.25 Operator Not selected 981 98…" at bounding box center [421, 334] width 628 height 33
type input "49.88"
click at [1058, 525] on button "Save" at bounding box center [1061, 517] width 22 height 15
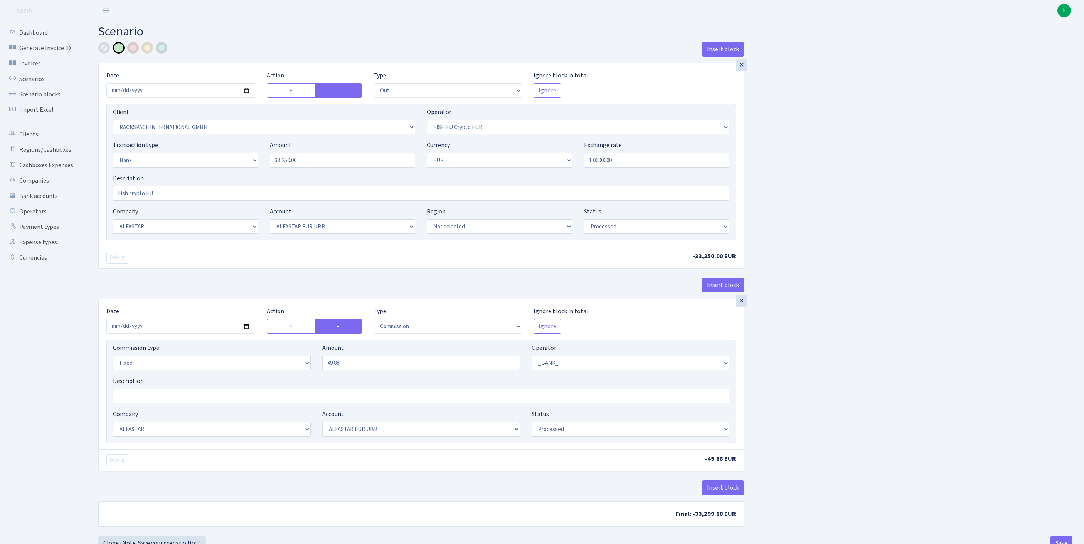
select select "out"
select select "1592"
select select "361"
select select "2"
select select "1"
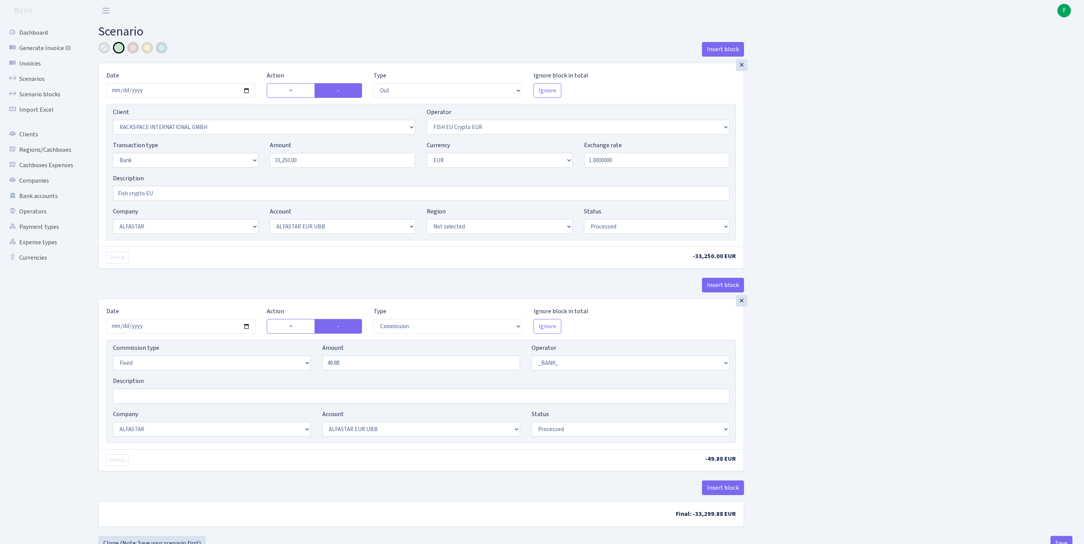
select select "14"
select select "42"
select select "processed"
select select "commission"
select select "fixed"
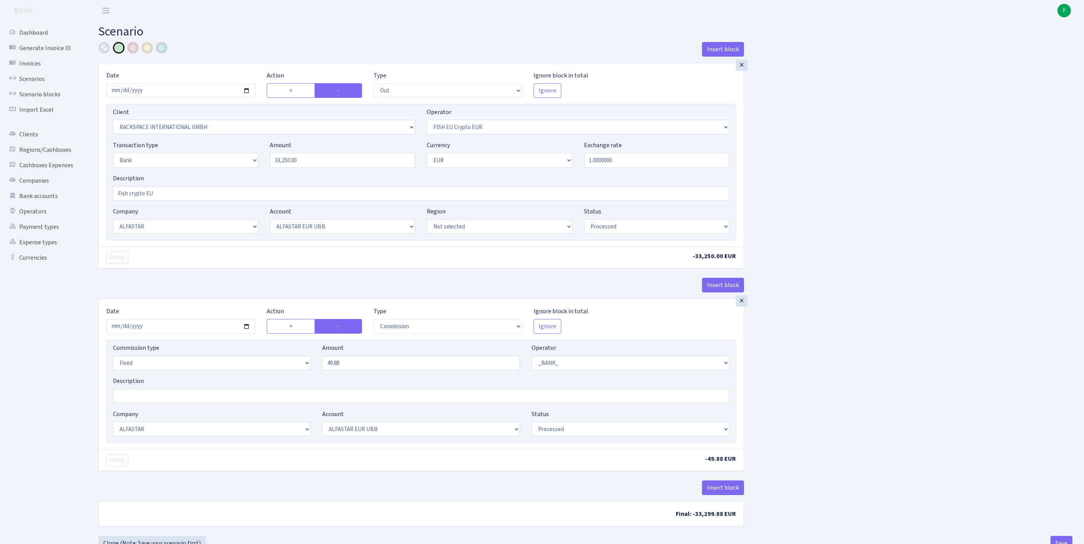
select select "1"
select select "14"
select select "42"
select select "processed"
click at [36, 83] on link "Scenarios" at bounding box center [42, 78] width 77 height 15
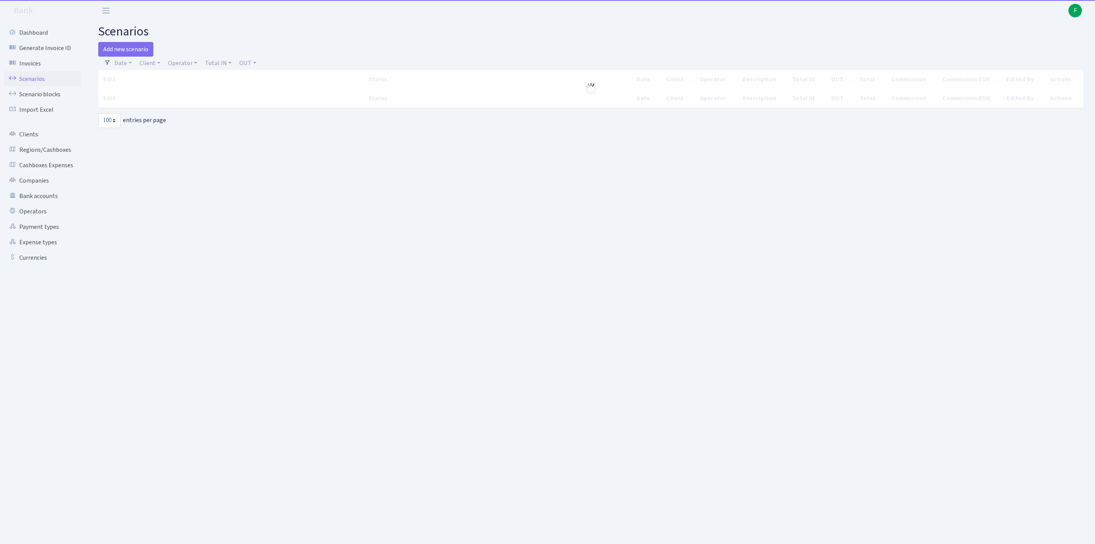
select select "100"
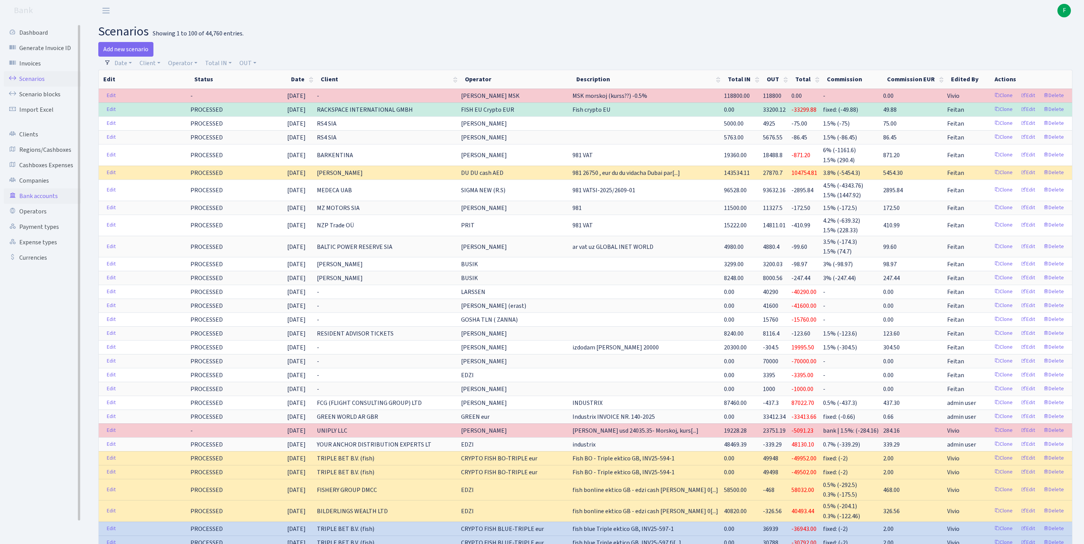
click at [33, 204] on link "Bank accounts" at bounding box center [42, 195] width 77 height 15
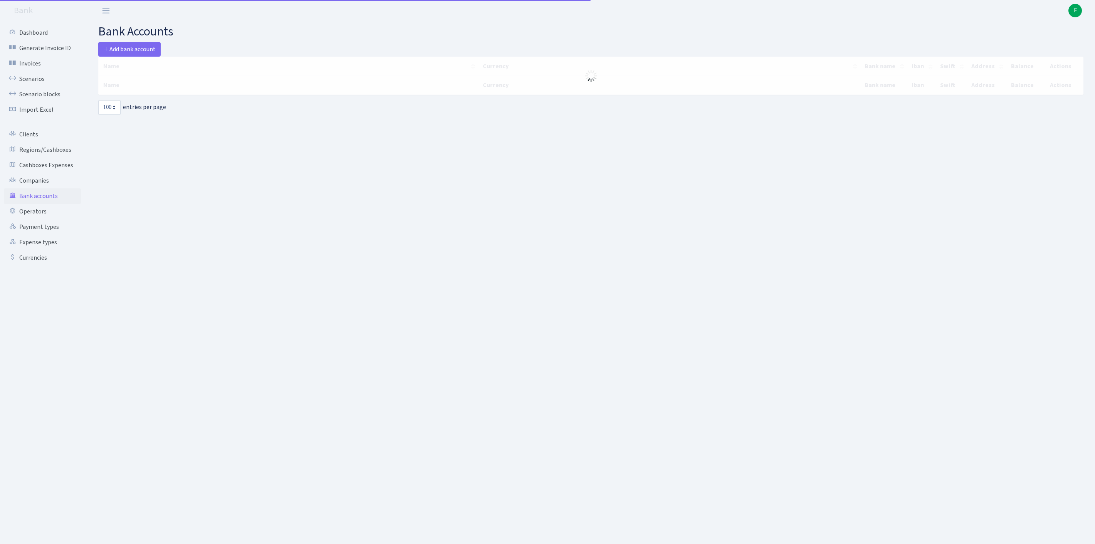
select select "100"
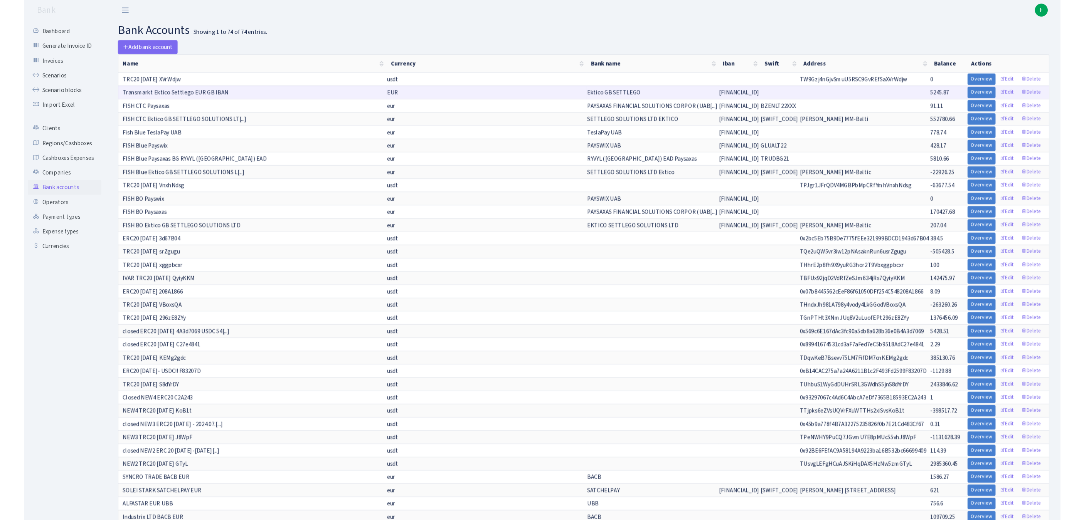
scroll to position [373, 0]
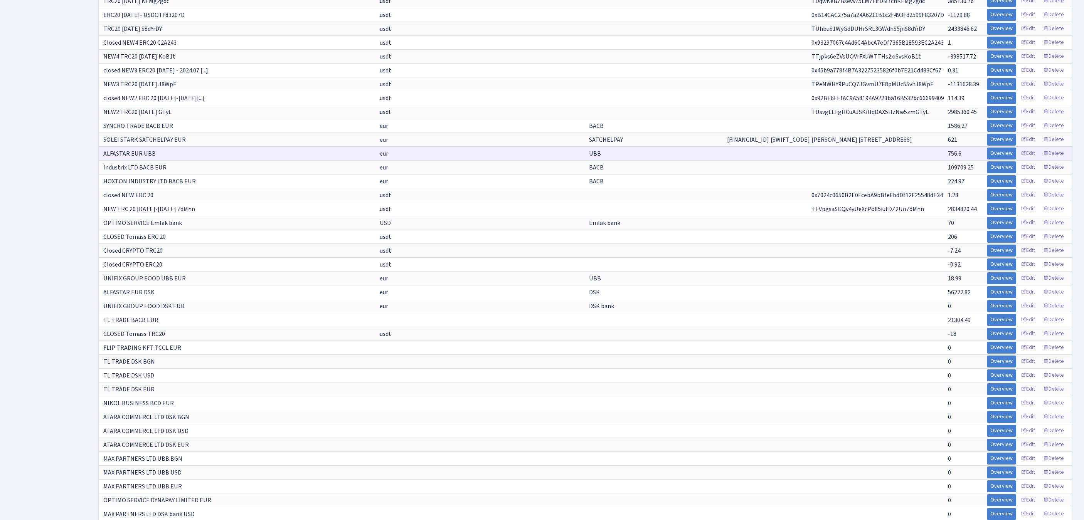
click at [951, 160] on tr "ALFASTAR EUR UBB eur UBB 756.6 Overview Edit [GEOGRAPHIC_DATA]" at bounding box center [585, 153] width 973 height 14
click at [987, 160] on link "Overview" at bounding box center [1001, 154] width 29 height 12
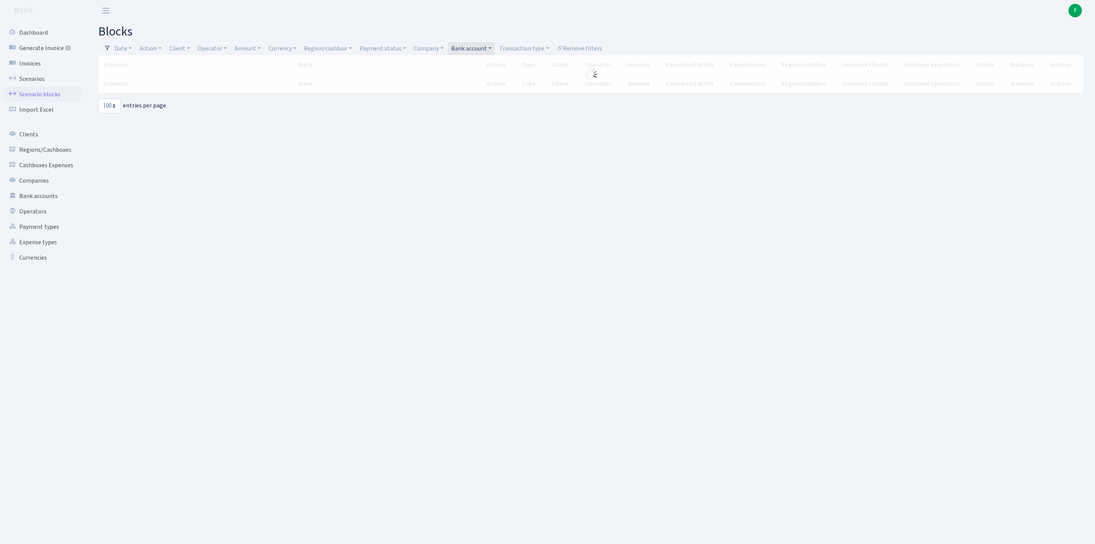
select select "100"
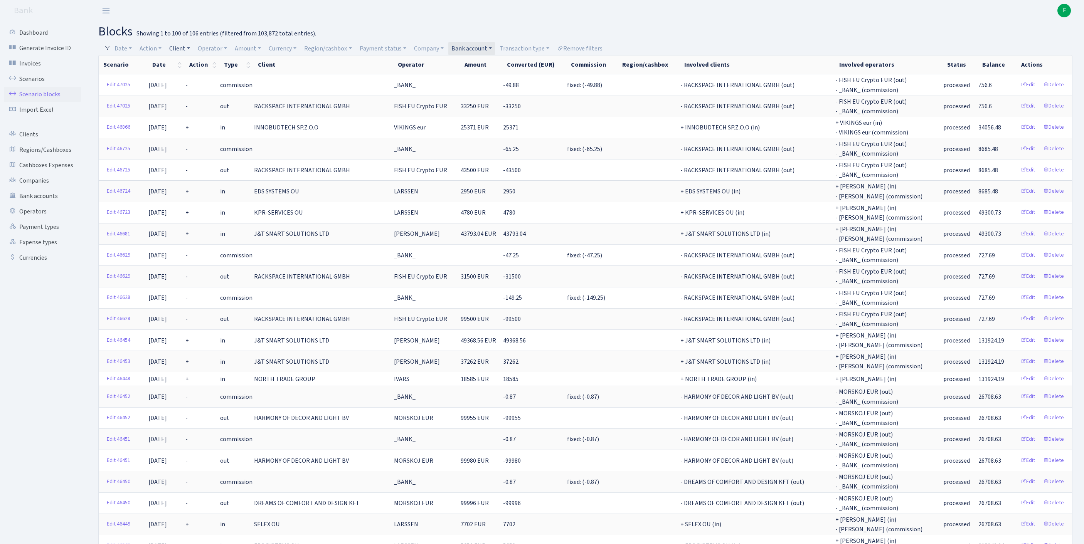
click at [189, 47] on link "Client" at bounding box center [179, 48] width 27 height 13
click at [207, 76] on input "search" at bounding box center [201, 76] width 64 height 12
type input "EXSER"
click at [32, 142] on link "Clients" at bounding box center [42, 134] width 77 height 15
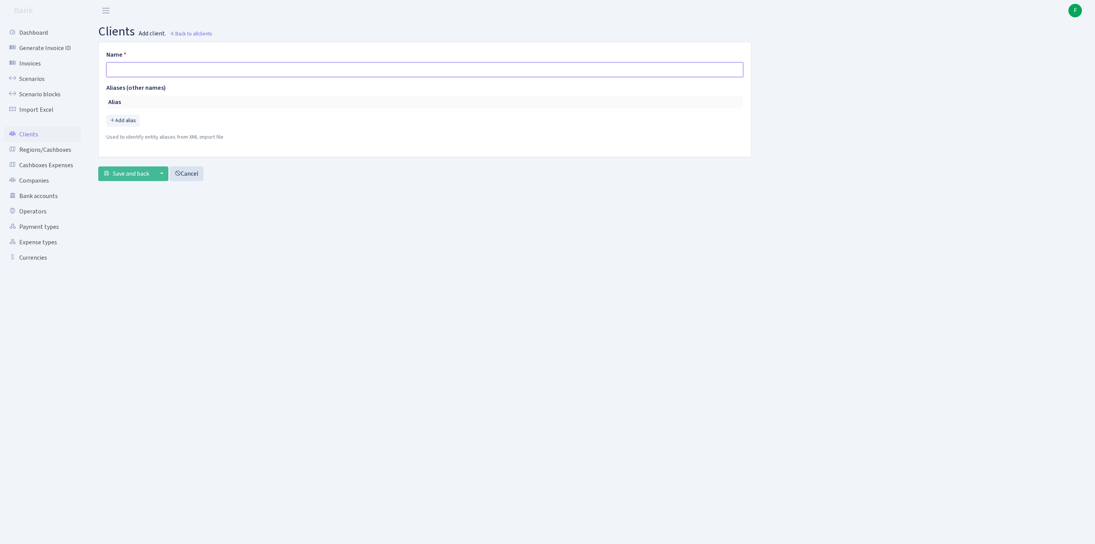
paste input "EXSERO"
type input "EXSERO"
click at [136, 178] on span "Save and back" at bounding box center [131, 174] width 36 height 8
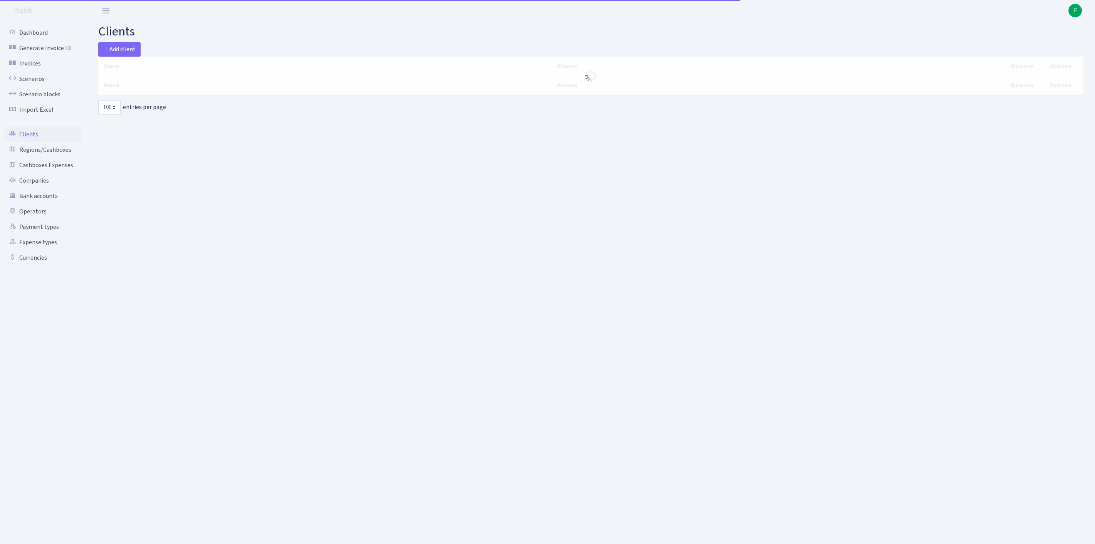
select select "100"
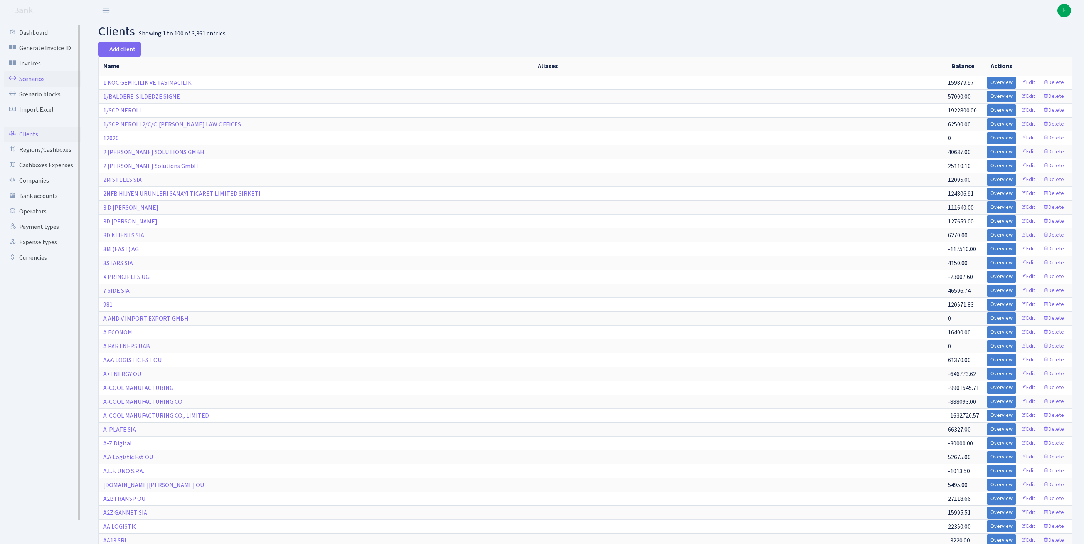
click at [37, 84] on link "Scenarios" at bounding box center [42, 78] width 77 height 15
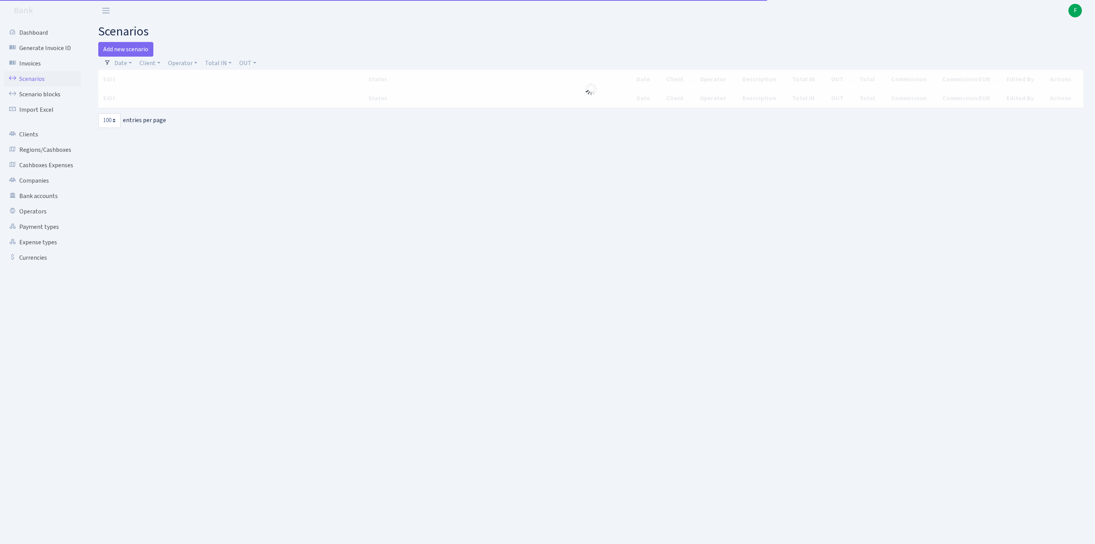
select select "100"
click at [136, 52] on link "Add new scenario" at bounding box center [125, 49] width 55 height 15
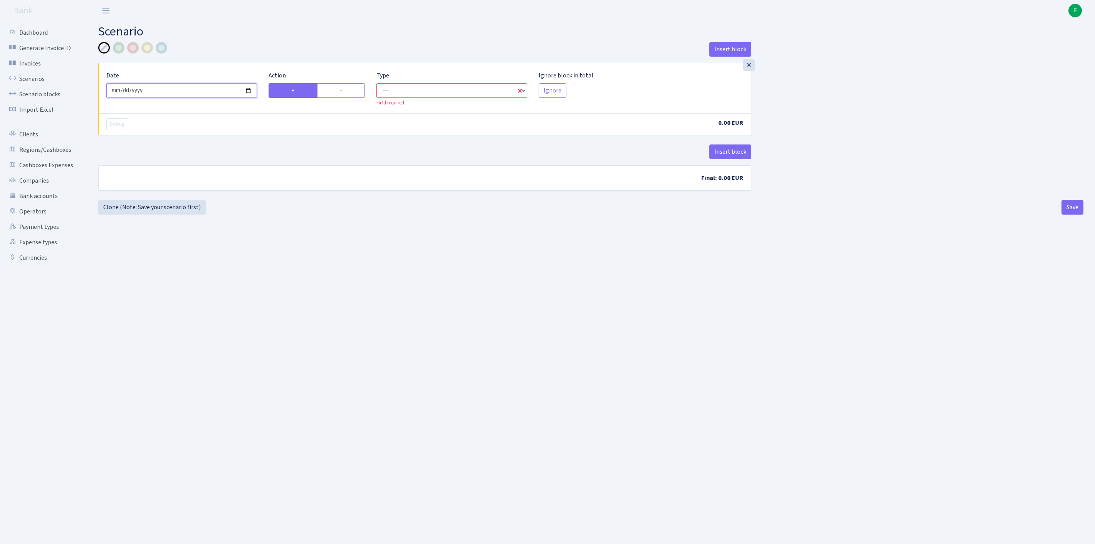
drag, startPoint x: 156, startPoint y: 98, endPoint x: 150, endPoint y: 111, distance: 14.5
click at [156, 97] on input "[DATE]" at bounding box center [181, 90] width 151 height 15
type input "[DATE]"
select select "in"
select select "1"
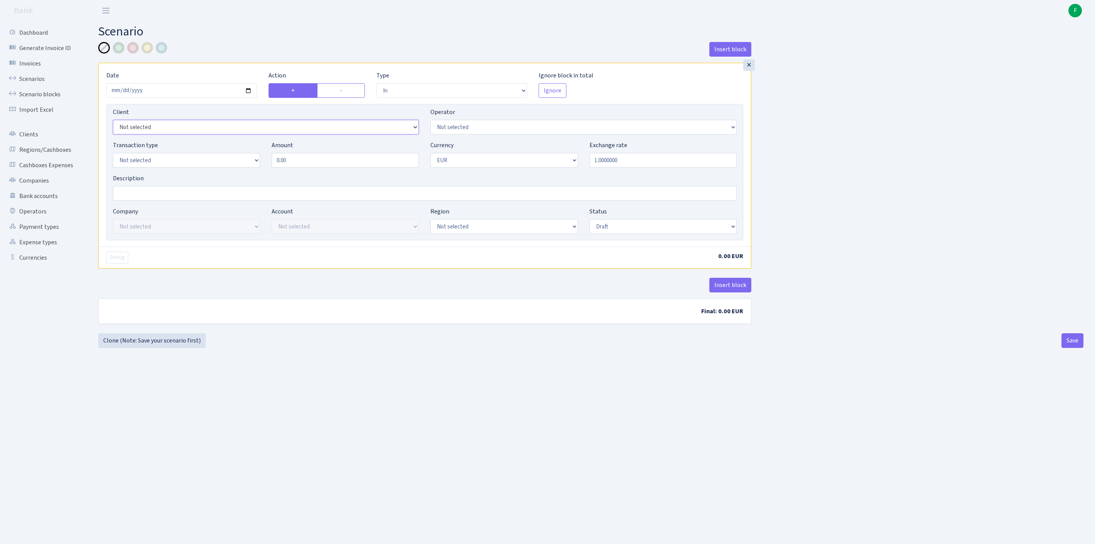
select select "3386"
select select "439"
select select "2"
drag, startPoint x: 253, startPoint y: 163, endPoint x: 203, endPoint y: 157, distance: 50.5
click at [203, 157] on div "Transaction type Not selected 981 ELF FISH crypto GIRT IVO dekl MM-BALTIC eur U…" at bounding box center [425, 157] width 636 height 33
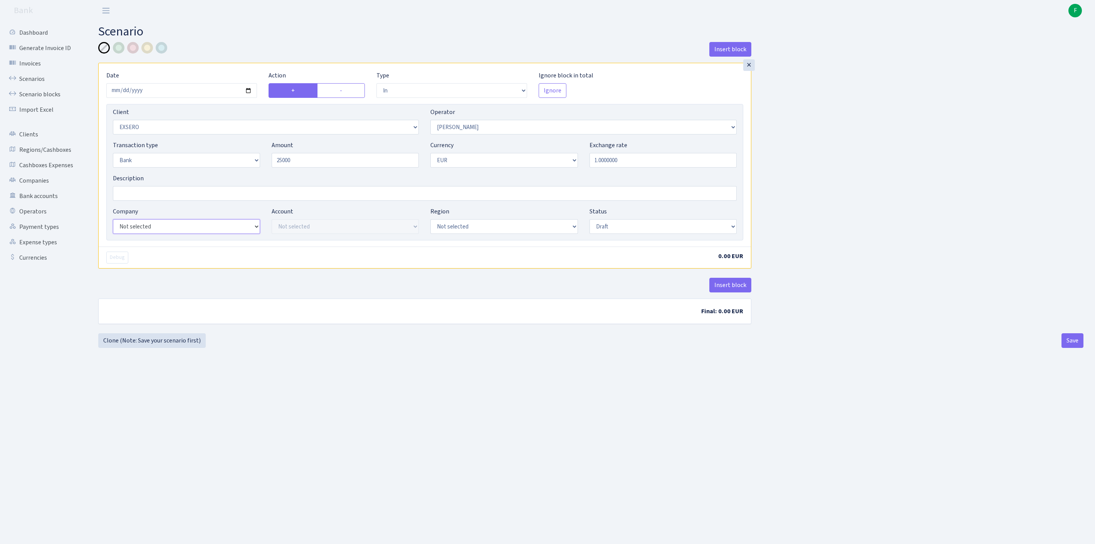
type input "25,000.00"
select select "14"
select select "42"
select select "processed"
click at [728, 293] on button "Insert block" at bounding box center [731, 285] width 42 height 15
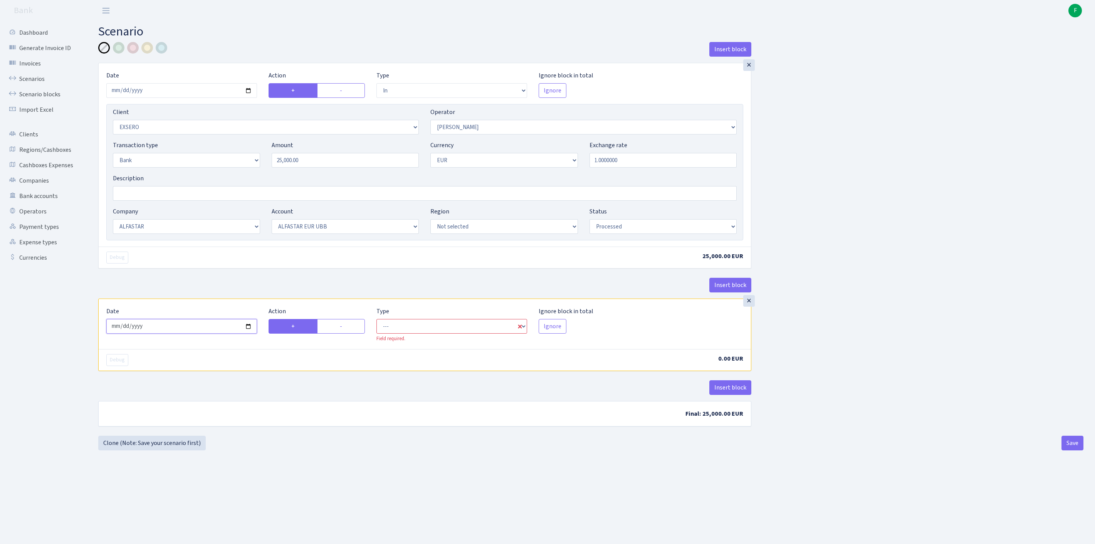
click at [204, 334] on input "2025-09-30" at bounding box center [181, 326] width 151 height 15
type input "2025-09-29"
drag, startPoint x: 348, startPoint y: 365, endPoint x: 362, endPoint y: 365, distance: 13.9
click at [348, 334] on label "-" at bounding box center [341, 326] width 48 height 15
click at [345, 327] on input "-" at bounding box center [342, 324] width 5 height 5
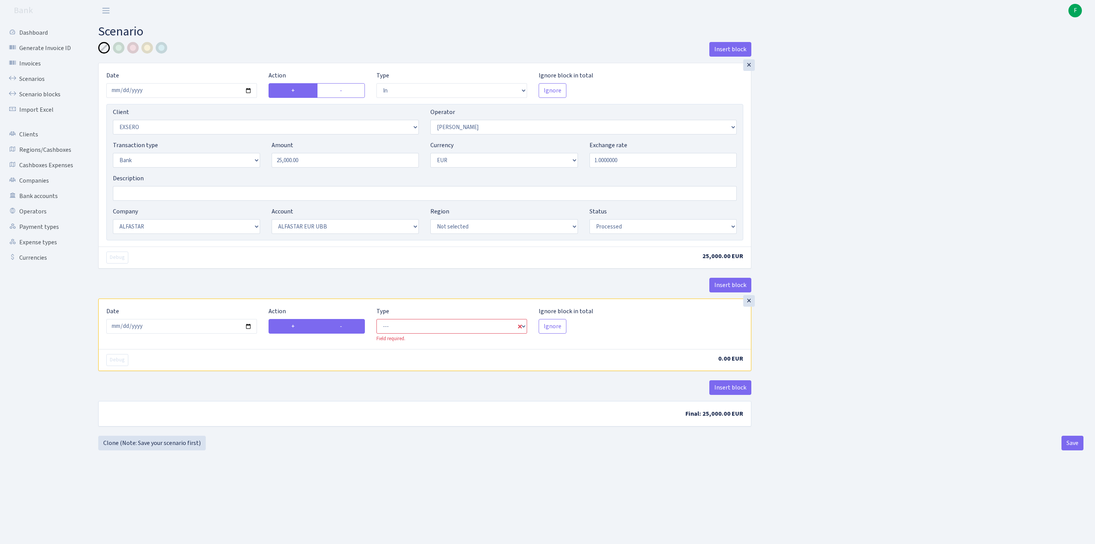
radio input "true"
radio input "false"
select select "commission"
select select "439"
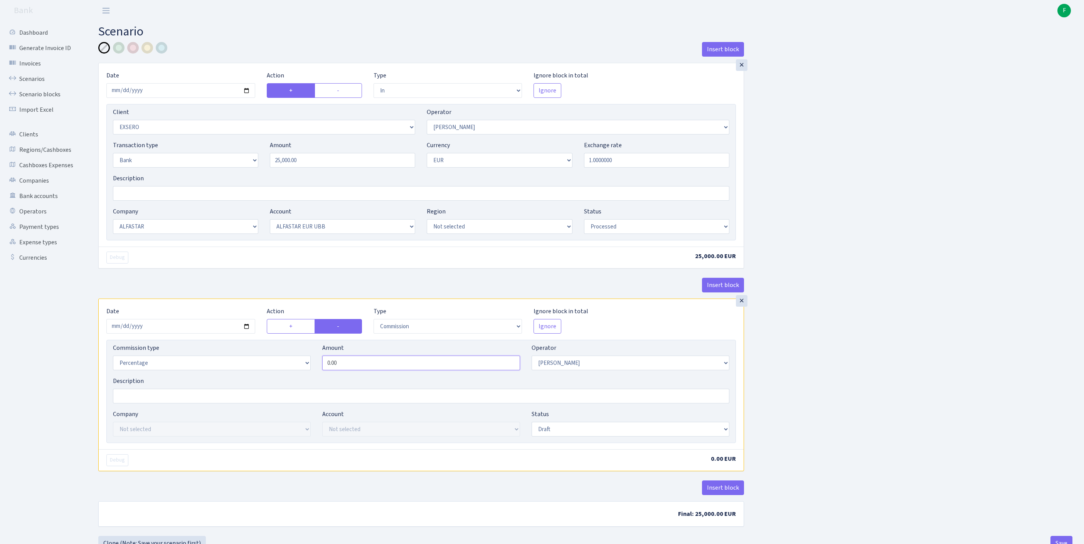
drag, startPoint x: 348, startPoint y: 406, endPoint x: 295, endPoint y: 402, distance: 53.3
click at [295, 377] on div "Commission type Percentage Fixed Bank Amount 0.00 Operator Not selected 981 981…" at bounding box center [421, 359] width 628 height 33
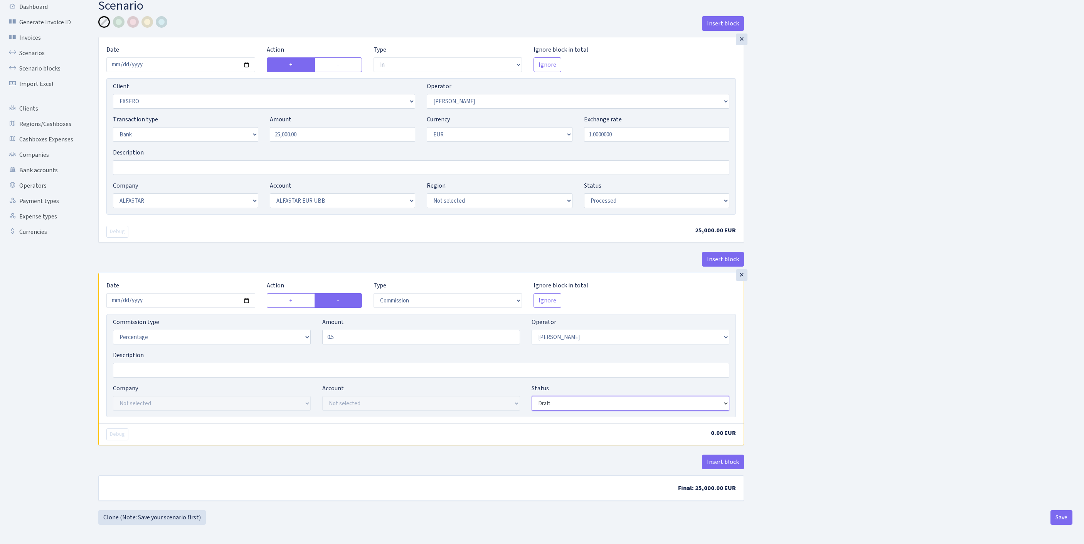
type input "0.50"
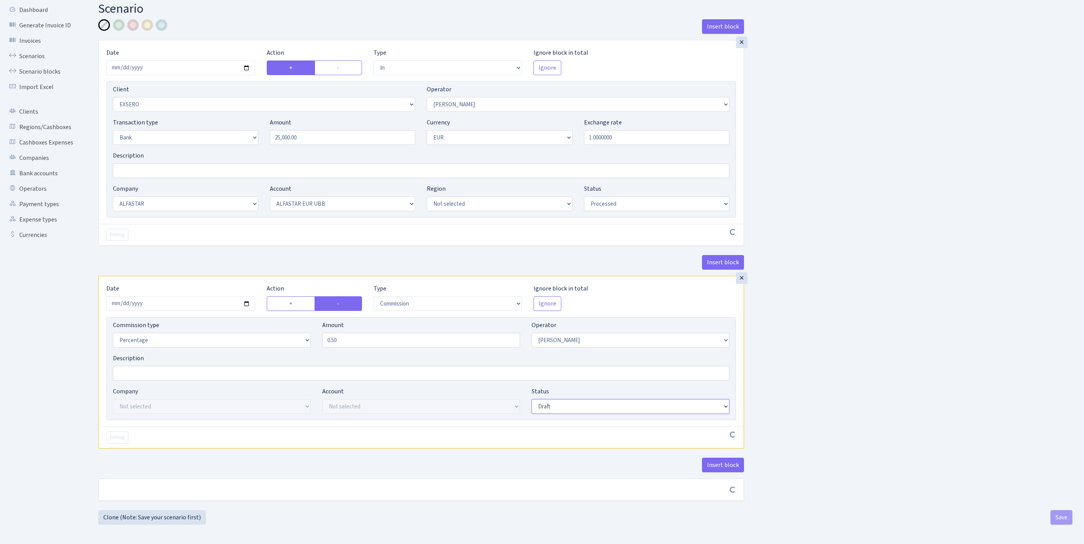
scroll to position [93, 0]
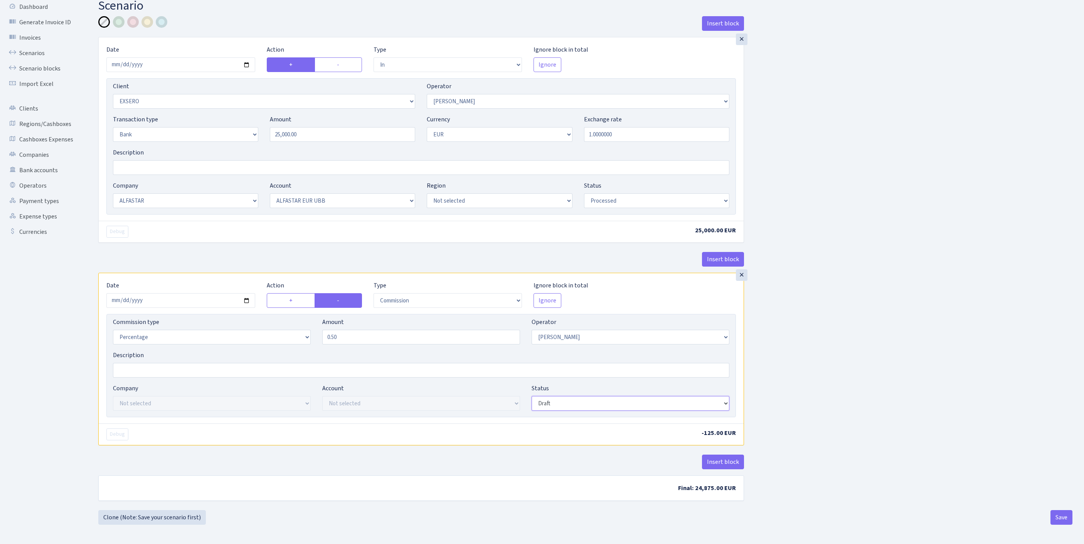
select select "processed"
click at [1058, 519] on button "Save" at bounding box center [1061, 517] width 22 height 15
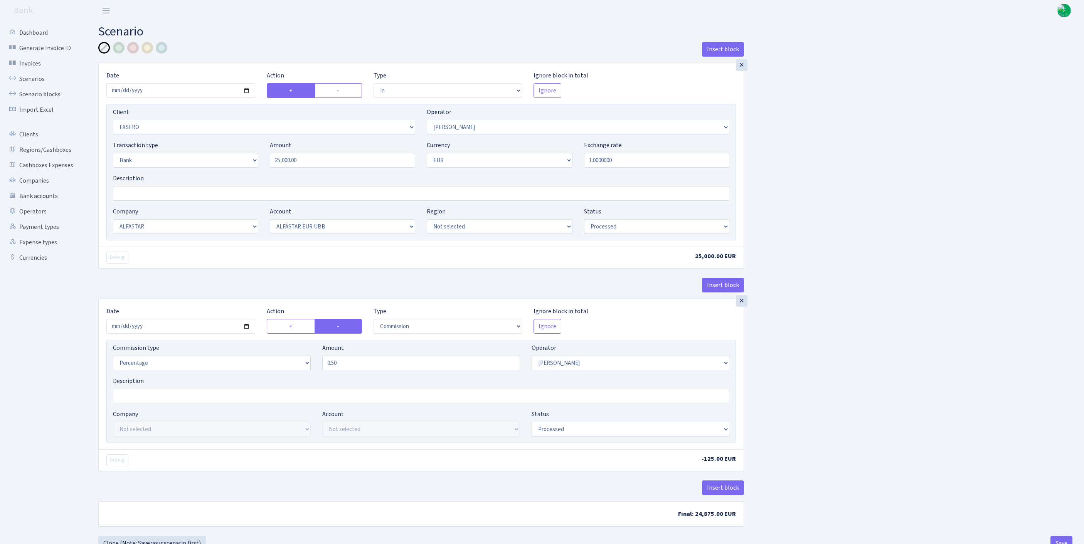
select select "in"
select select "3386"
select select "439"
select select "2"
select select "1"
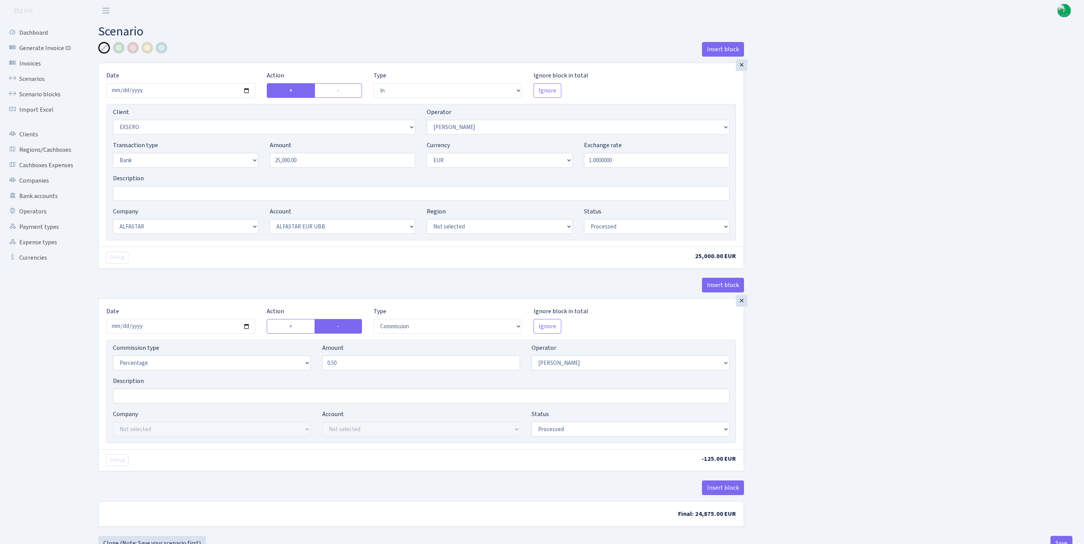
select select "14"
select select "42"
select select "processed"
select select "commission"
select select "439"
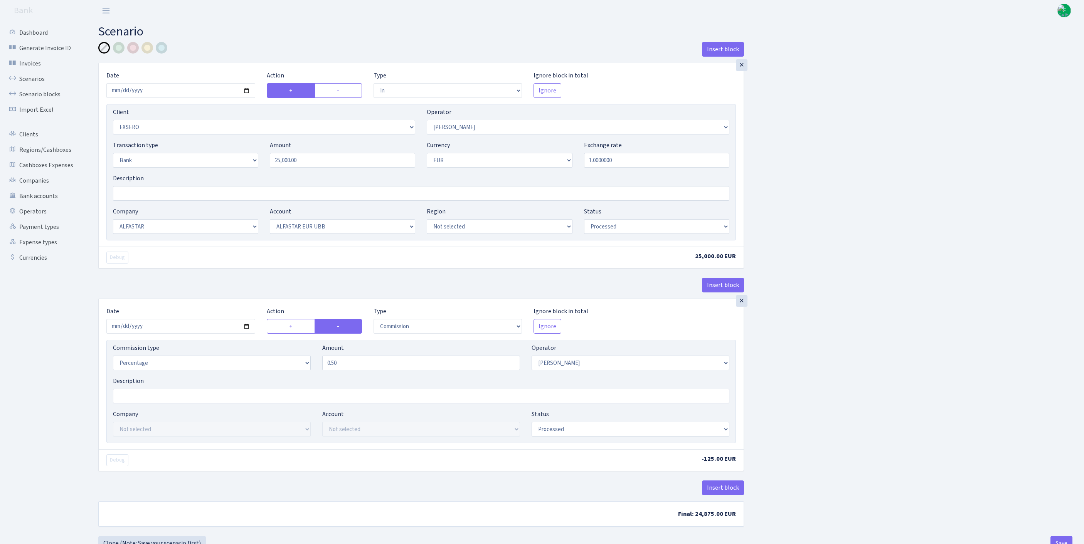
select select "processed"
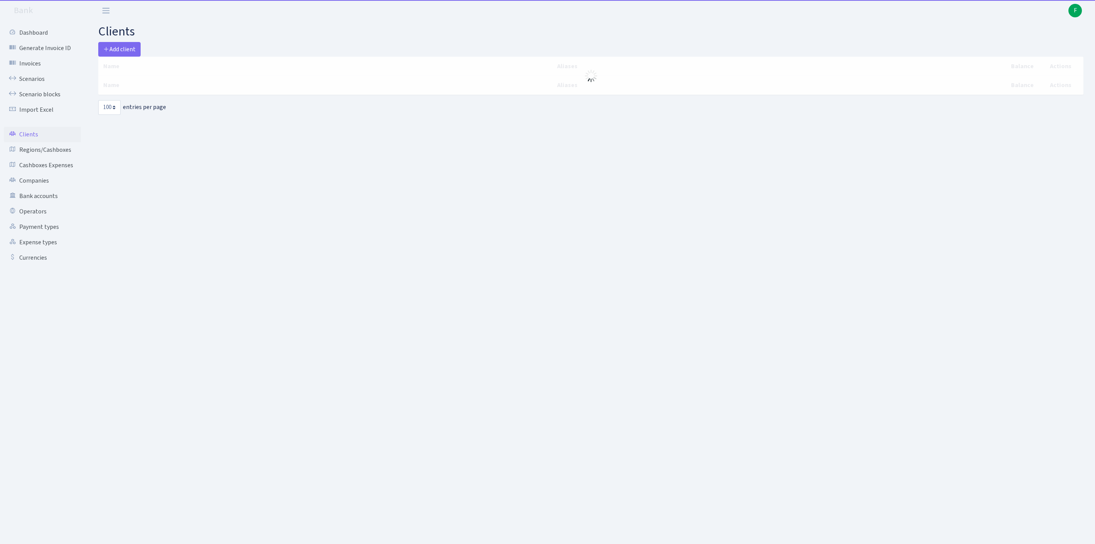
select select "100"
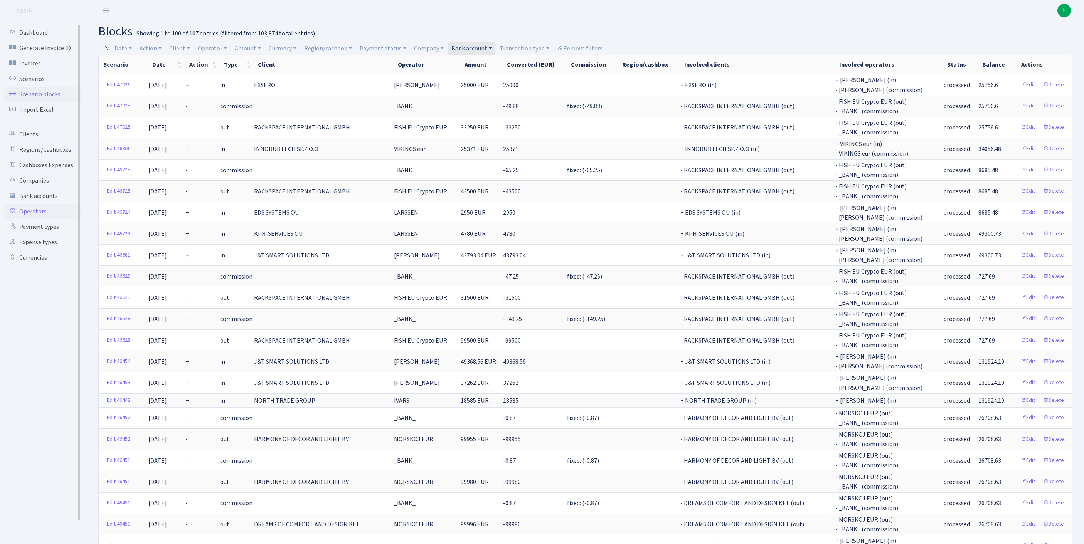
click at [34, 219] on link "Operators" at bounding box center [42, 211] width 77 height 15
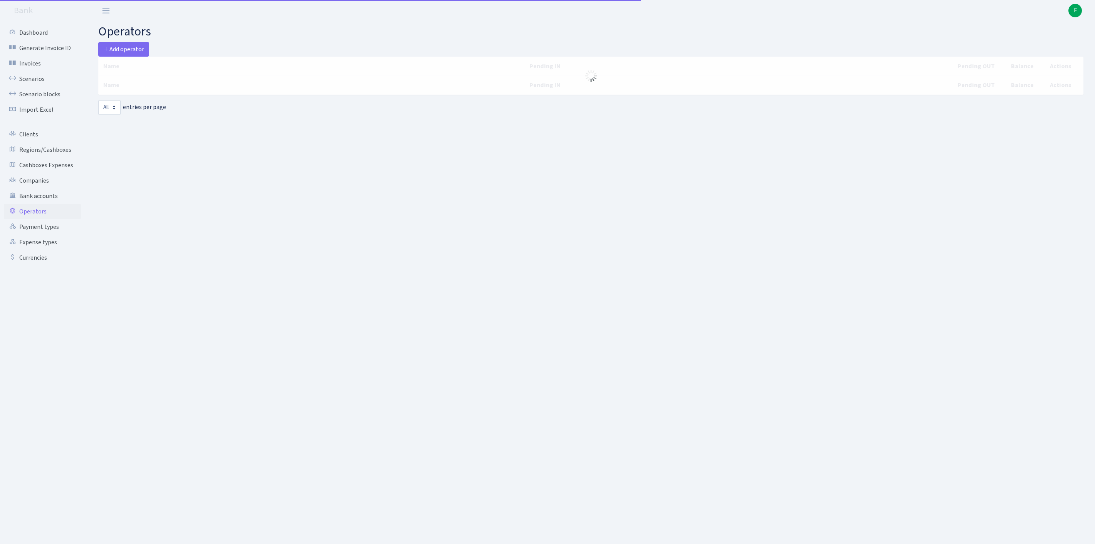
select select "-1"
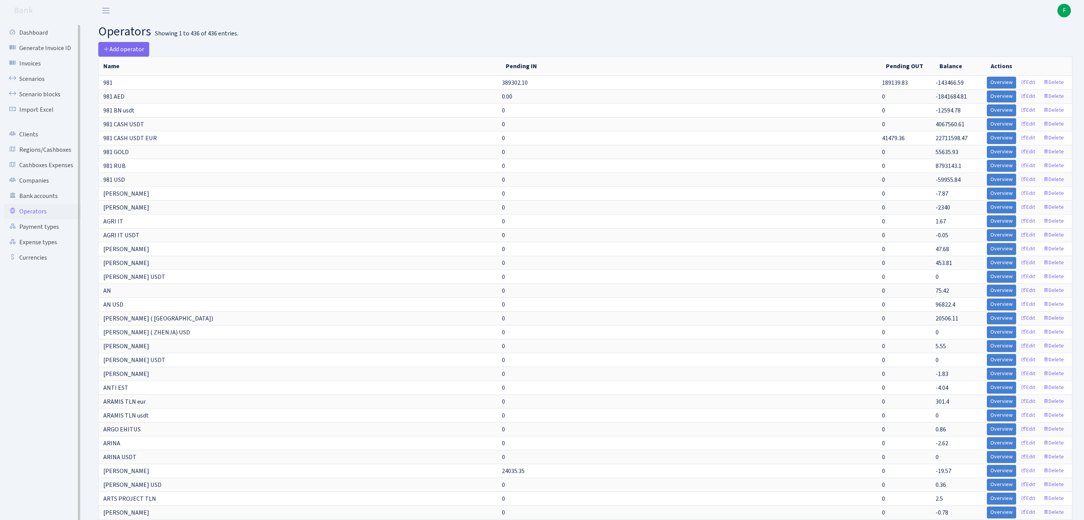
scroll to position [2986, 0]
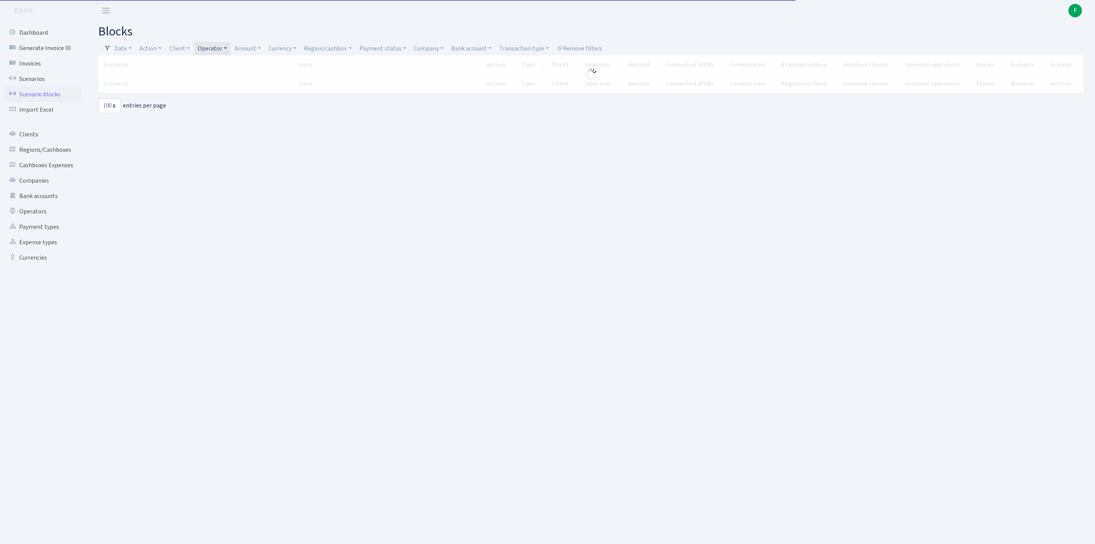
select select "100"
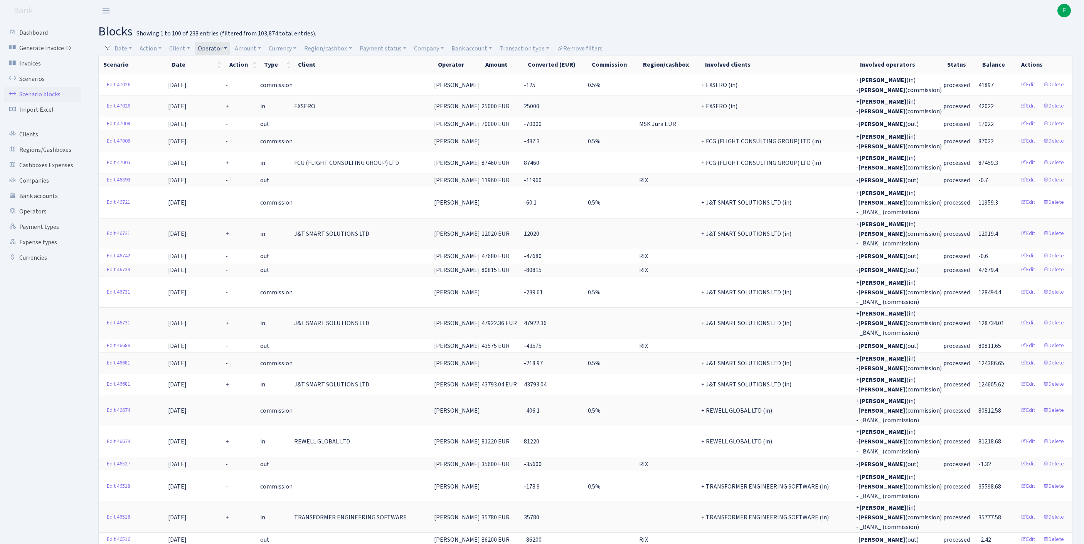
click at [230, 47] on link "Operator" at bounding box center [212, 48] width 35 height 13
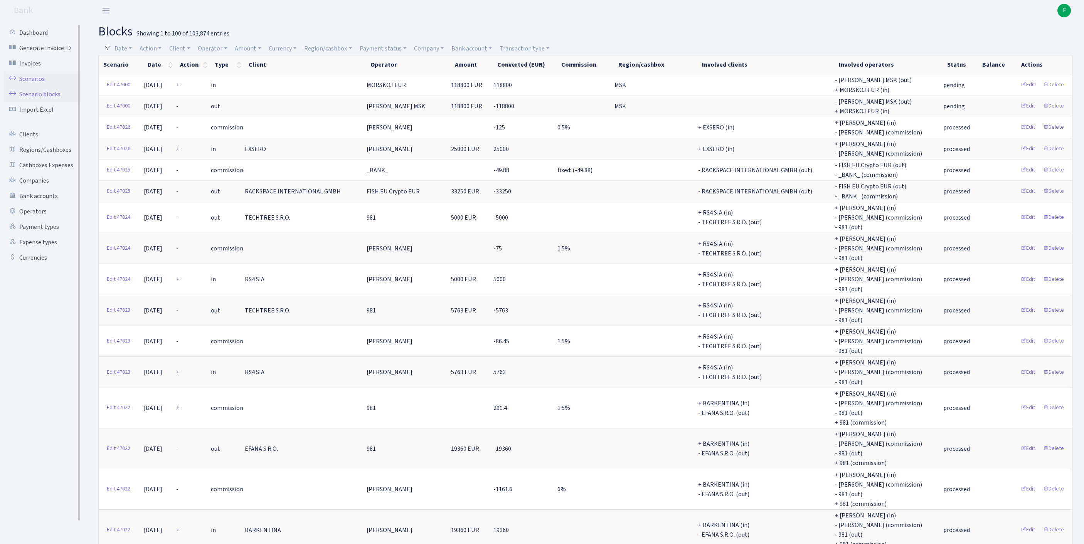
click at [39, 84] on link "Scenarios" at bounding box center [42, 78] width 77 height 15
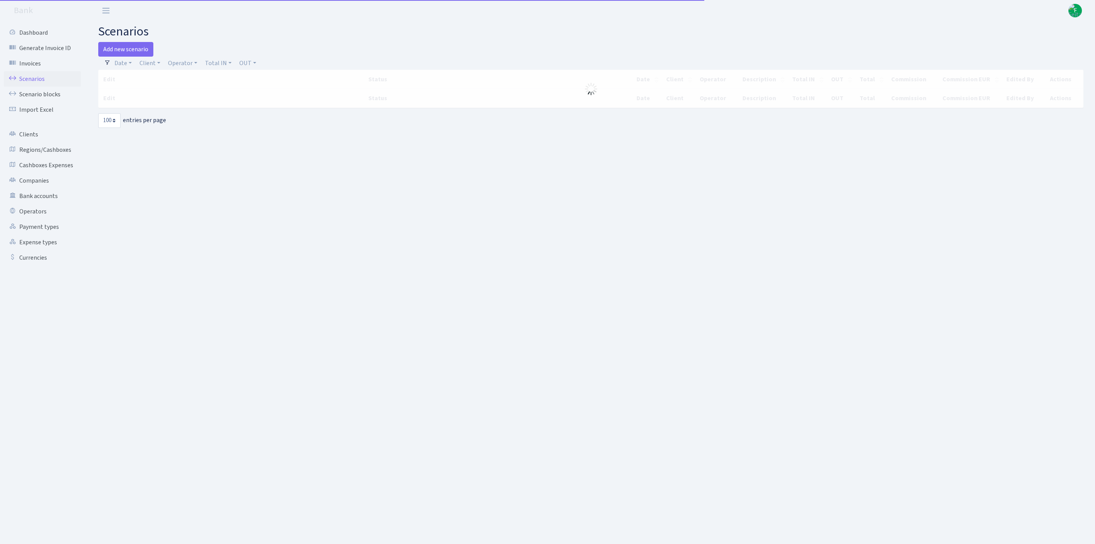
select select "100"
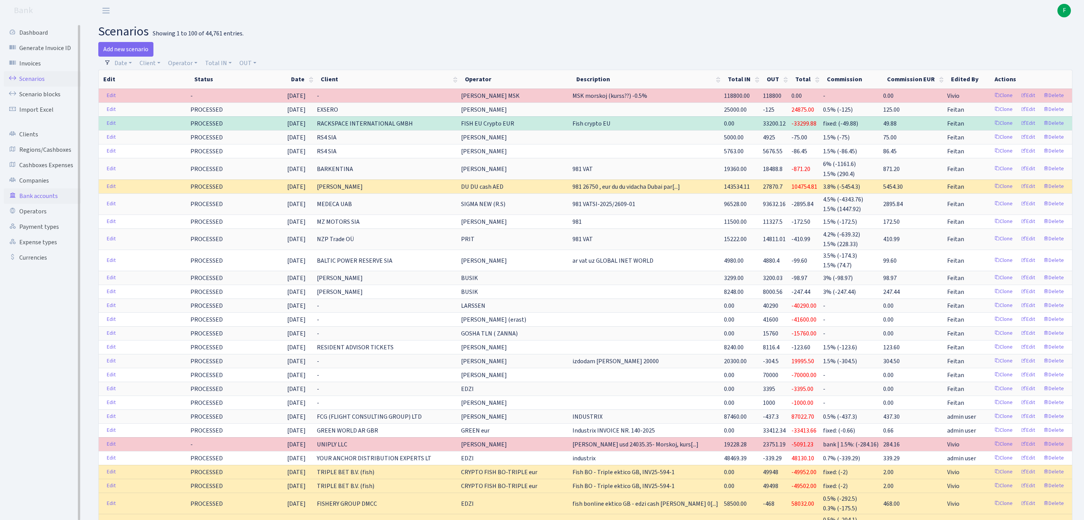
click at [44, 204] on link "Bank accounts" at bounding box center [42, 195] width 77 height 15
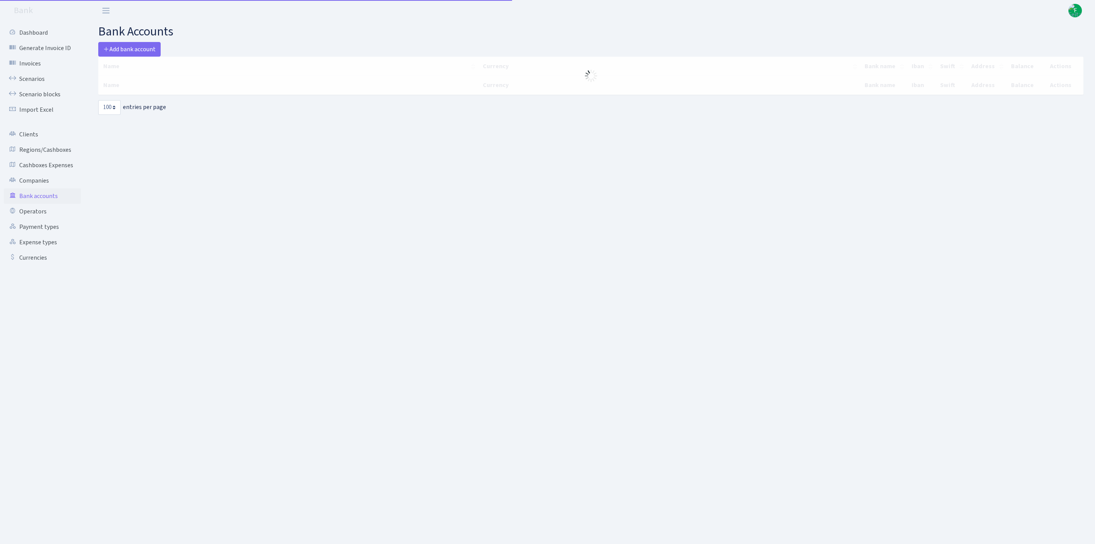
select select "100"
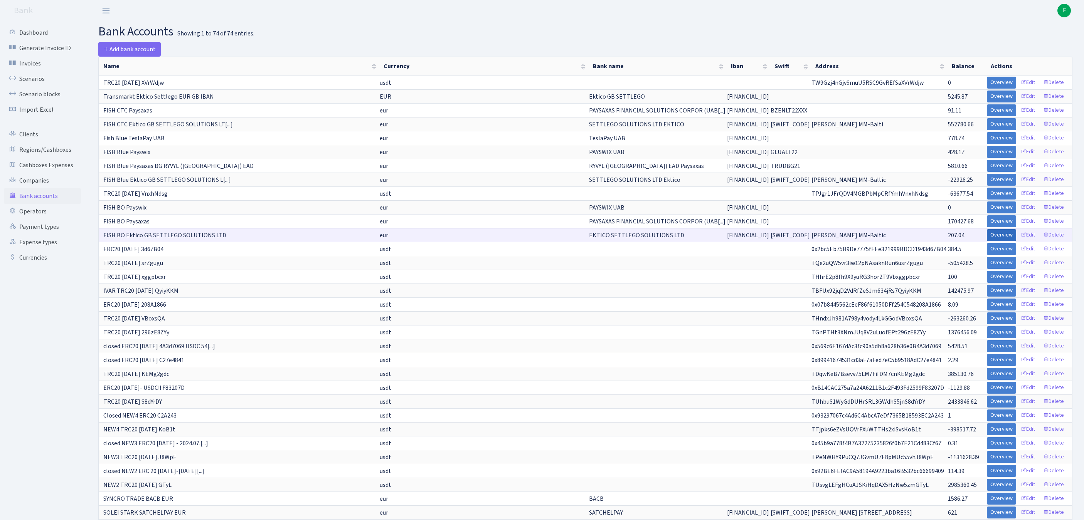
click at [987, 241] on link "Overview" at bounding box center [1001, 235] width 29 height 12
click at [987, 186] on link "Overview" at bounding box center [1001, 180] width 29 height 12
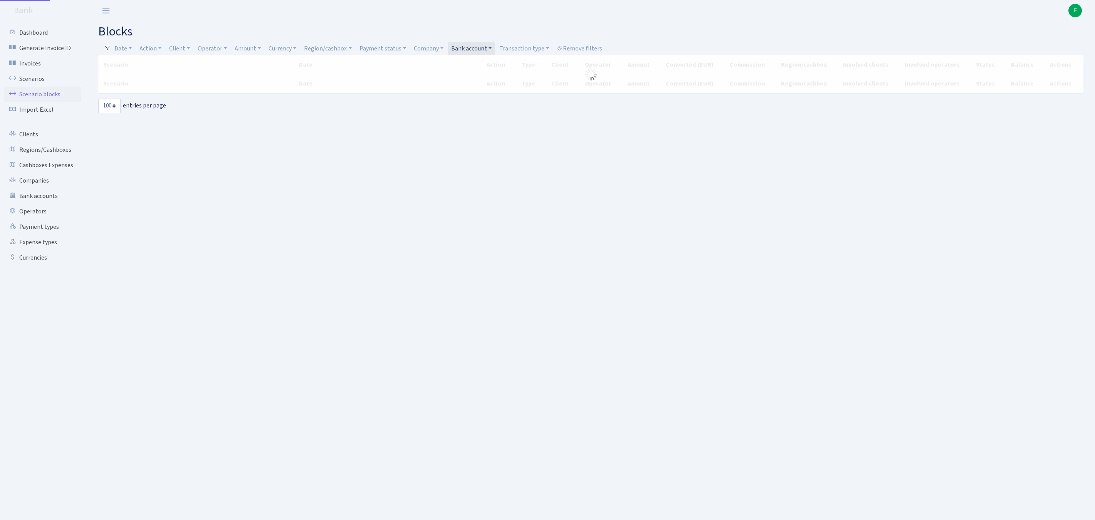
select select "100"
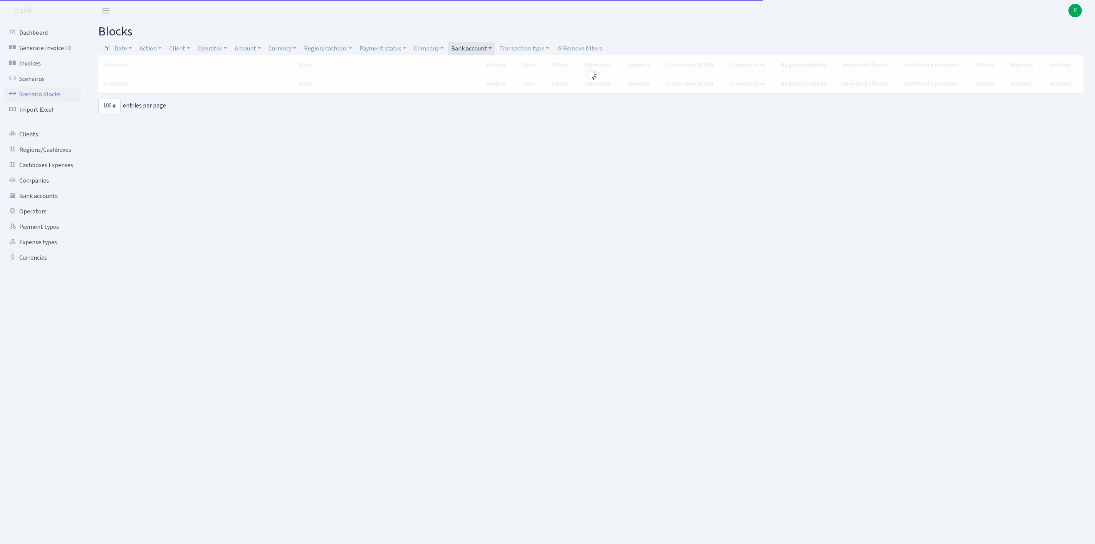
select select "100"
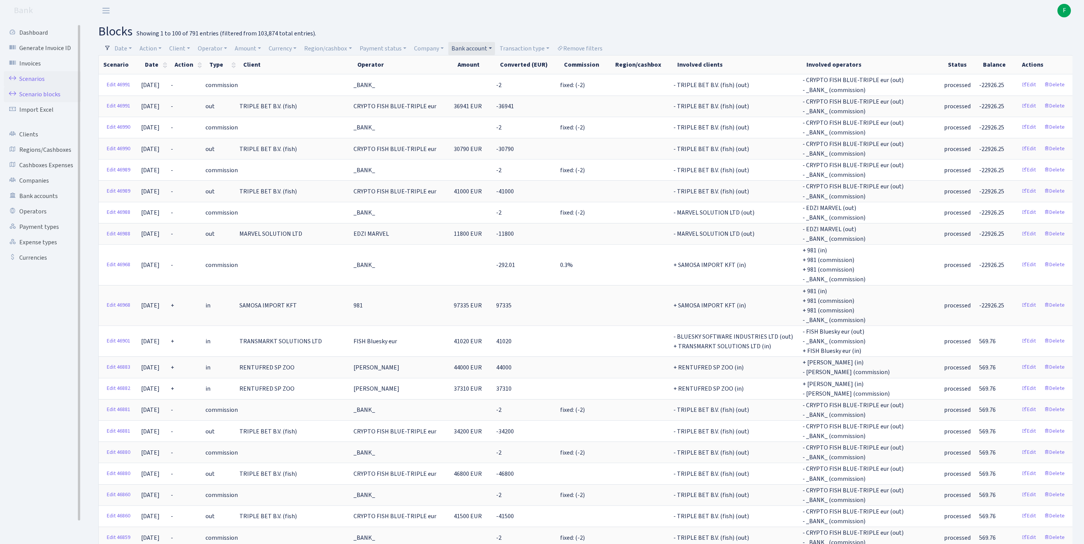
click at [33, 82] on link "Scenarios" at bounding box center [42, 78] width 77 height 15
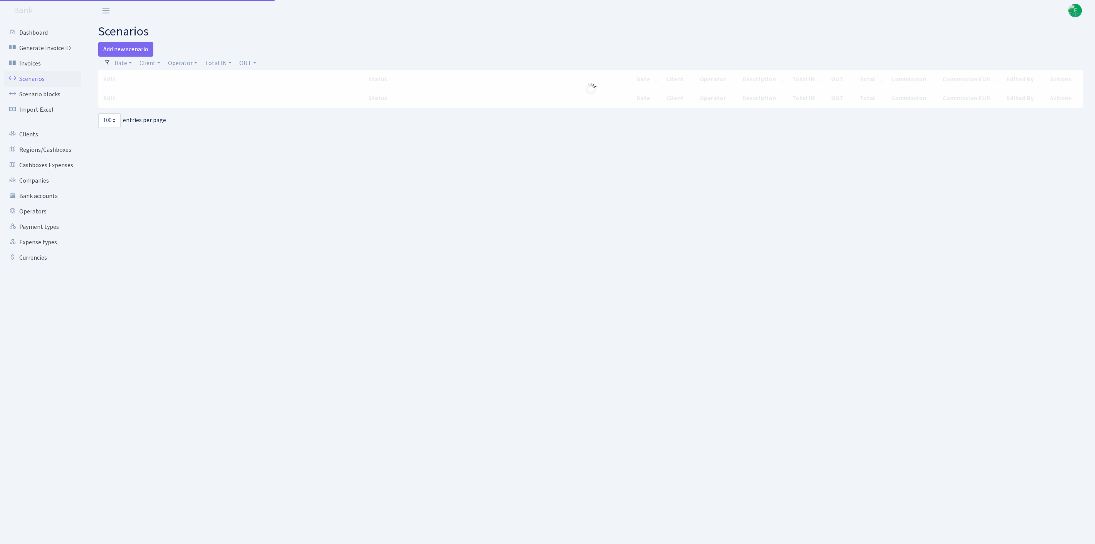
select select "100"
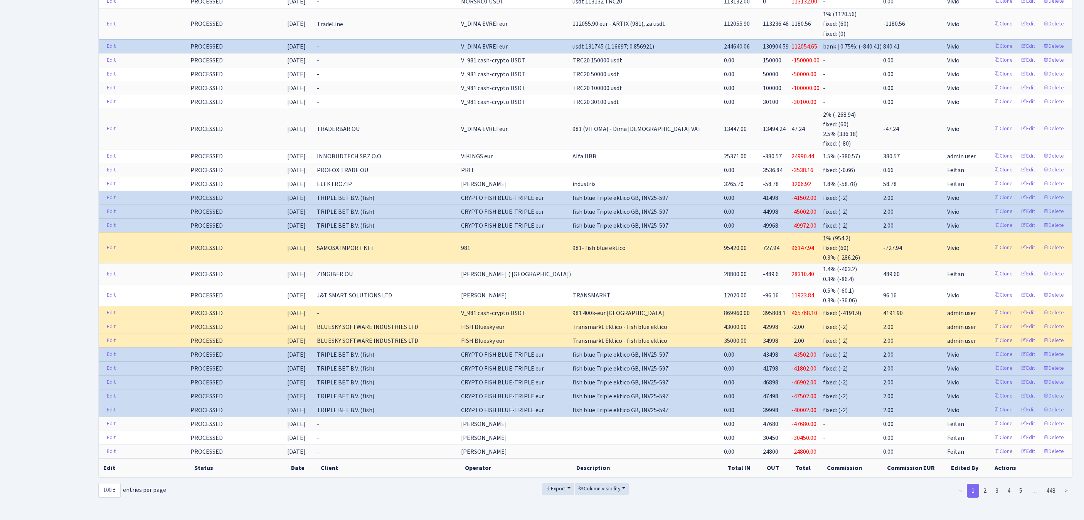
scroll to position [827, 0]
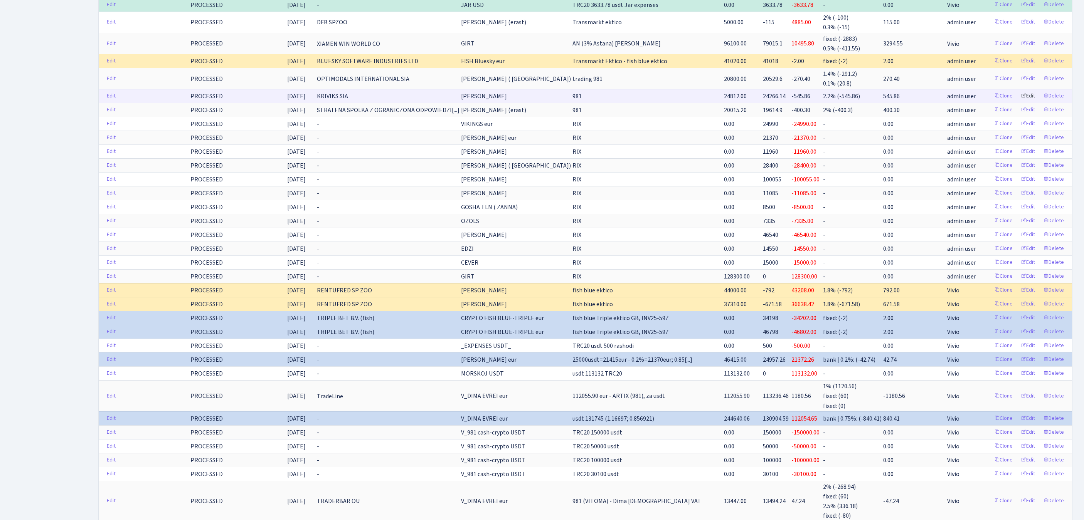
click at [1021, 102] on link "Edit" at bounding box center [1027, 96] width 21 height 12
click at [1020, 102] on link "Edit" at bounding box center [1027, 96] width 21 height 12
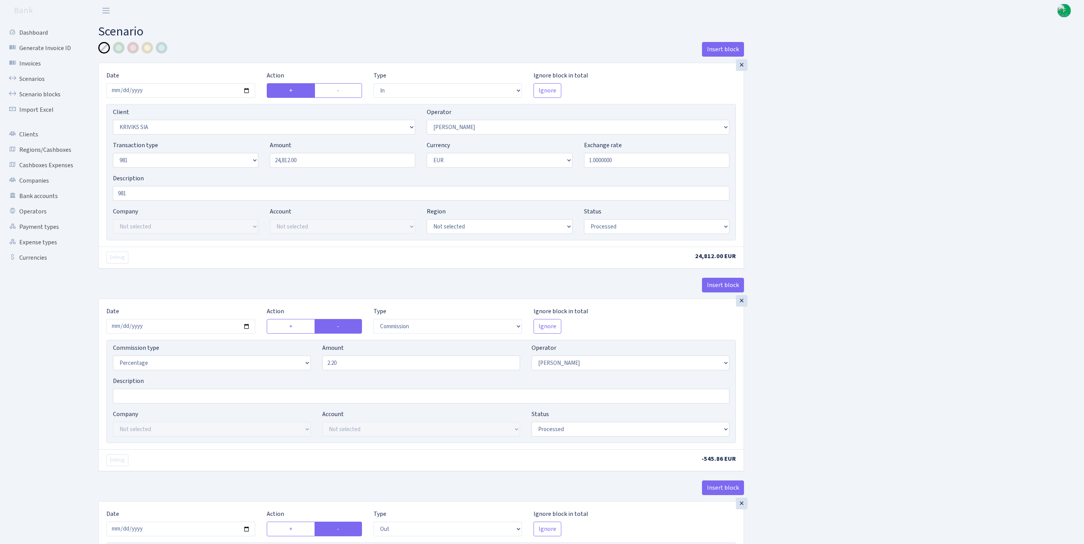
select select "in"
select select "3131"
select select "14"
select select "8"
select select "1"
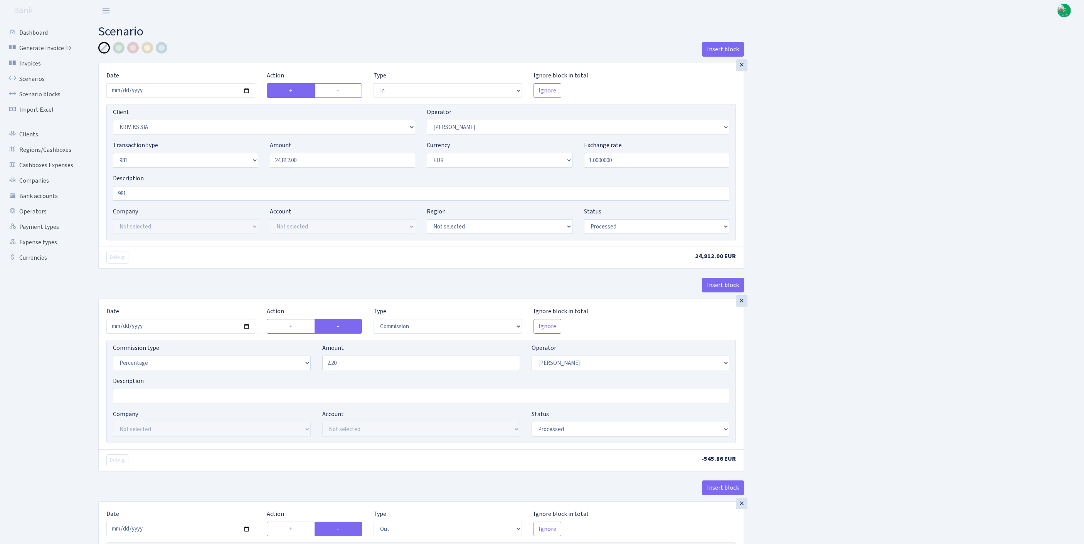
select select "processed"
select select "commission"
select select "14"
select select "processed"
select select "out"
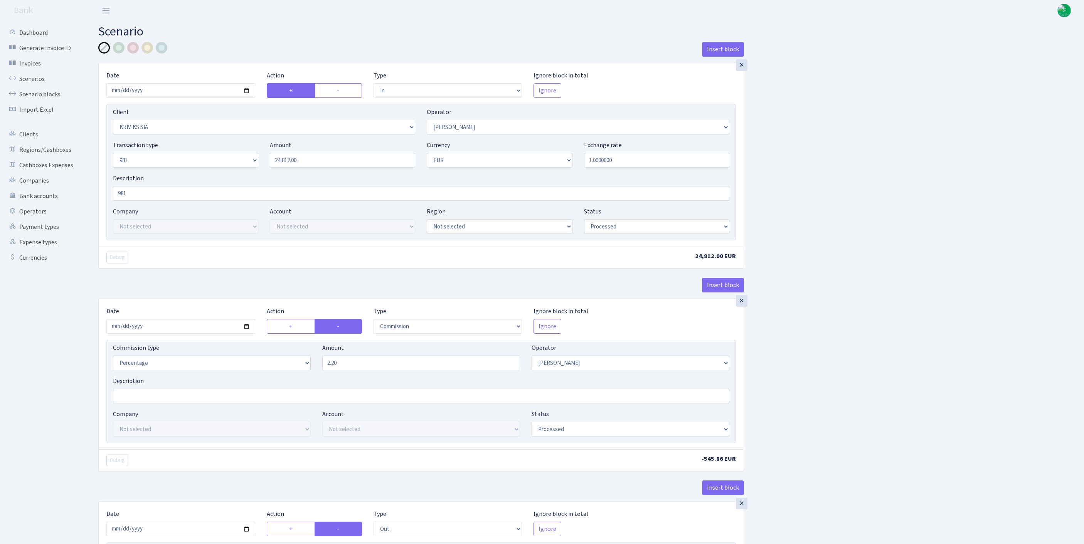
select select "2129"
select select "61"
select select "8"
select select "1"
select select "processed"
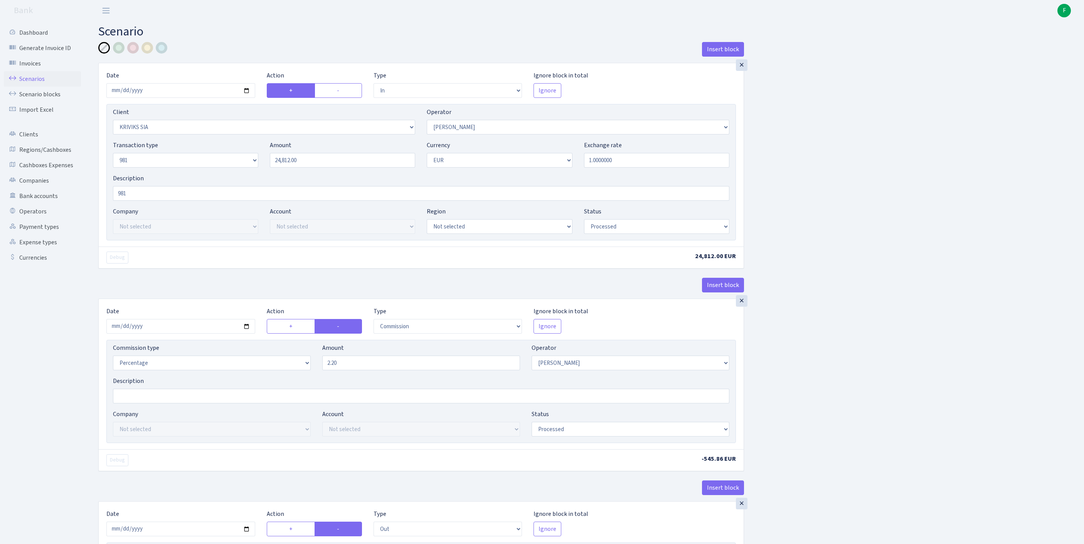
click at [37, 82] on link "Scenarios" at bounding box center [42, 78] width 77 height 15
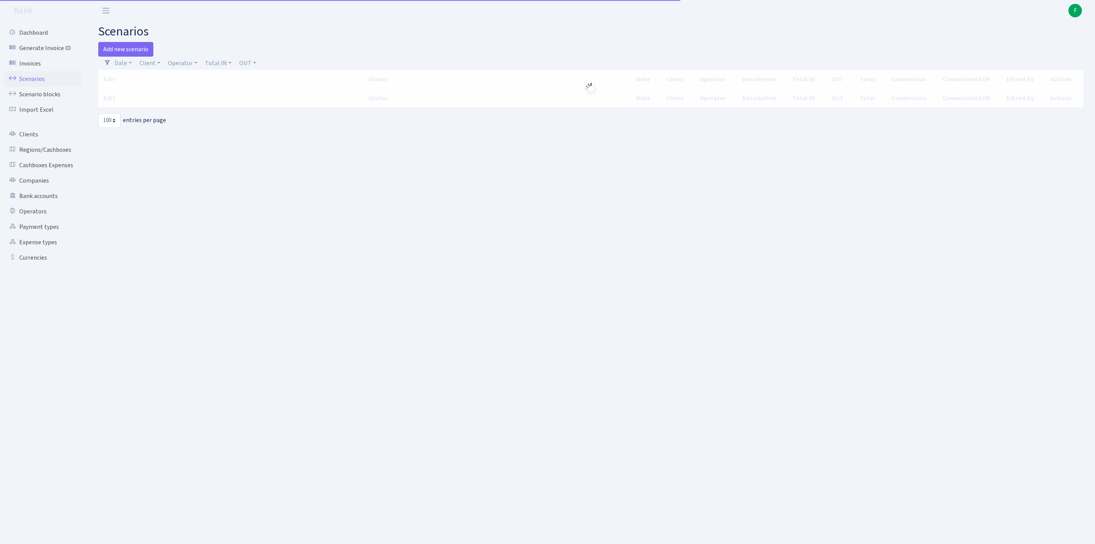
select select "100"
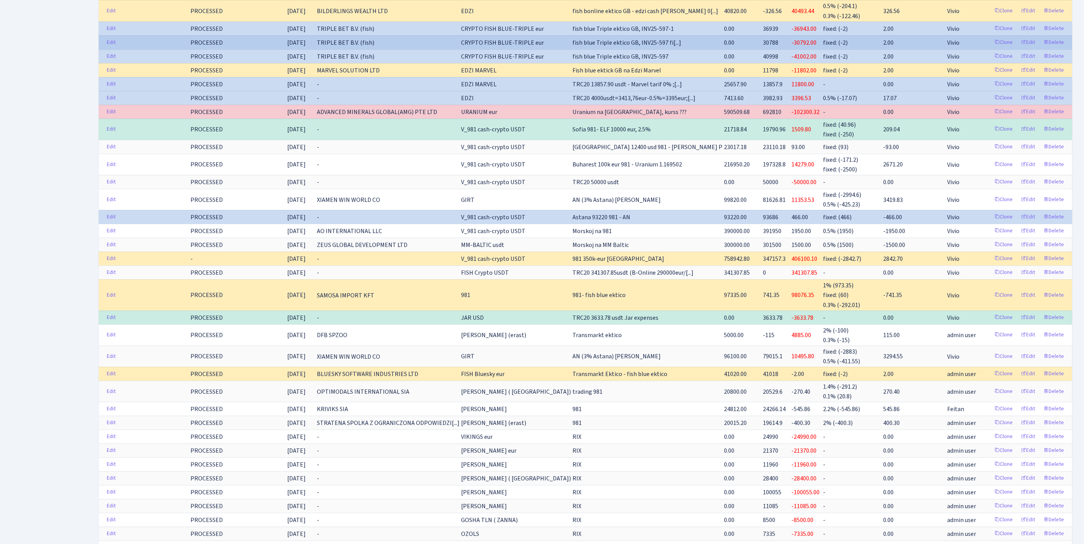
scroll to position [409, 0]
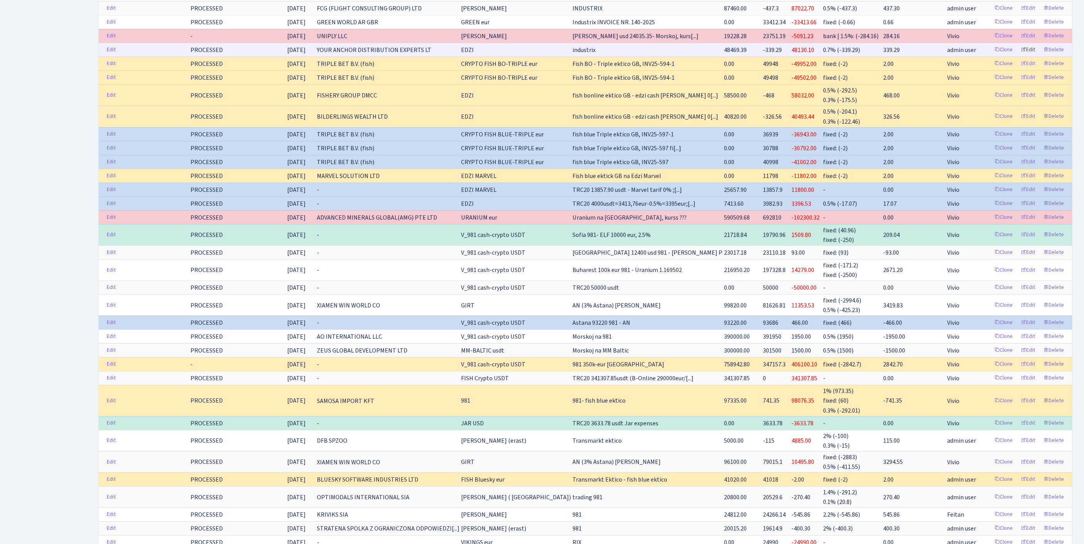
click at [1021, 56] on link "Edit" at bounding box center [1027, 50] width 21 height 12
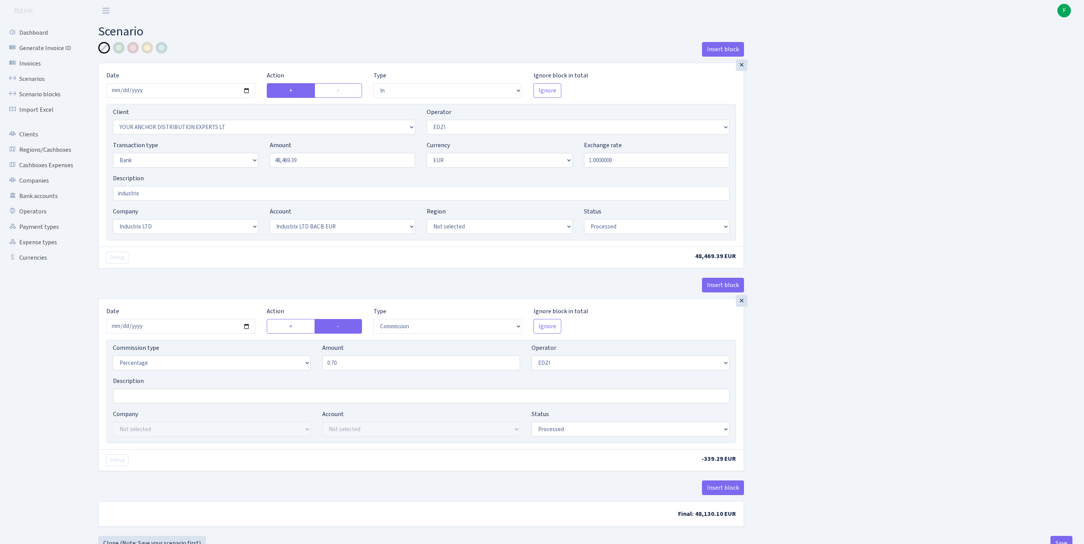
select select "in"
select select "355"
select select "11"
select select "2"
select select "1"
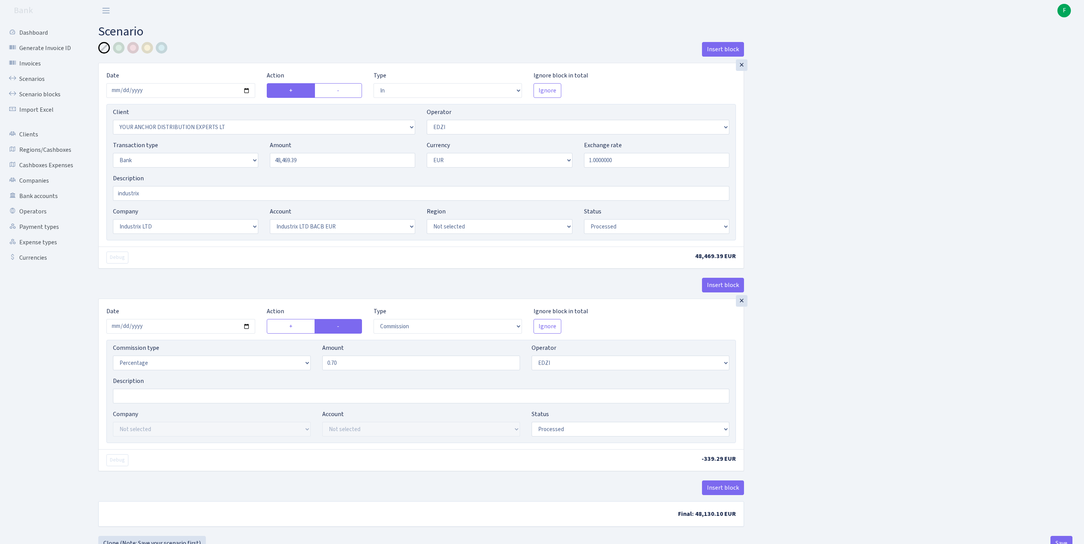
select select "17"
select select "41"
select select "processed"
select select "commission"
select select "11"
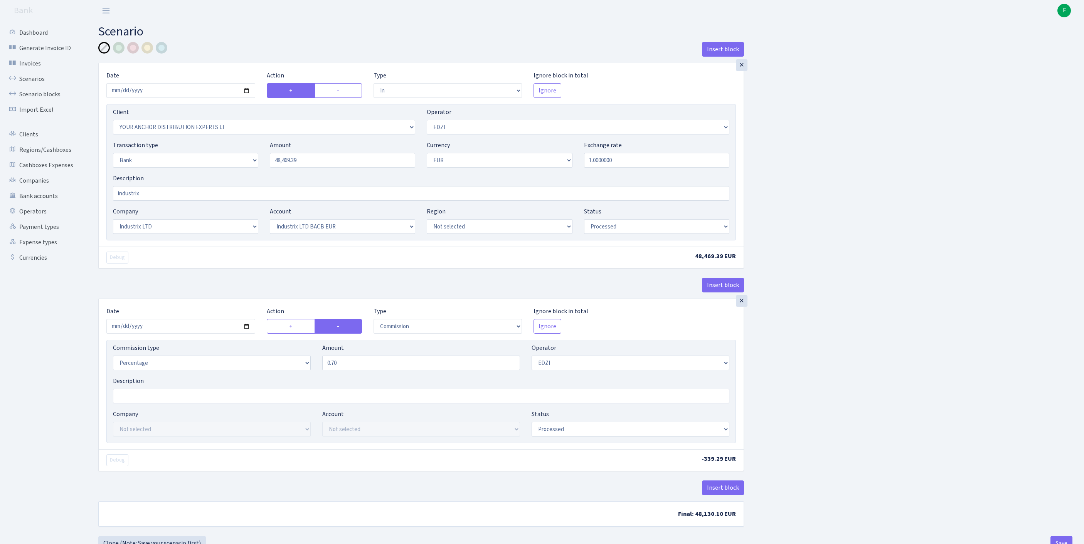
select select "processed"
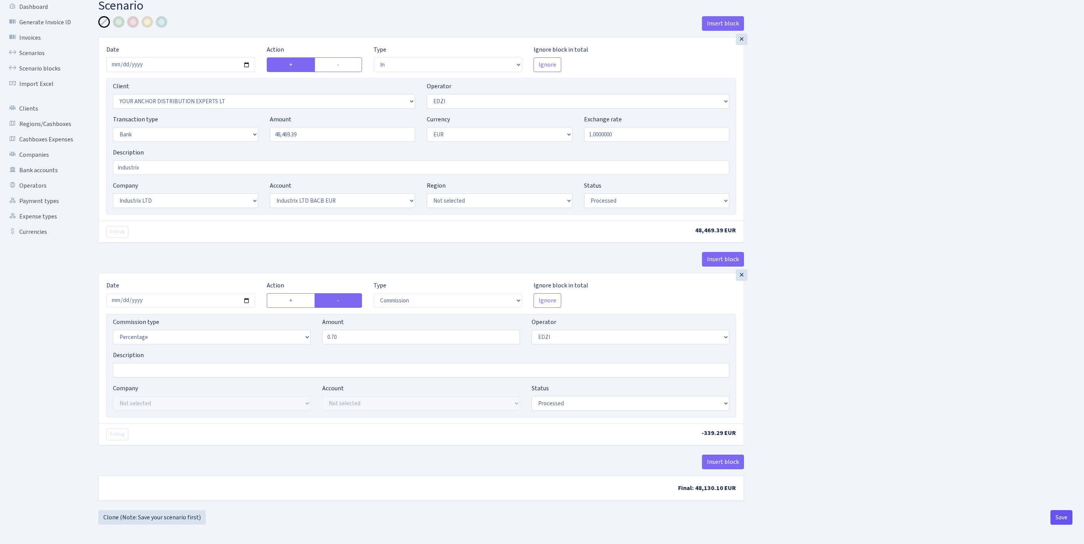
click at [1057, 513] on button "Save" at bounding box center [1061, 517] width 22 height 15
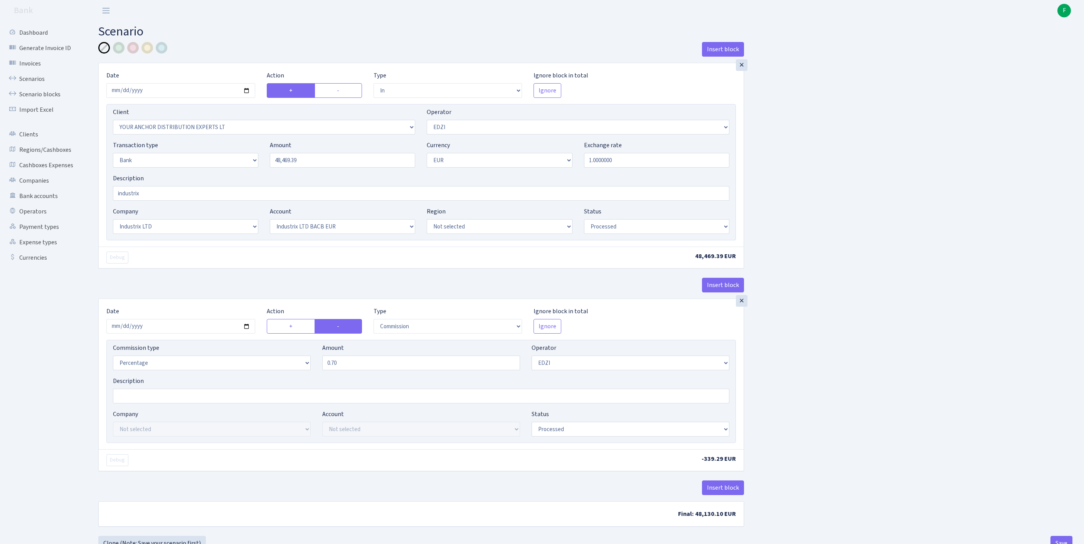
select select "in"
select select "355"
select select "11"
select select "2"
select select "1"
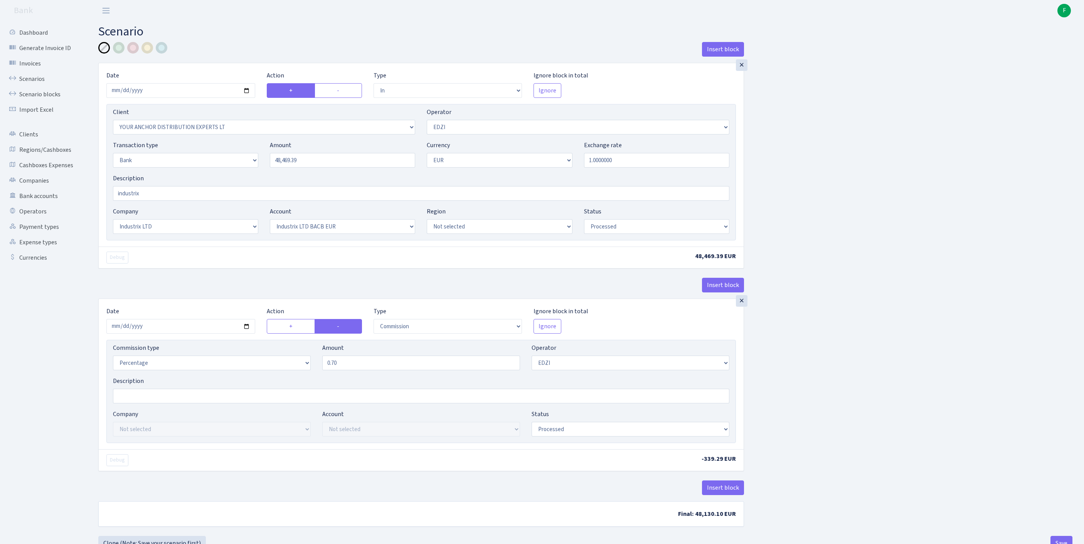
select select "17"
select select "41"
select select "processed"
select select "commission"
select select "11"
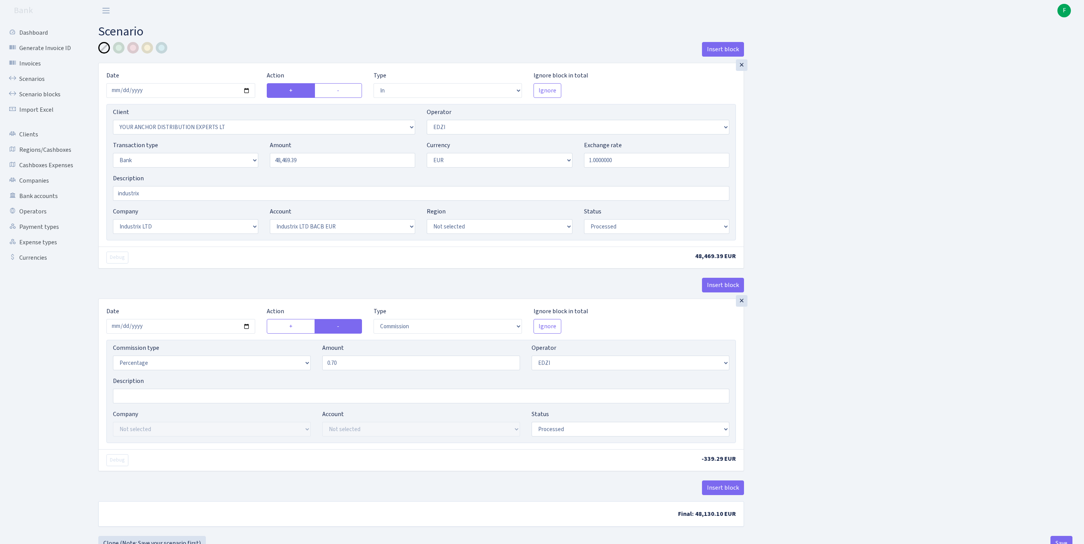
select select "processed"
click at [32, 82] on link "Scenarios" at bounding box center [42, 78] width 77 height 15
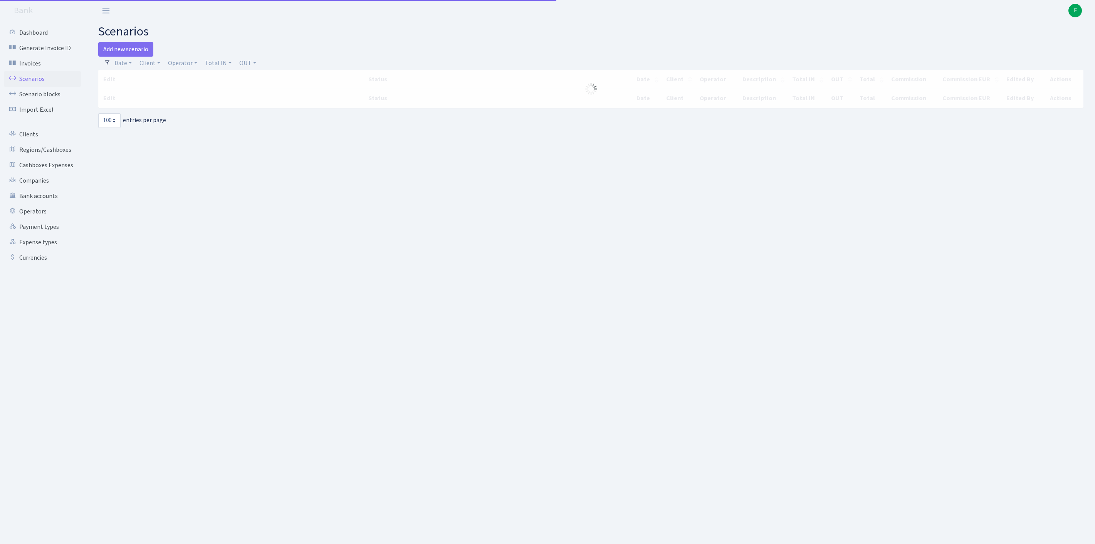
select select "100"
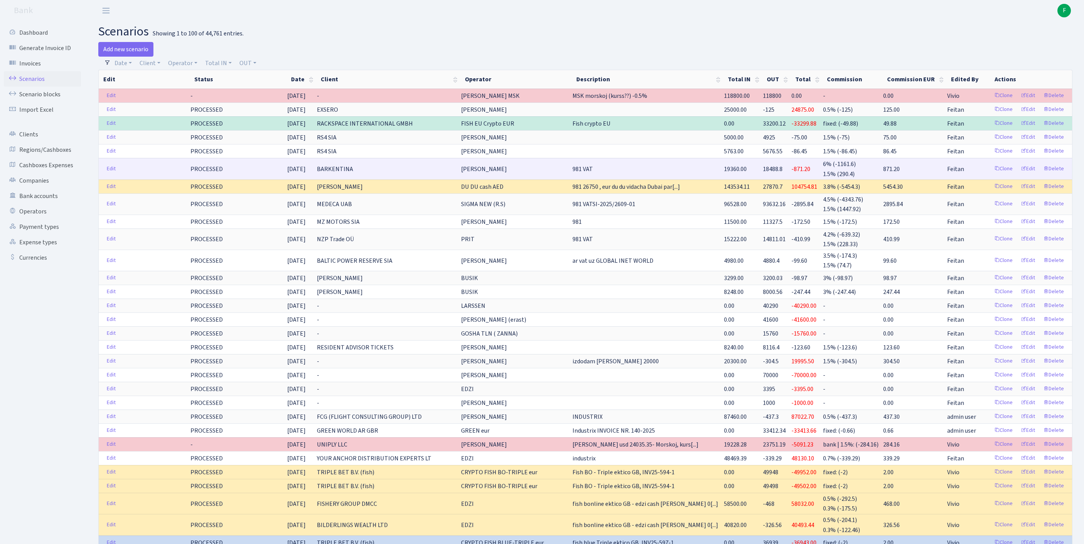
scroll to position [138, 0]
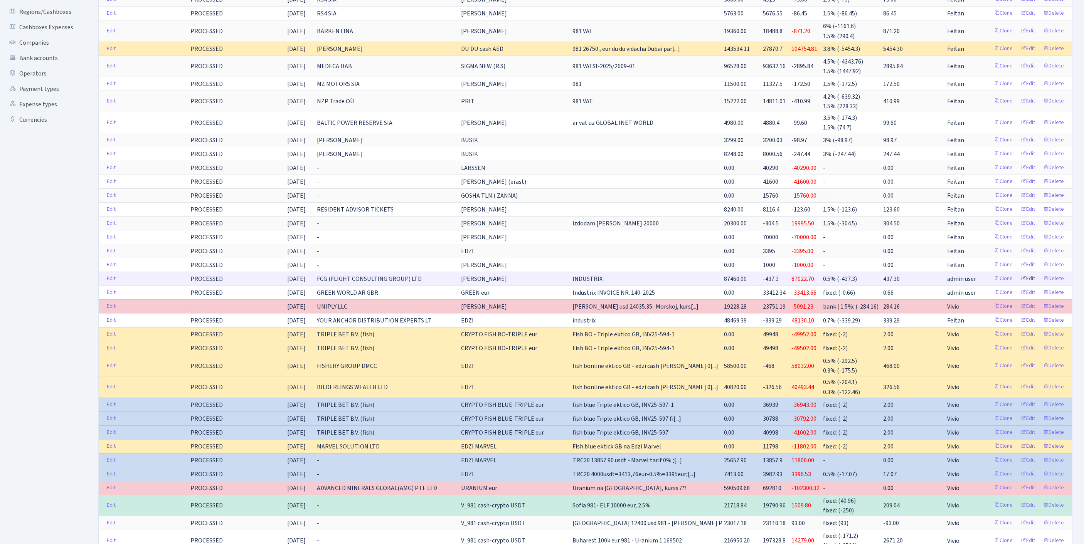
click at [1021, 285] on link "Edit" at bounding box center [1027, 279] width 21 height 12
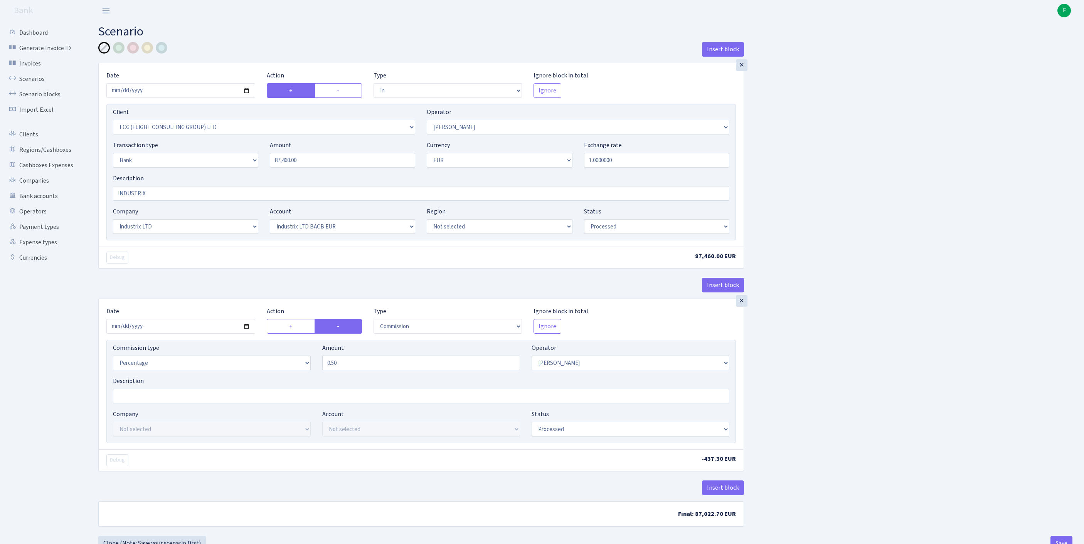
select select "in"
select select "1427"
select select "439"
select select "2"
select select "1"
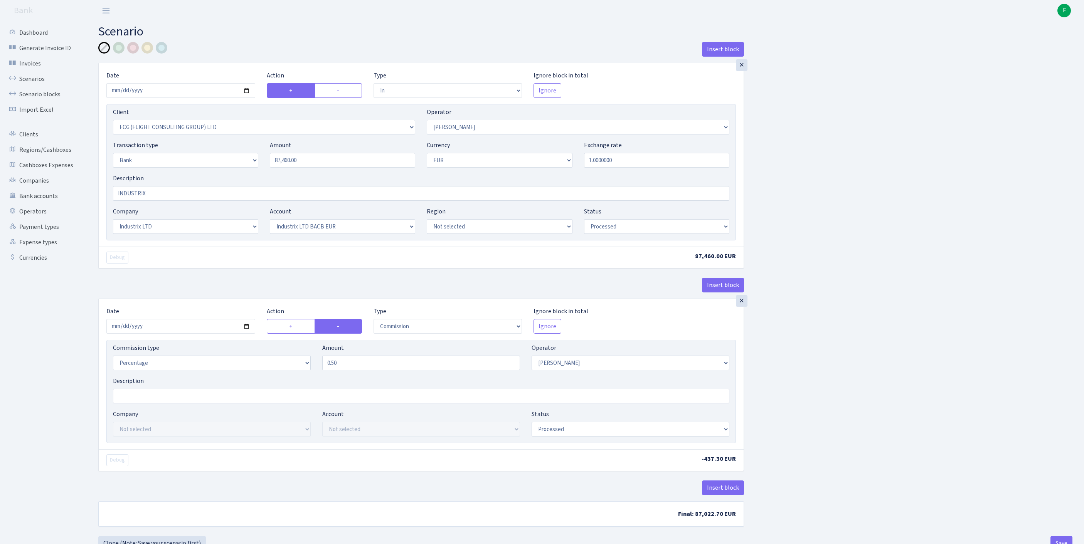
select select "17"
select select "41"
select select "processed"
select select "commission"
select select "439"
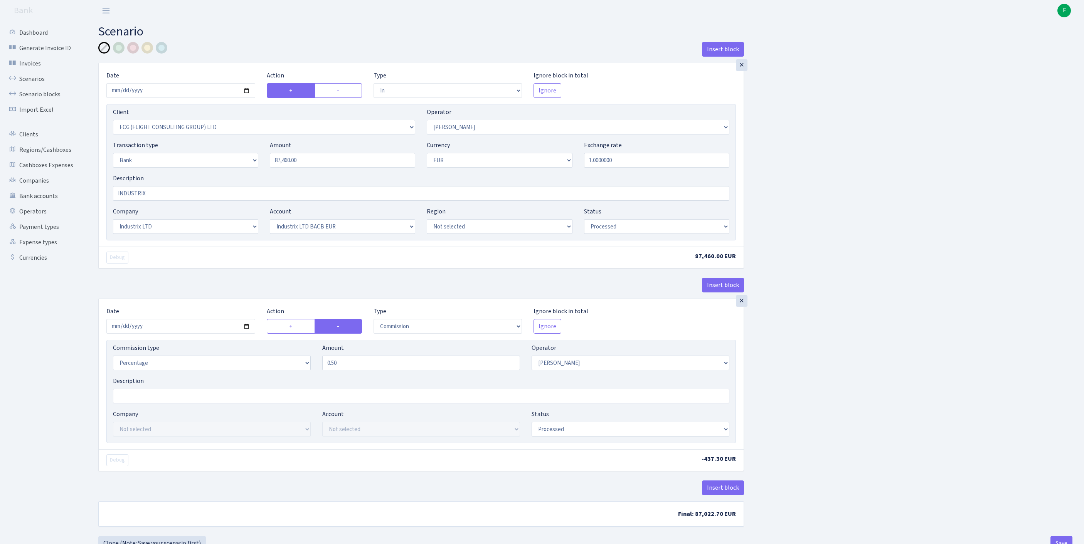
select select "processed"
click at [173, 201] on input "INDUSTRIX" at bounding box center [421, 193] width 616 height 15
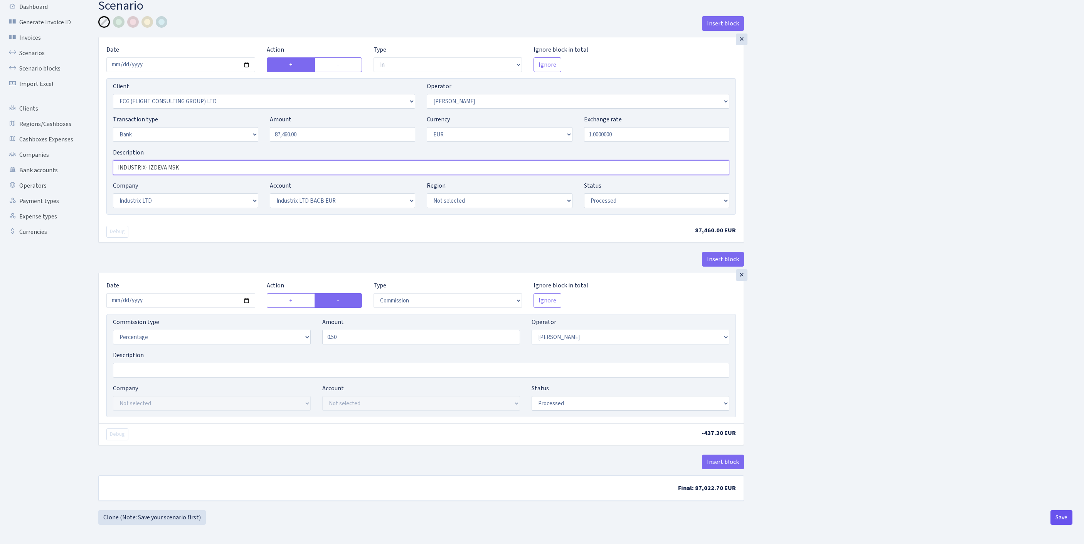
type input "INDUSTRIX- IZDEVA MSK"
click at [1055, 518] on button "Save" at bounding box center [1061, 517] width 22 height 15
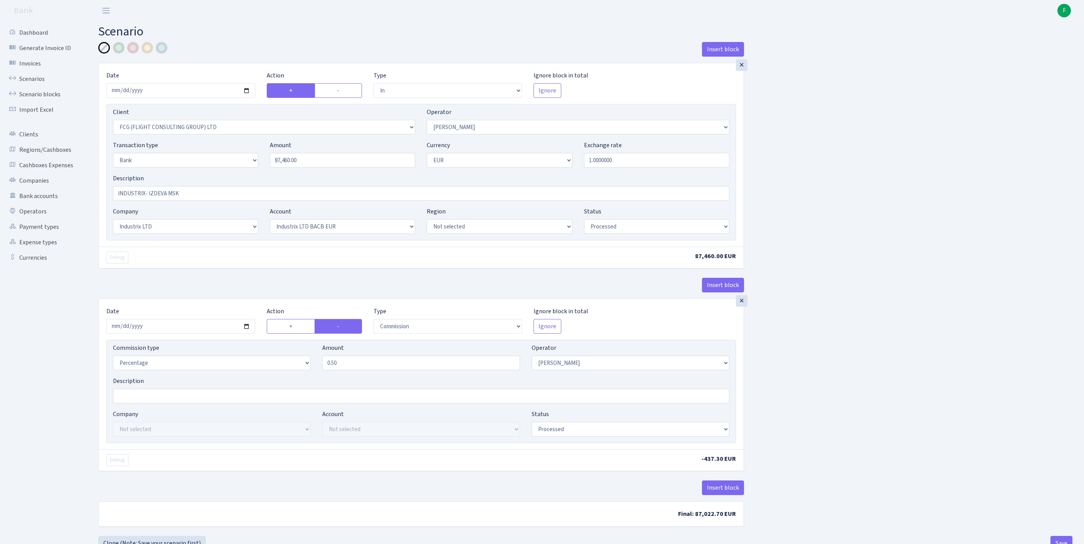
select select "in"
select select "1427"
select select "439"
select select "2"
select select "1"
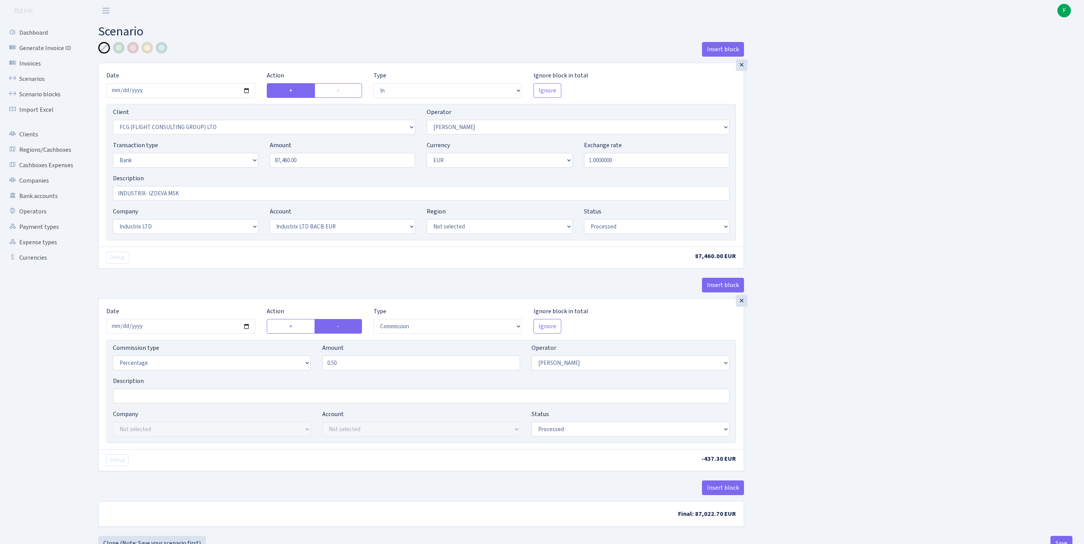
select select "17"
select select "41"
select select "processed"
select select "commission"
select select "439"
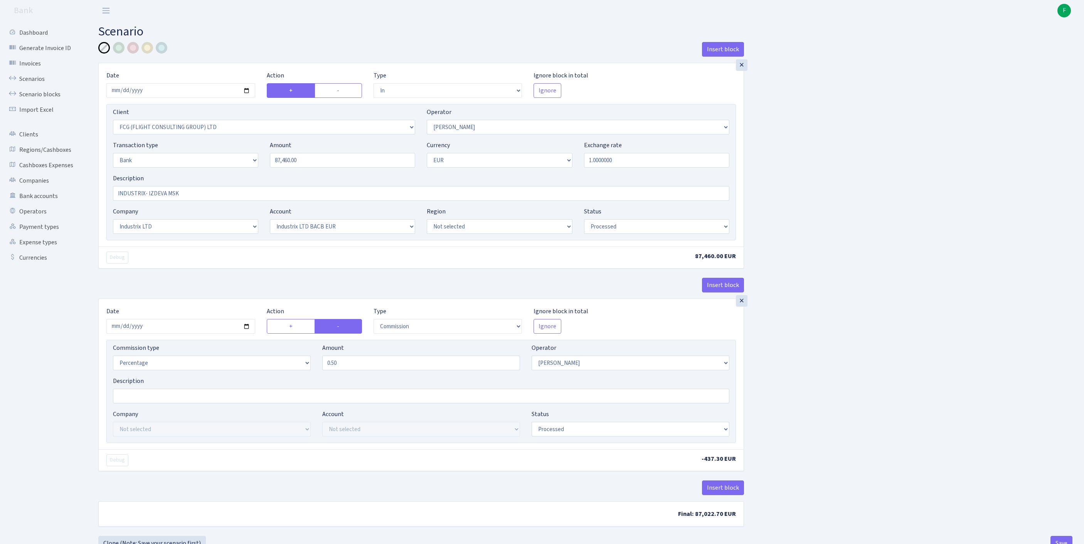
select select "processed"
click at [45, 83] on link "Scenarios" at bounding box center [42, 78] width 77 height 15
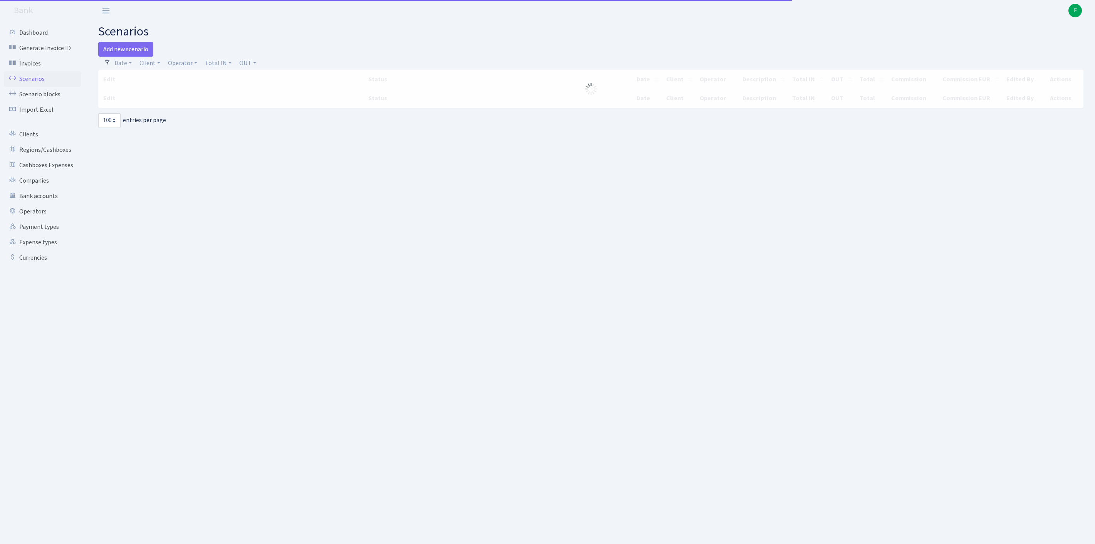
select select "100"
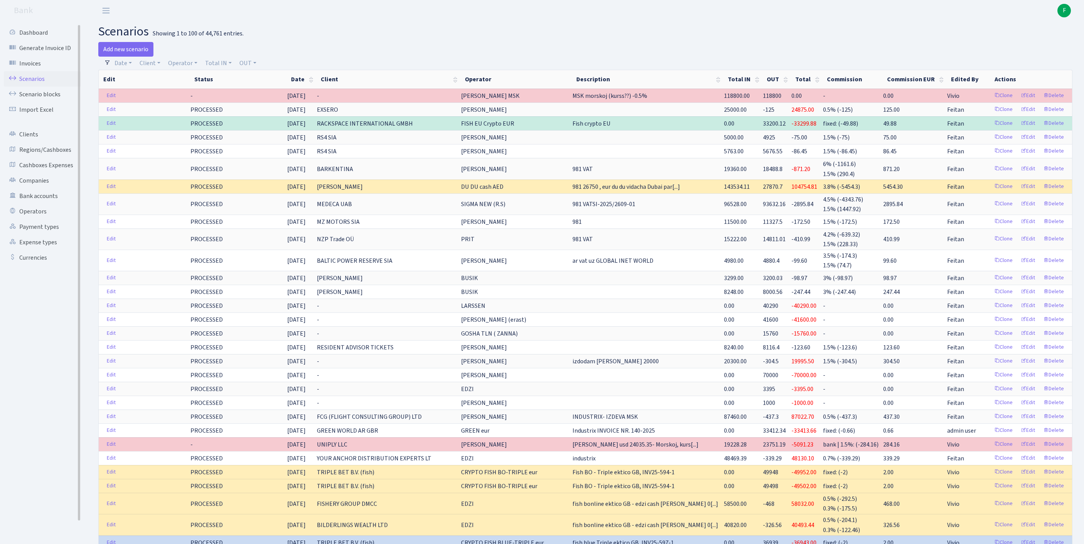
click at [39, 86] on link "Scenarios" at bounding box center [42, 78] width 77 height 15
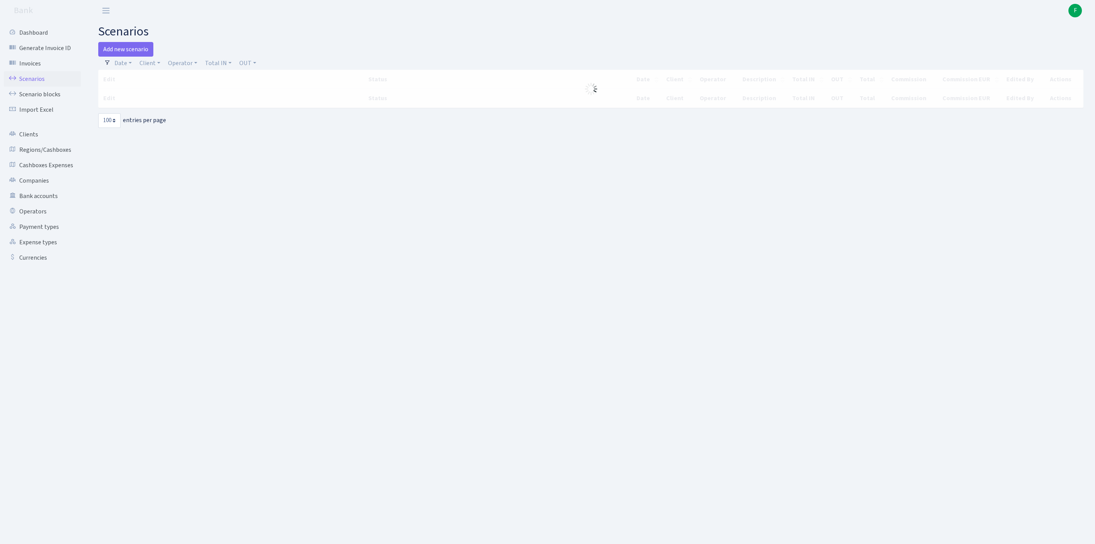
select select "100"
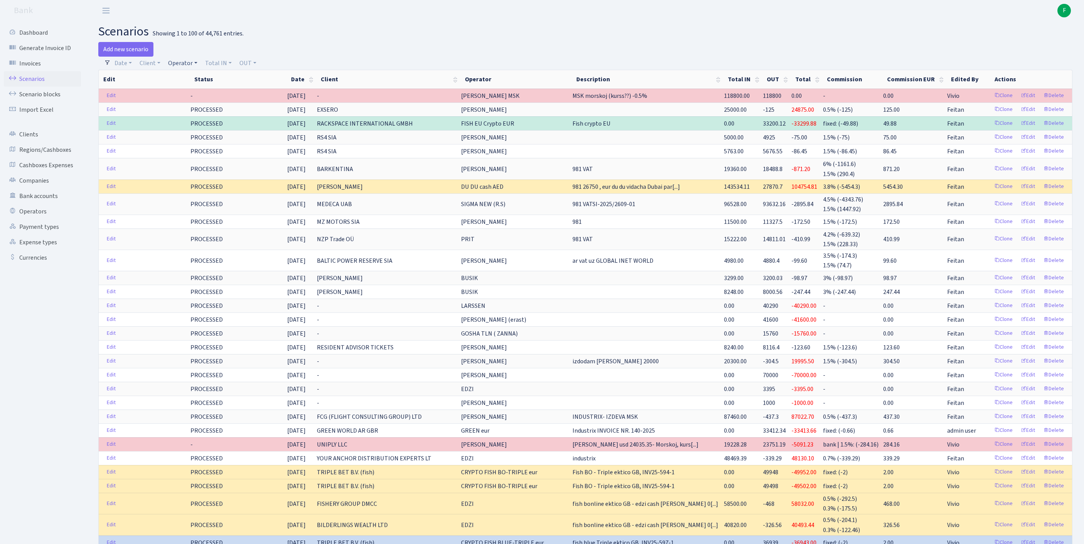
click at [196, 62] on link "Operator" at bounding box center [182, 63] width 35 height 13
click at [203, 96] on input "search" at bounding box center [200, 91] width 64 height 12
type input "JANIS JANI"
click at [196, 112] on li "[PERSON_NAME]" at bounding box center [200, 104] width 66 height 13
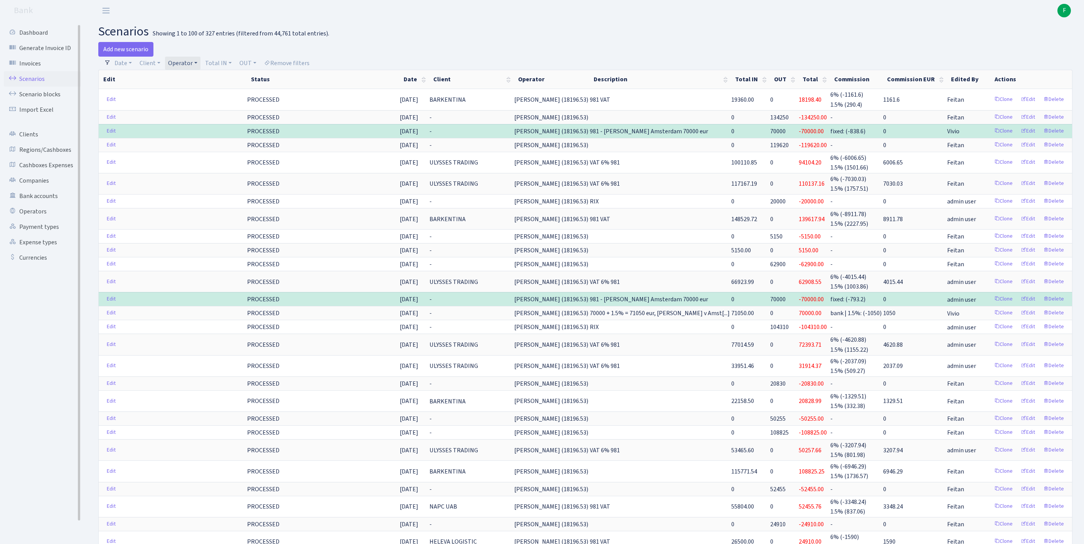
click at [38, 84] on link "Scenarios" at bounding box center [42, 78] width 77 height 15
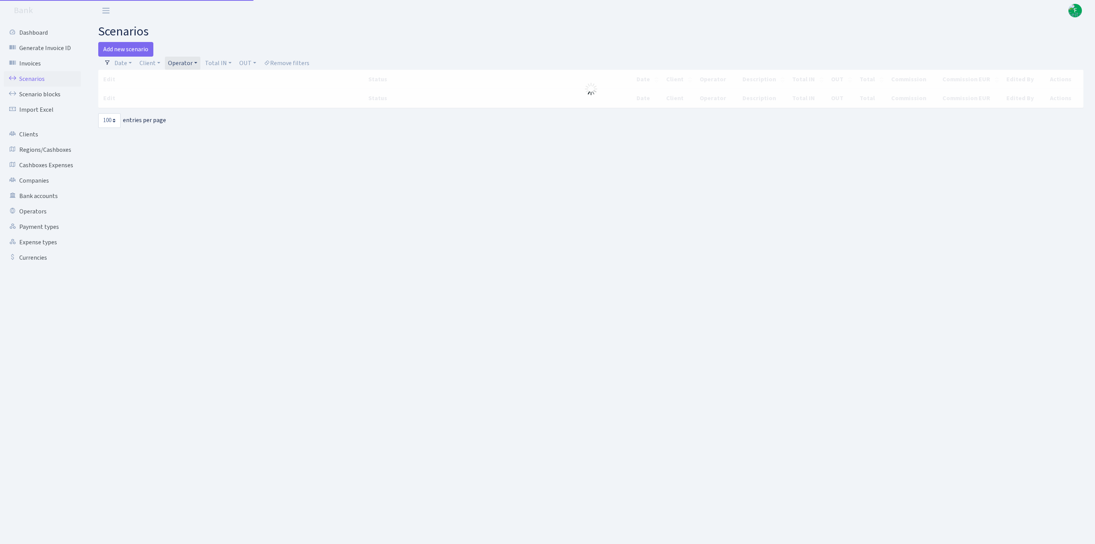
select select "100"
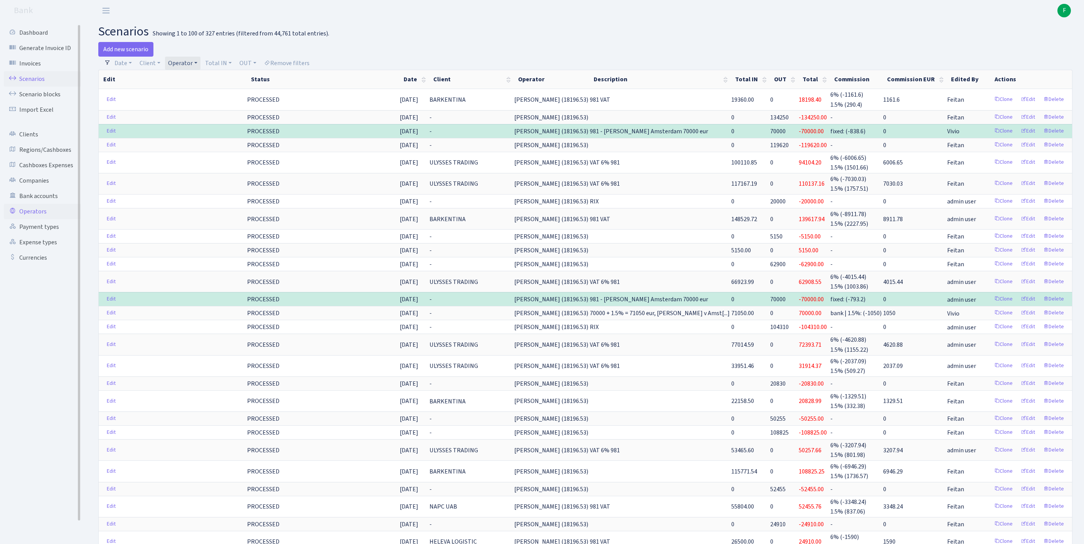
click at [35, 219] on link "Operators" at bounding box center [42, 211] width 77 height 15
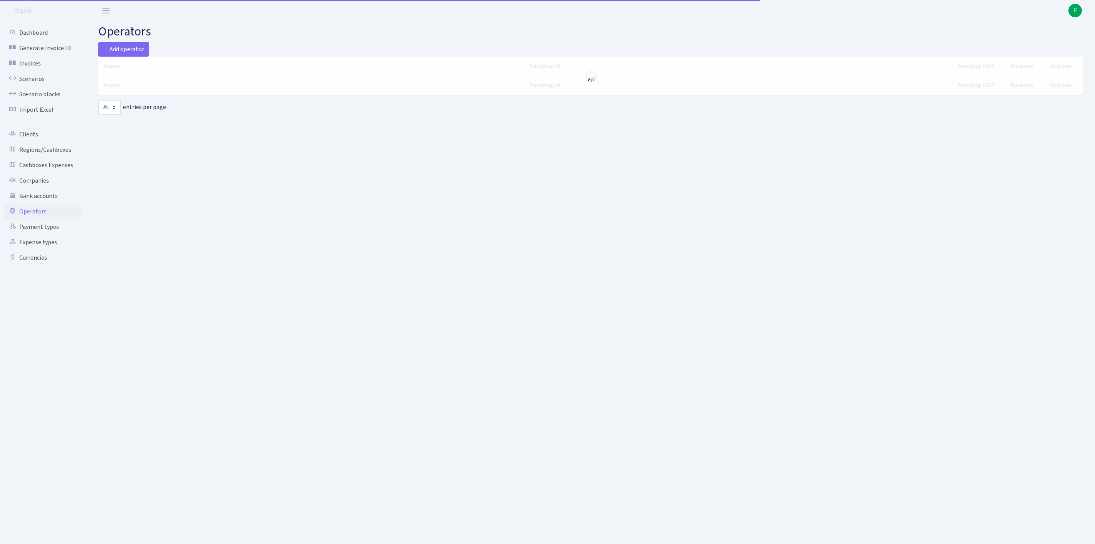
select select "-1"
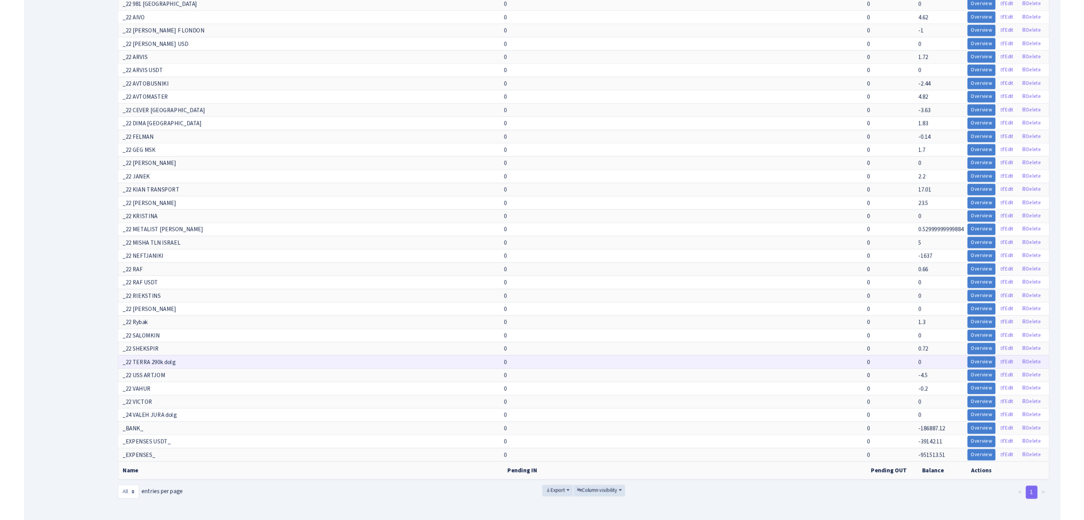
scroll to position [7178, 0]
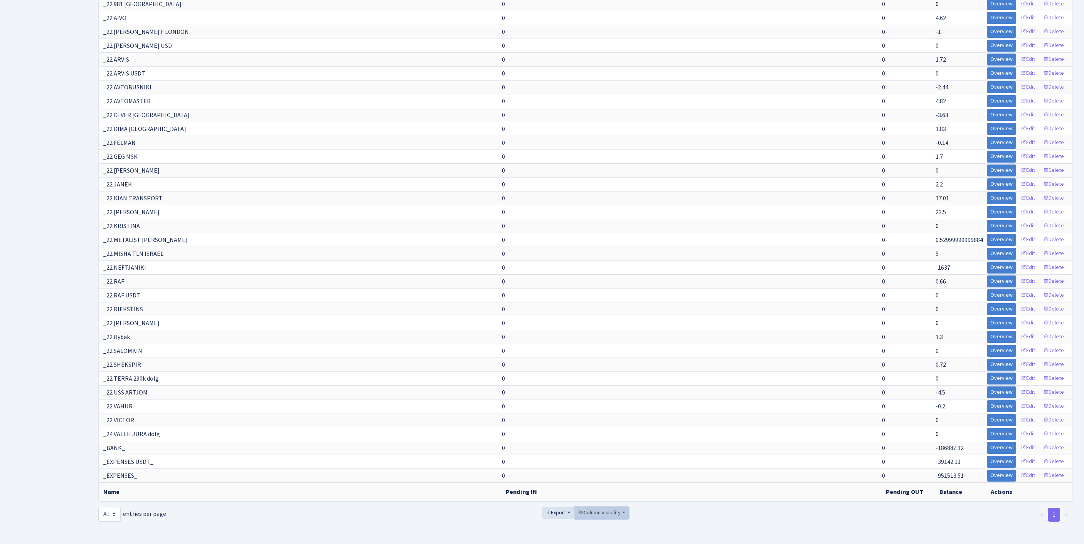
click at [601, 509] on span "Column visibility" at bounding box center [599, 513] width 42 height 8
click at [611, 466] on span "Pending IN" at bounding box center [597, 470] width 27 height 8
click at [616, 477] on span "Pending OUT" at bounding box center [600, 481] width 32 height 8
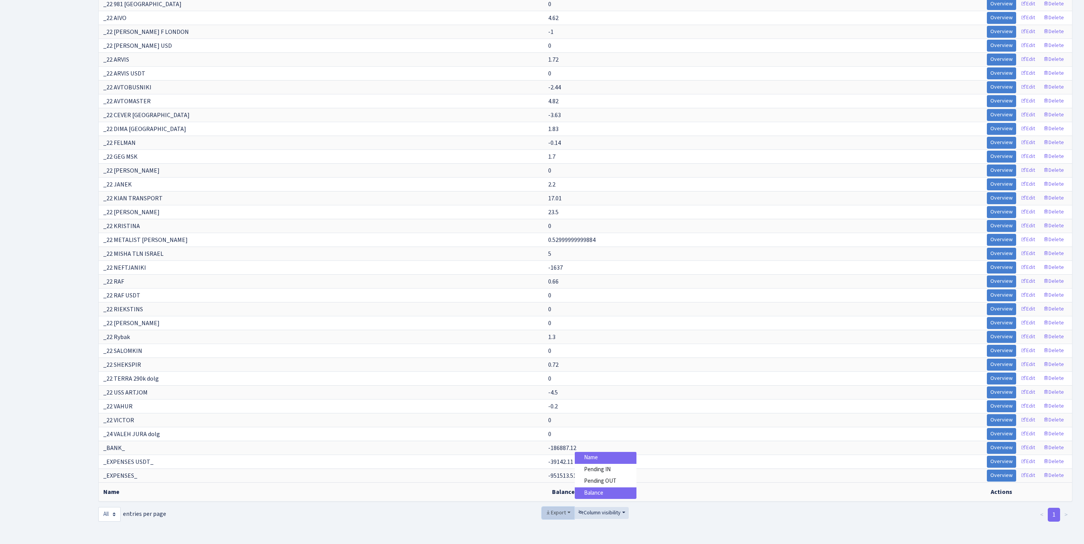
click at [552, 509] on span "Export" at bounding box center [555, 513] width 20 height 8
click at [554, 451] on link "Excel" at bounding box center [573, 457] width 62 height 12
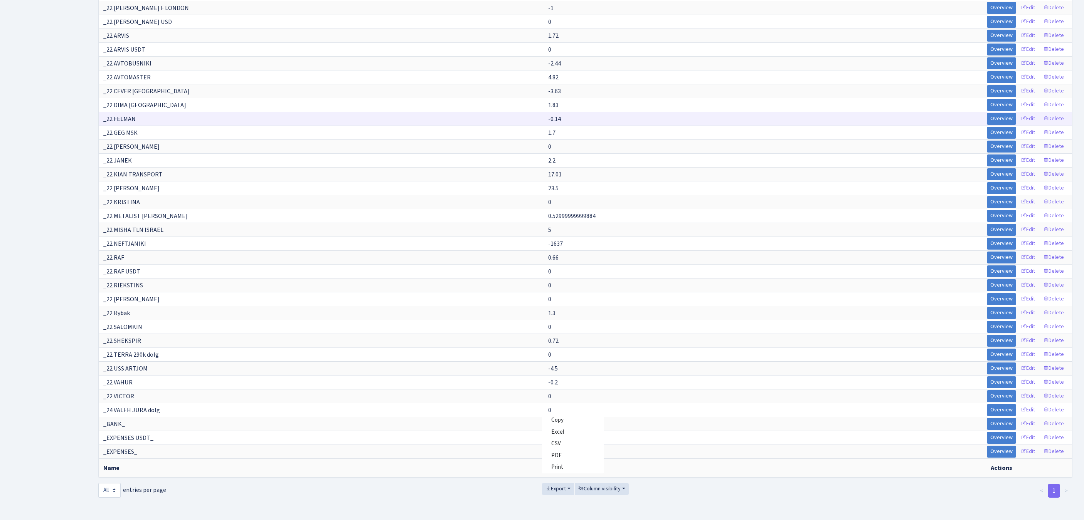
scroll to position [125, 0]
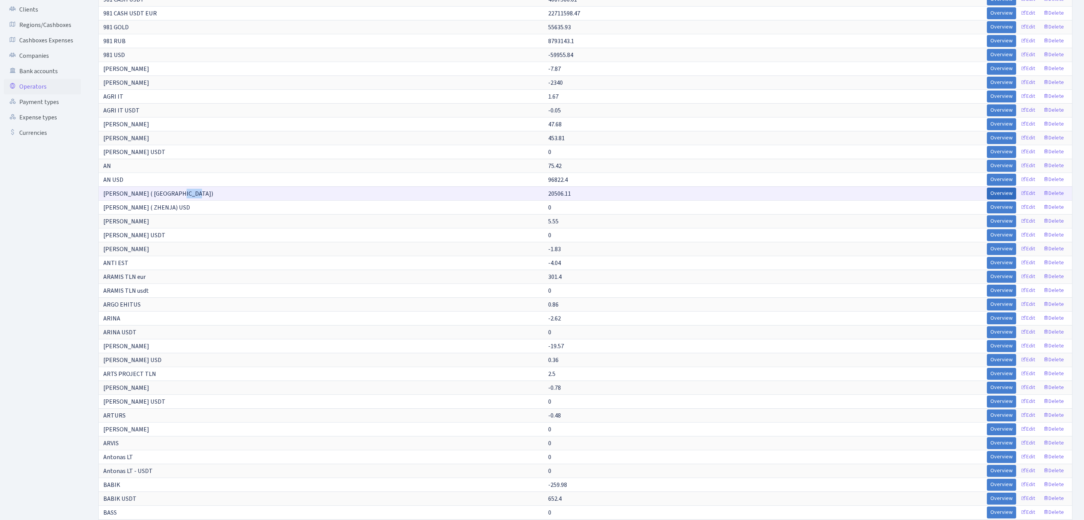
click at [987, 200] on link "Overview" at bounding box center [1001, 194] width 29 height 12
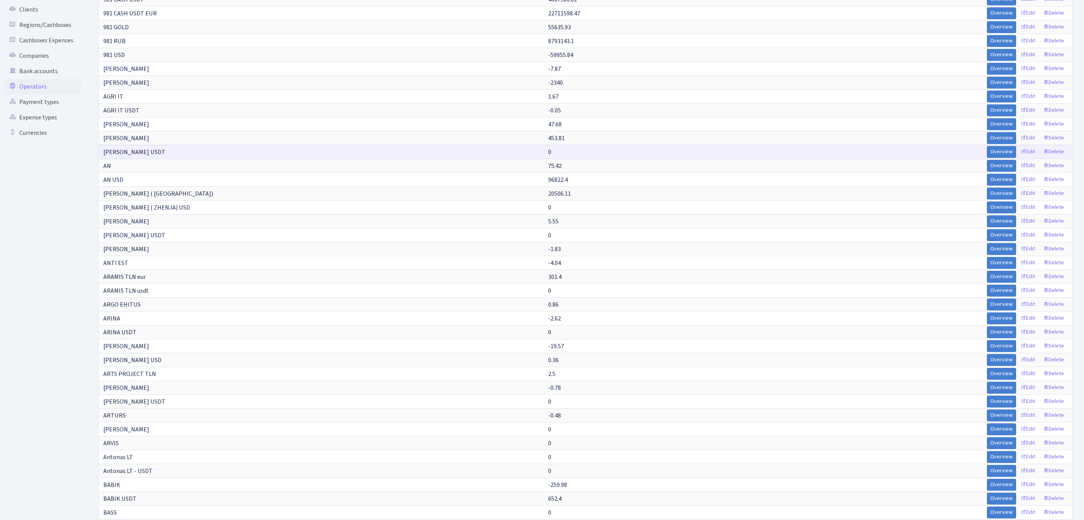
scroll to position [1599, 0]
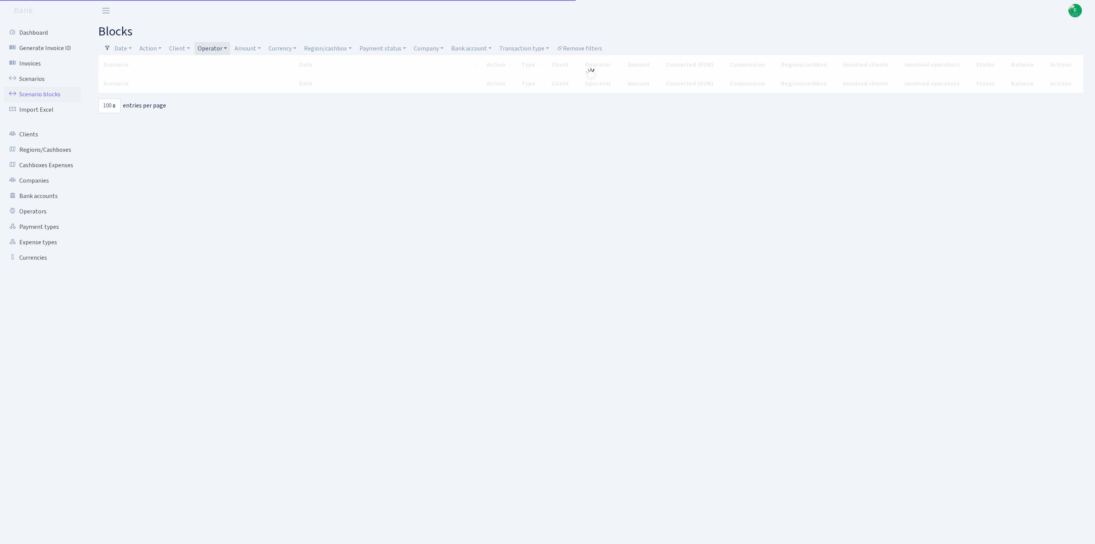
select select "100"
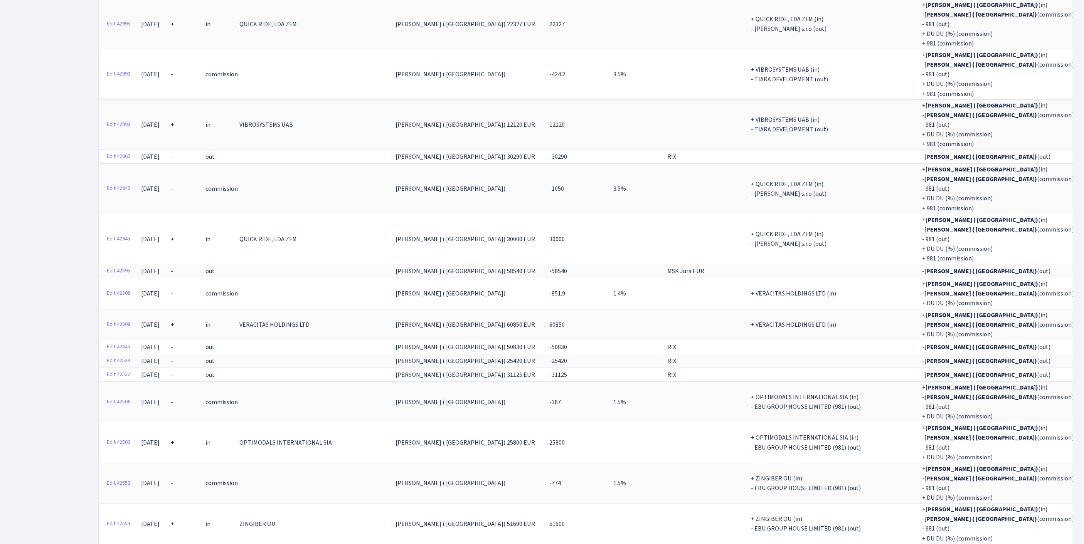
scroll to position [907, 0]
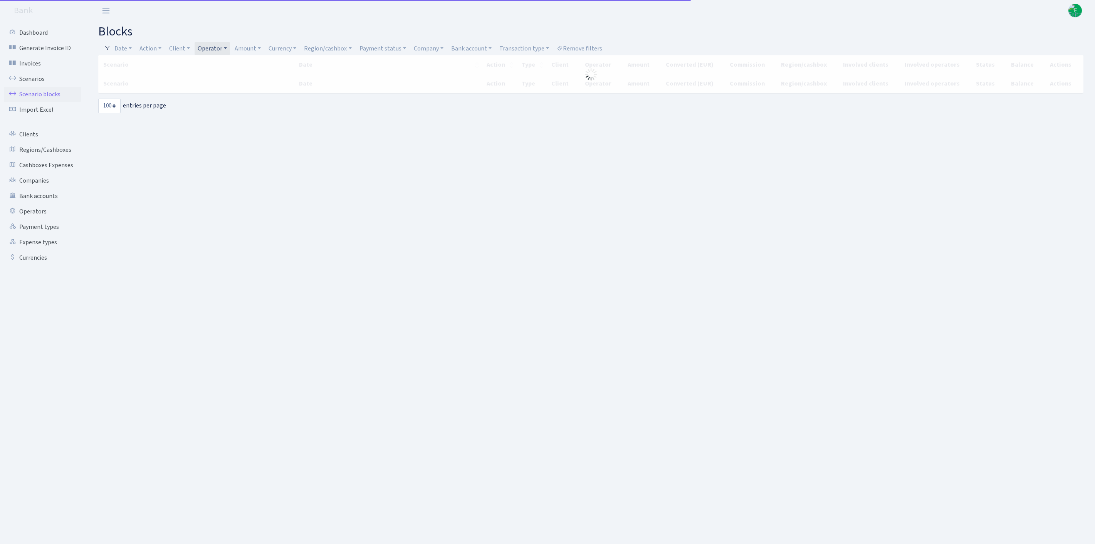
select select "100"
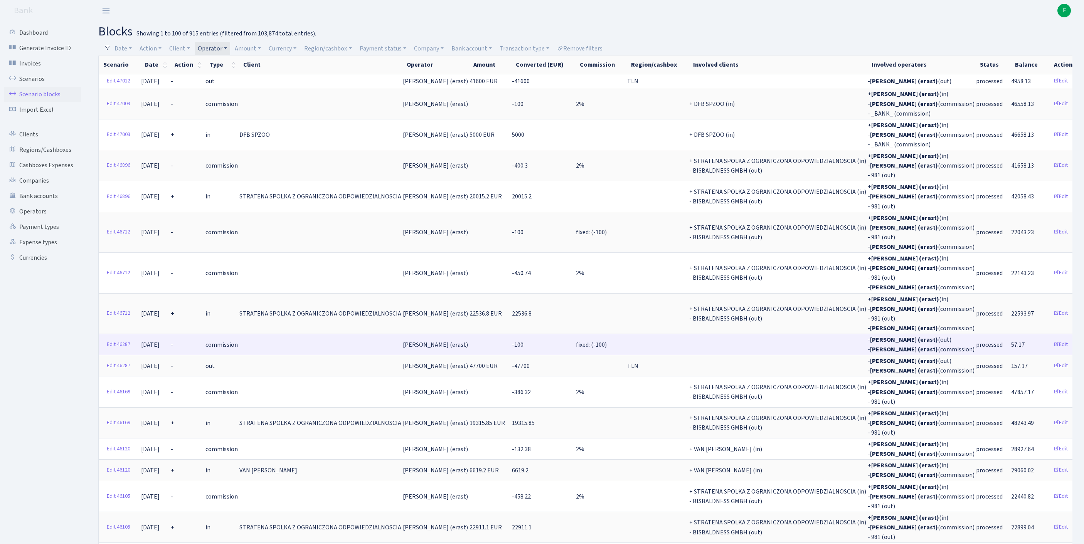
click at [1024, 349] on span "57.17" at bounding box center [1017, 345] width 13 height 8
click at [975, 355] on td "- Erik MSK (erast) (out) - Erik MSK (erast) (commission)" at bounding box center [921, 344] width 108 height 21
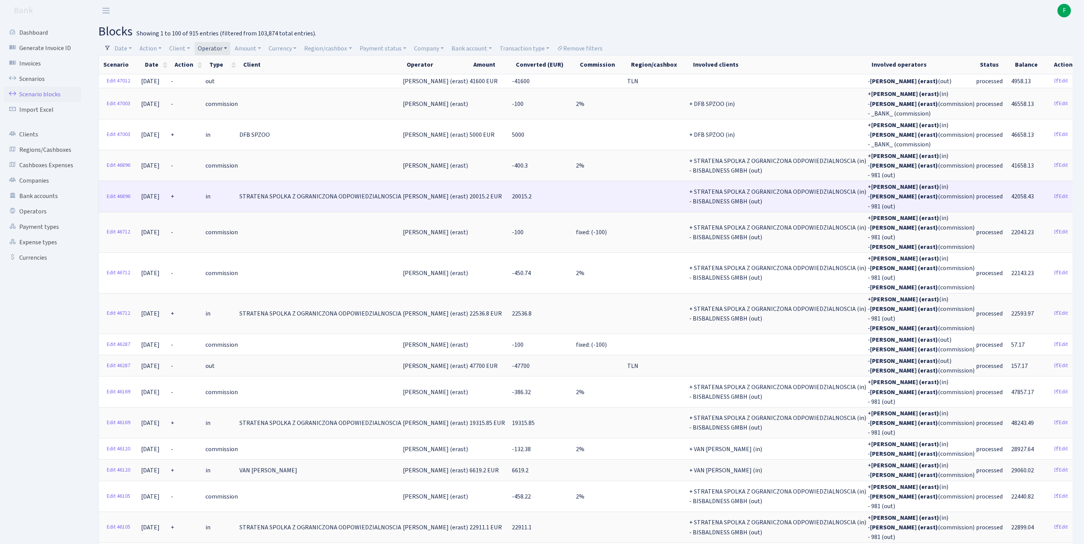
click at [621, 212] on td at bounding box center [600, 196] width 51 height 31
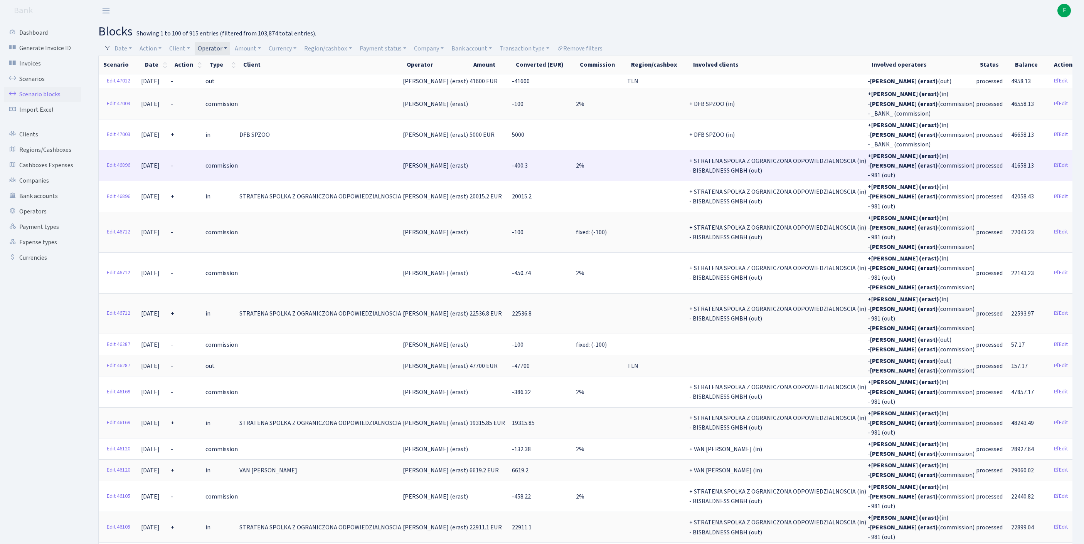
click at [575, 178] on td "-400.3" at bounding box center [543, 165] width 64 height 31
click at [113, 172] on link "Edit 46896" at bounding box center [118, 166] width 30 height 12
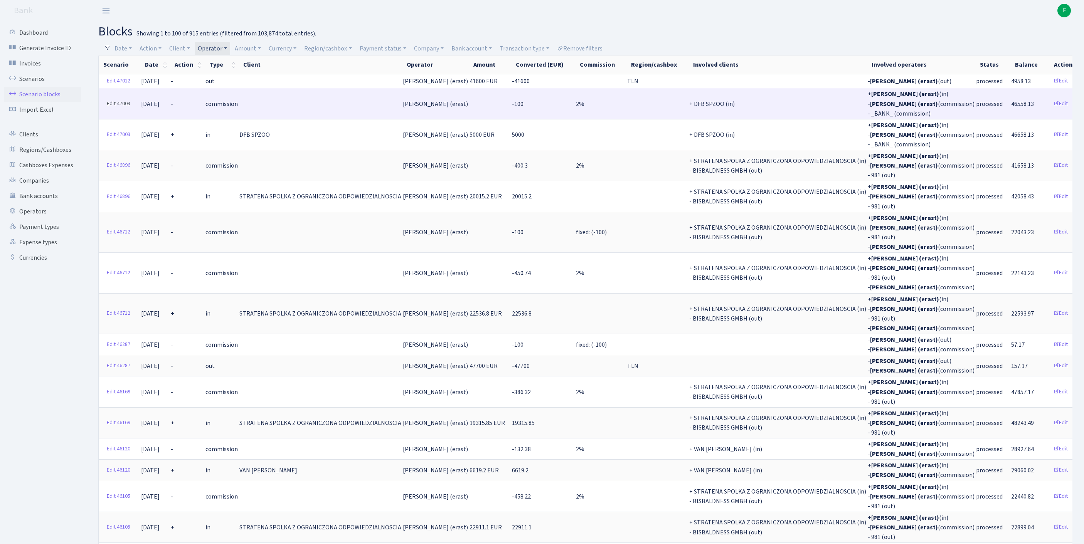
click at [111, 110] on link "Edit 47003" at bounding box center [118, 104] width 30 height 12
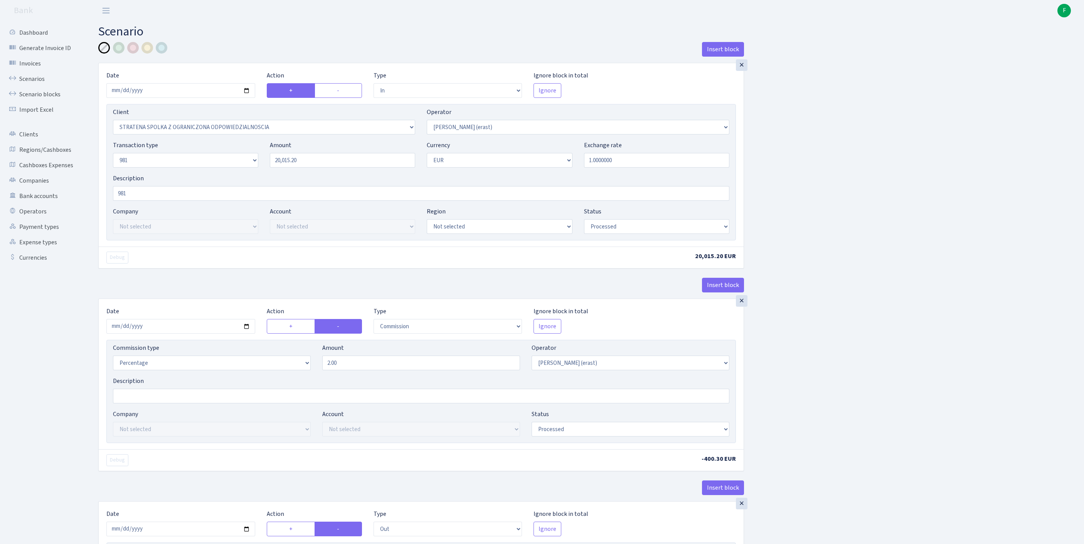
select select "in"
select select "3300"
select select "155"
select select "8"
select select "1"
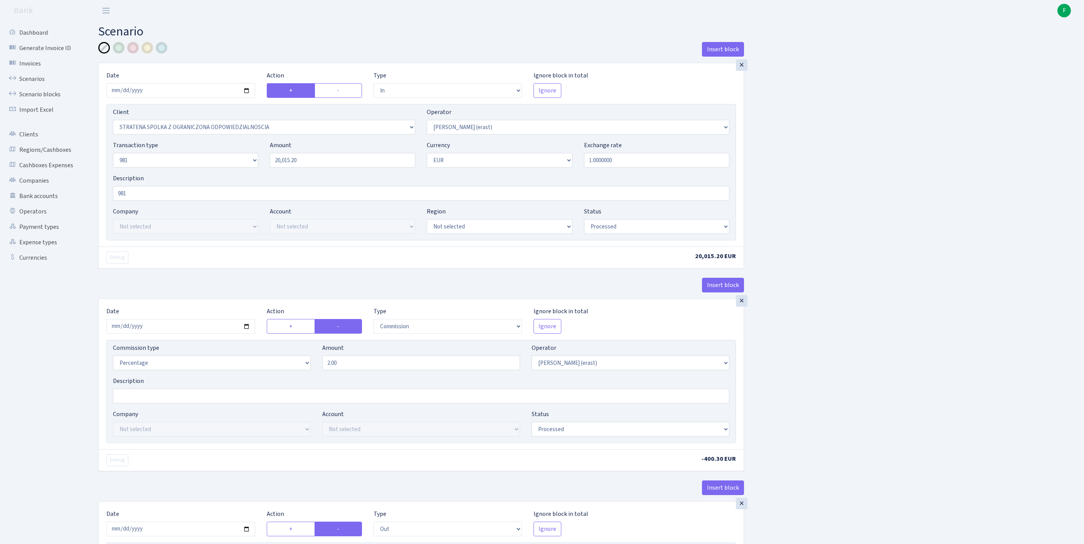
select select "processed"
select select "commission"
select select "155"
select select "processed"
select select "out"
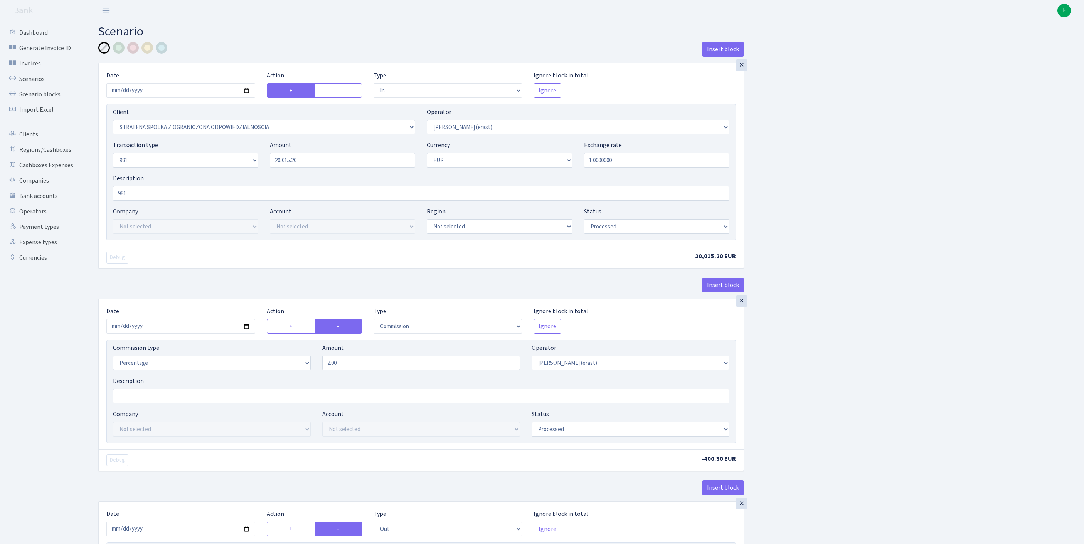
select select "2442"
select select "61"
select select "8"
select select "1"
select select "processed"
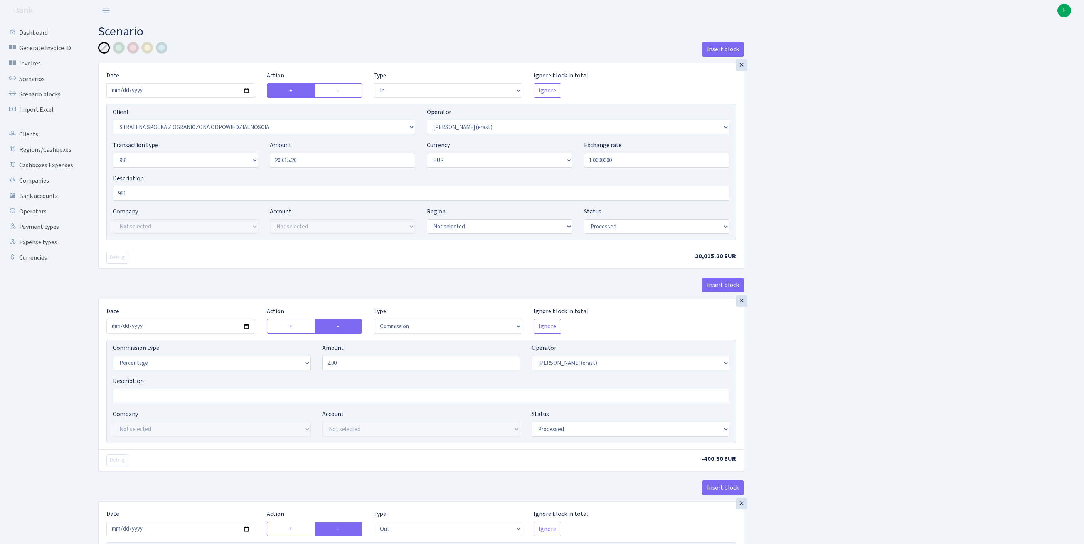
scroll to position [362, 0]
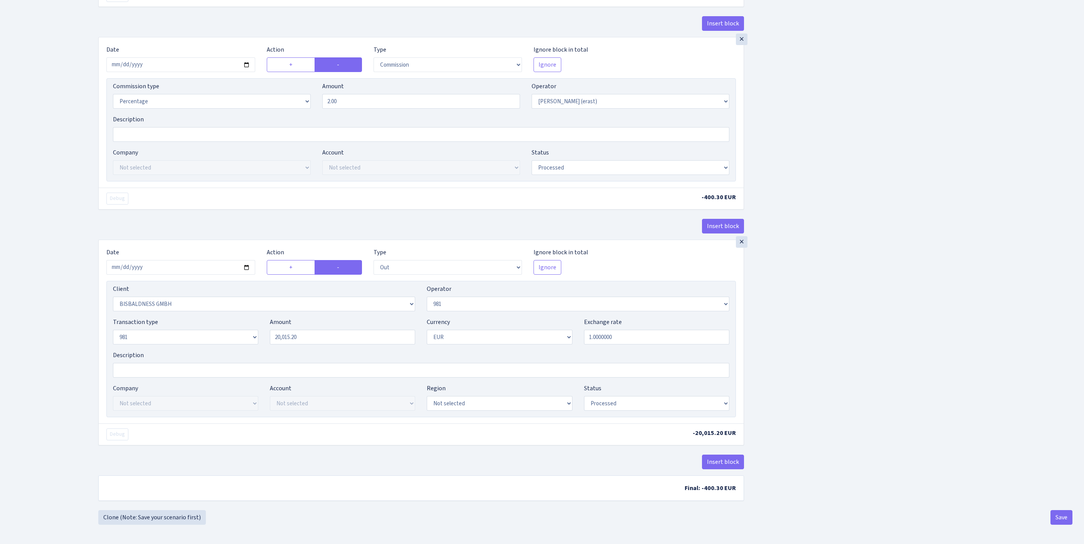
drag, startPoint x: 720, startPoint y: 453, endPoint x: 742, endPoint y: 444, distance: 23.5
click at [720, 455] on button "Insert block" at bounding box center [723, 462] width 42 height 15
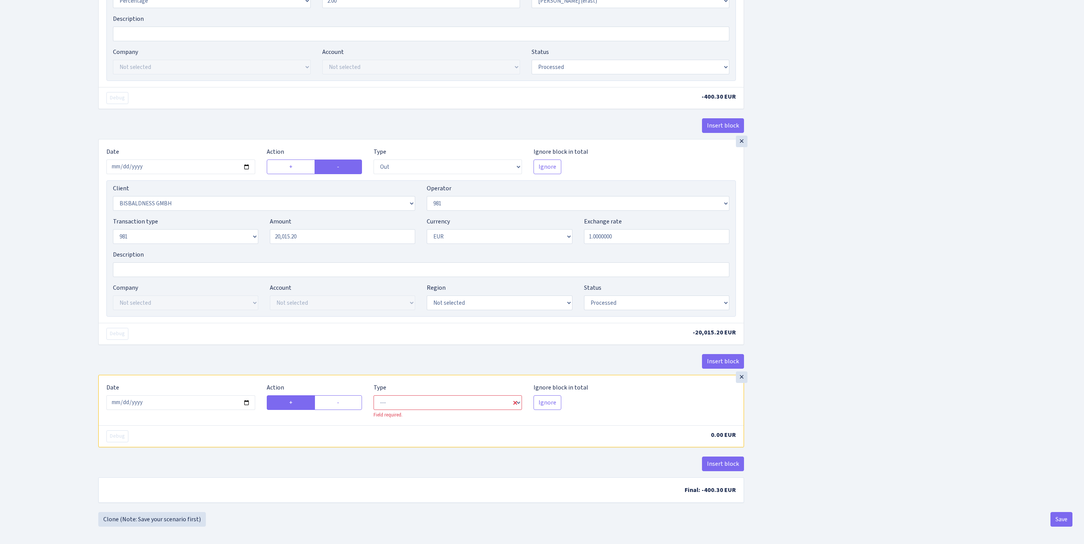
scroll to position [482, 0]
click at [196, 394] on input "2025-09-30" at bounding box center [180, 401] width 149 height 15
type input "2025-09-26"
click at [343, 394] on label "-" at bounding box center [338, 401] width 47 height 15
click at [342, 396] on input "-" at bounding box center [339, 398] width 5 height 5
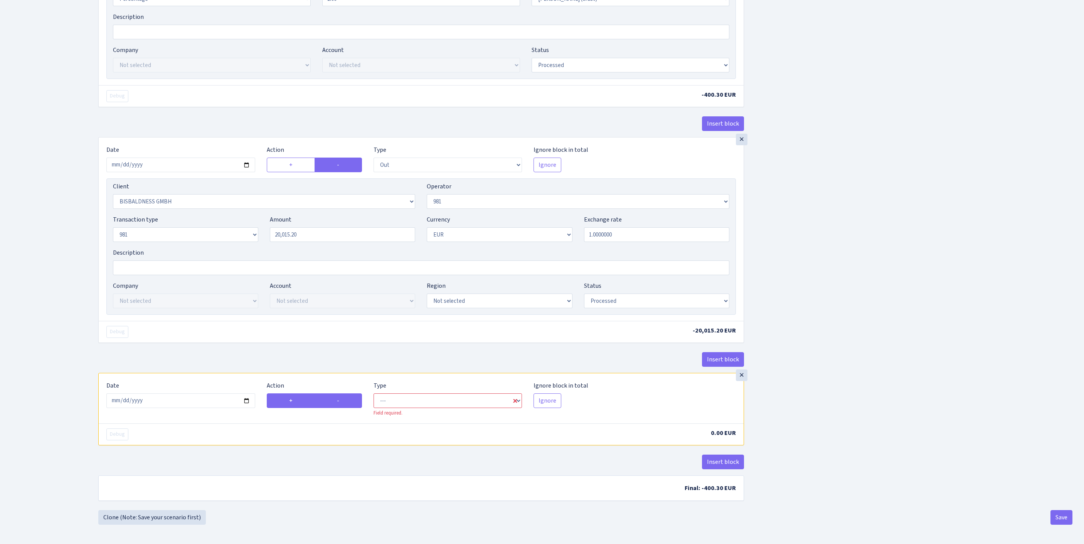
radio input "true"
radio input "false"
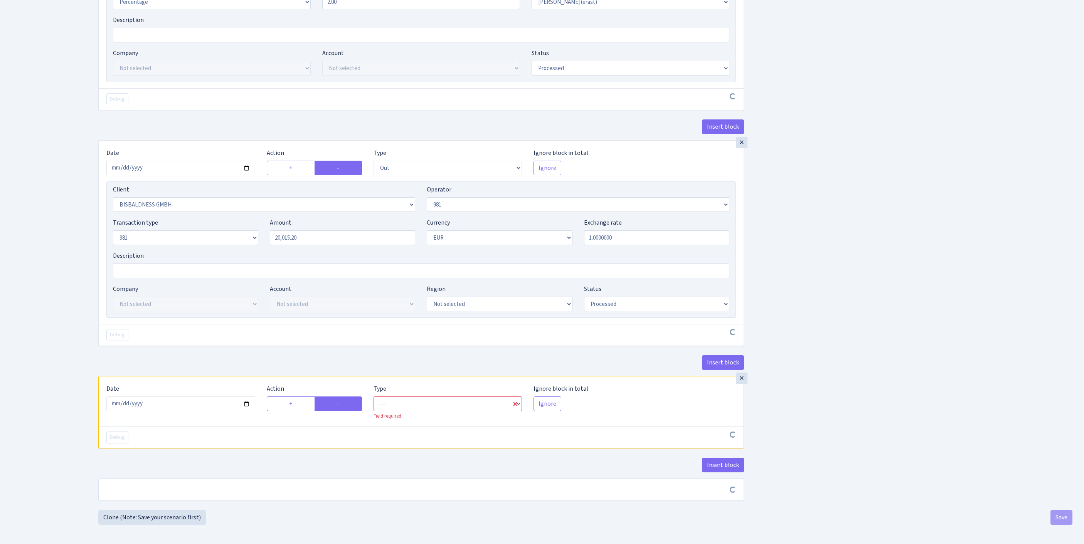
scroll to position [479, 0]
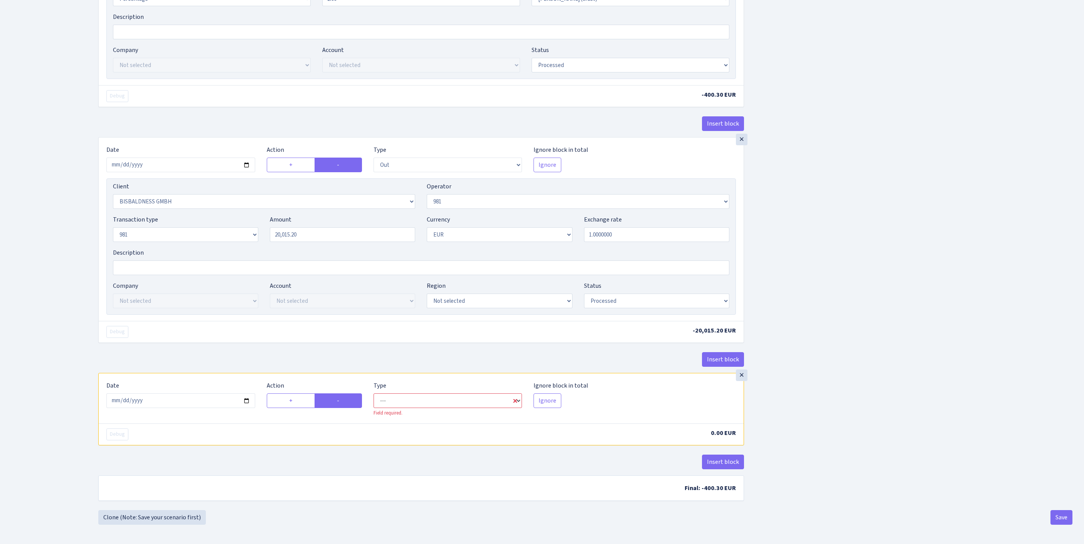
select select "commission"
select select "61"
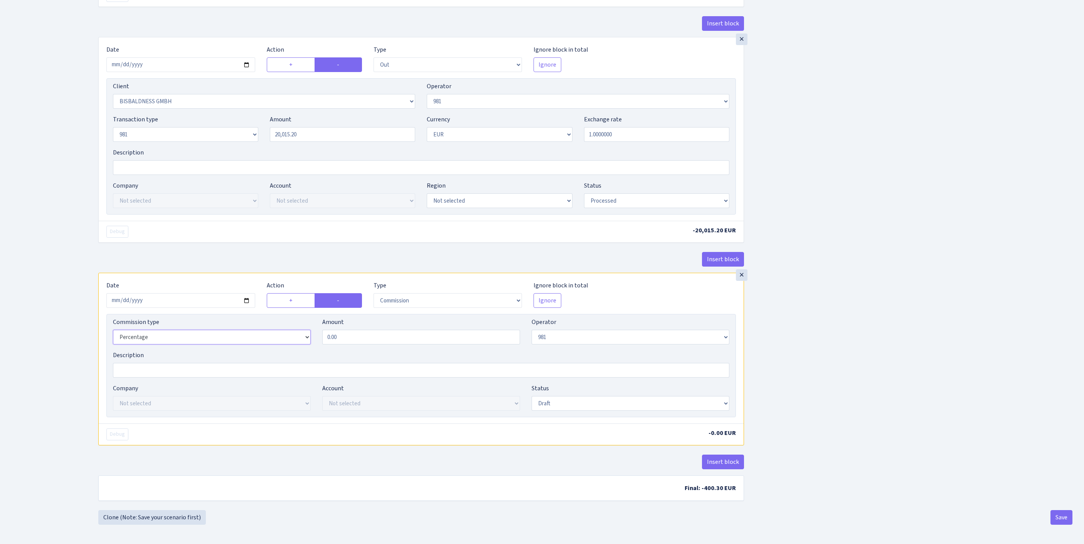
select select "fixed"
drag, startPoint x: 292, startPoint y: 418, endPoint x: 277, endPoint y: 418, distance: 15.4
click at [281, 351] on div "Commission type Percentage Fixed Bank Amount 0.00 Operator Not selected 981 981…" at bounding box center [421, 334] width 628 height 33
type input "100.00"
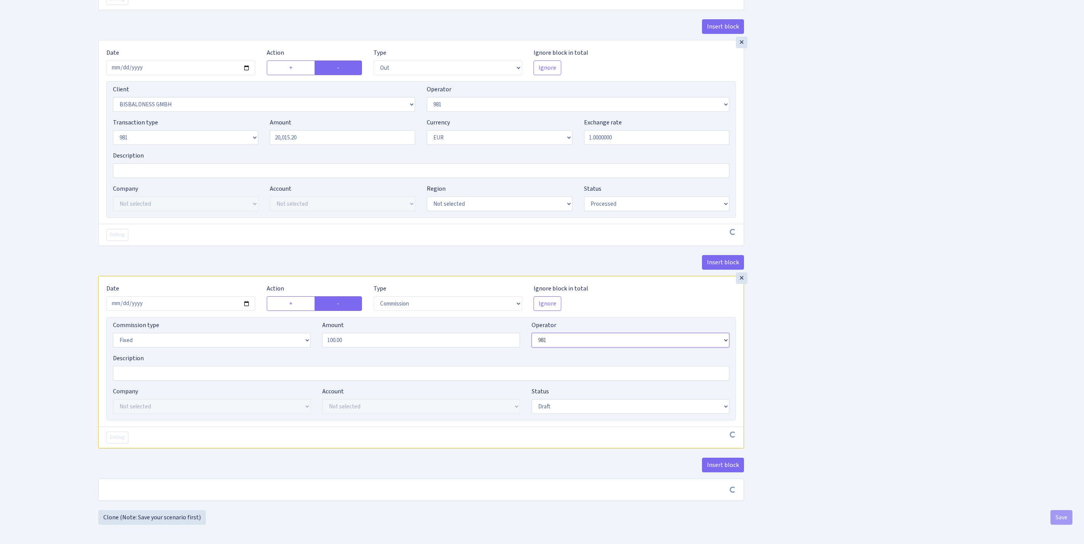
click at [580, 333] on select "Not selected 981 981 AED 981 BN usdt 981 CASH USDT 981 CASH USDT EUR 981 GOLD 9…" at bounding box center [631, 340] width 198 height 15
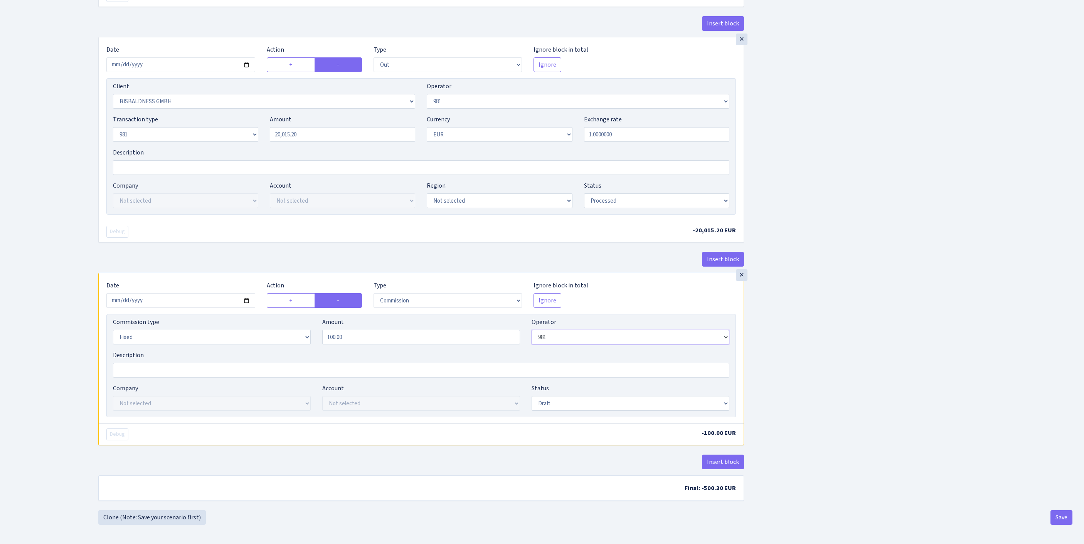
select select "155"
select select "processed"
click at [1059, 523] on button "Save" at bounding box center [1061, 517] width 22 height 15
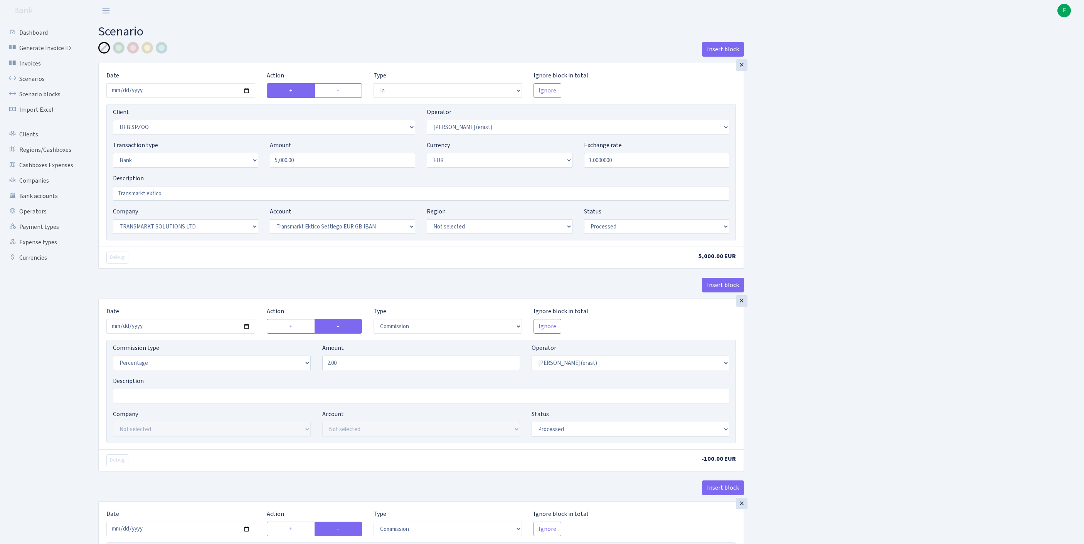
select select "in"
select select "3309"
select select "155"
select select "2"
select select "1"
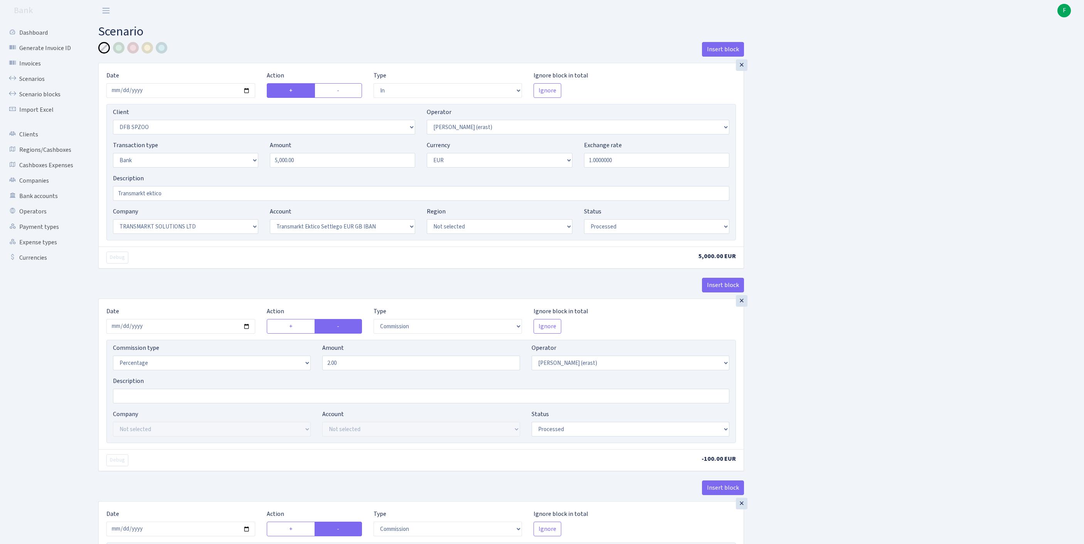
select select "25"
select select "73"
select select "processed"
select select "commission"
select select "155"
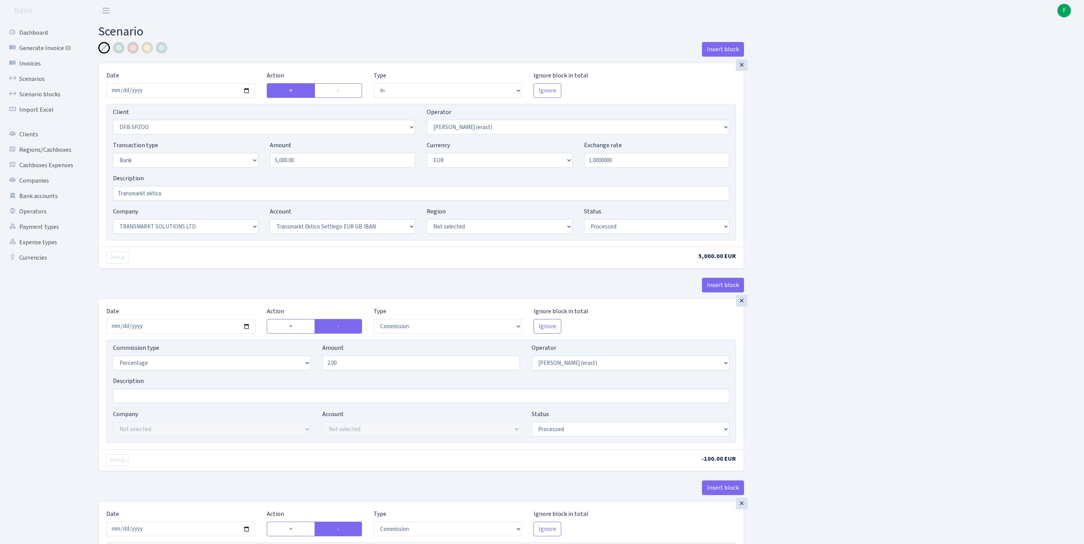
select select "processed"
select select "commission"
select select "1"
select select "25"
select select "73"
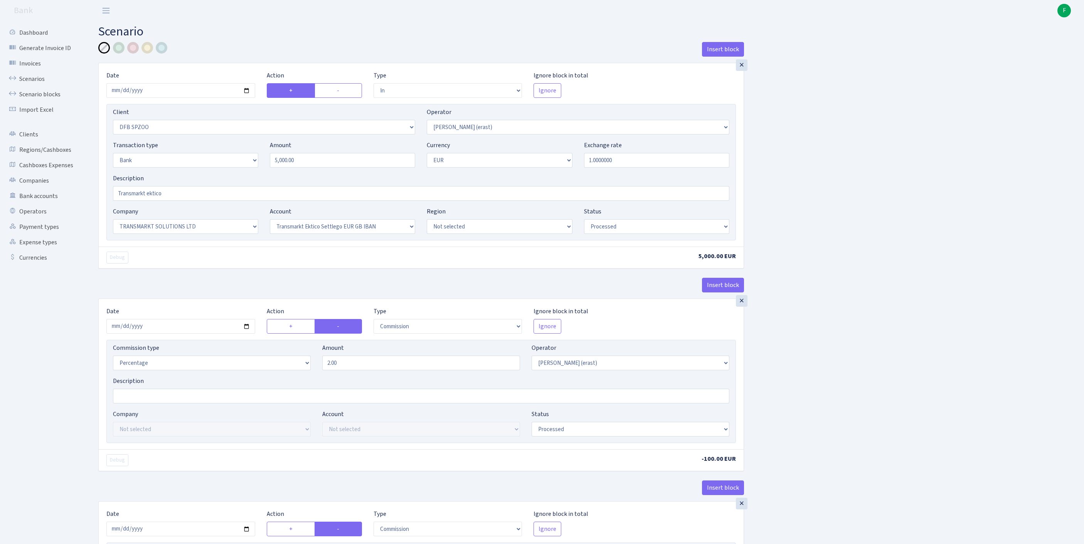
select select "processed"
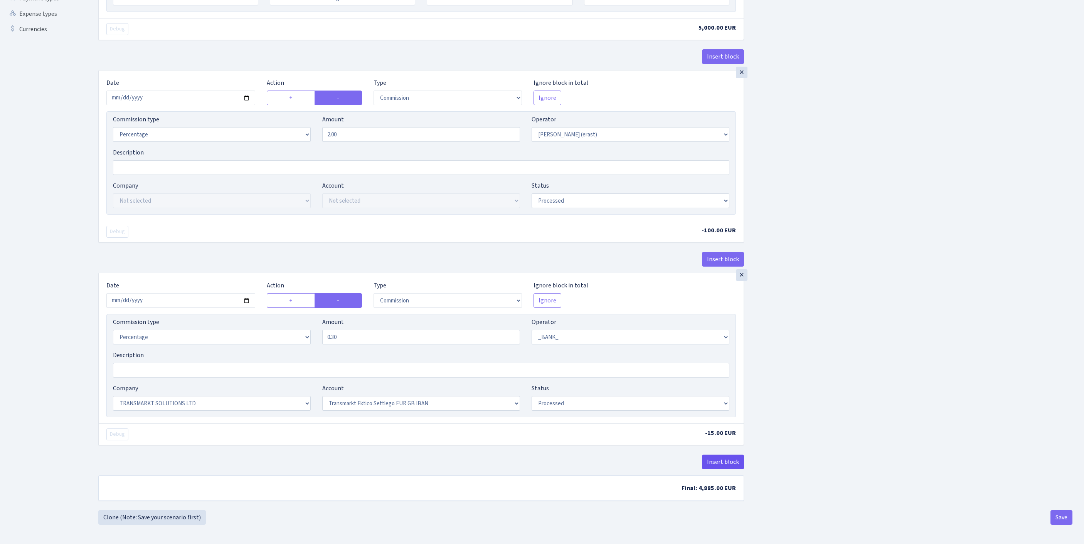
click at [732, 455] on button "Insert block" at bounding box center [723, 462] width 42 height 15
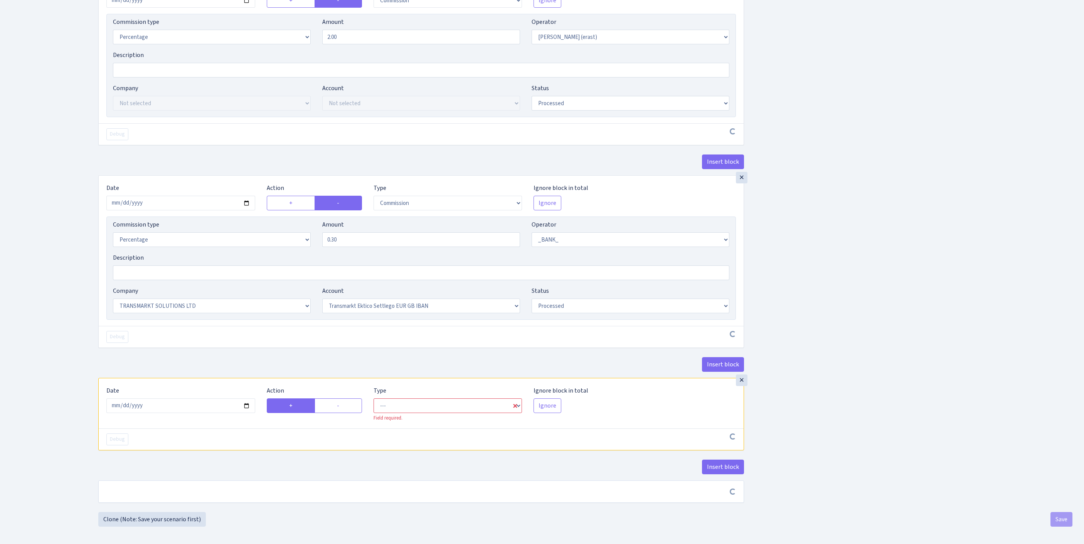
scroll to position [445, 0]
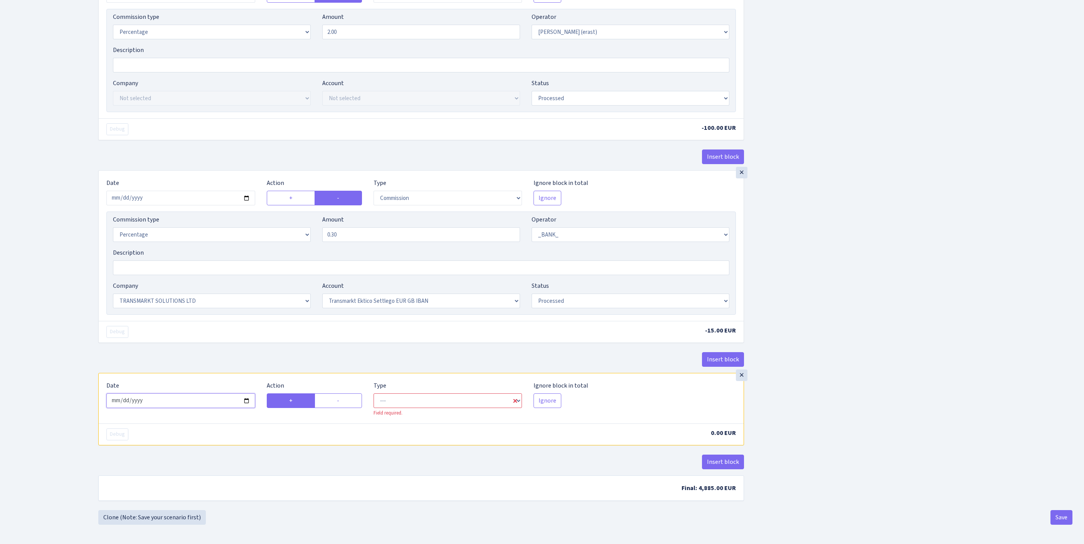
click at [183, 394] on input "2025-09-30" at bounding box center [180, 401] width 149 height 15
type input "2025-09-29"
click at [336, 394] on label "-" at bounding box center [338, 401] width 47 height 15
click at [337, 396] on input "-" at bounding box center [339, 398] width 5 height 5
radio input "true"
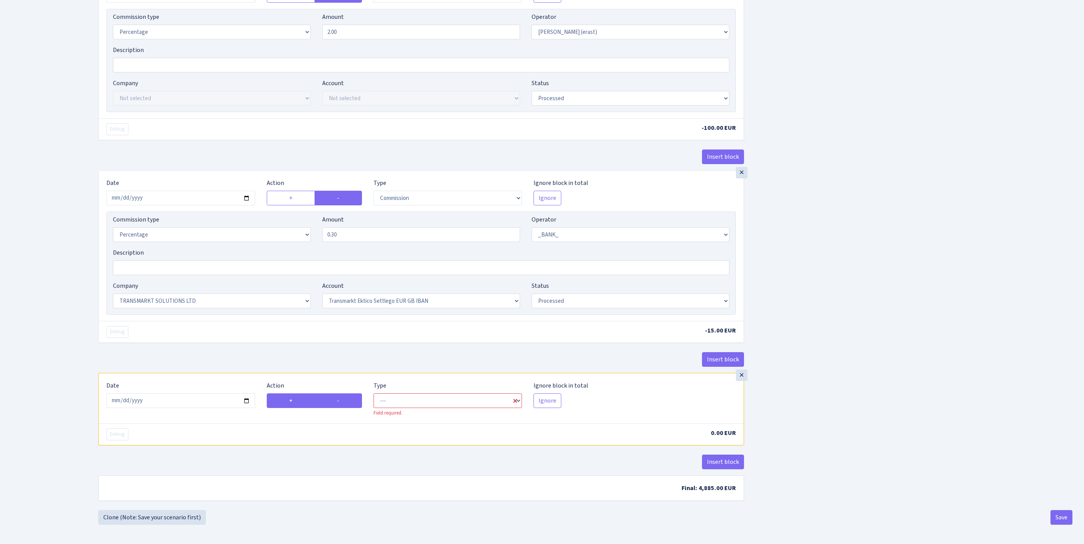
radio input "false"
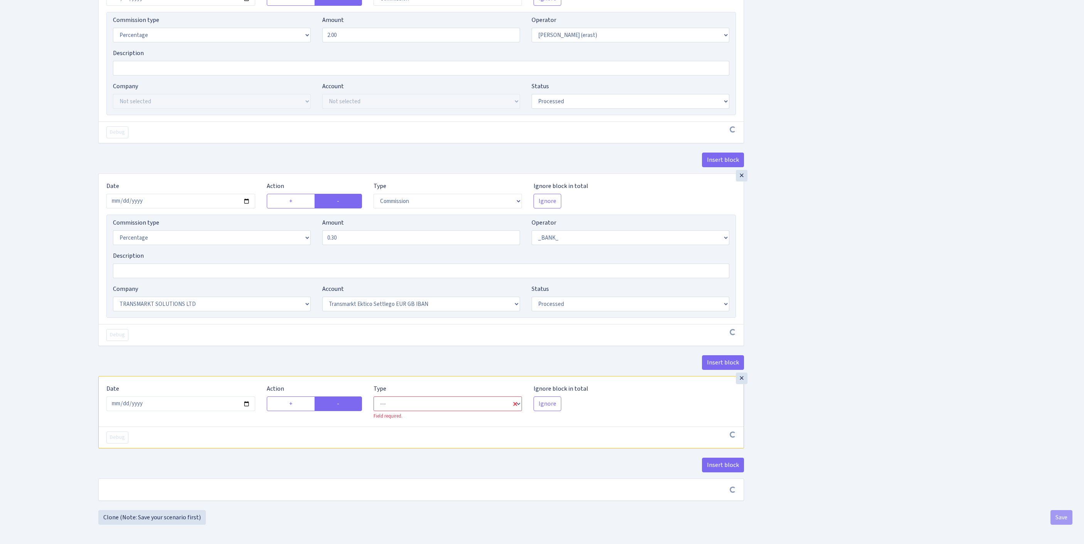
scroll to position [442, 0]
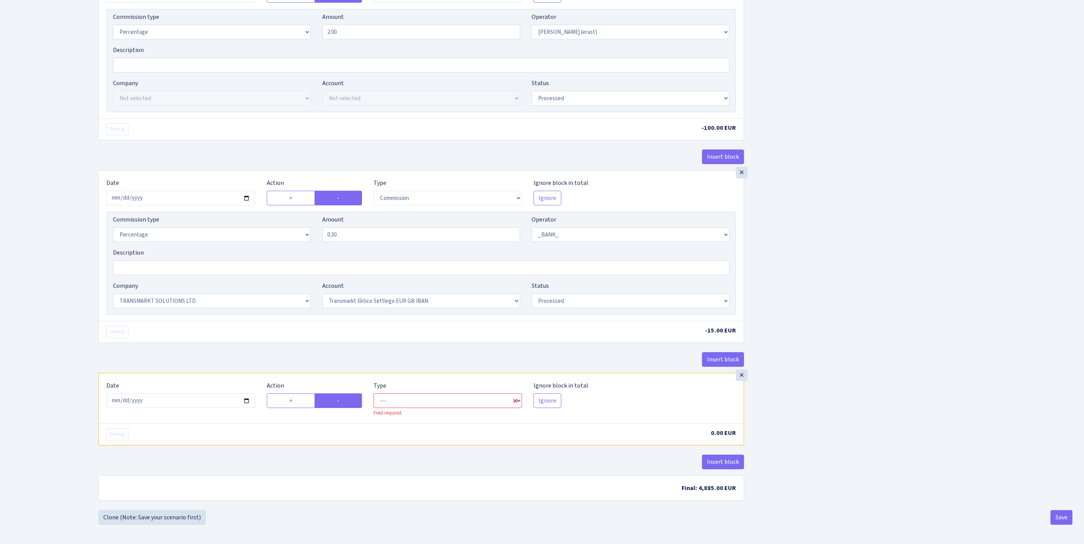
select select "commission"
select select "1"
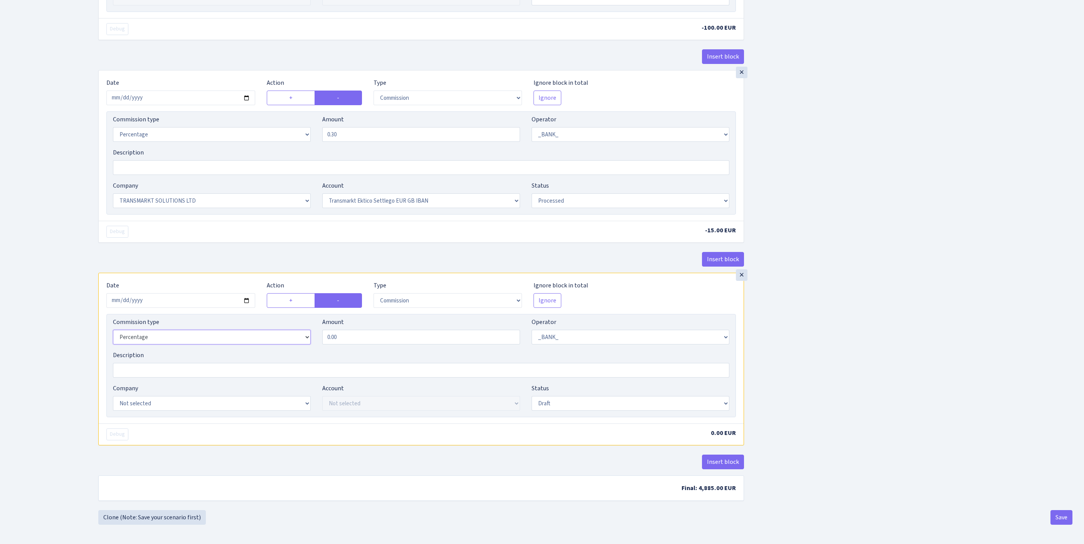
select select "fixed"
drag, startPoint x: 337, startPoint y: 423, endPoint x: 187, endPoint y: 399, distance: 152.2
click at [187, 399] on div "Commission type Percentage Fixed Bank Amount 0.00 Operator Not selected 981 981…" at bounding box center [420, 365] width 629 height 103
type input "100.00"
select select "155"
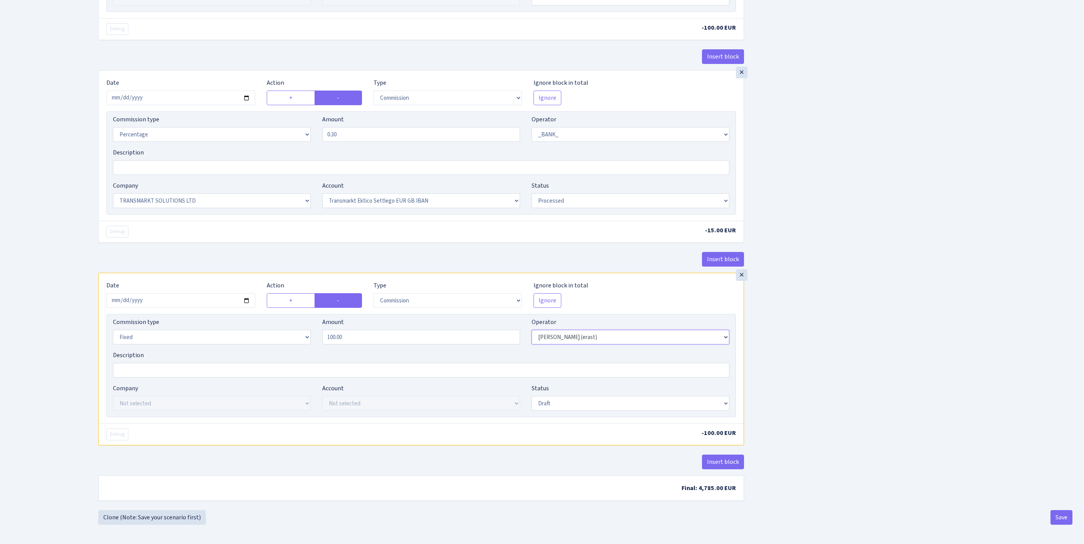
scroll to position [556, 0]
select select "processed"
click at [1058, 523] on button "Save" at bounding box center [1061, 517] width 22 height 15
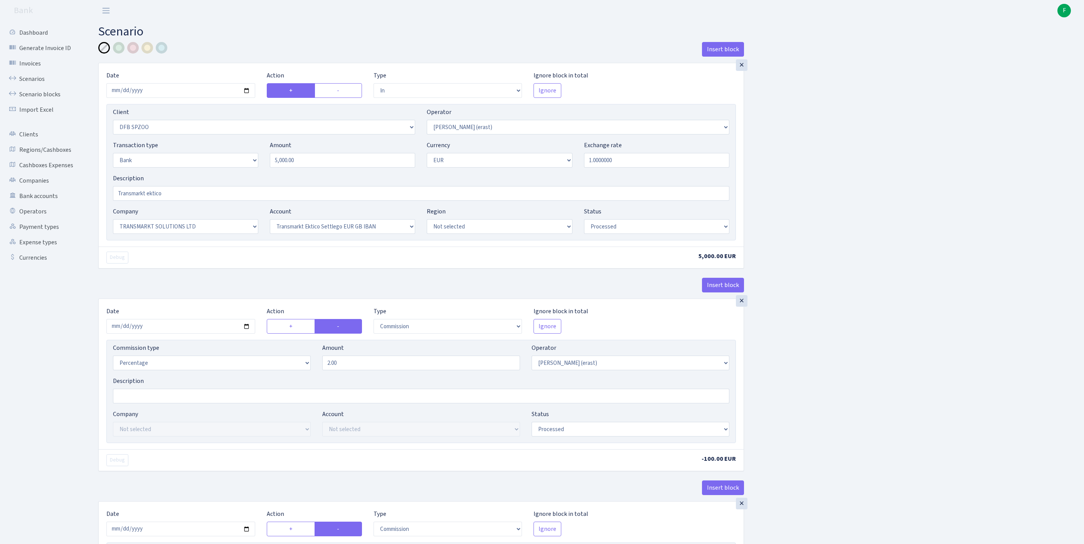
select select "in"
select select "3309"
select select "155"
select select "2"
select select "1"
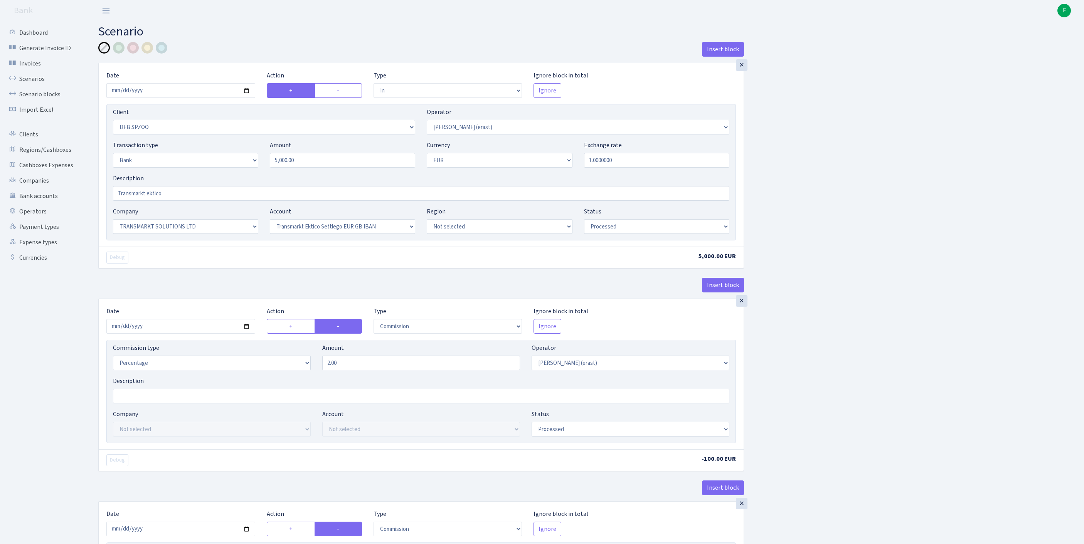
select select "25"
select select "73"
select select "processed"
select select "commission"
select select "155"
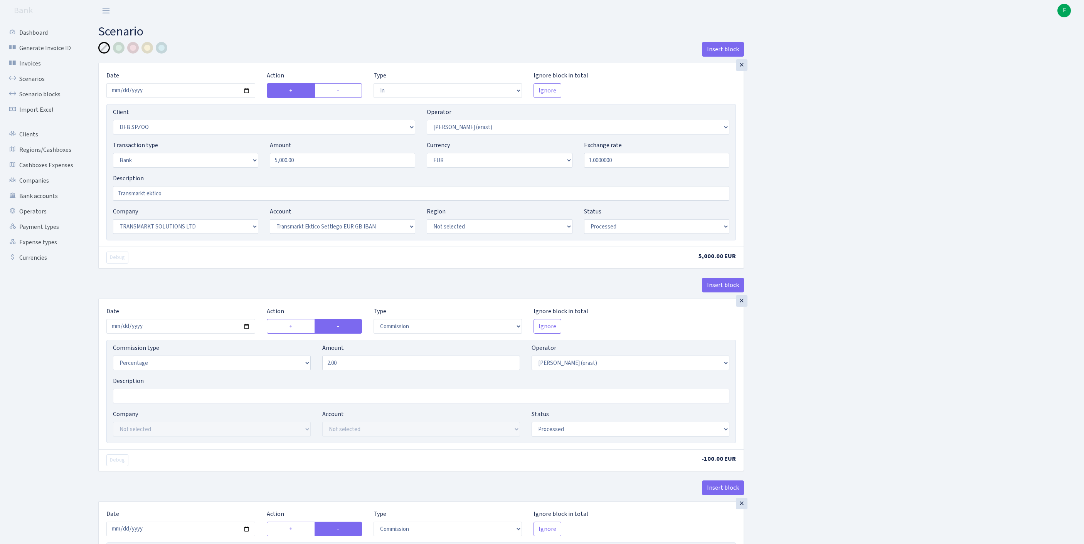
select select "processed"
select select "commission"
select select "1"
select select "25"
select select "73"
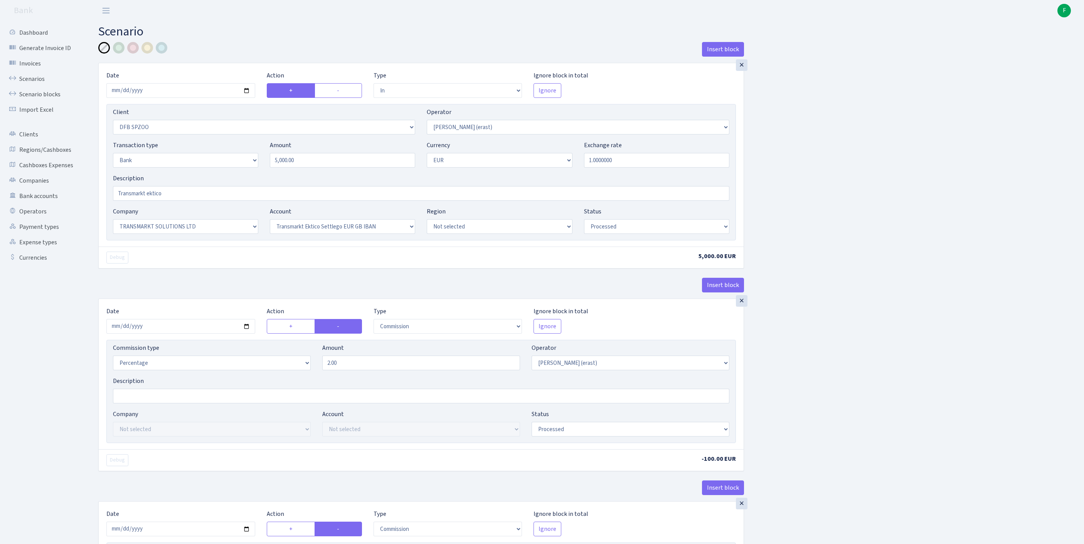
select select "processed"
select select "commission"
select select "fixed"
select select "155"
select select "processed"
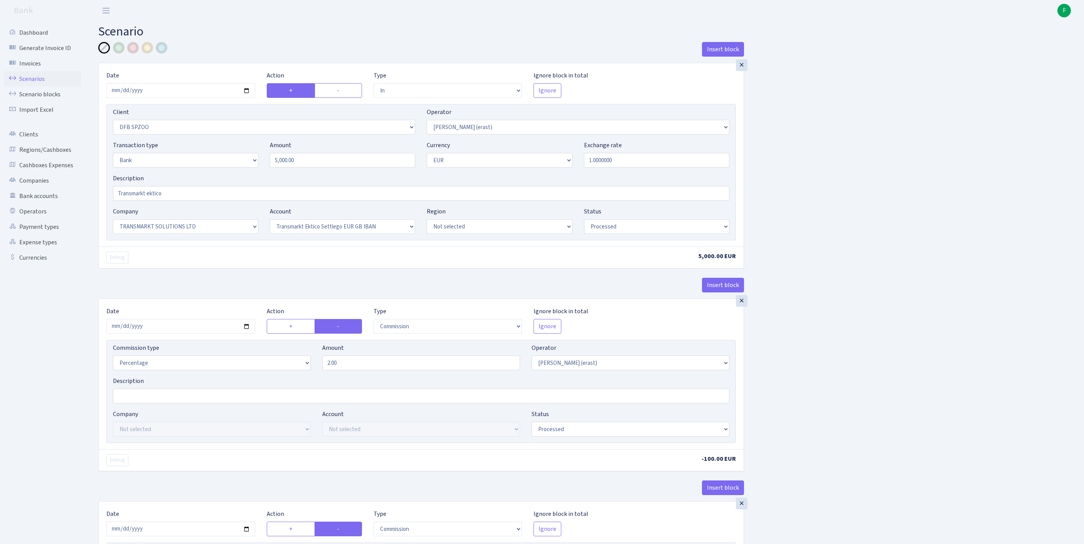
click at [34, 82] on link "Scenarios" at bounding box center [42, 78] width 77 height 15
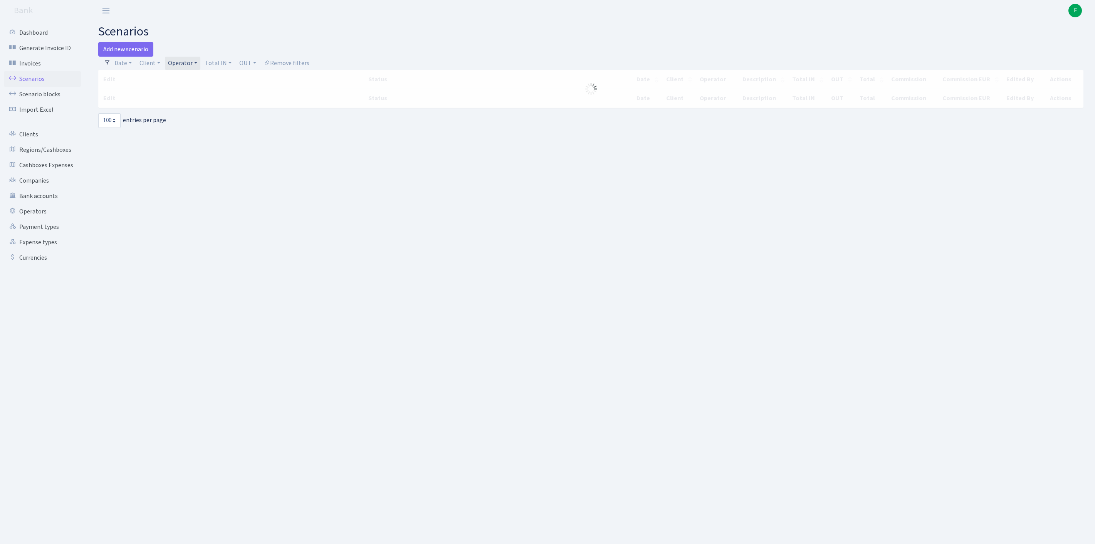
select select "100"
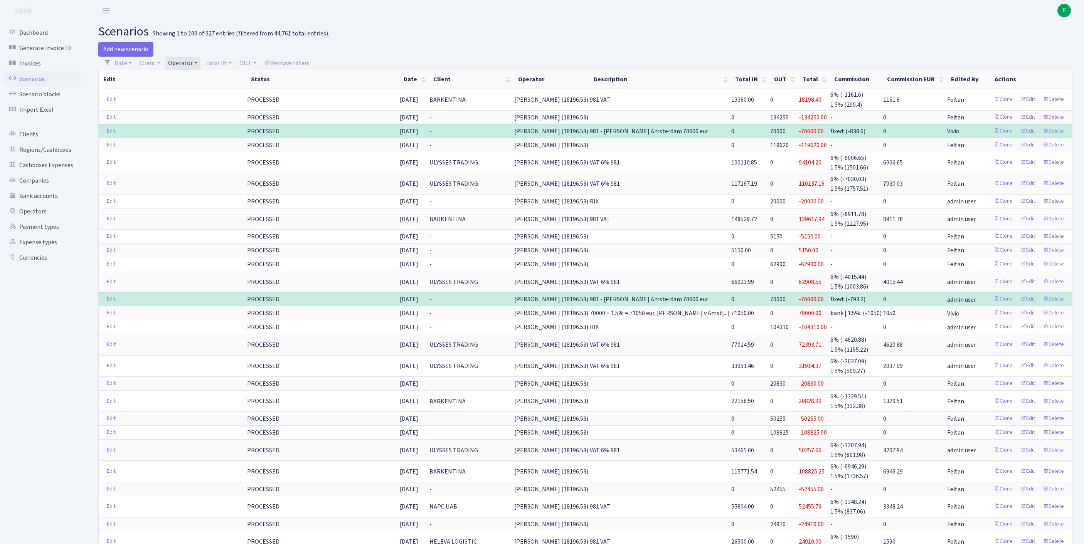
click at [200, 66] on link "Operator" at bounding box center [182, 63] width 35 height 13
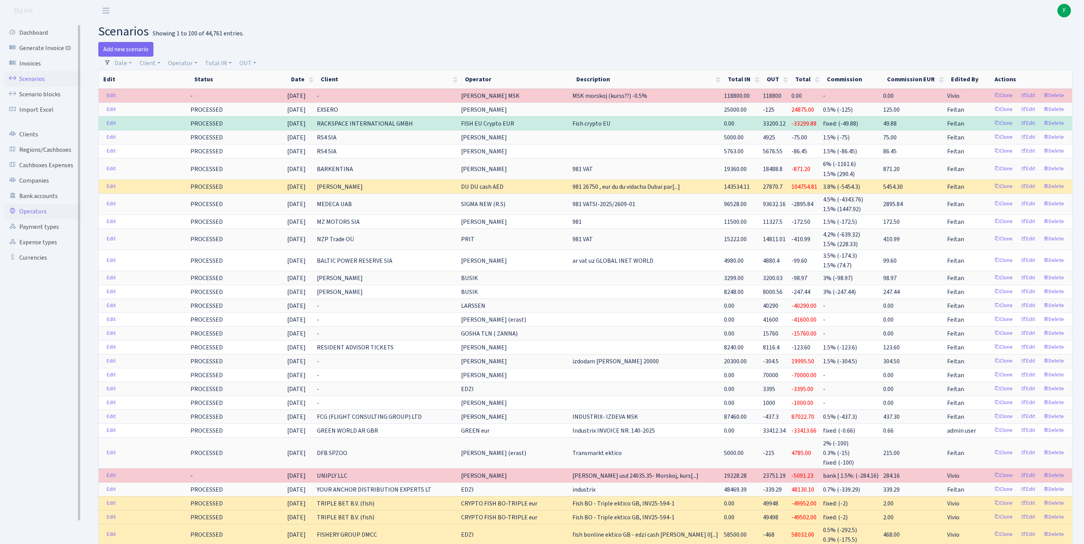
click at [39, 219] on link "Operators" at bounding box center [42, 211] width 77 height 15
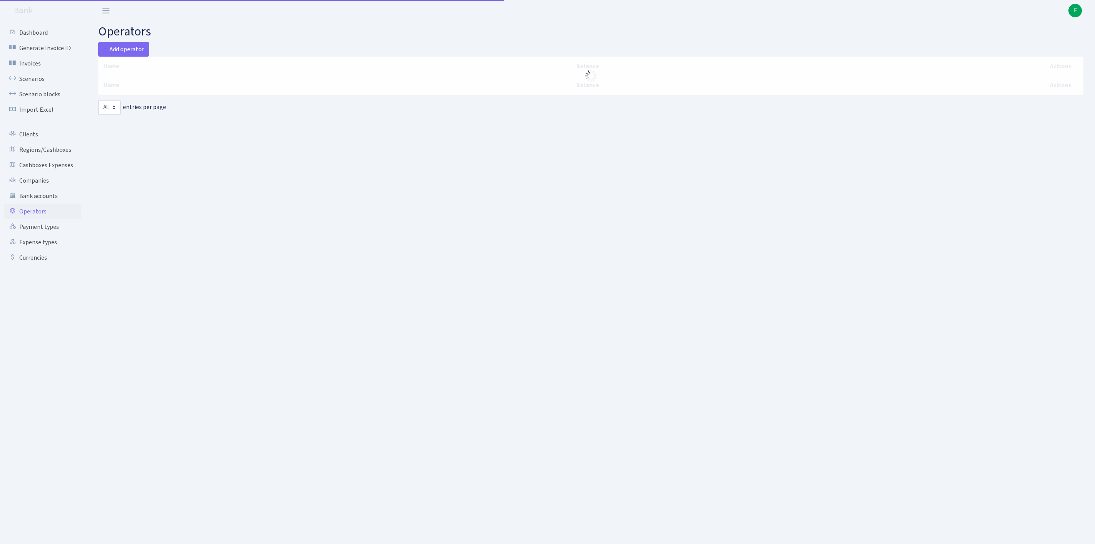
select select "-1"
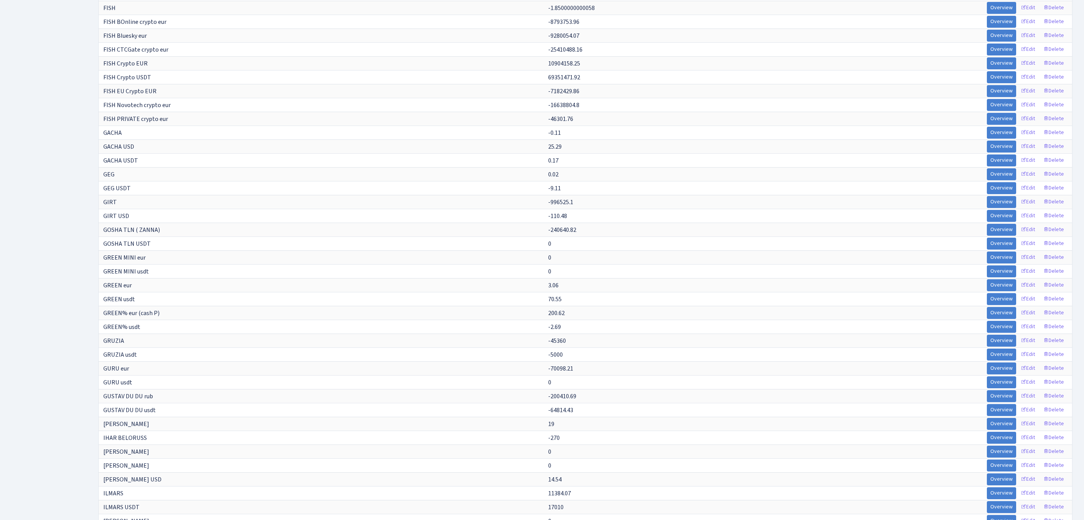
scroll to position [1998, 0]
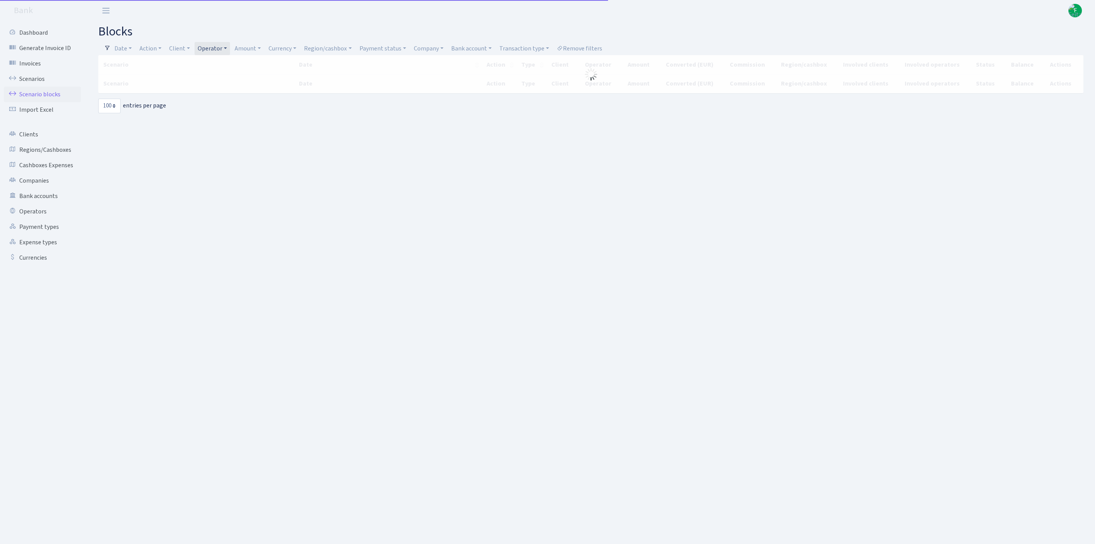
select select "100"
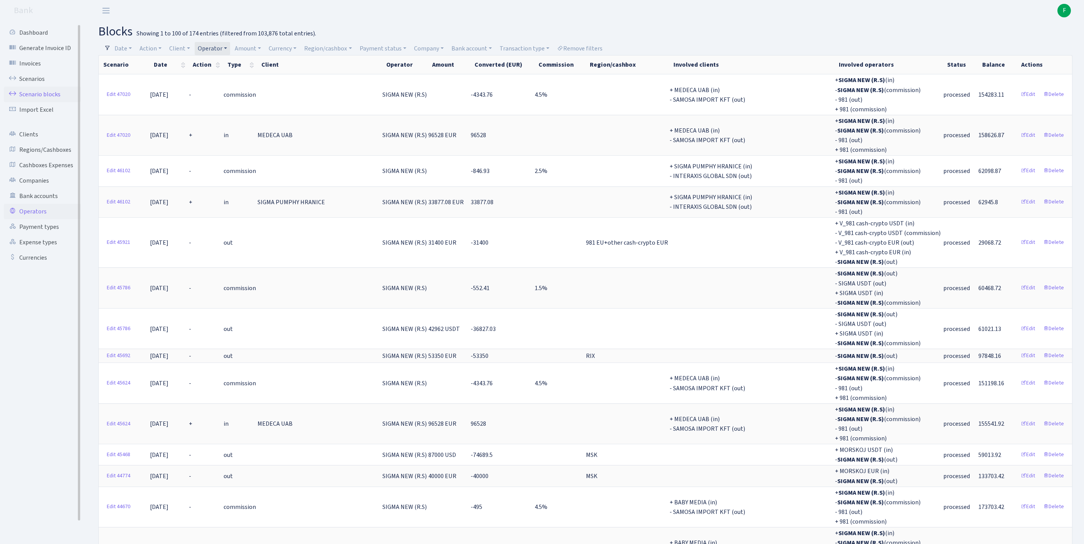
click at [42, 219] on link "Operators" at bounding box center [42, 211] width 77 height 15
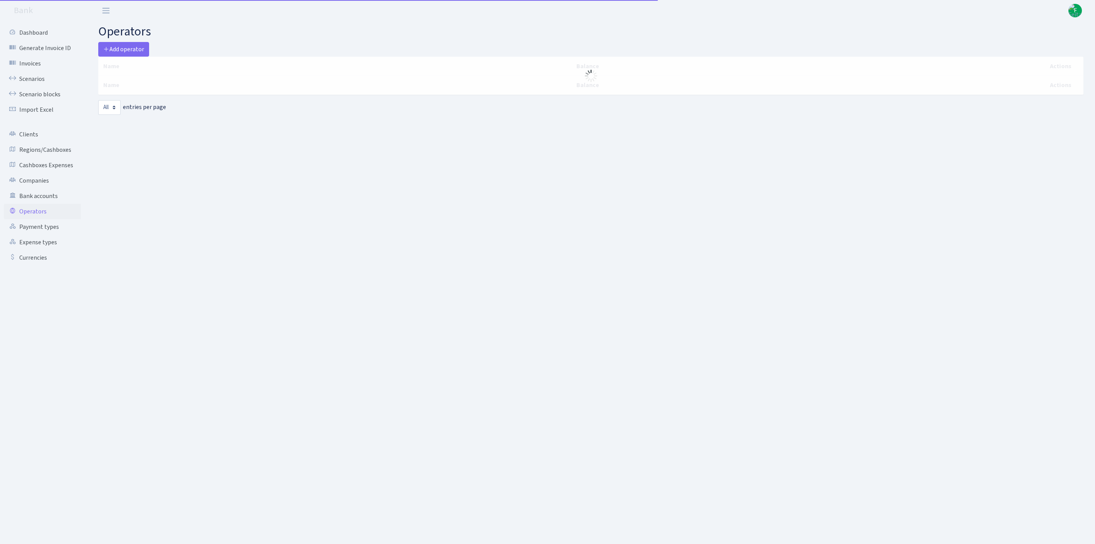
select select "-1"
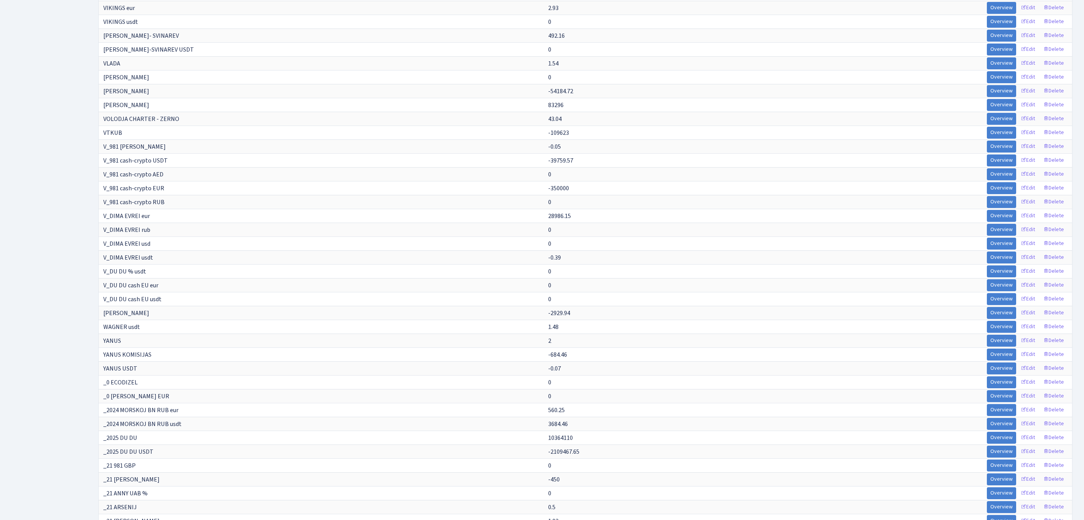
scroll to position [2535, 0]
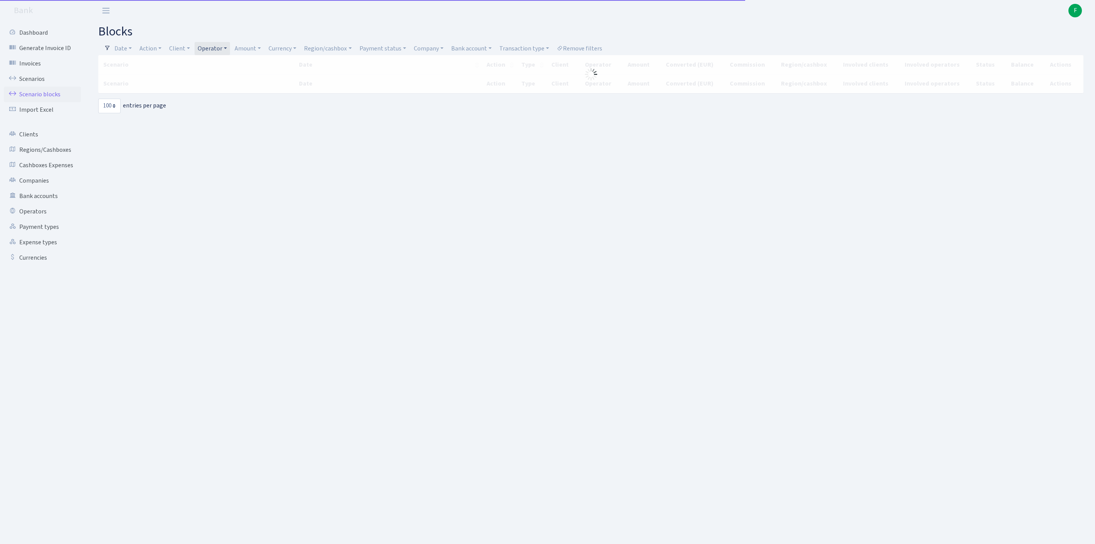
select select "100"
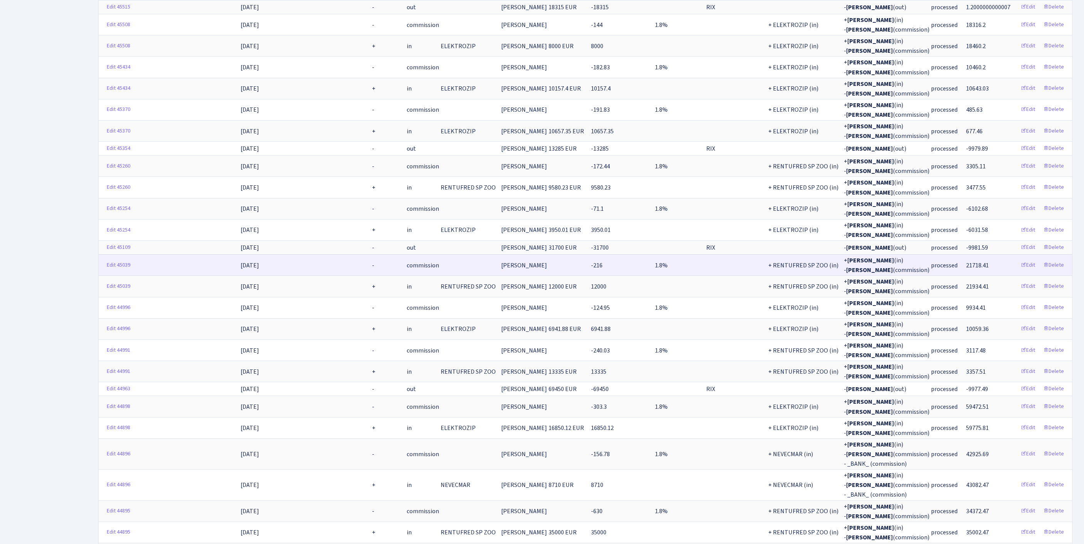
scroll to position [1869, 0]
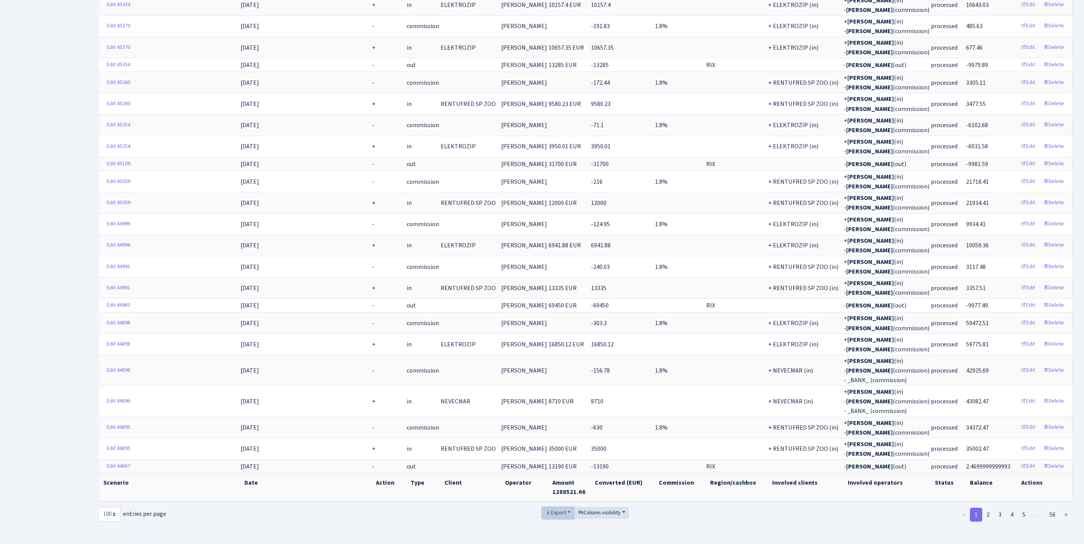
click at [551, 509] on span "Export" at bounding box center [555, 513] width 20 height 8
click at [554, 450] on link "Excel" at bounding box center [573, 456] width 62 height 12
